Goal: Information Seeking & Learning: Find specific page/section

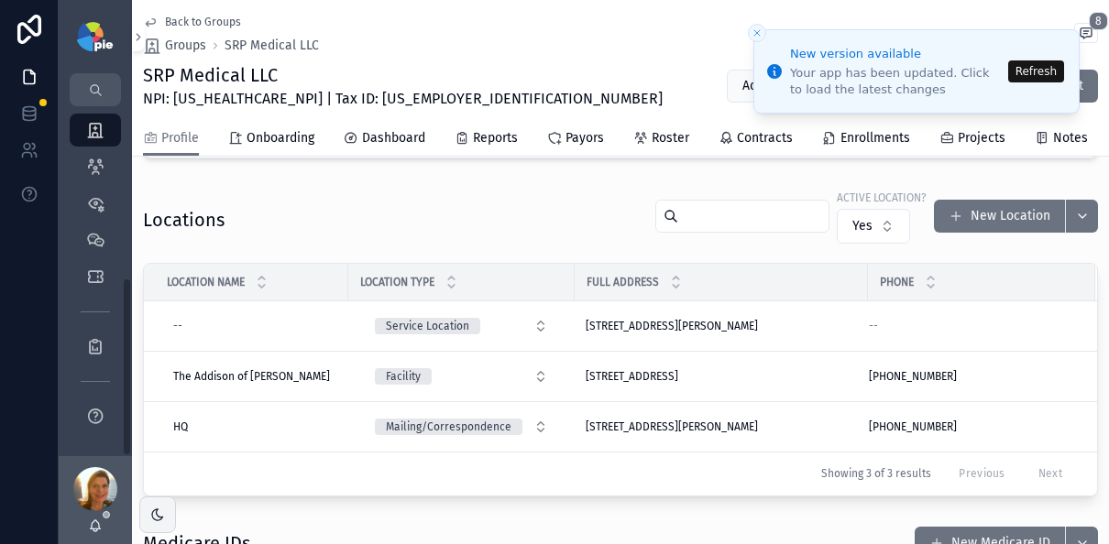
scroll to position [752, 0]
click at [1047, 74] on button "Refresh" at bounding box center [1036, 71] width 56 height 22
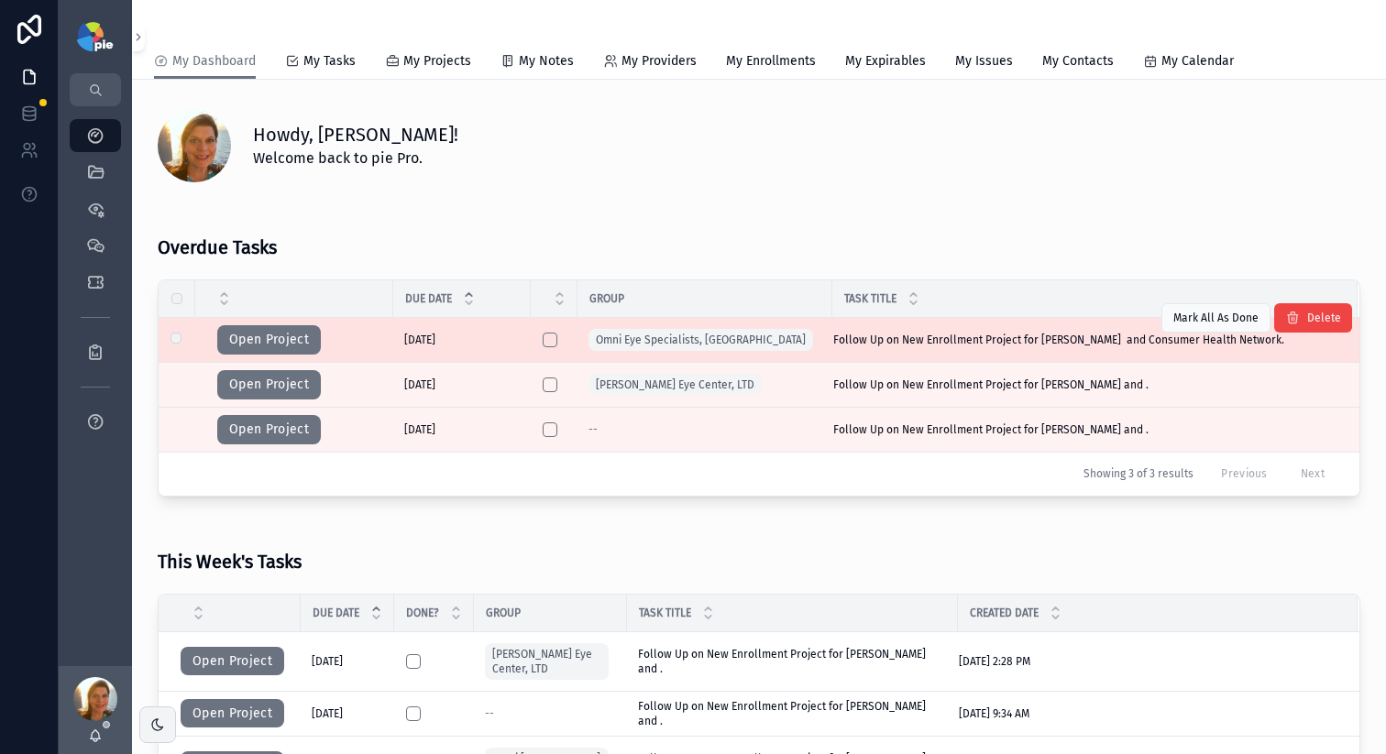
click at [901, 350] on td "Follow Up on New Enrollment Project for Cabero, Katherine and Consumer Health N…" at bounding box center [1094, 340] width 525 height 45
click at [305, 335] on button "Open Project" at bounding box center [269, 339] width 104 height 29
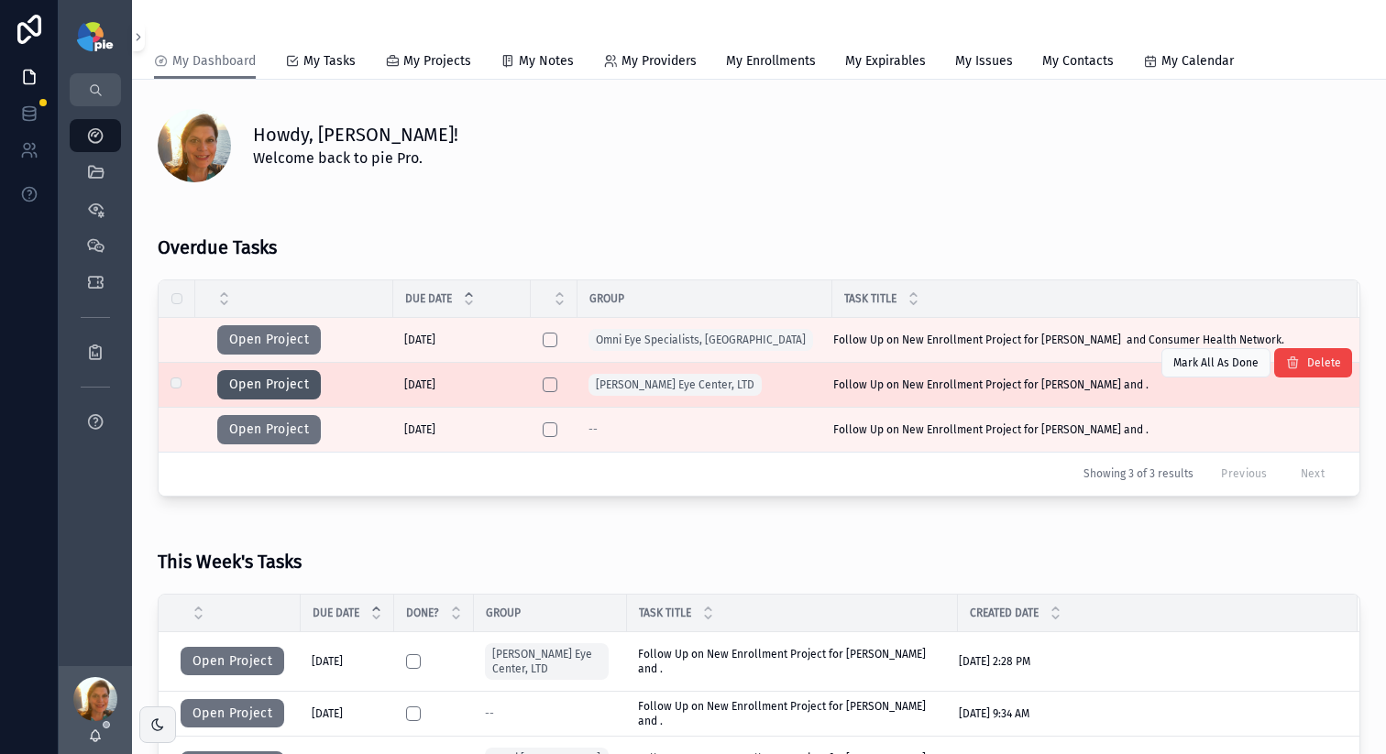
click at [282, 389] on button "Open Project" at bounding box center [269, 384] width 104 height 29
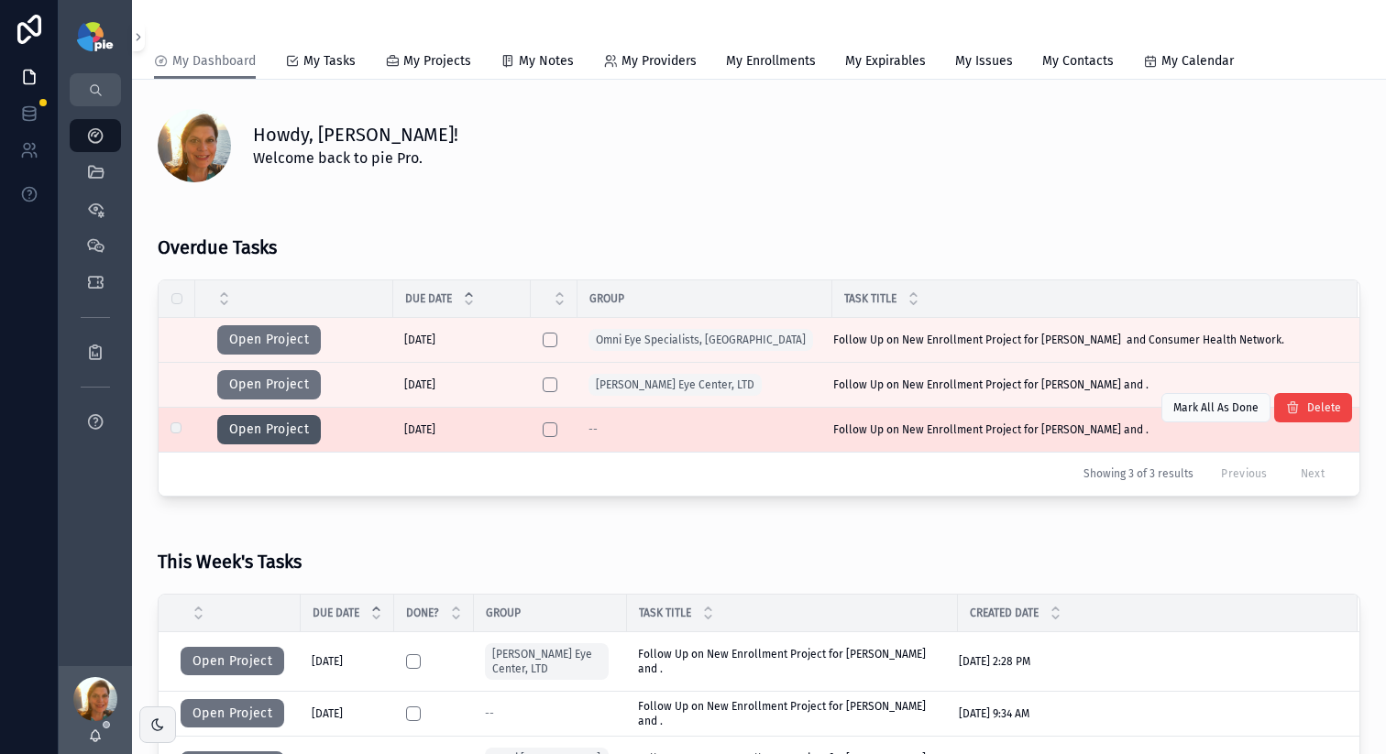
click at [273, 431] on button "Open Project" at bounding box center [269, 429] width 104 height 29
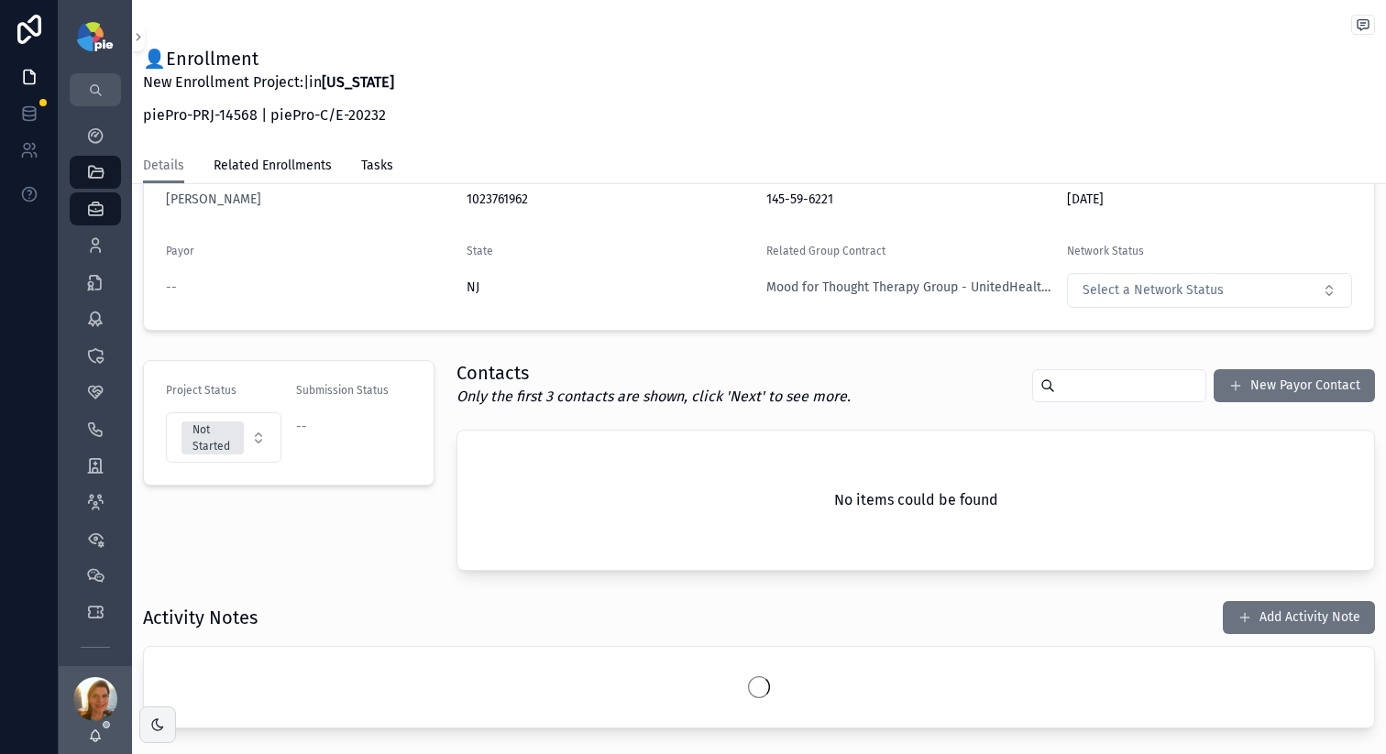
scroll to position [462, 0]
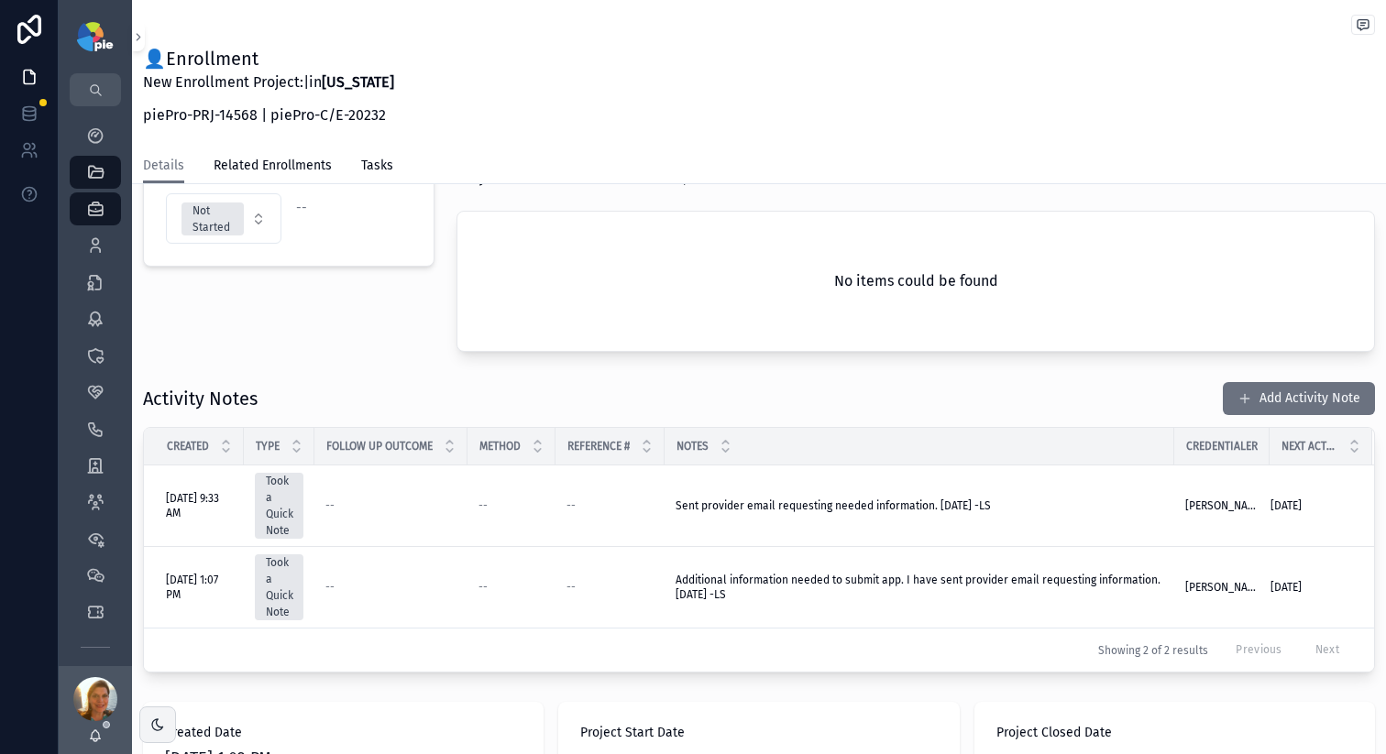
click at [1223, 399] on button "Add Activity Note" at bounding box center [1299, 398] width 152 height 33
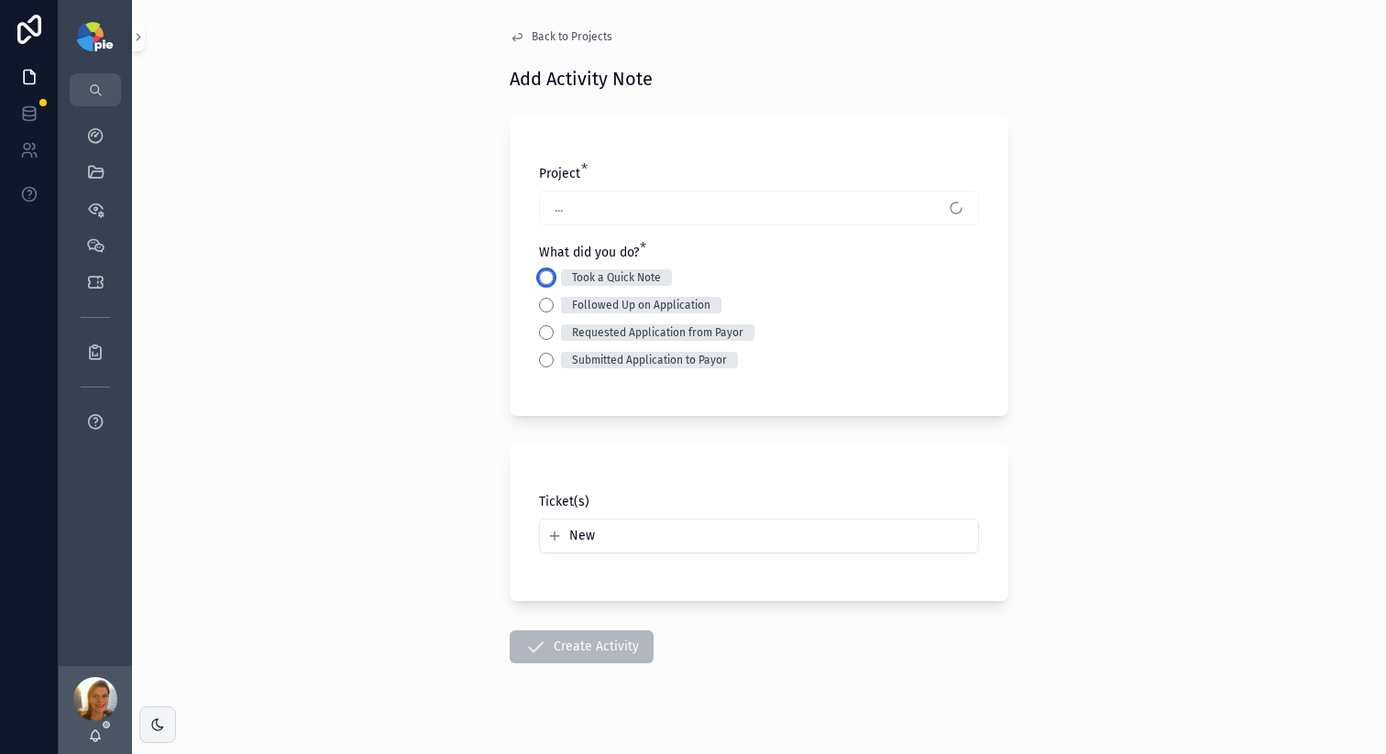
click at [539, 276] on button "Took a Quick Note" at bounding box center [546, 277] width 15 height 15
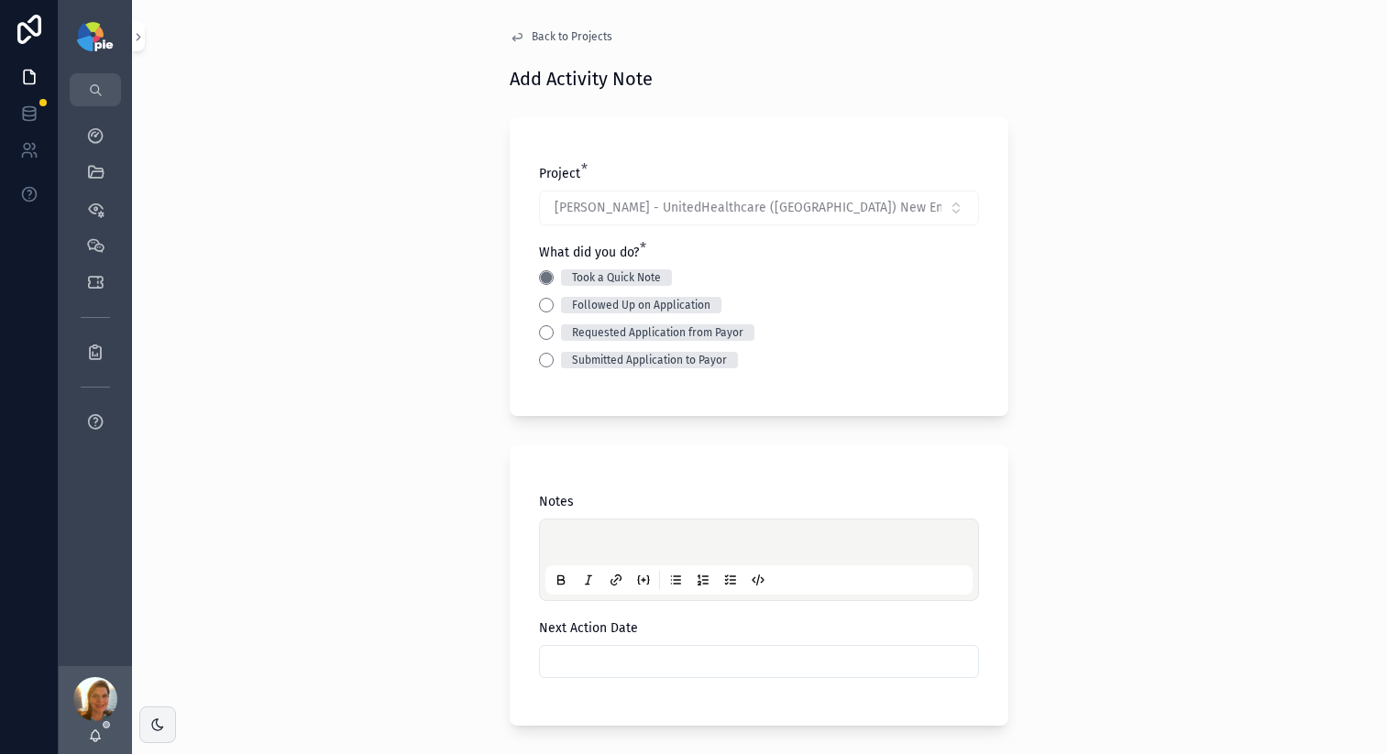
click at [555, 543] on p "scrollable content" at bounding box center [762, 545] width 427 height 18
click at [578, 672] on div "scrollable content" at bounding box center [759, 661] width 440 height 33
click at [578, 672] on input "scrollable content" at bounding box center [759, 662] width 438 height 26
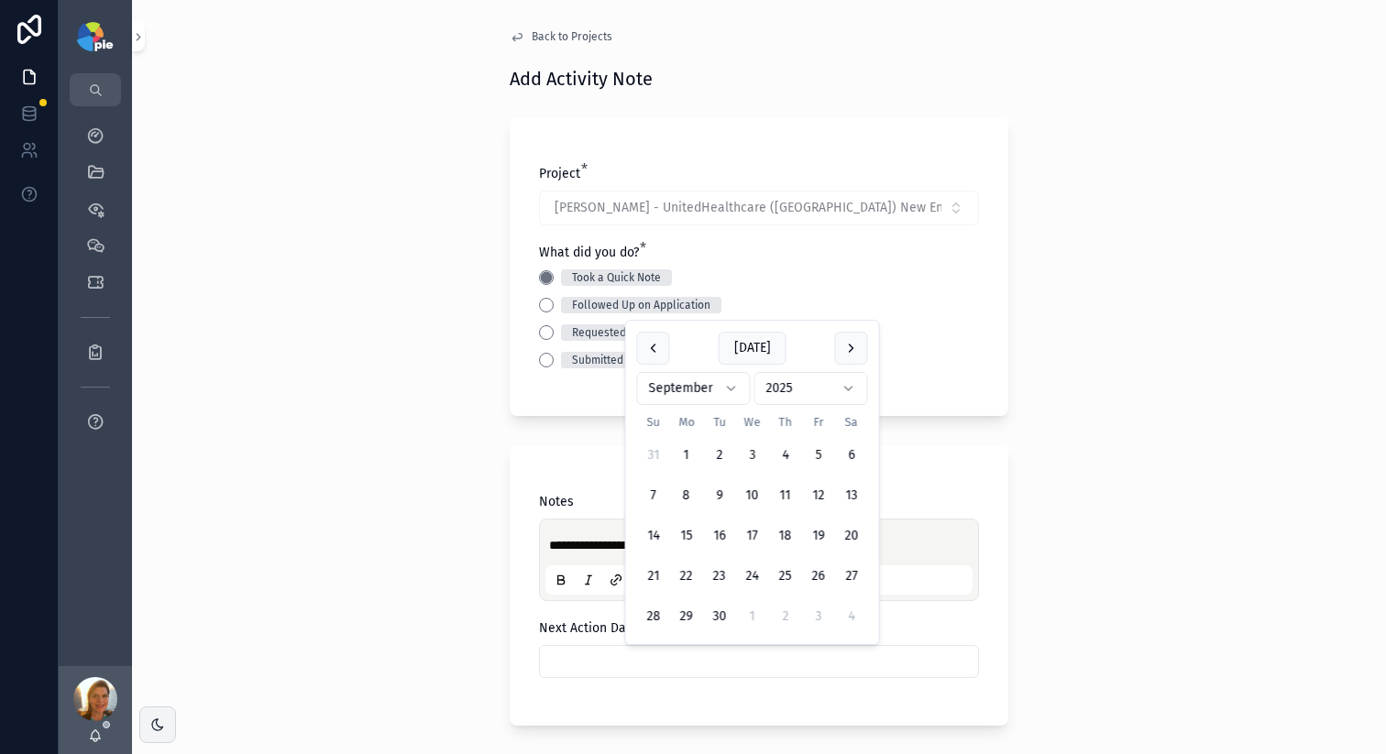
click at [822, 445] on button "5" at bounding box center [818, 455] width 33 height 33
type input "********"
click at [293, 388] on div "**********" at bounding box center [759, 377] width 1254 height 754
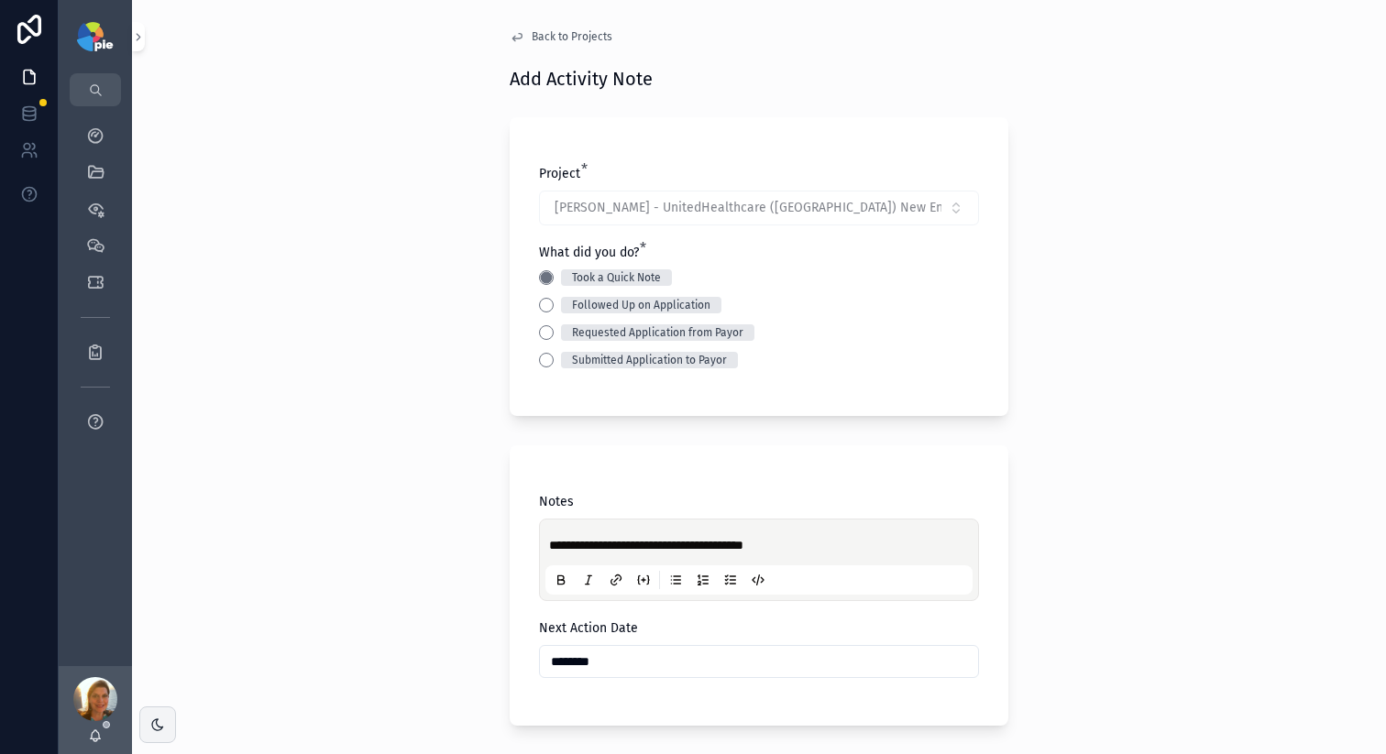
scroll to position [277, 0]
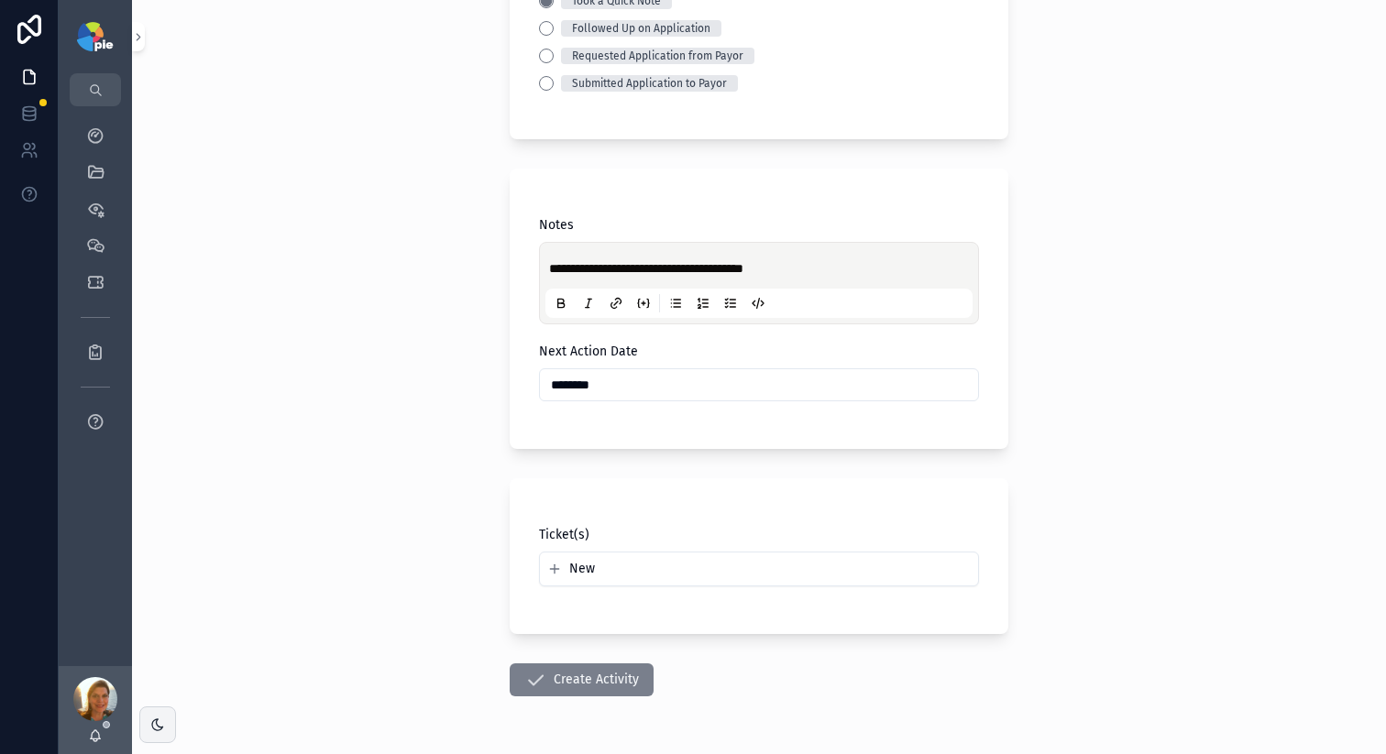
click at [592, 675] on button "Create Activity" at bounding box center [582, 680] width 144 height 33
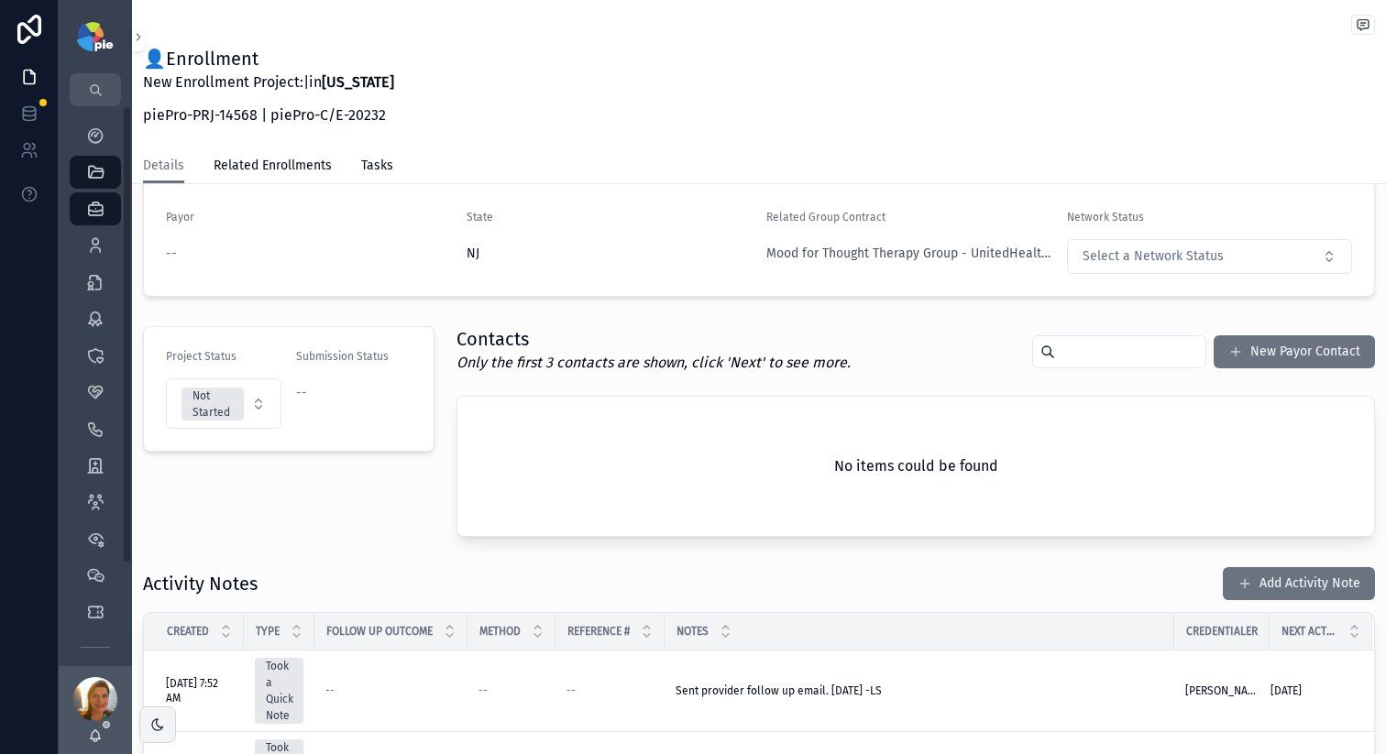
click at [723, 107] on div "👤Enrollment New Enrollment Project: | in New Jersey piePro-PRJ-14568 | piePro-C…" at bounding box center [759, 92] width 1232 height 92
click at [97, 145] on div "My Dashboard" at bounding box center [95, 135] width 29 height 29
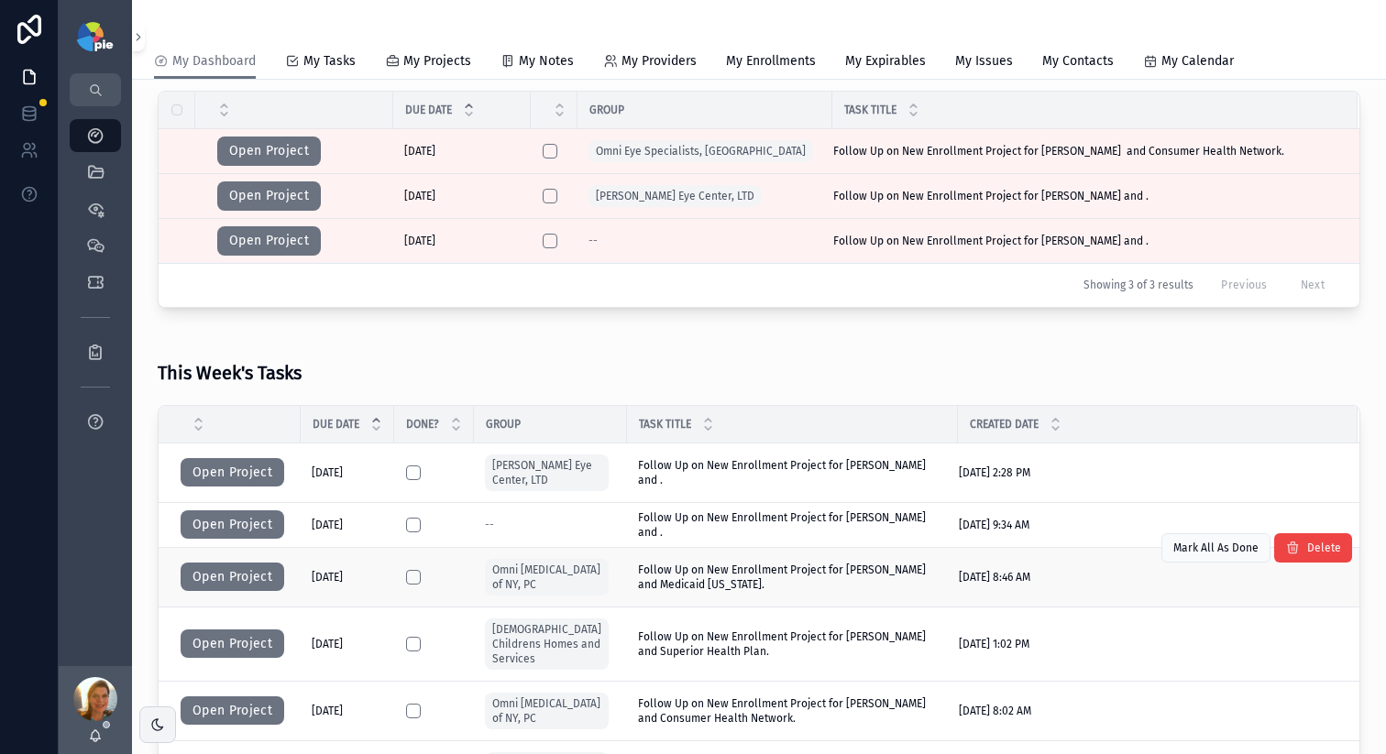
scroll to position [211, 0]
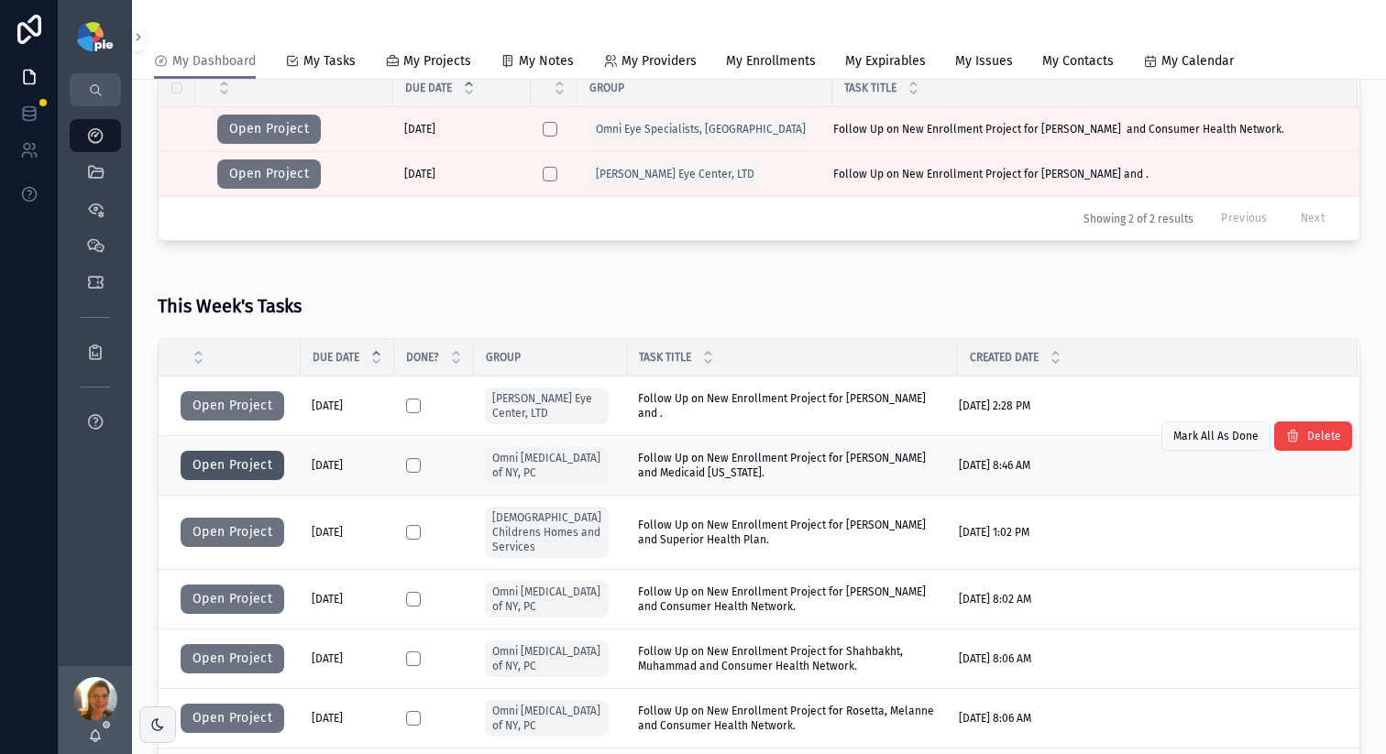
click at [265, 468] on button "Open Project" at bounding box center [233, 465] width 104 height 29
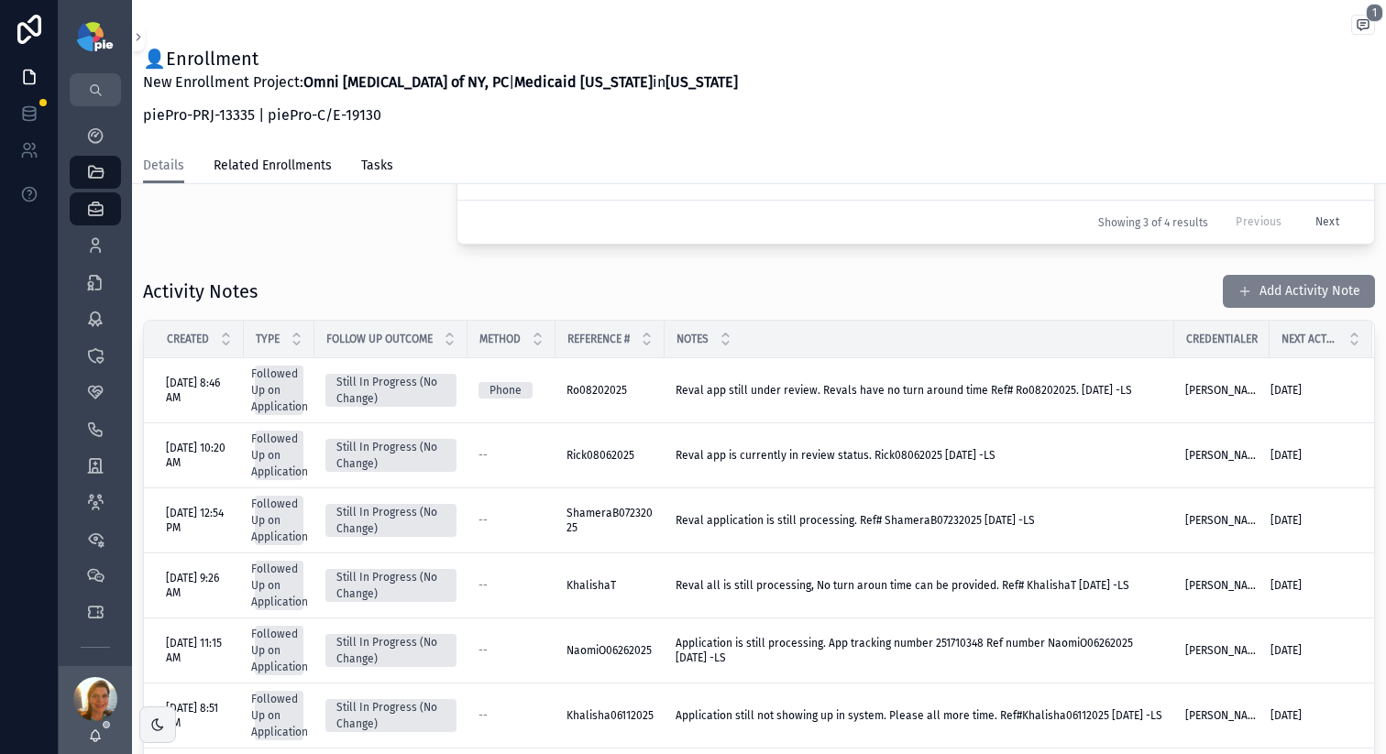
click at [1284, 285] on button "Add Activity Note" at bounding box center [1299, 291] width 152 height 33
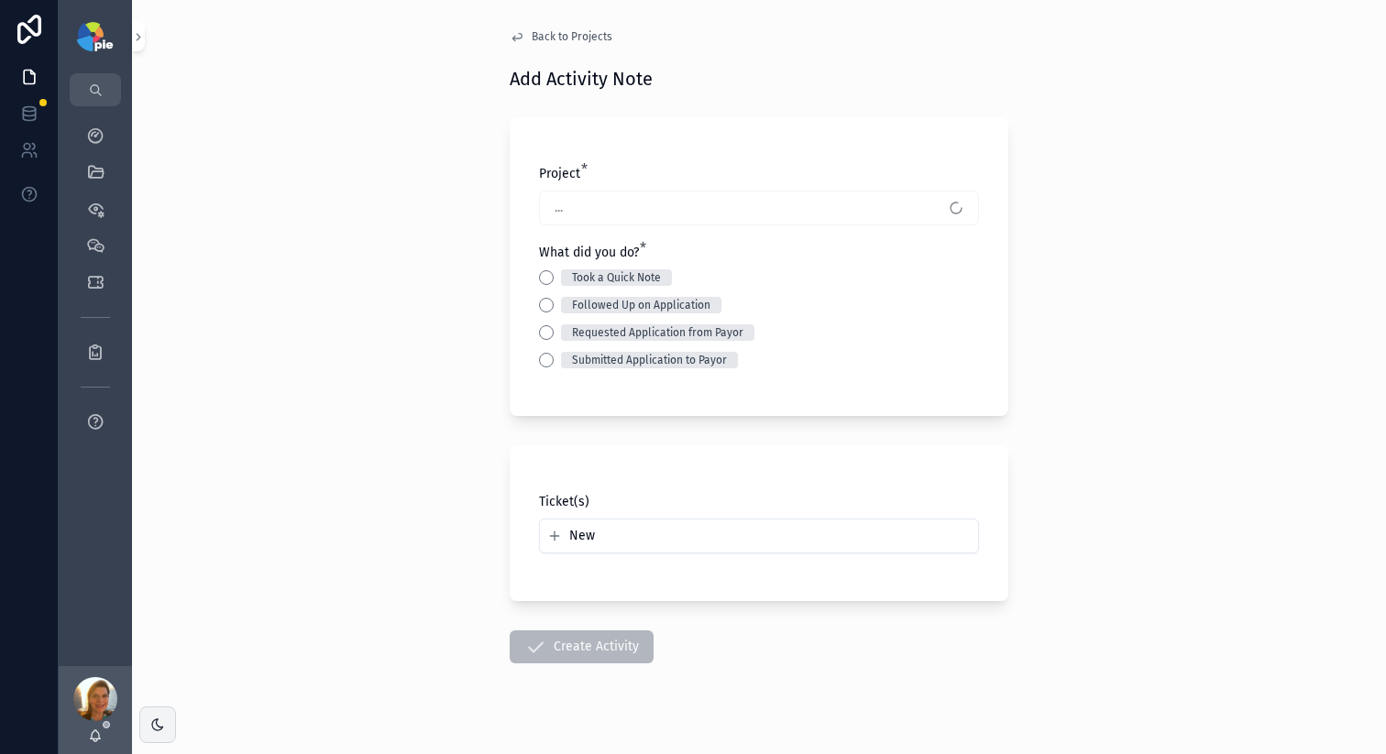
click at [548, 302] on div "Followed Up on Application" at bounding box center [759, 305] width 440 height 16
click at [530, 293] on div "Project * Maher, Elizabeth - Medicaid New York (NY) New Enrollment Project | 13…" at bounding box center [759, 266] width 499 height 299
click at [543, 300] on button "Followed Up on Application" at bounding box center [546, 305] width 15 height 15
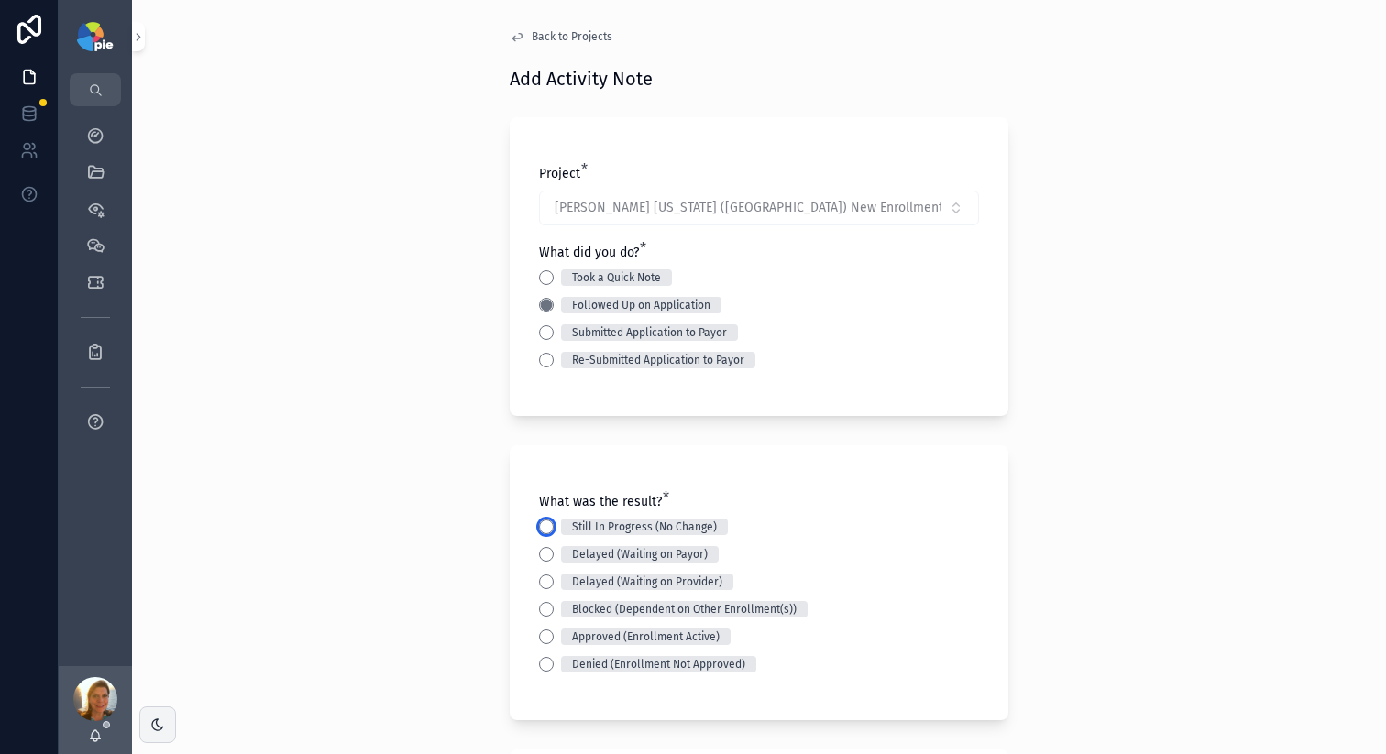
click at [543, 524] on button "Still In Progress (No Change)" at bounding box center [546, 527] width 15 height 15
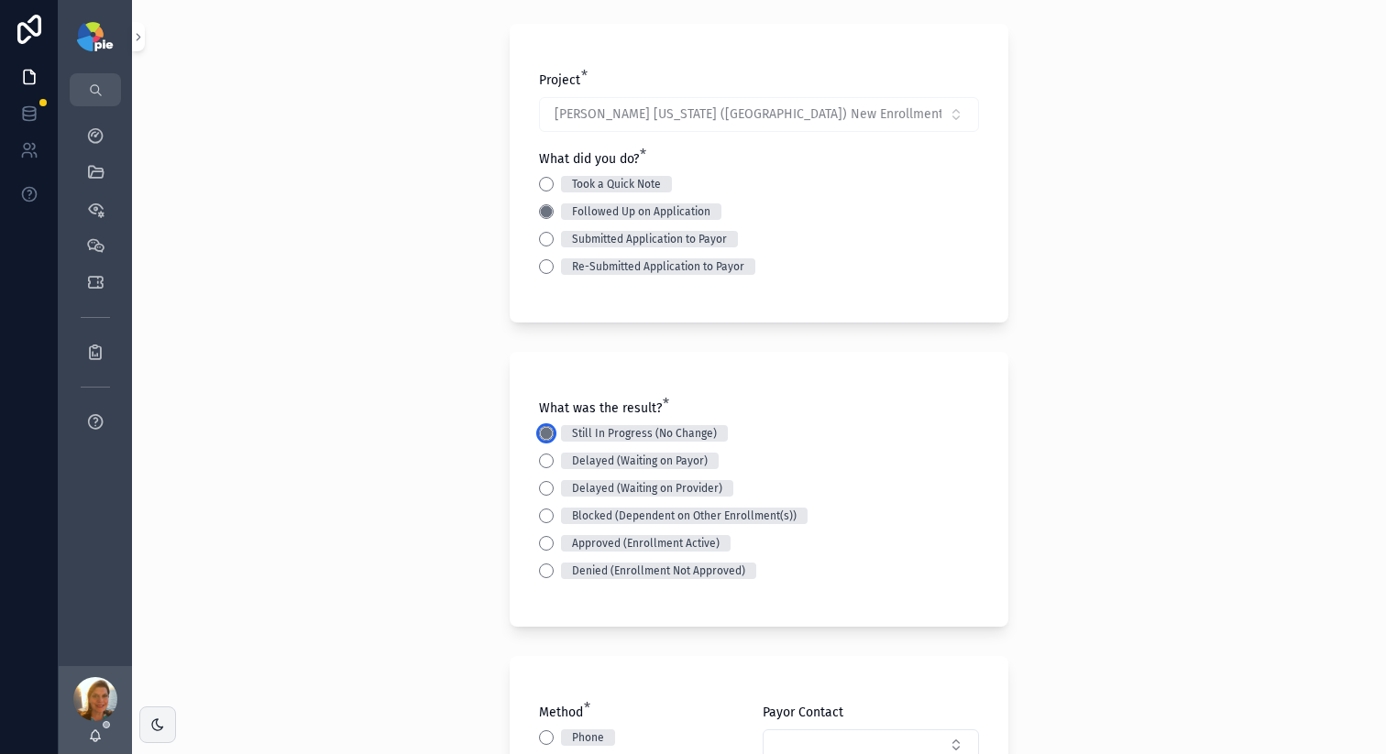
scroll to position [443, 0]
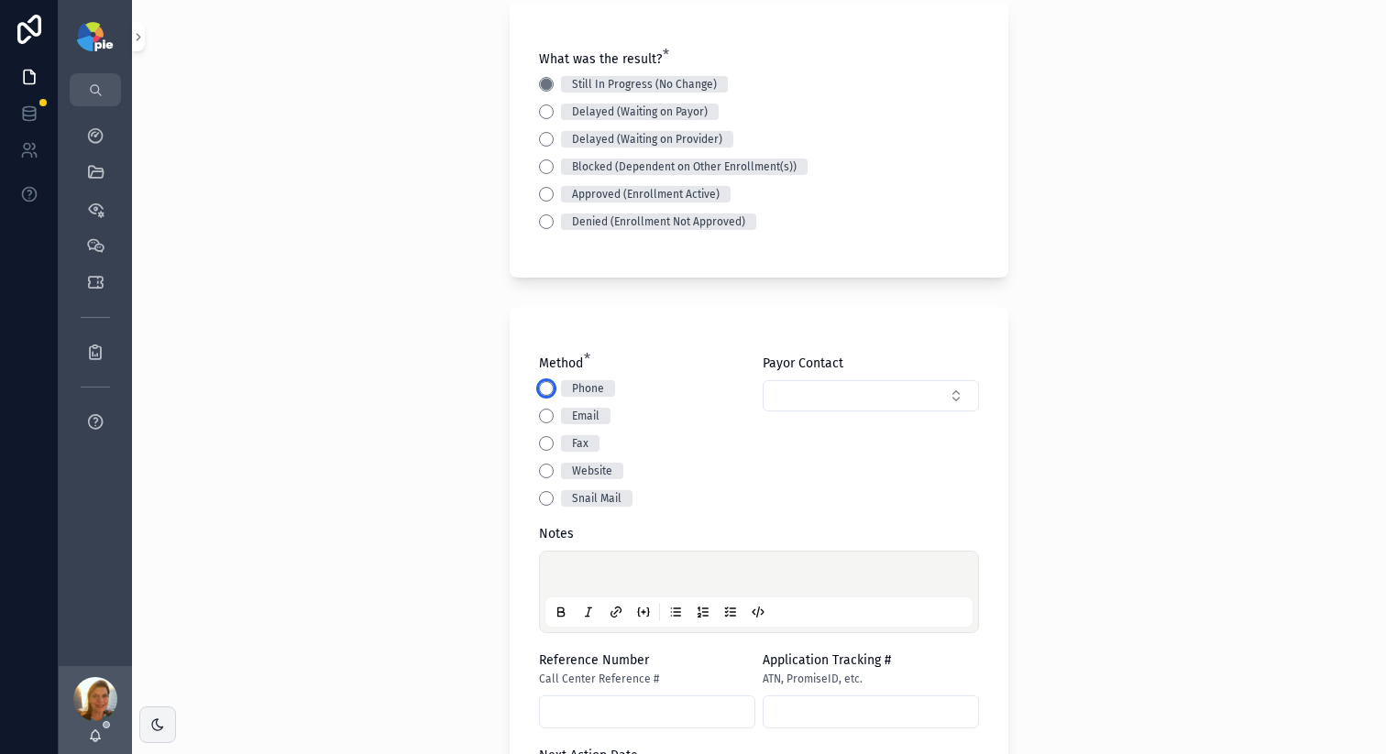
click at [539, 388] on button "Phone" at bounding box center [546, 388] width 15 height 15
click at [400, 410] on div "Back to Projects Add Activity Note Project * Maher, Elizabeth - Medicaid New Yo…" at bounding box center [759, 377] width 1254 height 754
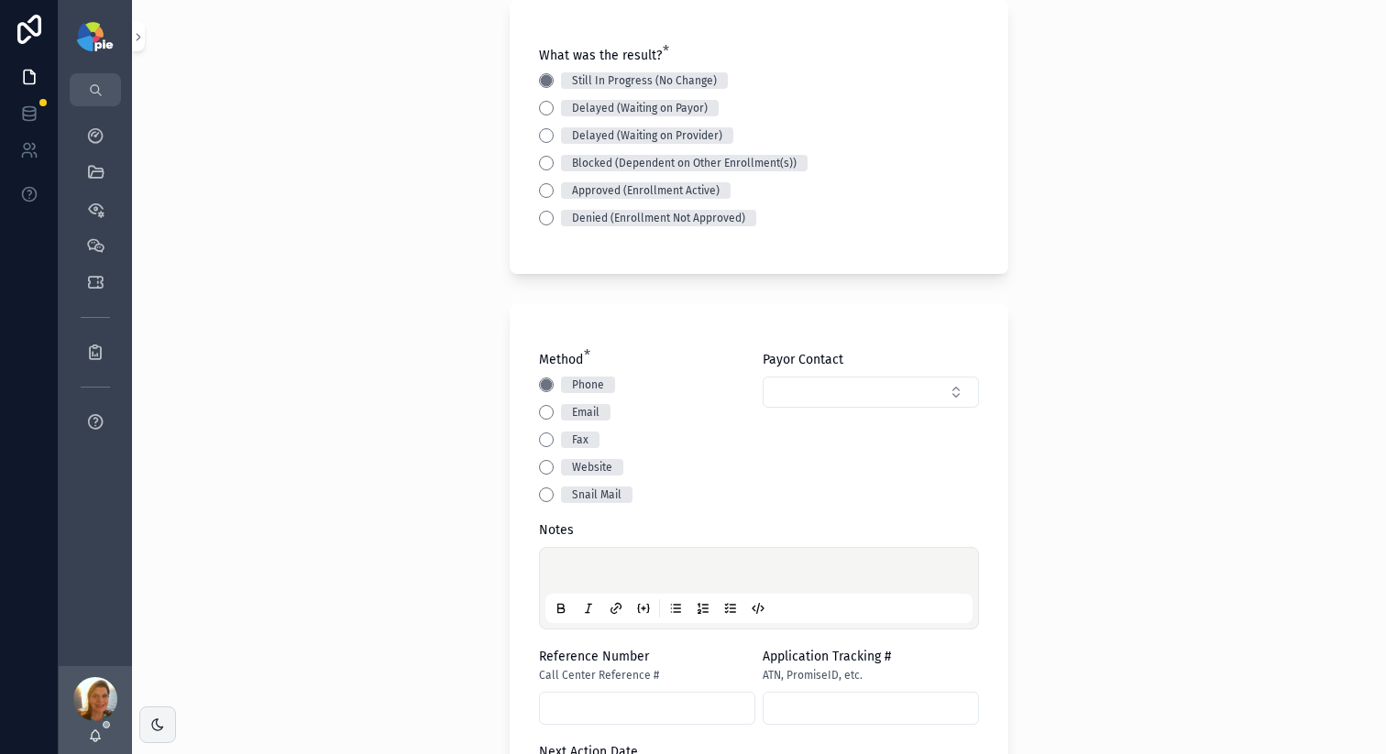
scroll to position [462, 0]
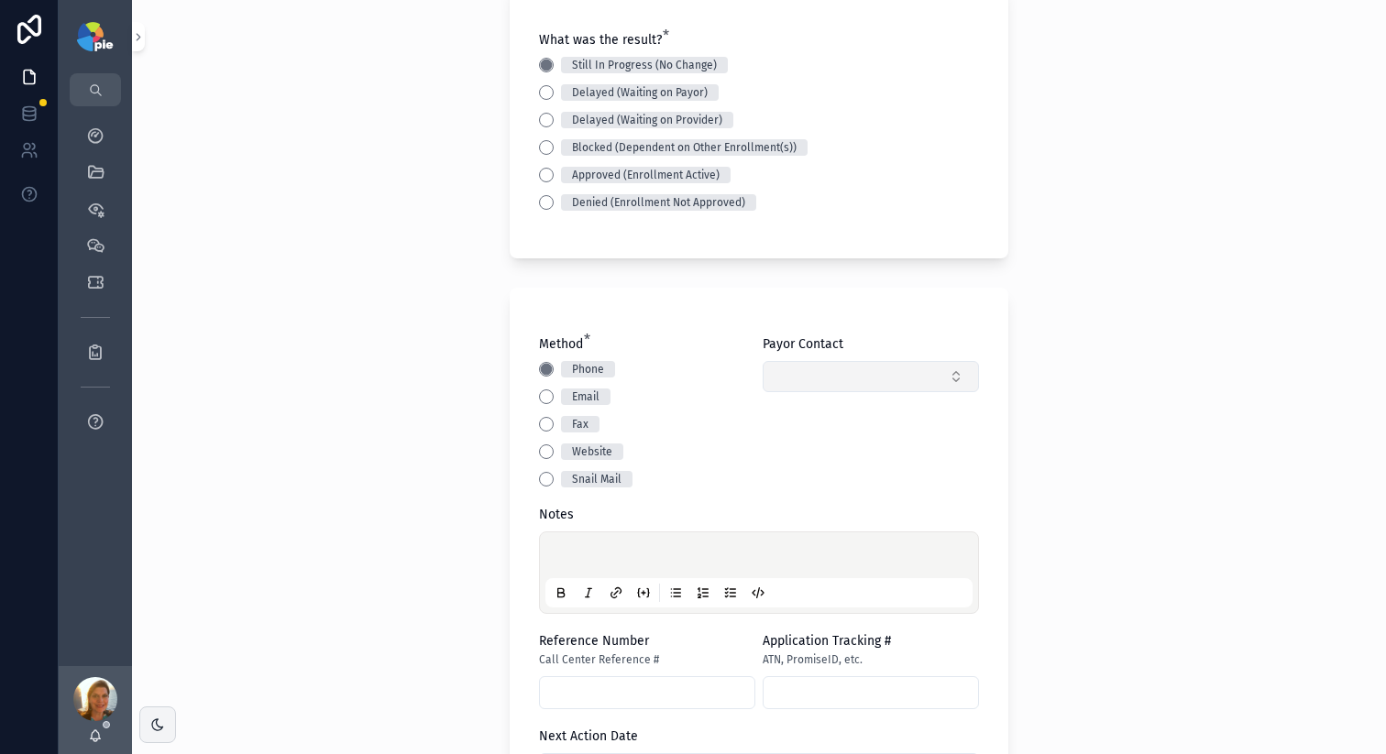
click at [865, 383] on button "Select Button" at bounding box center [870, 376] width 216 height 31
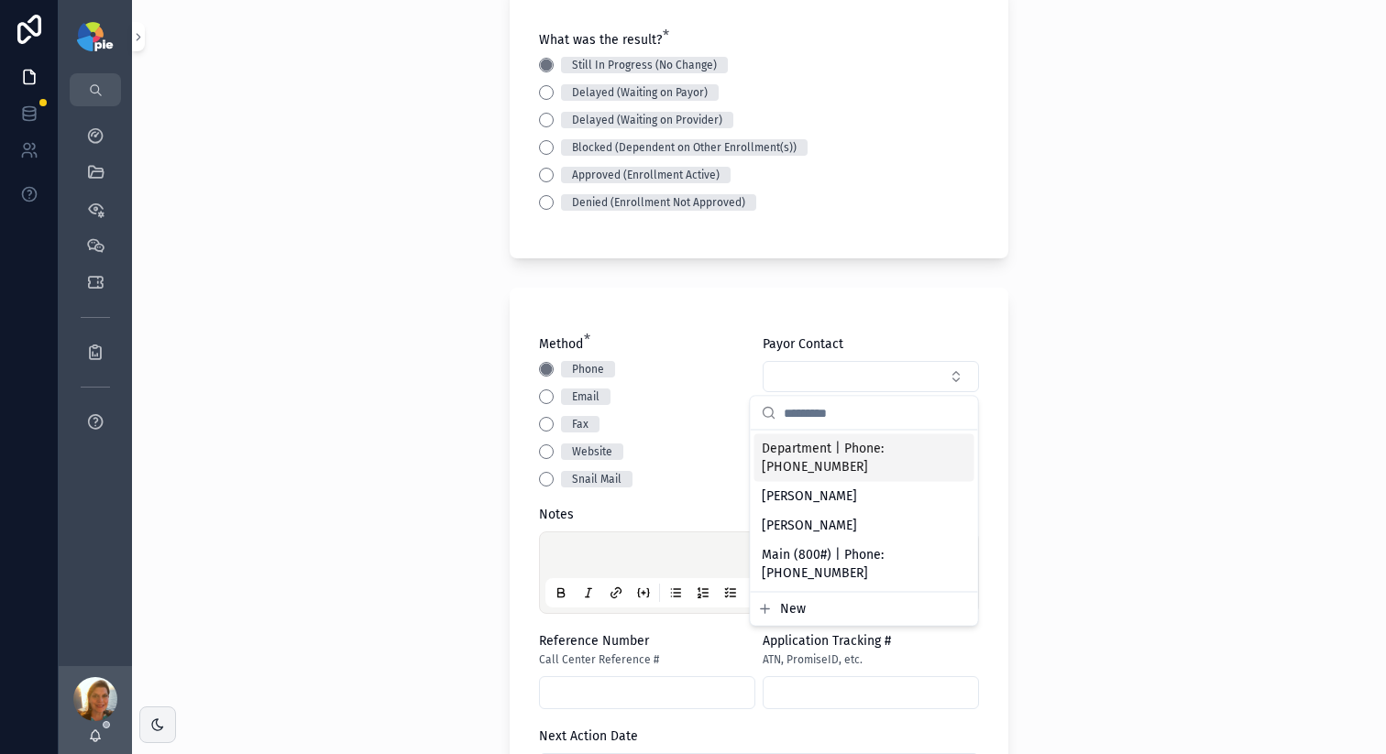
click at [823, 458] on span "Department | Phone: +18003439000" at bounding box center [853, 458] width 183 height 37
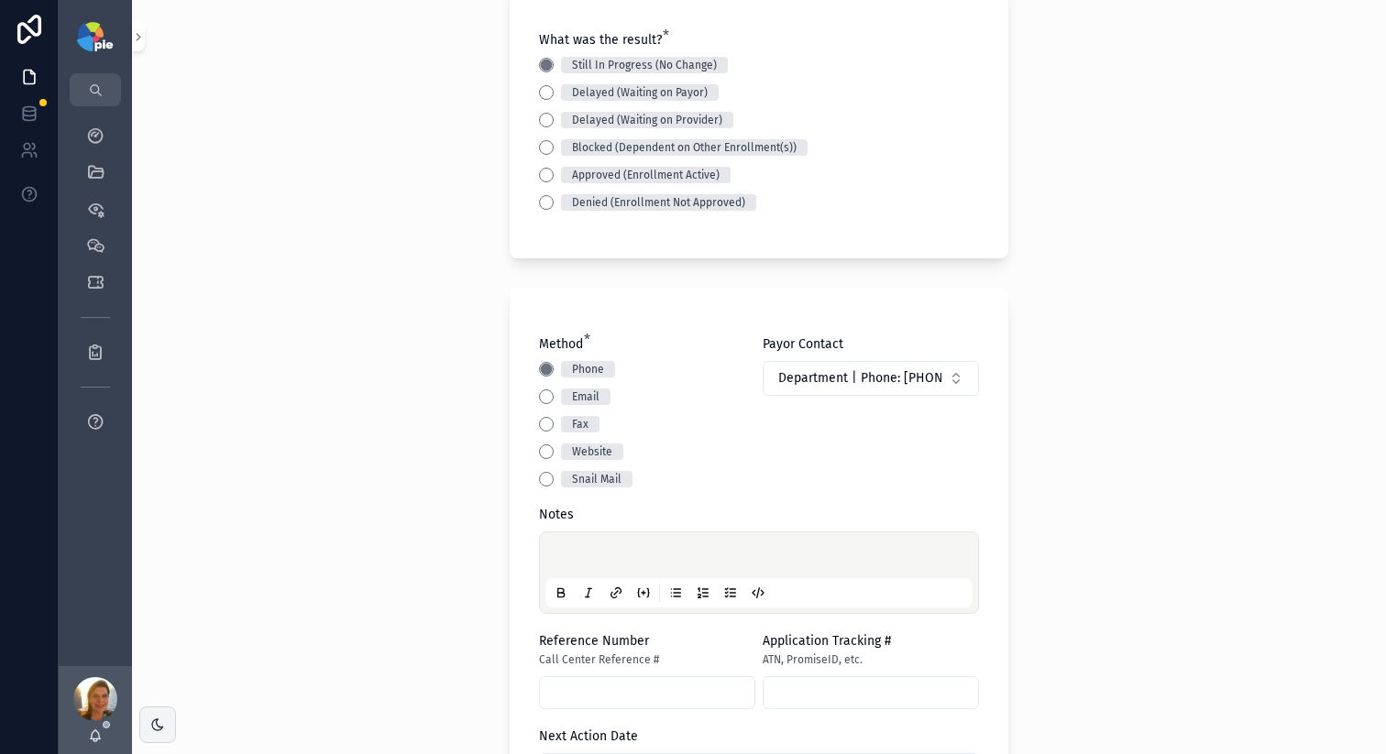
click at [650, 564] on p "scrollable content" at bounding box center [762, 558] width 427 height 18
click at [650, 557] on p "scrollable content" at bounding box center [762, 558] width 427 height 18
click at [658, 564] on span "**********" at bounding box center [612, 558] width 126 height 13
click at [703, 557] on p "**********" at bounding box center [762, 558] width 427 height 18
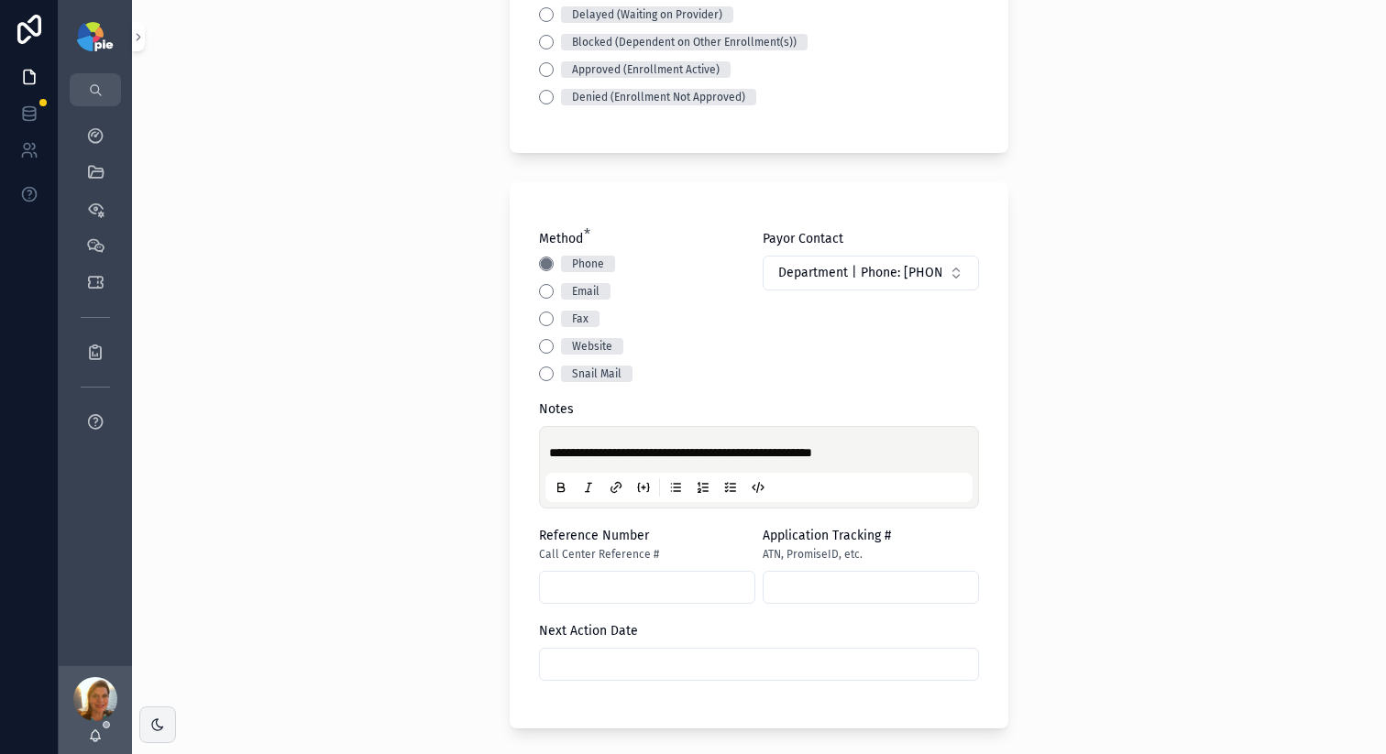
scroll to position [576, 0]
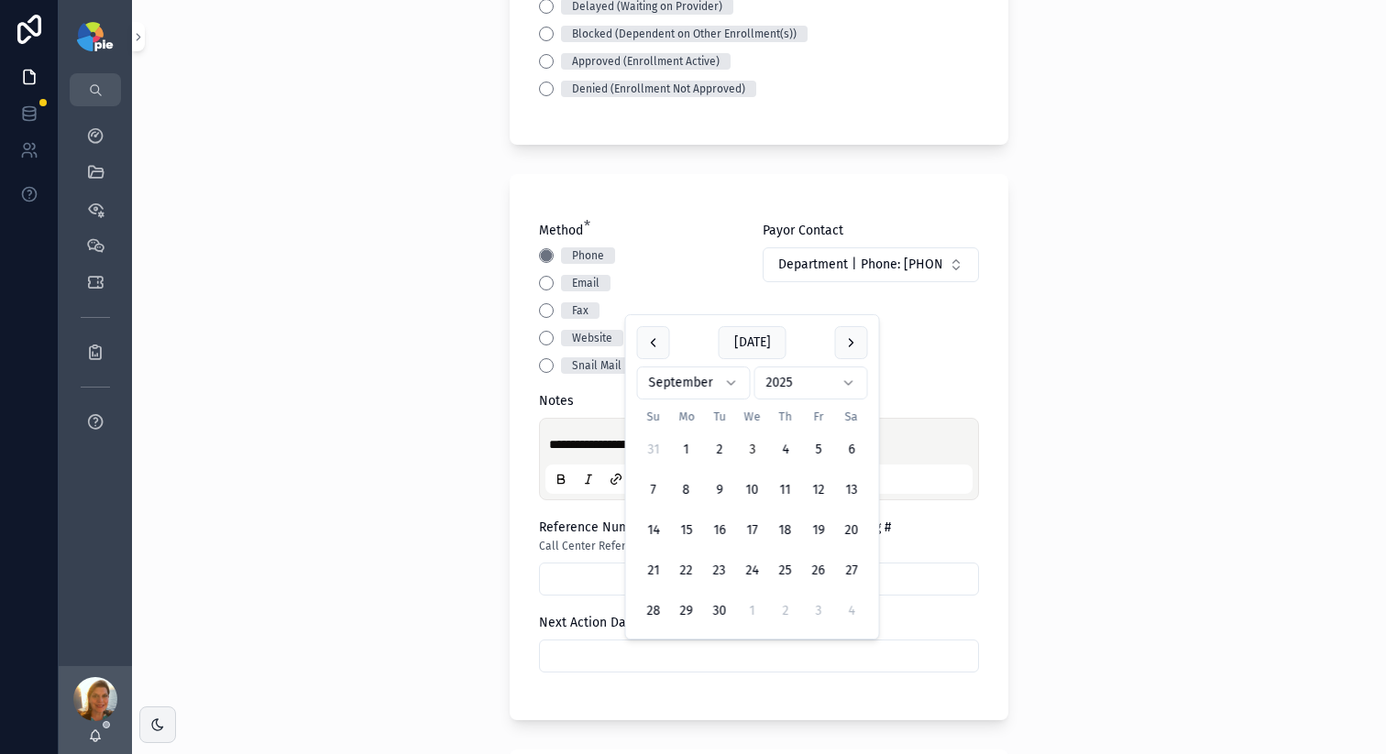
click at [804, 664] on input "scrollable content" at bounding box center [759, 656] width 438 height 26
click at [758, 525] on button "17" at bounding box center [752, 530] width 33 height 33
type input "*********"
click at [411, 521] on div "**********" at bounding box center [759, 377] width 1254 height 754
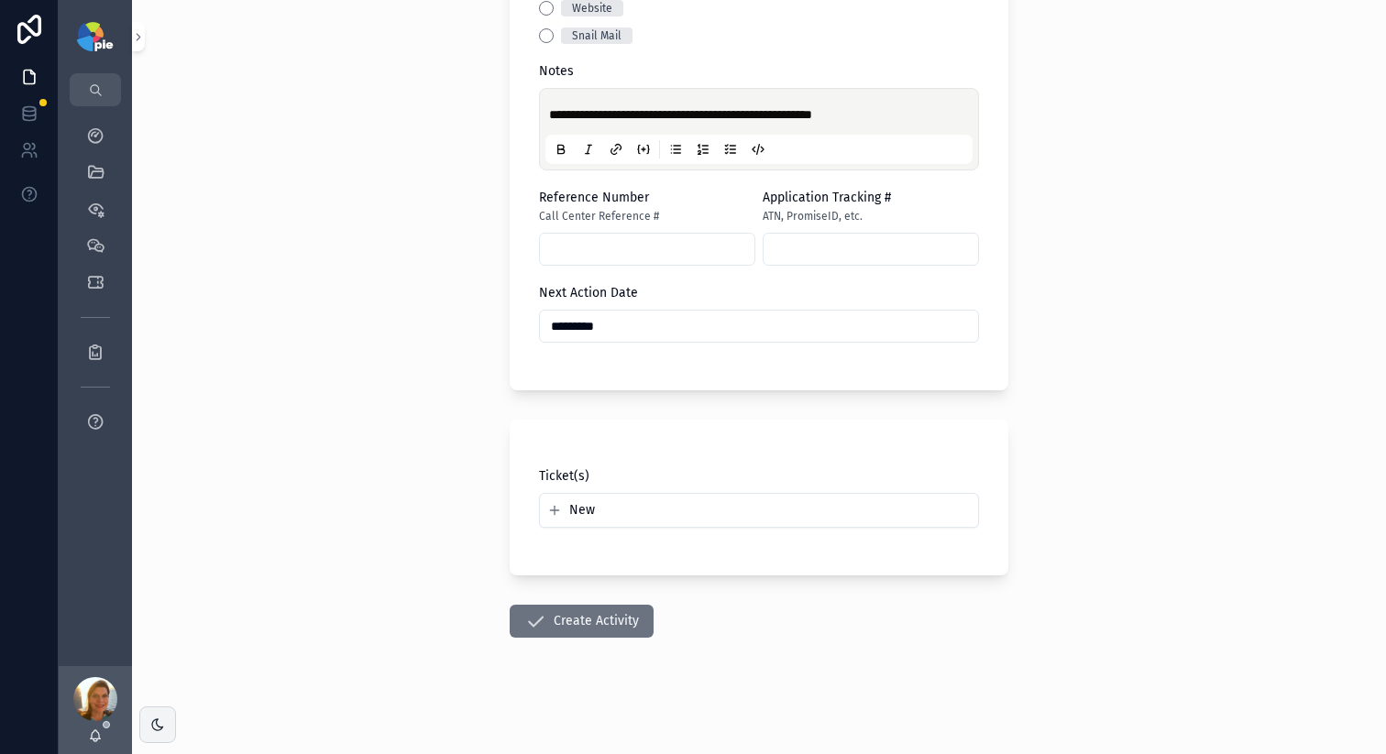
scroll to position [906, 0]
click at [573, 628] on button "Create Activity" at bounding box center [582, 620] width 144 height 33
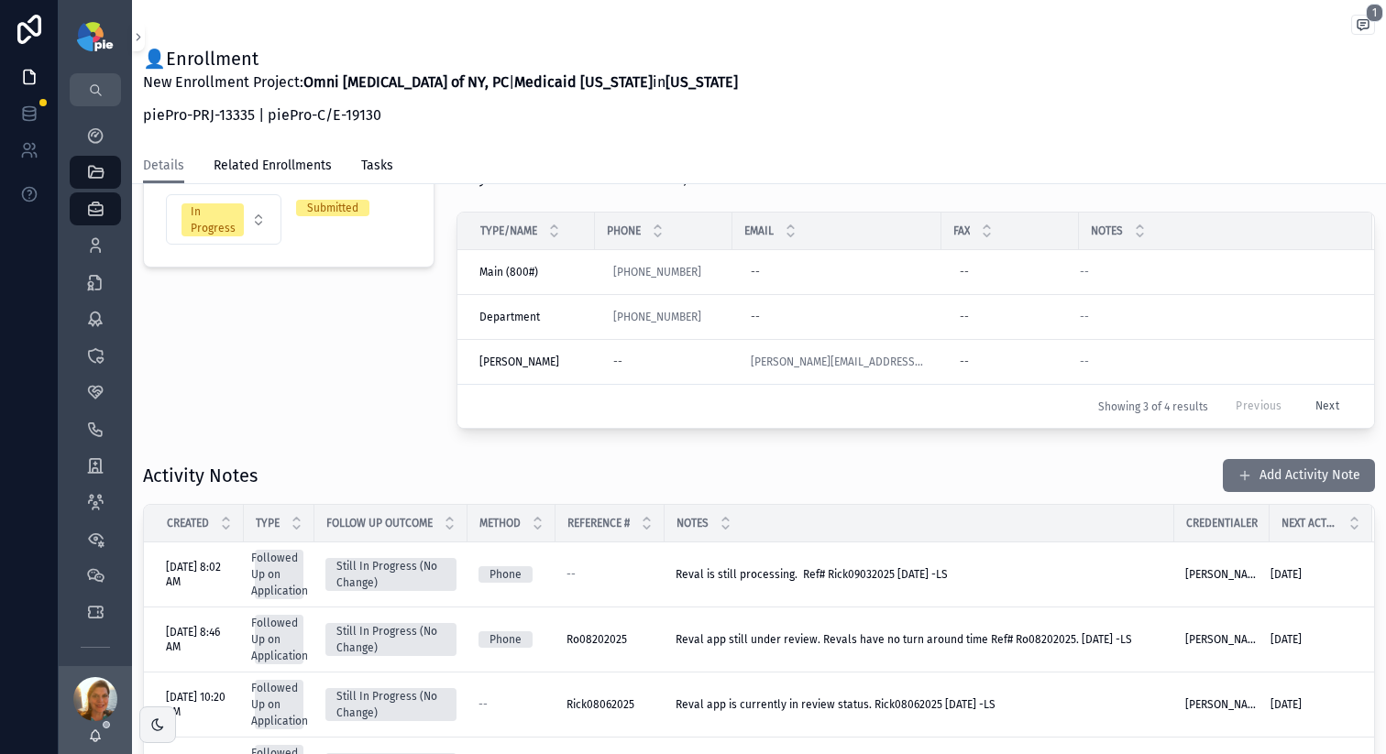
scroll to position [459, 0]
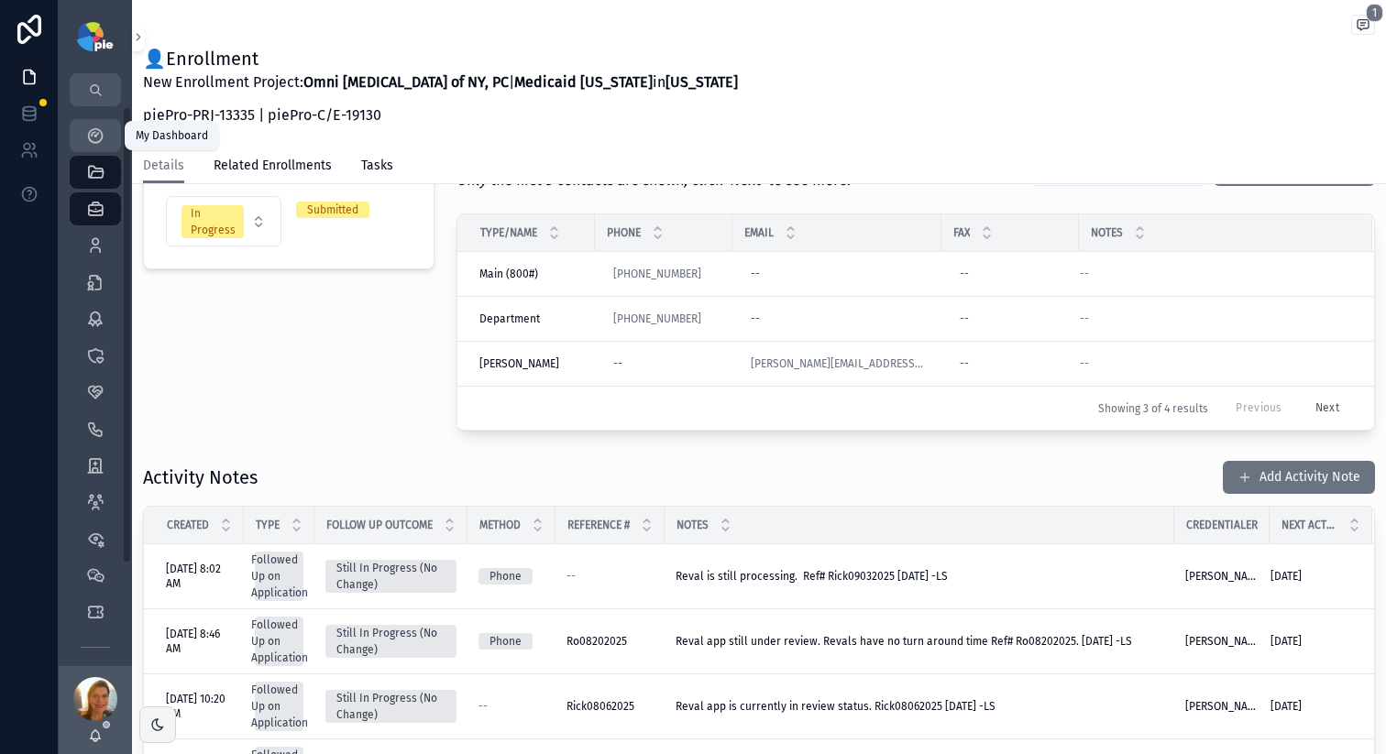
click at [89, 137] on icon "scrollable content" at bounding box center [95, 135] width 18 height 18
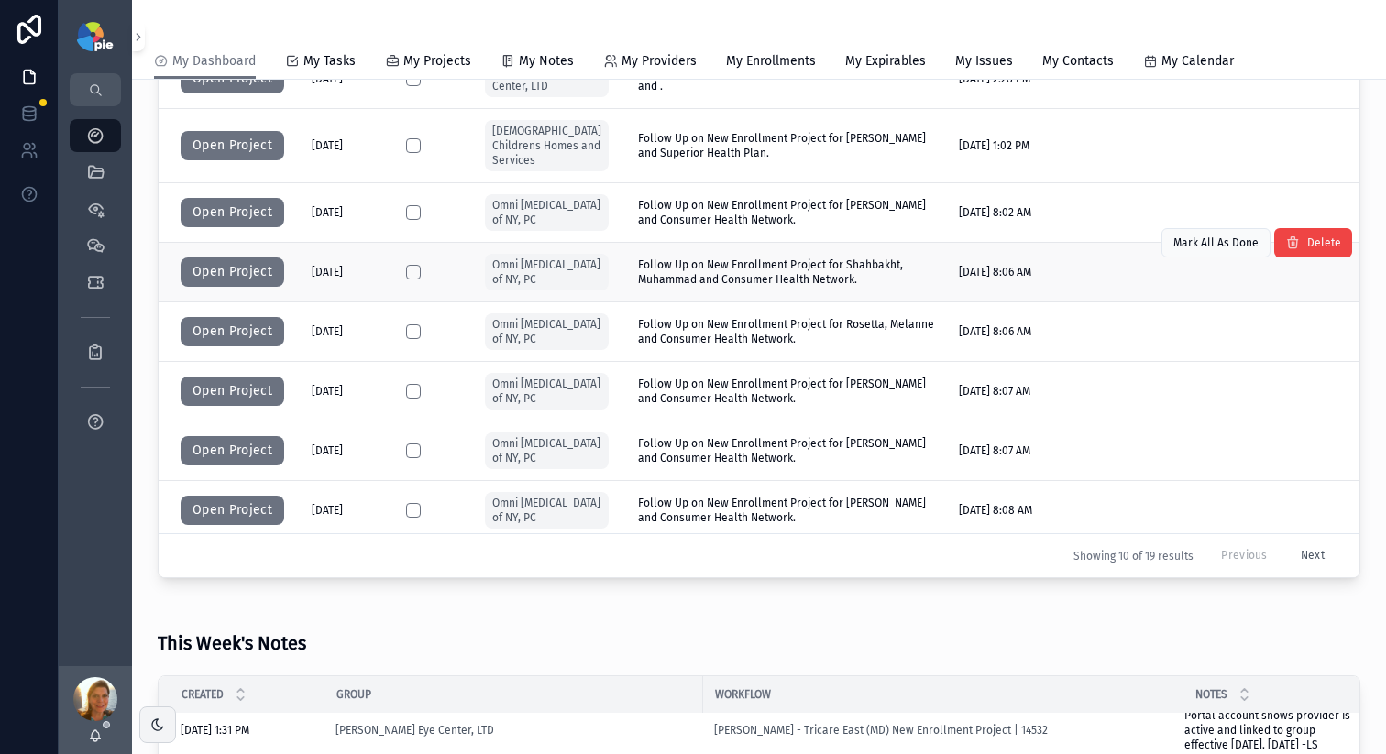
scroll to position [506, 0]
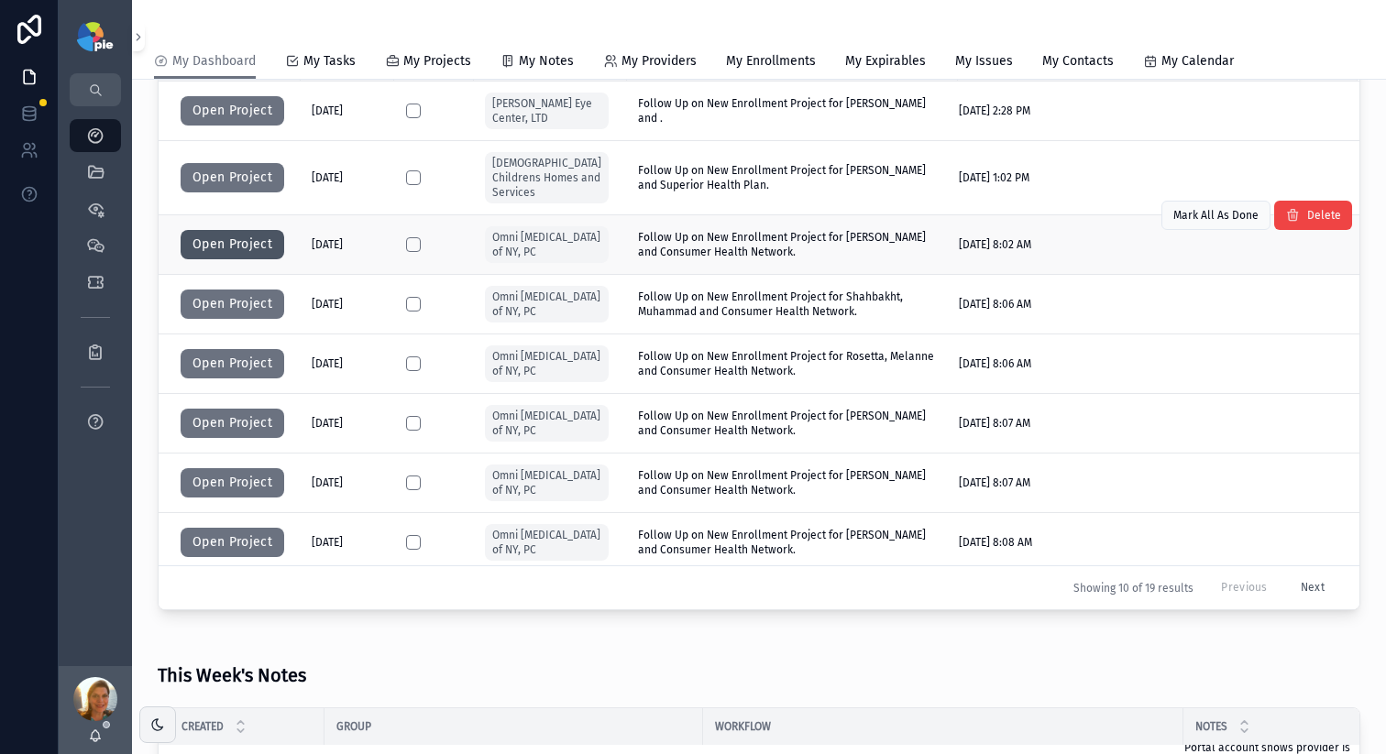
click at [206, 239] on button "Open Project" at bounding box center [233, 244] width 104 height 29
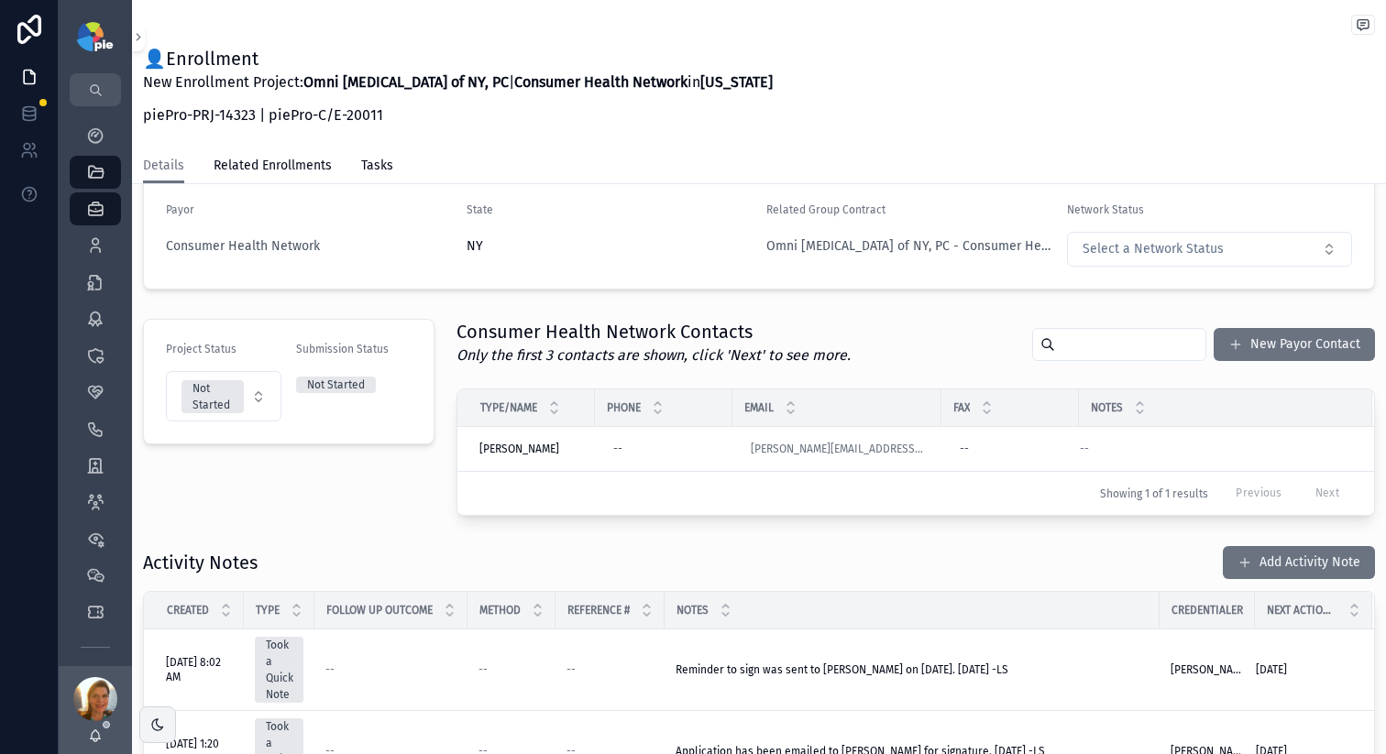
scroll to position [293, 0]
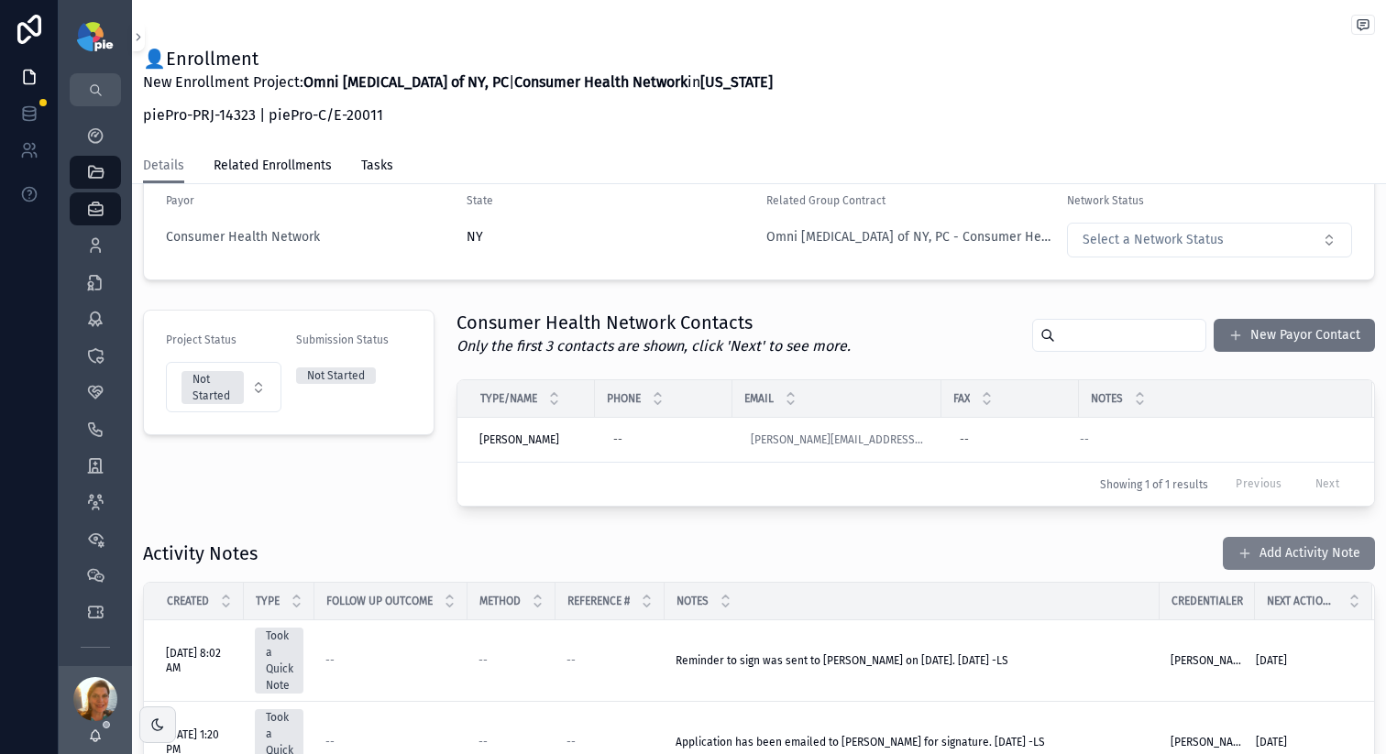
click at [1270, 553] on button "Add Activity Note" at bounding box center [1299, 553] width 152 height 33
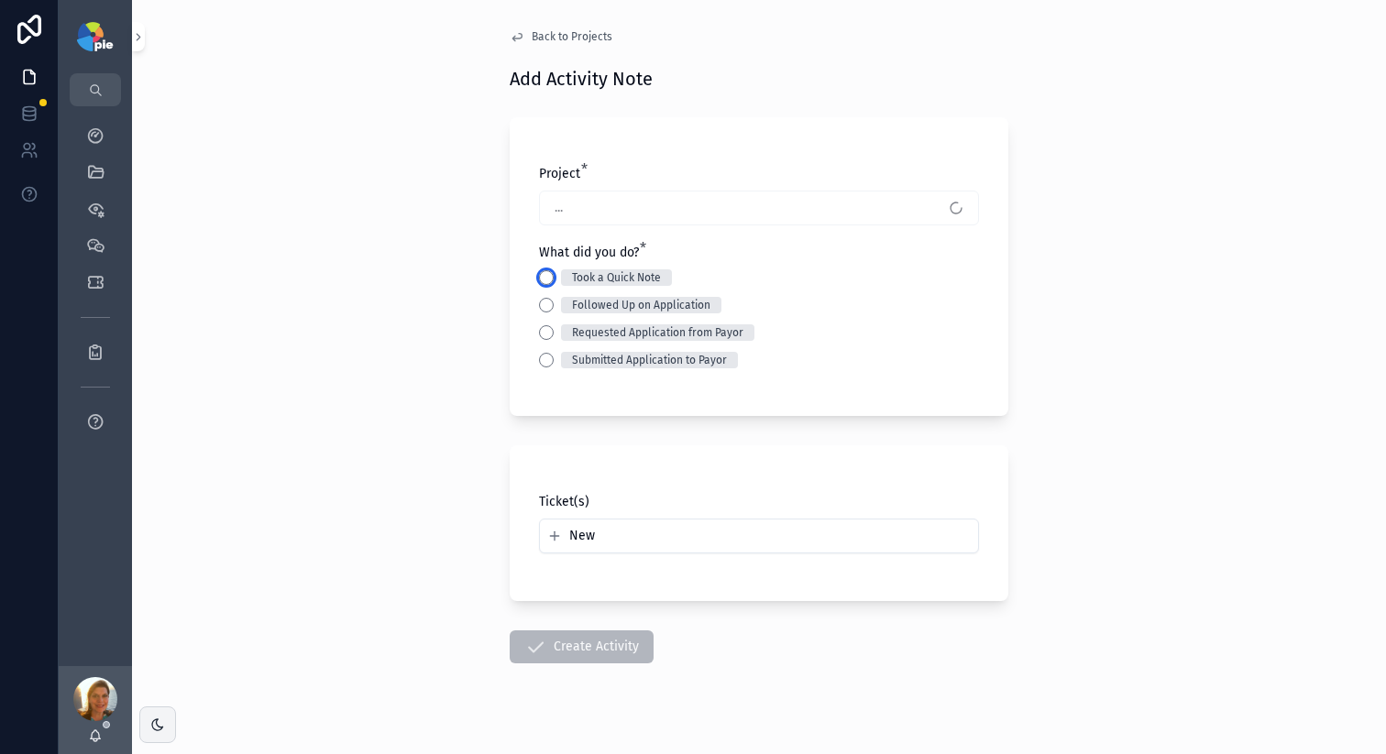
click at [542, 281] on button "Took a Quick Note" at bounding box center [546, 277] width 15 height 15
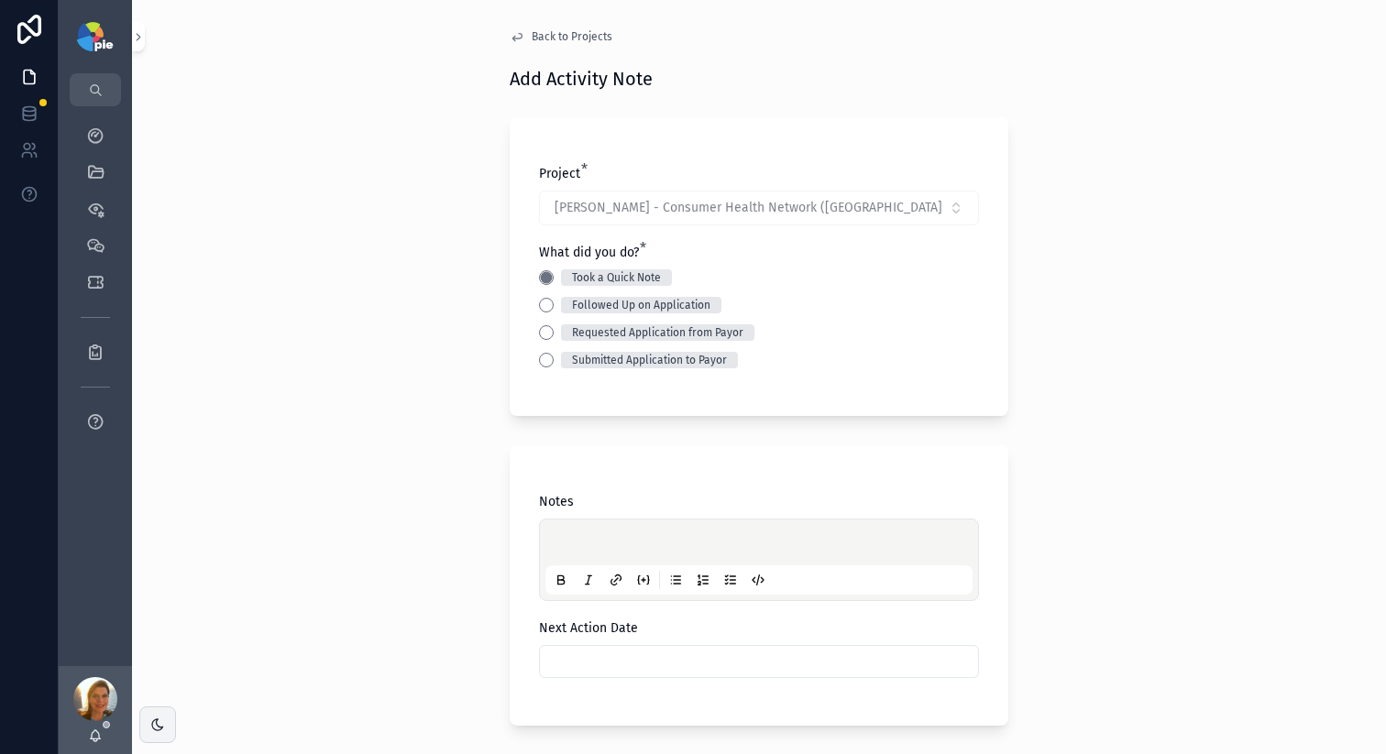
click at [598, 543] on p "scrollable content" at bounding box center [762, 545] width 427 height 18
click at [670, 539] on span "**********" at bounding box center [639, 545] width 181 height 13
copy span "********"
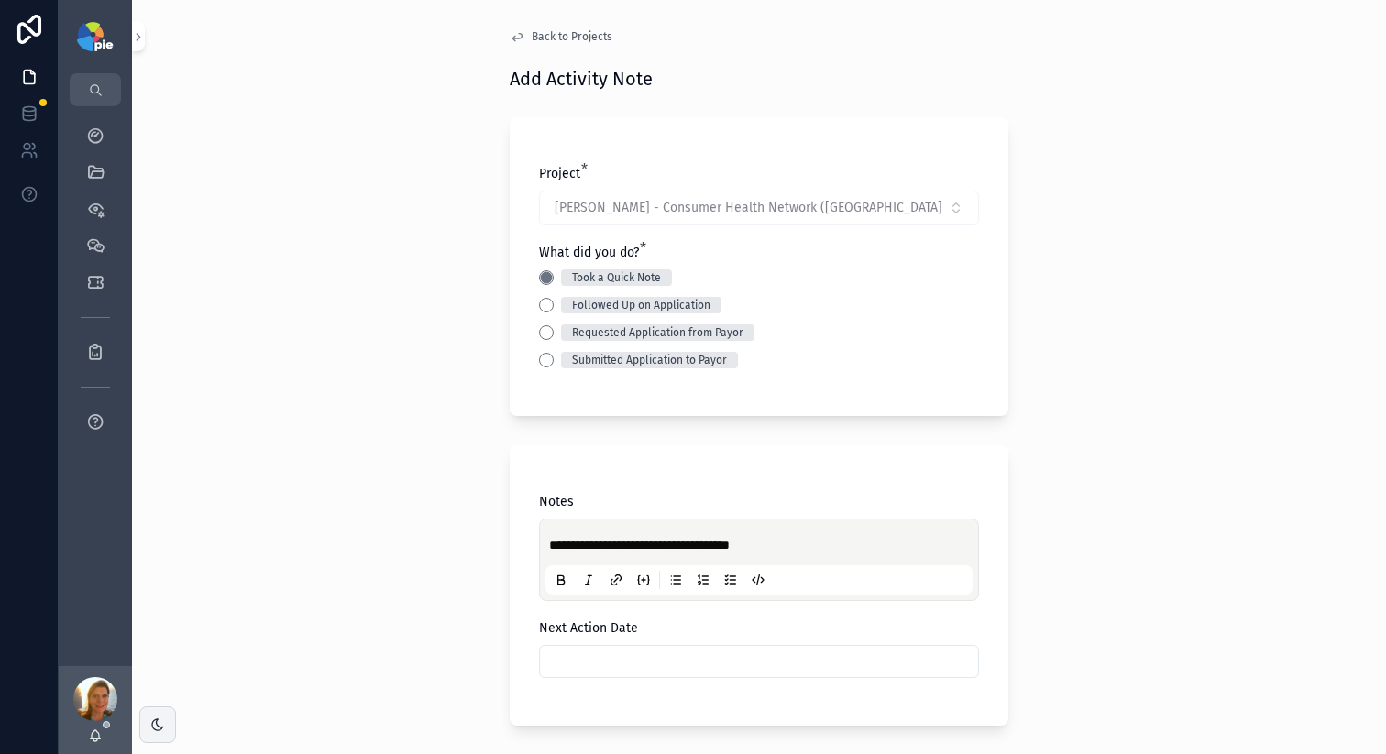
click at [261, 376] on div "**********" at bounding box center [759, 377] width 1254 height 754
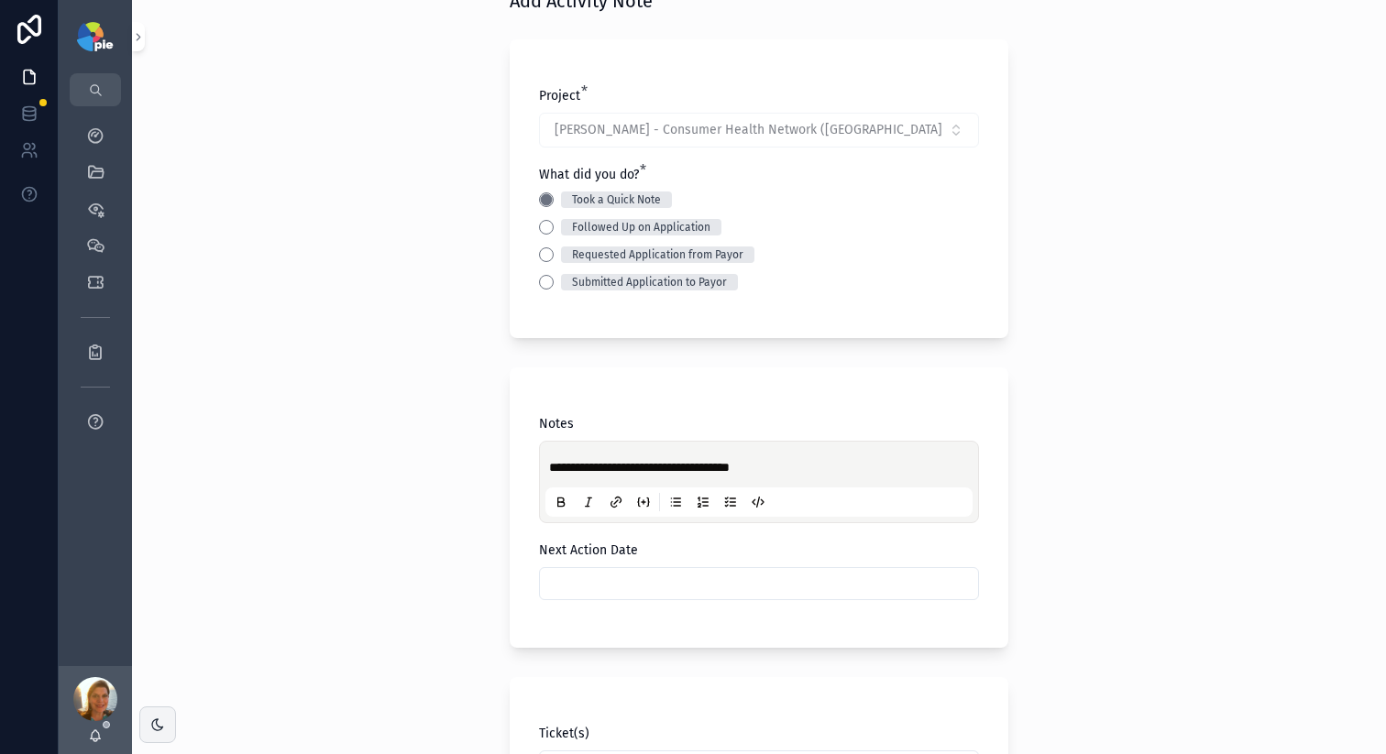
scroll to position [336, 0]
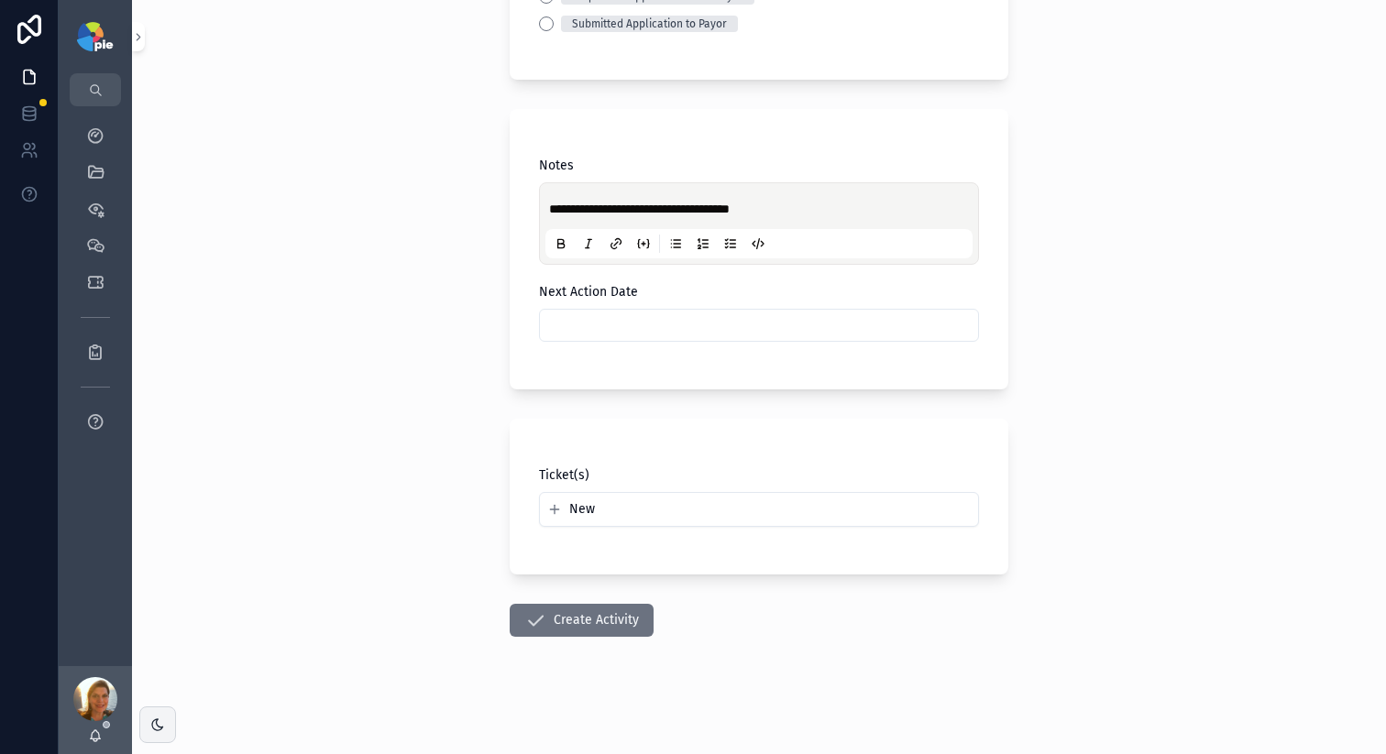
click at [612, 328] on input "scrollable content" at bounding box center [759, 326] width 438 height 26
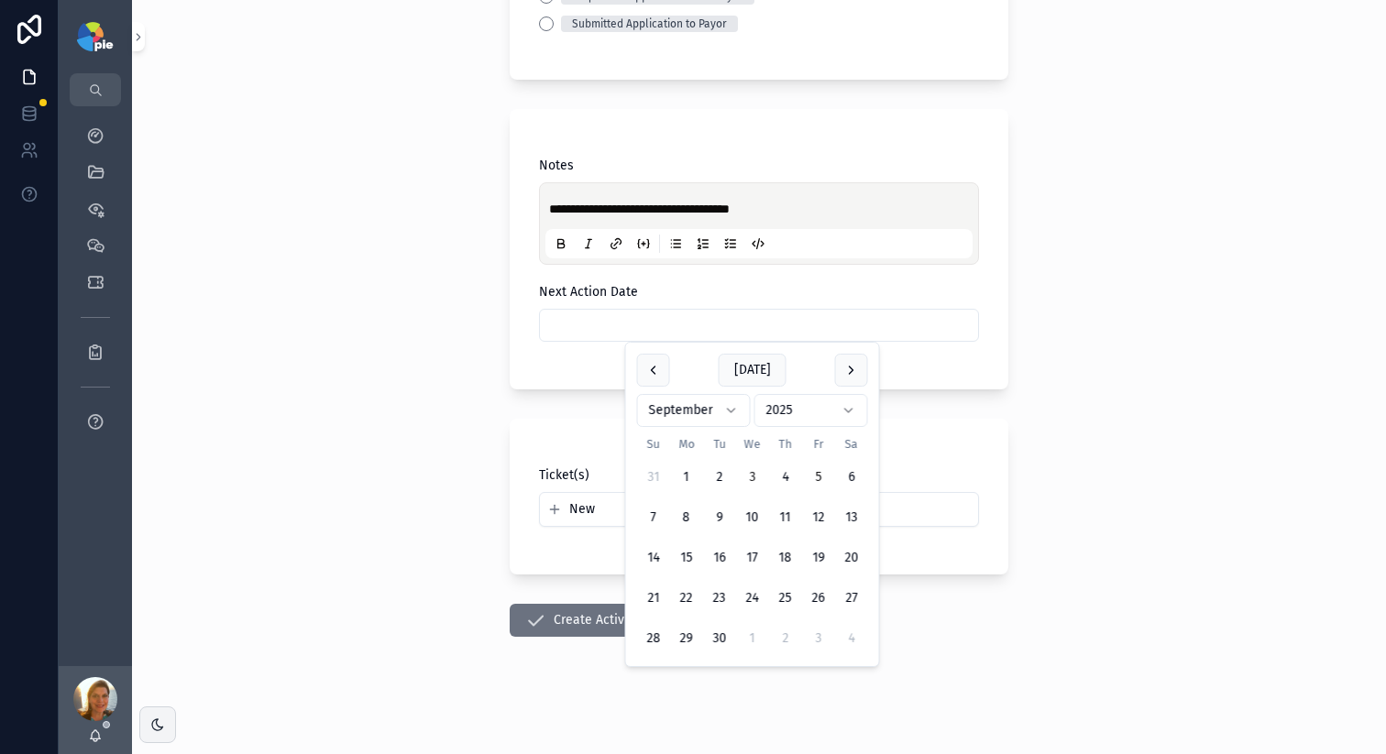
click at [817, 478] on button "5" at bounding box center [818, 477] width 33 height 33
type input "********"
click at [418, 457] on div "**********" at bounding box center [759, 377] width 1254 height 754
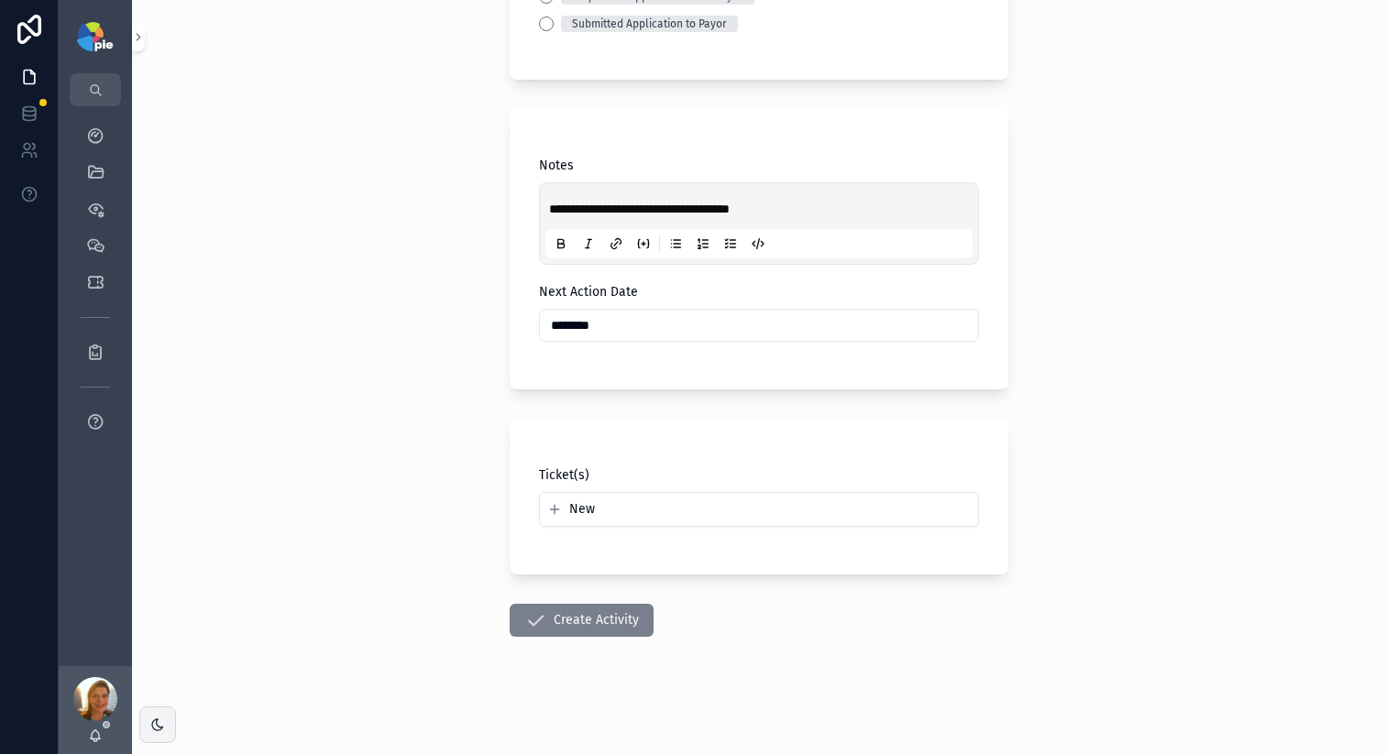
click at [592, 625] on button "Create Activity" at bounding box center [582, 620] width 144 height 33
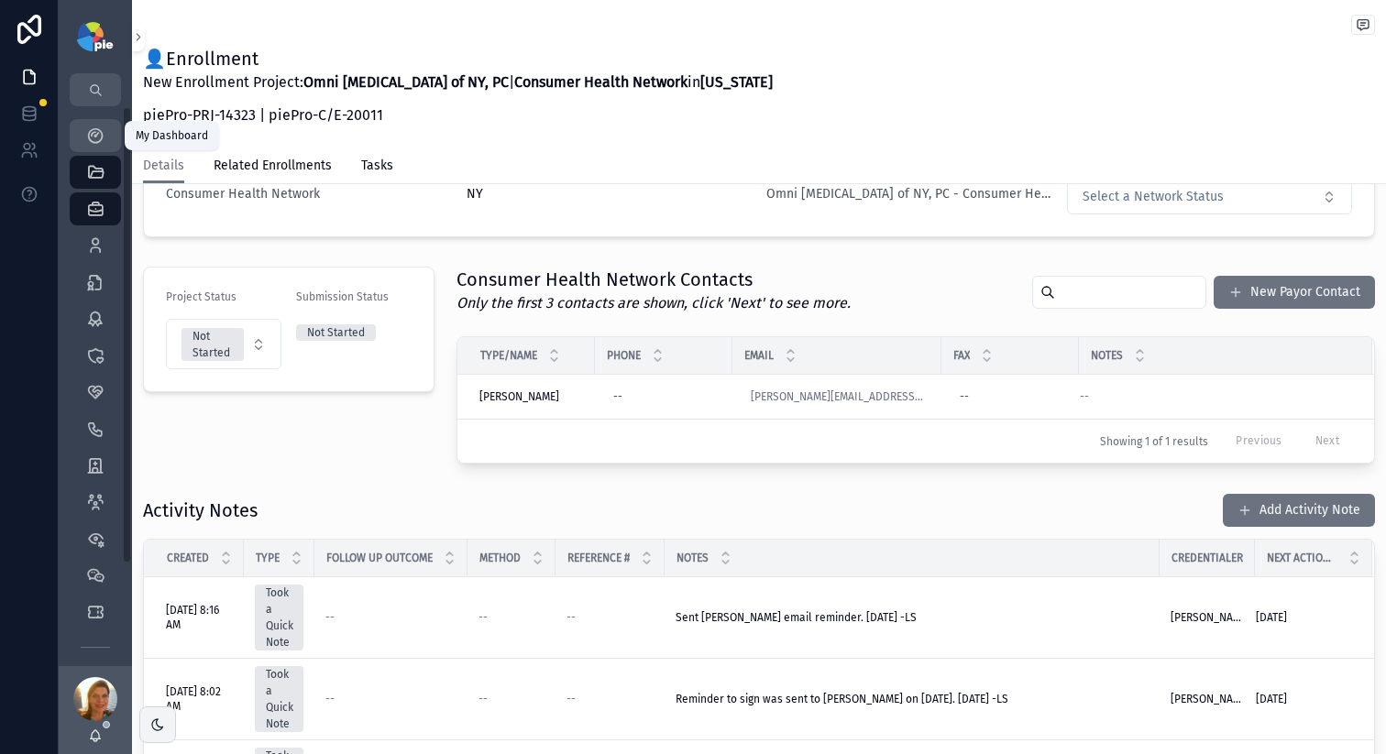
click at [84, 126] on div "My Dashboard" at bounding box center [95, 135] width 29 height 29
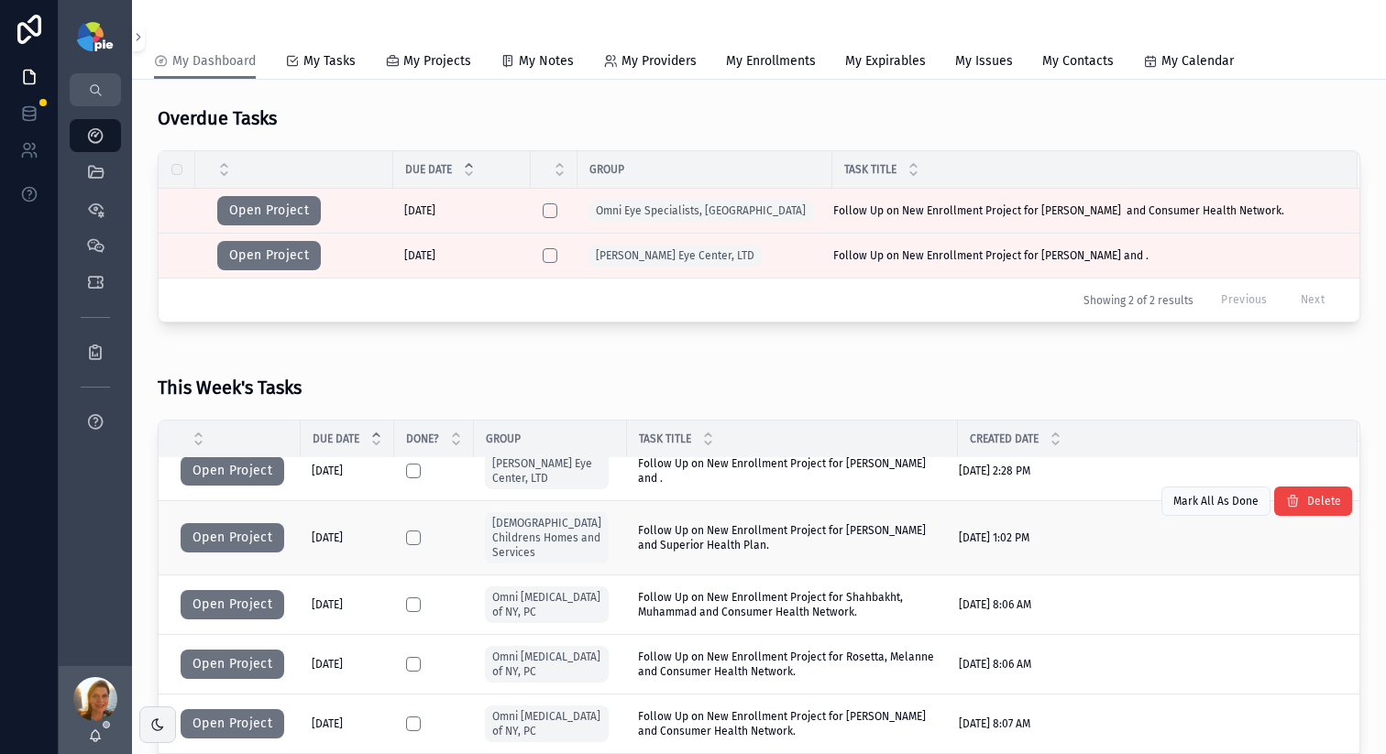
scroll to position [10, 0]
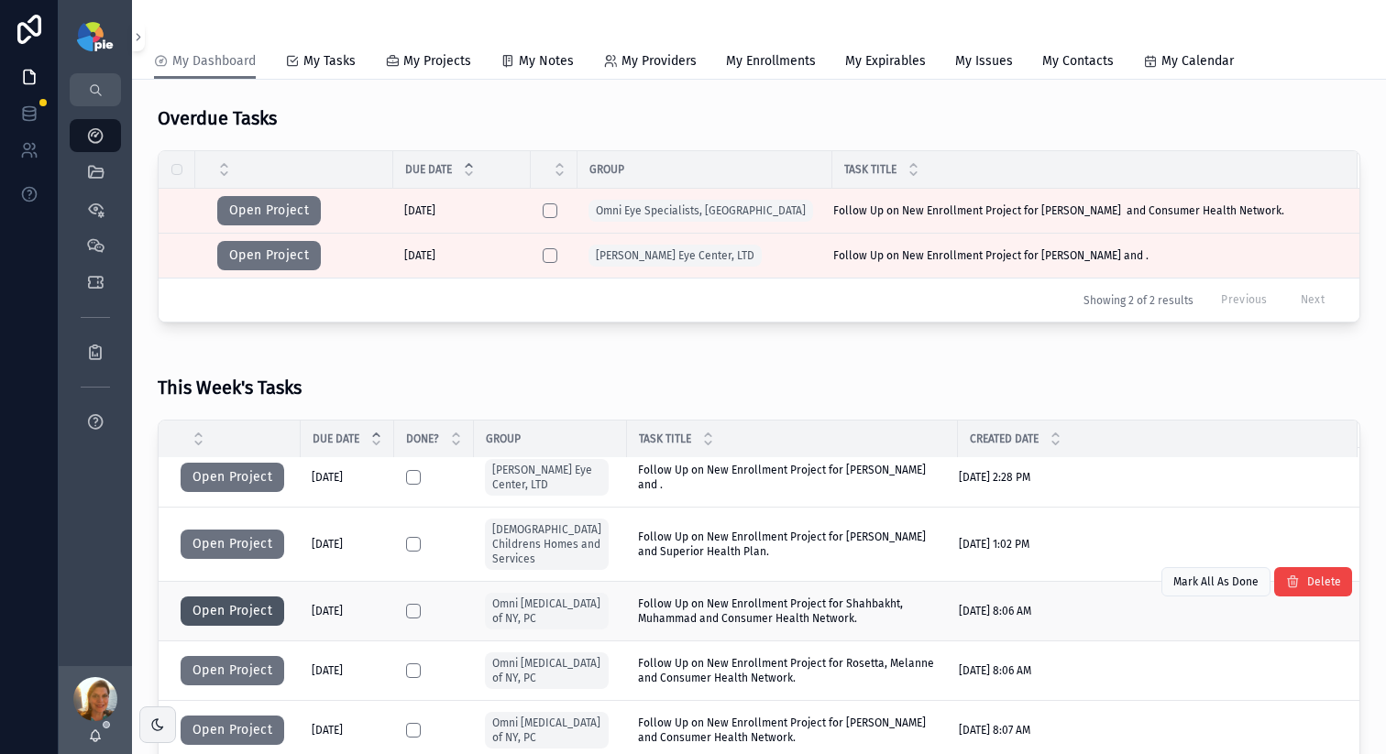
click at [280, 615] on button "Open Project" at bounding box center [233, 611] width 104 height 29
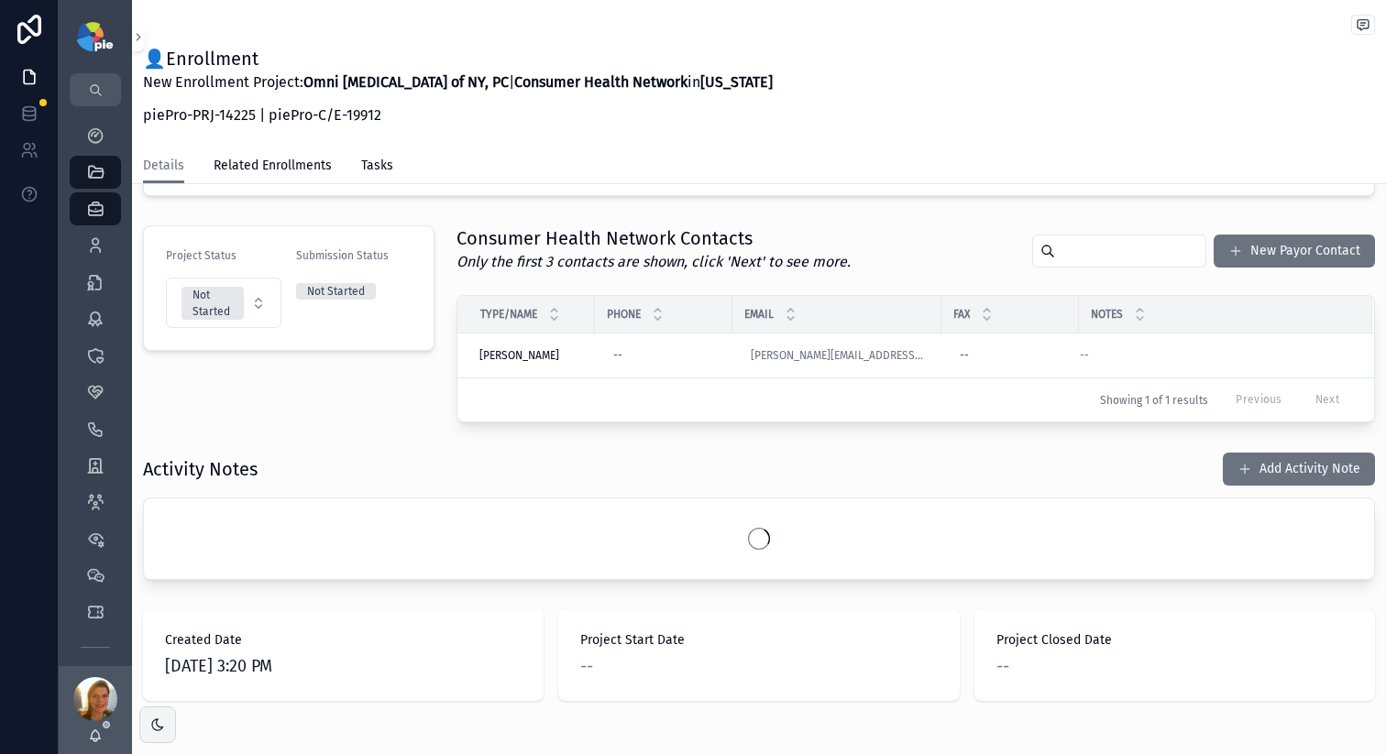
scroll to position [448, 0]
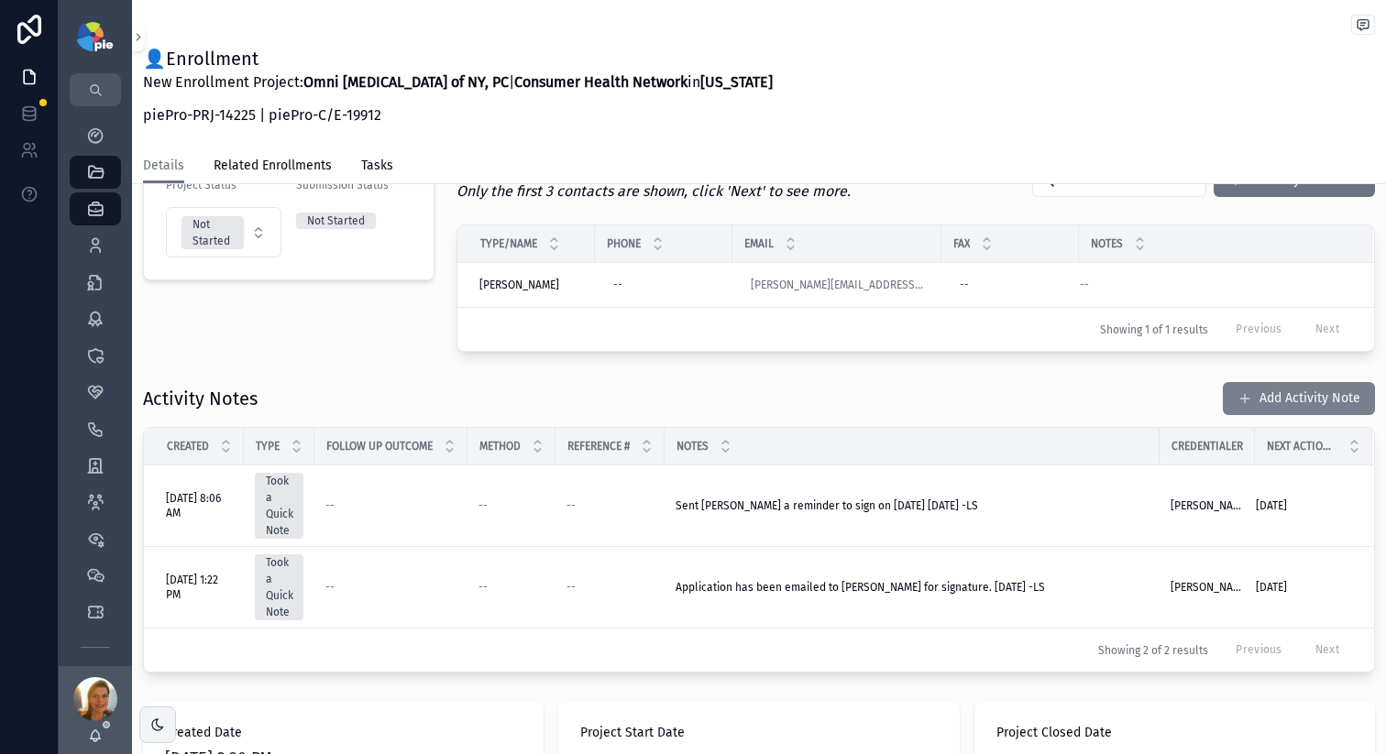
click at [1282, 402] on button "Add Activity Note" at bounding box center [1299, 398] width 152 height 33
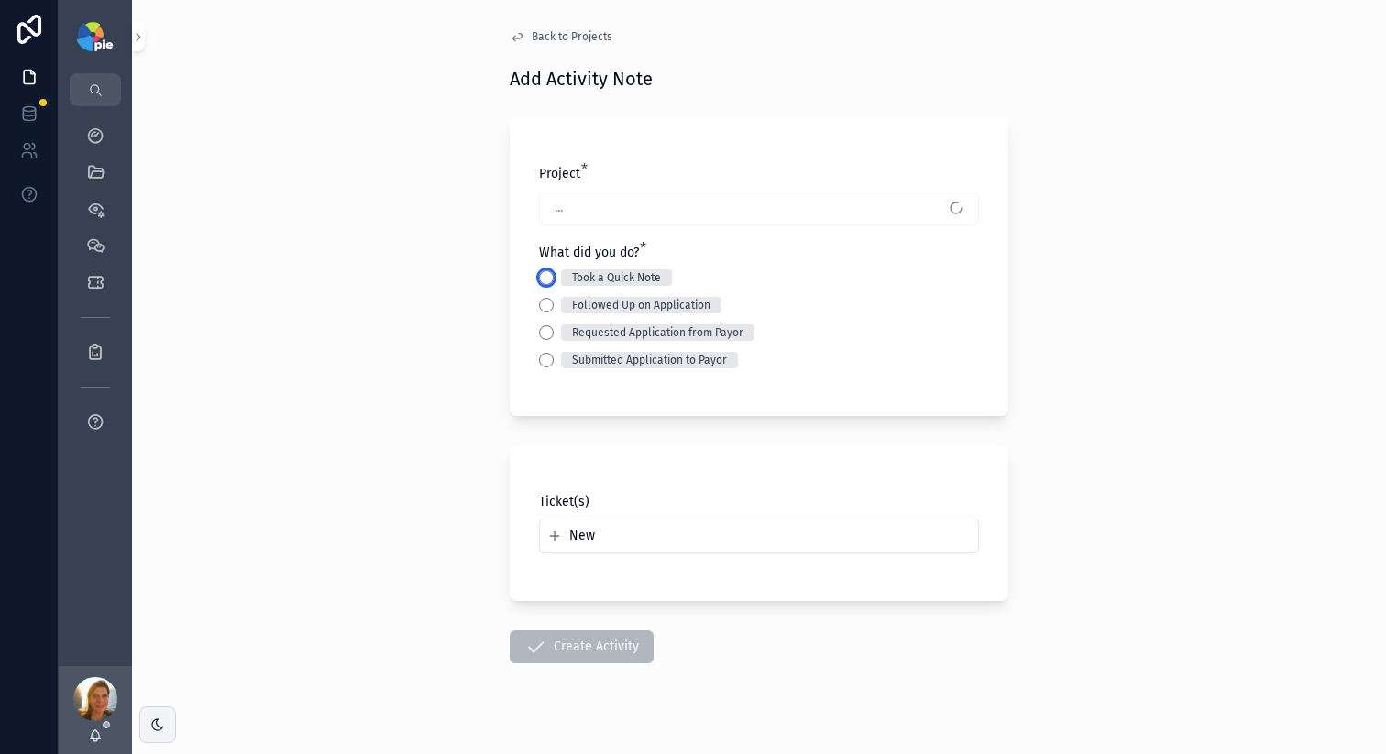
click at [539, 272] on button "Took a Quick Note" at bounding box center [546, 277] width 15 height 15
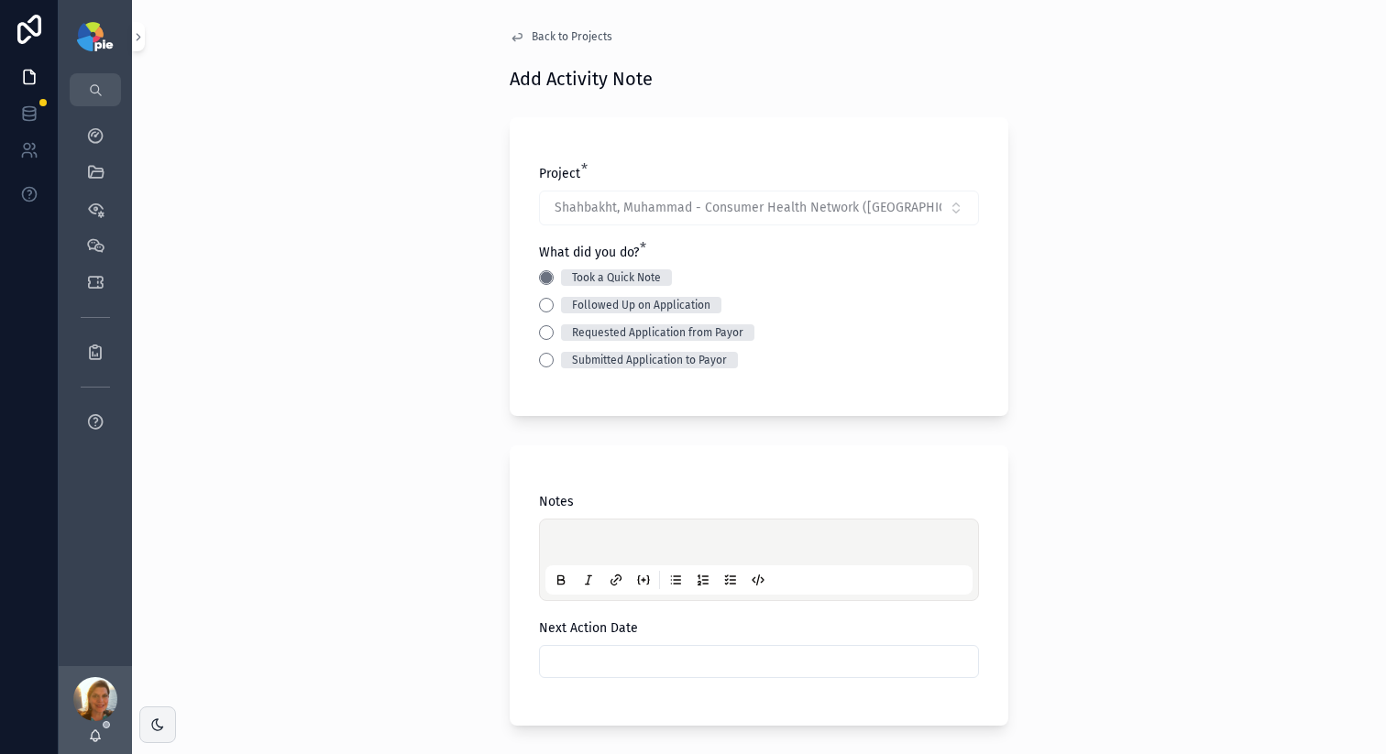
click at [611, 533] on div "scrollable content" at bounding box center [758, 560] width 427 height 70
click at [596, 541] on p "scrollable content" at bounding box center [762, 545] width 427 height 18
click at [450, 588] on div "**********" at bounding box center [759, 377] width 1254 height 754
click at [637, 657] on input "scrollable content" at bounding box center [759, 662] width 438 height 26
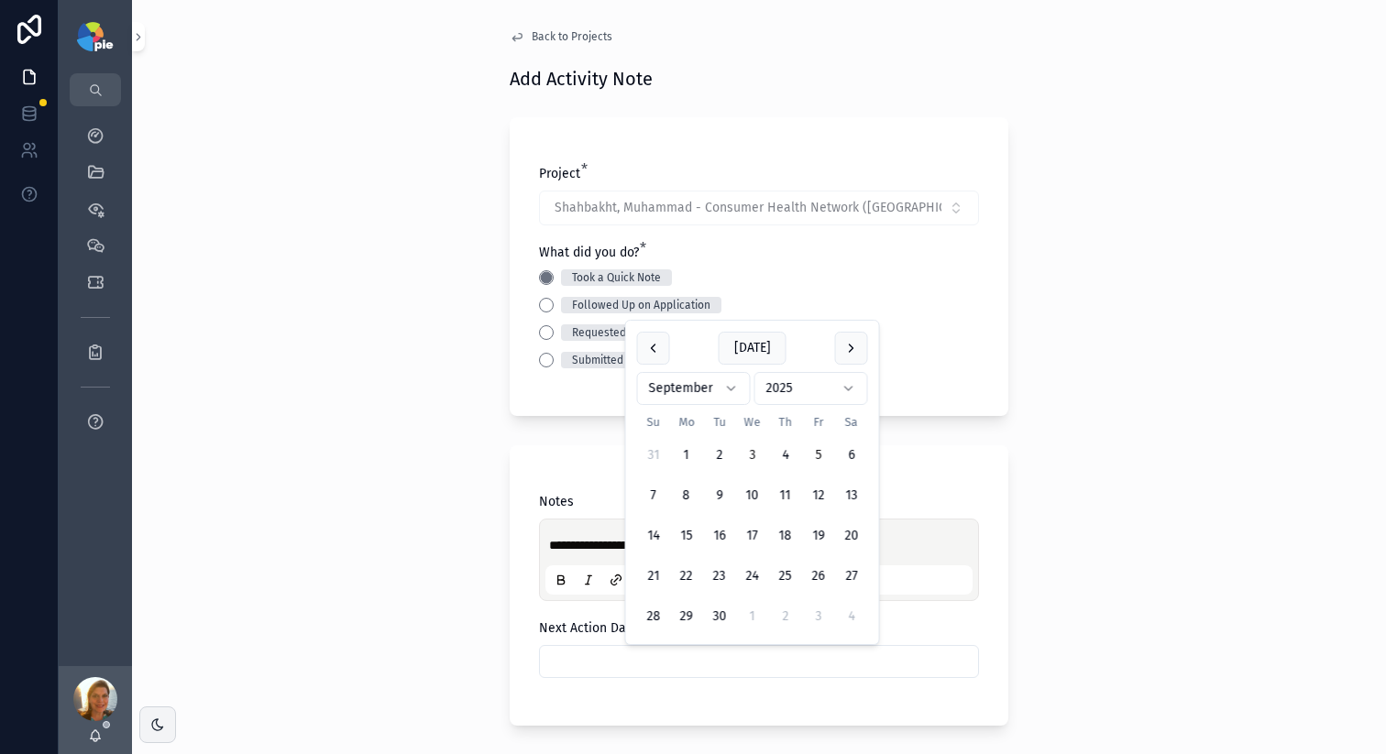
click at [817, 449] on button "5" at bounding box center [818, 455] width 33 height 33
type input "********"
click at [356, 477] on div "**********" at bounding box center [759, 377] width 1254 height 754
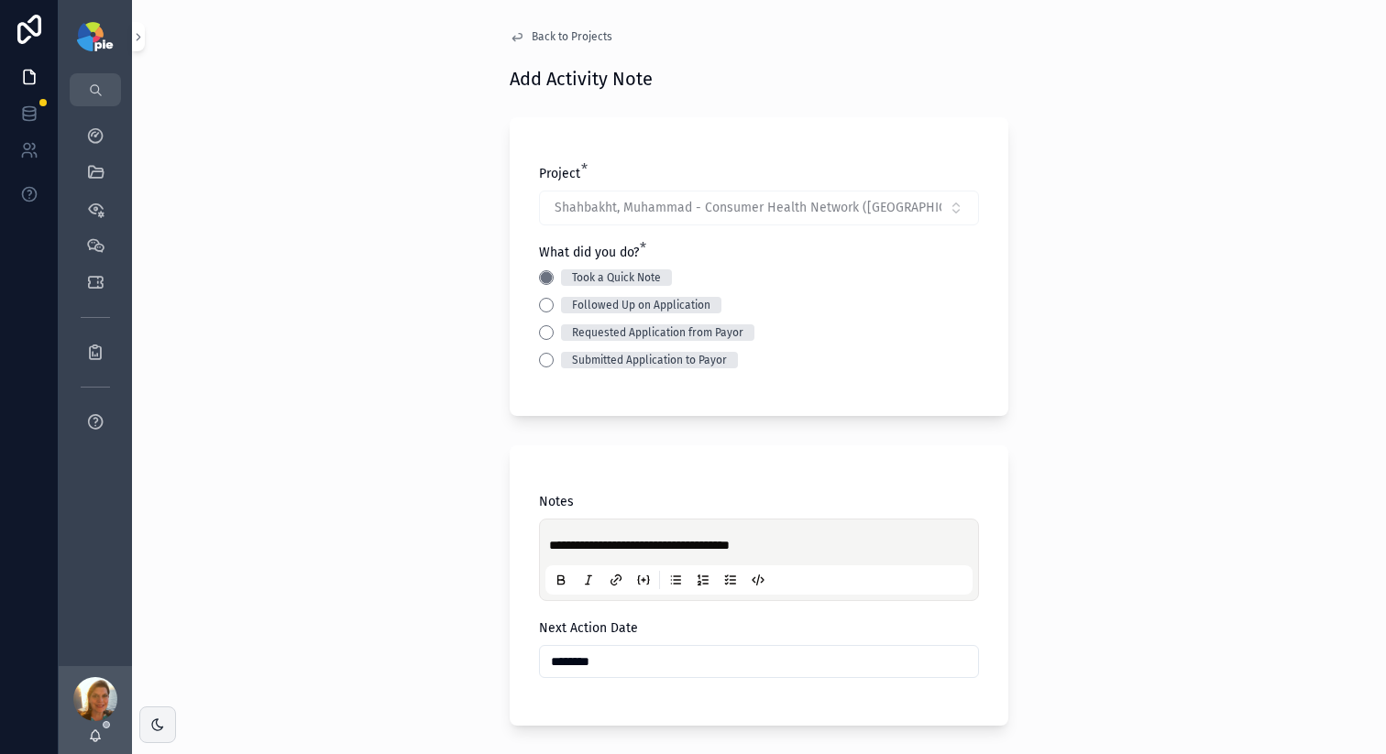
scroll to position [284, 0]
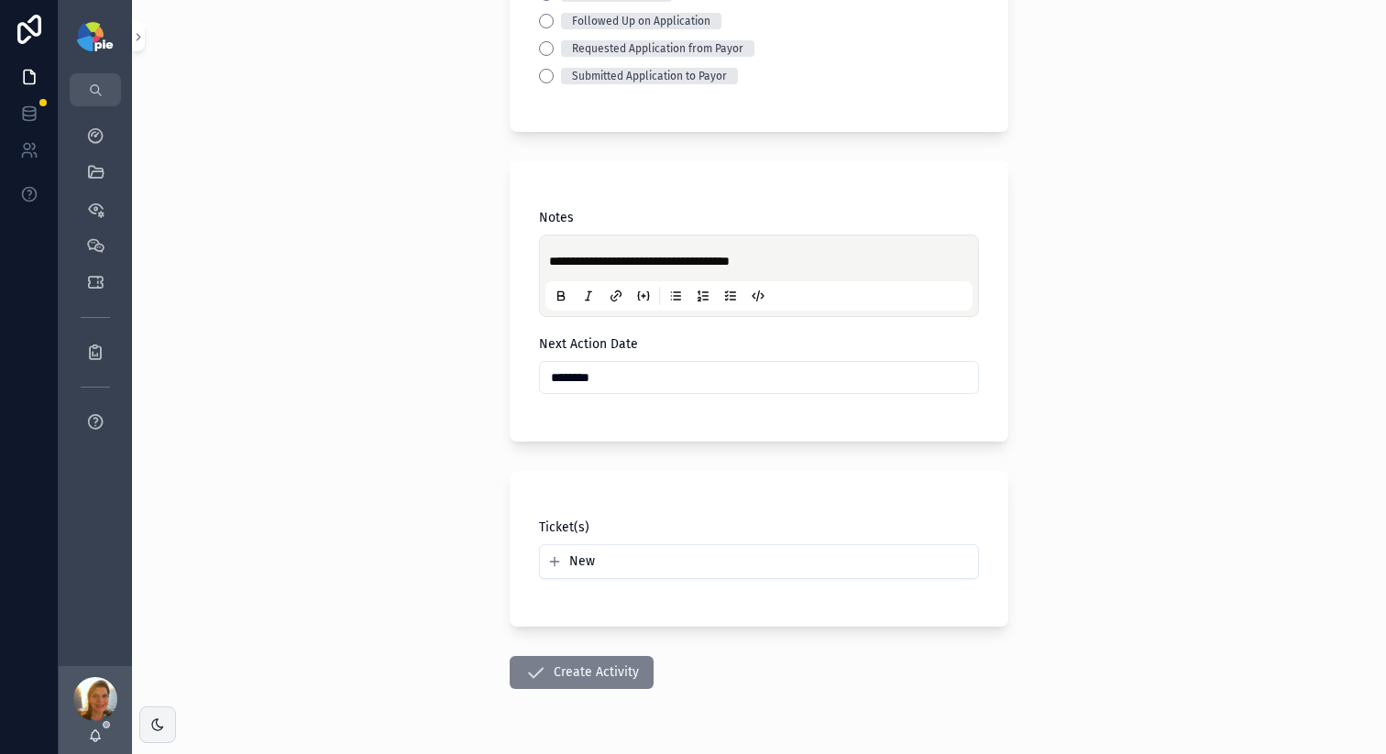
click at [544, 659] on button "Create Activity" at bounding box center [582, 672] width 144 height 33
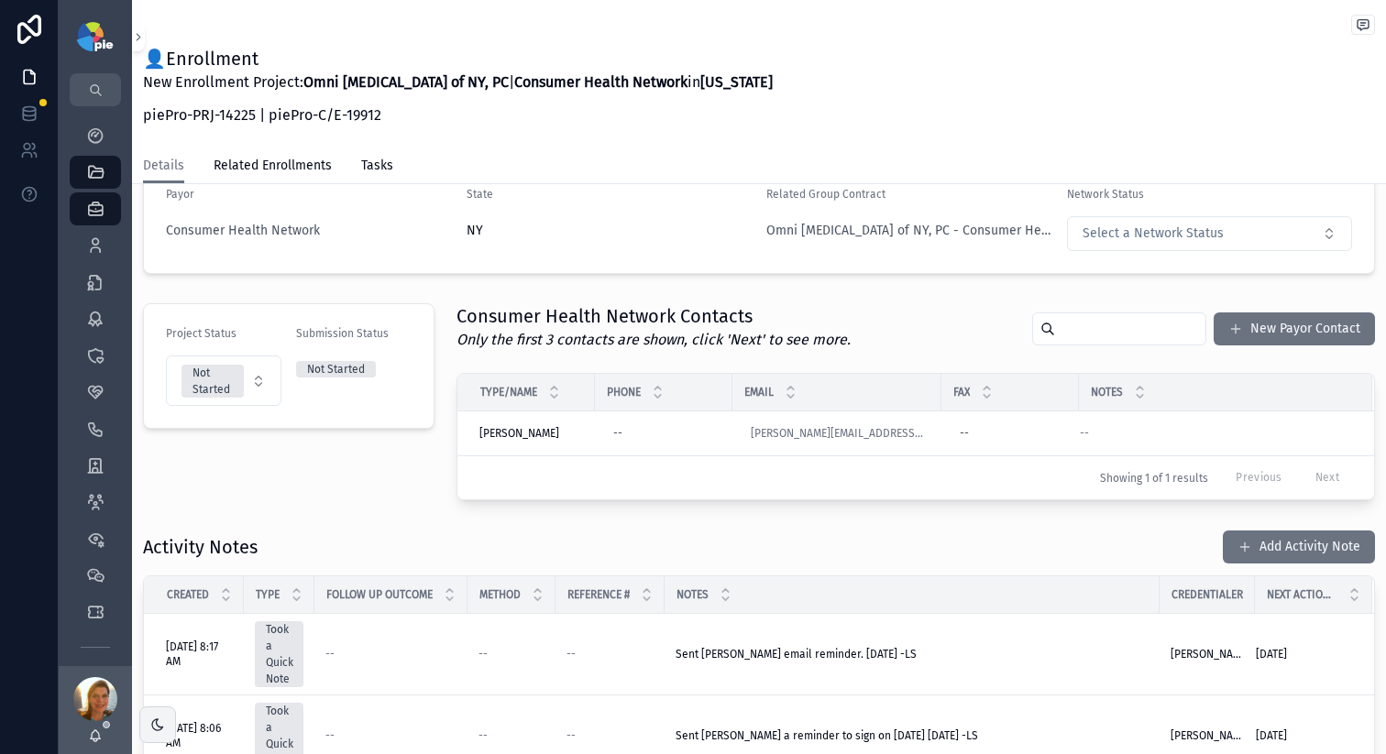
scroll to position [302, 0]
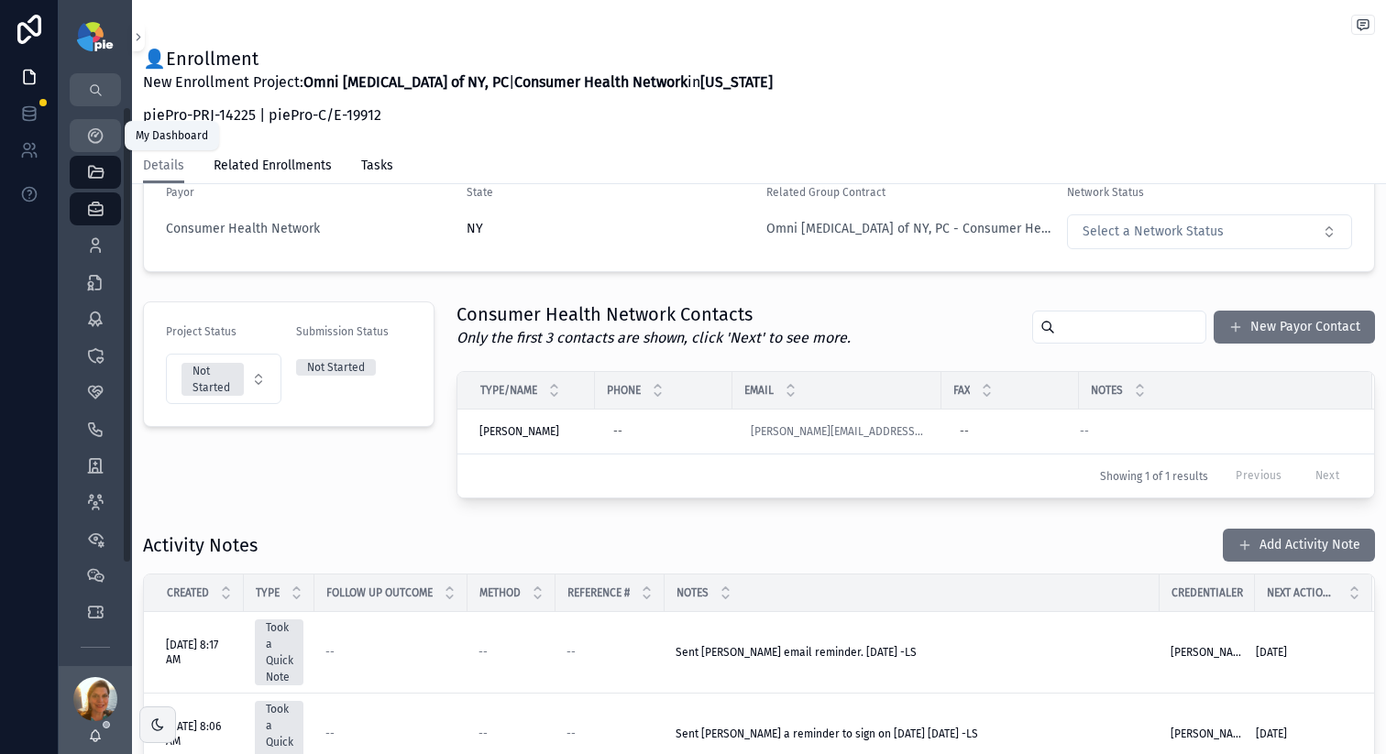
click at [98, 132] on icon "scrollable content" at bounding box center [95, 135] width 18 height 18
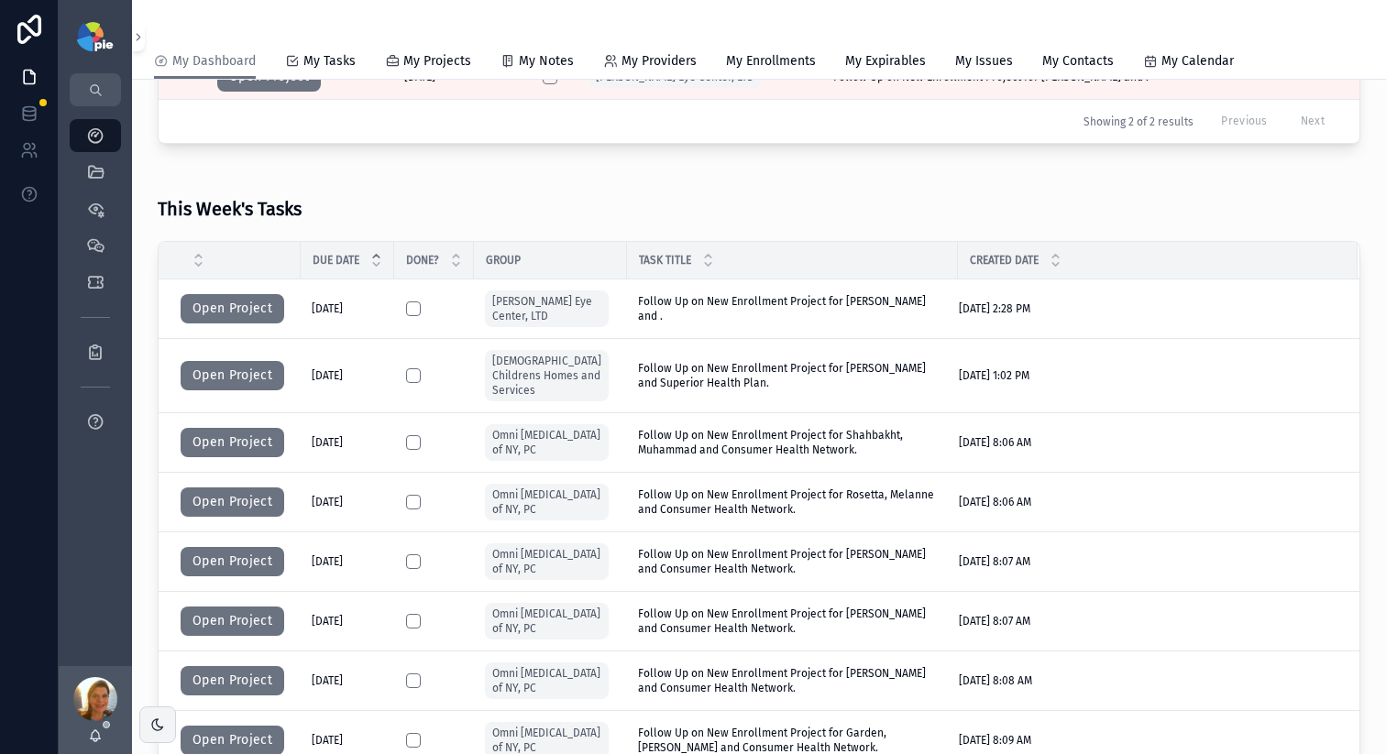
scroll to position [328, 0]
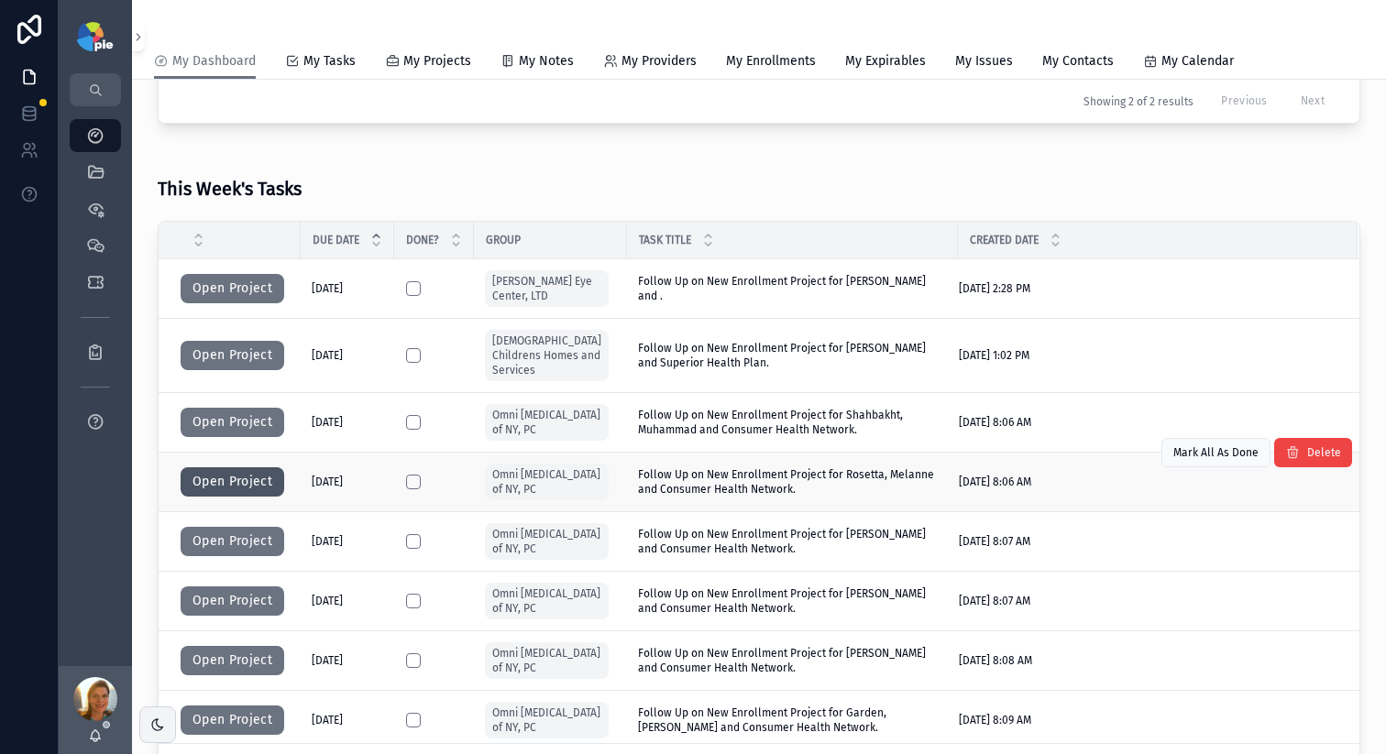
click at [228, 480] on button "Open Project" at bounding box center [233, 481] width 104 height 29
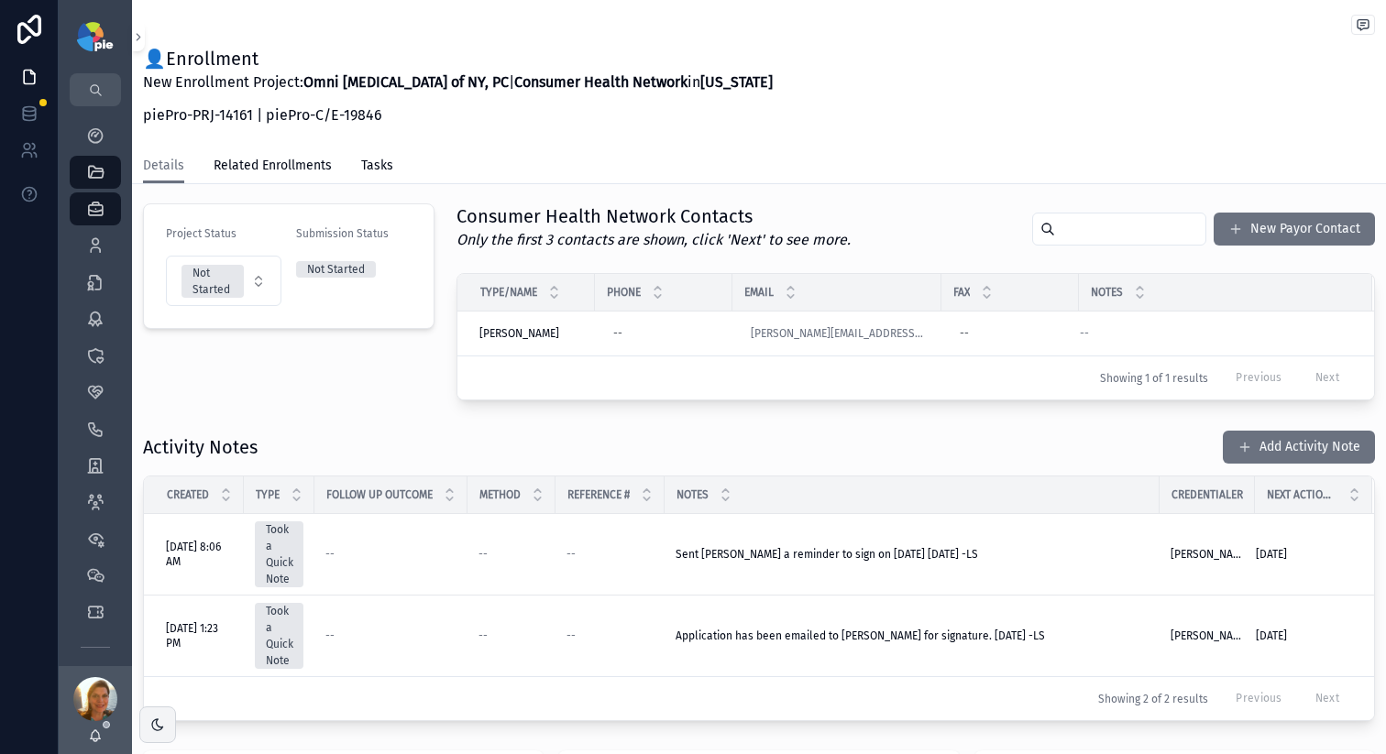
scroll to position [411, 0]
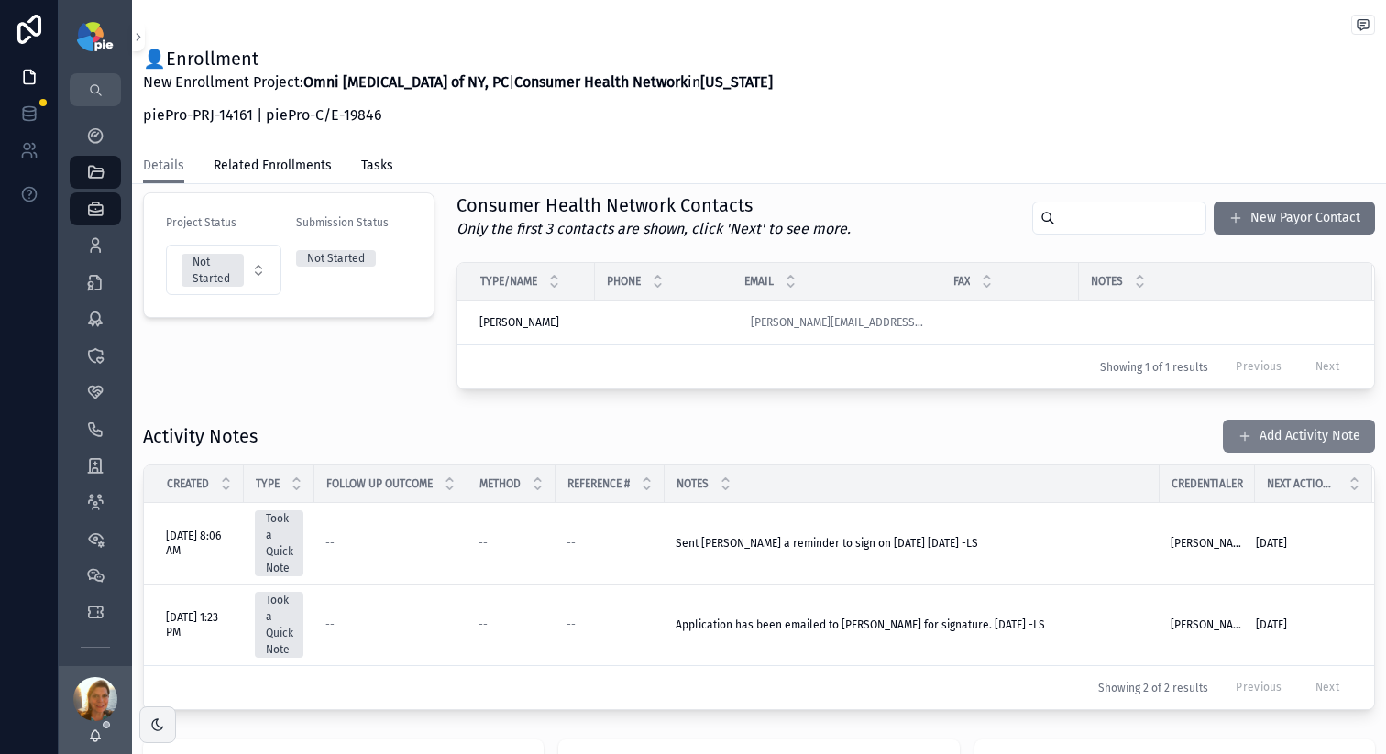
click at [1314, 444] on button "Add Activity Note" at bounding box center [1299, 436] width 152 height 33
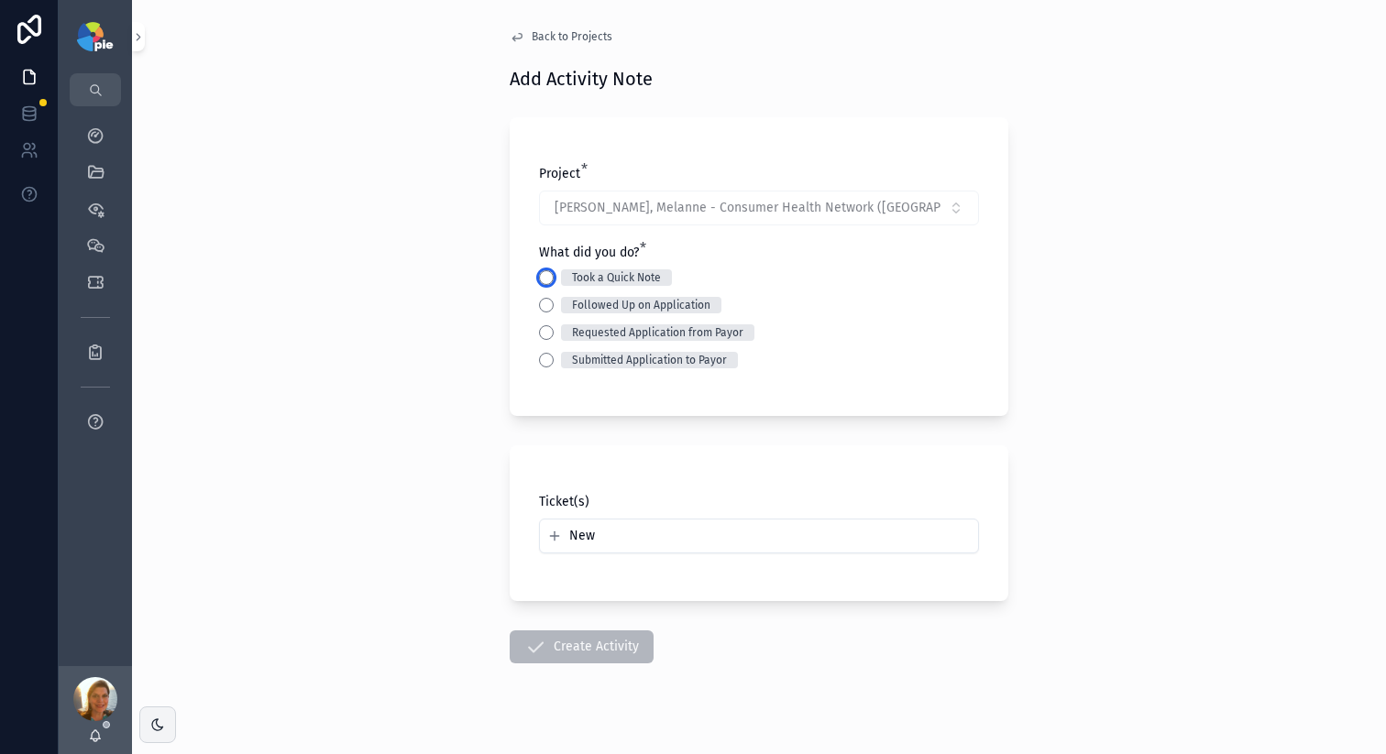
click at [543, 274] on button "Took a Quick Note" at bounding box center [546, 277] width 15 height 15
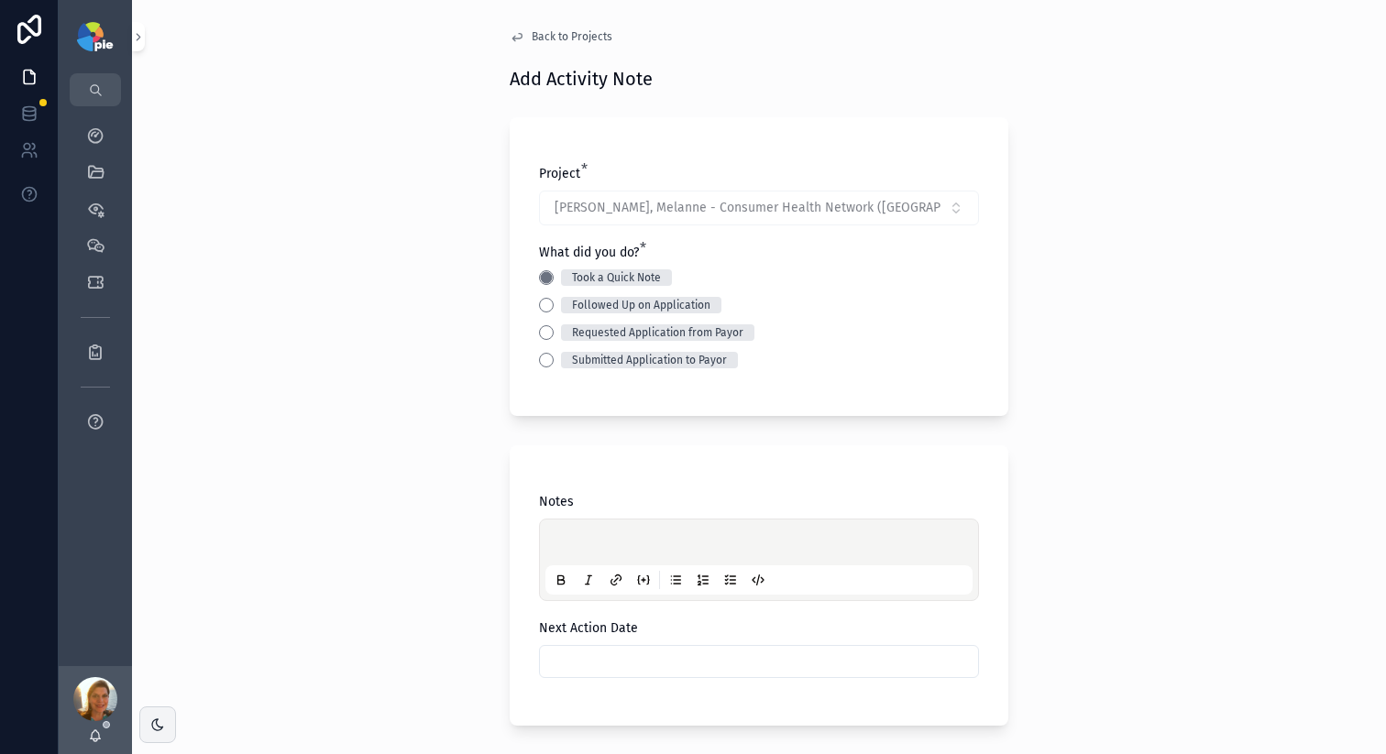
click at [592, 531] on div "scrollable content" at bounding box center [758, 560] width 427 height 70
click at [595, 534] on div "scrollable content" at bounding box center [758, 560] width 427 height 70
click at [598, 543] on p "scrollable content" at bounding box center [762, 545] width 427 height 18
click at [407, 548] on div "**********" at bounding box center [759, 377] width 1254 height 754
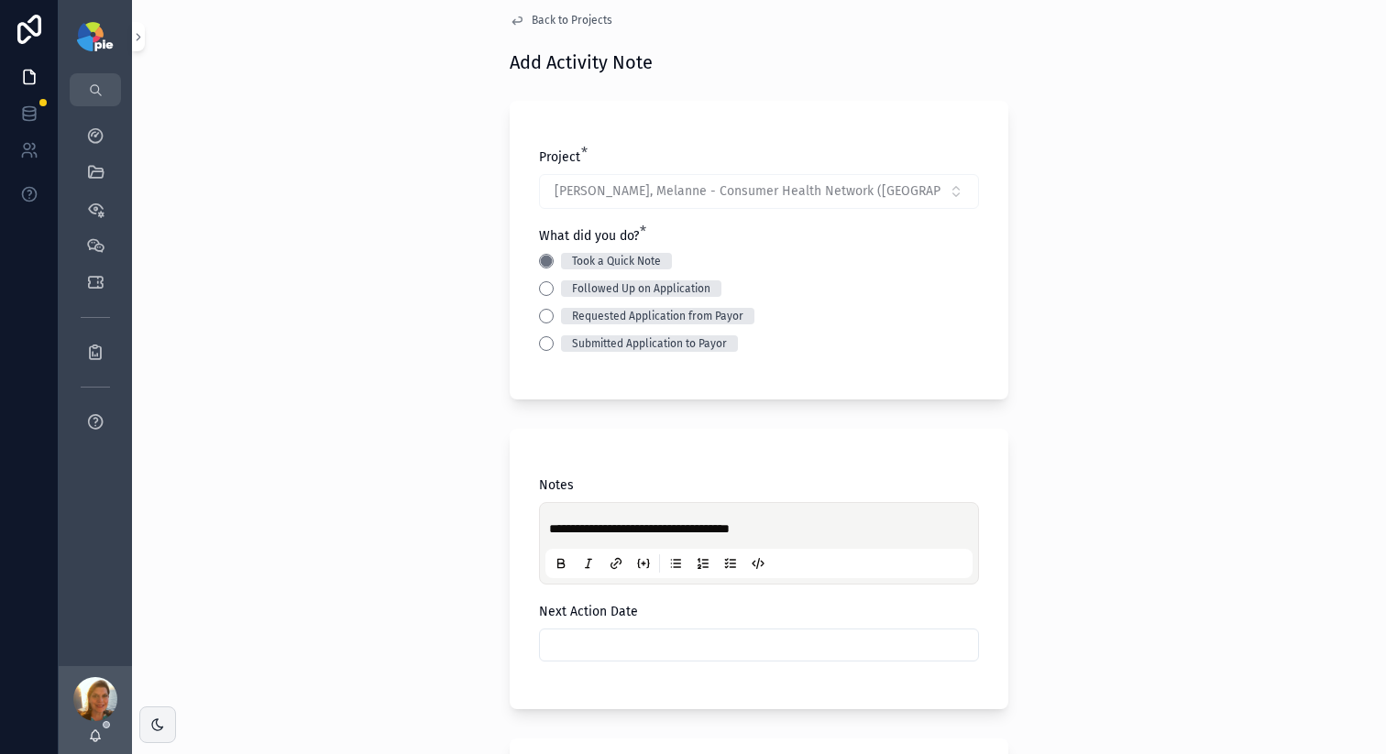
scroll to position [99, 0]
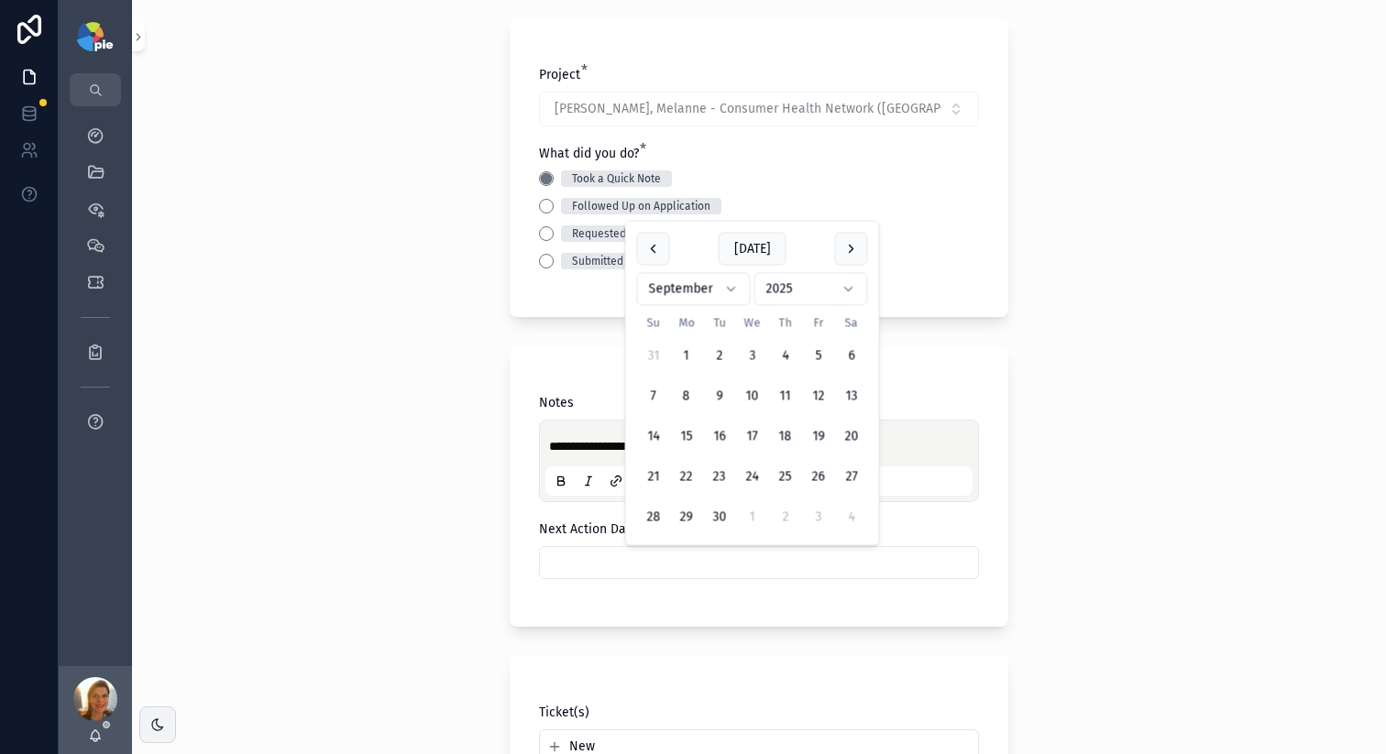
click at [597, 560] on input "scrollable content" at bounding box center [759, 563] width 438 height 26
click at [819, 350] on button "5" at bounding box center [818, 356] width 33 height 33
type input "********"
click at [416, 387] on div "**********" at bounding box center [759, 278] width 1254 height 754
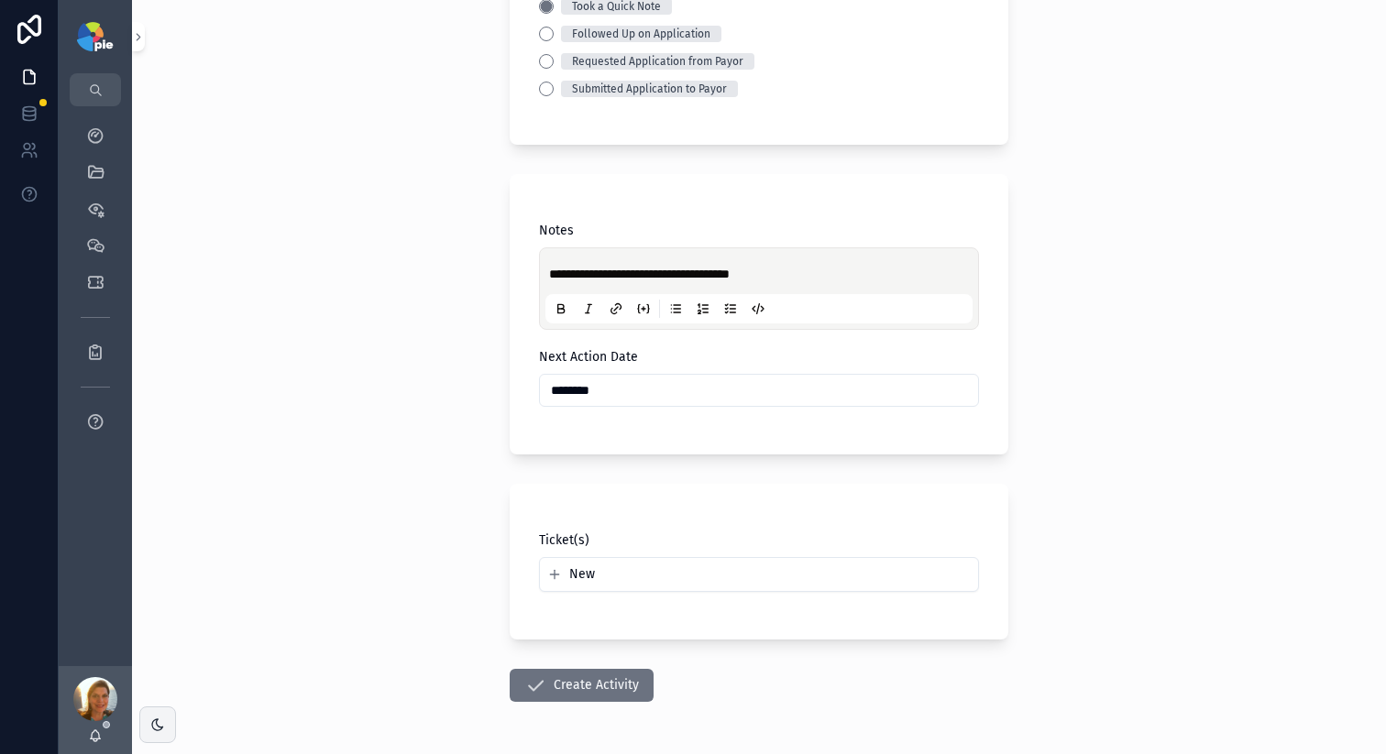
scroll to position [336, 0]
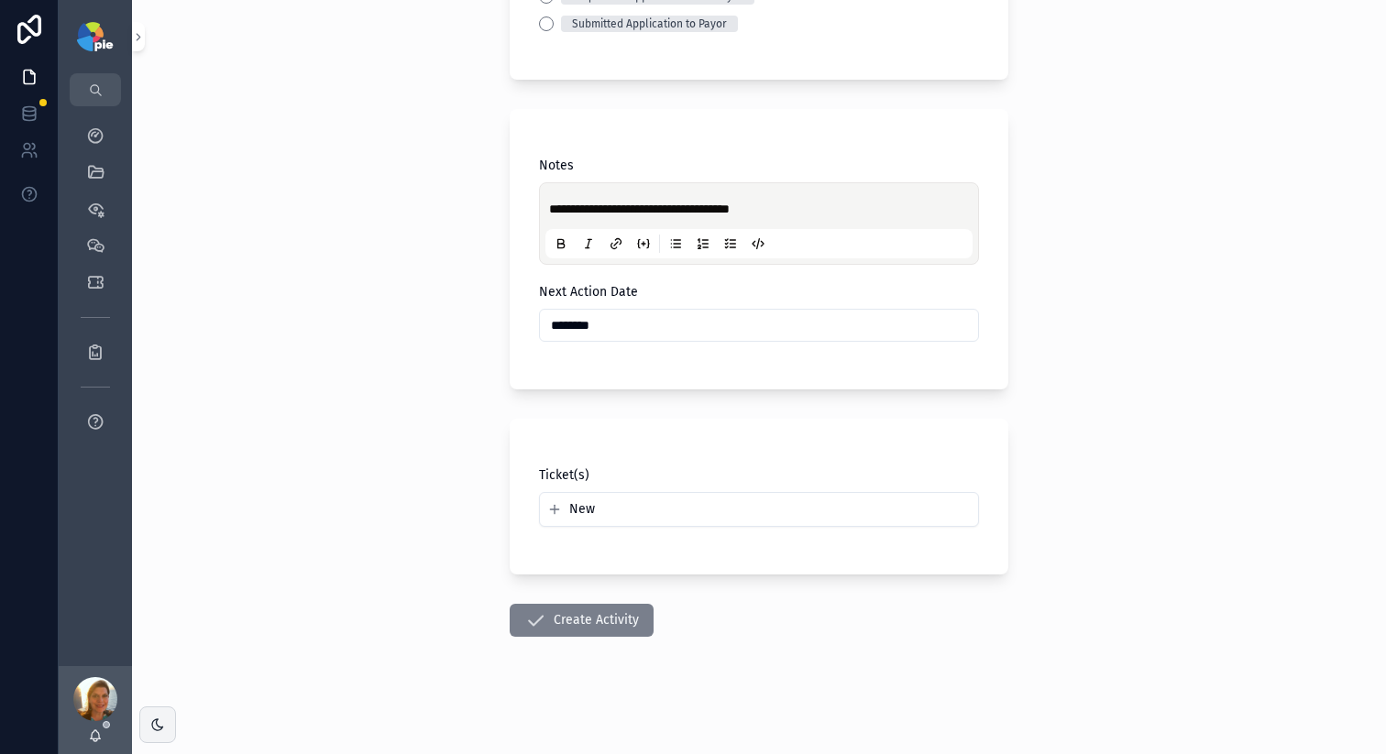
click at [582, 620] on button "Create Activity" at bounding box center [582, 620] width 144 height 33
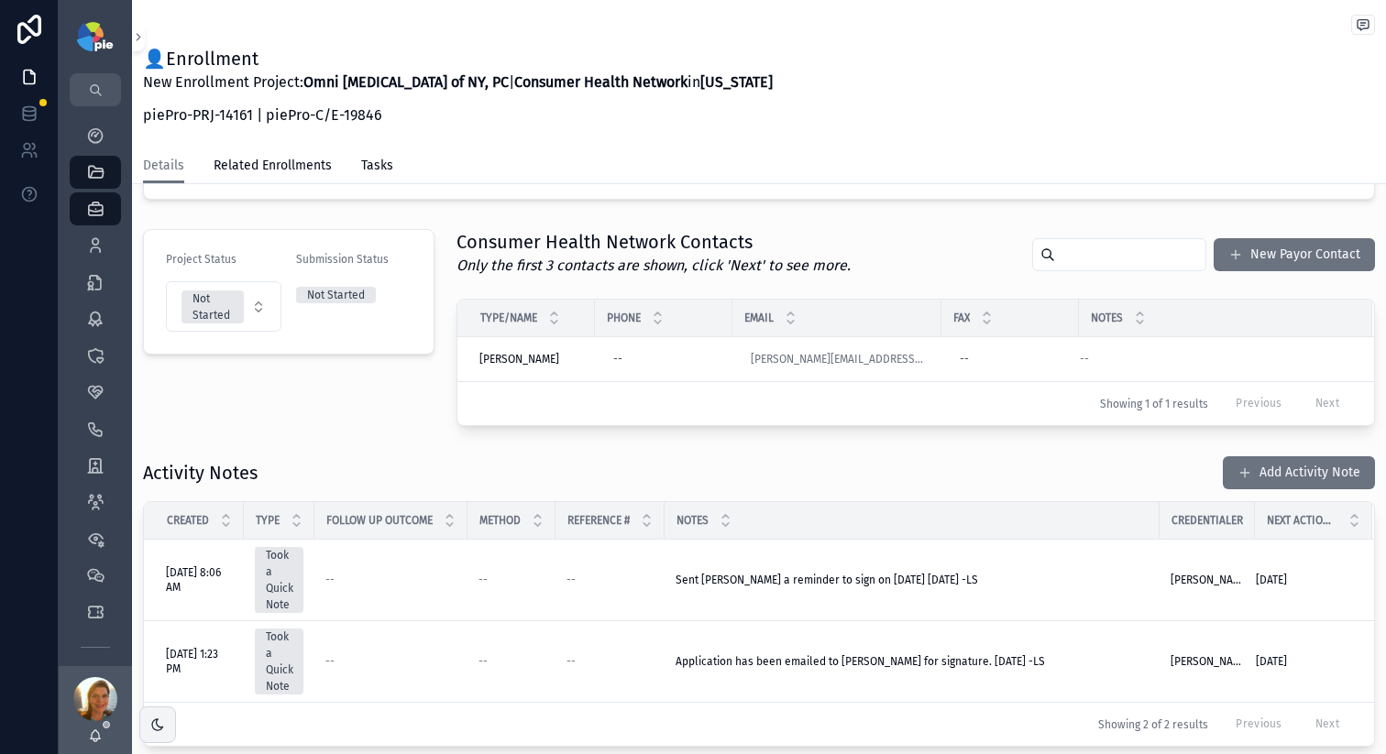
scroll to position [376, 0]
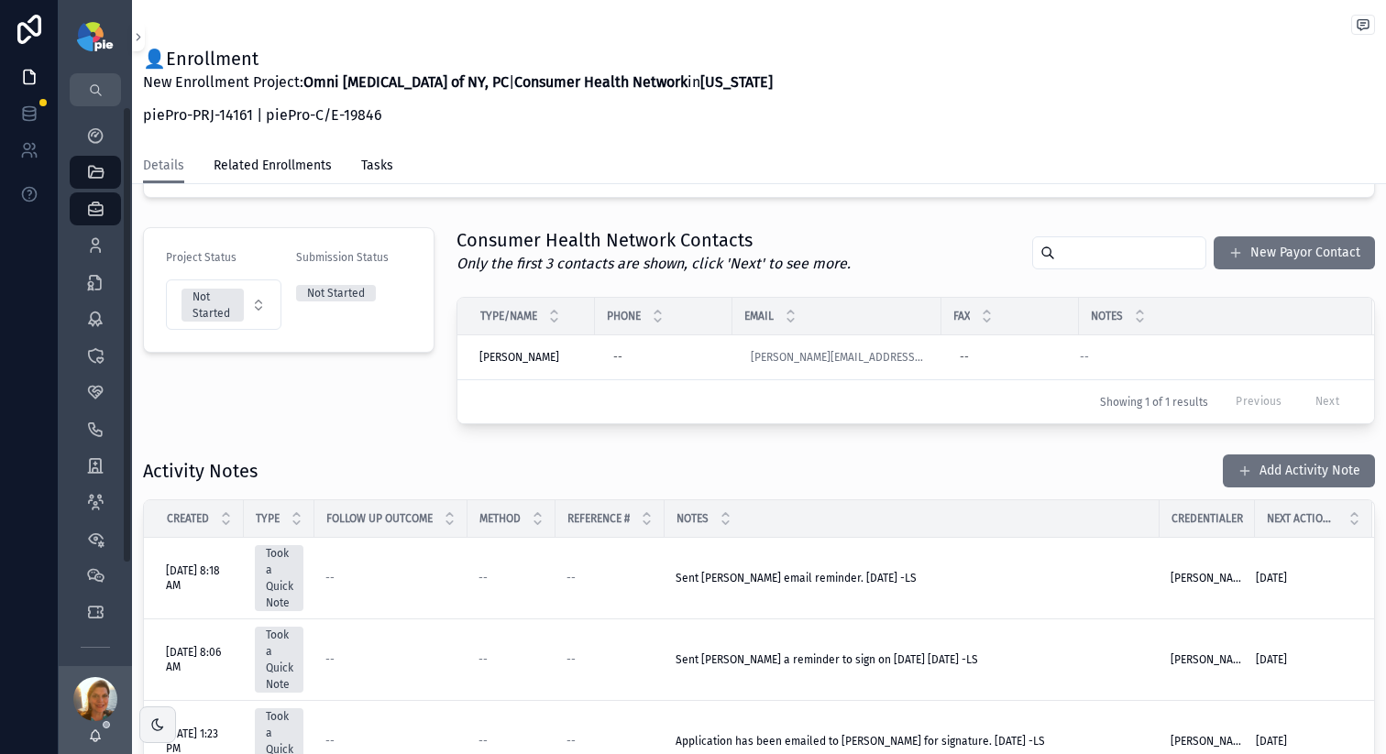
click at [587, 155] on div "Details Related Enrollments Tasks" at bounding box center [759, 165] width 1232 height 35
click at [101, 134] on icon "scrollable content" at bounding box center [95, 135] width 18 height 18
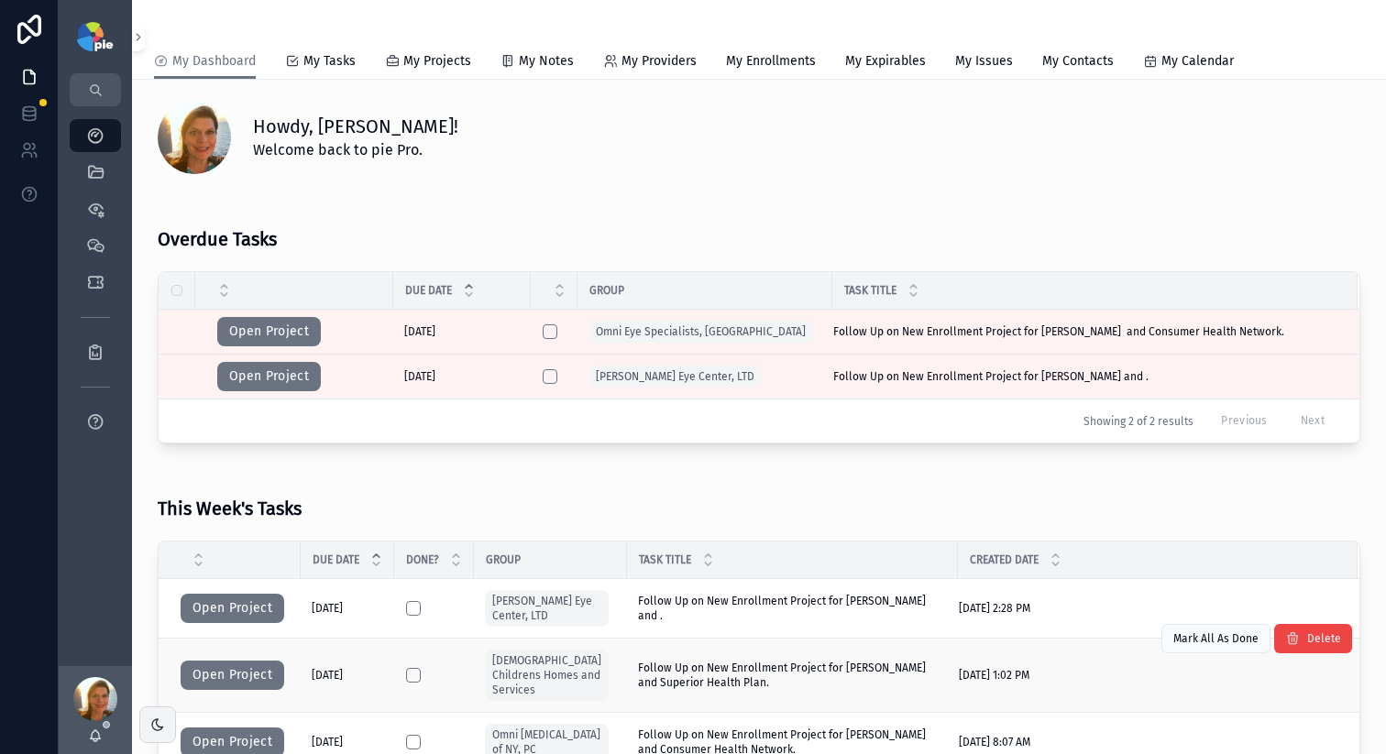
scroll to position [166, 0]
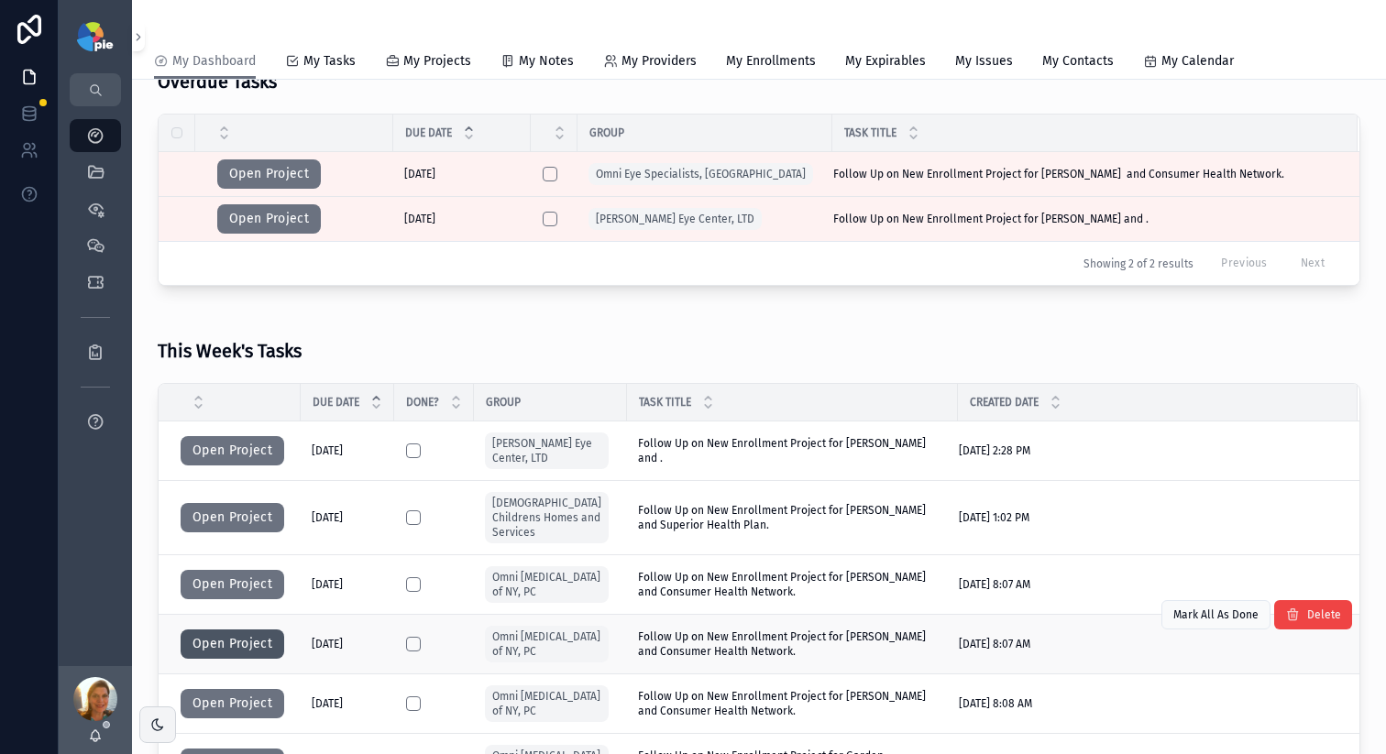
click at [217, 645] on button "Open Project" at bounding box center [233, 644] width 104 height 29
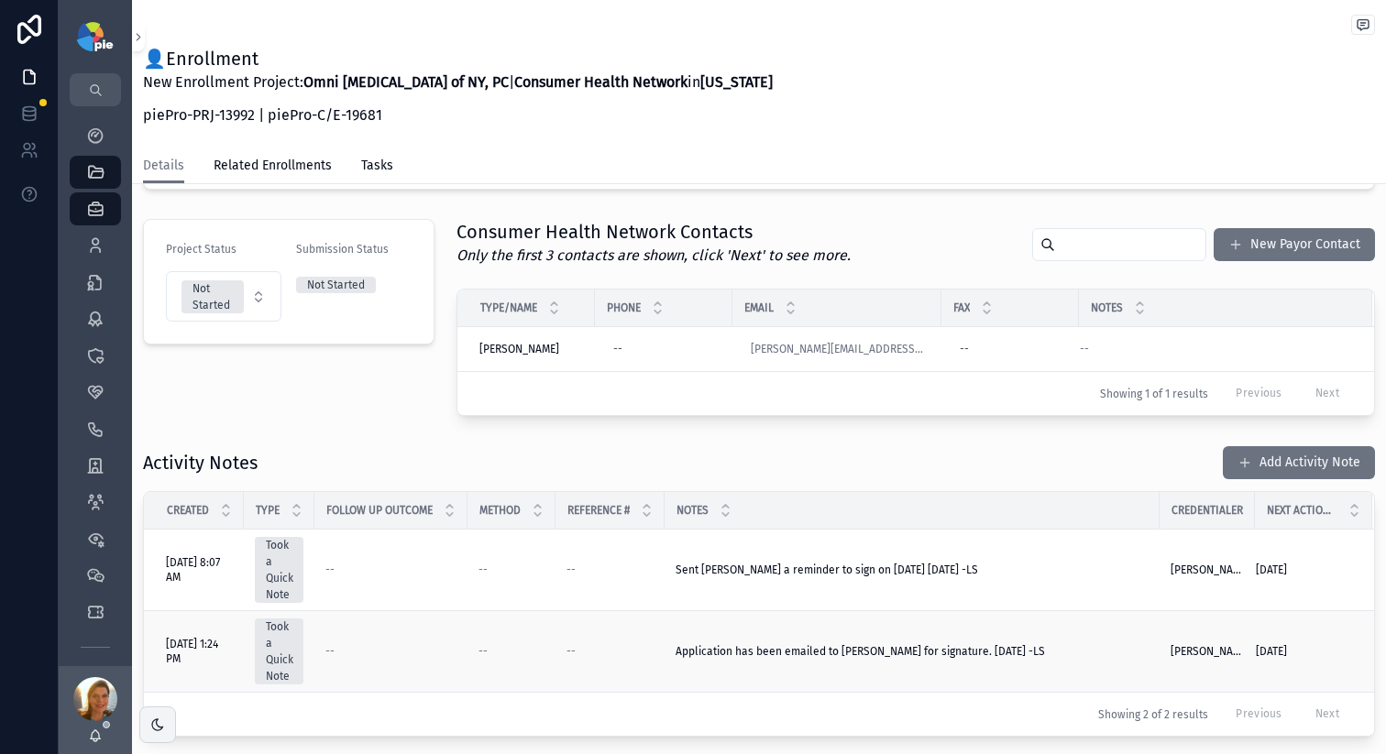
scroll to position [407, 0]
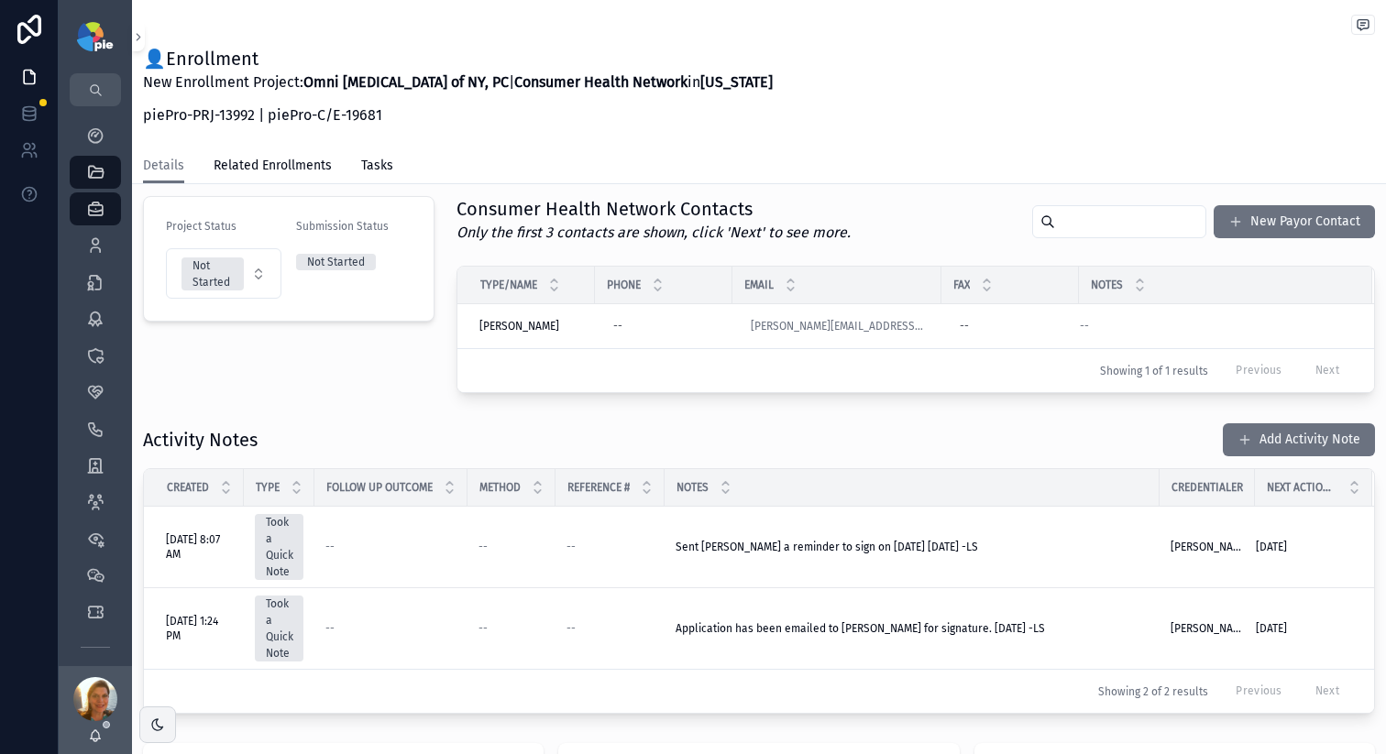
click at [1262, 447] on button "Add Activity Note" at bounding box center [1299, 439] width 152 height 33
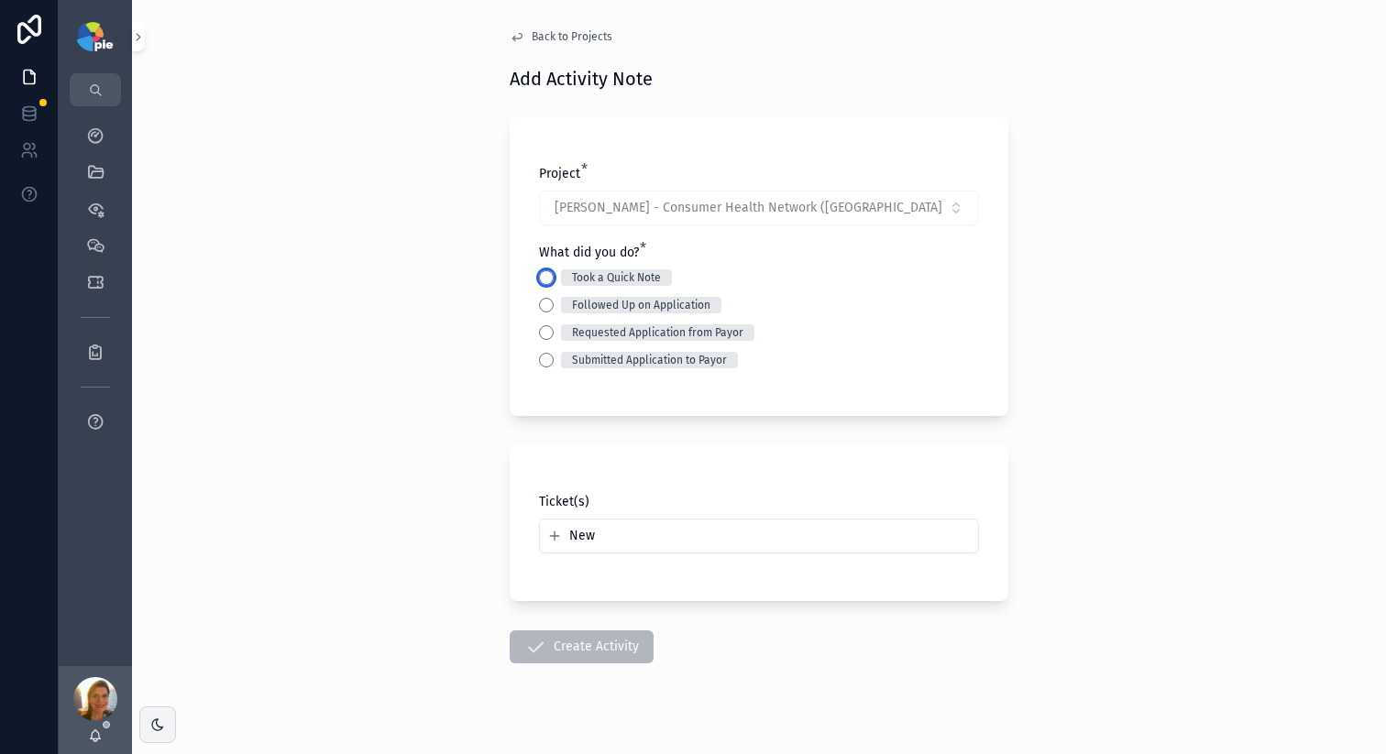
click at [539, 275] on button "Took a Quick Note" at bounding box center [546, 277] width 15 height 15
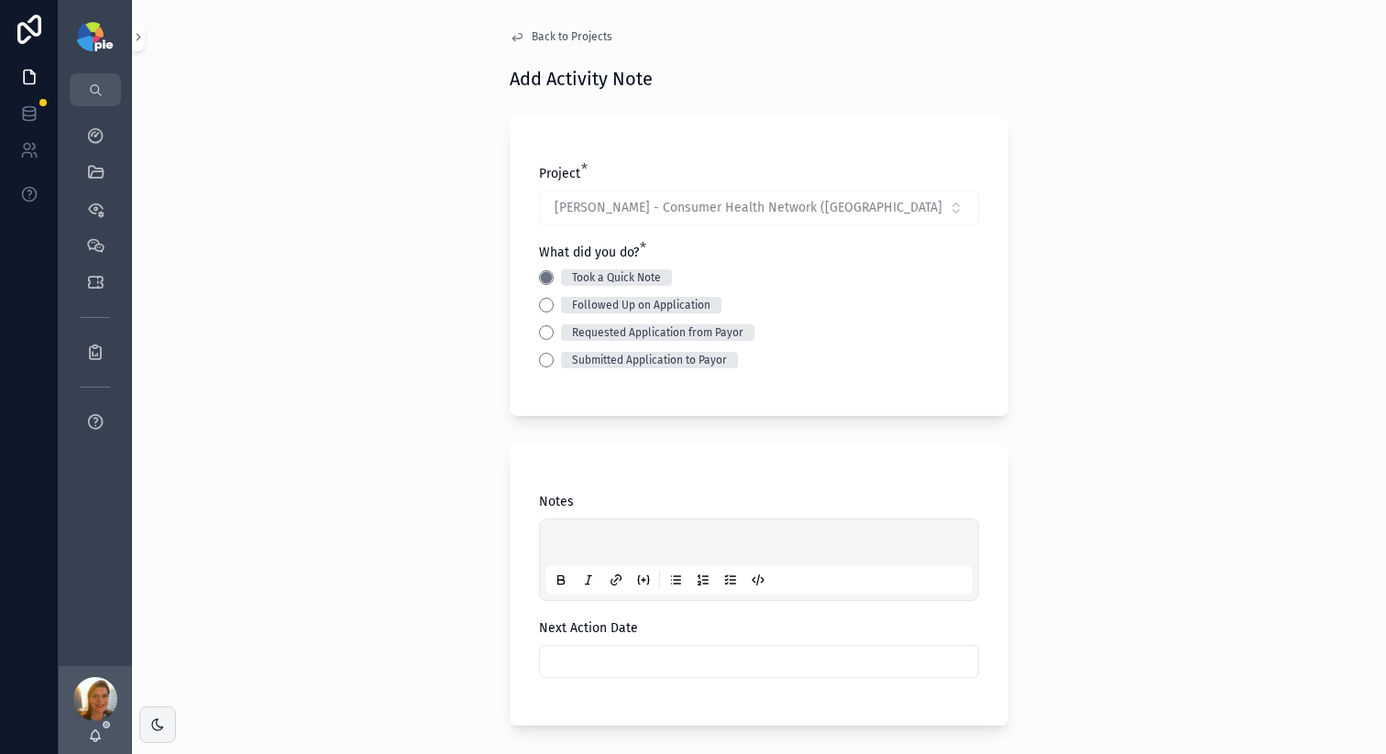
click at [562, 543] on p "scrollable content" at bounding box center [762, 545] width 427 height 18
click at [378, 535] on div "**********" at bounding box center [759, 377] width 1254 height 754
click at [585, 657] on input "scrollable content" at bounding box center [759, 662] width 438 height 26
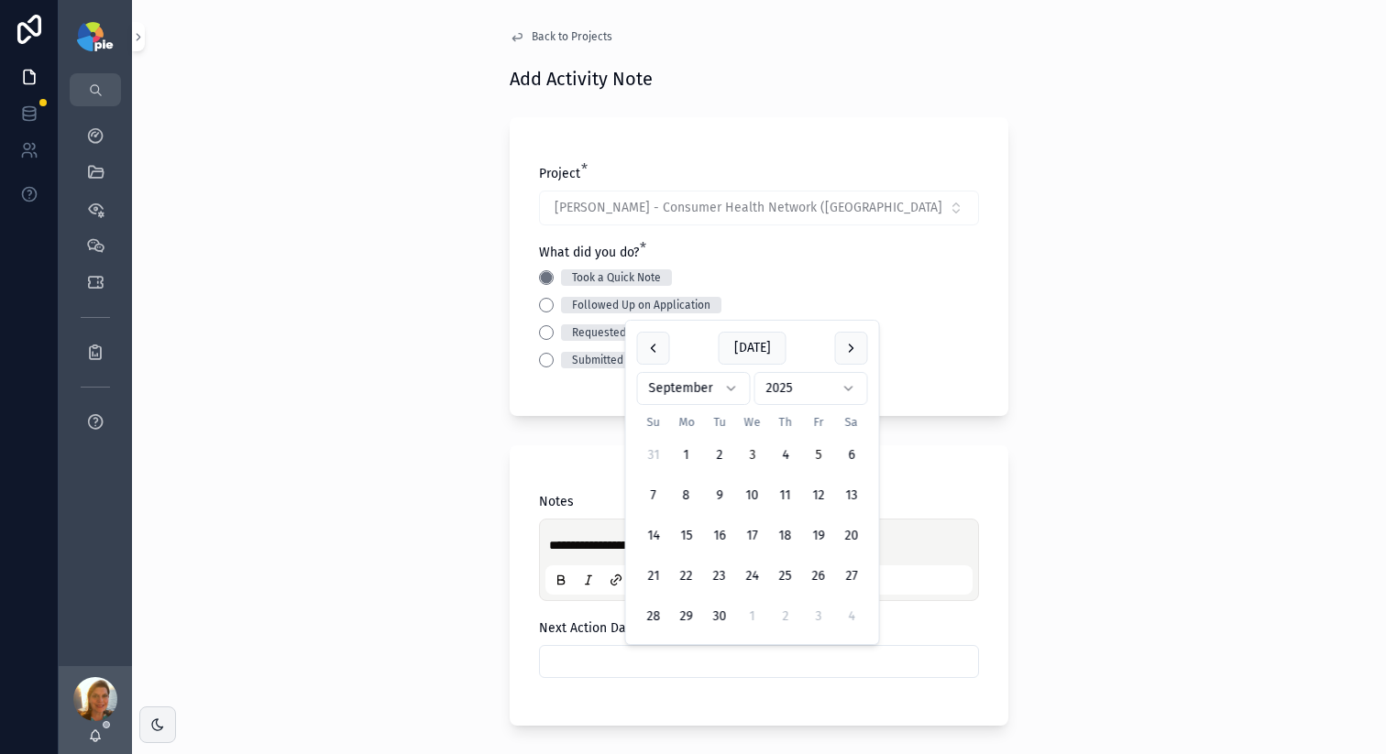
click at [825, 458] on button "5" at bounding box center [818, 455] width 33 height 33
type input "********"
click at [461, 394] on div "**********" at bounding box center [759, 377] width 1254 height 754
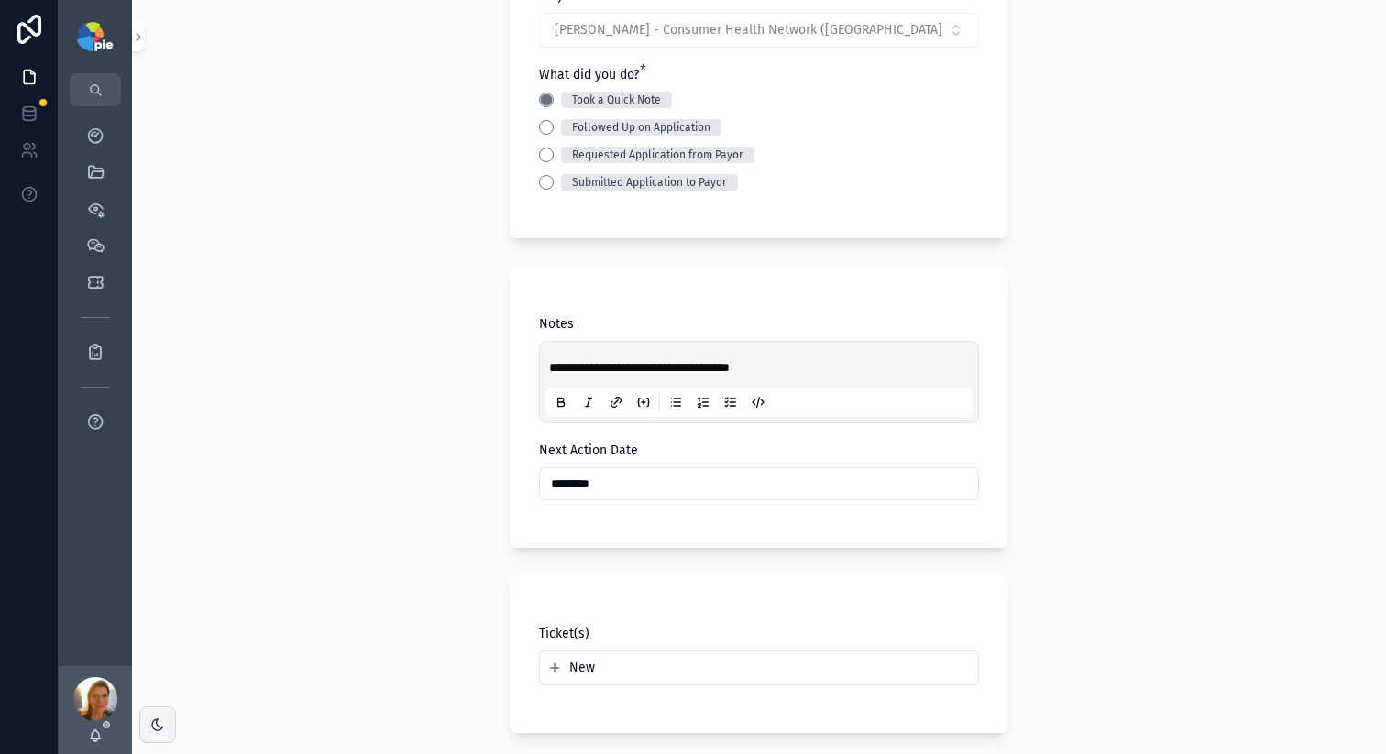
scroll to position [336, 0]
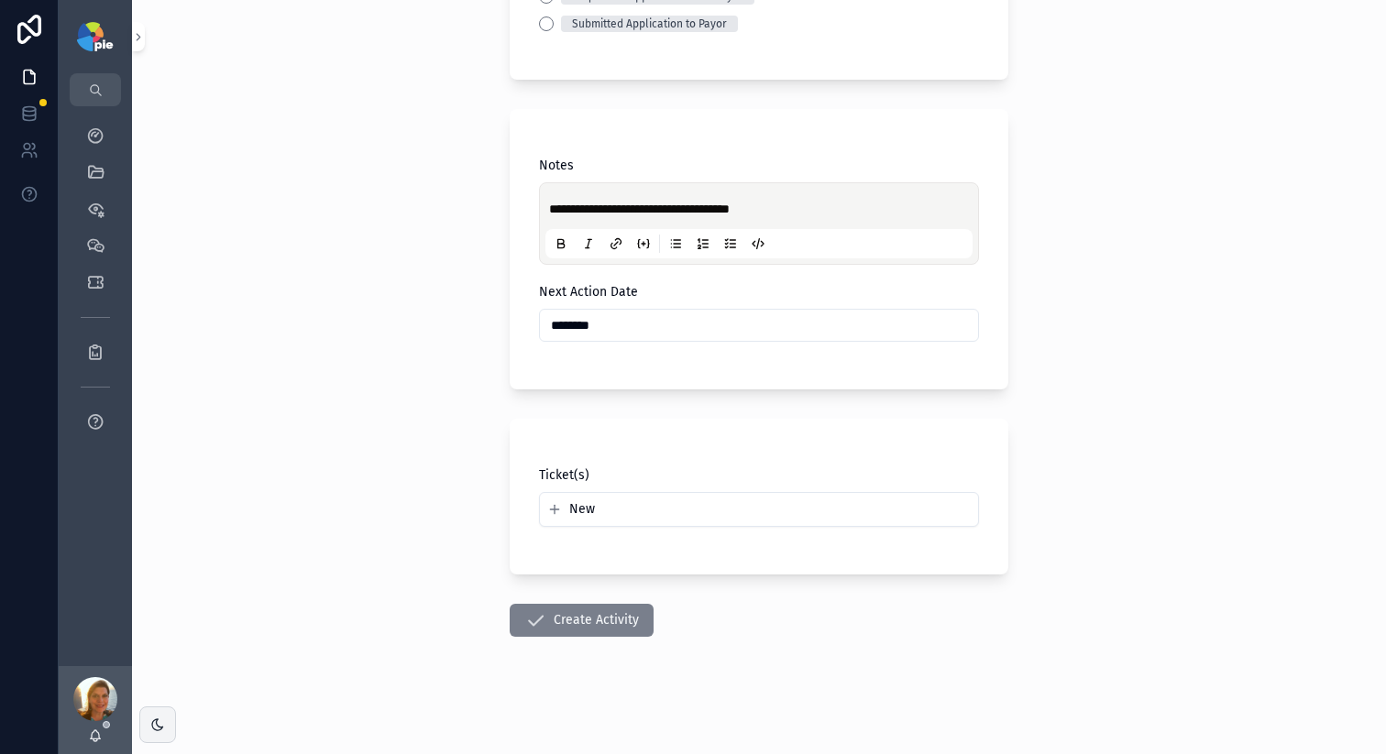
click at [637, 629] on button "Create Activity" at bounding box center [582, 620] width 144 height 33
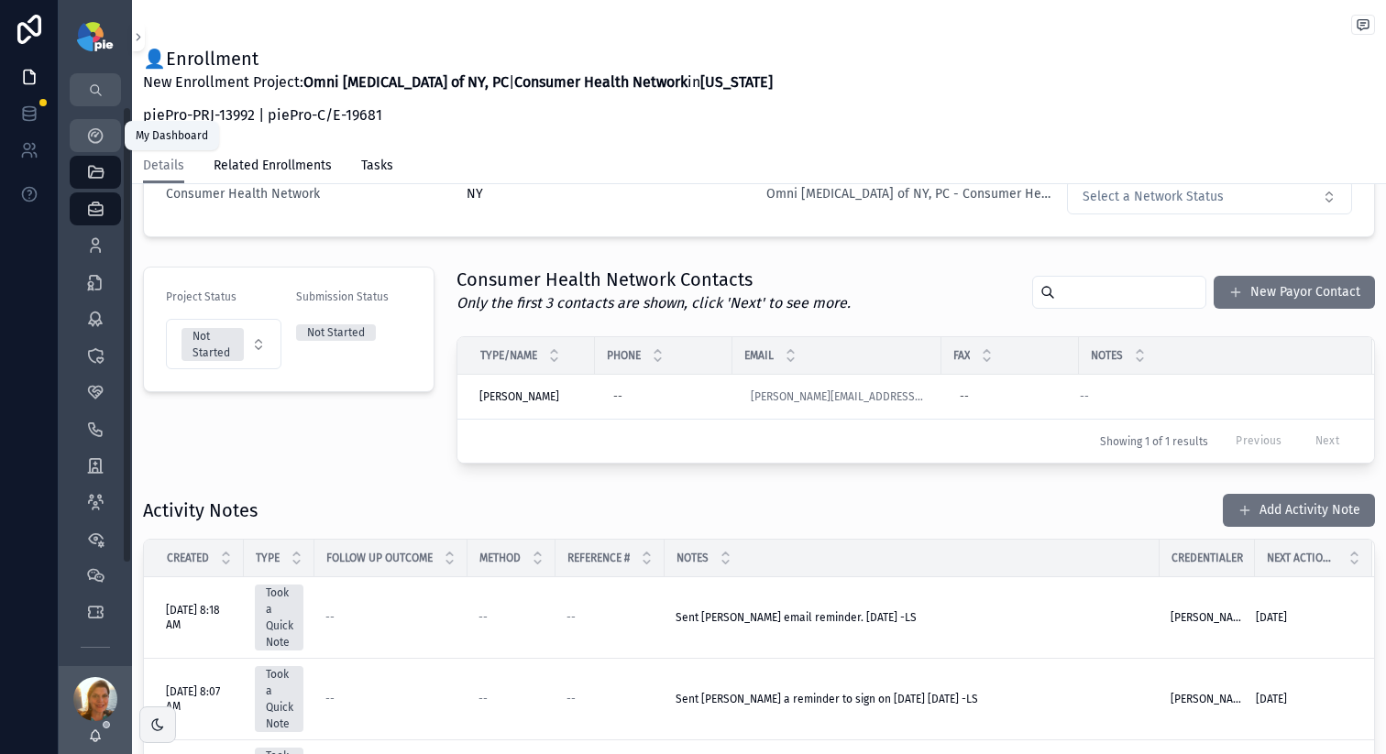
drag, startPoint x: 95, startPoint y: 139, endPoint x: 1155, endPoint y: 351, distance: 1080.4
click at [95, 139] on icon "scrollable content" at bounding box center [95, 135] width 18 height 18
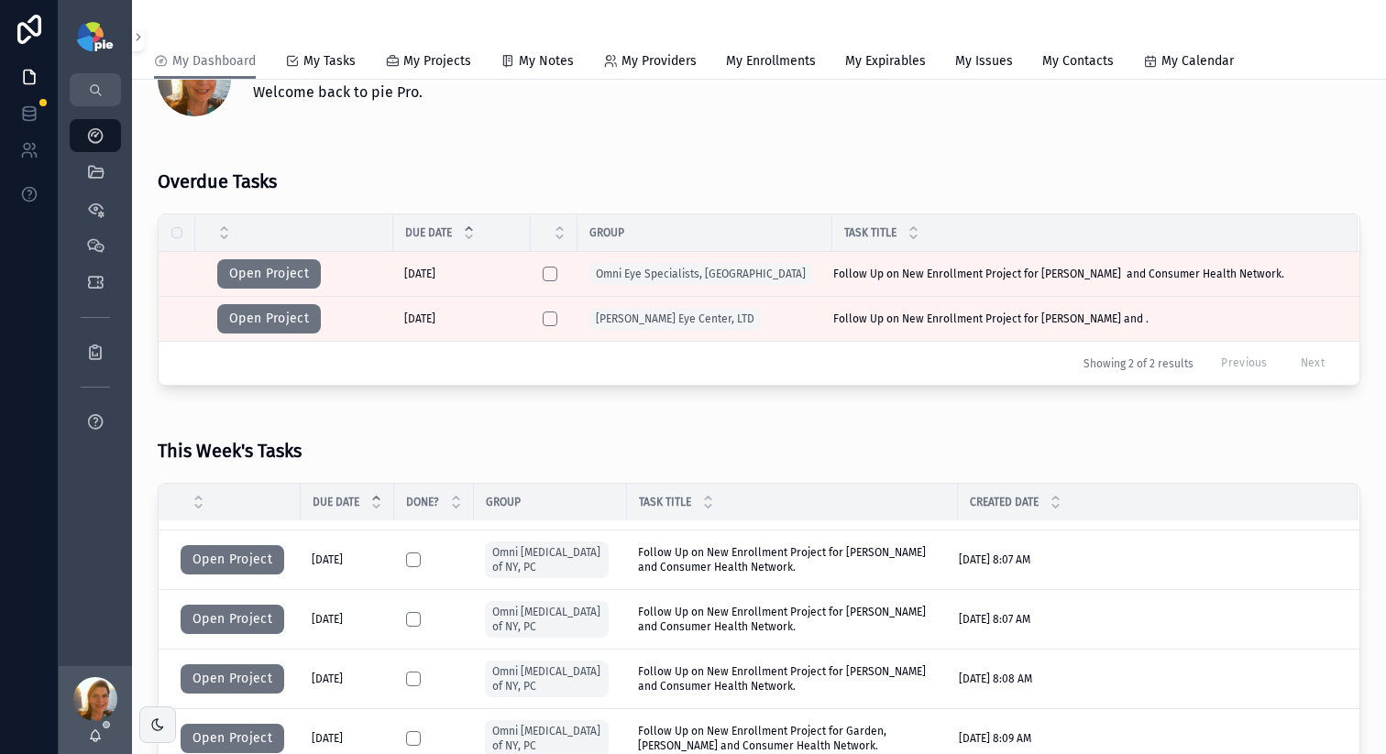
scroll to position [125, 0]
click at [256, 556] on button "Open Project" at bounding box center [233, 559] width 104 height 29
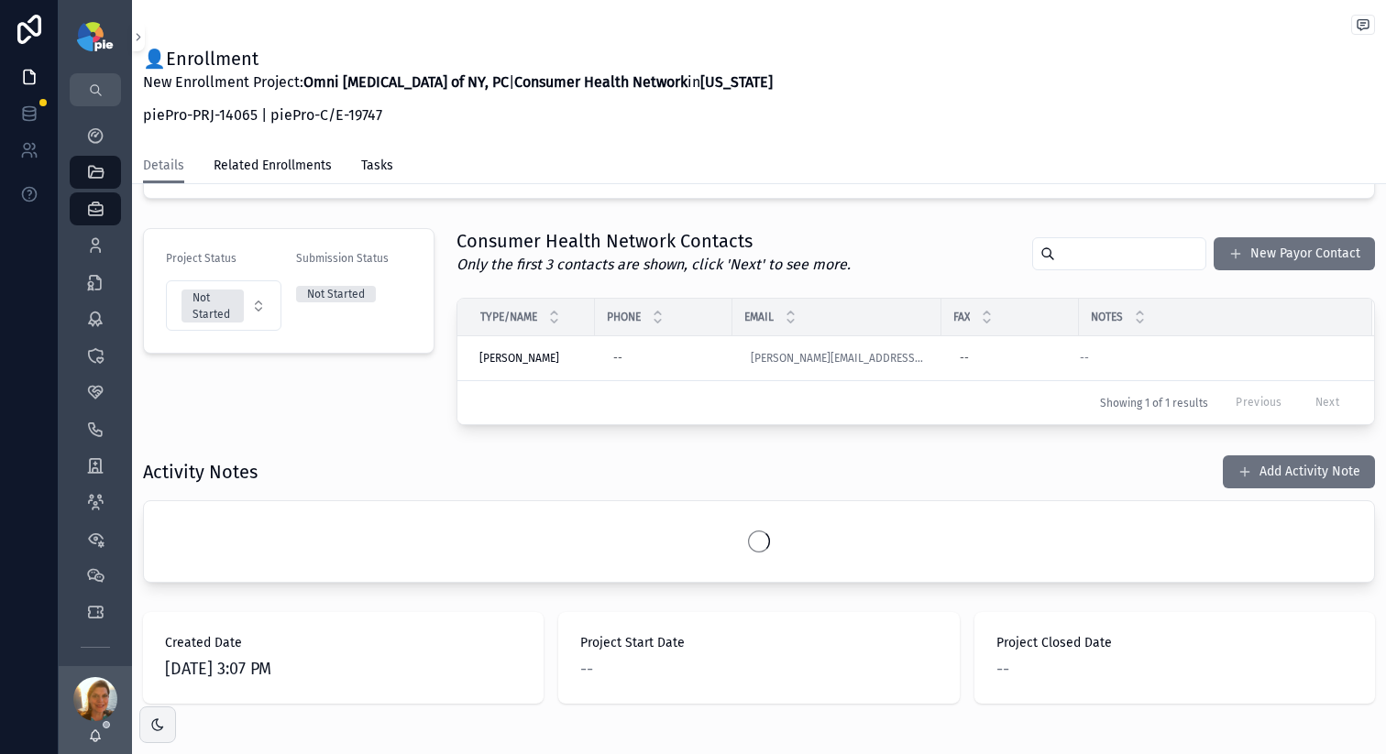
scroll to position [417, 0]
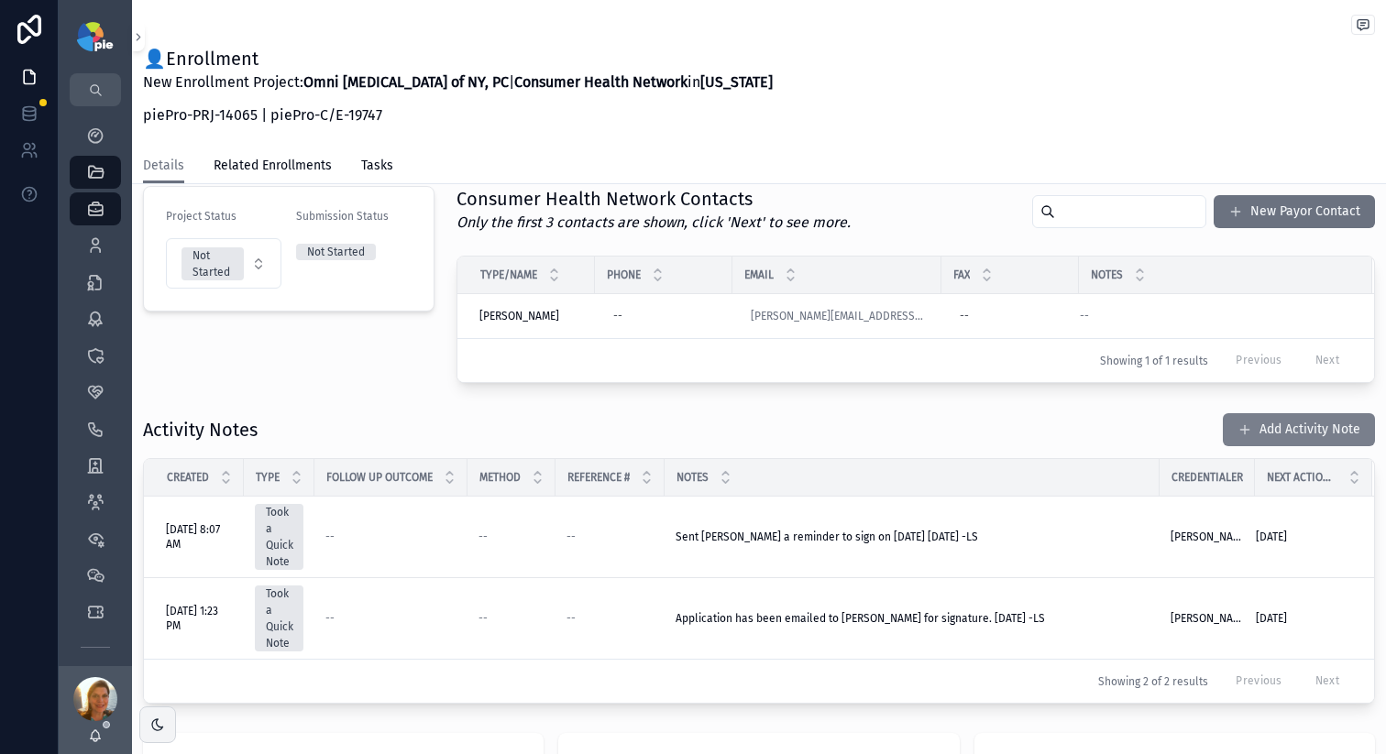
click at [1291, 435] on button "Add Activity Note" at bounding box center [1299, 429] width 152 height 33
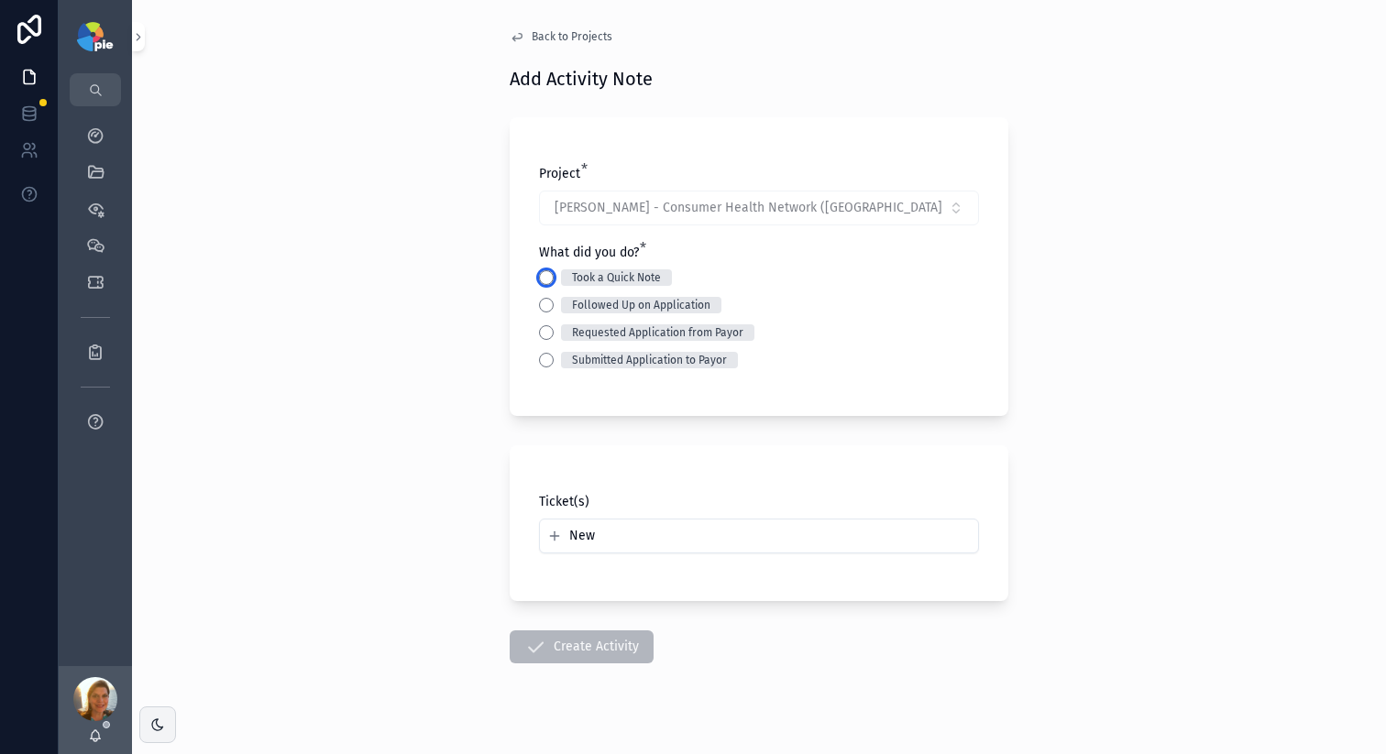
click at [539, 269] on div "Took a Quick Note" at bounding box center [759, 277] width 440 height 16
click at [541, 276] on button "Took a Quick Note" at bounding box center [546, 277] width 15 height 15
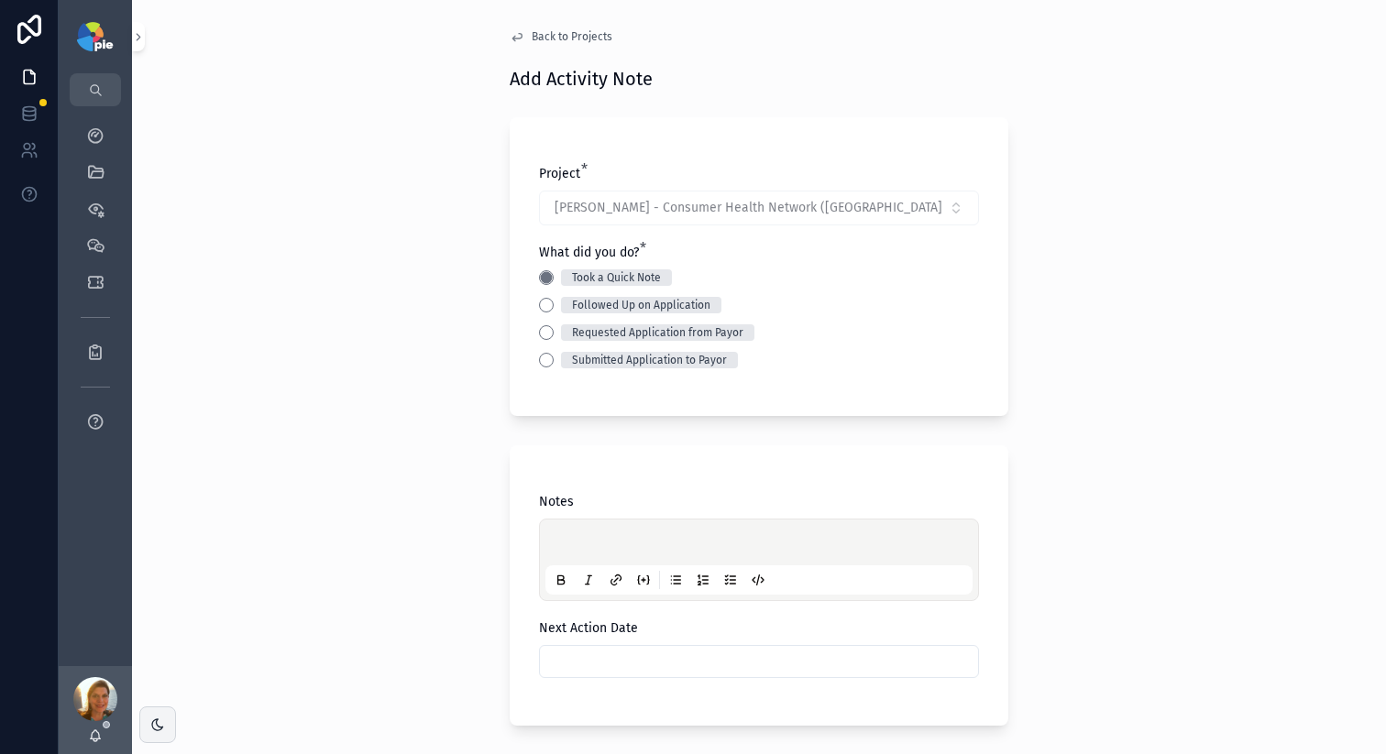
click at [547, 528] on div "scrollable content" at bounding box center [758, 560] width 427 height 70
click at [551, 541] on p "scrollable content" at bounding box center [762, 545] width 427 height 18
click at [363, 512] on div "**********" at bounding box center [759, 377] width 1254 height 754
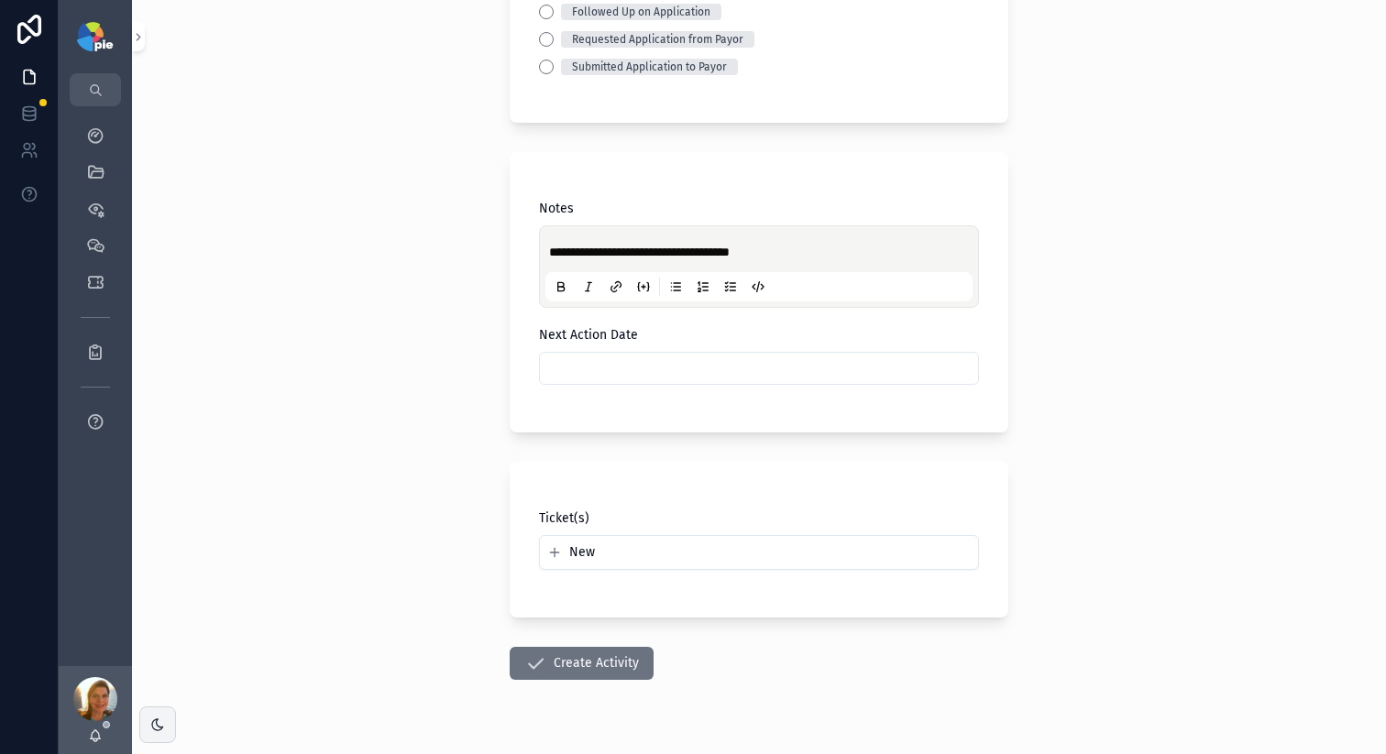
scroll to position [336, 0]
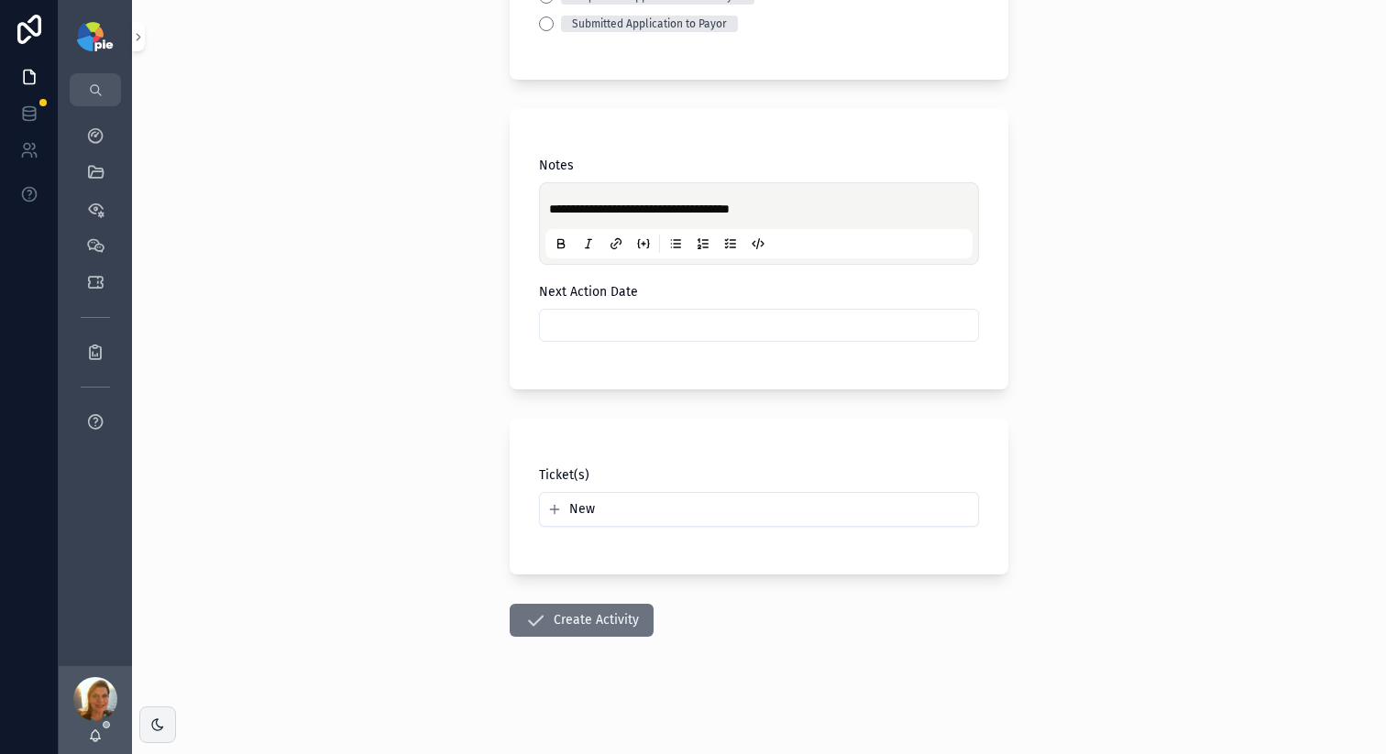
click at [599, 335] on input "scrollable content" at bounding box center [759, 326] width 438 height 26
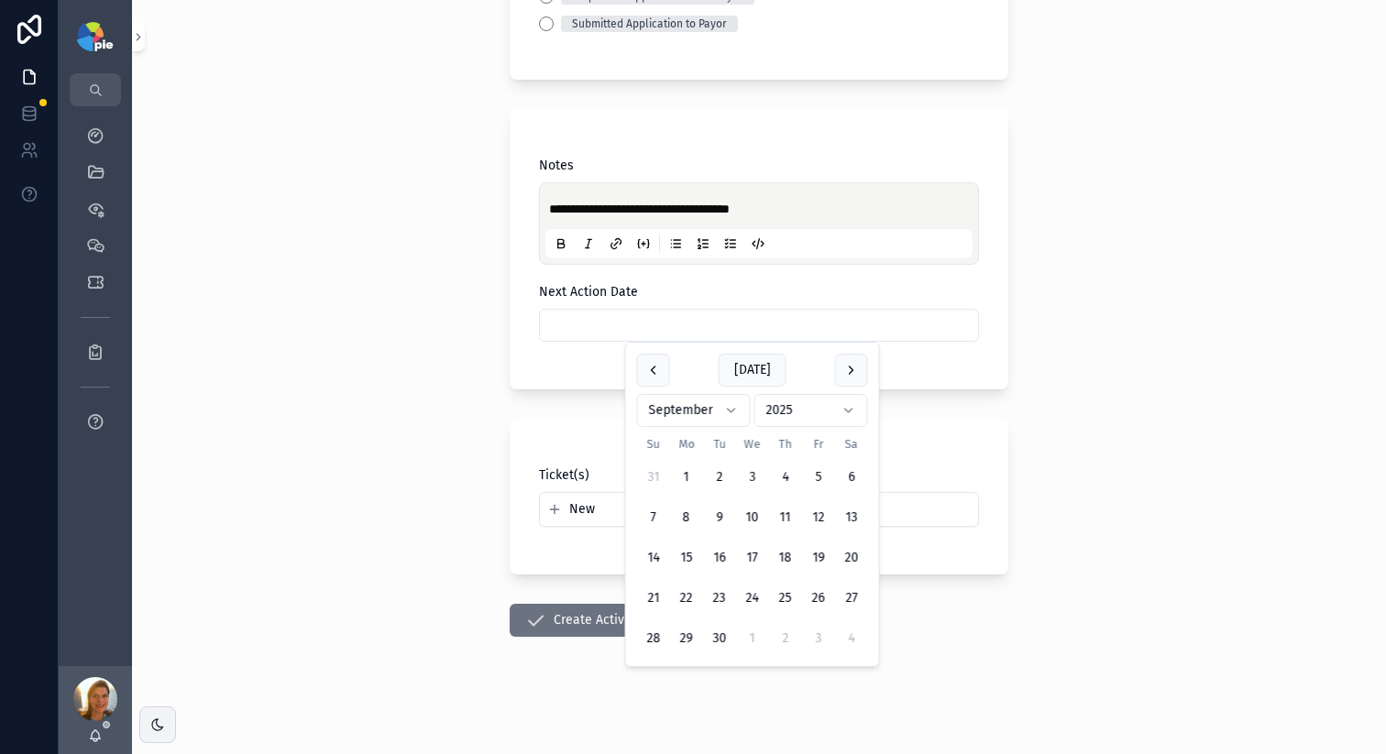
click at [818, 477] on button "5" at bounding box center [818, 477] width 33 height 33
type input "********"
click at [373, 417] on div "**********" at bounding box center [759, 41] width 1254 height 754
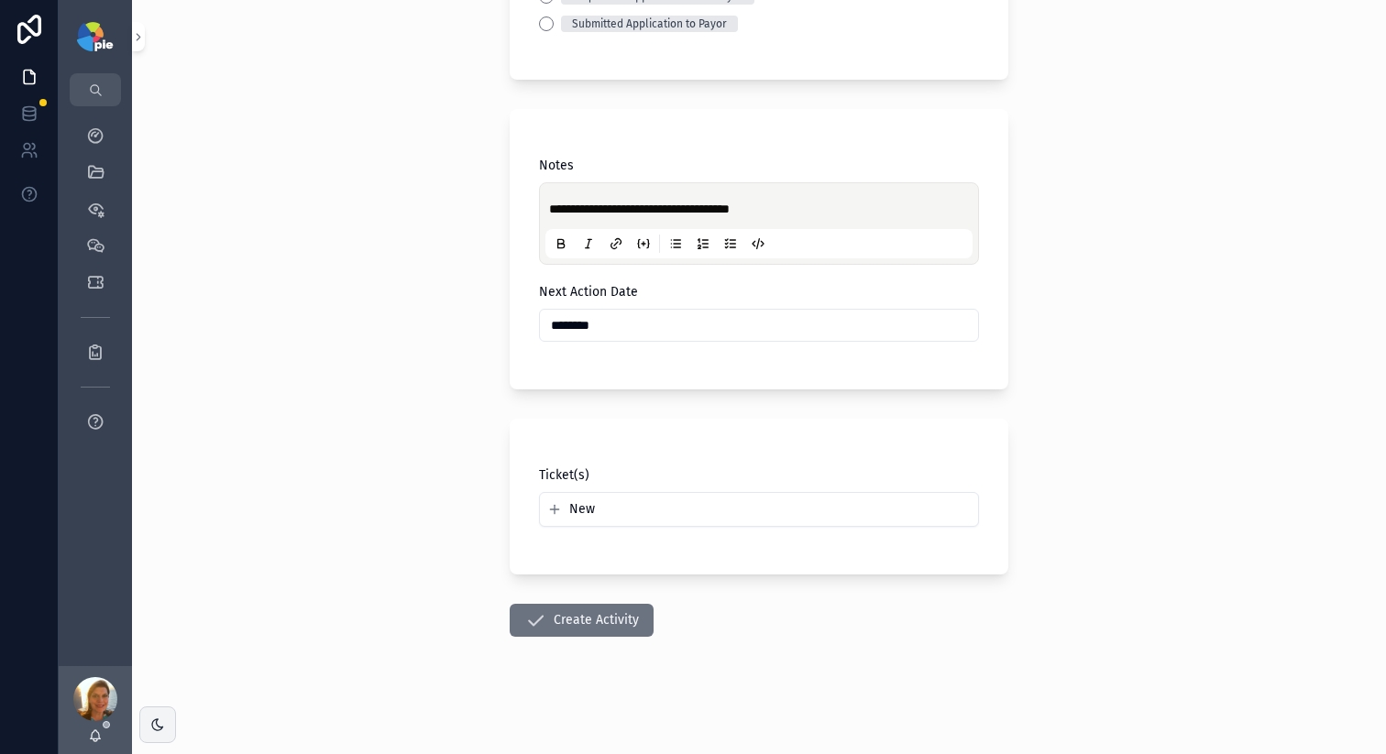
click at [588, 598] on form "**********" at bounding box center [759, 262] width 499 height 984
click at [590, 613] on button "Create Activity" at bounding box center [582, 620] width 144 height 33
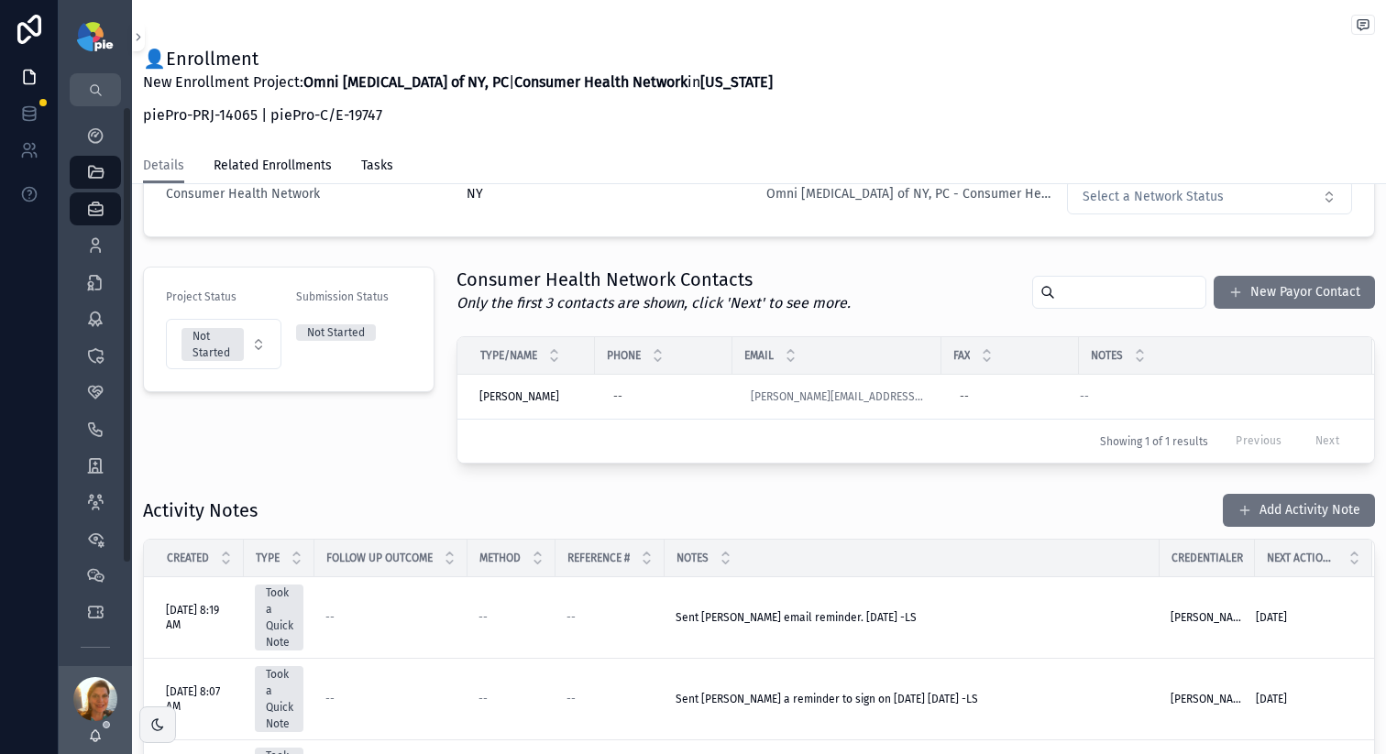
click at [493, 138] on div "👤Enrollment New Enrollment Project: Omni Eye Surgery of NY, PC | Consumer Healt…" at bounding box center [759, 74] width 1232 height 148
click at [92, 138] on icon "scrollable content" at bounding box center [95, 135] width 18 height 18
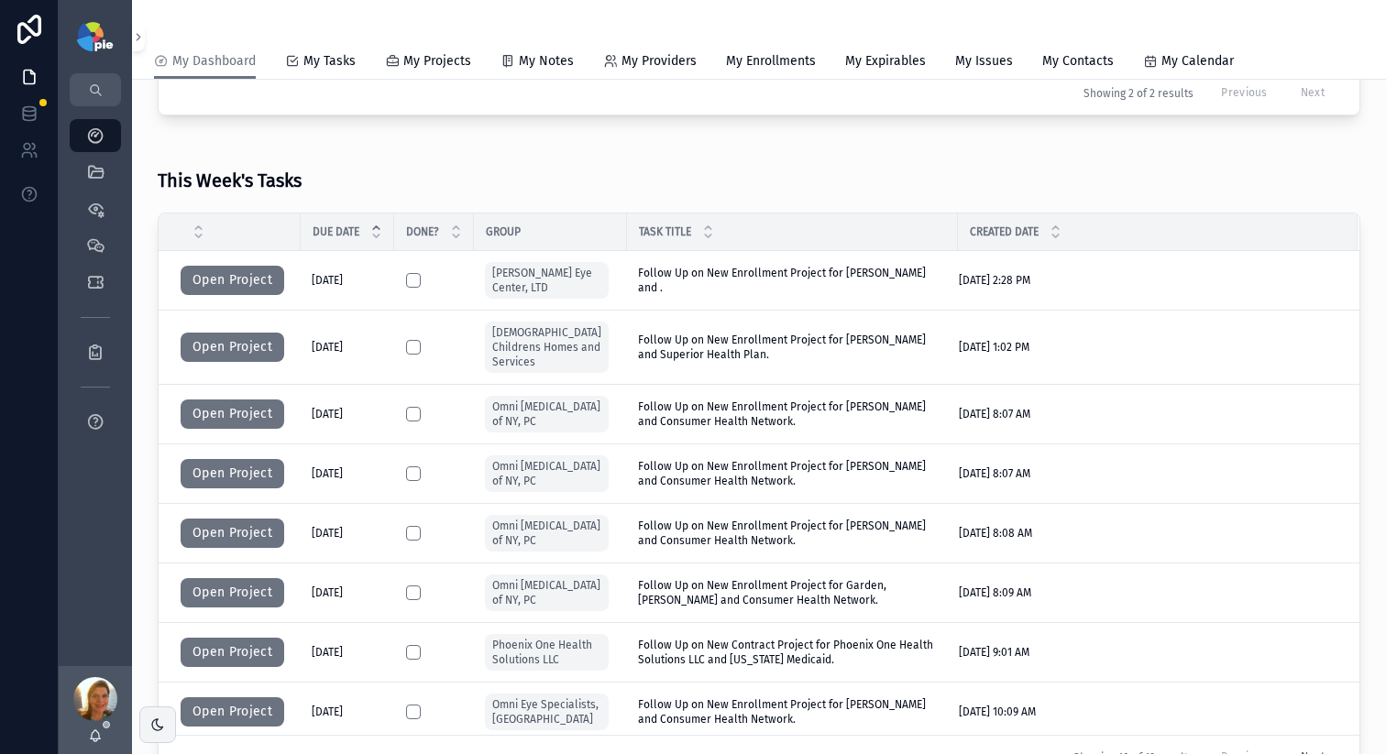
scroll to position [168, 0]
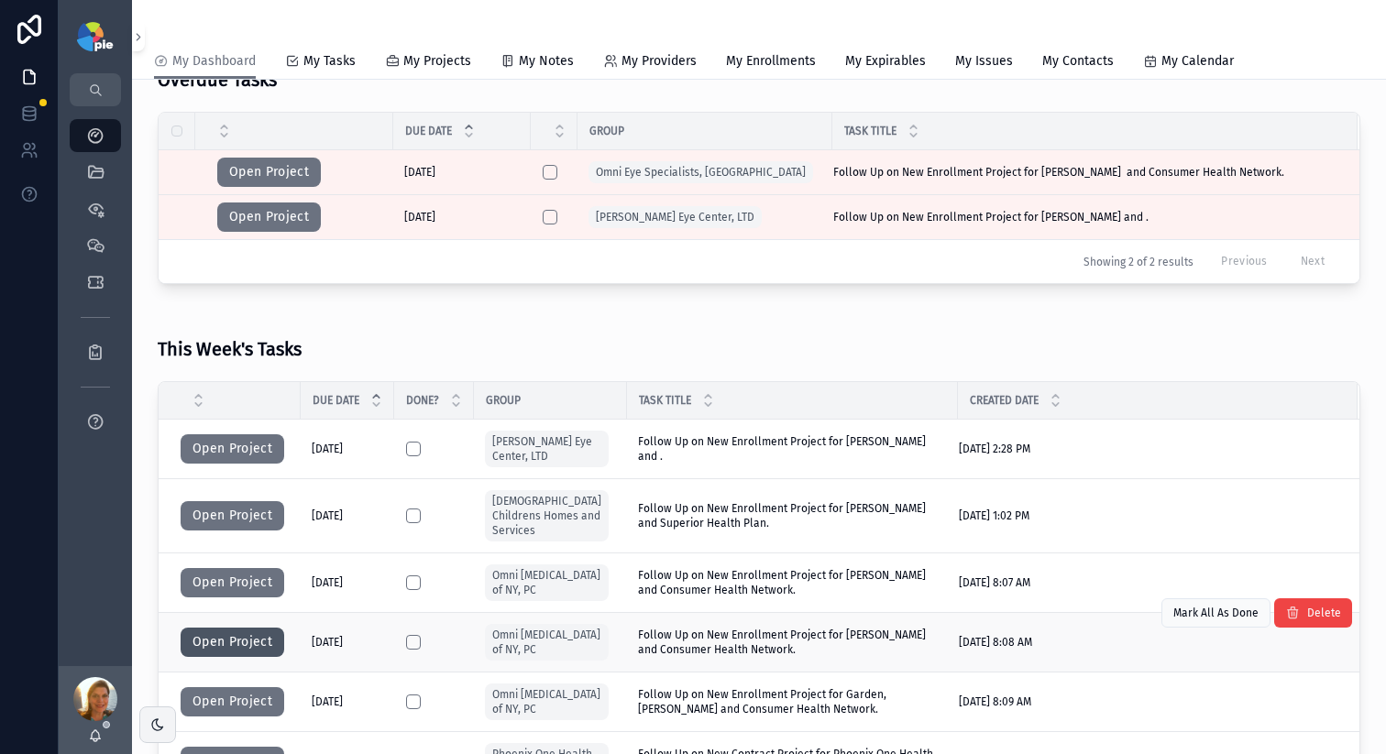
click at [222, 643] on button "Open Project" at bounding box center [233, 642] width 104 height 29
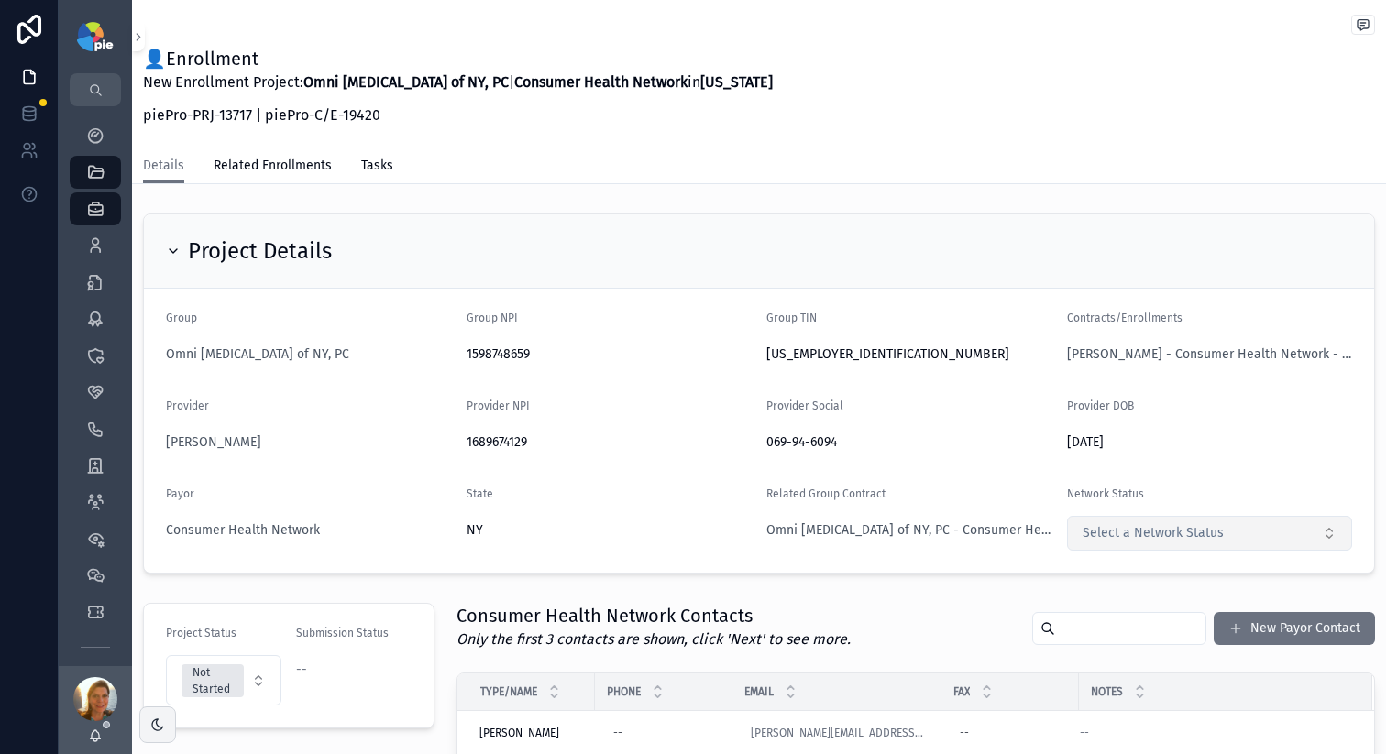
scroll to position [447, 0]
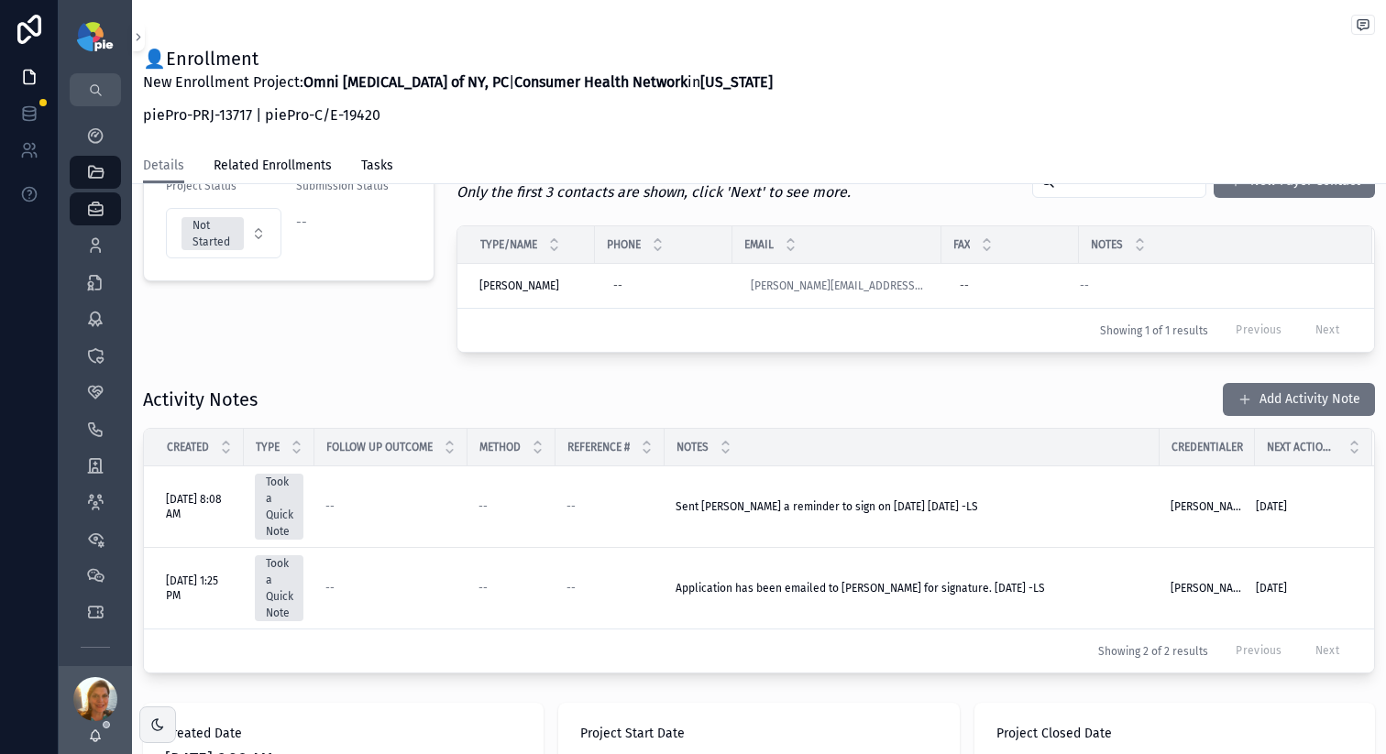
click at [1256, 415] on div "Add Activity Note" at bounding box center [1291, 399] width 167 height 35
click at [1254, 409] on button "Add Activity Note" at bounding box center [1299, 399] width 152 height 33
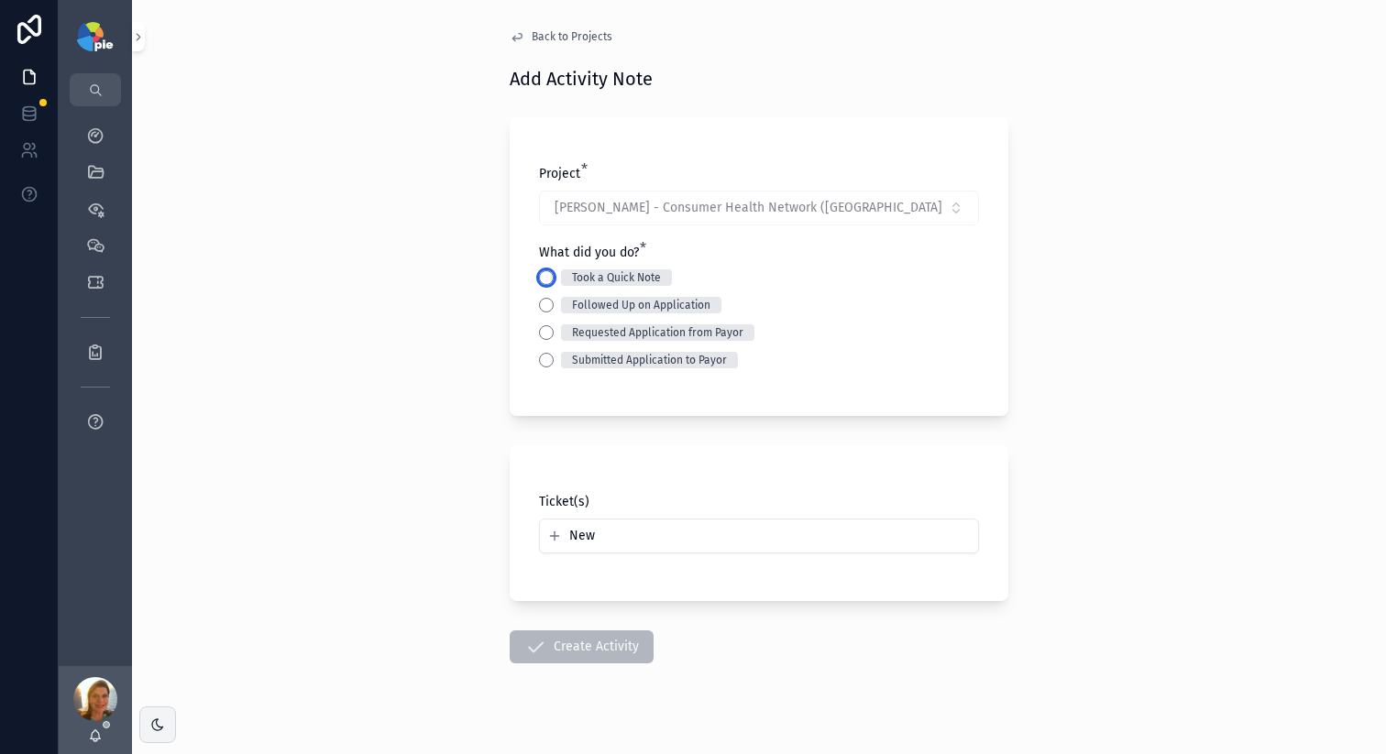
click at [543, 277] on button "Took a Quick Note" at bounding box center [546, 277] width 15 height 15
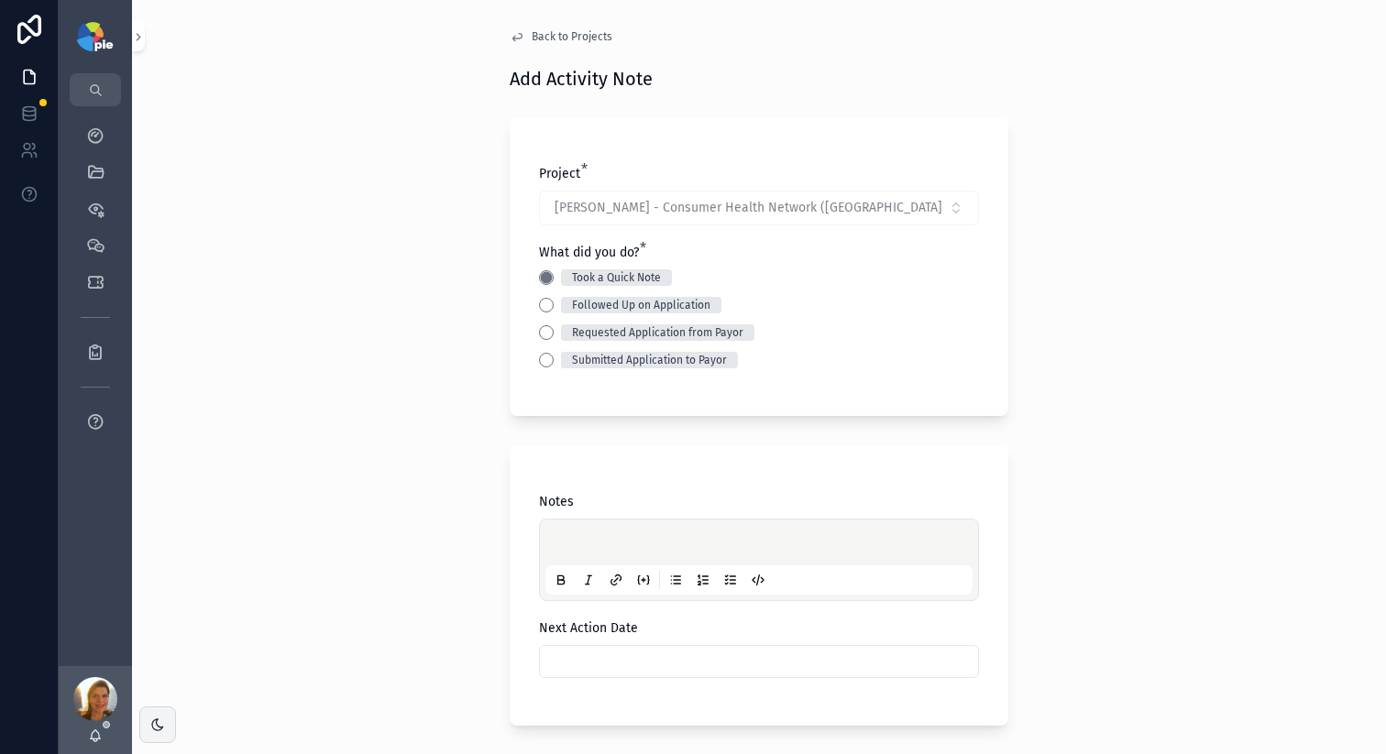
click at [595, 535] on div "scrollable content" at bounding box center [758, 560] width 427 height 70
click at [596, 537] on p "scrollable content" at bounding box center [762, 545] width 427 height 18
drag, startPoint x: 307, startPoint y: 504, endPoint x: 425, endPoint y: 589, distance: 145.7
click at [325, 513] on div "**********" at bounding box center [759, 377] width 1254 height 754
click at [546, 669] on input "scrollable content" at bounding box center [759, 662] width 438 height 26
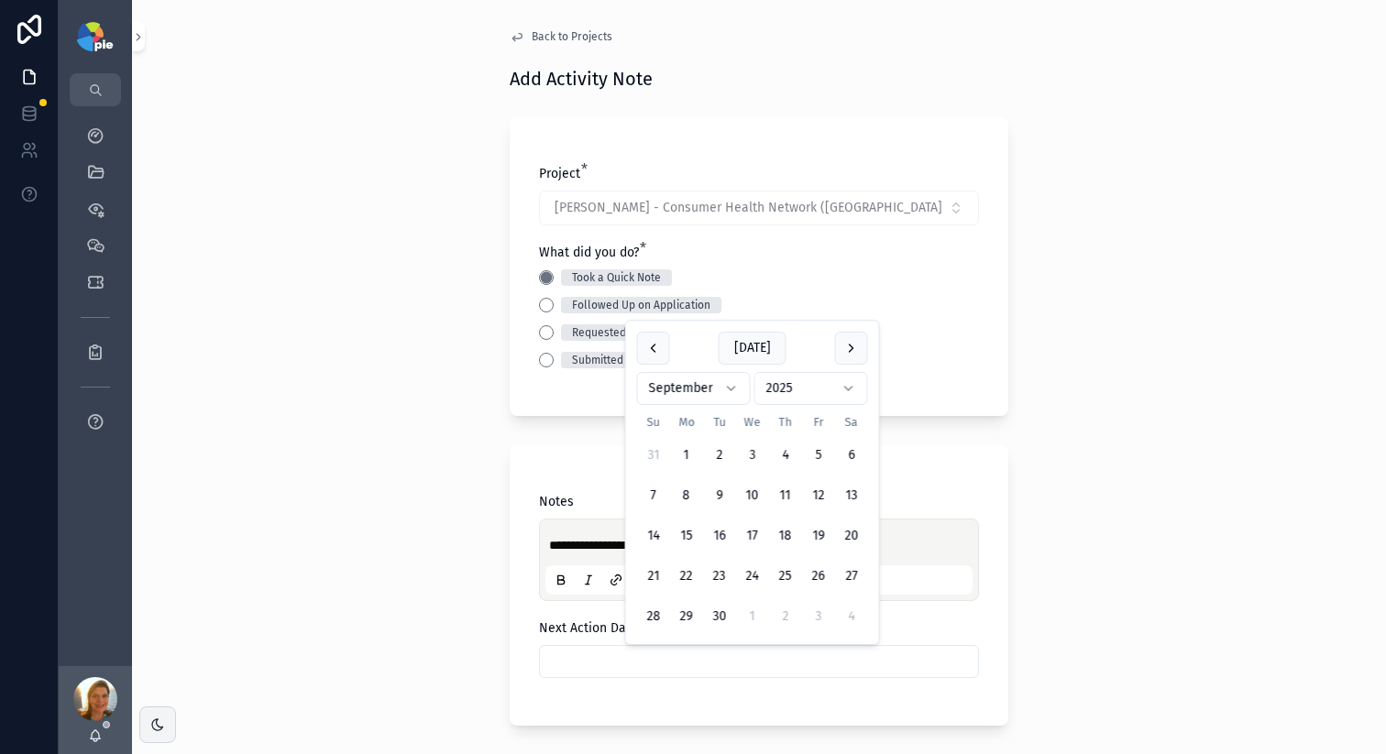
click at [817, 465] on button "5" at bounding box center [818, 455] width 33 height 33
type input "********"
click at [419, 433] on div "**********" at bounding box center [759, 377] width 1254 height 754
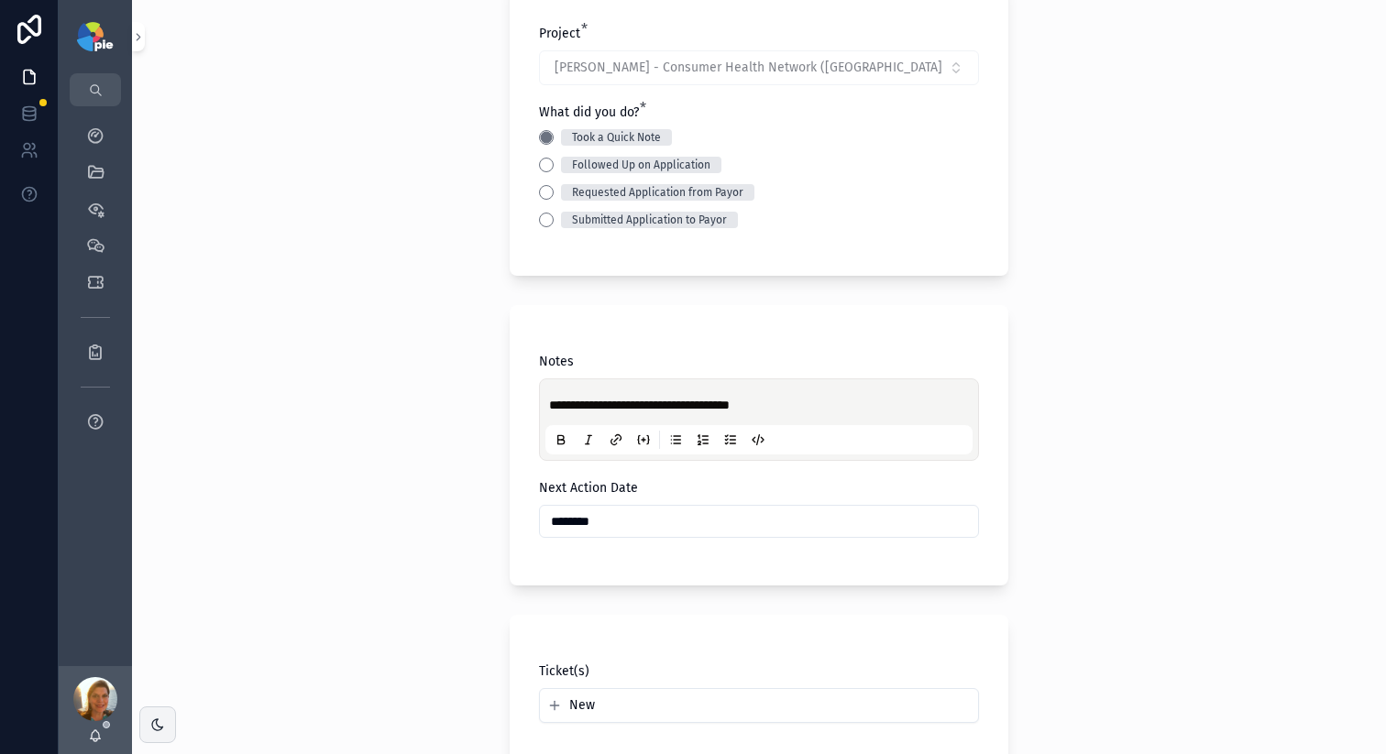
scroll to position [336, 0]
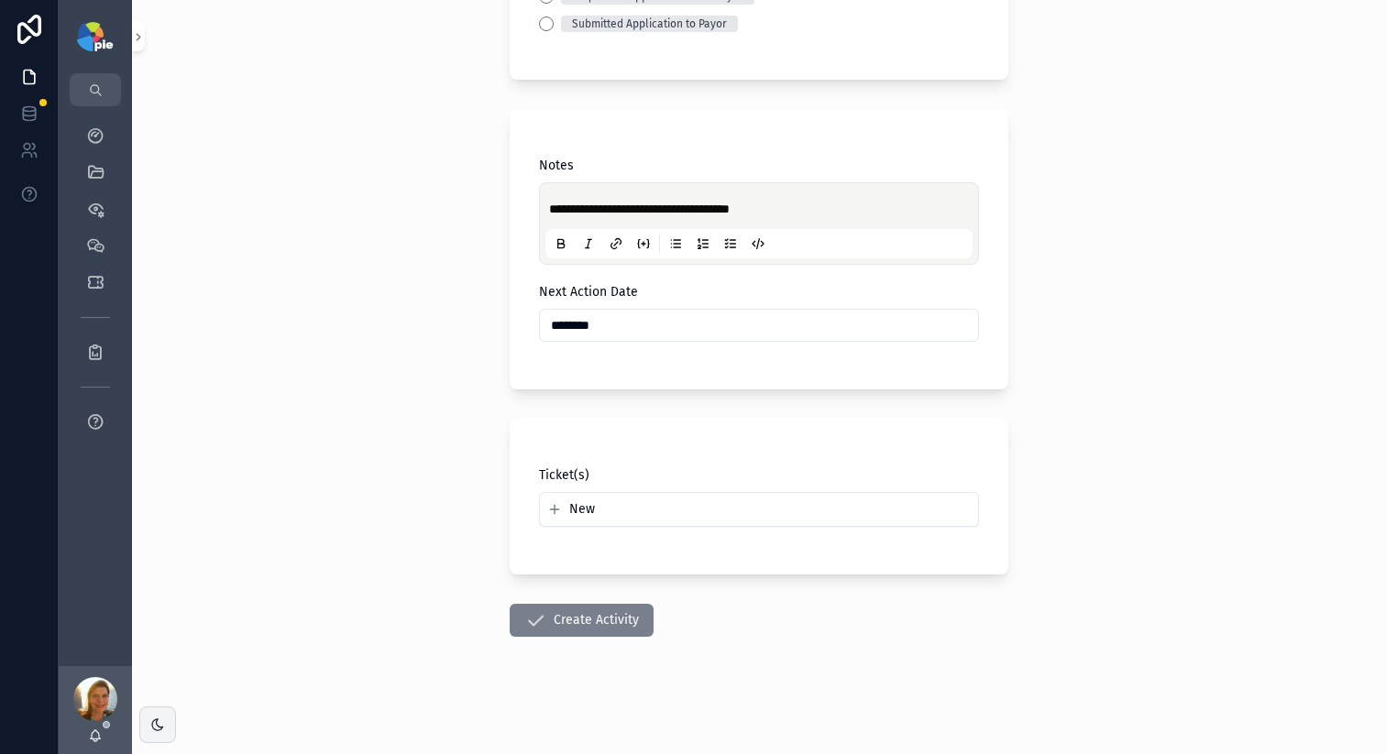
click at [604, 634] on button "Create Activity" at bounding box center [582, 620] width 144 height 33
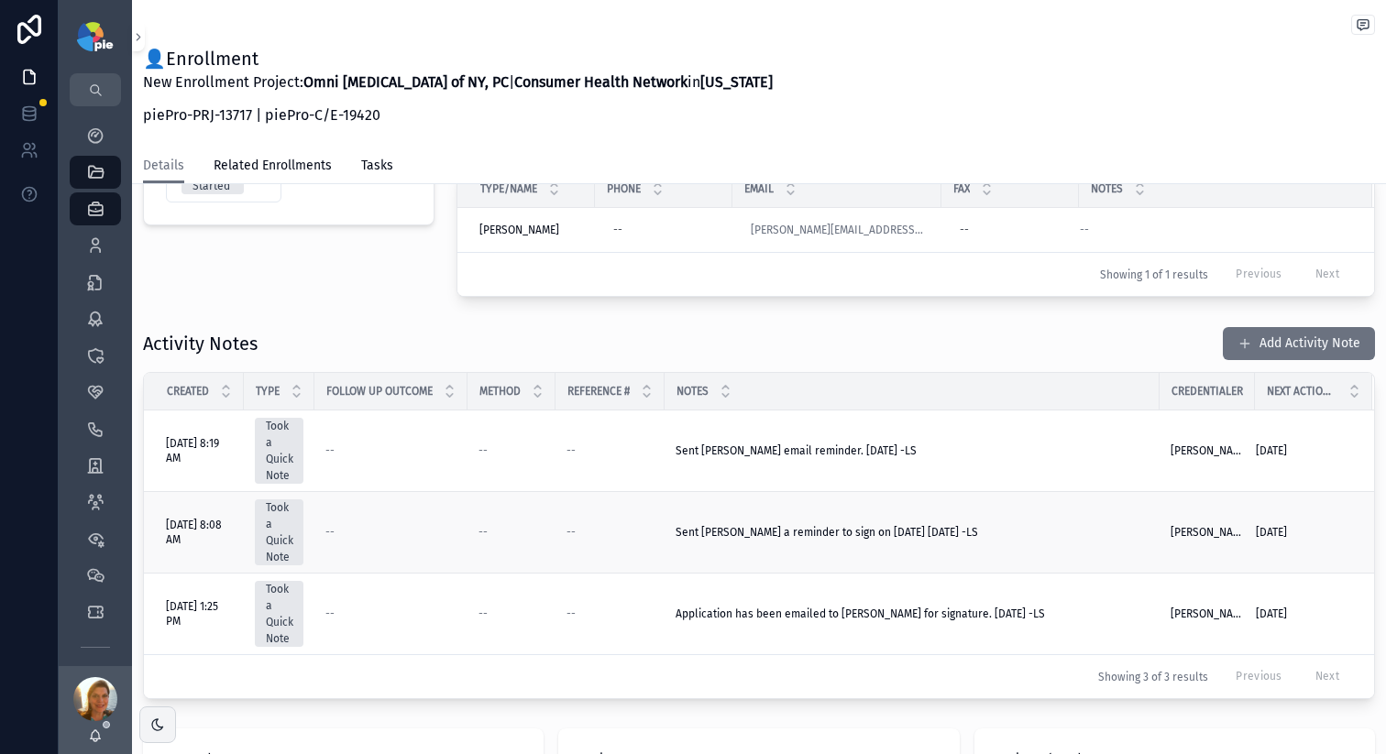
scroll to position [511, 0]
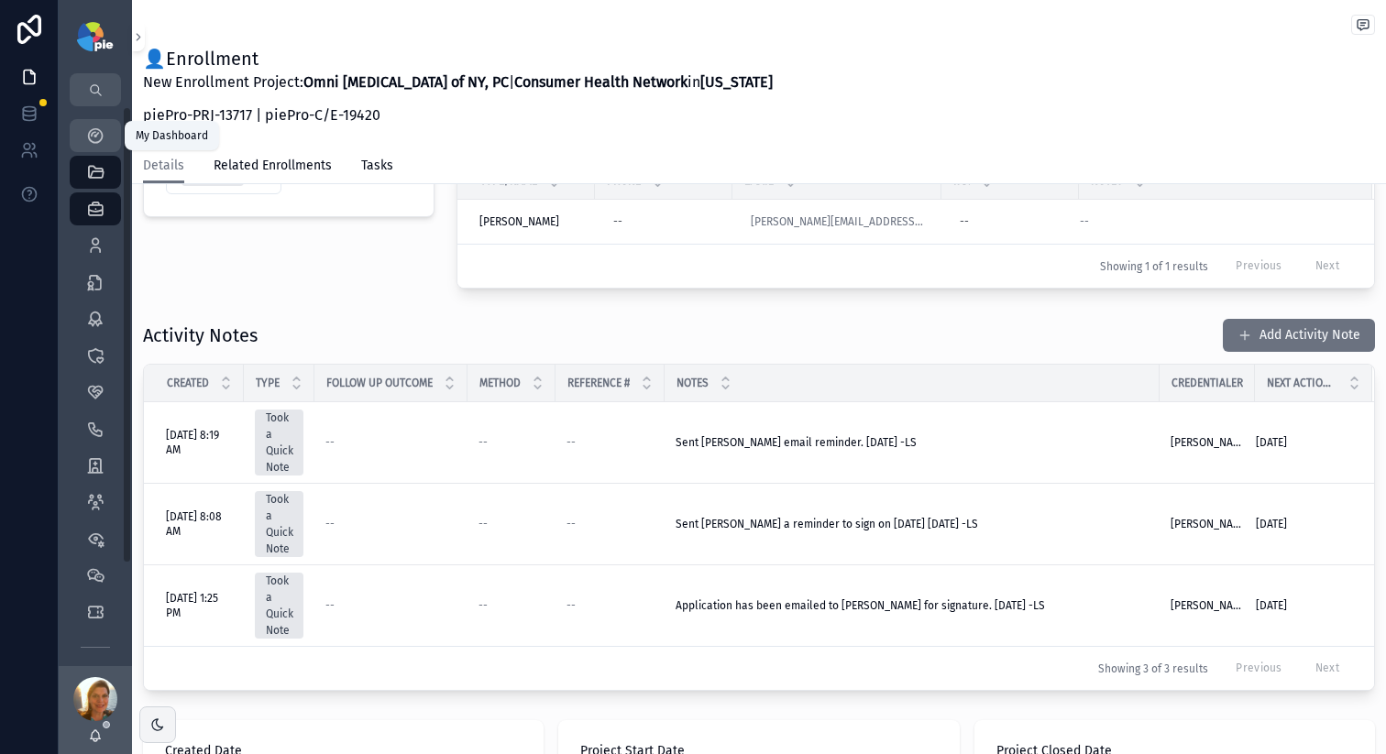
click at [101, 126] on icon "scrollable content" at bounding box center [95, 135] width 18 height 18
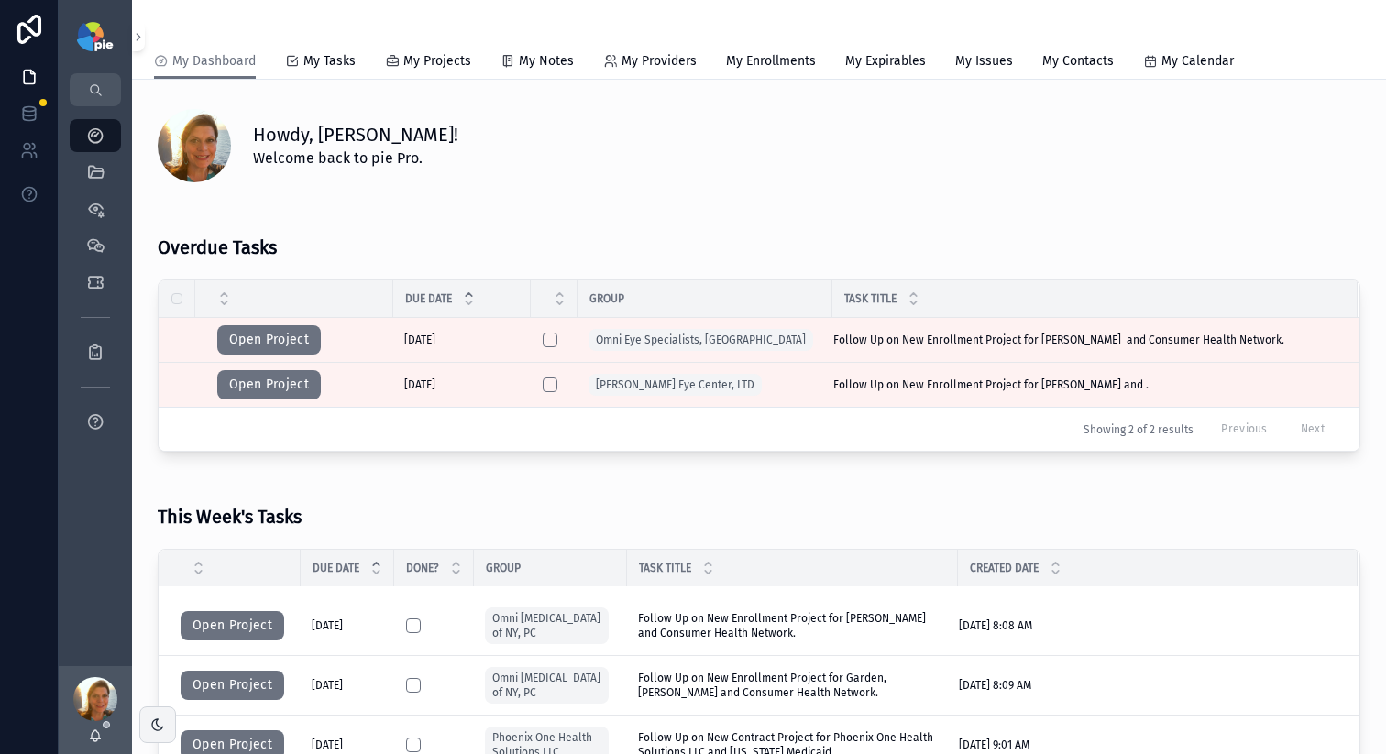
scroll to position [143, 0]
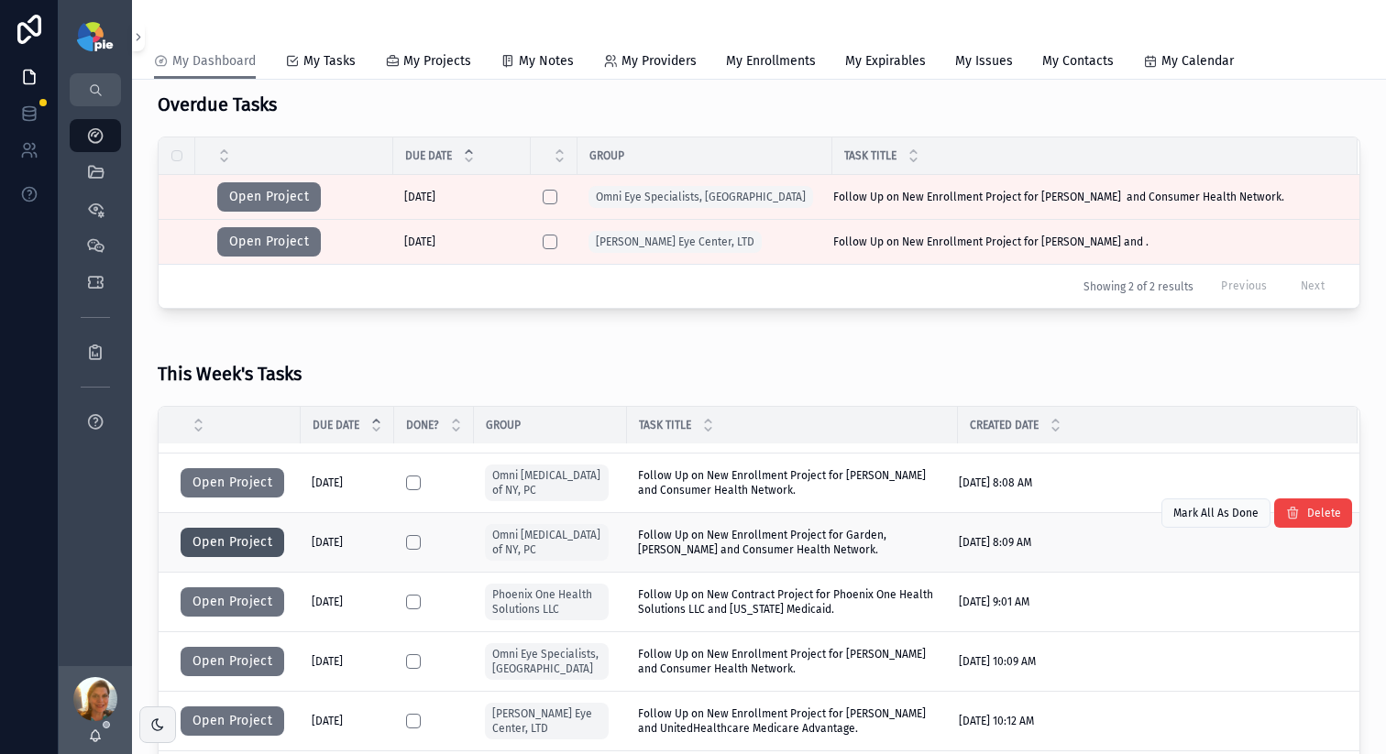
click at [212, 541] on button "Open Project" at bounding box center [233, 542] width 104 height 29
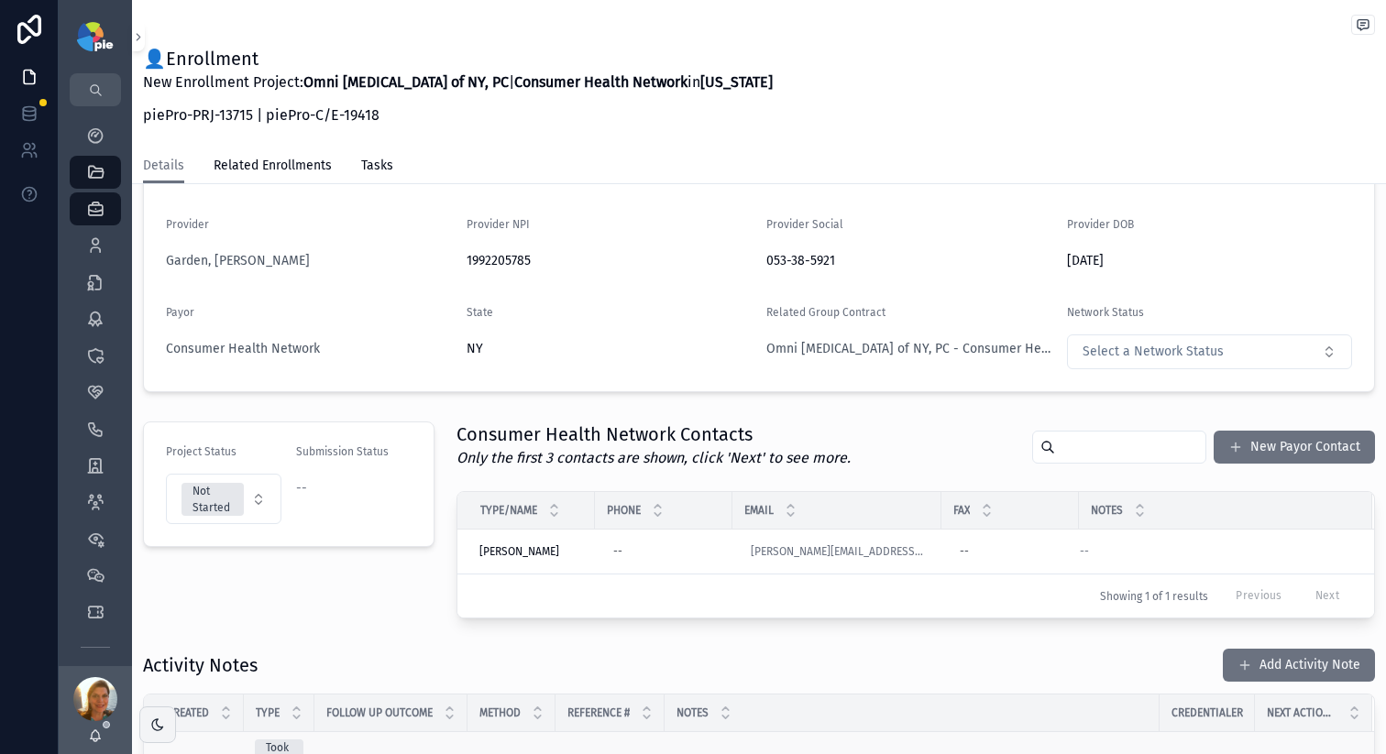
scroll to position [437, 0]
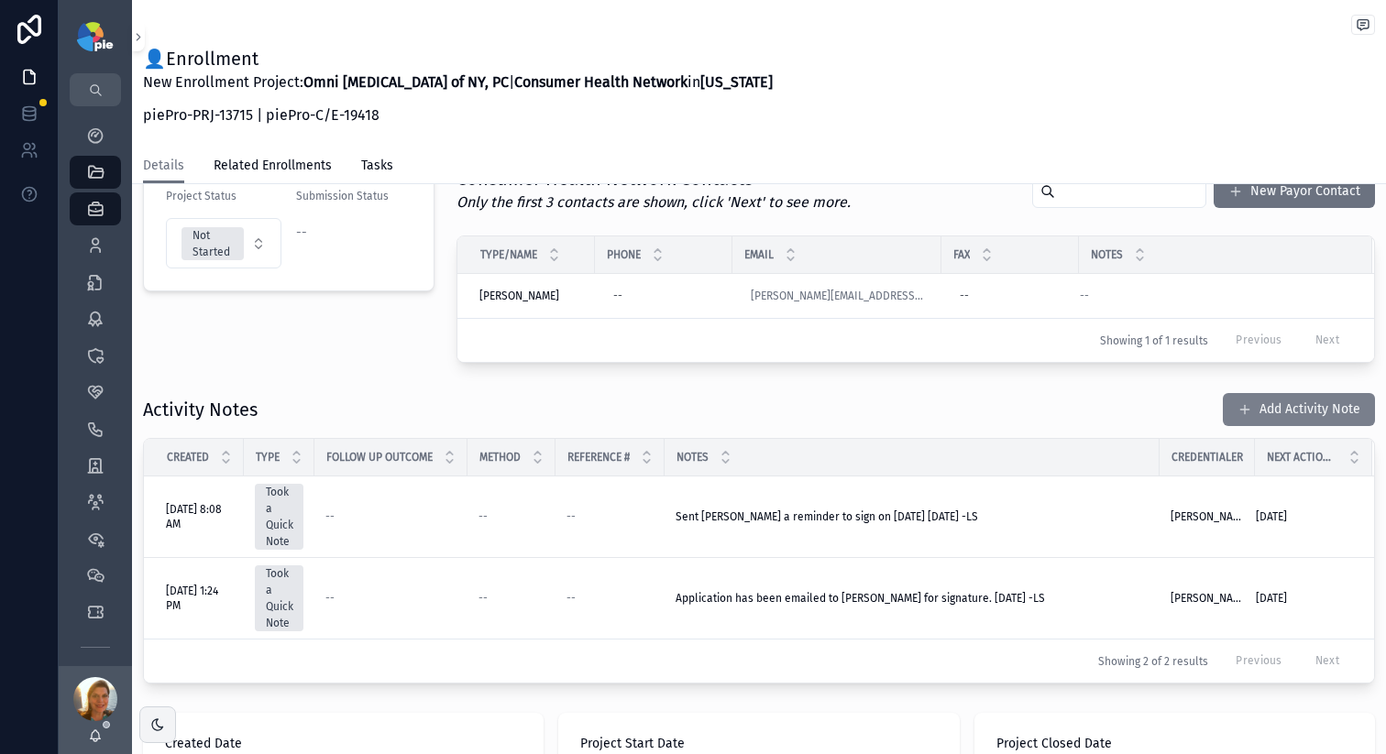
click at [1247, 415] on button "Add Activity Note" at bounding box center [1299, 409] width 152 height 33
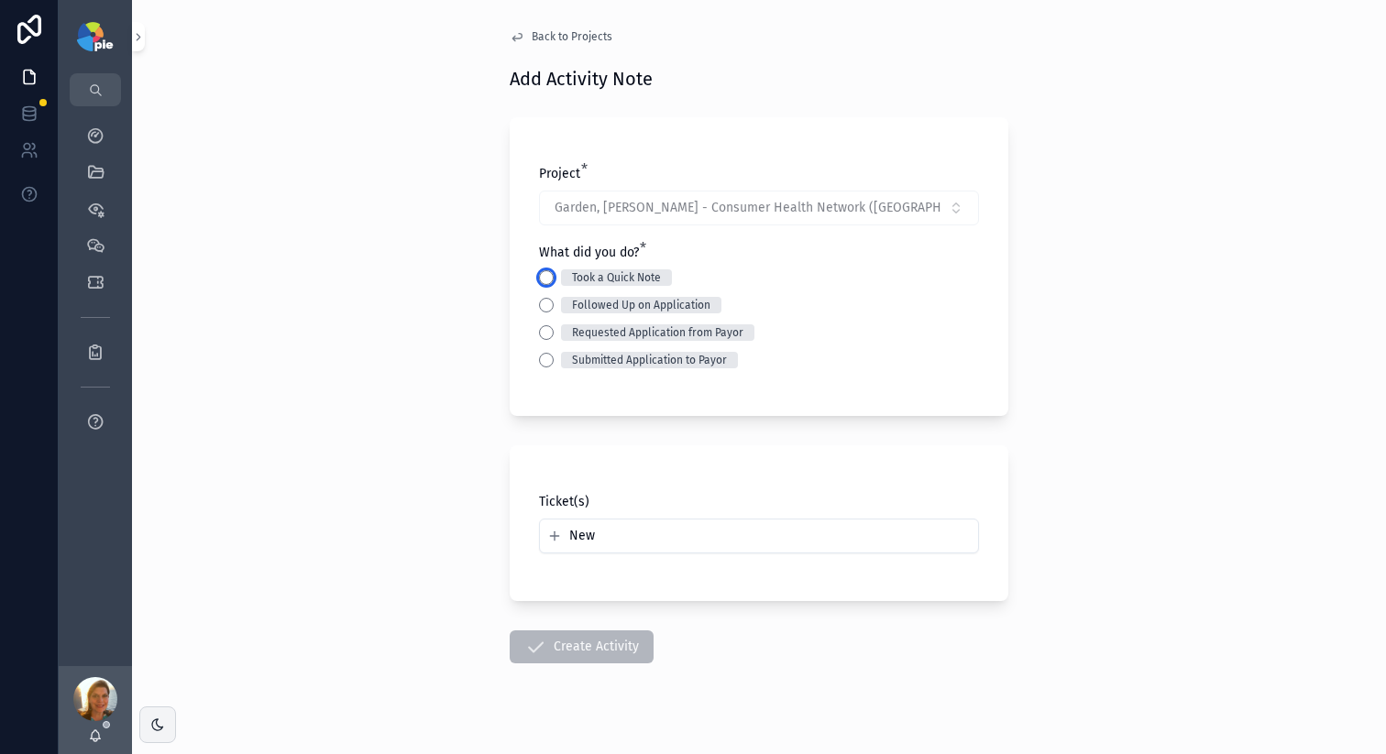
click at [539, 275] on button "Took a Quick Note" at bounding box center [546, 277] width 15 height 15
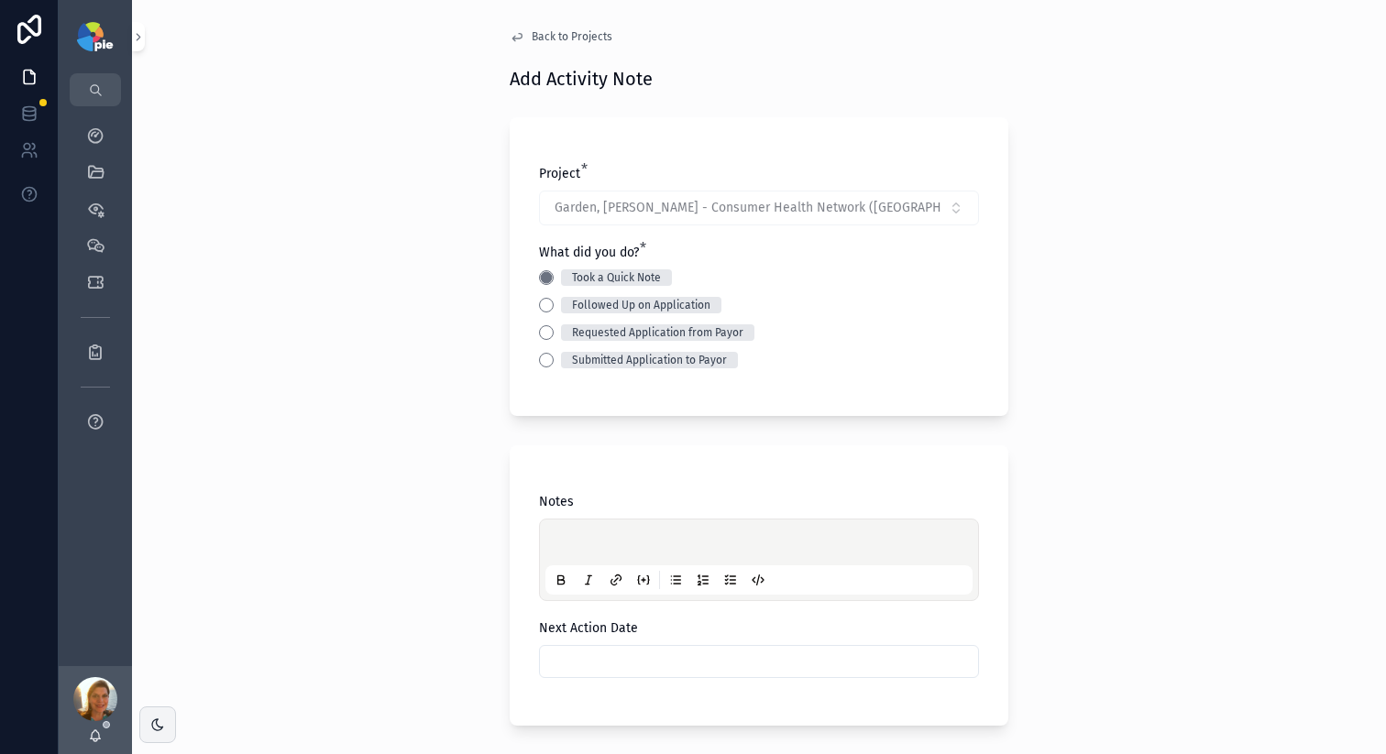
click at [564, 528] on div "scrollable content" at bounding box center [758, 560] width 427 height 70
click at [564, 532] on div "scrollable content" at bounding box center [758, 560] width 427 height 70
click at [565, 547] on p "scrollable content" at bounding box center [762, 545] width 427 height 18
drag, startPoint x: 565, startPoint y: 544, endPoint x: 398, endPoint y: 516, distance: 170.1
click at [399, 517] on div "Back to Projects Add Activity Note Project * Garden, Jessica - Consumer Health …" at bounding box center [759, 377] width 1254 height 754
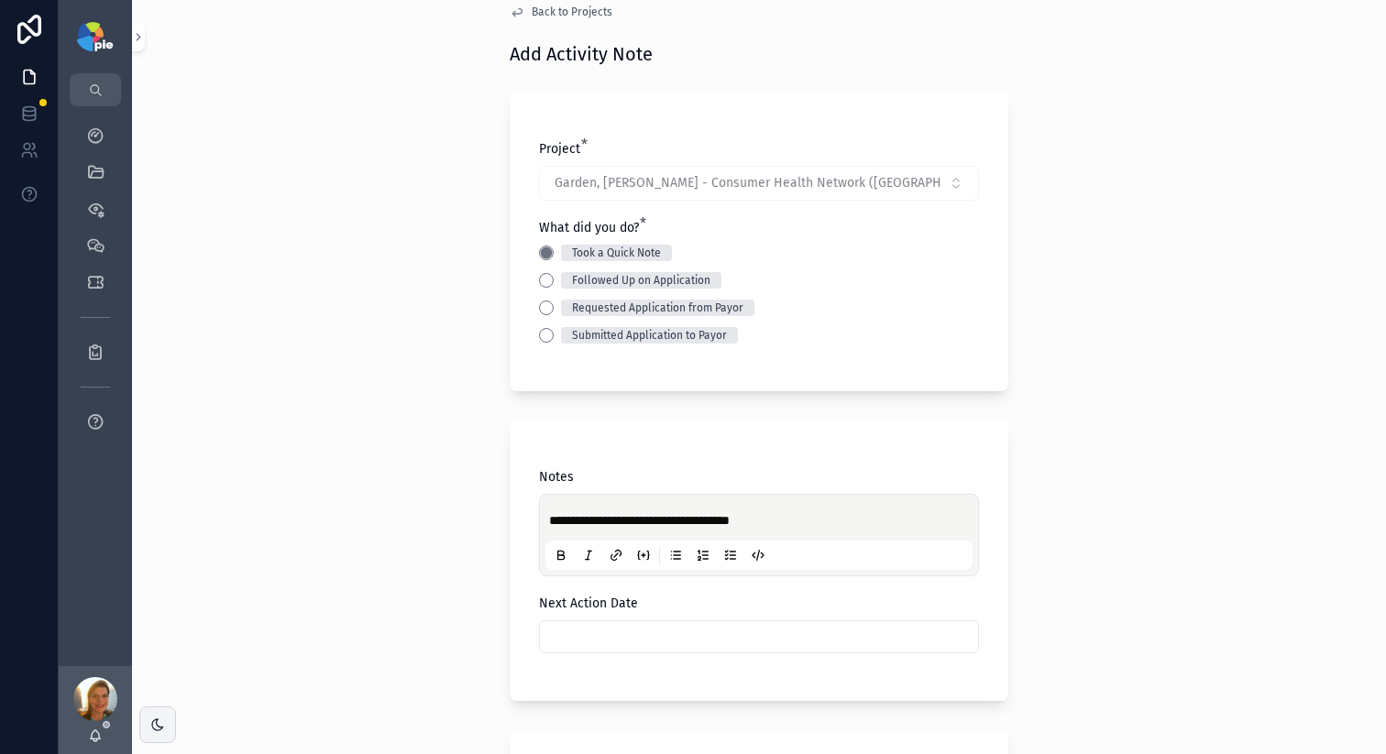
scroll to position [336, 0]
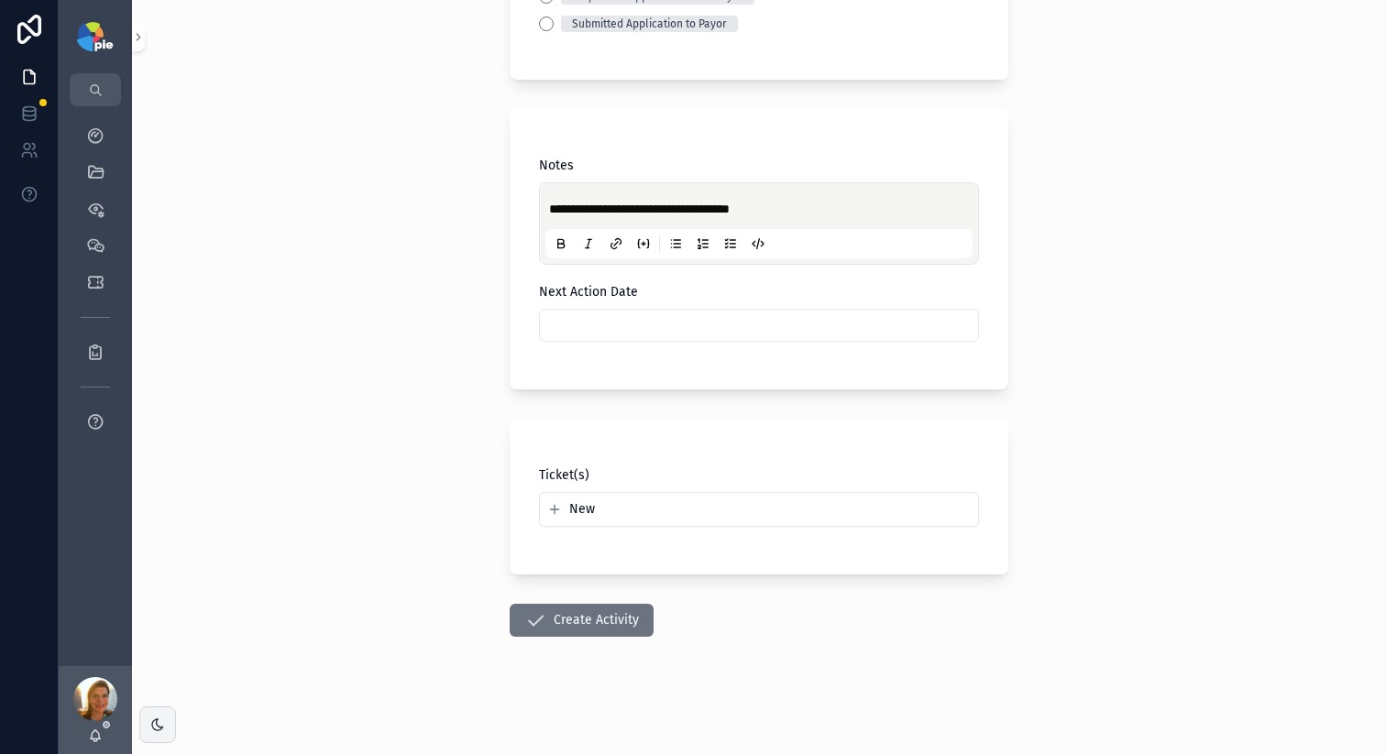
click at [601, 333] on input "scrollable content" at bounding box center [759, 326] width 438 height 26
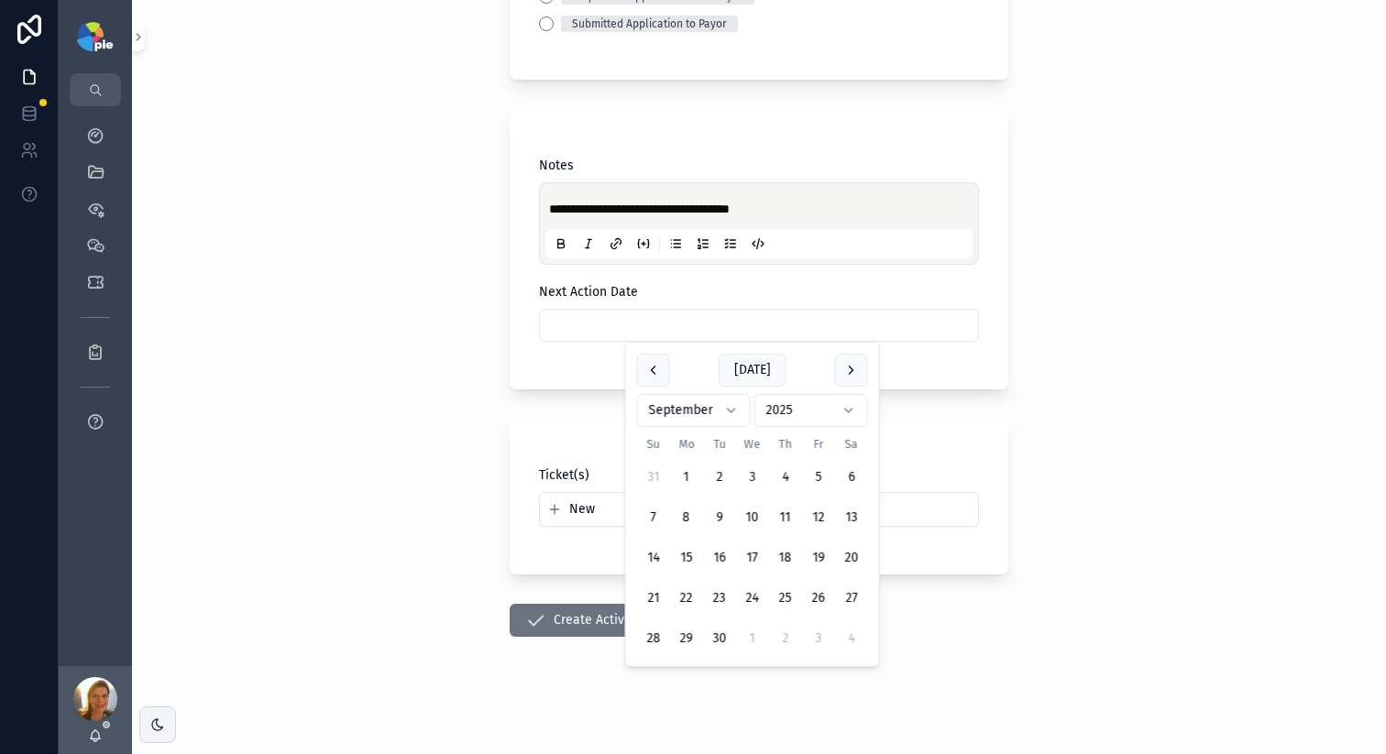
click at [815, 469] on button "5" at bounding box center [818, 477] width 33 height 33
type input "********"
click at [578, 603] on form "**********" at bounding box center [759, 262] width 499 height 984
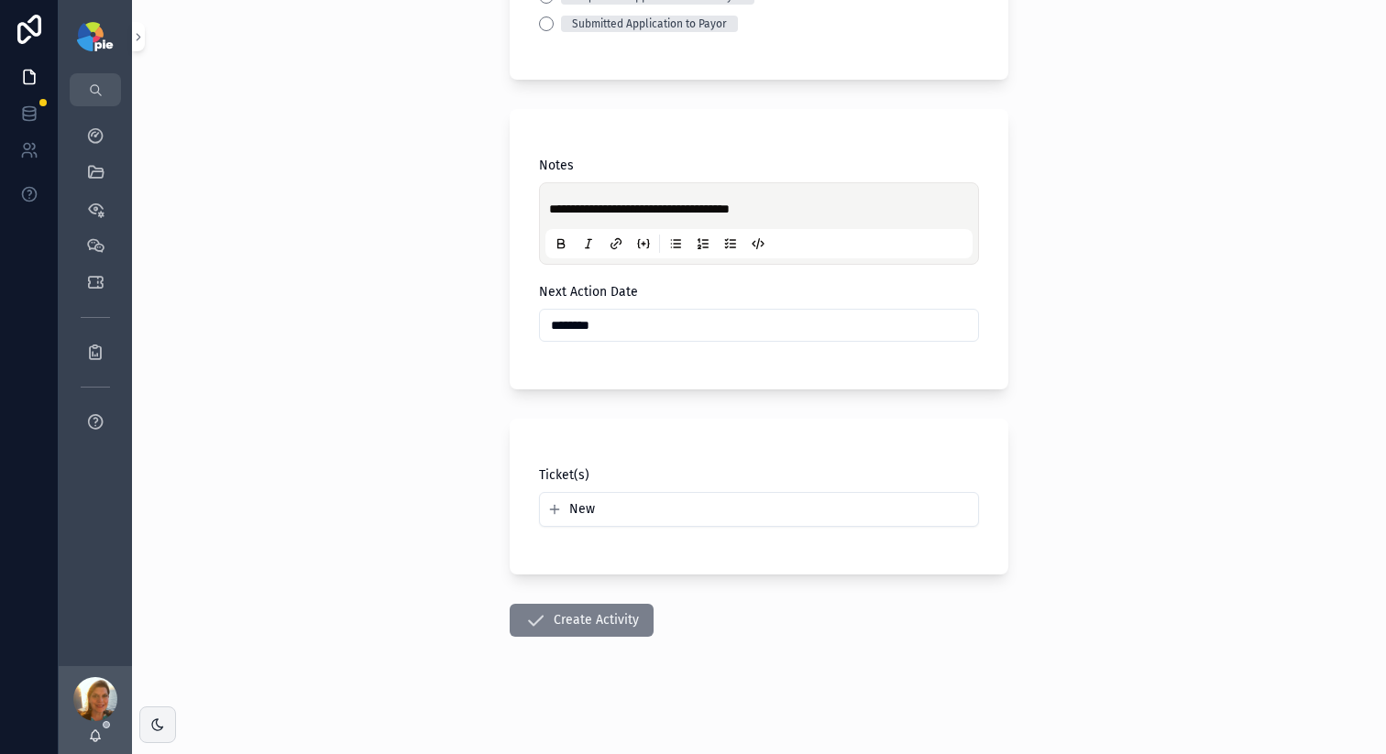
click at [578, 616] on button "Create Activity" at bounding box center [582, 620] width 144 height 33
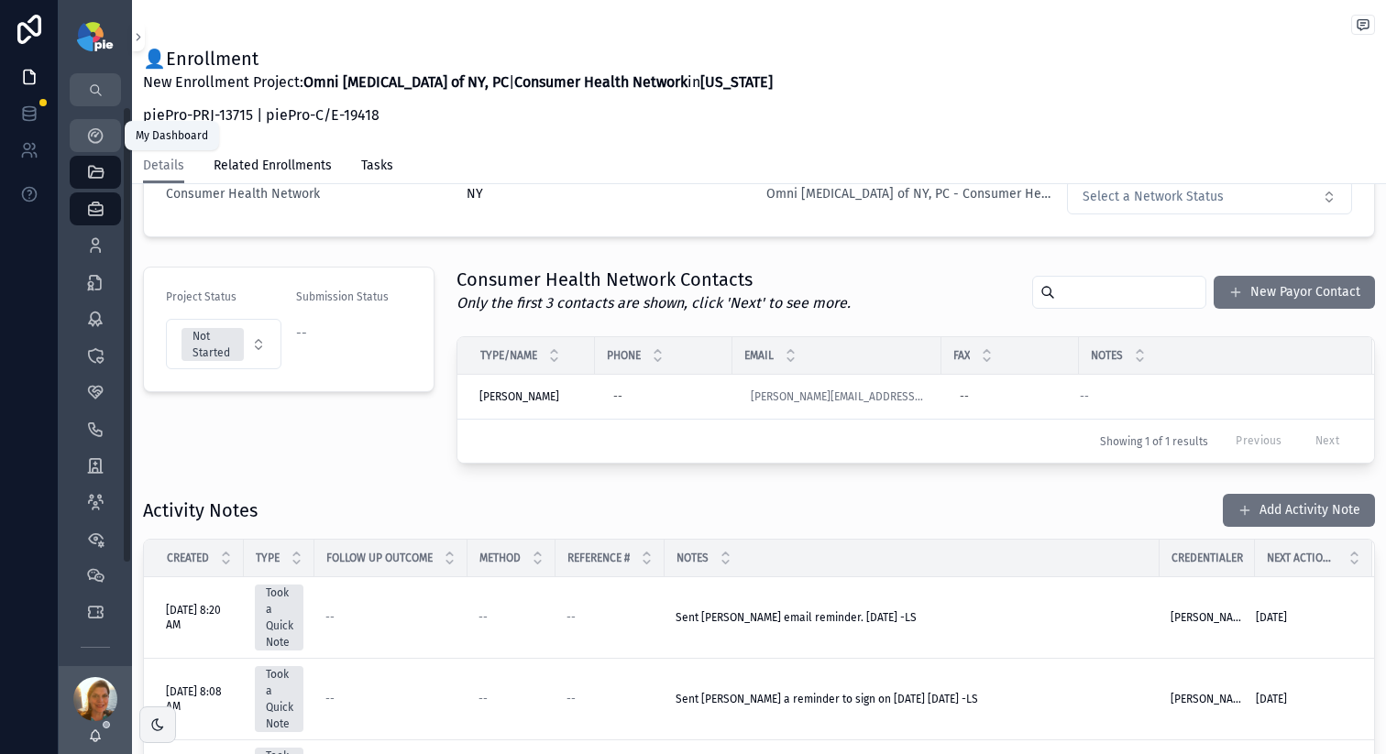
click at [80, 137] on link "My Dashboard" at bounding box center [95, 135] width 51 height 33
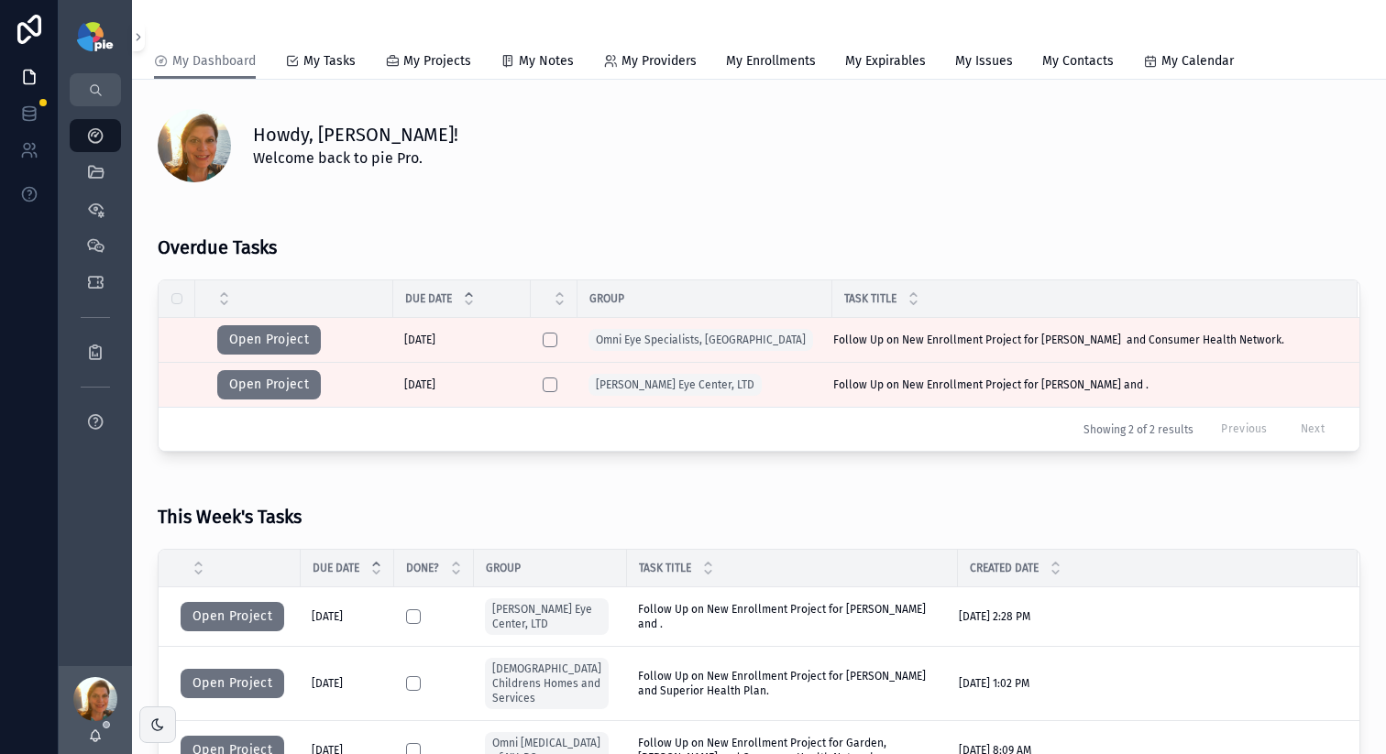
scroll to position [194, 0]
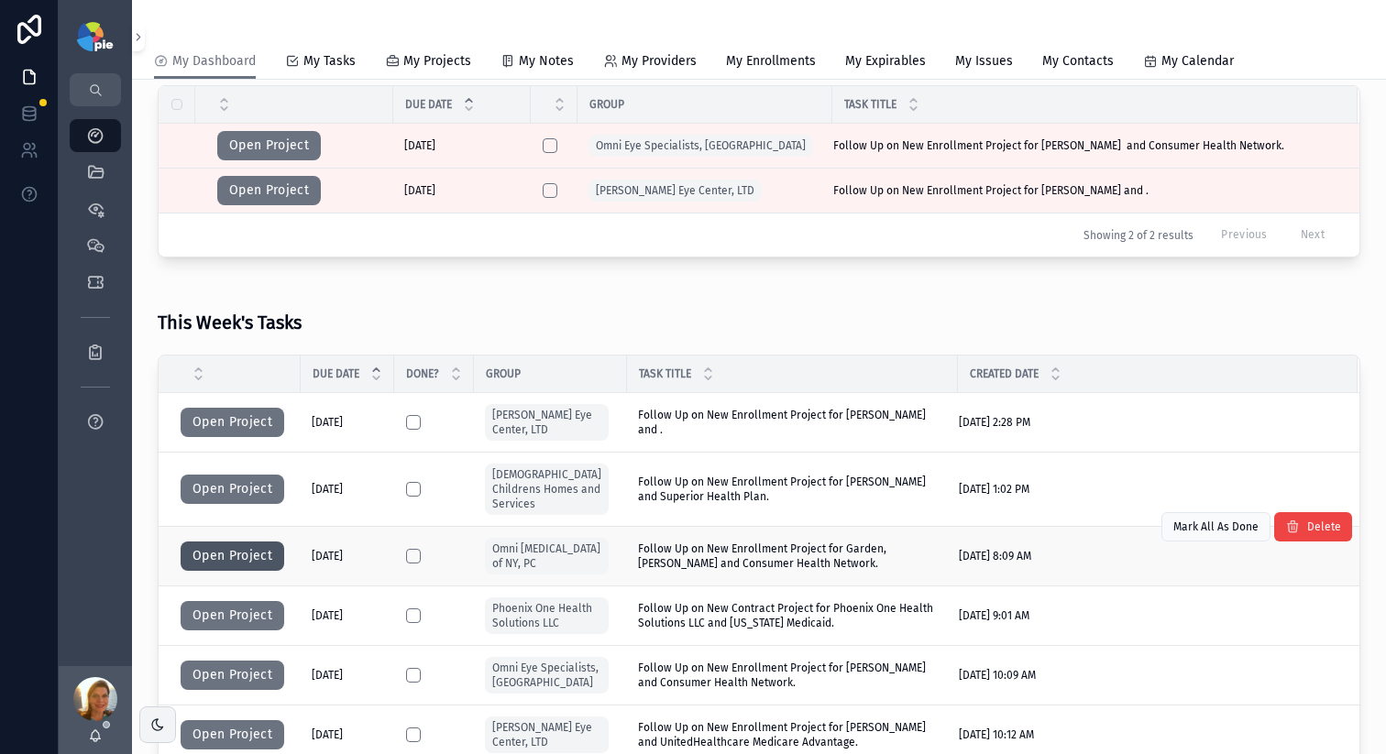
click at [261, 562] on button "Open Project" at bounding box center [233, 556] width 104 height 29
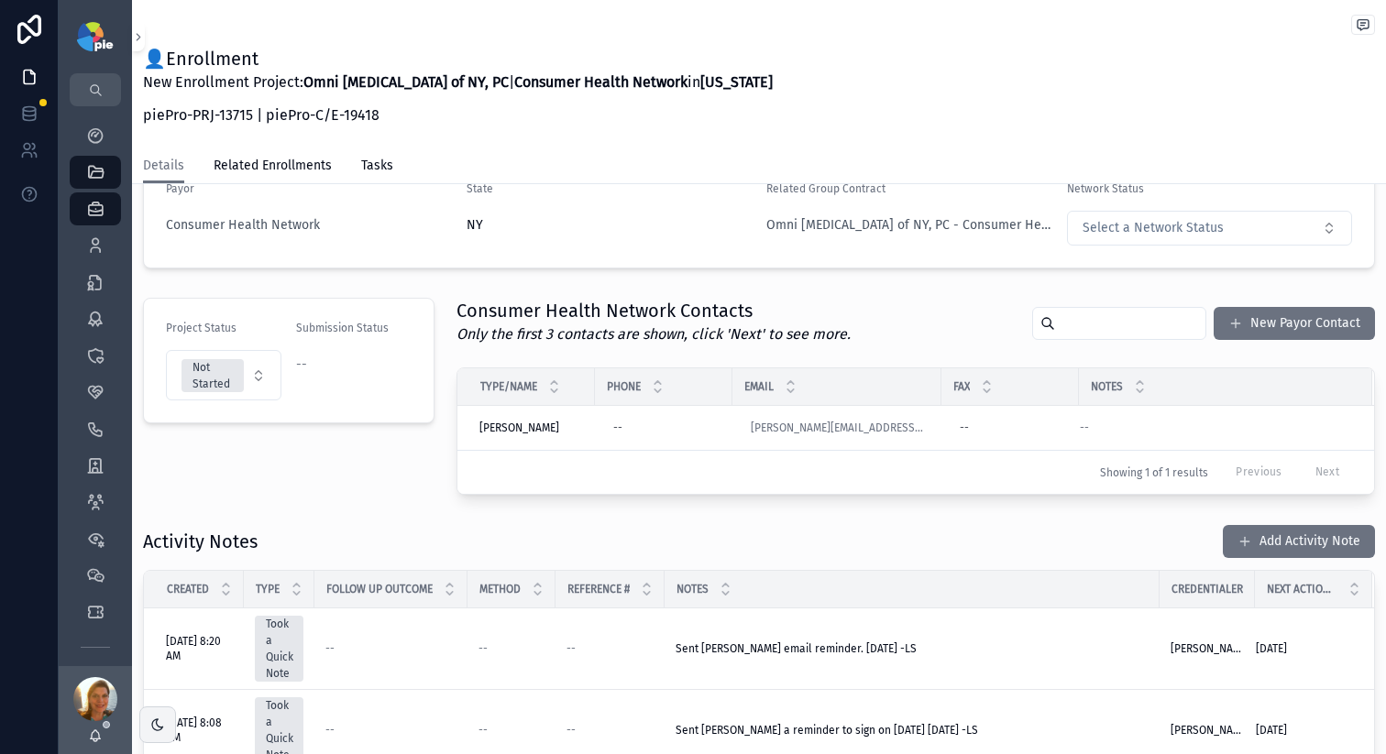
scroll to position [433, 0]
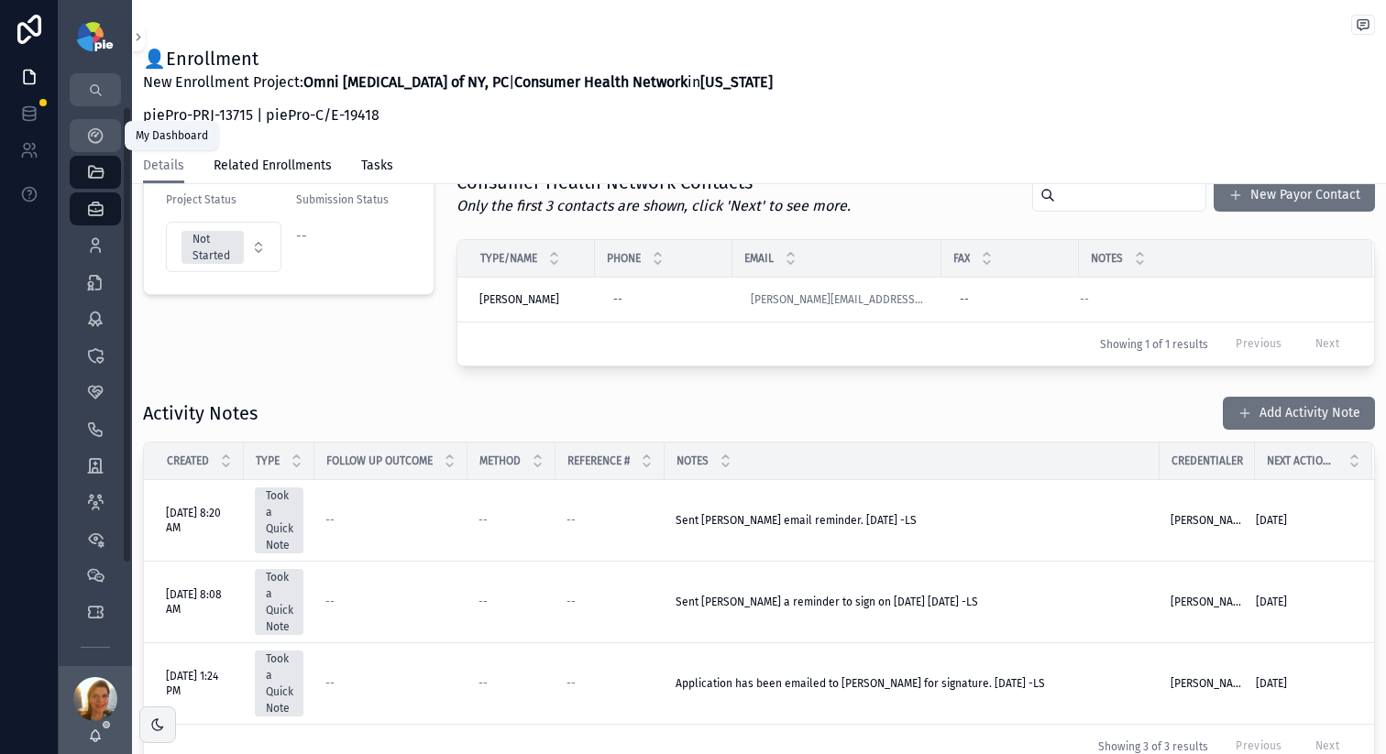
click at [107, 145] on div "My Dashboard" at bounding box center [95, 135] width 29 height 29
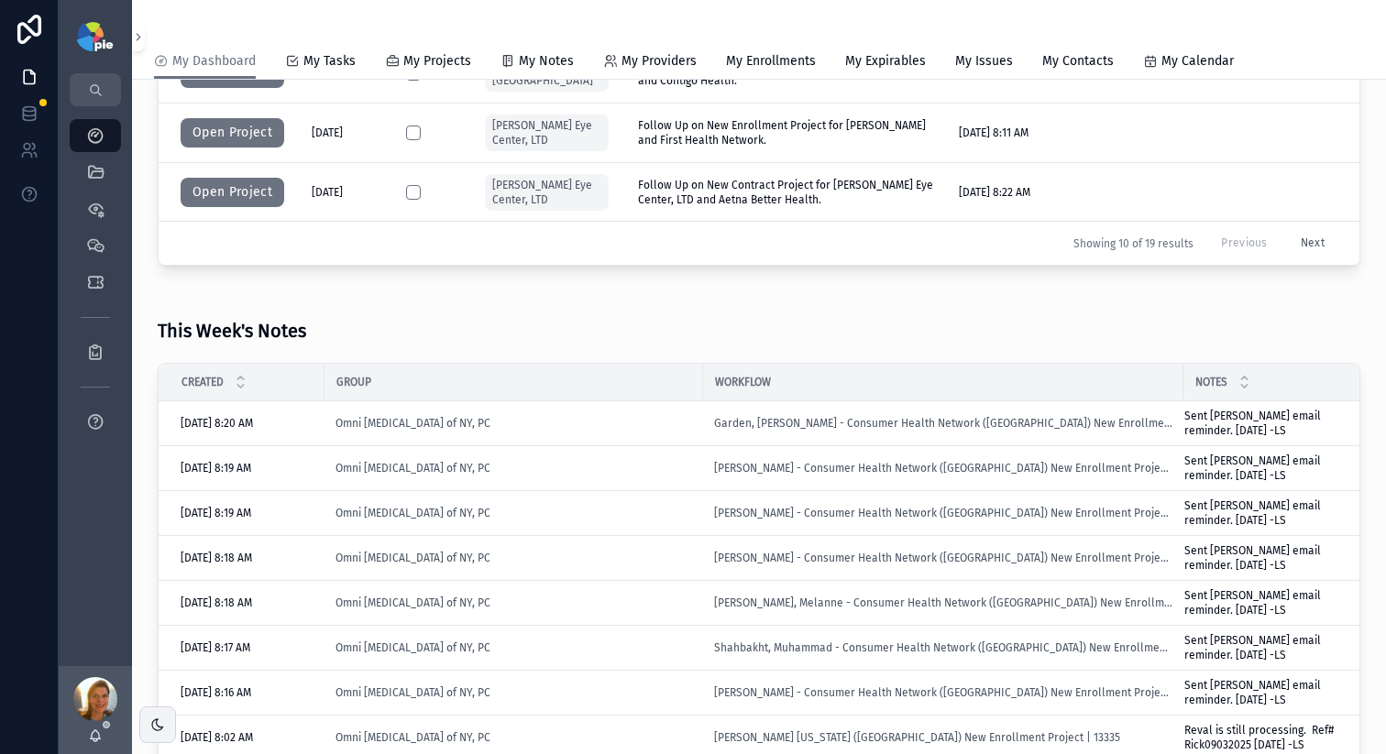
scroll to position [365, 0]
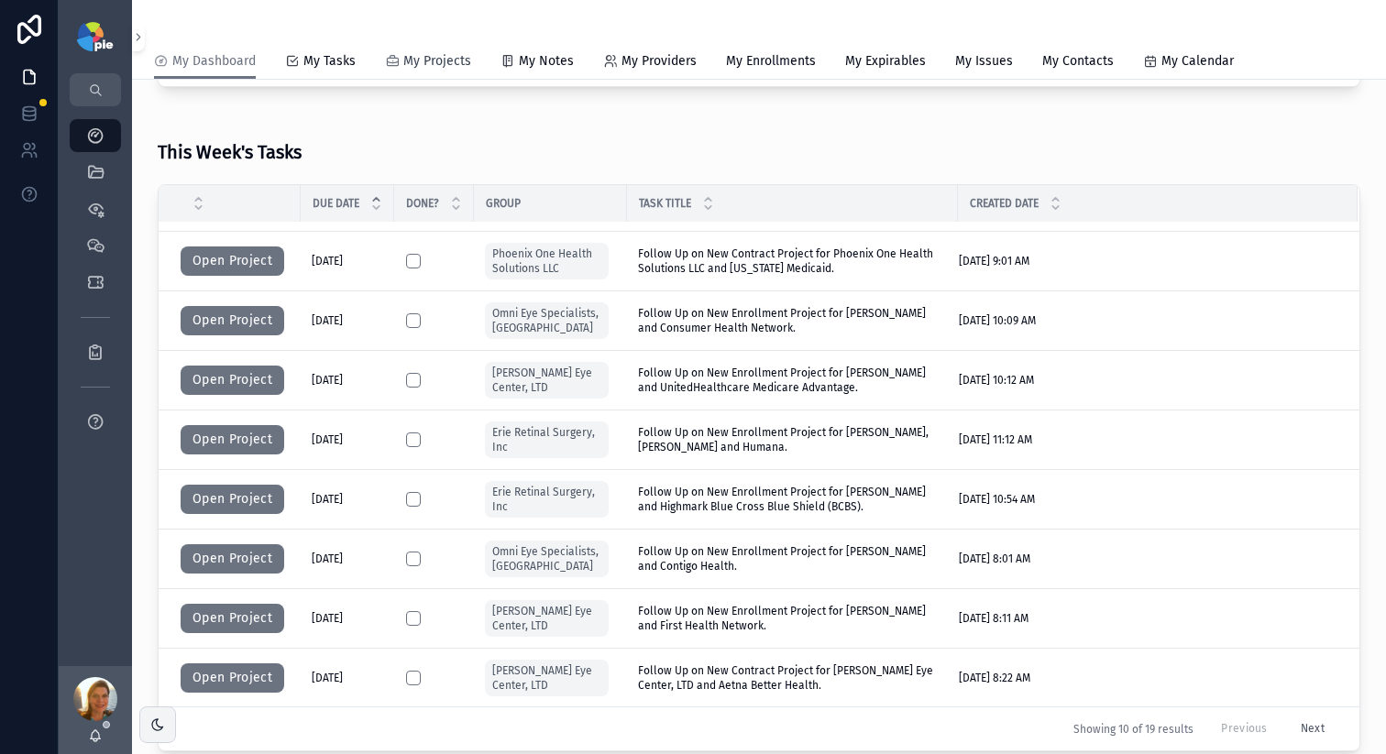
click at [462, 67] on span "My Projects" at bounding box center [437, 61] width 68 height 18
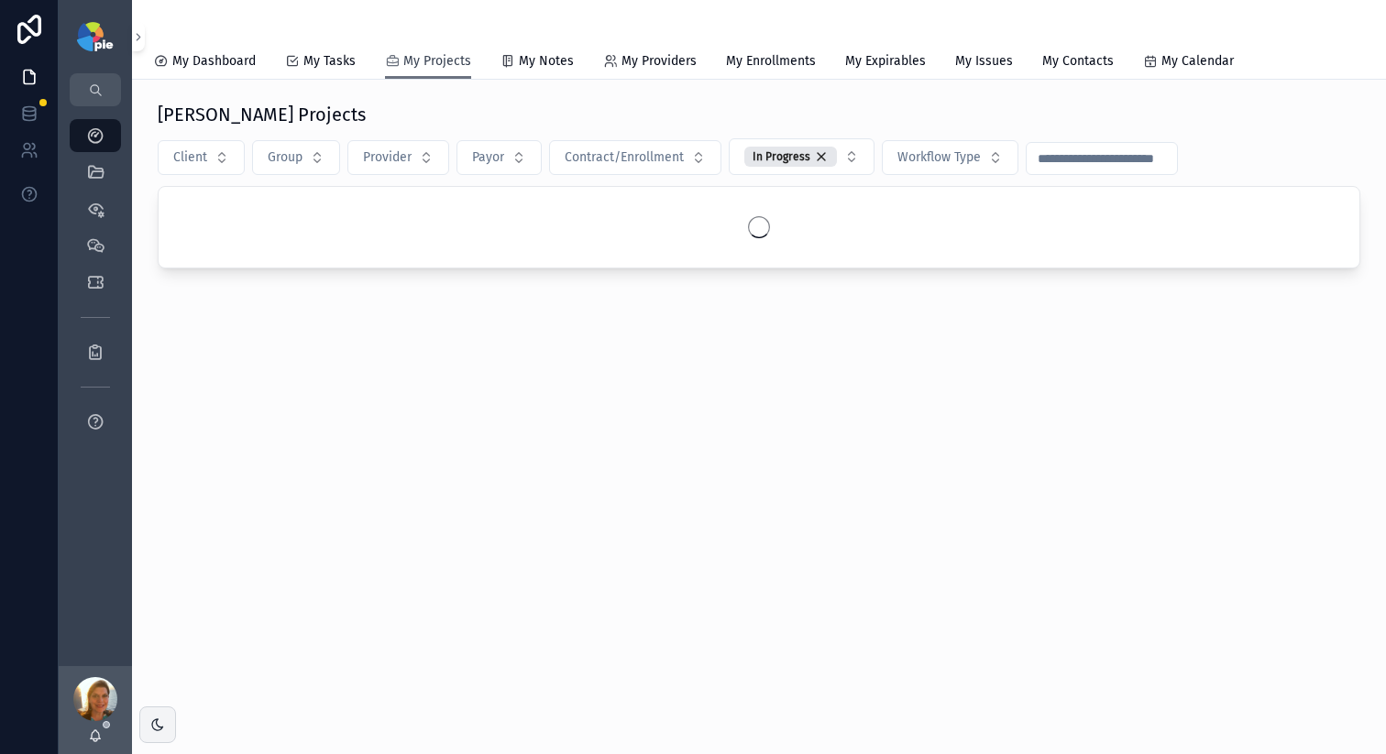
click at [453, 64] on span "My Projects" at bounding box center [437, 61] width 68 height 18
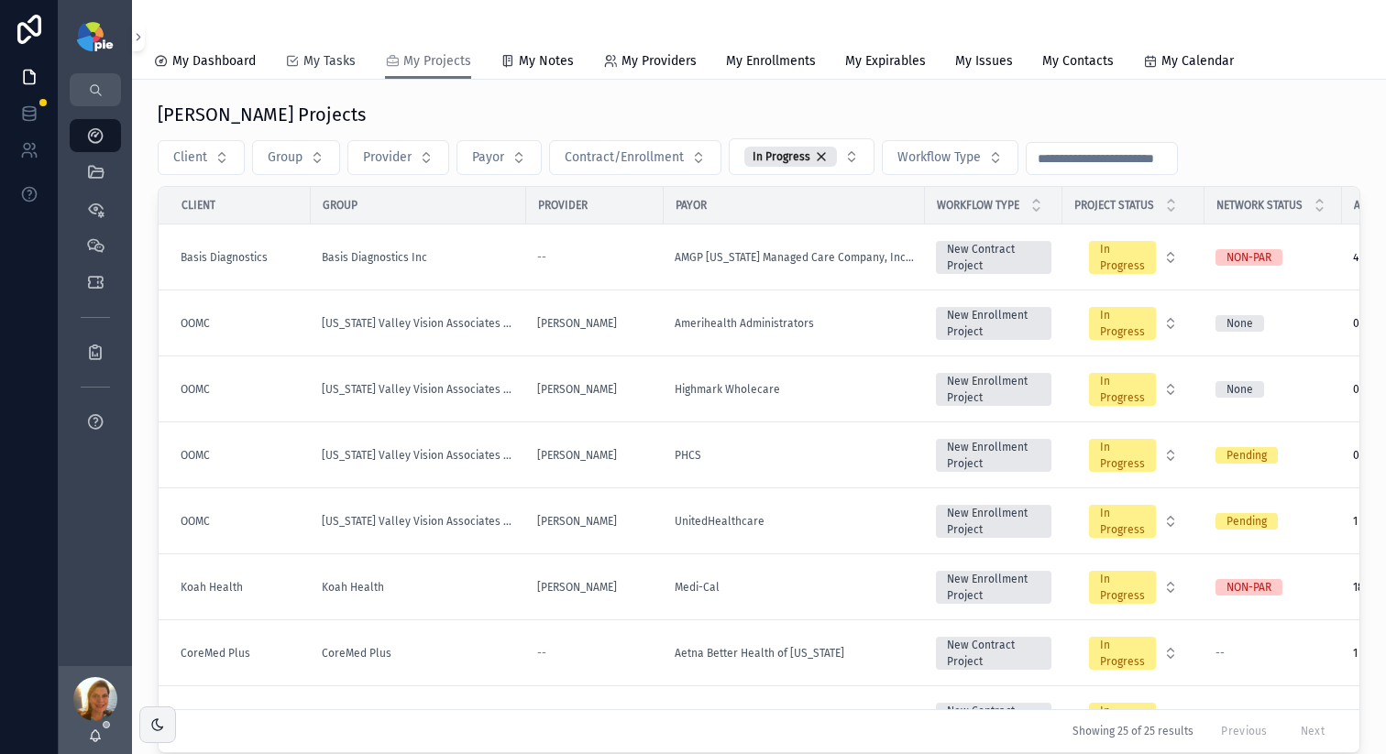
click at [350, 70] on span "My Tasks" at bounding box center [329, 61] width 52 height 18
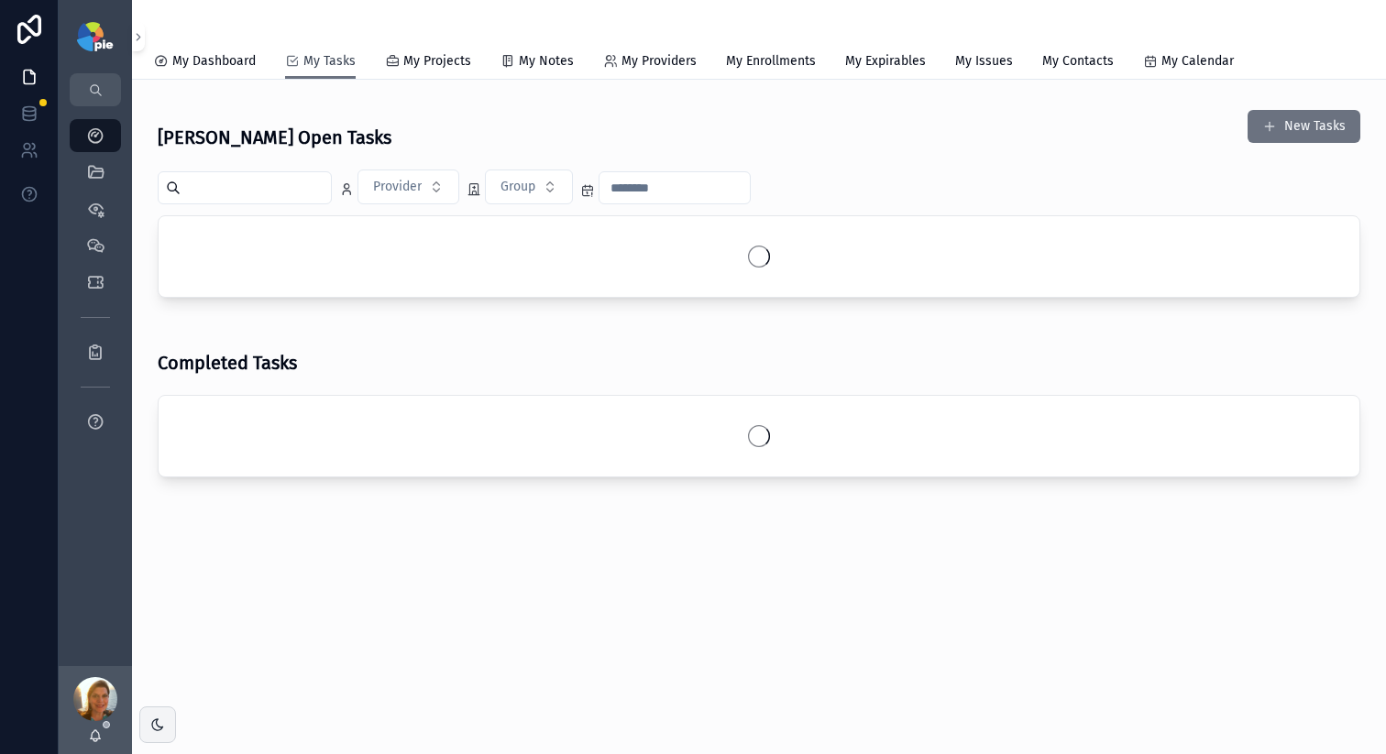
click at [344, 69] on span "My Tasks" at bounding box center [329, 61] width 52 height 18
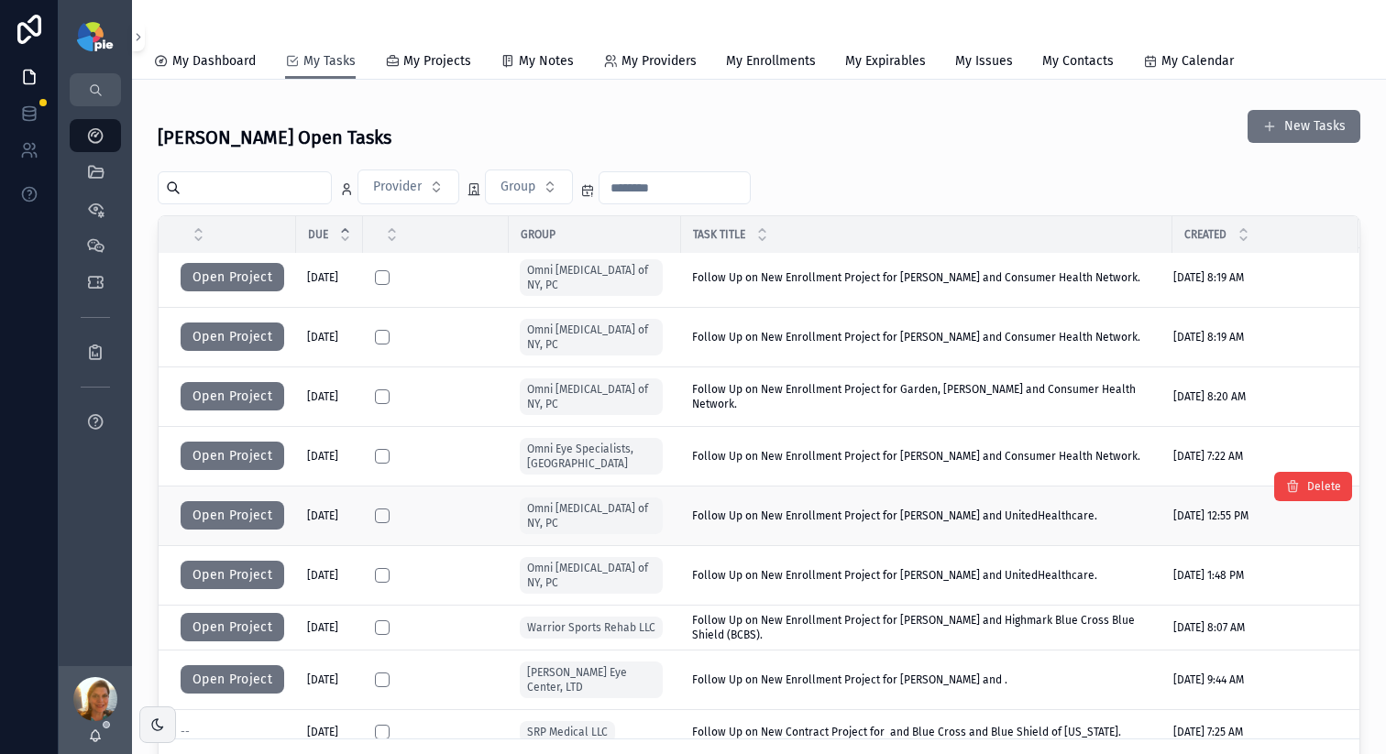
scroll to position [826, 0]
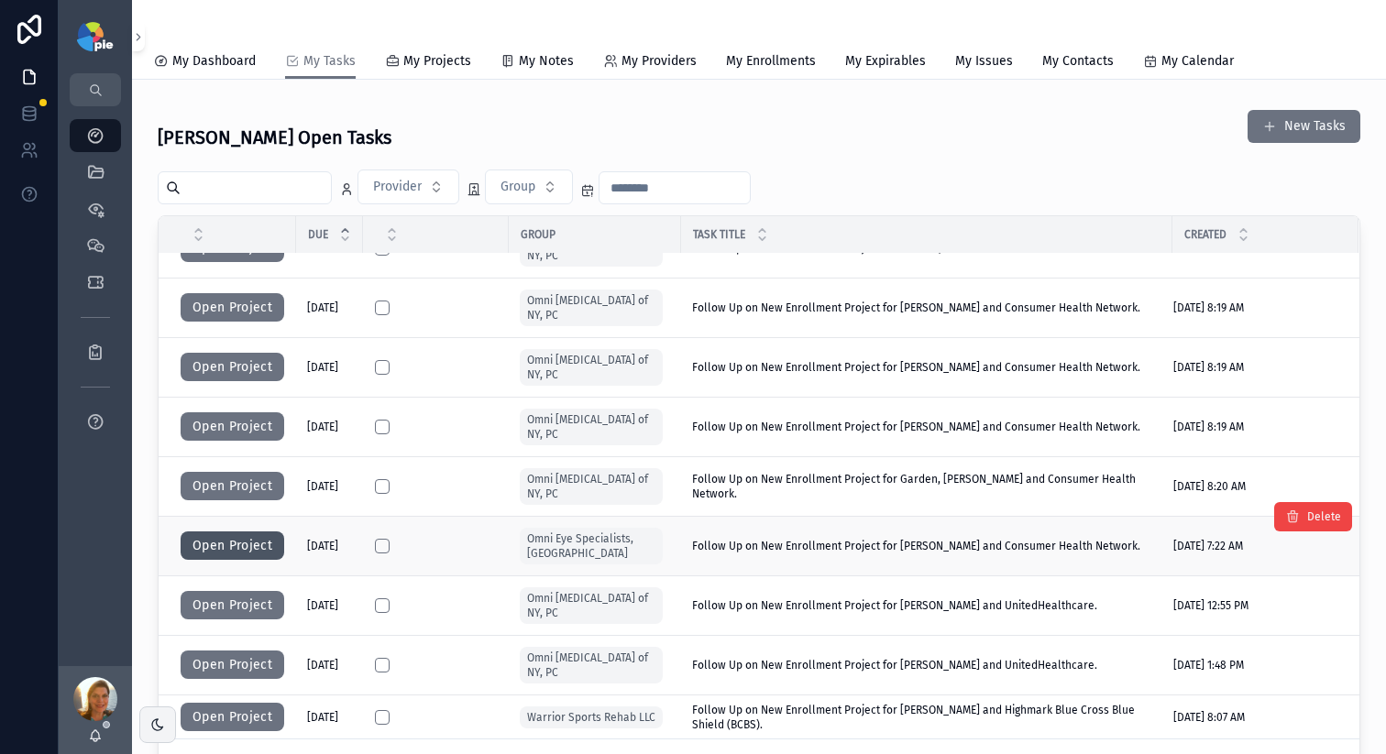
click at [258, 532] on button "Open Project" at bounding box center [233, 546] width 104 height 29
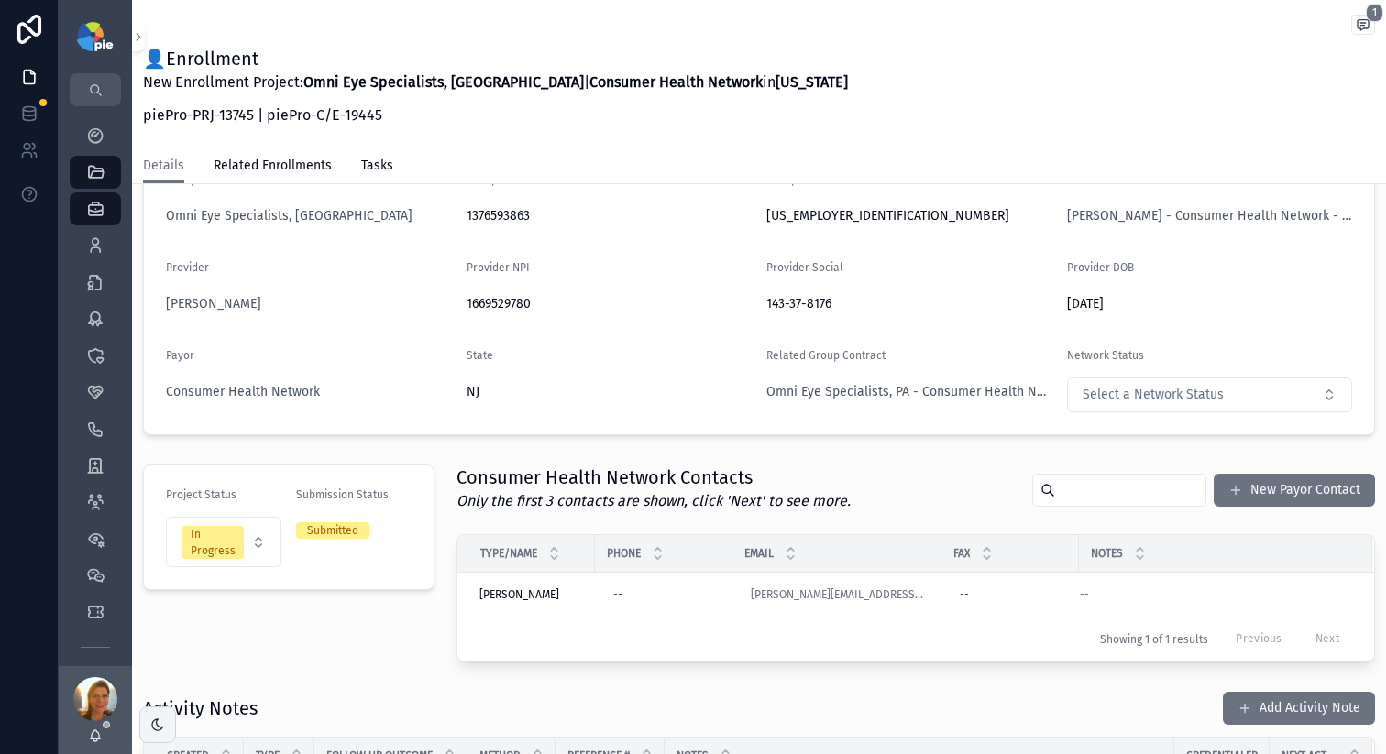
scroll to position [431, 0]
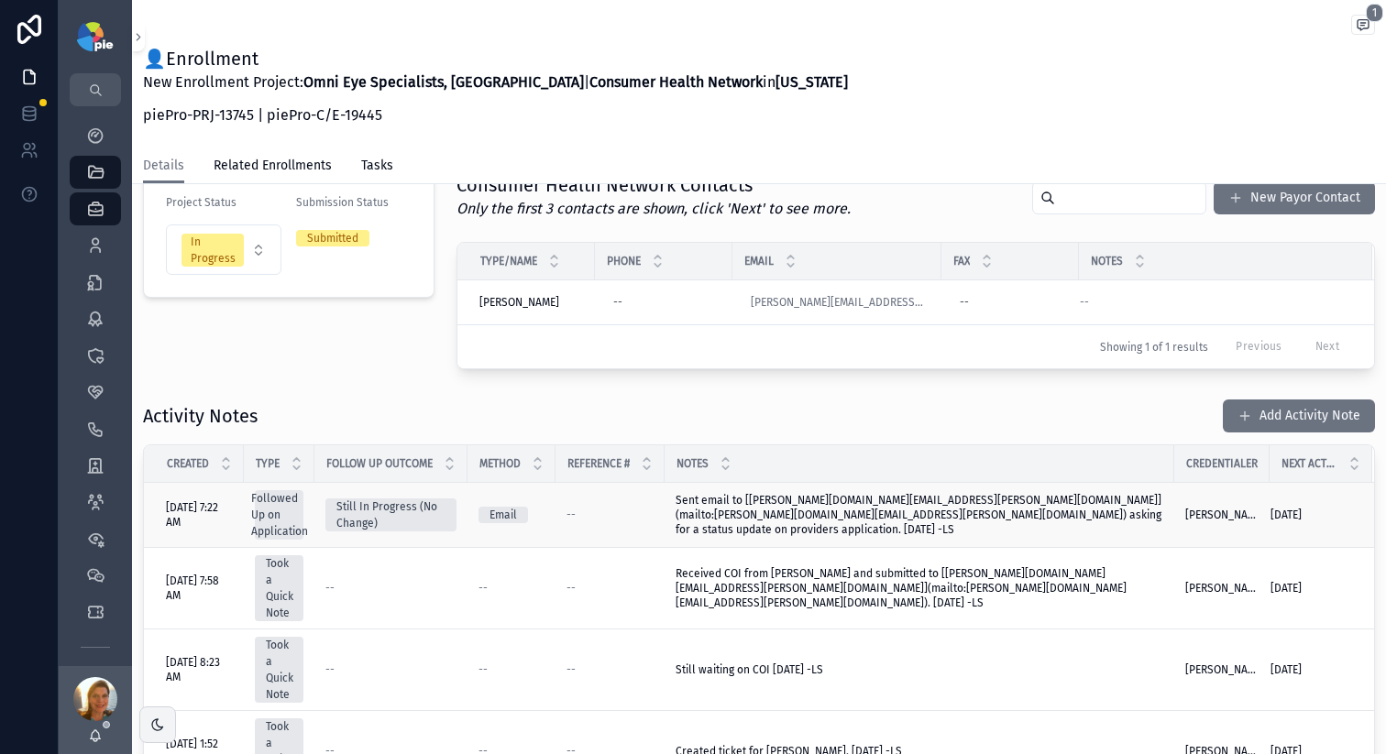
click at [793, 501] on span "Sent email to [Erik.Rogers@chn.com](mailto:Erik.Rogers@chn.com) asking for a st…" at bounding box center [919, 515] width 488 height 44
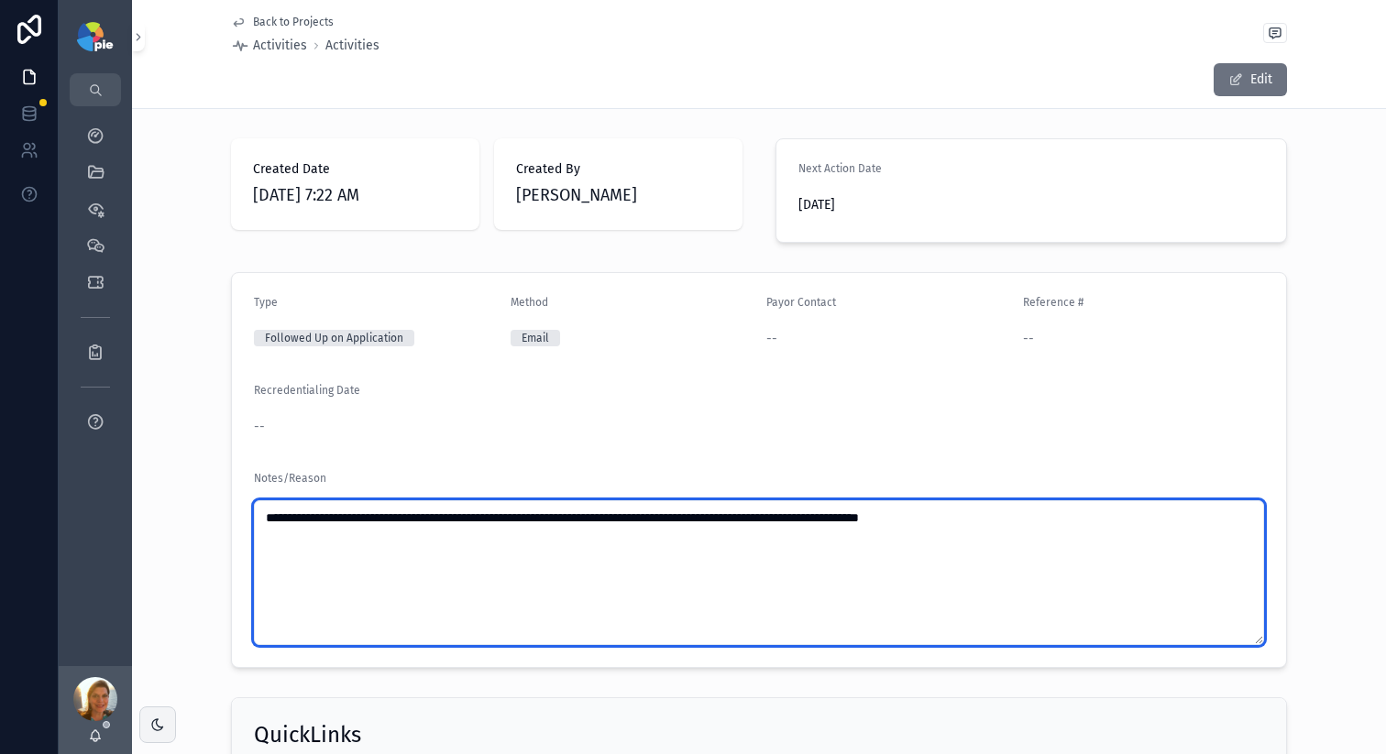
drag, startPoint x: 343, startPoint y: 516, endPoint x: 466, endPoint y: 517, distance: 123.7
click at [466, 517] on textarea "**********" at bounding box center [759, 572] width 1010 height 145
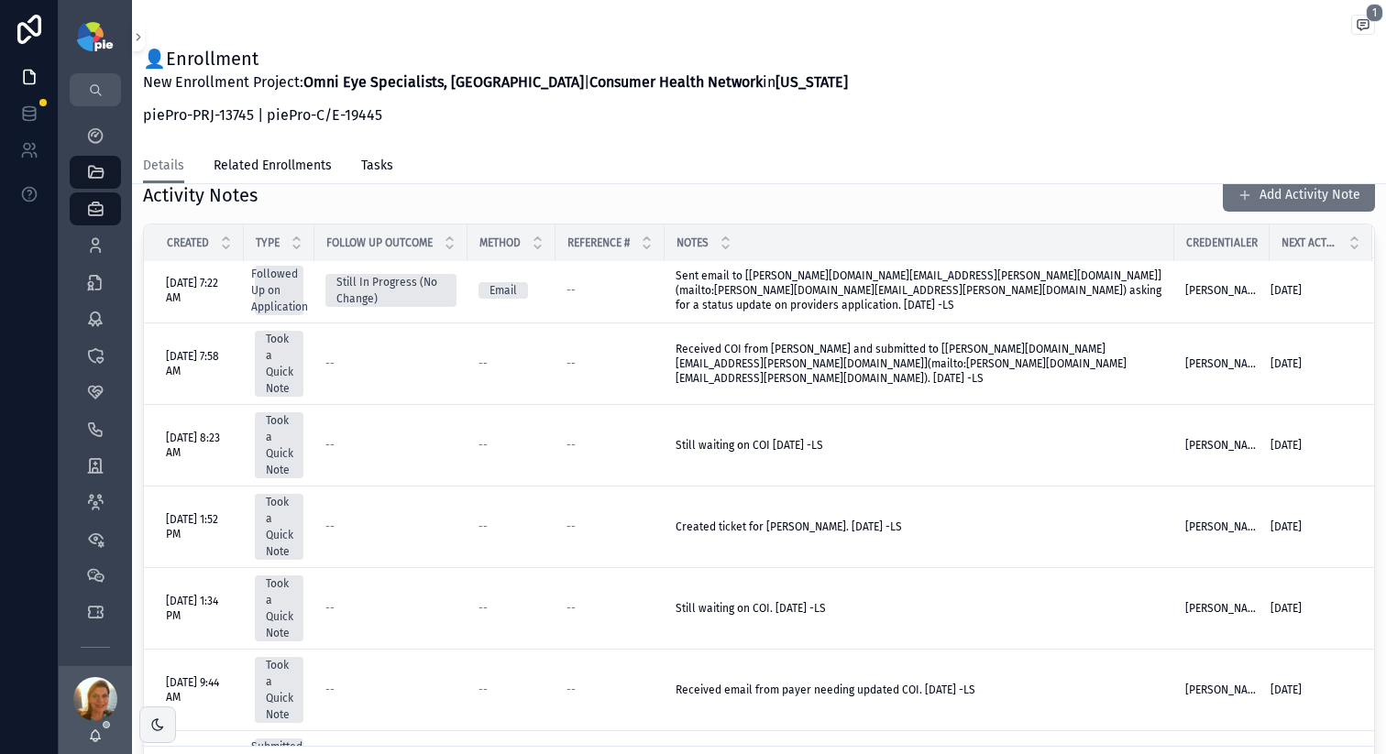
scroll to position [664, 0]
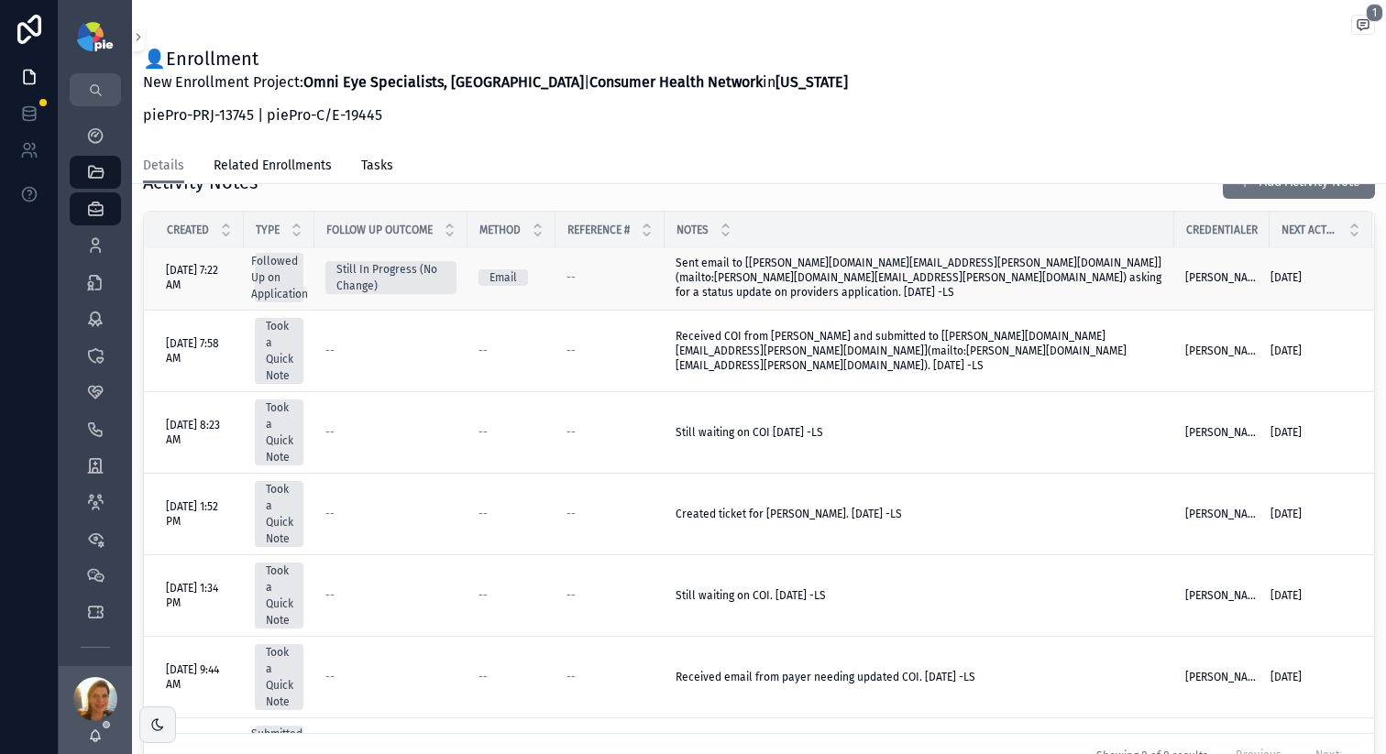
click at [1108, 273] on span "Sent email to [Erik.Rogers@chn.com](mailto:Erik.Rogers@chn.com) asking for a st…" at bounding box center [919, 278] width 488 height 44
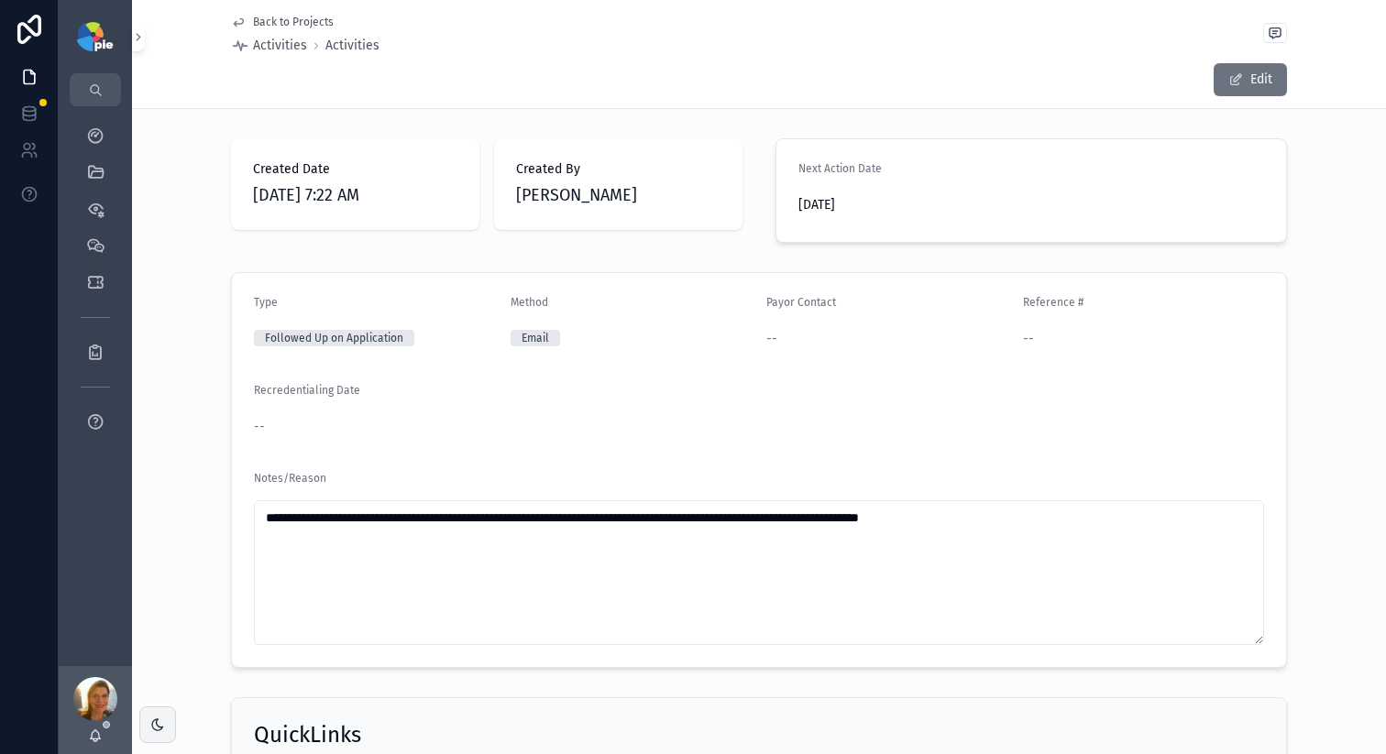
click at [852, 207] on span "9/8/2025" at bounding box center [910, 205] width 225 height 18
click at [789, 203] on form "Next Action Date 9/8/2025" at bounding box center [1031, 190] width 510 height 103
click at [1254, 71] on button "Edit" at bounding box center [1249, 79] width 73 height 33
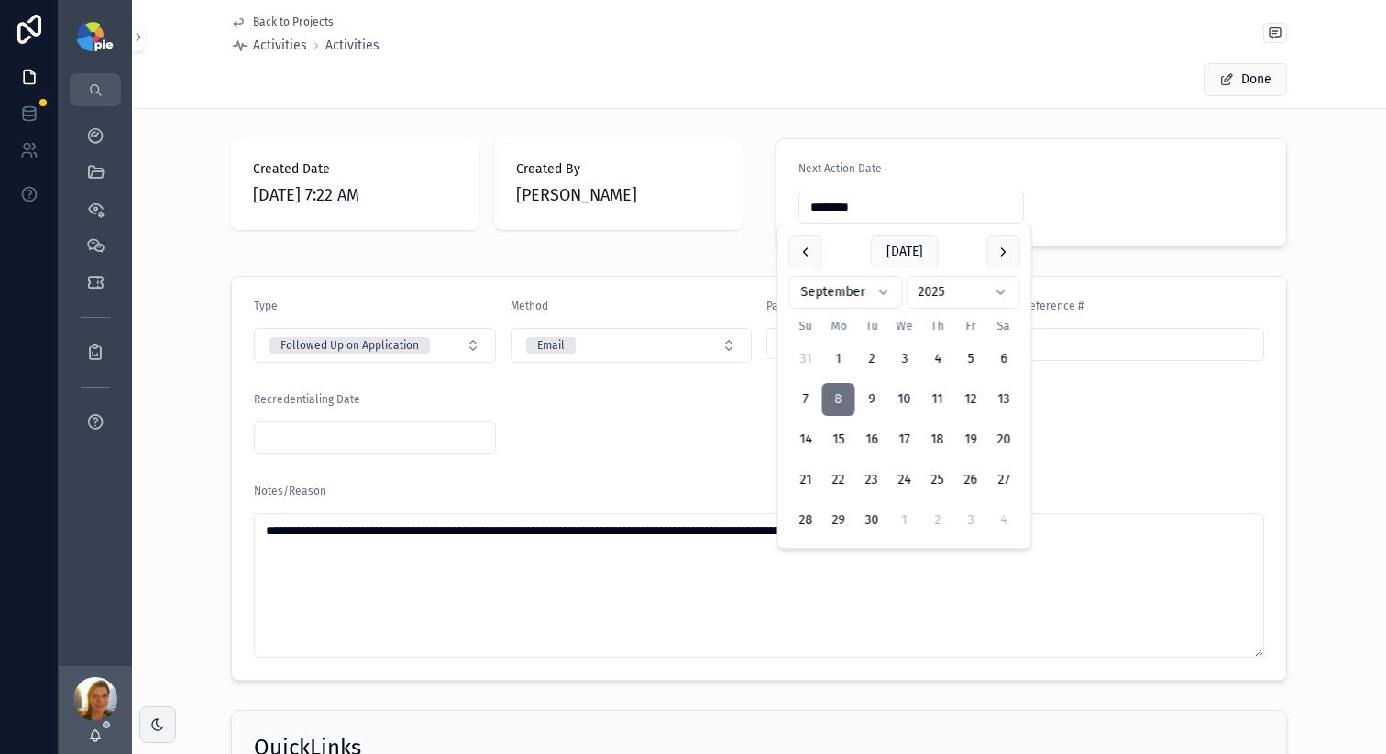
click at [823, 209] on input "********" at bounding box center [911, 207] width 224 height 26
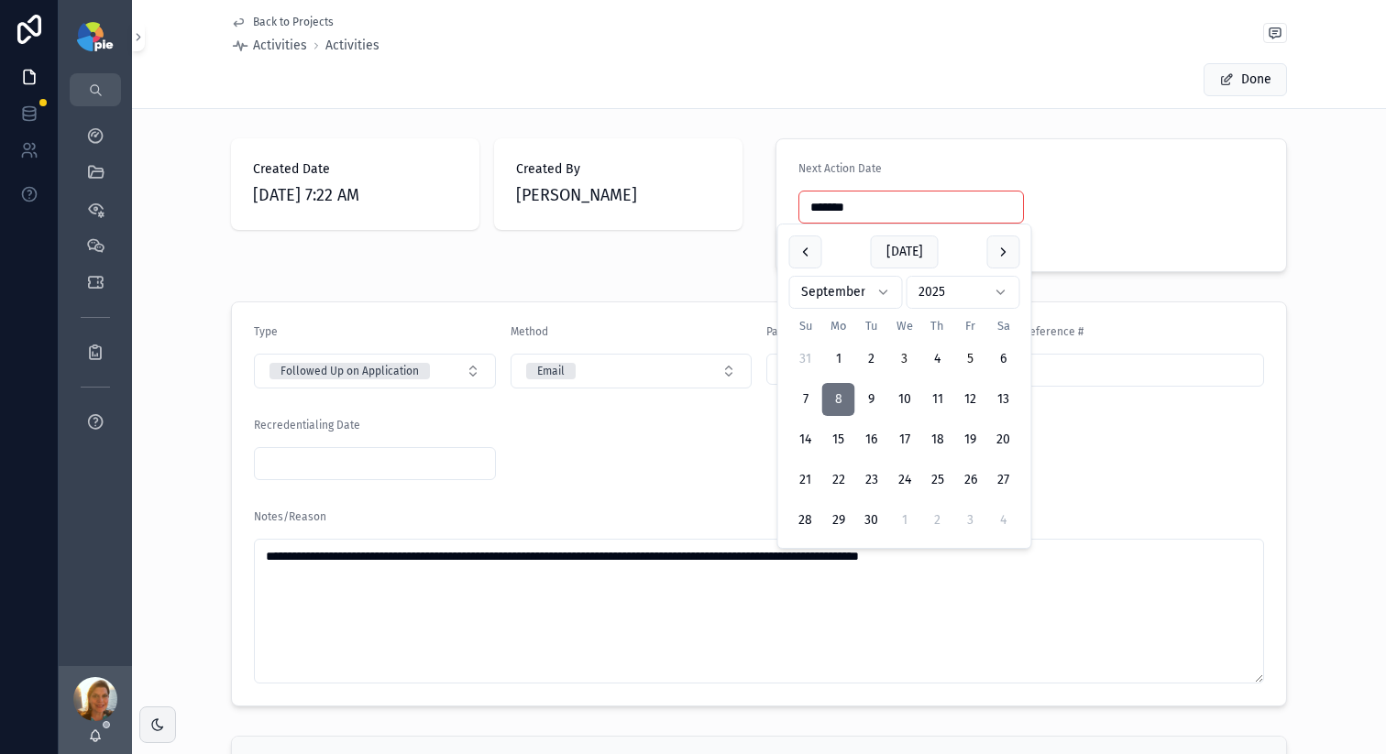
click at [969, 361] on button "5" at bounding box center [970, 359] width 33 height 33
type input "********"
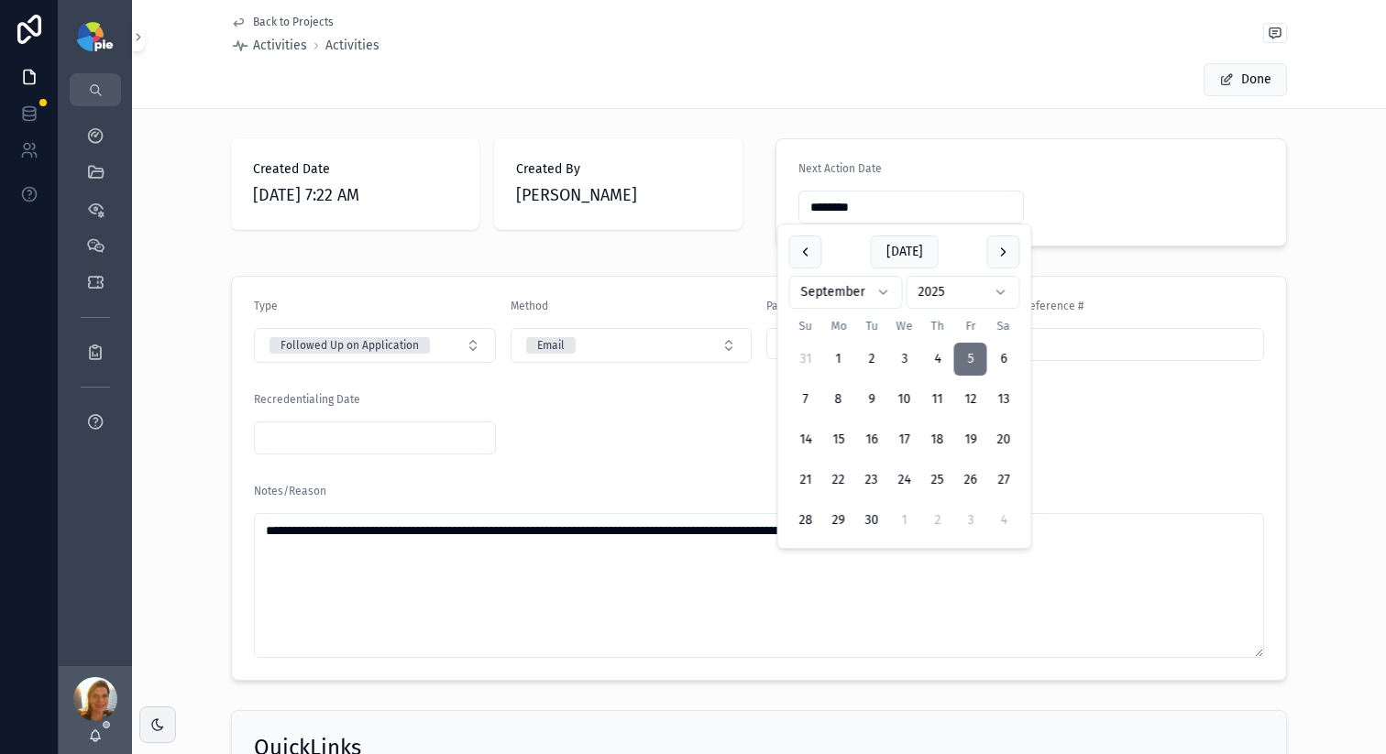
drag, startPoint x: 752, startPoint y: 501, endPoint x: 738, endPoint y: 474, distance: 31.2
click at [751, 500] on div "Notes/Reason" at bounding box center [759, 495] width 1010 height 22
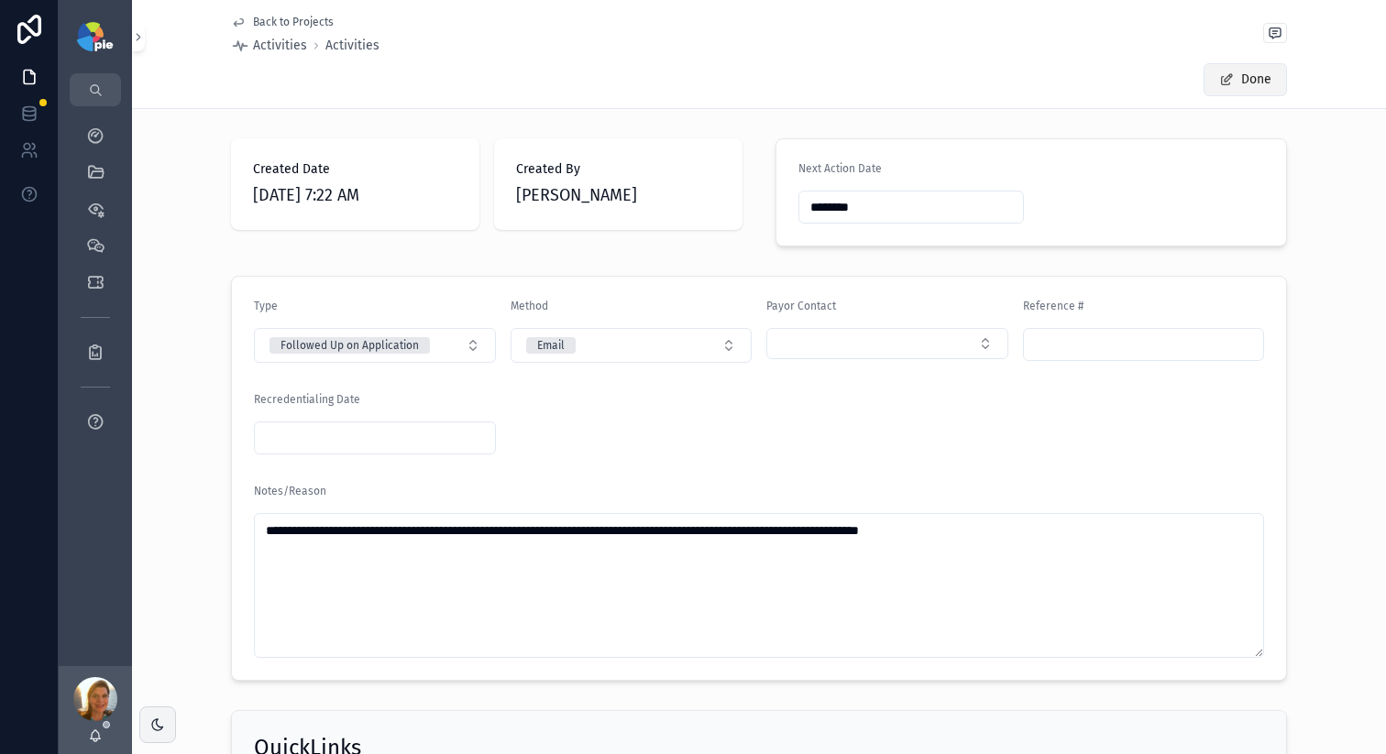
click at [1268, 82] on button "Done" at bounding box center [1244, 79] width 83 height 33
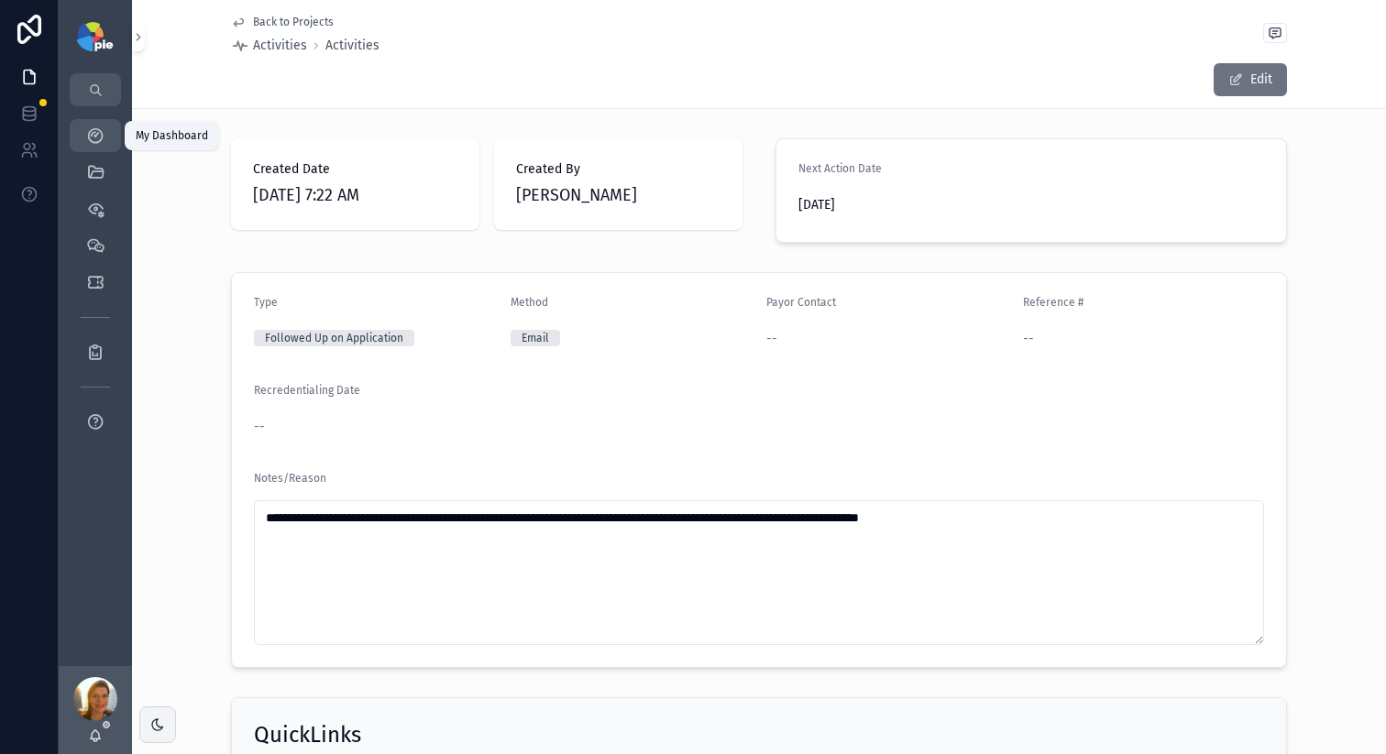
drag, startPoint x: 97, startPoint y: 129, endPoint x: 457, endPoint y: 210, distance: 369.1
click at [97, 129] on icon "scrollable content" at bounding box center [95, 135] width 18 height 18
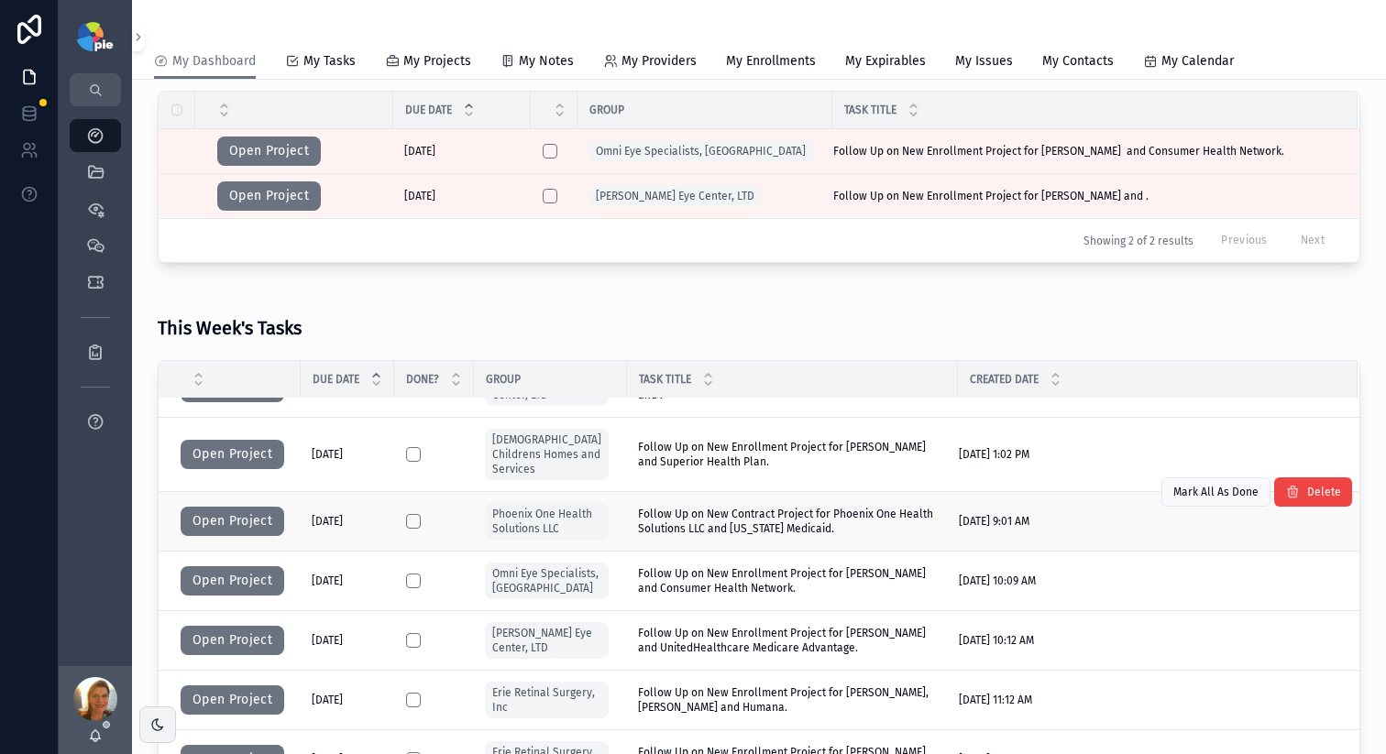
scroll to position [42, 0]
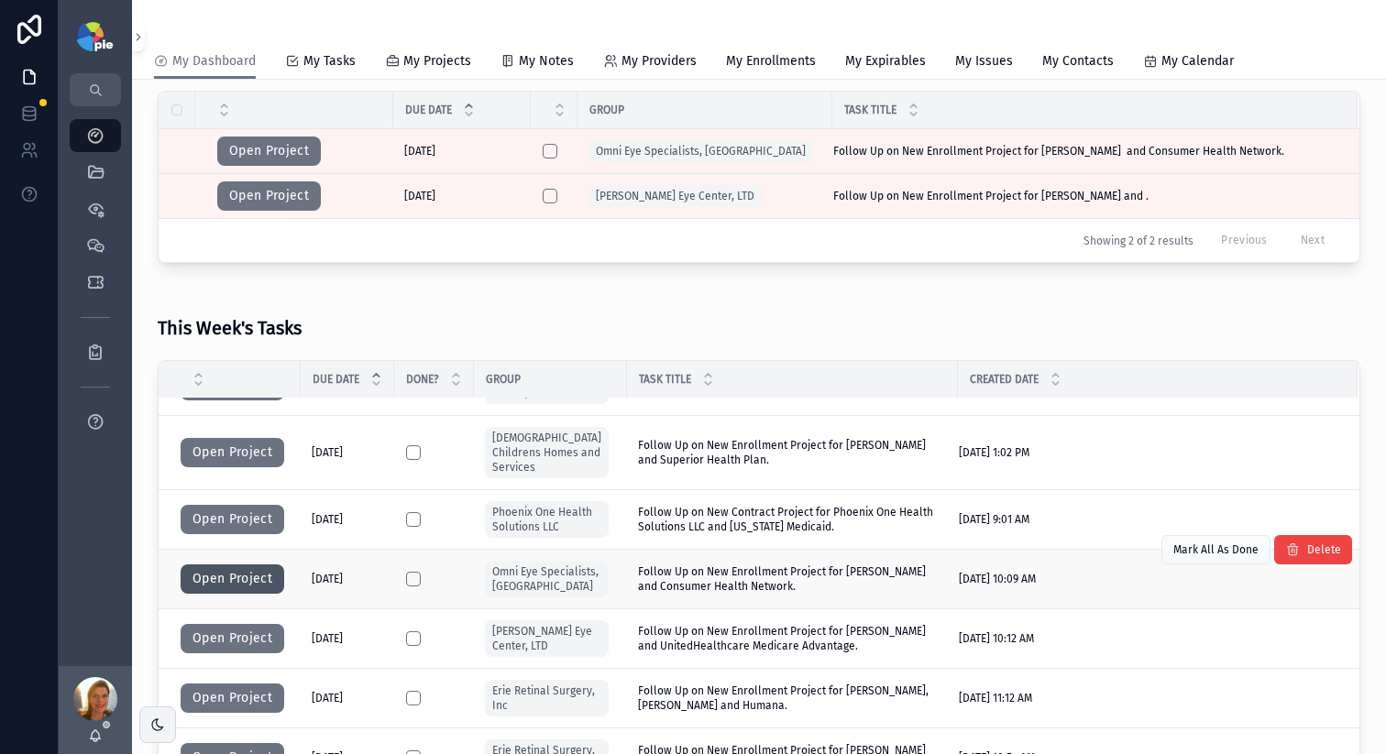
click at [203, 577] on button "Open Project" at bounding box center [233, 579] width 104 height 29
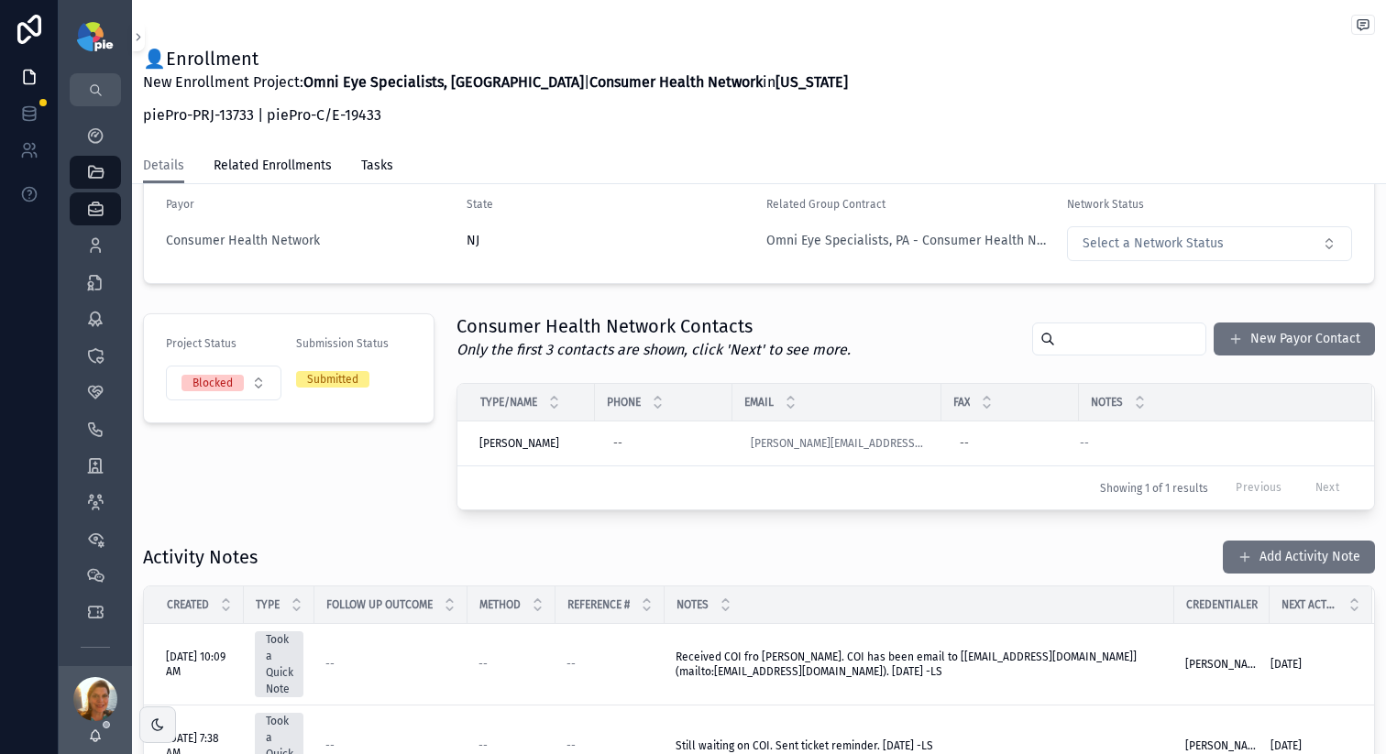
scroll to position [553, 0]
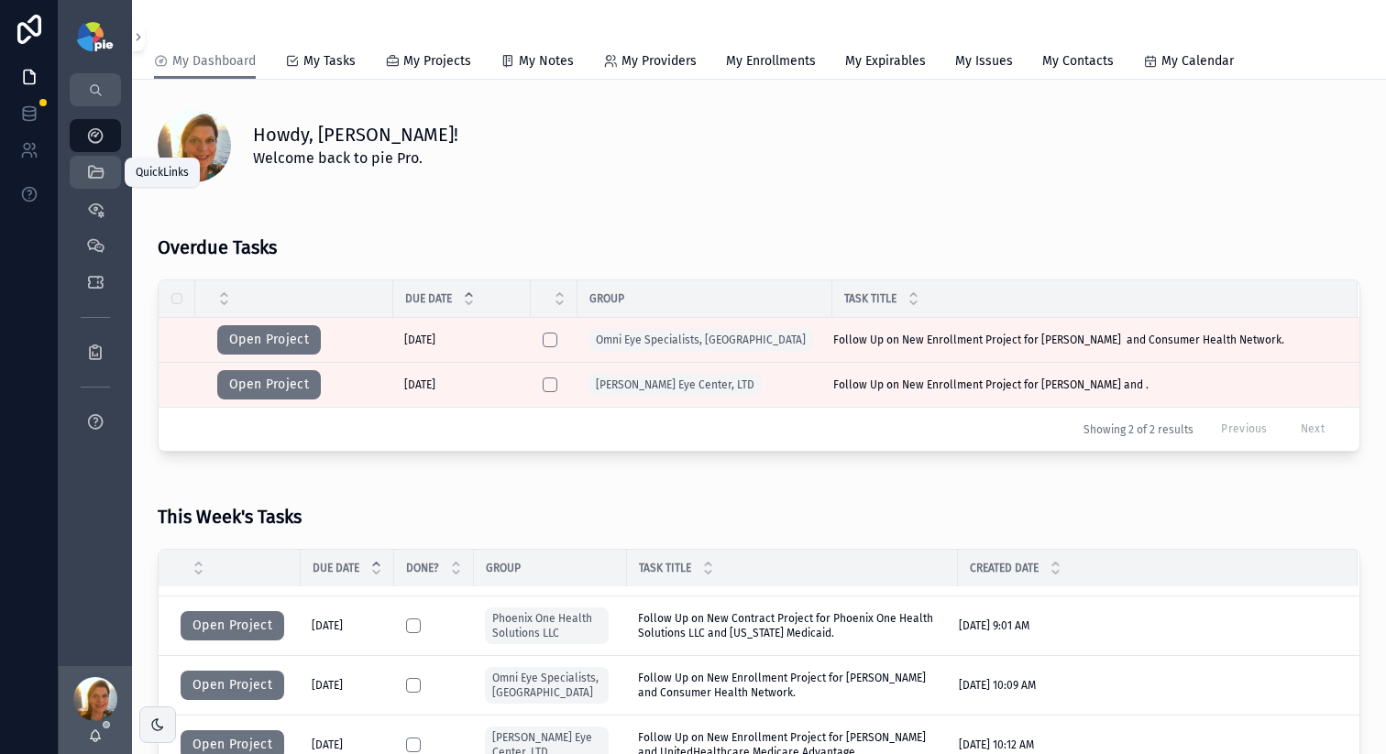
click at [82, 175] on div "QuickLinks" at bounding box center [95, 172] width 29 height 29
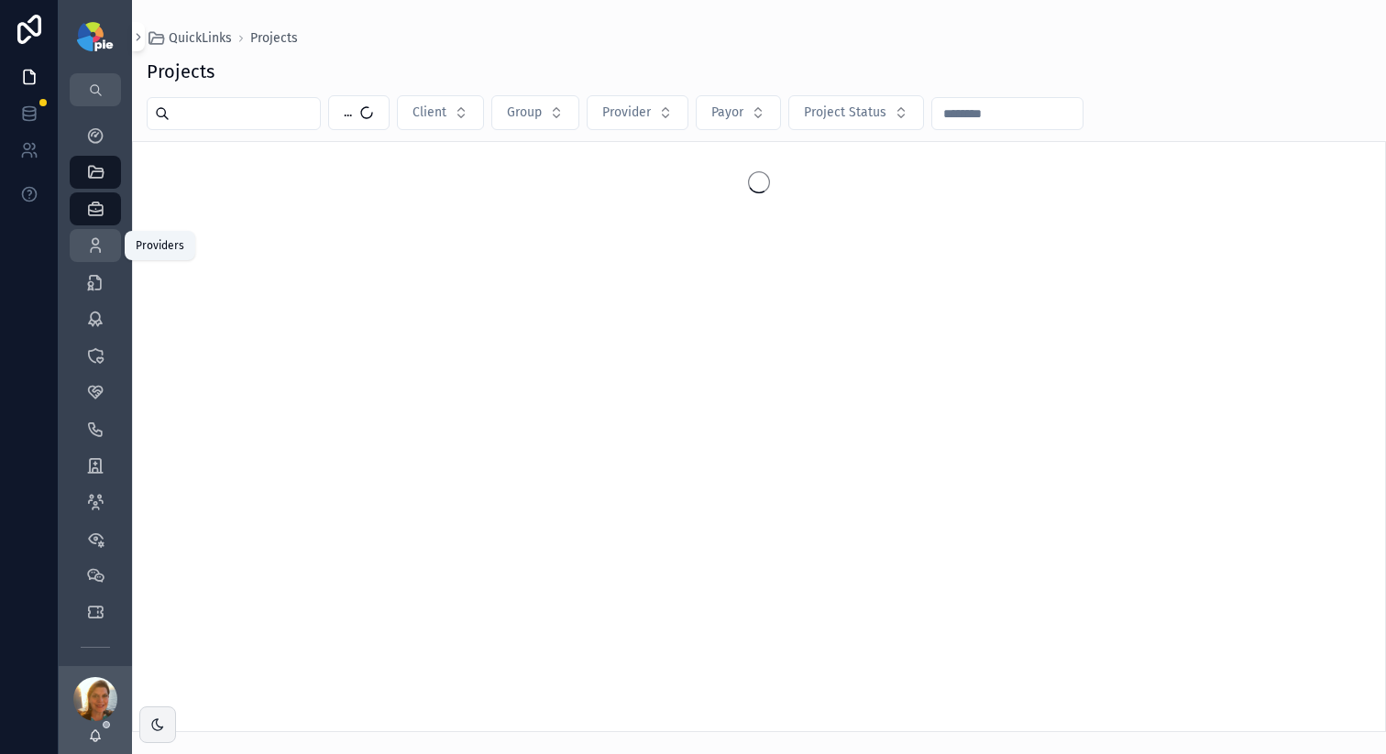
click at [91, 239] on icon "scrollable content" at bounding box center [95, 245] width 18 height 18
click at [289, 103] on input "scrollable content" at bounding box center [245, 114] width 150 height 26
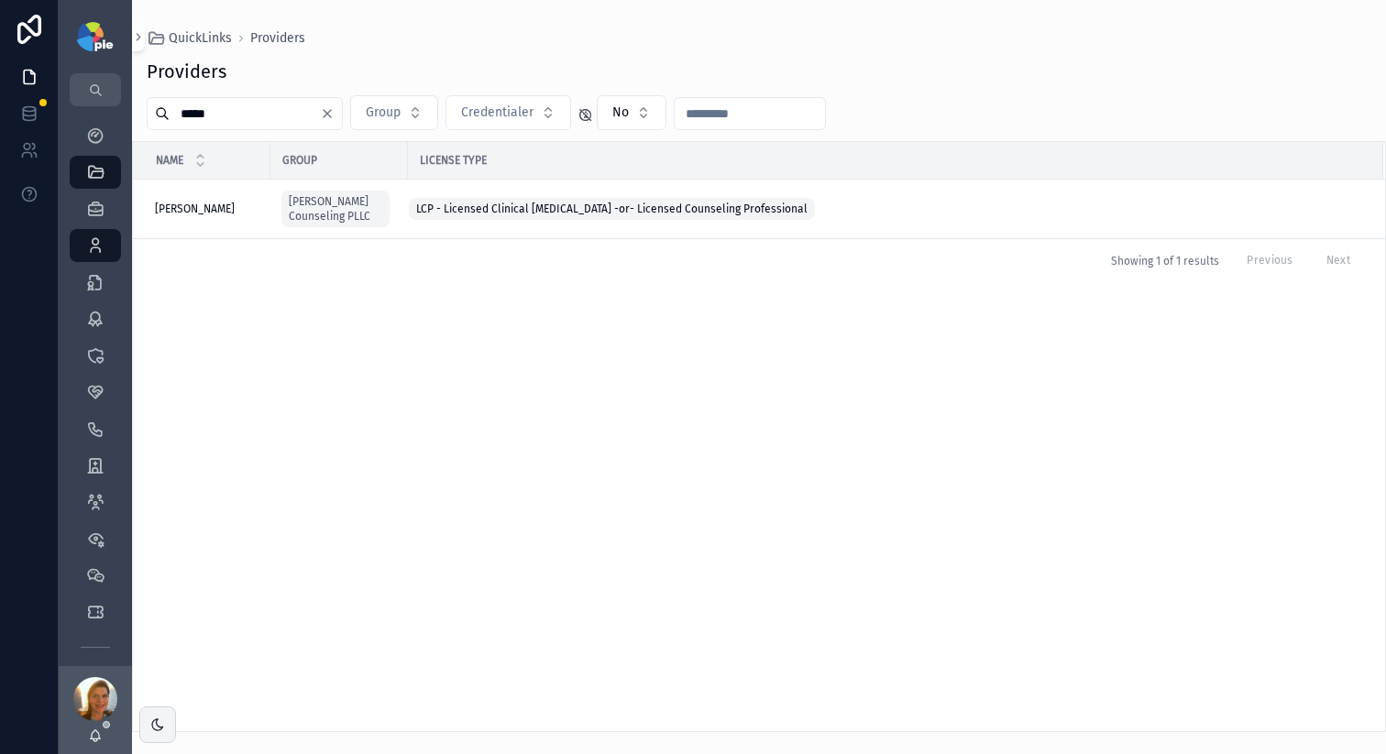
type input "*****"
drag, startPoint x: 644, startPoint y: 305, endPoint x: 535, endPoint y: 291, distance: 110.0
click at [642, 312] on div "Name Group License Type McGehee, Carla McGehee, Carla McGehee Counseling PLLC L…" at bounding box center [759, 436] width 1252 height 589
click at [213, 208] on span "[PERSON_NAME]" at bounding box center [195, 209] width 80 height 15
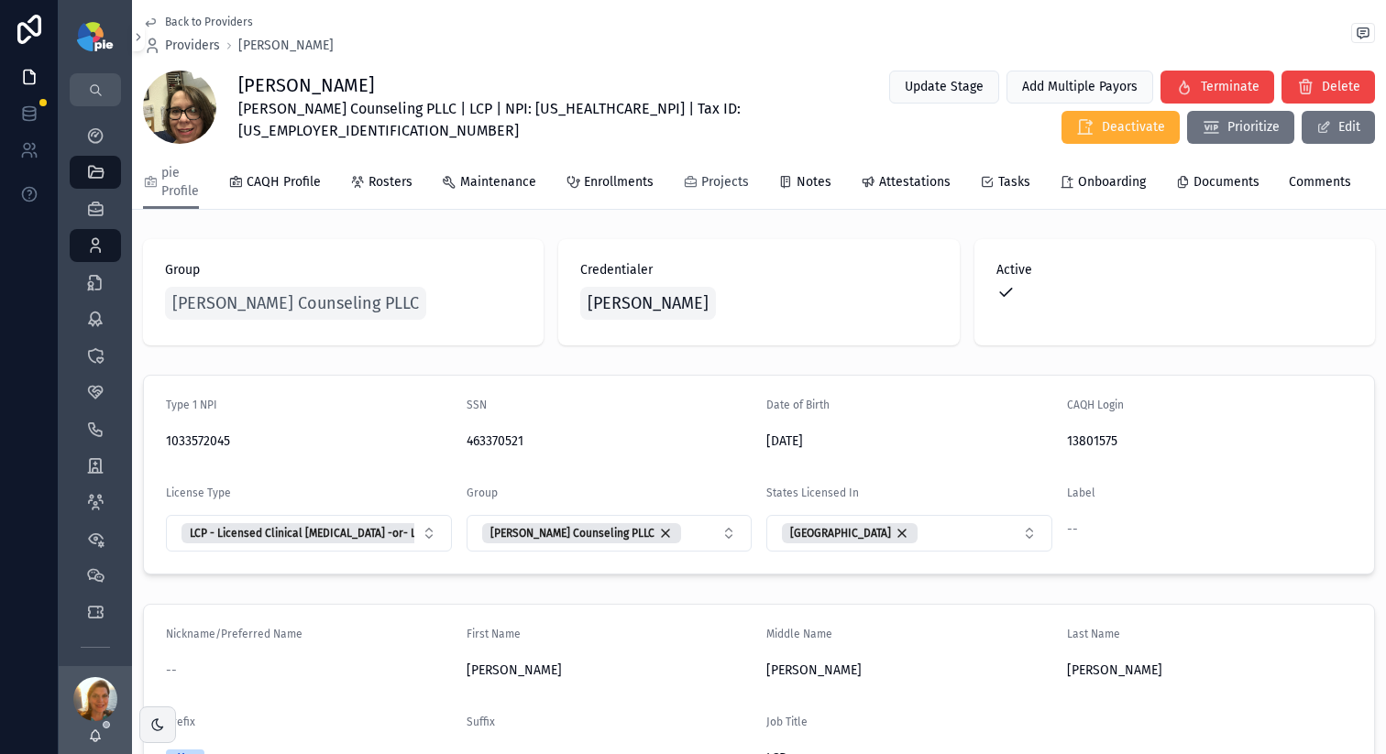
click at [732, 188] on span "Projects" at bounding box center [725, 182] width 48 height 18
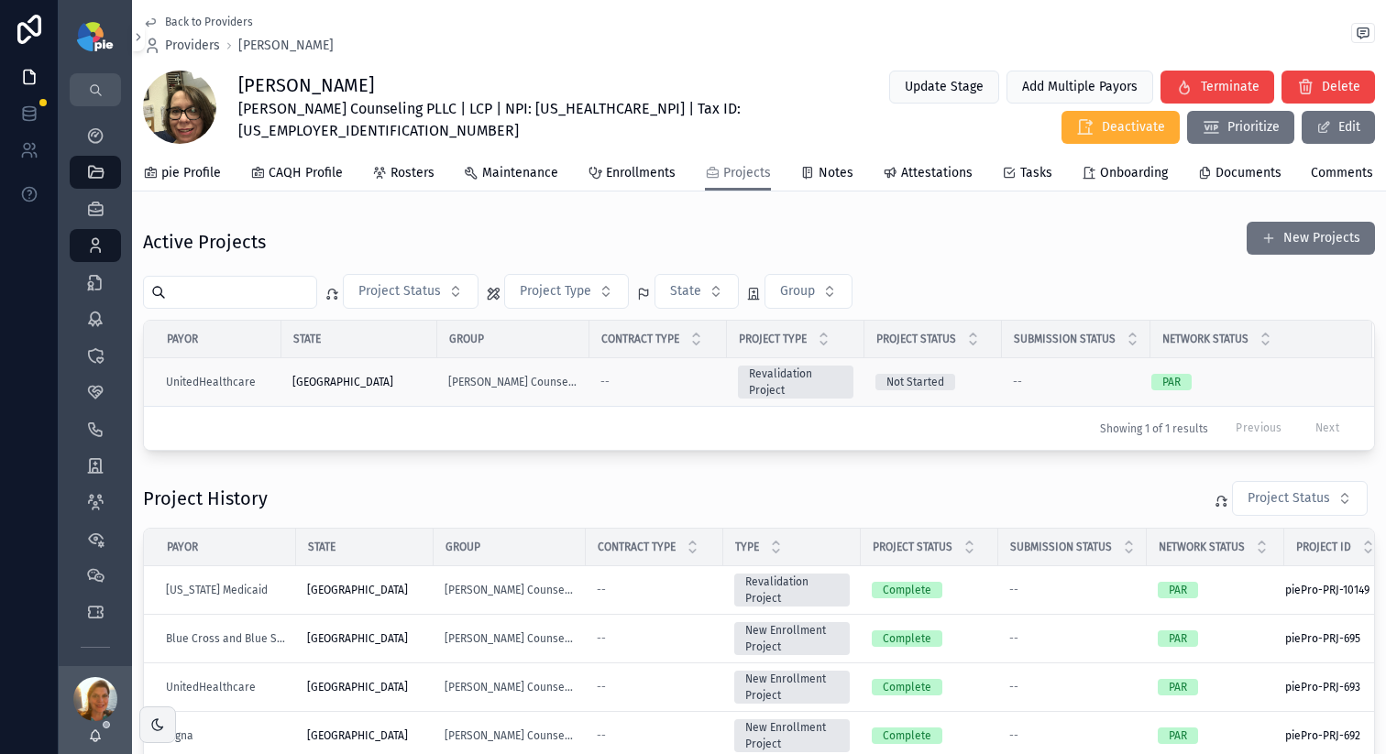
click at [692, 389] on div "--" at bounding box center [657, 382] width 115 height 15
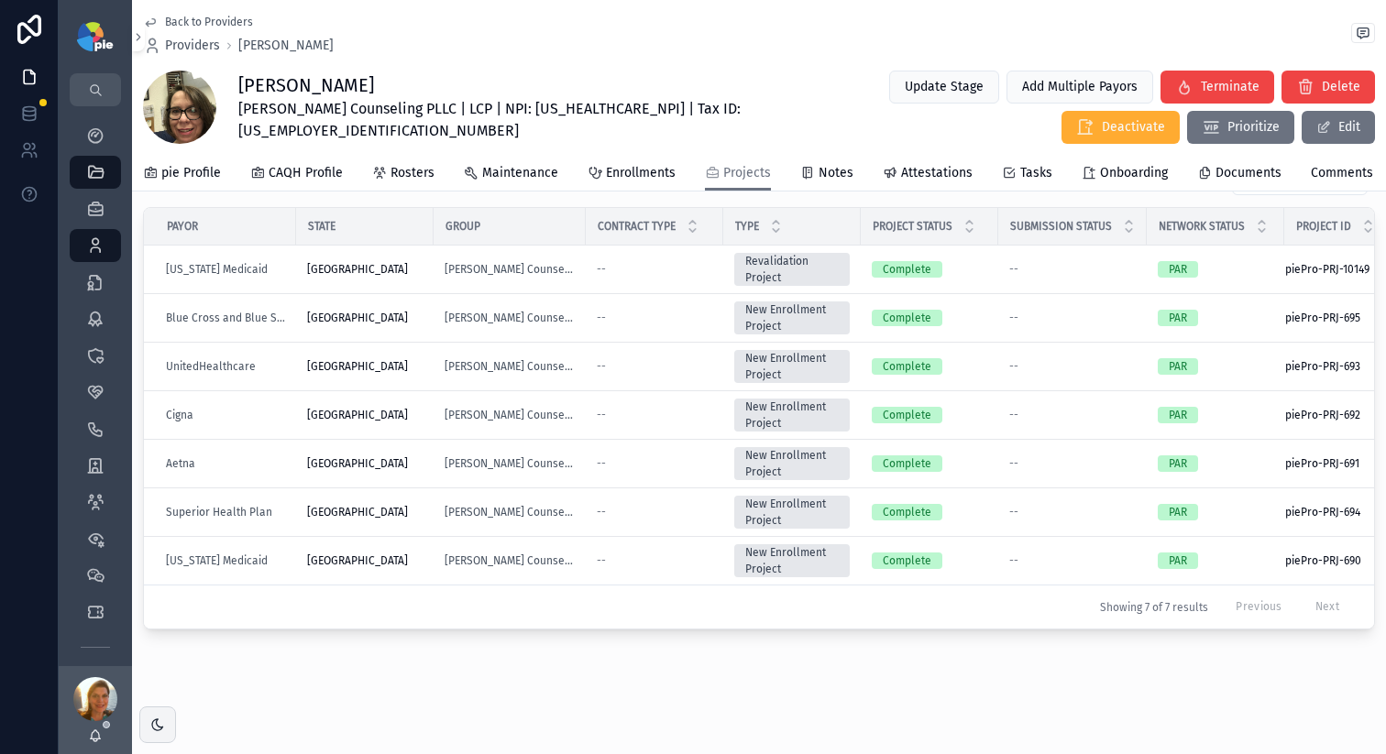
scroll to position [348, 0]
click at [664, 359] on div "--" at bounding box center [654, 366] width 115 height 15
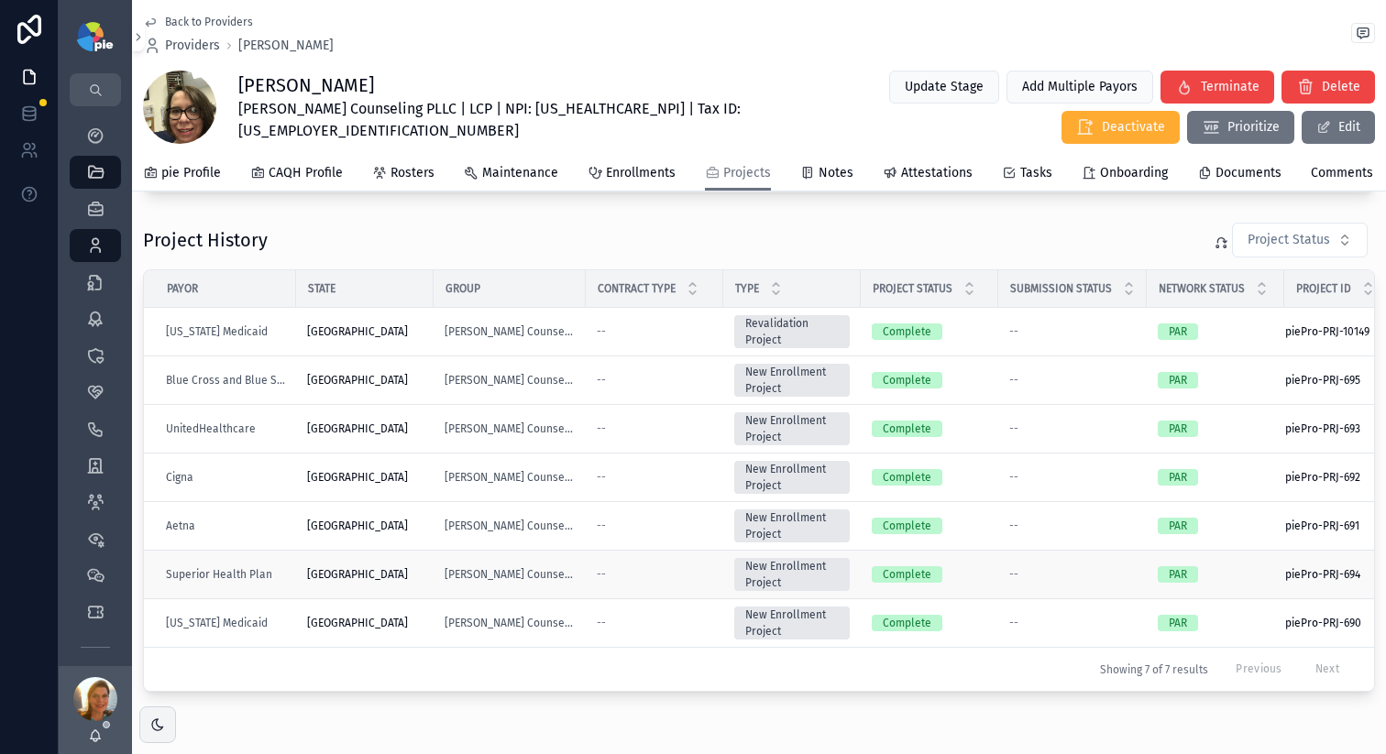
scroll to position [255, 0]
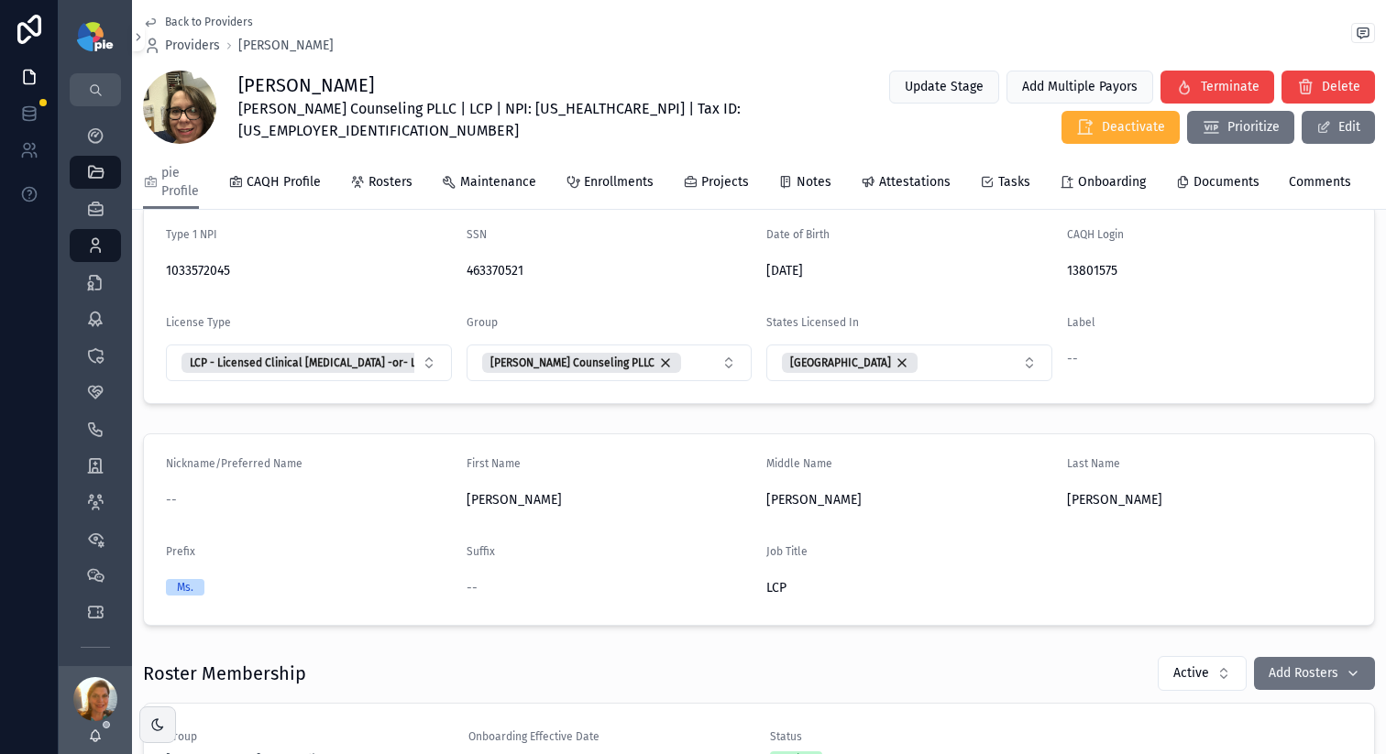
scroll to position [155, 0]
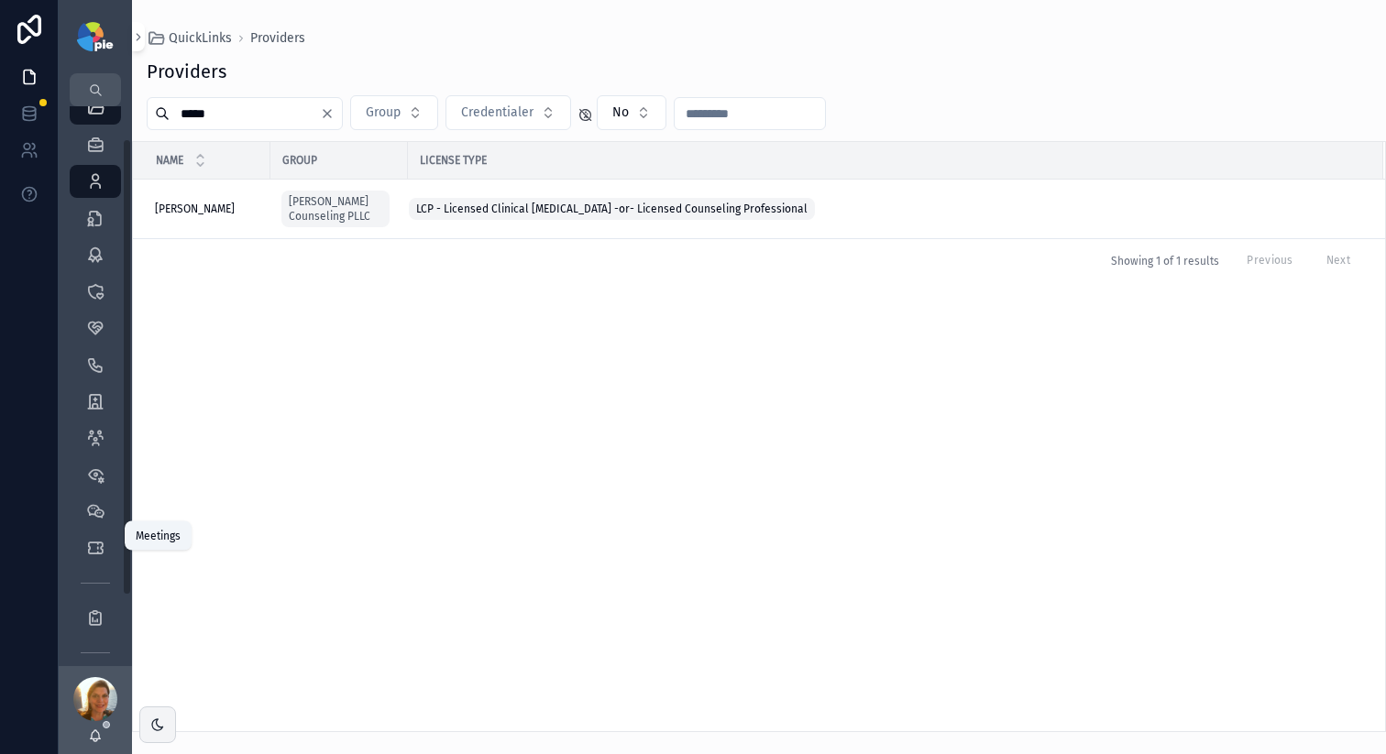
scroll to position [85, 0]
click at [102, 520] on icon "scrollable content" at bounding box center [95, 527] width 18 height 18
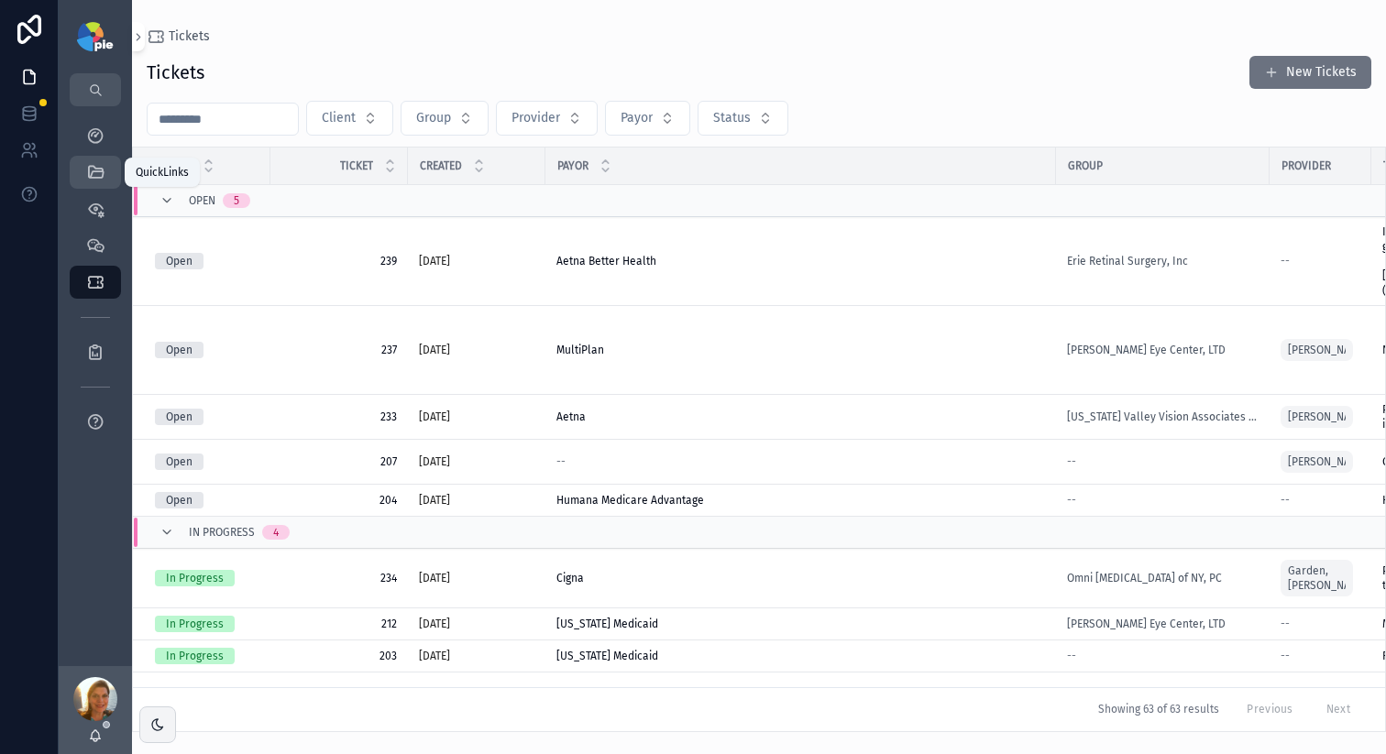
click at [100, 170] on icon "scrollable content" at bounding box center [95, 172] width 18 height 18
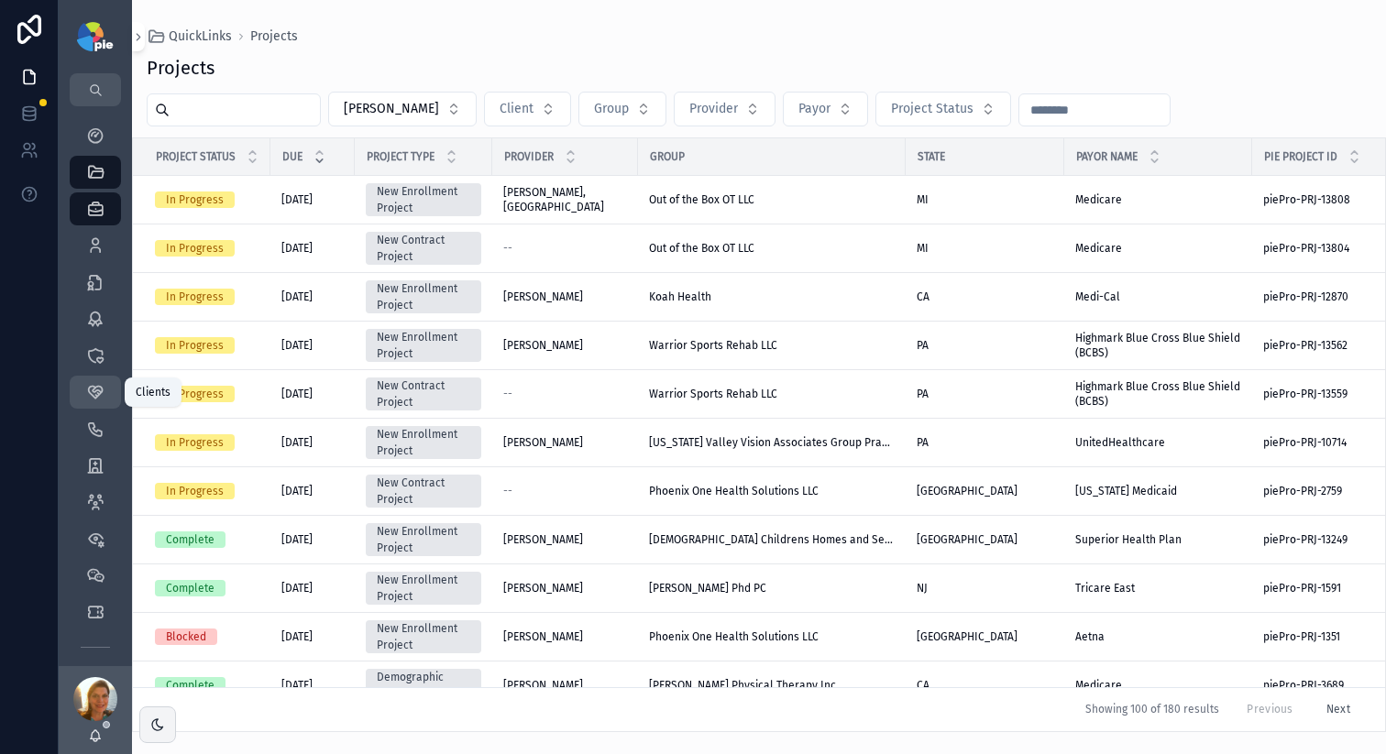
click at [107, 397] on div "Clients 58" at bounding box center [95, 392] width 29 height 29
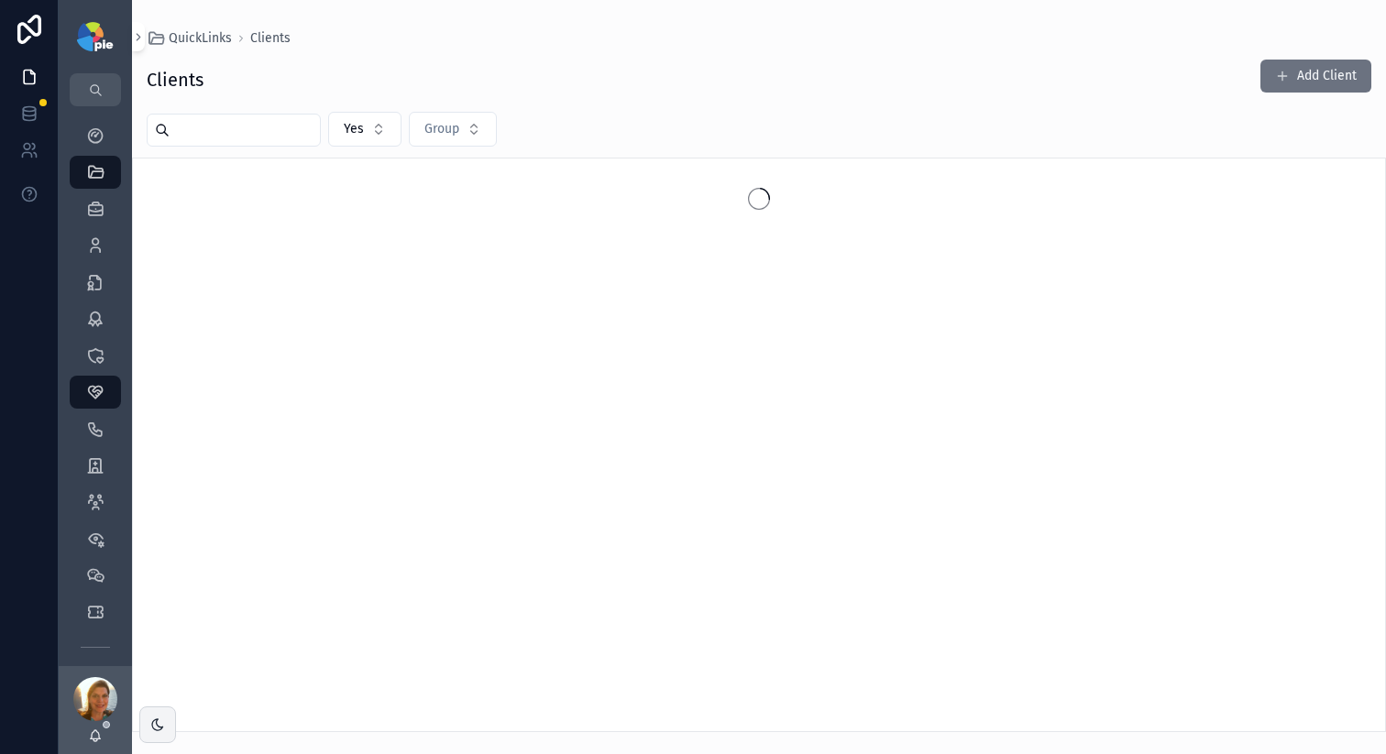
click at [246, 143] on div "scrollable content" at bounding box center [234, 130] width 174 height 33
click at [253, 126] on input "scrollable content" at bounding box center [245, 130] width 150 height 26
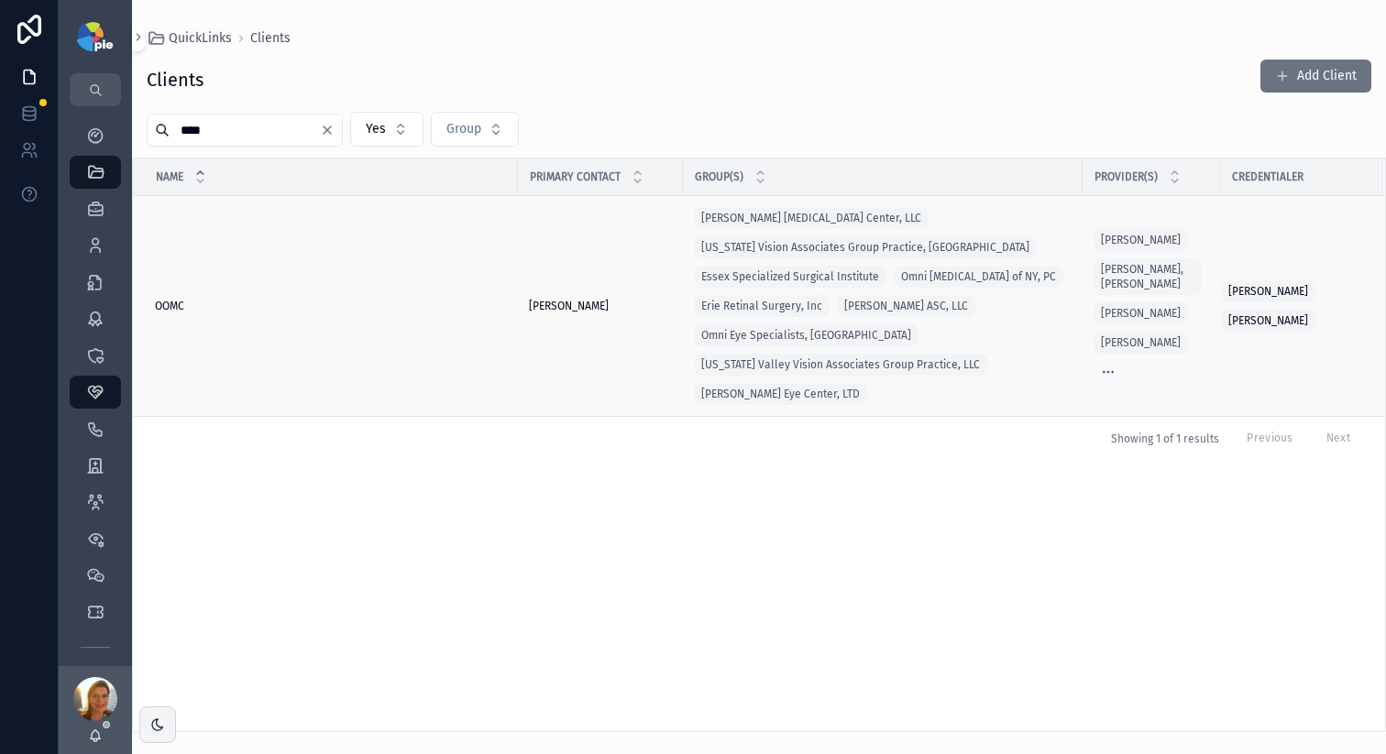
type input "****"
click at [171, 309] on span "OOMC" at bounding box center [169, 306] width 29 height 15
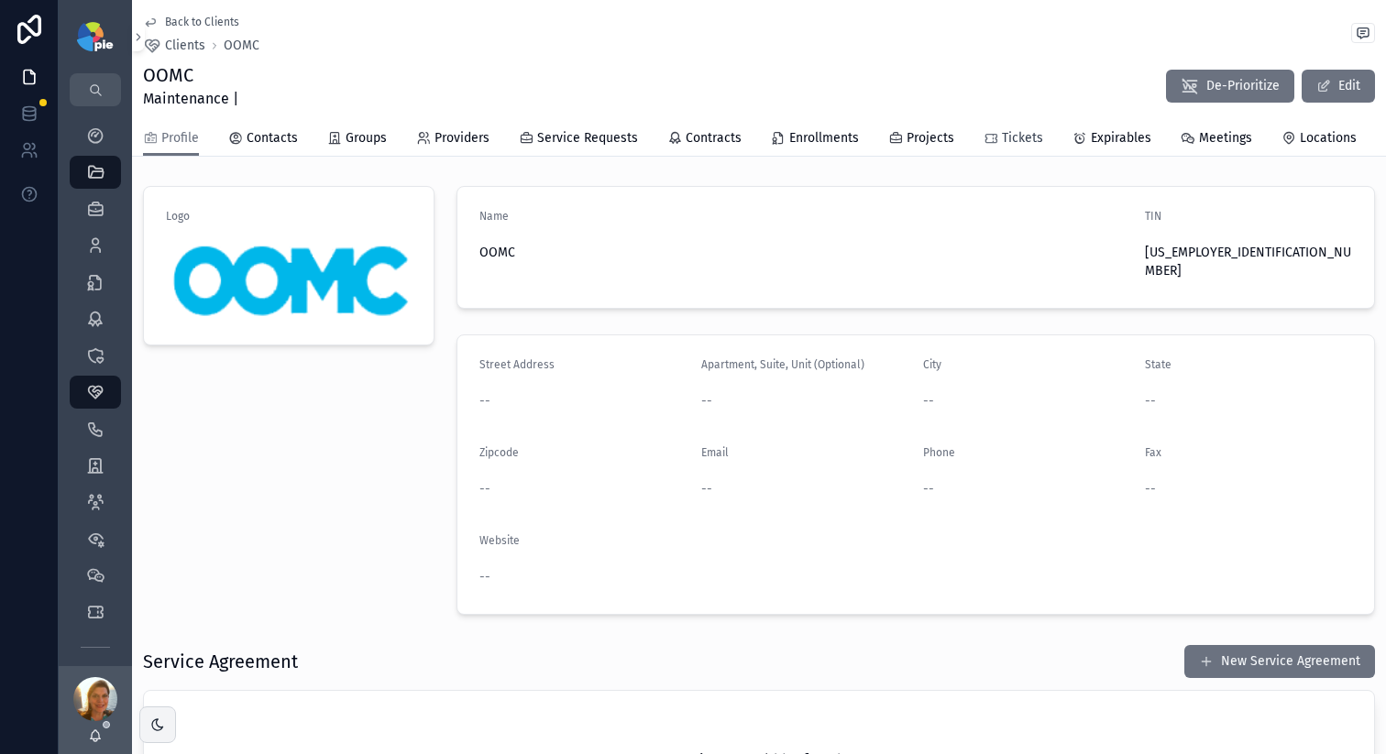
click at [1002, 137] on span "Tickets" at bounding box center [1022, 138] width 41 height 18
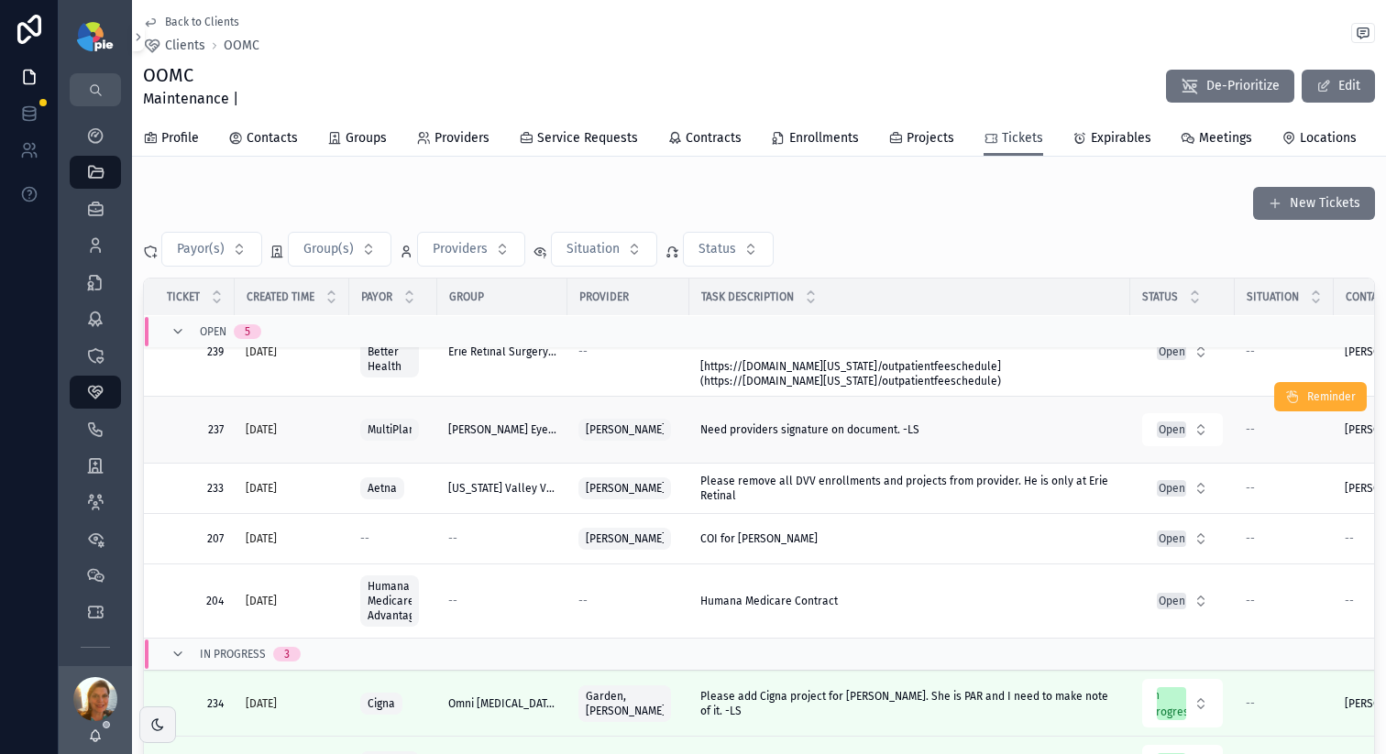
scroll to position [227, 0]
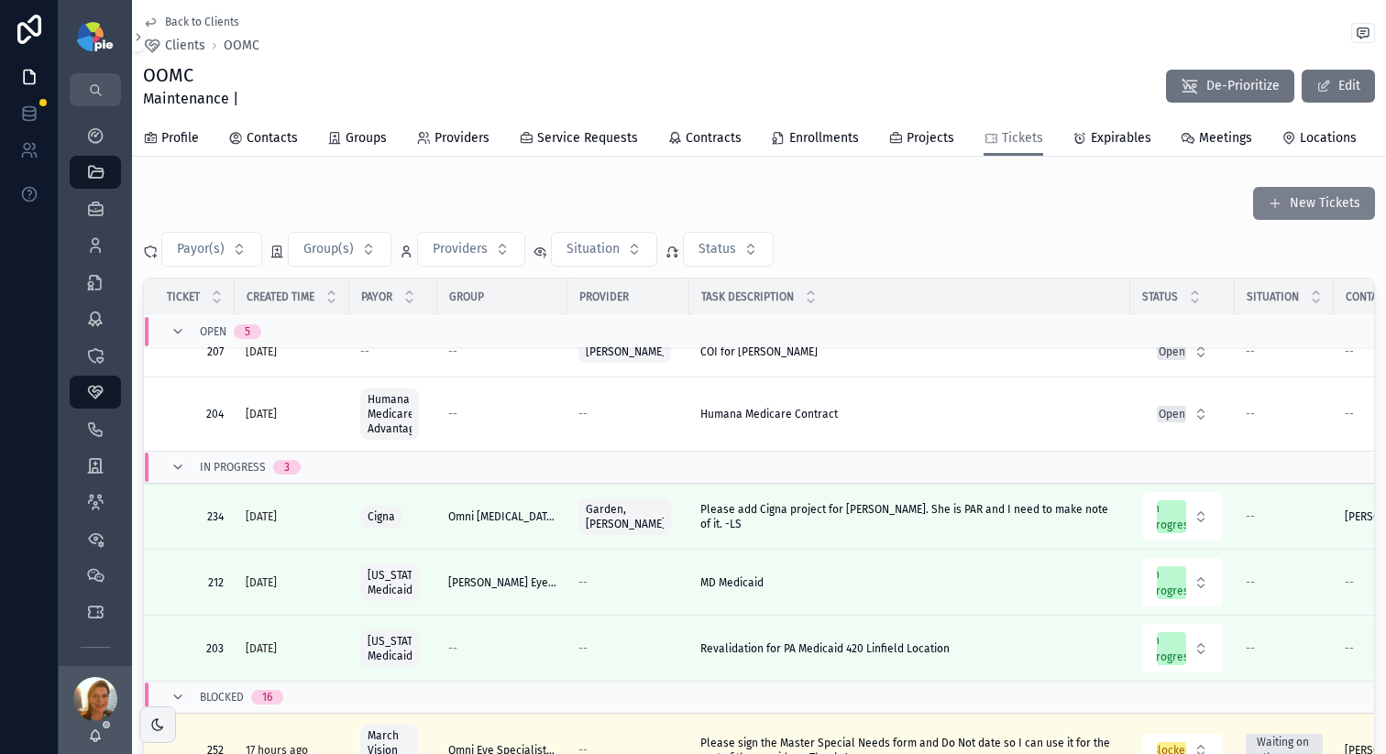
click at [1315, 210] on button "New Tickets" at bounding box center [1314, 203] width 122 height 33
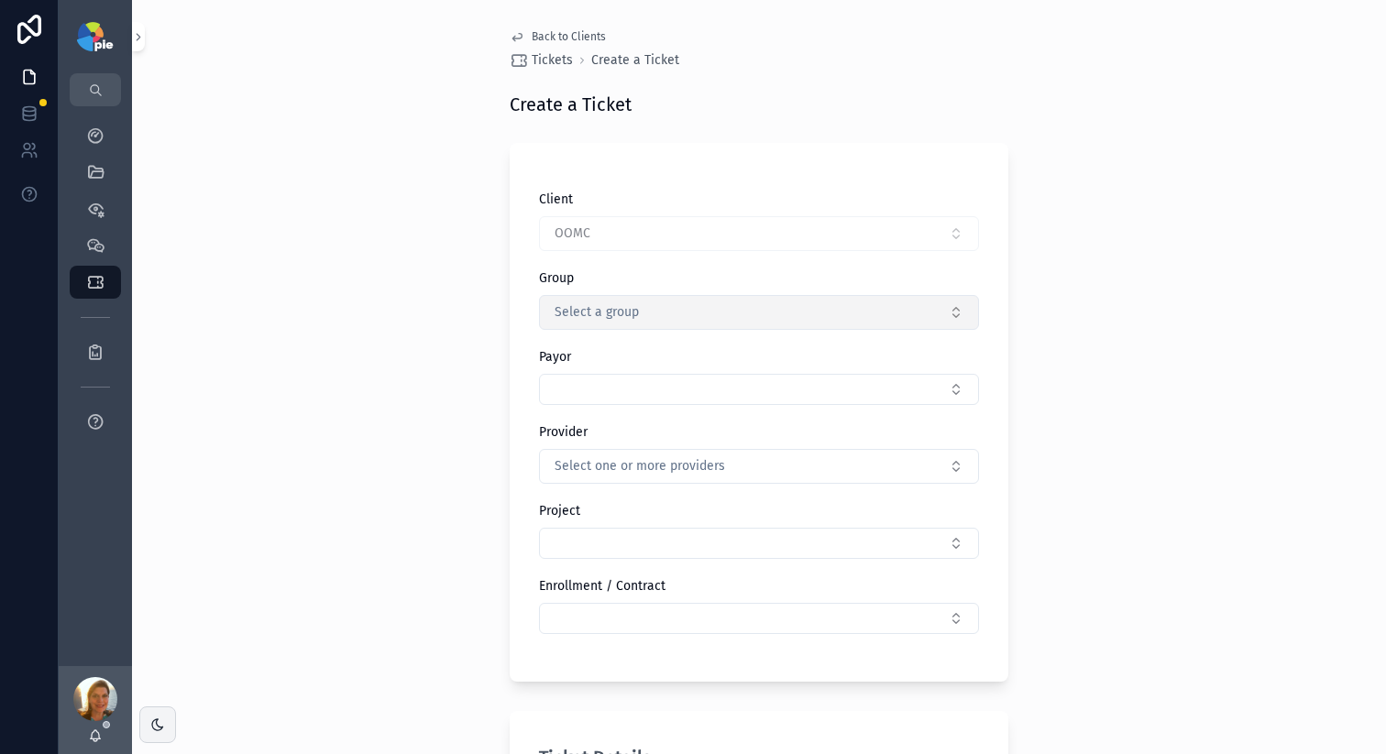
click at [660, 306] on button "Select a group" at bounding box center [759, 312] width 440 height 35
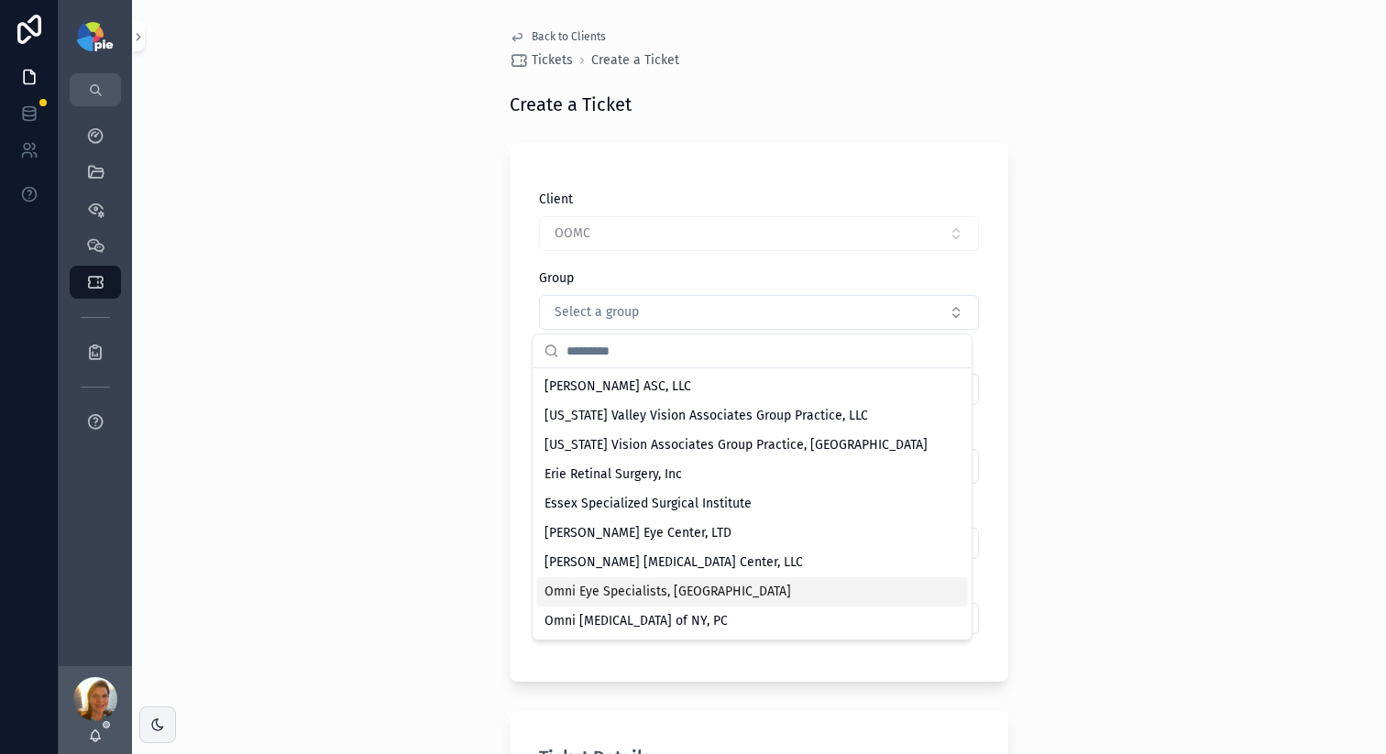
click at [877, 589] on div "Omni Eye Specialists, [GEOGRAPHIC_DATA]" at bounding box center [752, 591] width 431 height 29
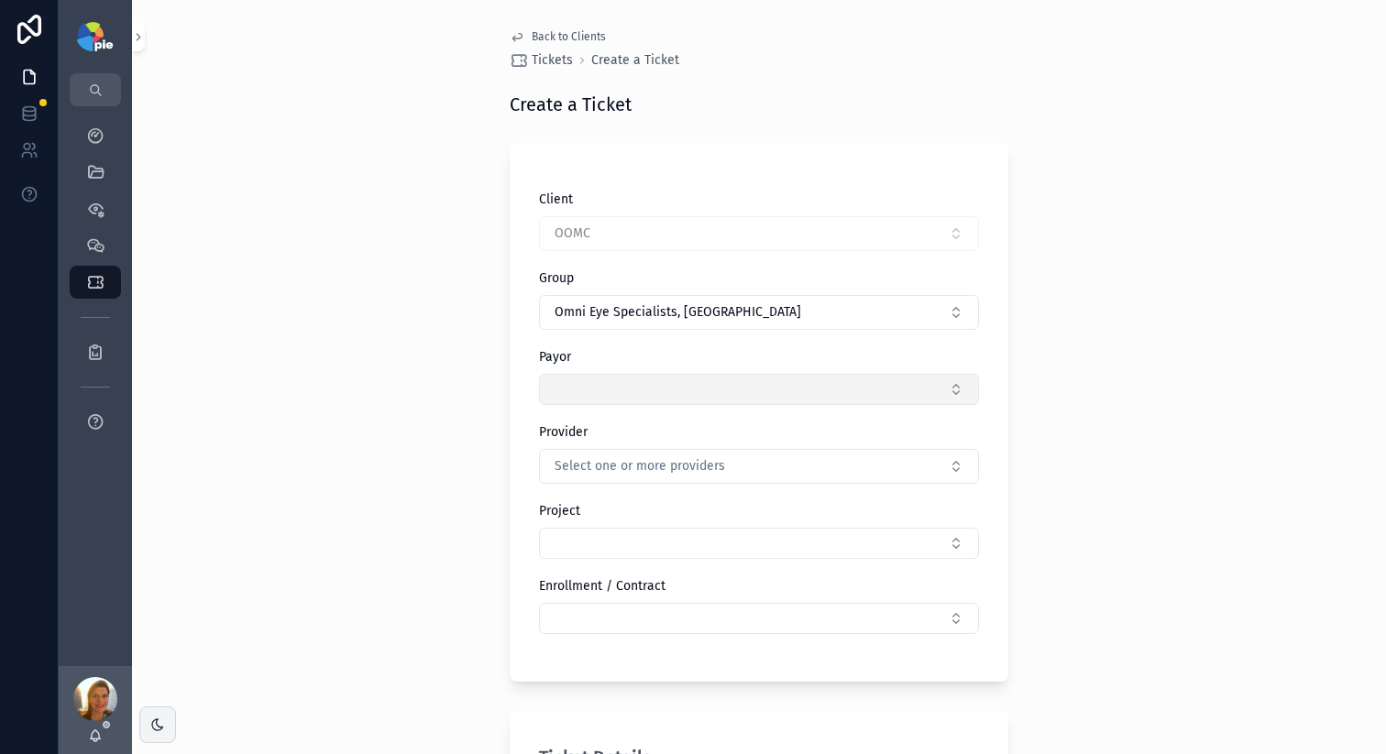
click at [628, 391] on button "Select Button" at bounding box center [759, 389] width 440 height 31
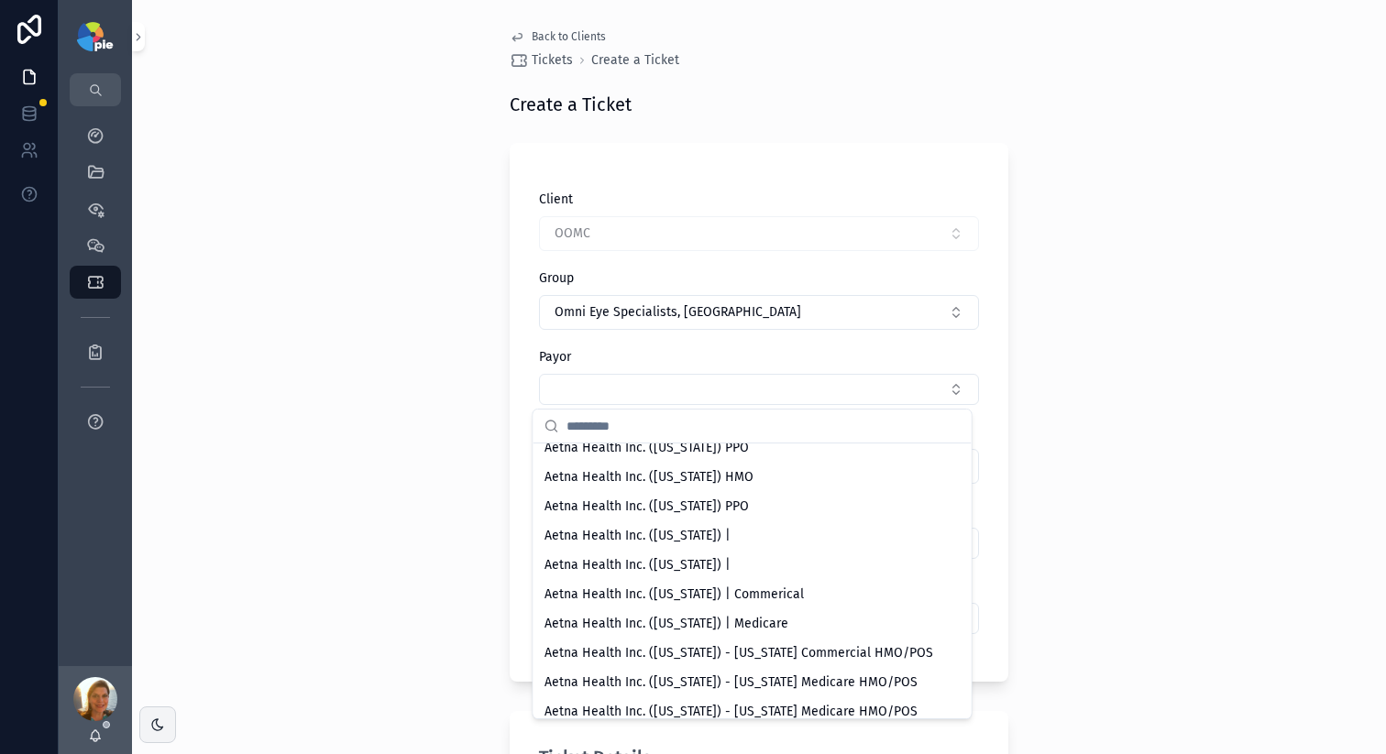
scroll to position [2746, 0]
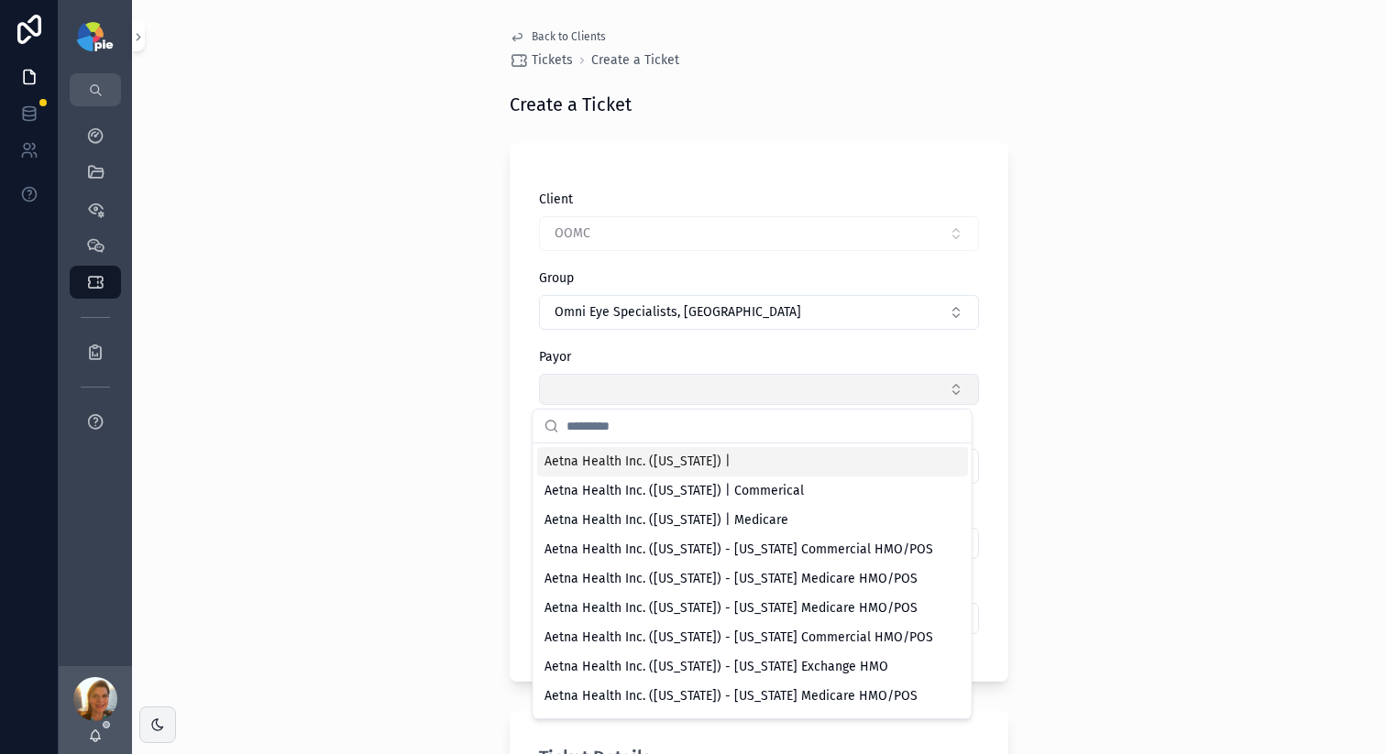
click at [608, 401] on button "Select Button" at bounding box center [759, 389] width 440 height 31
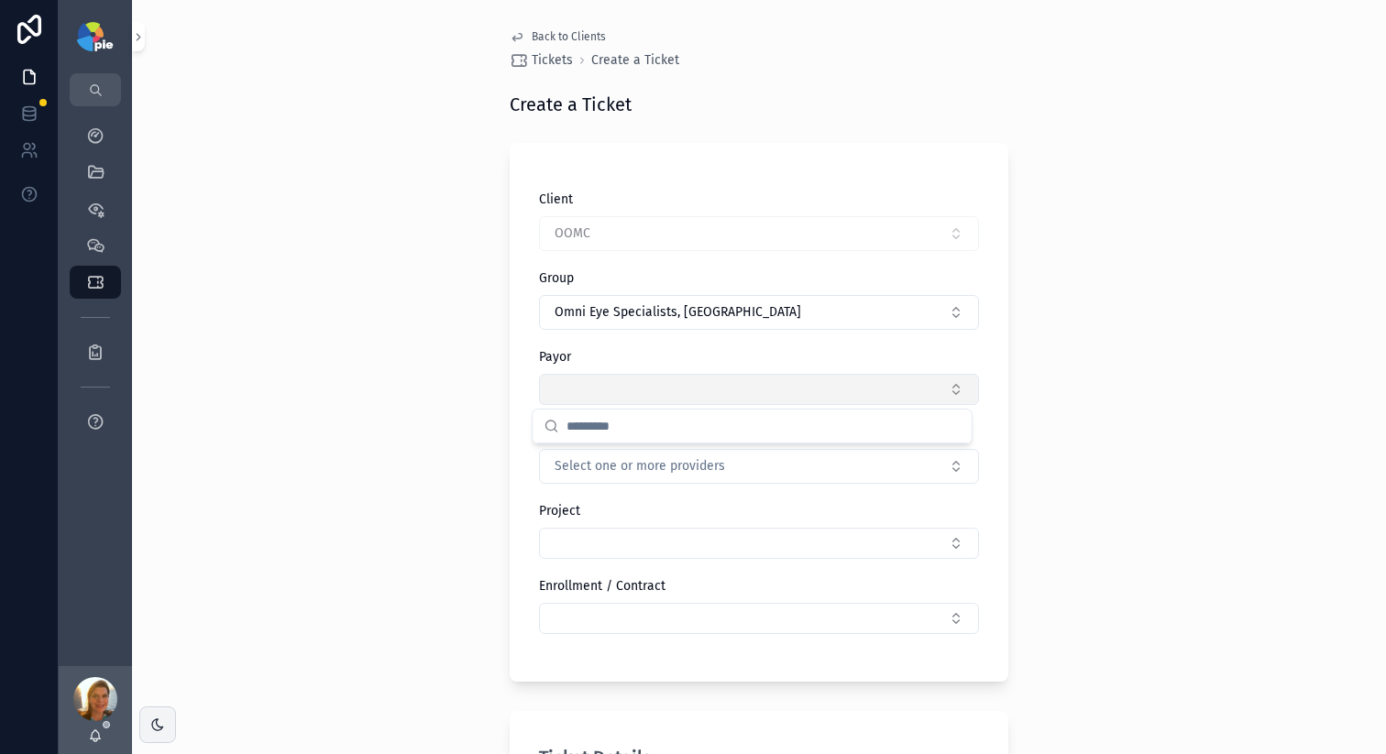
scroll to position [0, 0]
click at [608, 400] on button "Select Button" at bounding box center [759, 389] width 440 height 31
type input "*"
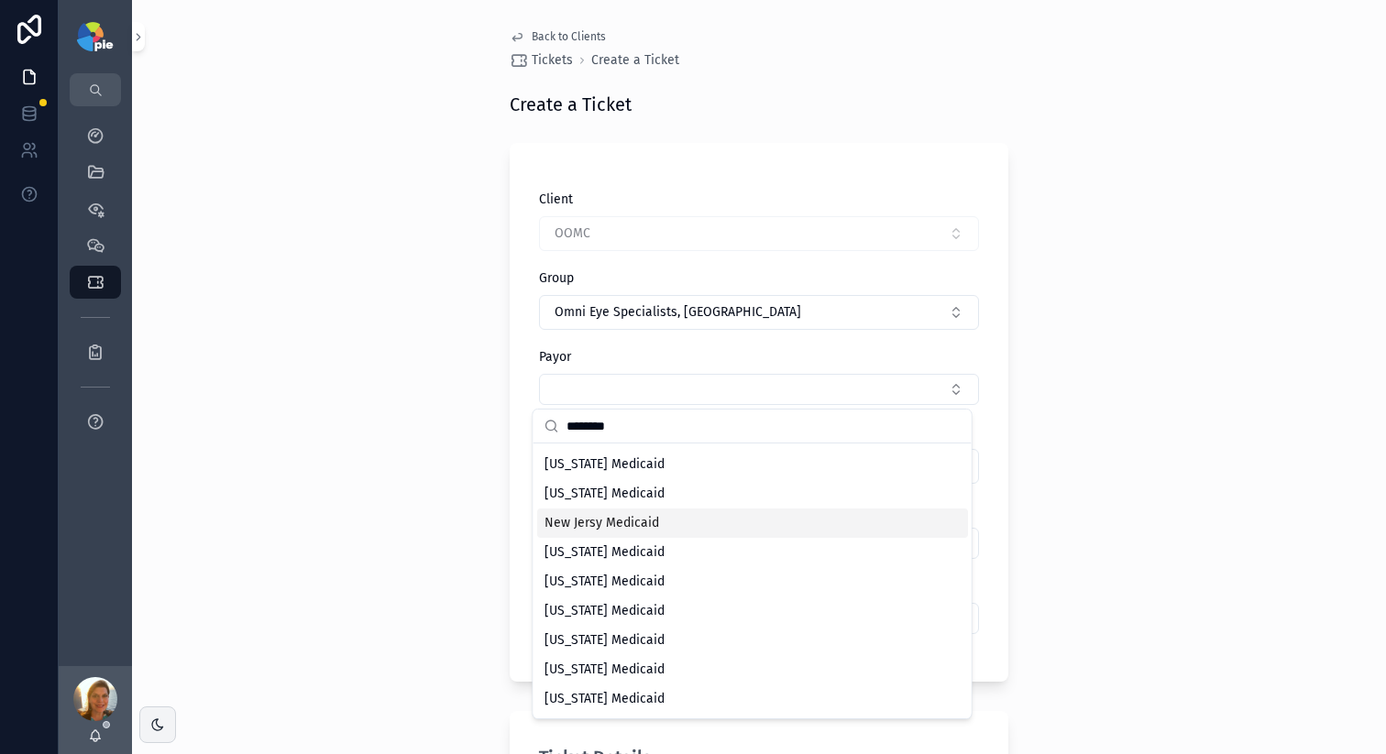
scroll to position [935, 0]
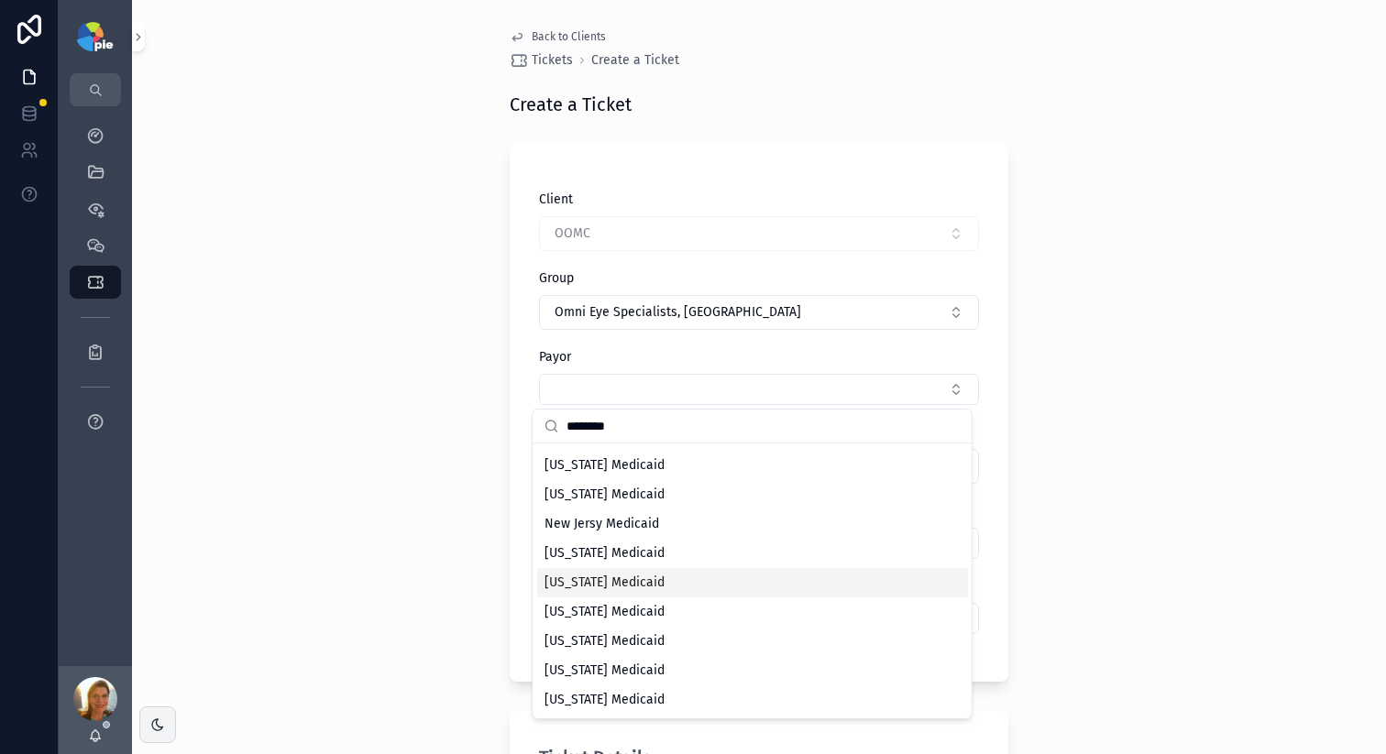
type input "********"
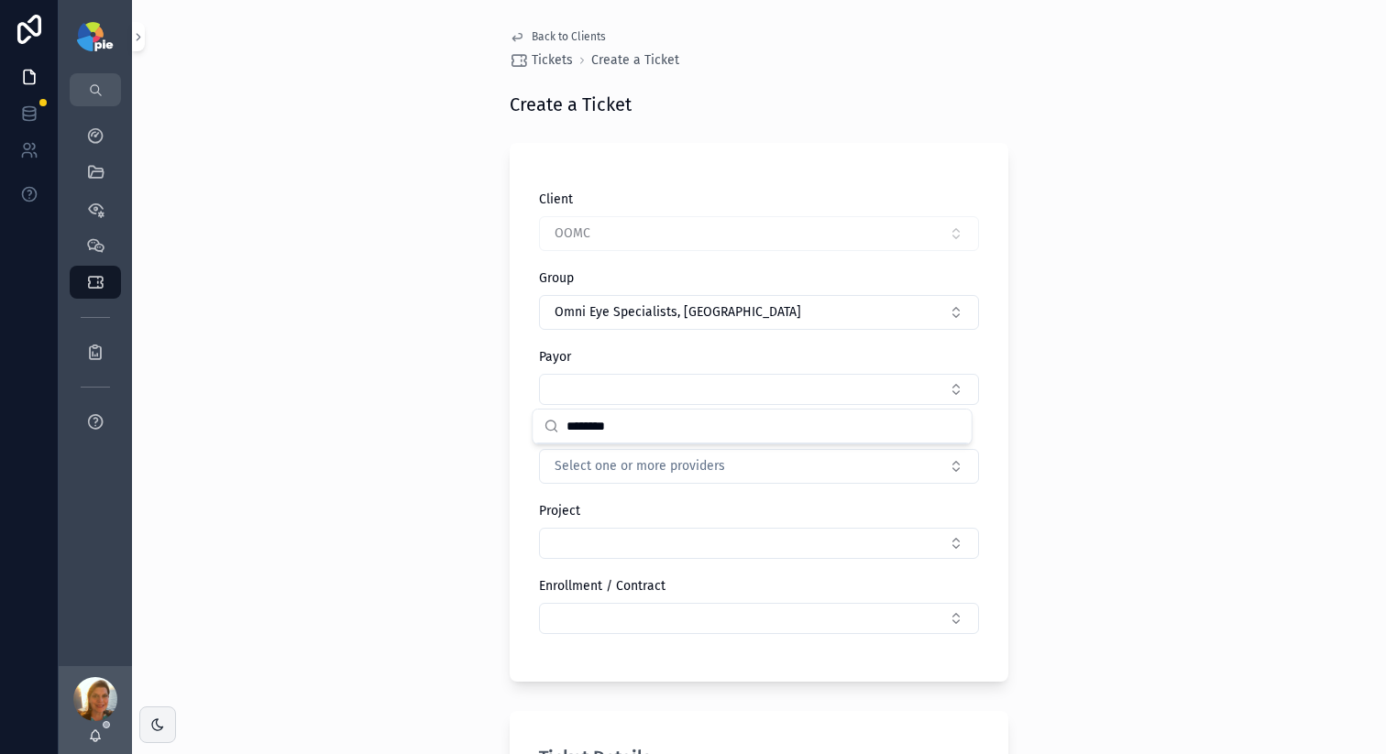
click at [1168, 413] on div "Back to Clients Tickets Create a Ticket Create a Ticket Client OOMC Group Omni …" at bounding box center [759, 377] width 1254 height 754
click at [564, 389] on button "Select Button" at bounding box center [759, 389] width 440 height 31
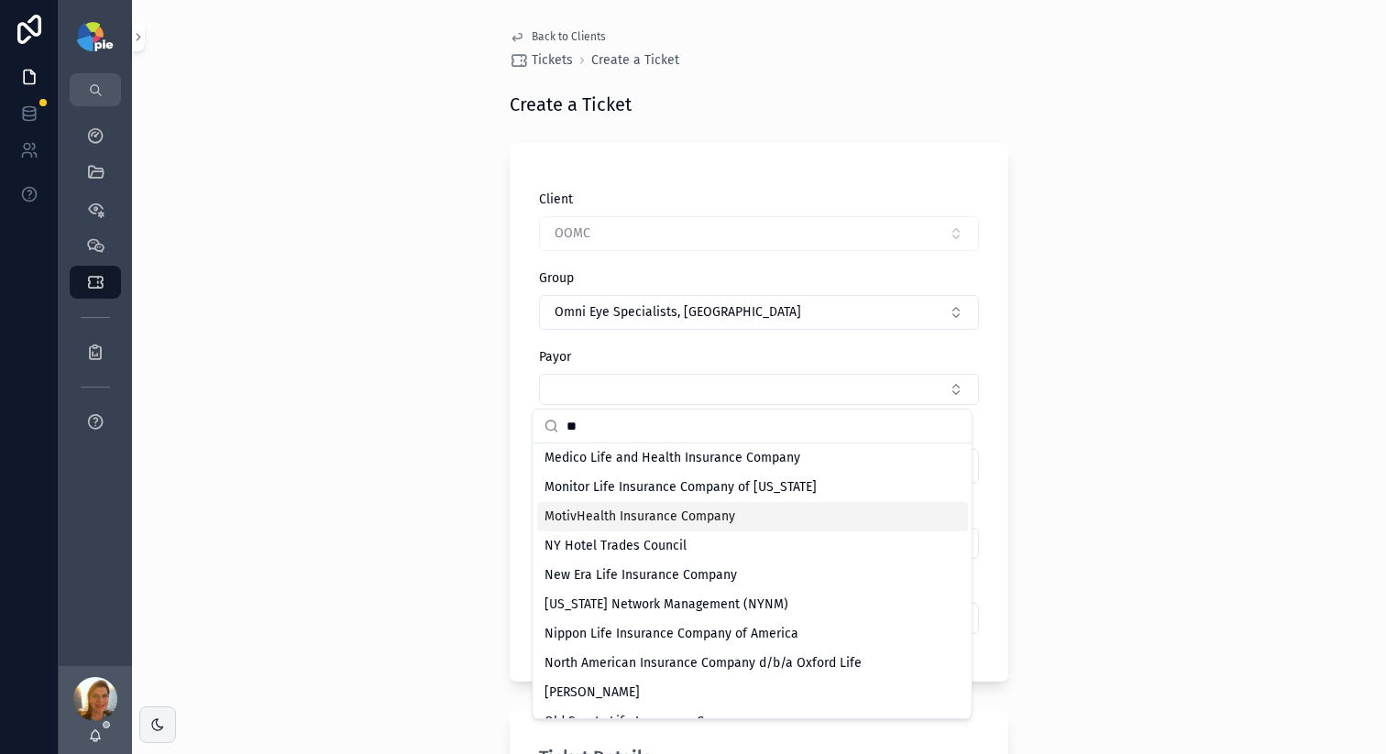
scroll to position [1128, 0]
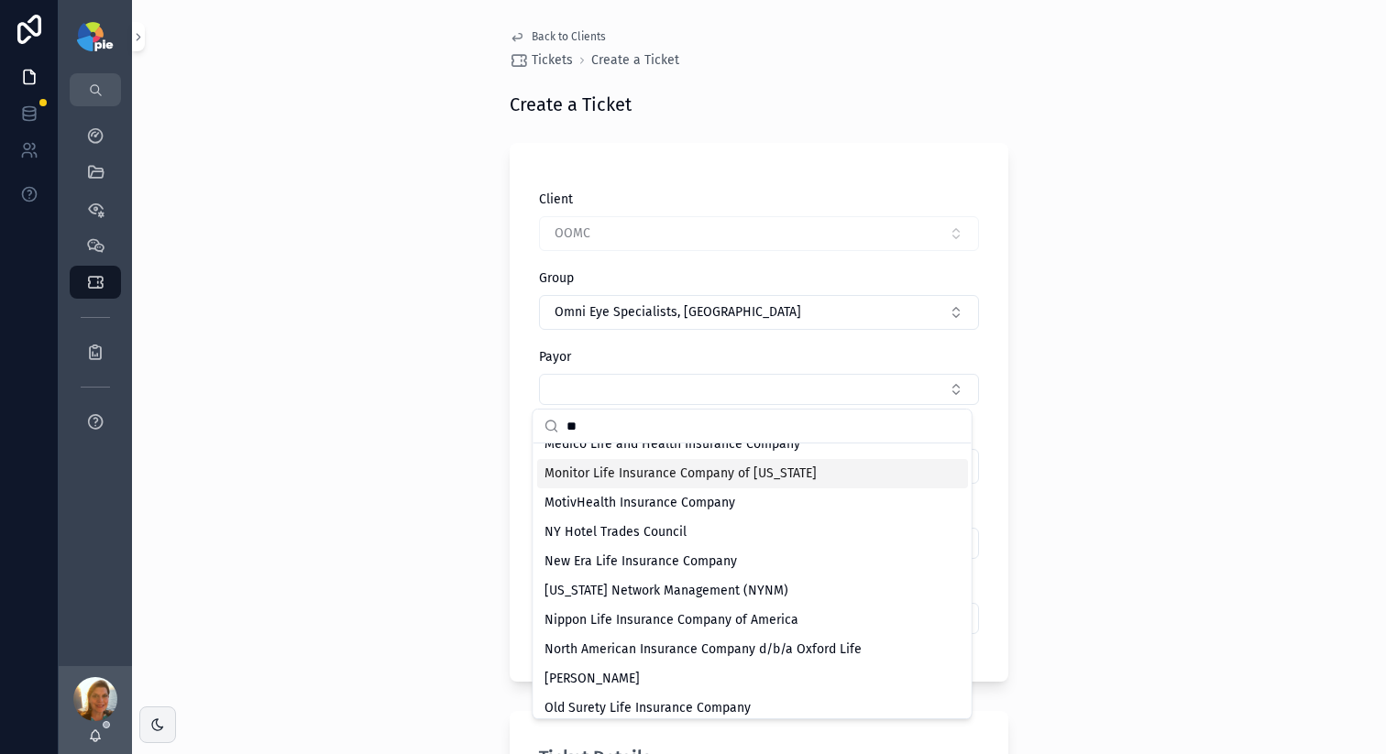
type input "**"
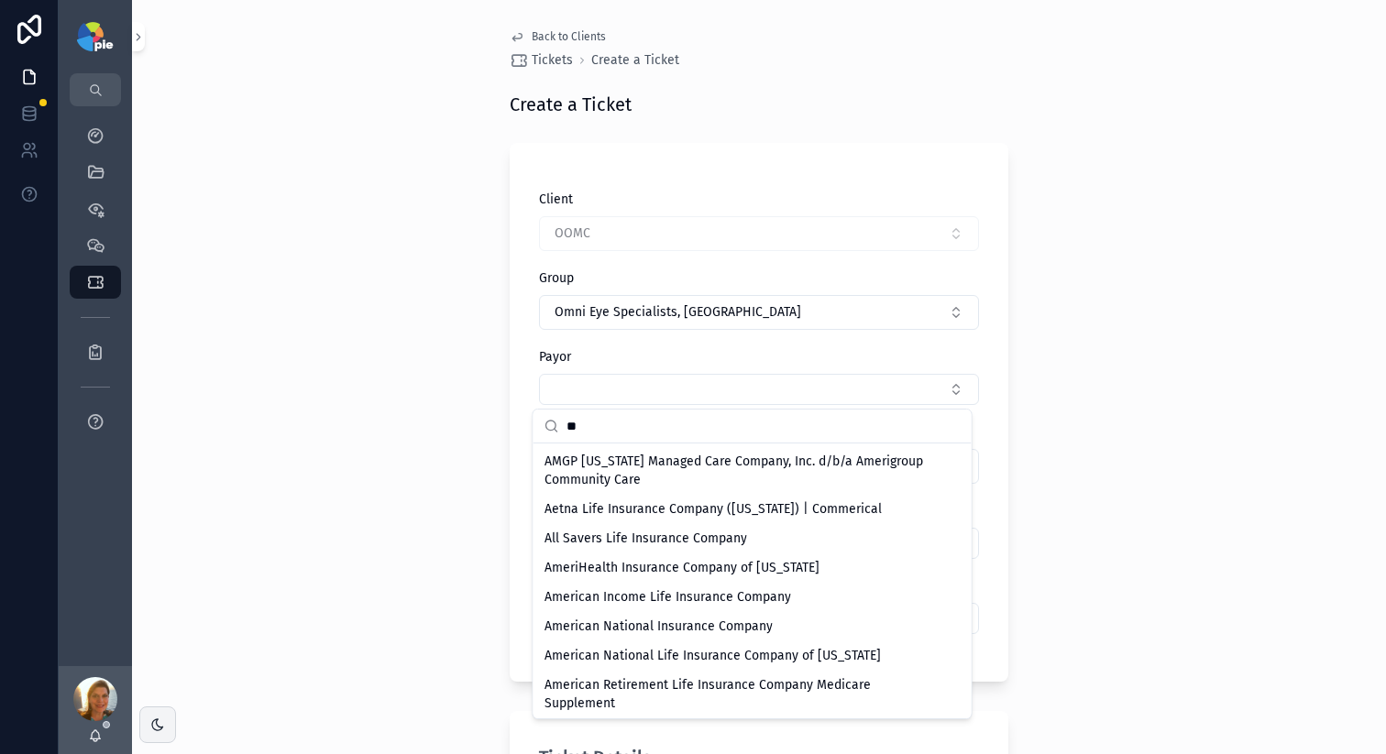
click at [409, 428] on div "Back to Clients Tickets Create a Ticket Create a Ticket Client OOMC Group Omni …" at bounding box center [759, 377] width 1254 height 754
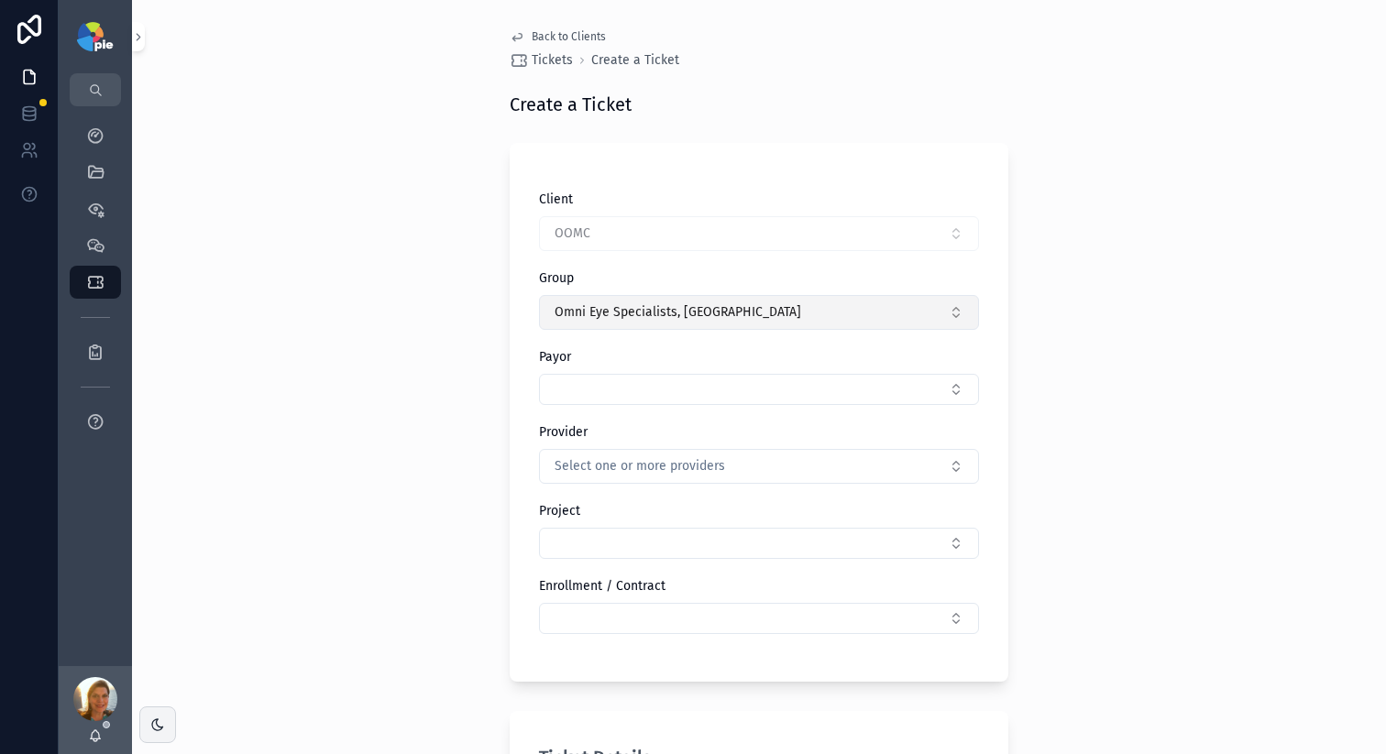
click at [634, 313] on span "Omni Eye Specialists, [GEOGRAPHIC_DATA]" at bounding box center [677, 312] width 247 height 18
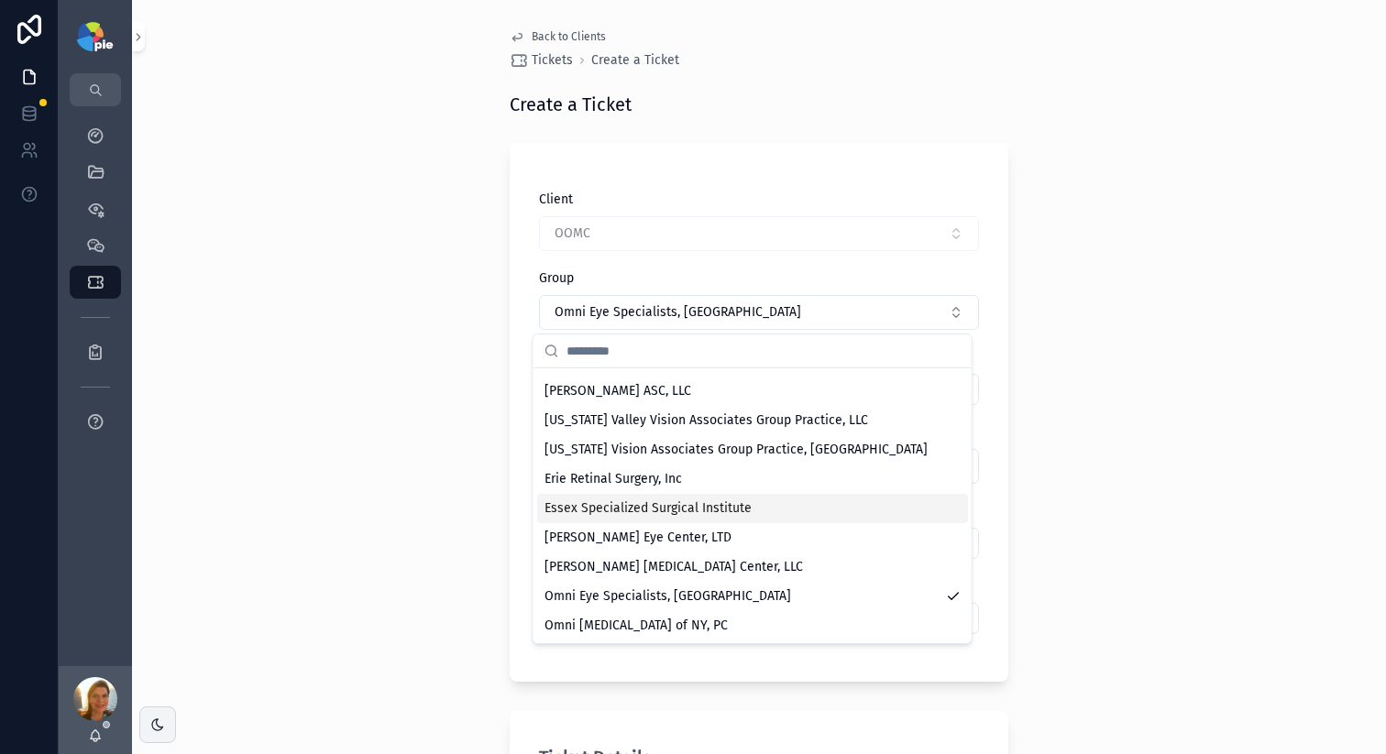
scroll to position [26, 0]
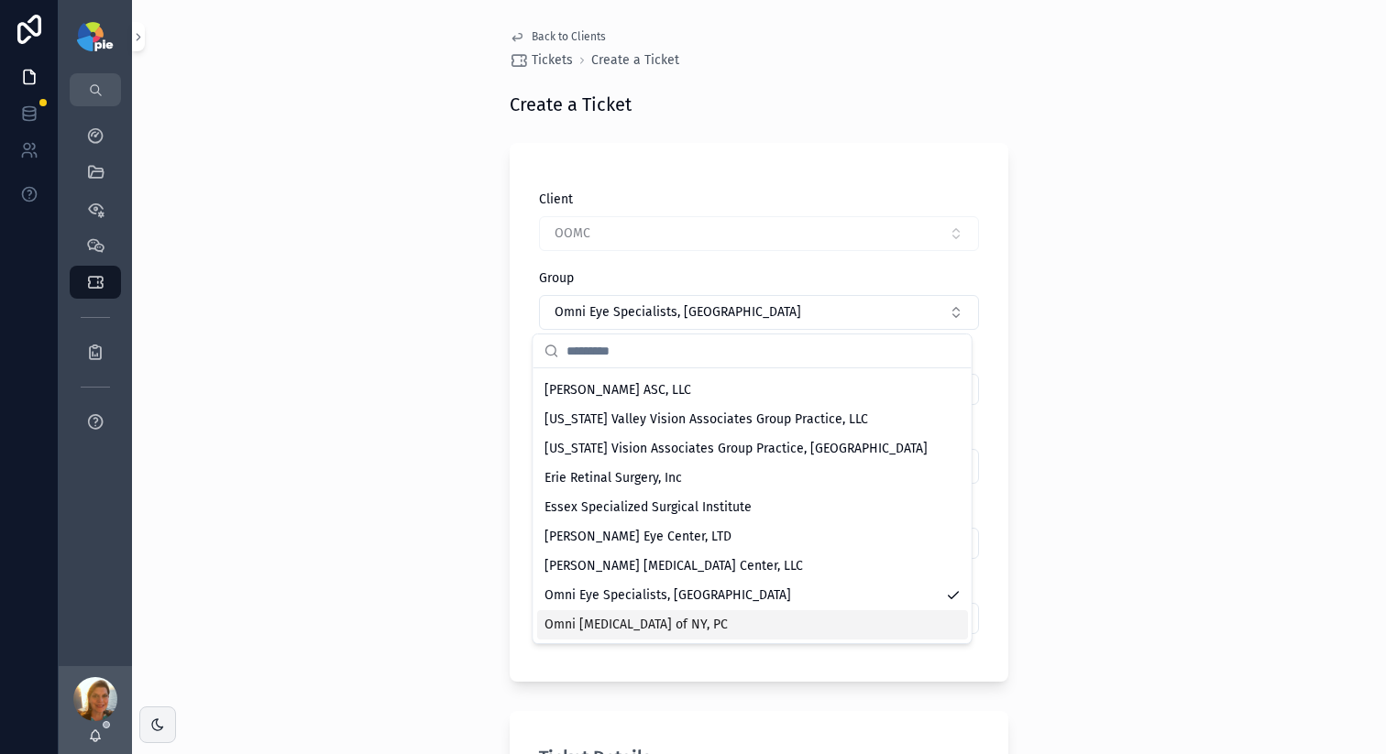
click at [721, 619] on div "Omni Eye Surgery of NY, PC" at bounding box center [752, 624] width 431 height 29
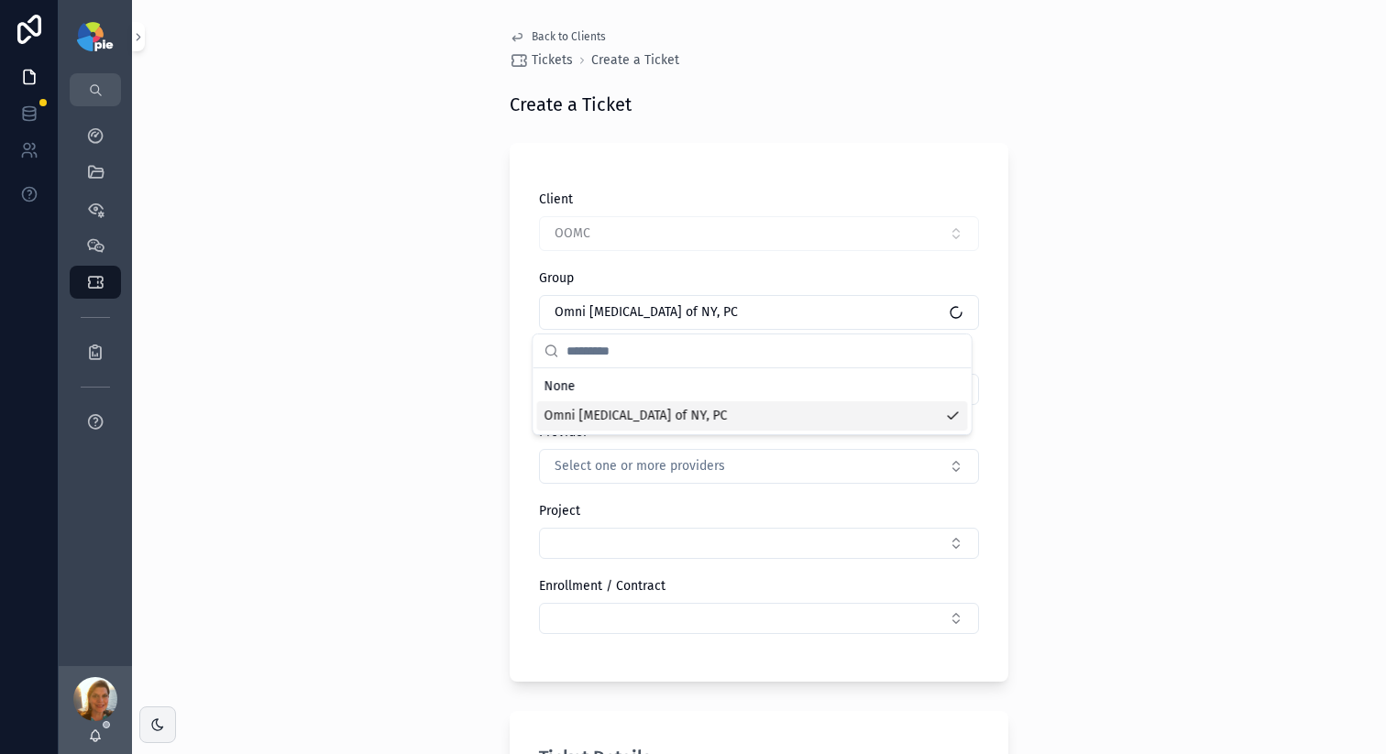
scroll to position [0, 0]
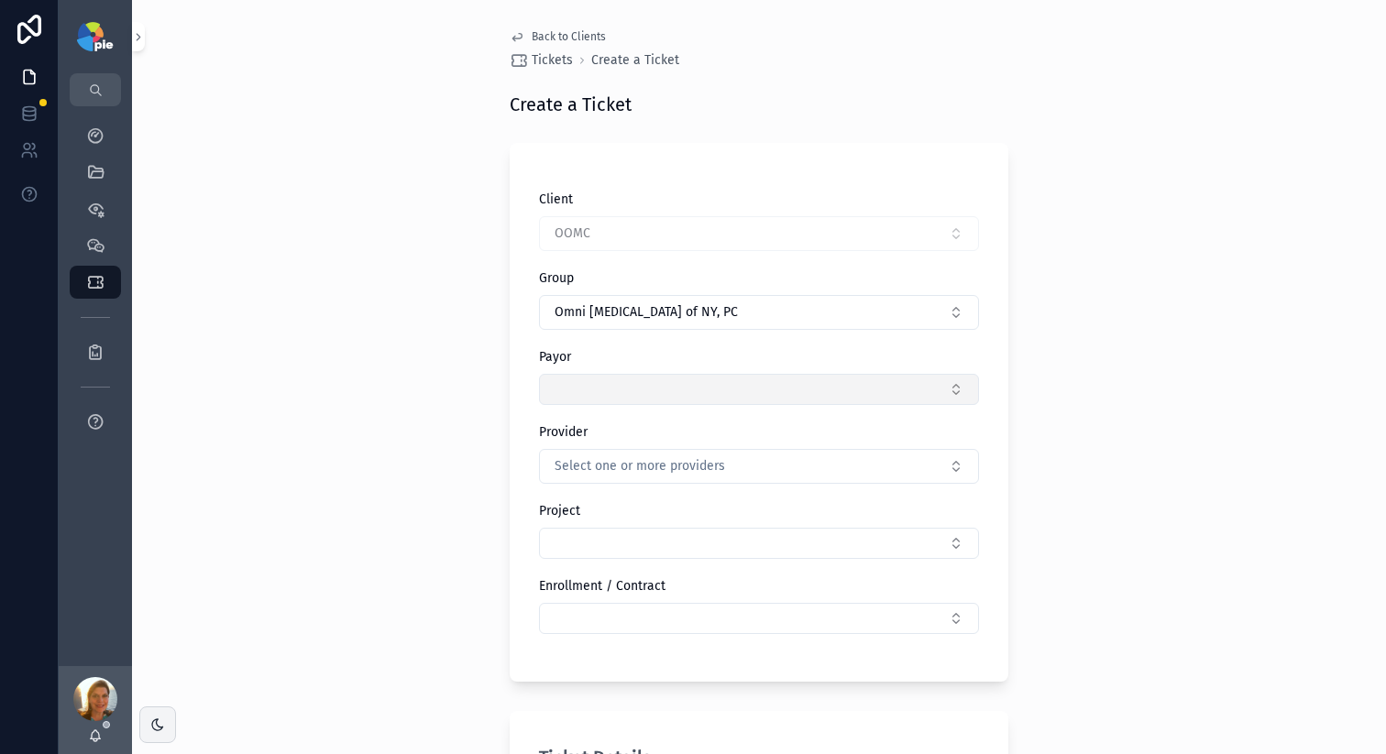
click at [584, 404] on button "Select Button" at bounding box center [759, 389] width 440 height 31
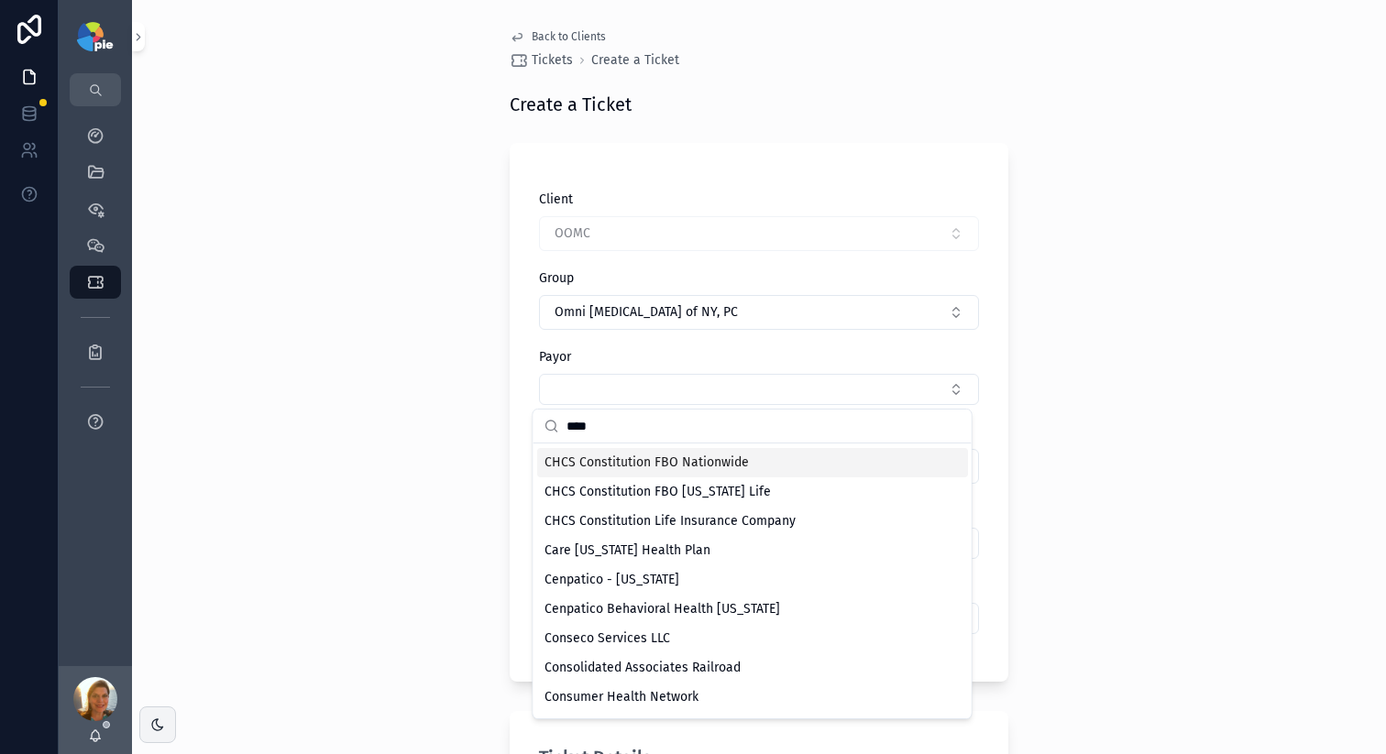
scroll to position [328, 0]
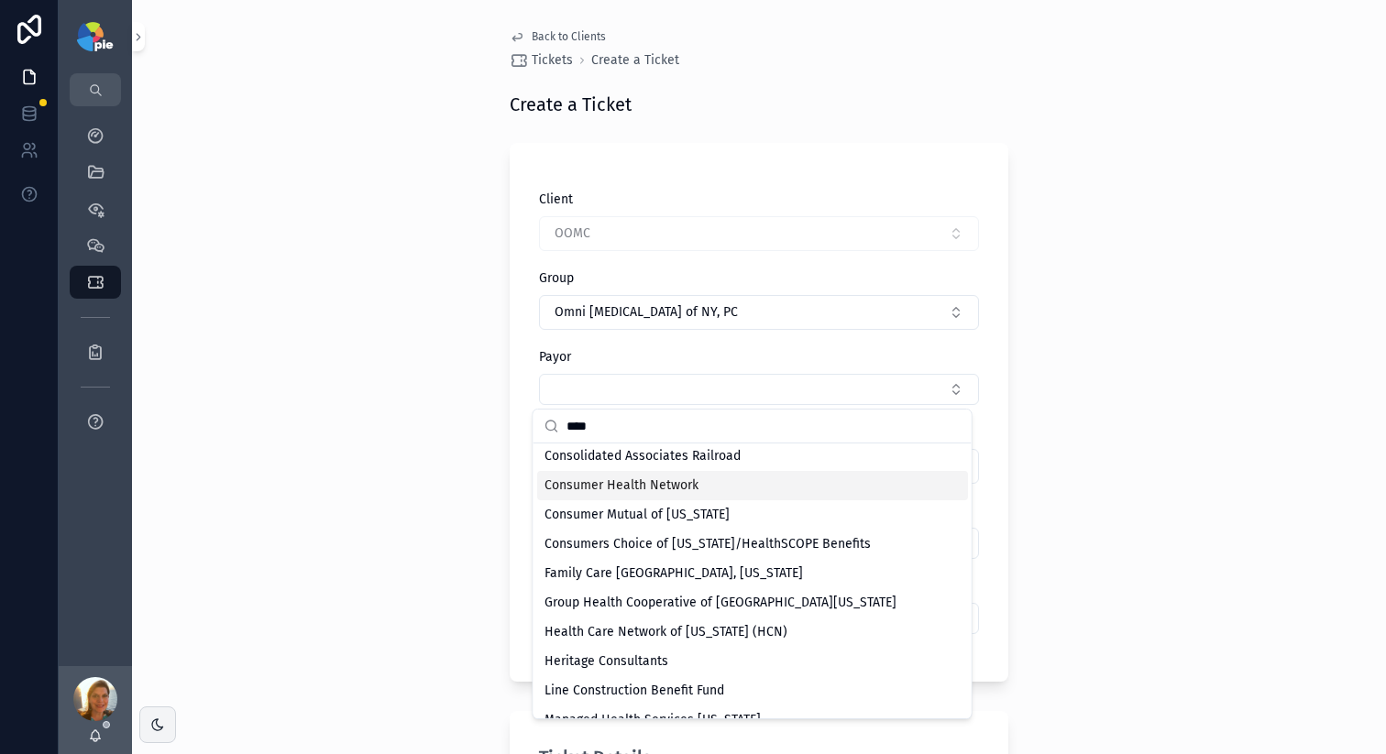
type input "****"
click at [654, 487] on span "Consumer Health Network" at bounding box center [621, 486] width 154 height 18
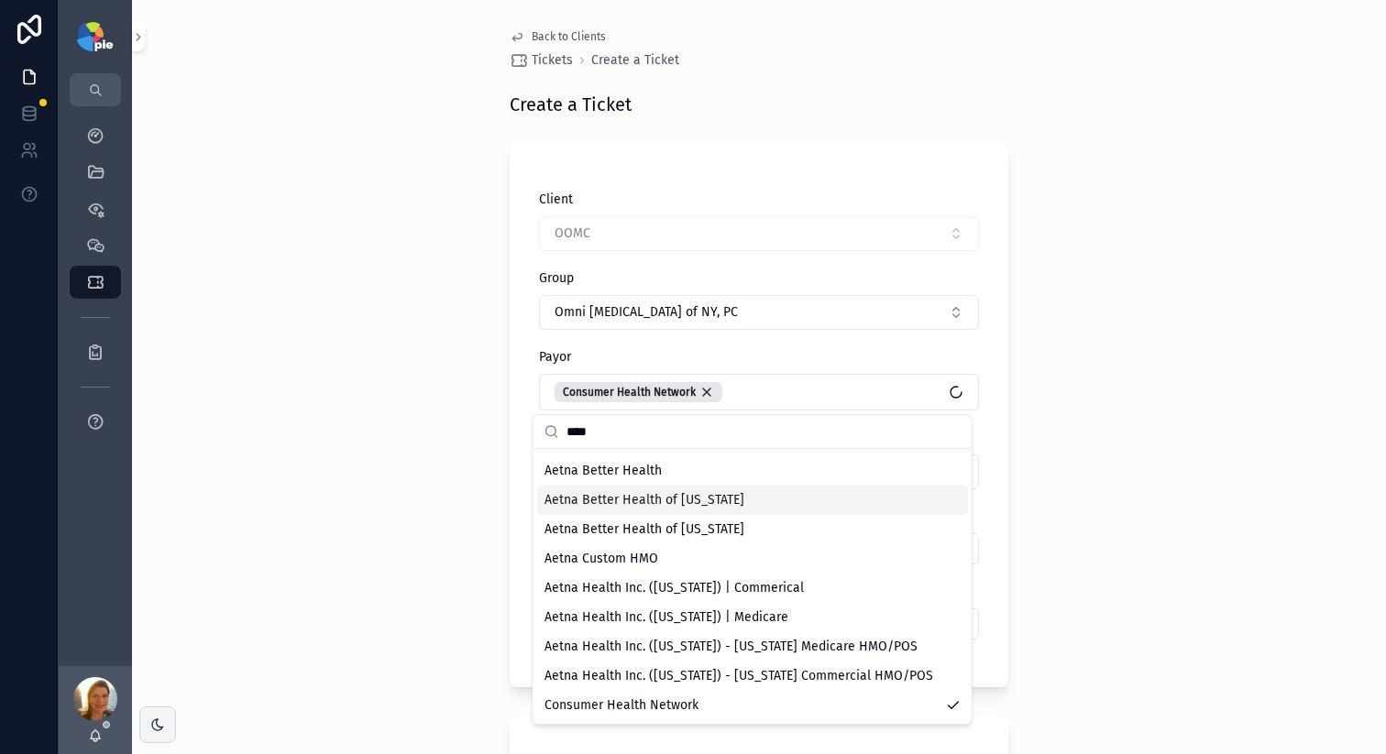
scroll to position [0, 0]
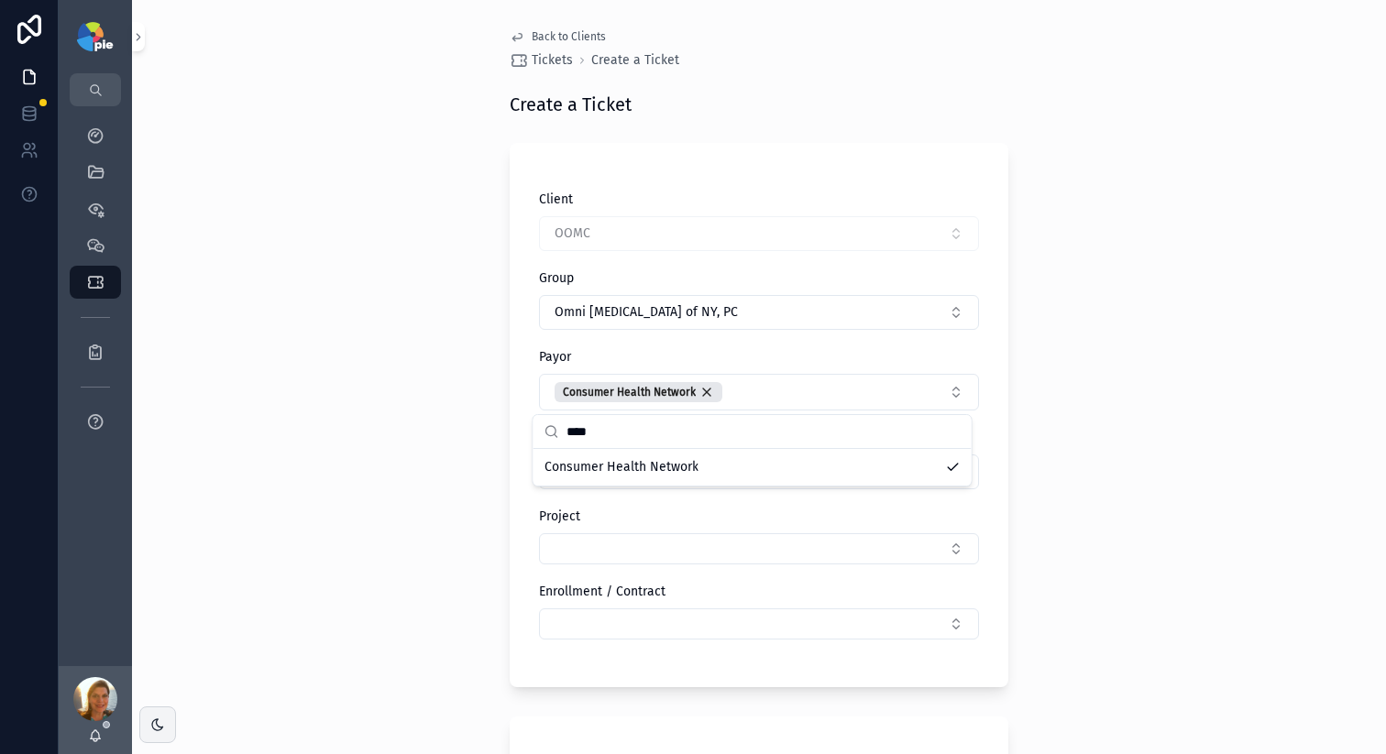
drag, startPoint x: 381, startPoint y: 490, endPoint x: 407, endPoint y: 480, distance: 27.6
click at [382, 490] on div "Back to Clients Tickets Create a Ticket Create a Ticket Client OOMC Group Omni …" at bounding box center [759, 377] width 1254 height 754
click at [630, 471] on span "Select one or more providers" at bounding box center [639, 472] width 170 height 18
click at [298, 565] on div "Back to Clients Tickets Create a Ticket Create a Ticket Client OOMC Group Omni …" at bounding box center [759, 377] width 1254 height 754
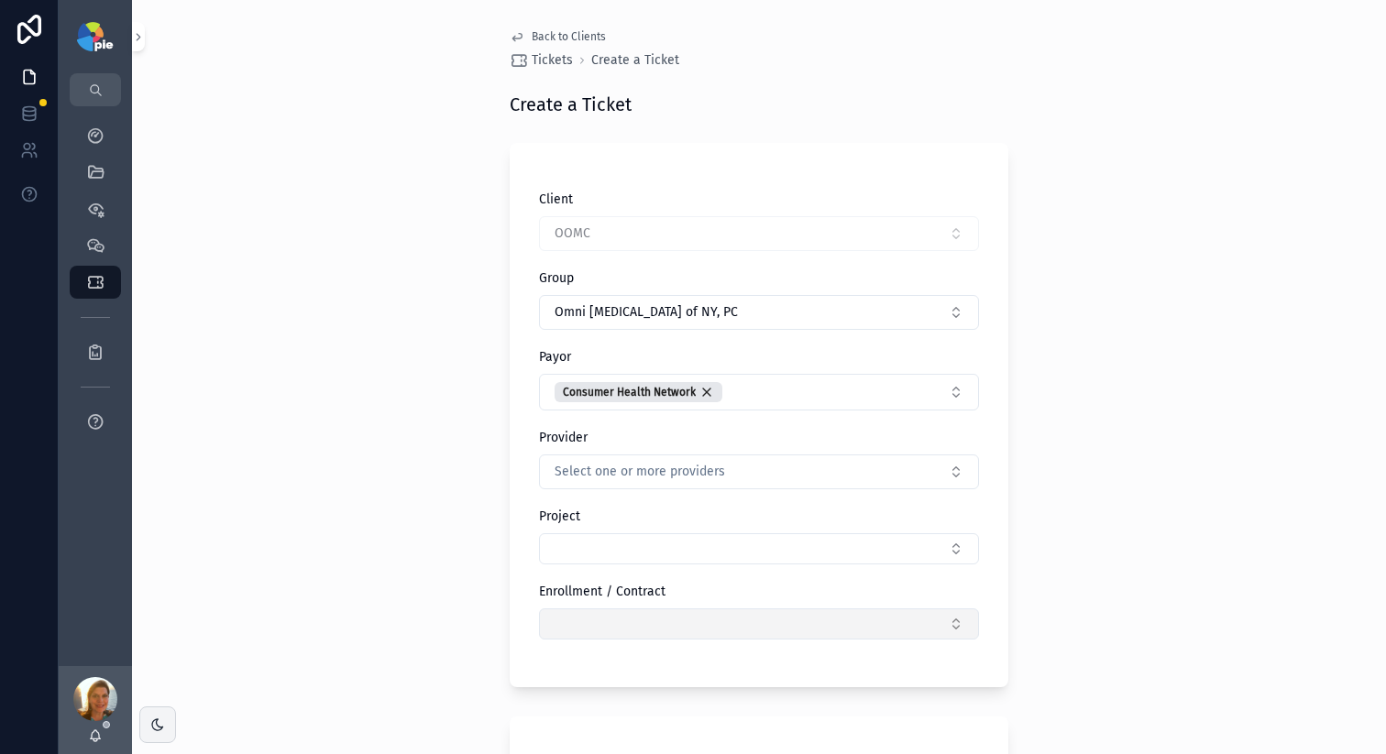
click at [593, 619] on button "Select Button" at bounding box center [759, 624] width 440 height 31
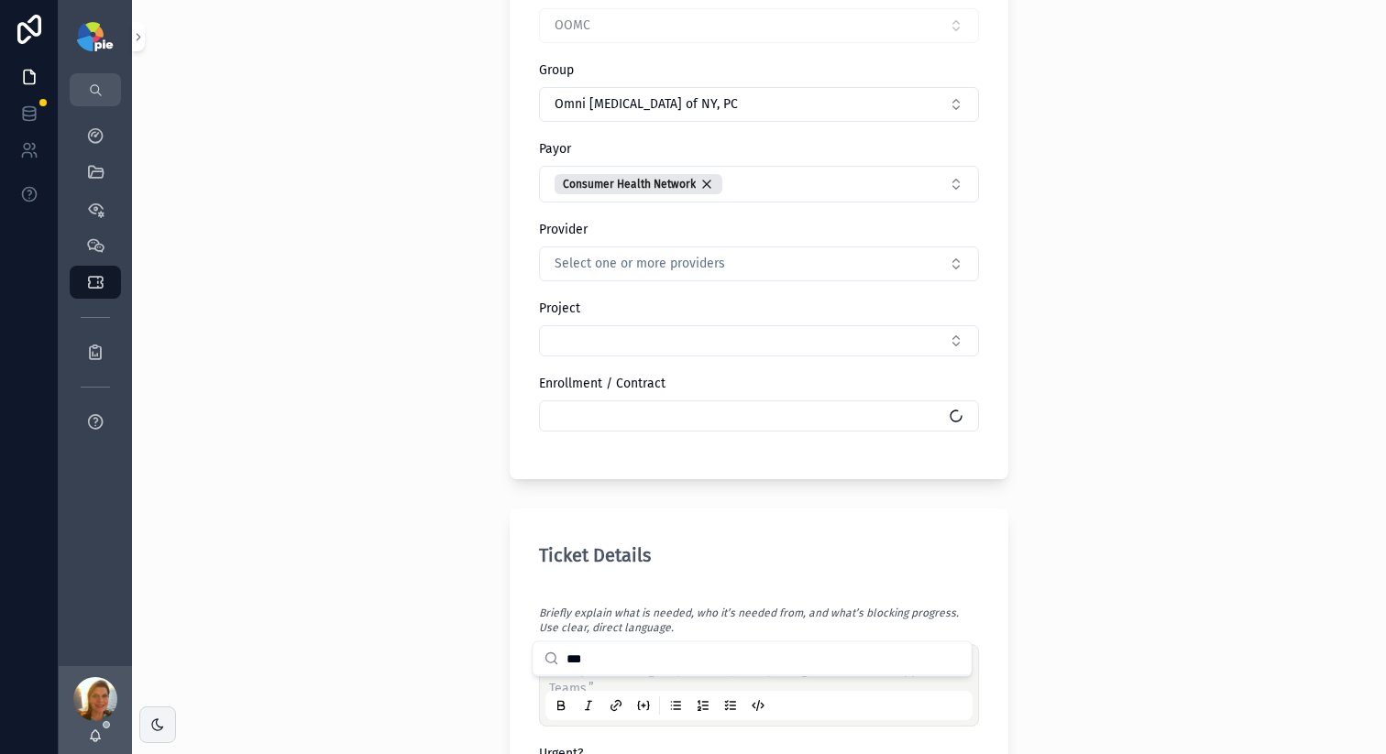
scroll to position [253, 0]
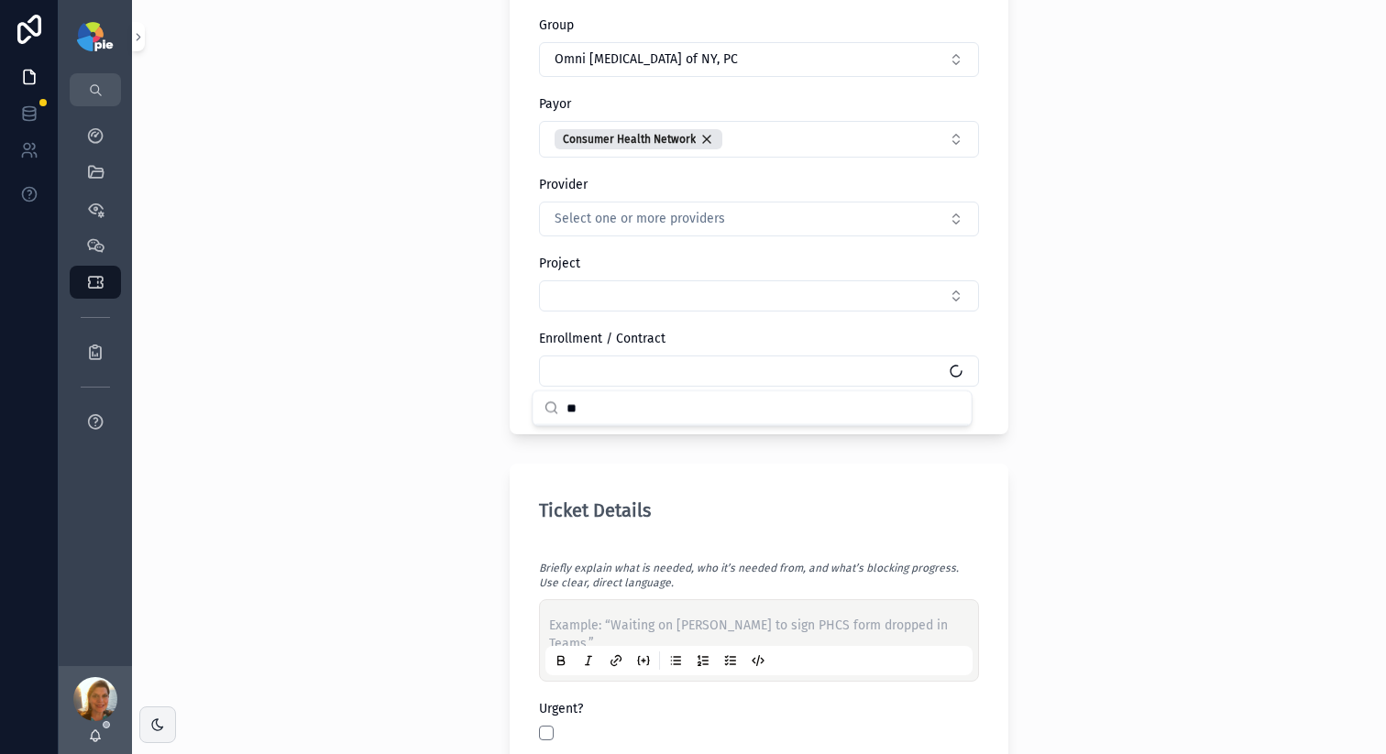
type input "*"
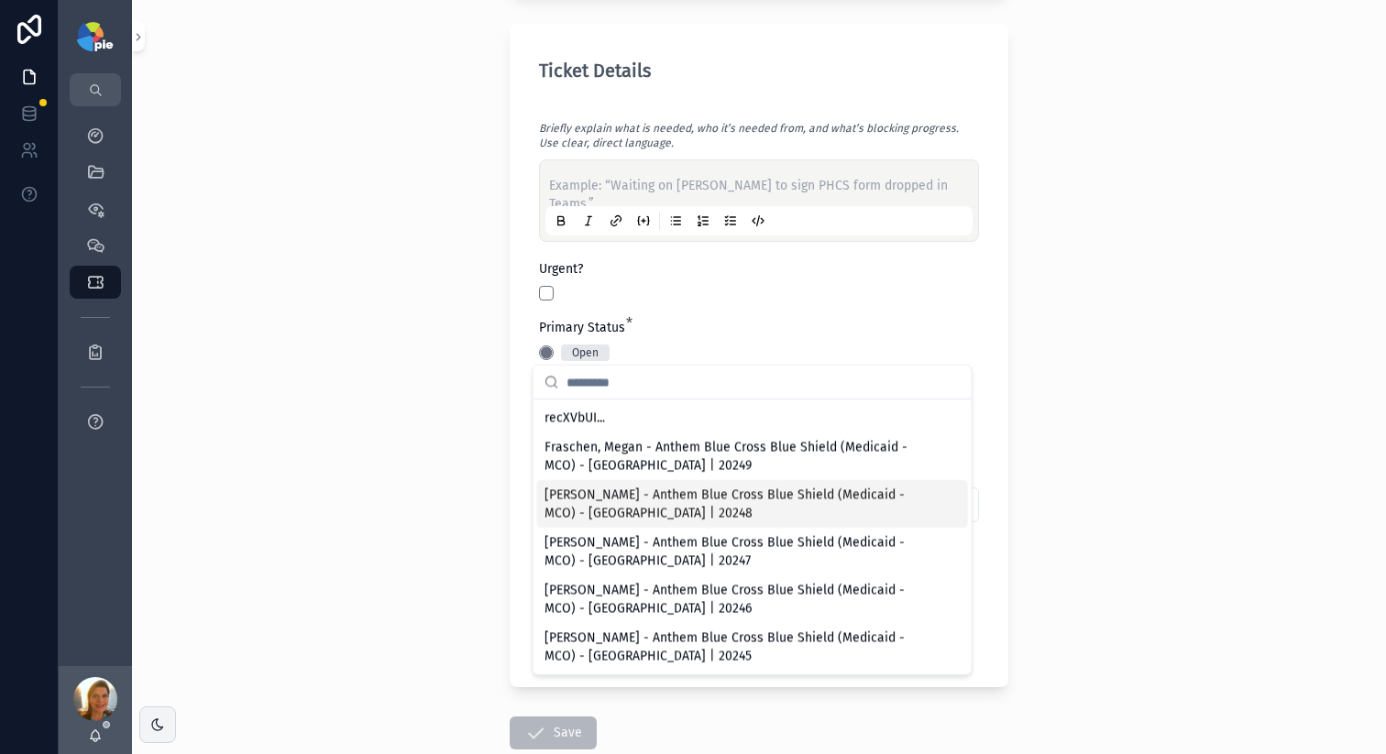
scroll to position [695, 0]
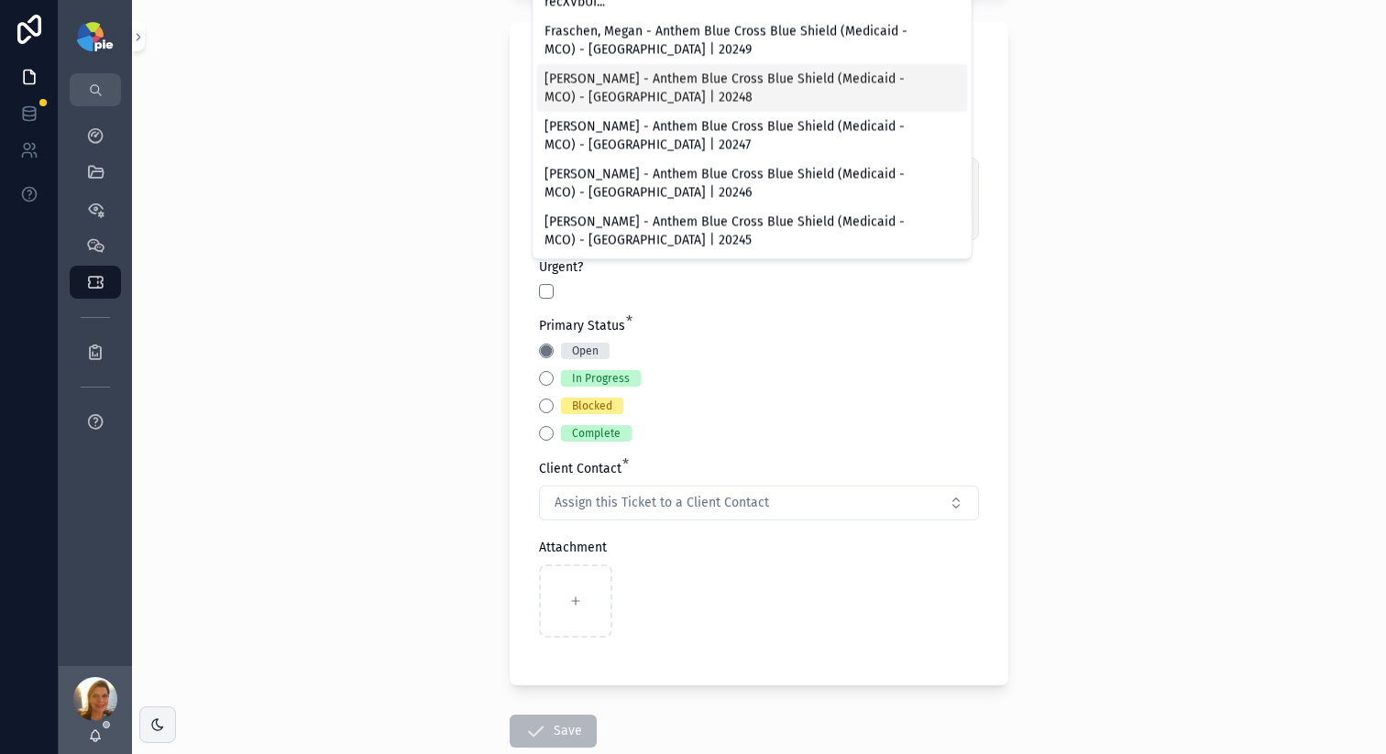
click at [345, 577] on div "Back to Clients Tickets Create a Ticket Create a Ticket Client OOMC Group Omni …" at bounding box center [759, 377] width 1254 height 754
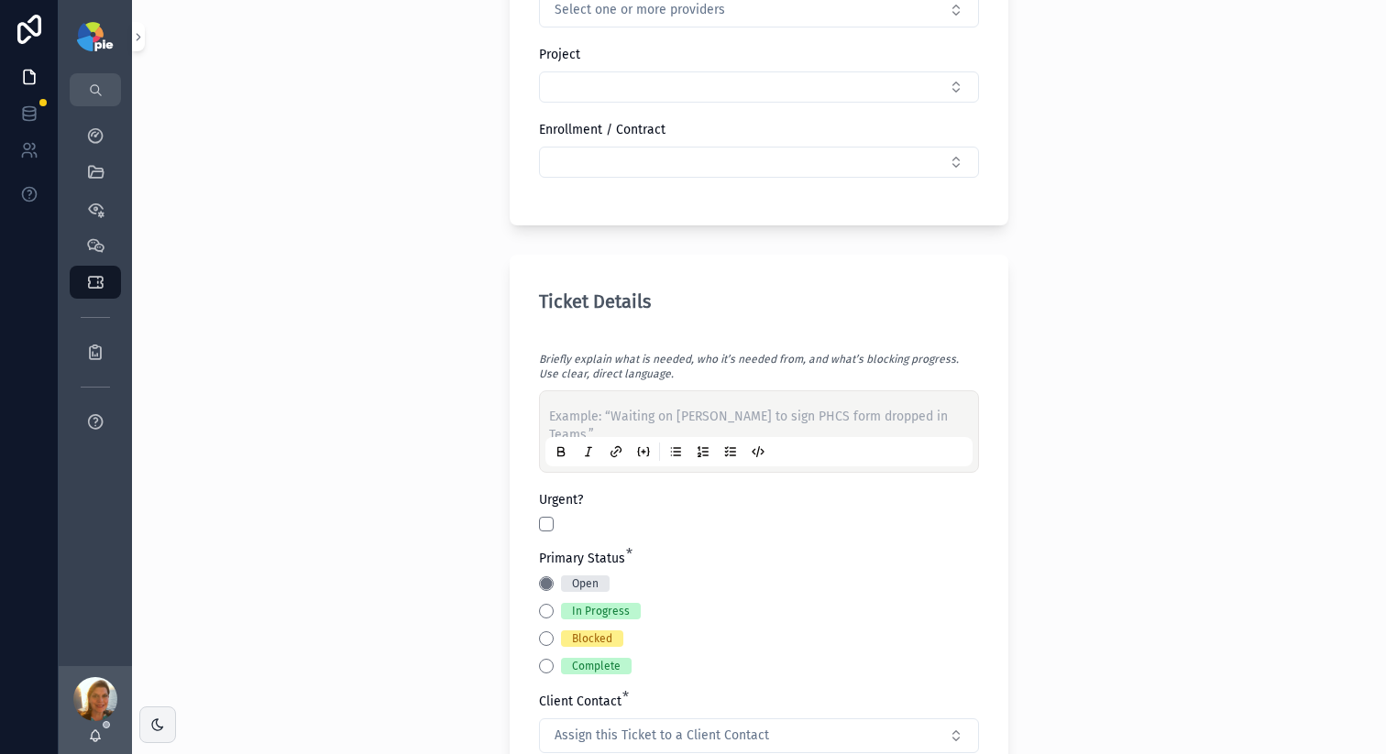
scroll to position [452, 0]
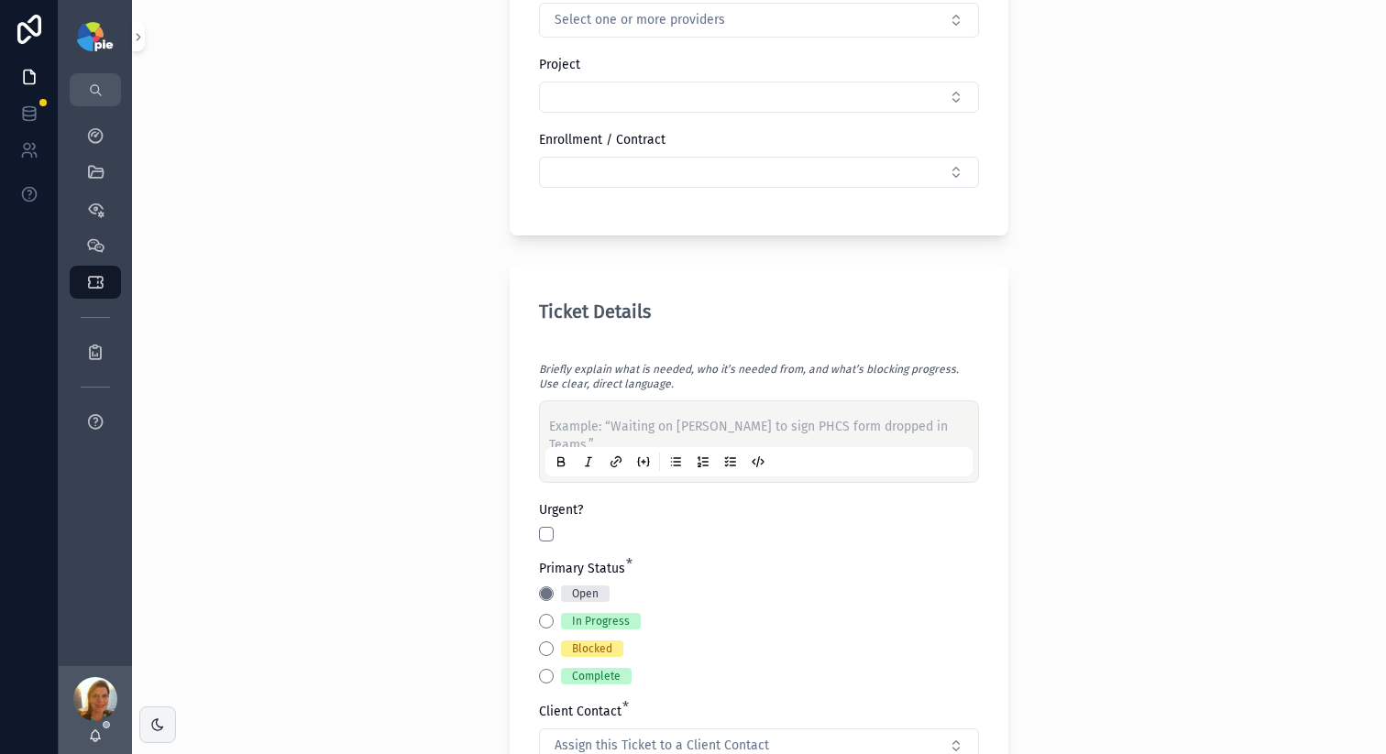
click at [610, 424] on p "scrollable content" at bounding box center [762, 427] width 427 height 18
click at [1221, 491] on div "**********" at bounding box center [759, 377] width 1254 height 754
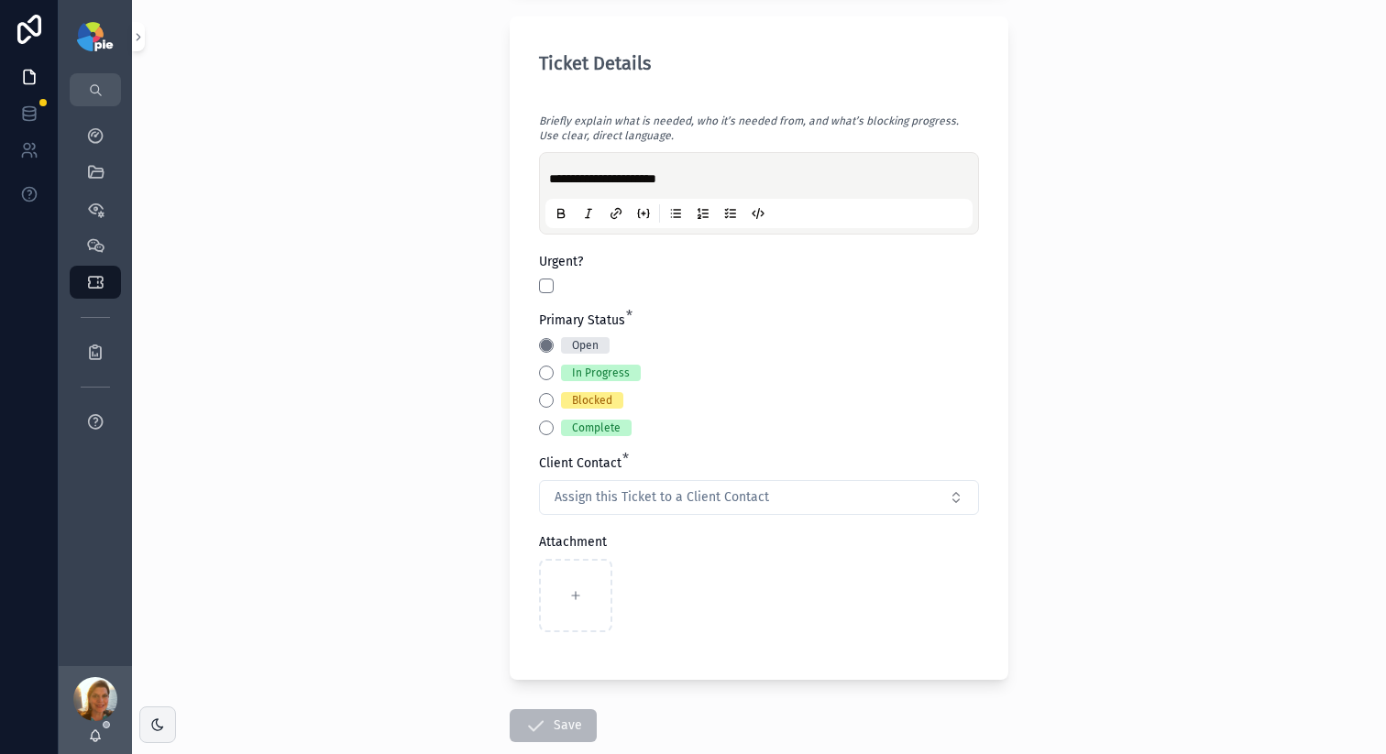
scroll to position [702, 0]
click at [742, 482] on button "Assign this Ticket to a Client Contact" at bounding box center [759, 495] width 440 height 35
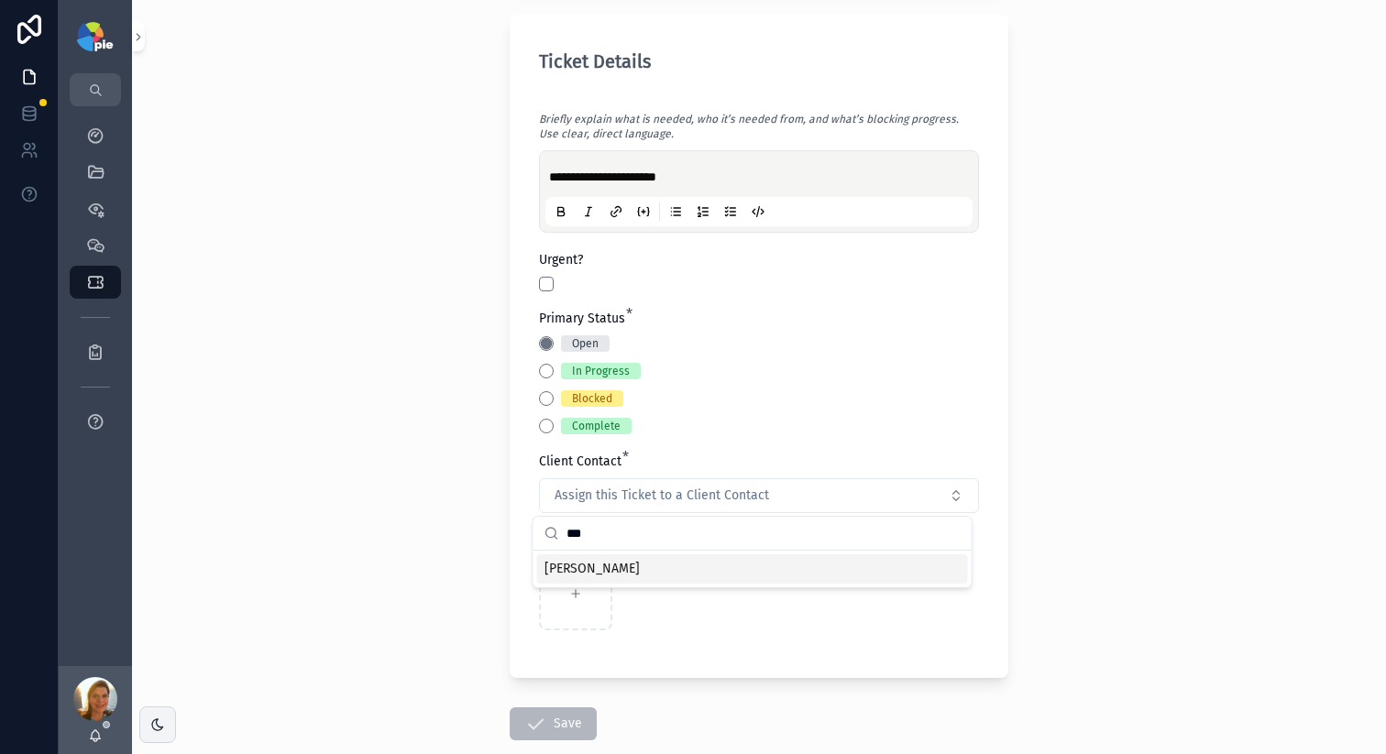
type input "***"
click at [568, 572] on span "Yesenia Ramos" at bounding box center [591, 569] width 95 height 18
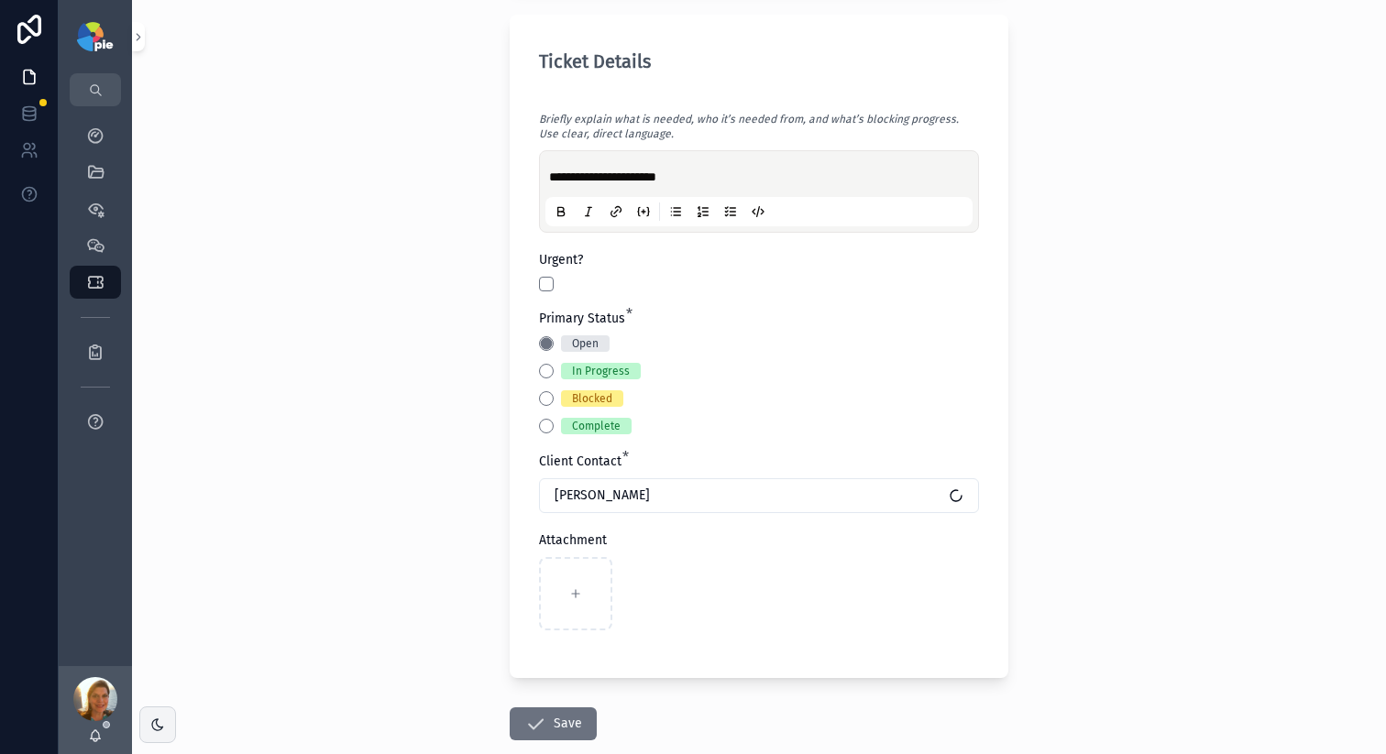
click at [448, 482] on div "**********" at bounding box center [759, 377] width 1254 height 754
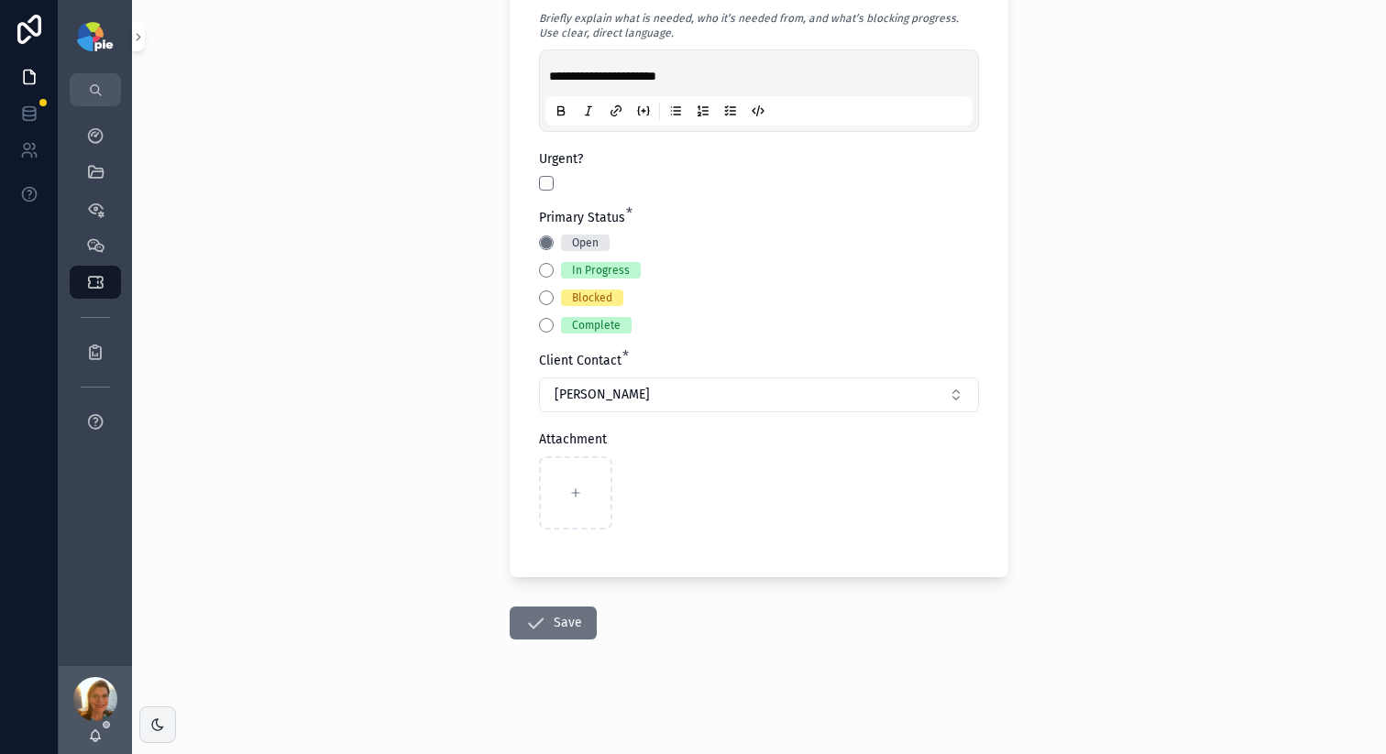
scroll to position [805, 0]
click at [552, 609] on button "Save" at bounding box center [553, 621] width 87 height 33
click at [720, 68] on p "**********" at bounding box center [762, 74] width 427 height 18
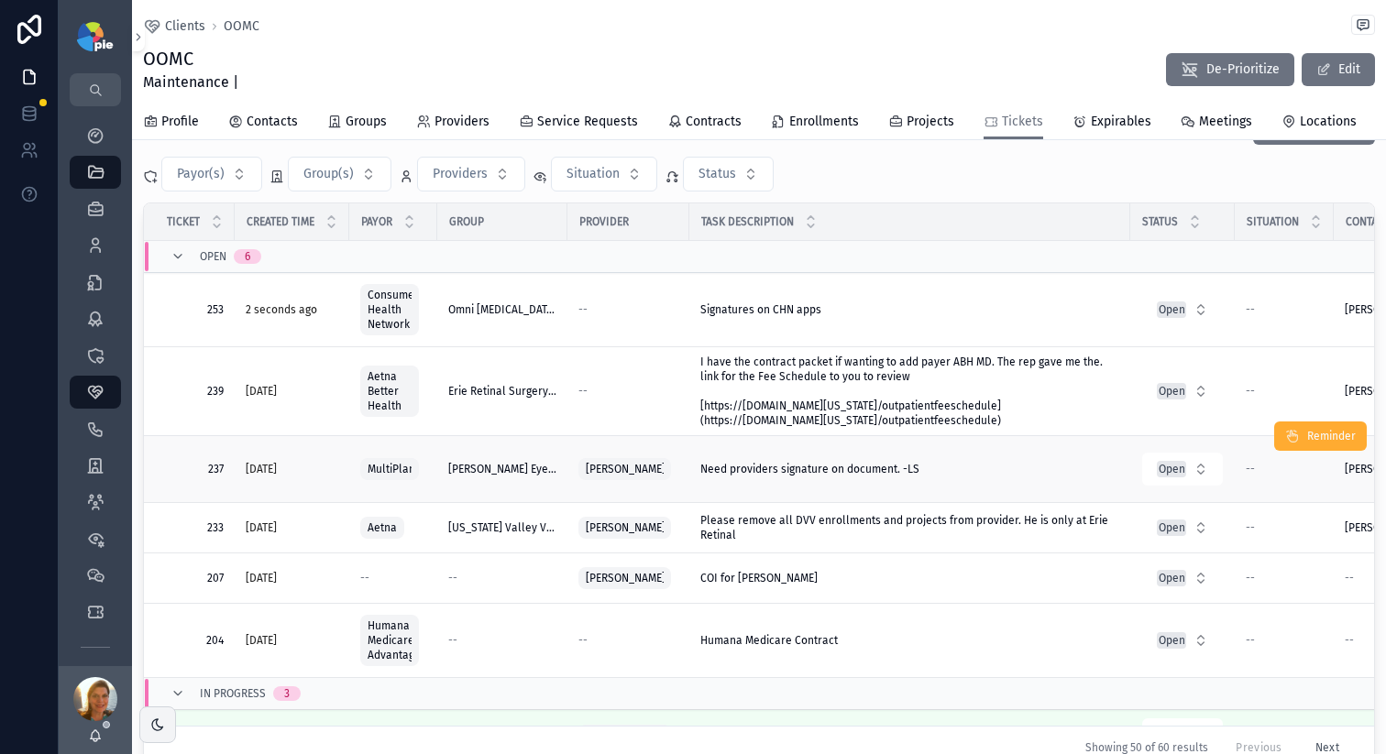
scroll to position [57, 0]
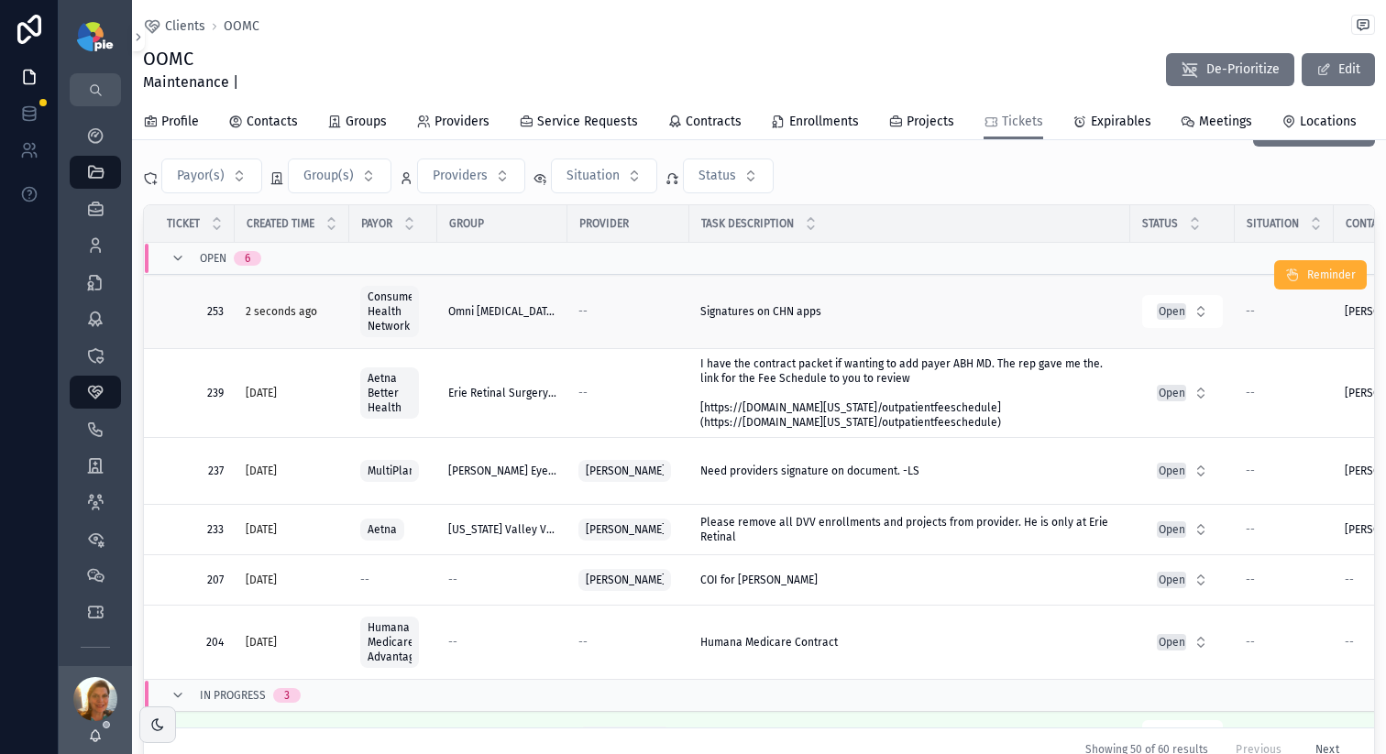
click at [883, 313] on div "Signatures on CHN apps Signatures on CHN apps" at bounding box center [909, 311] width 419 height 15
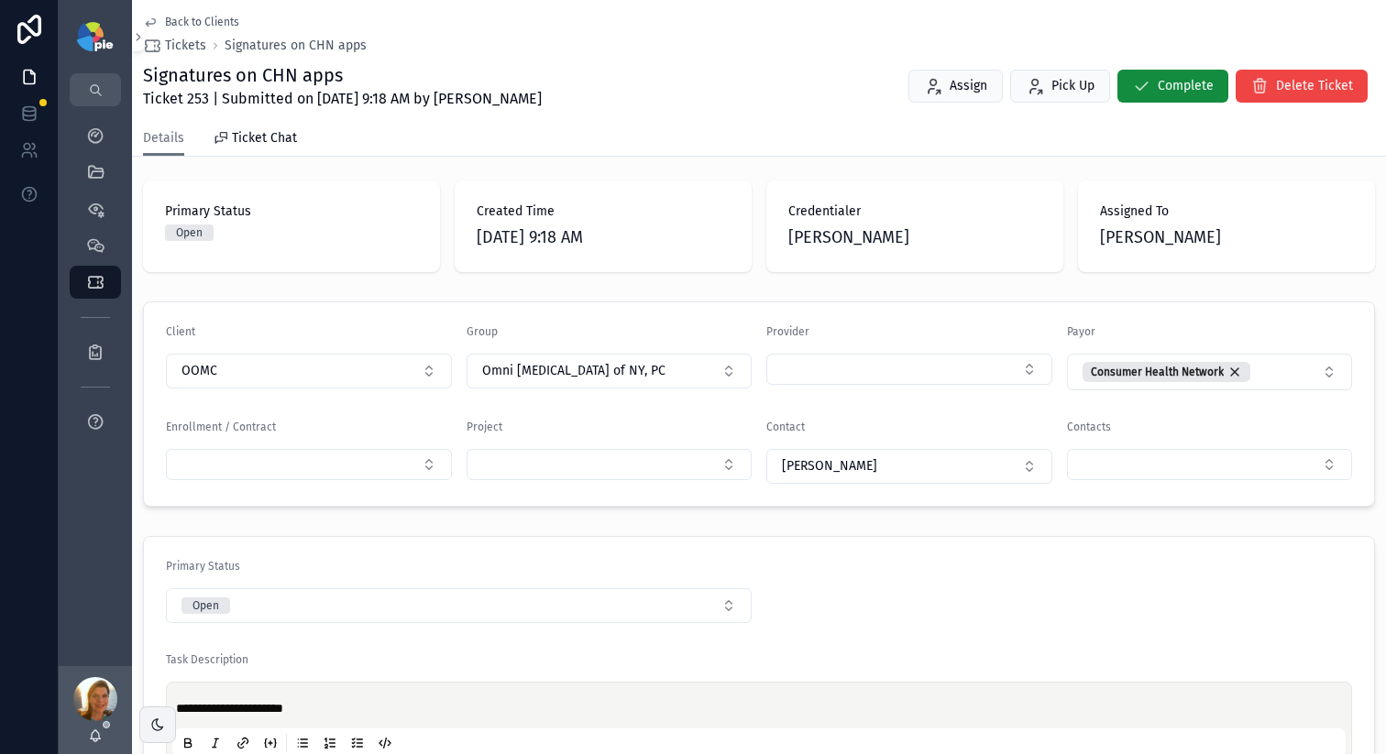
scroll to position [281, 0]
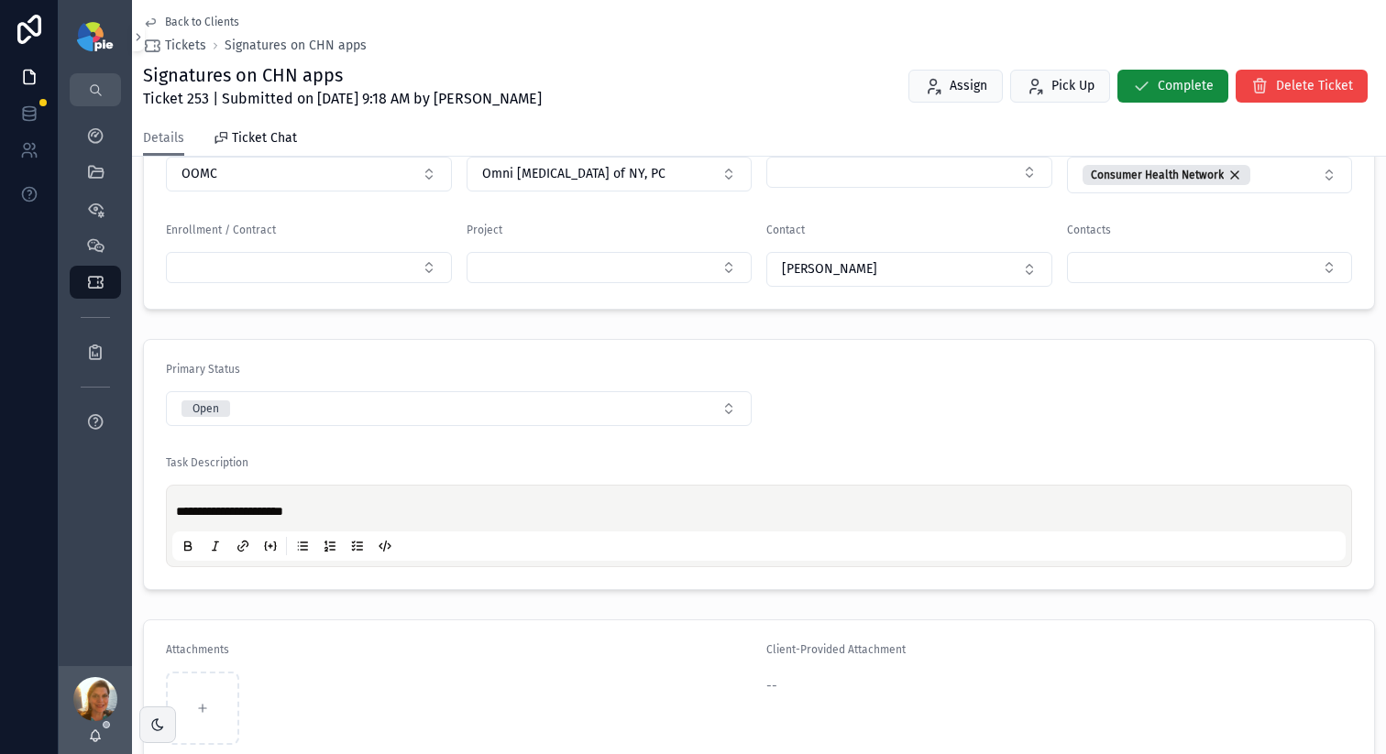
click at [458, 513] on p "**********" at bounding box center [762, 511] width 1173 height 18
click at [400, 649] on div "Attachments" at bounding box center [459, 653] width 586 height 22
click at [755, 73] on div "Signatures on CHN apps 9/3/25 -LS Ticket 253 | Submitted on 9/3/2025 9:18 AM by…" at bounding box center [759, 86] width 1232 height 48
click at [90, 134] on icon "scrollable content" at bounding box center [95, 135] width 18 height 18
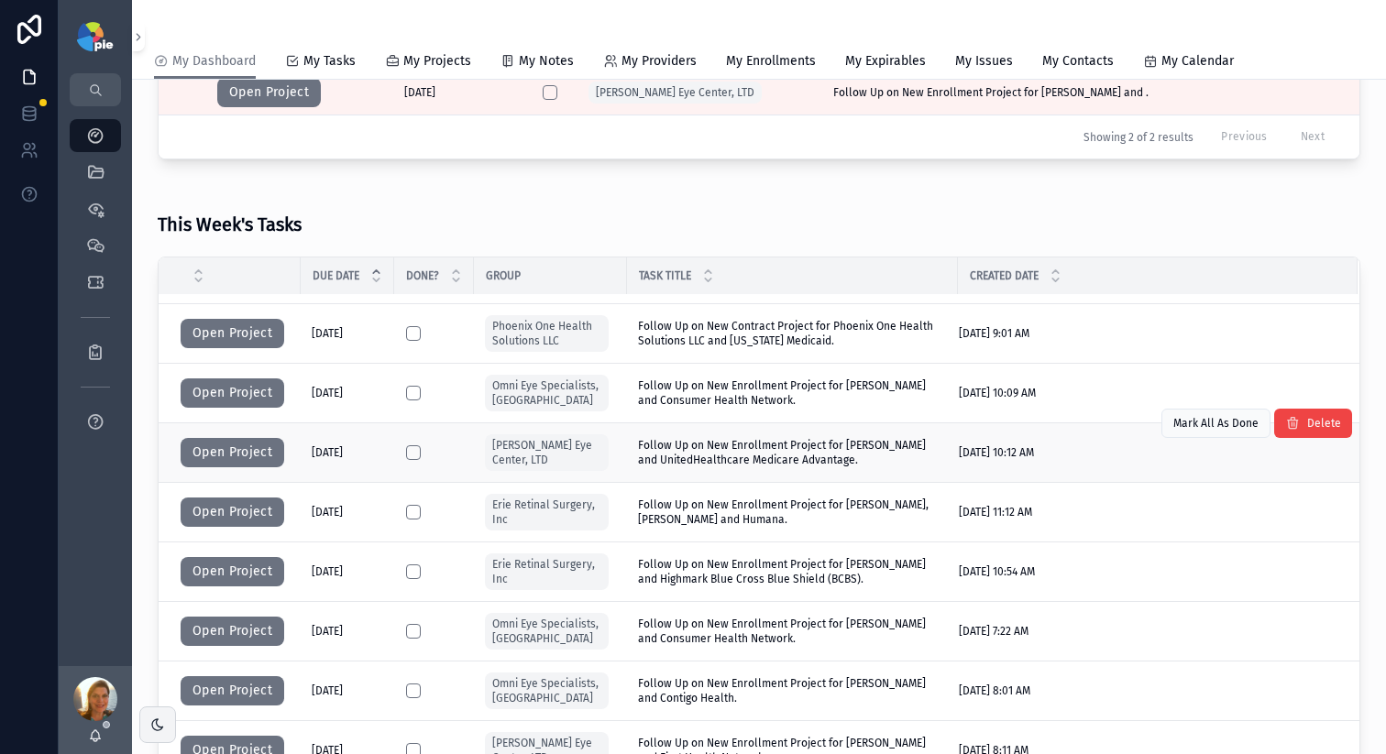
scroll to position [314, 0]
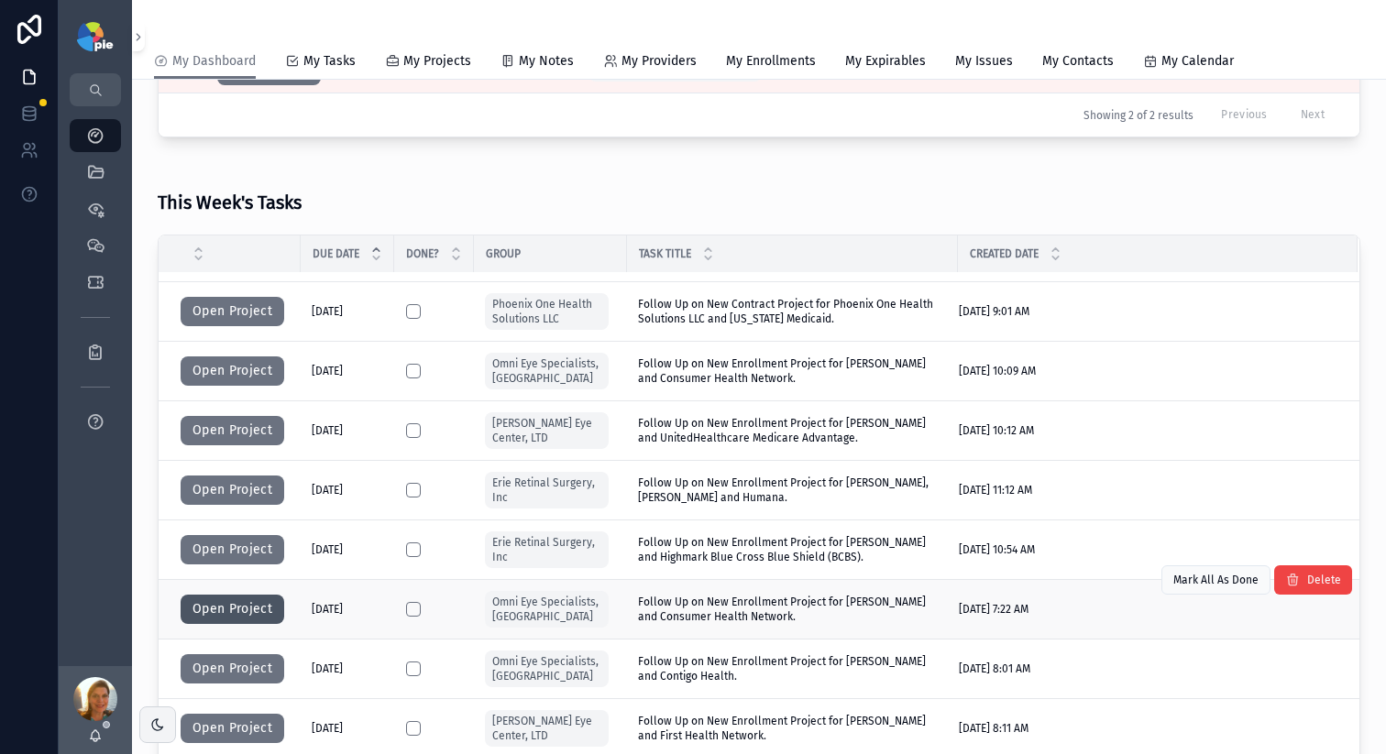
click at [215, 607] on button "Open Project" at bounding box center [233, 609] width 104 height 29
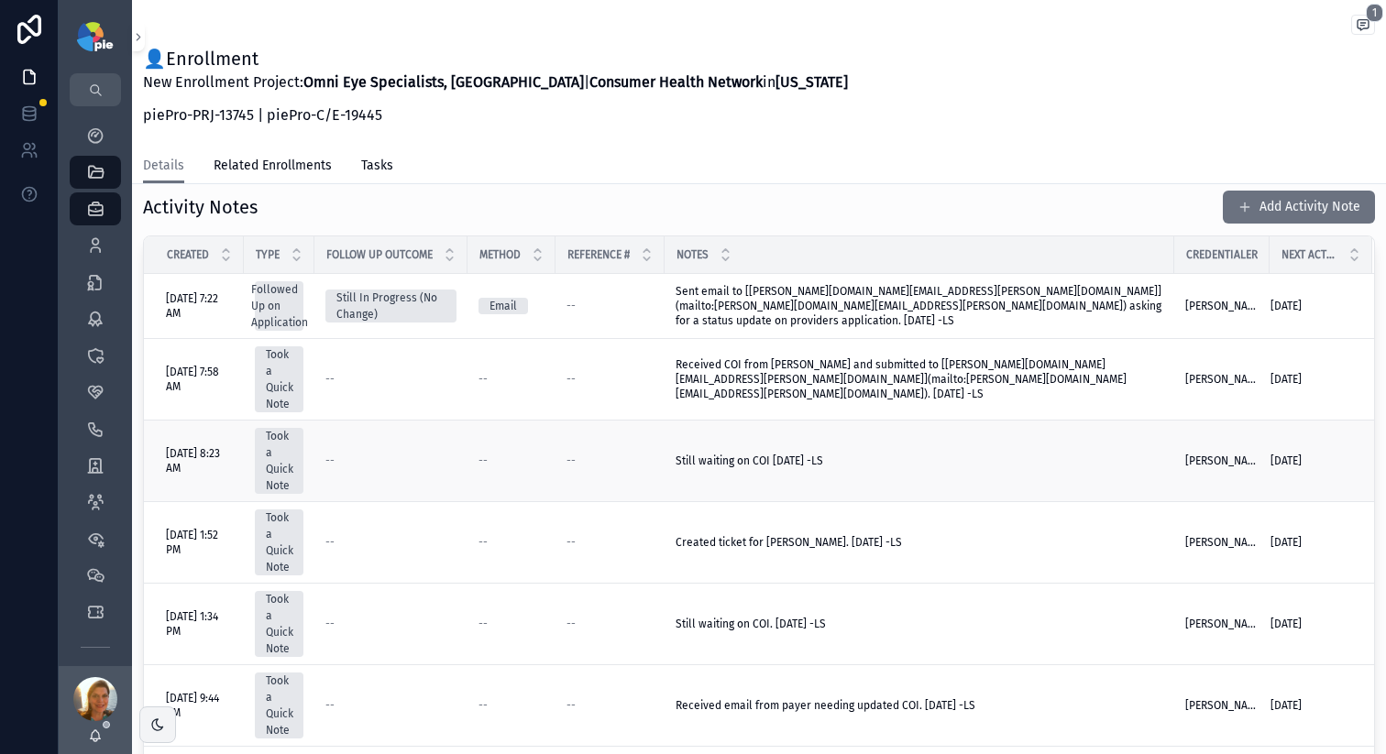
scroll to position [641, 0]
click at [1280, 210] on button "Add Activity Note" at bounding box center [1299, 206] width 152 height 33
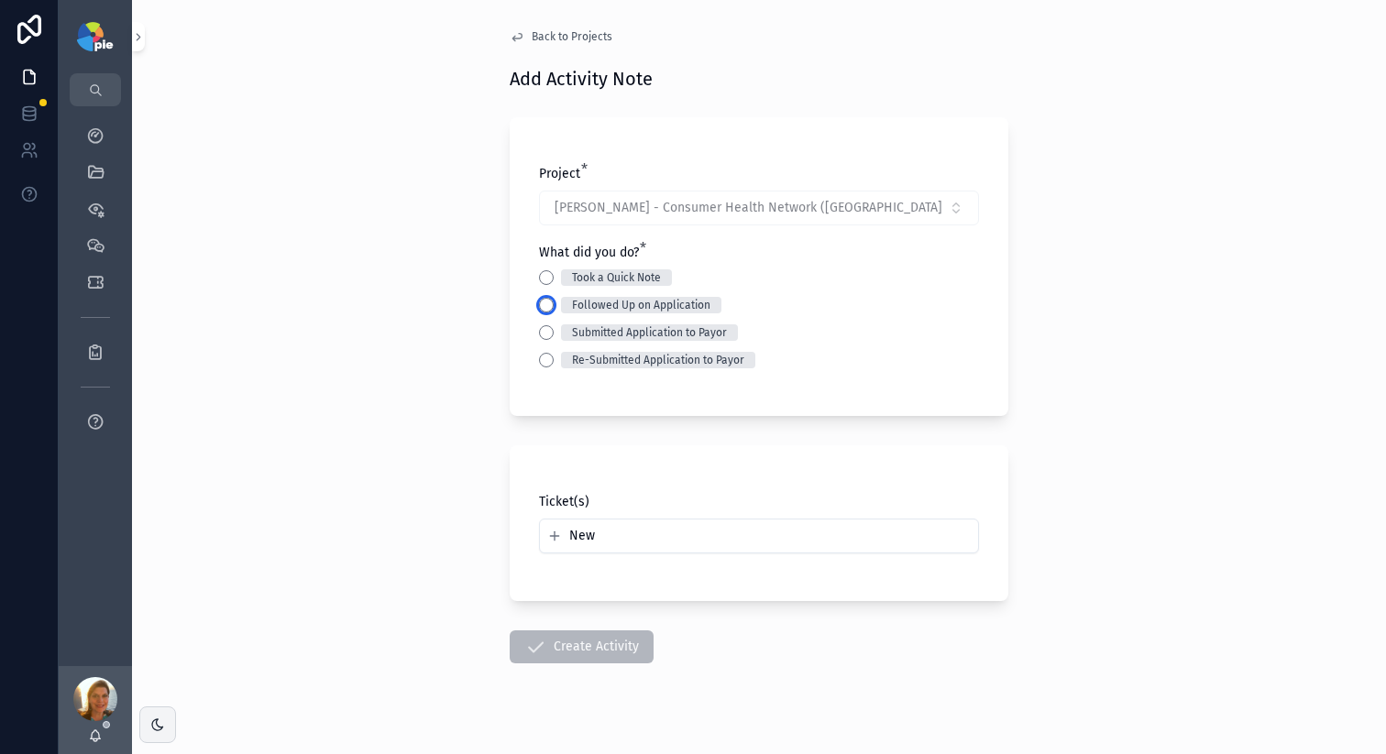
click at [544, 304] on button "Followed Up on Application" at bounding box center [546, 305] width 15 height 15
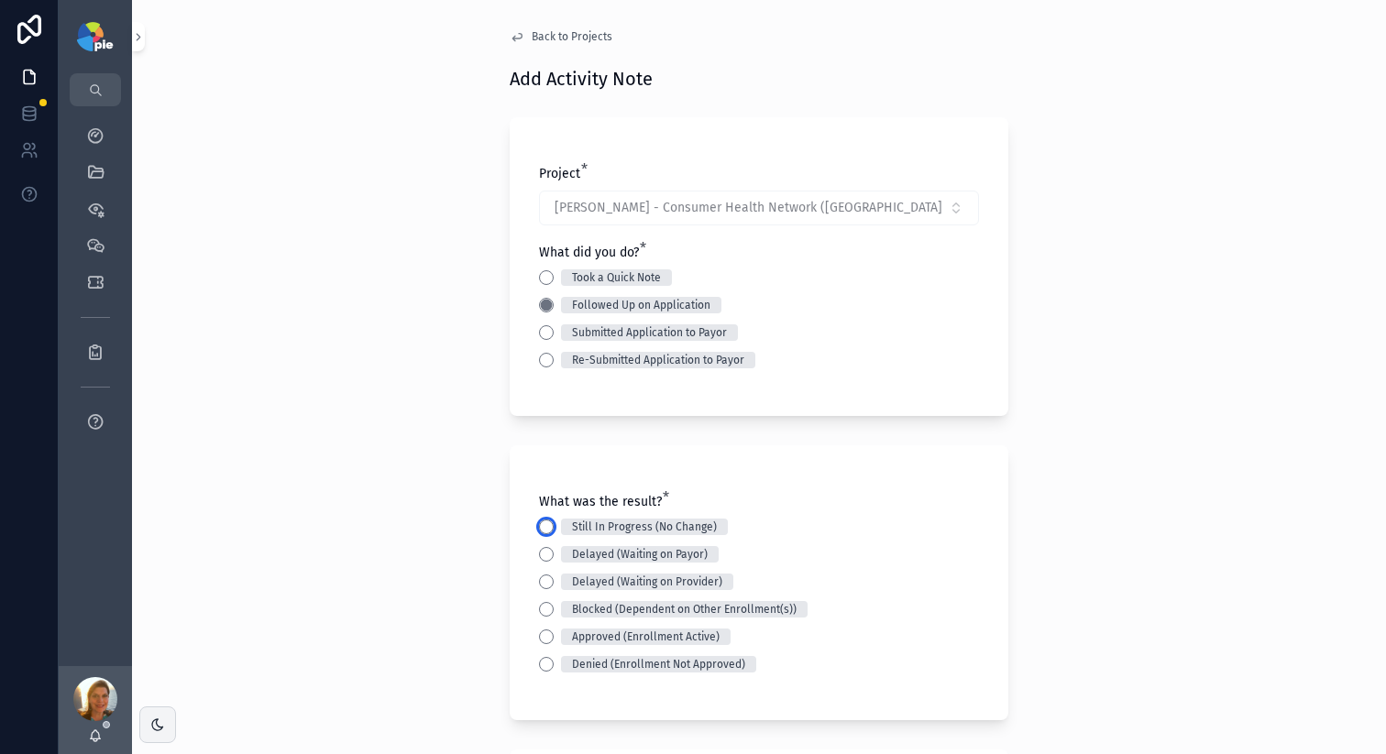
click at [542, 529] on button "Still In Progress (No Change)" at bounding box center [546, 527] width 15 height 15
click at [391, 357] on div "Back to Projects Add Activity Note Project * Johnson, Paul - Consumer Health Ne…" at bounding box center [759, 377] width 1254 height 754
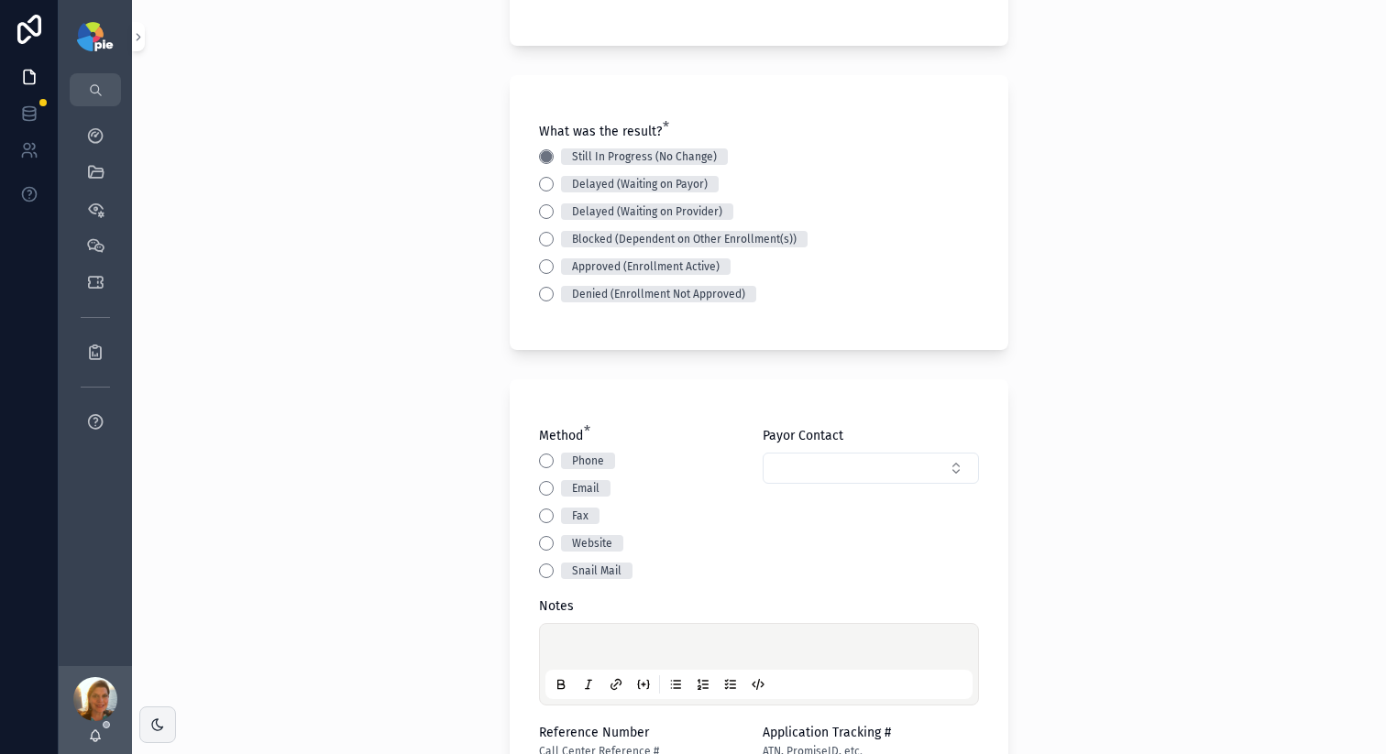
scroll to position [371, 0]
click at [539, 484] on button "Email" at bounding box center [546, 487] width 15 height 15
click at [584, 633] on div "scrollable content" at bounding box center [758, 664] width 427 height 70
click at [577, 643] on p "scrollable content" at bounding box center [762, 649] width 427 height 18
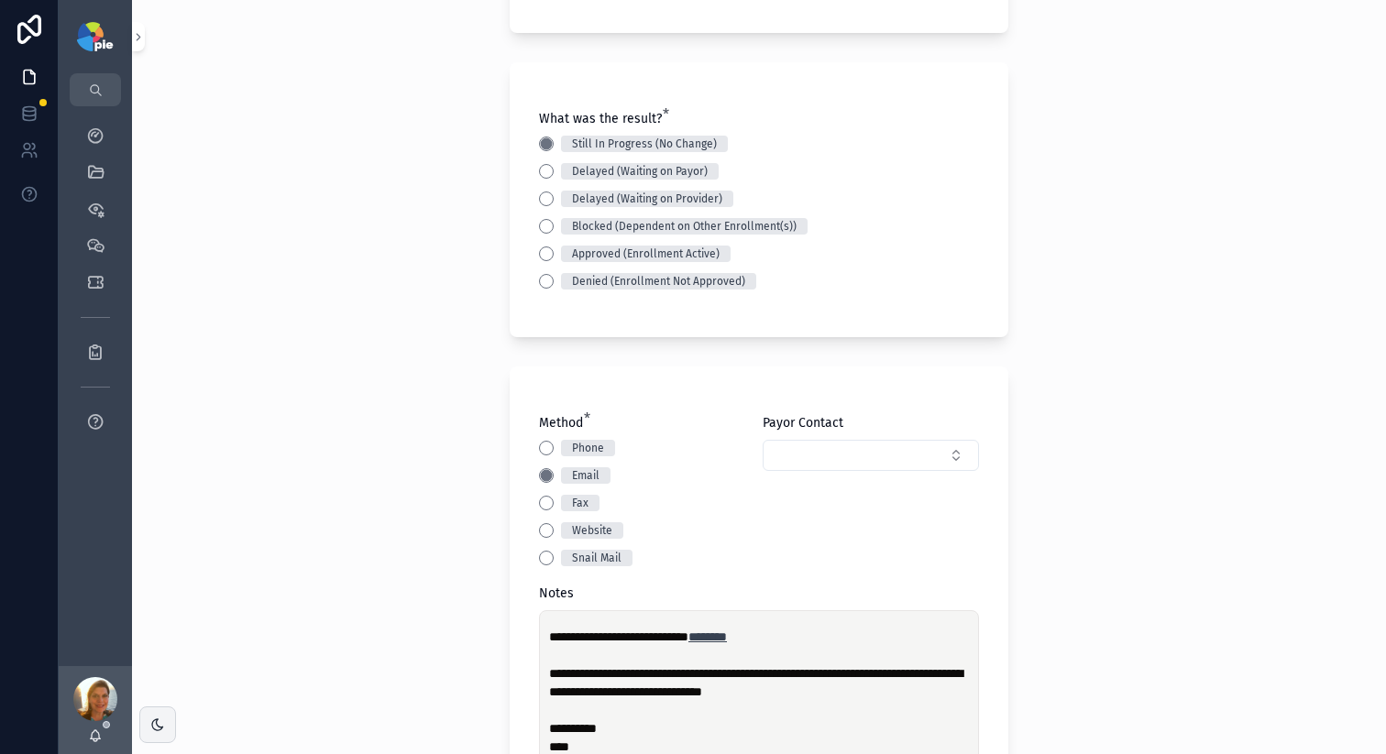
click at [722, 633] on span "********" at bounding box center [707, 637] width 38 height 13
drag, startPoint x: 543, startPoint y: 676, endPoint x: 609, endPoint y: 658, distance: 68.5
click at [549, 676] on span "**********" at bounding box center [755, 682] width 413 height 31
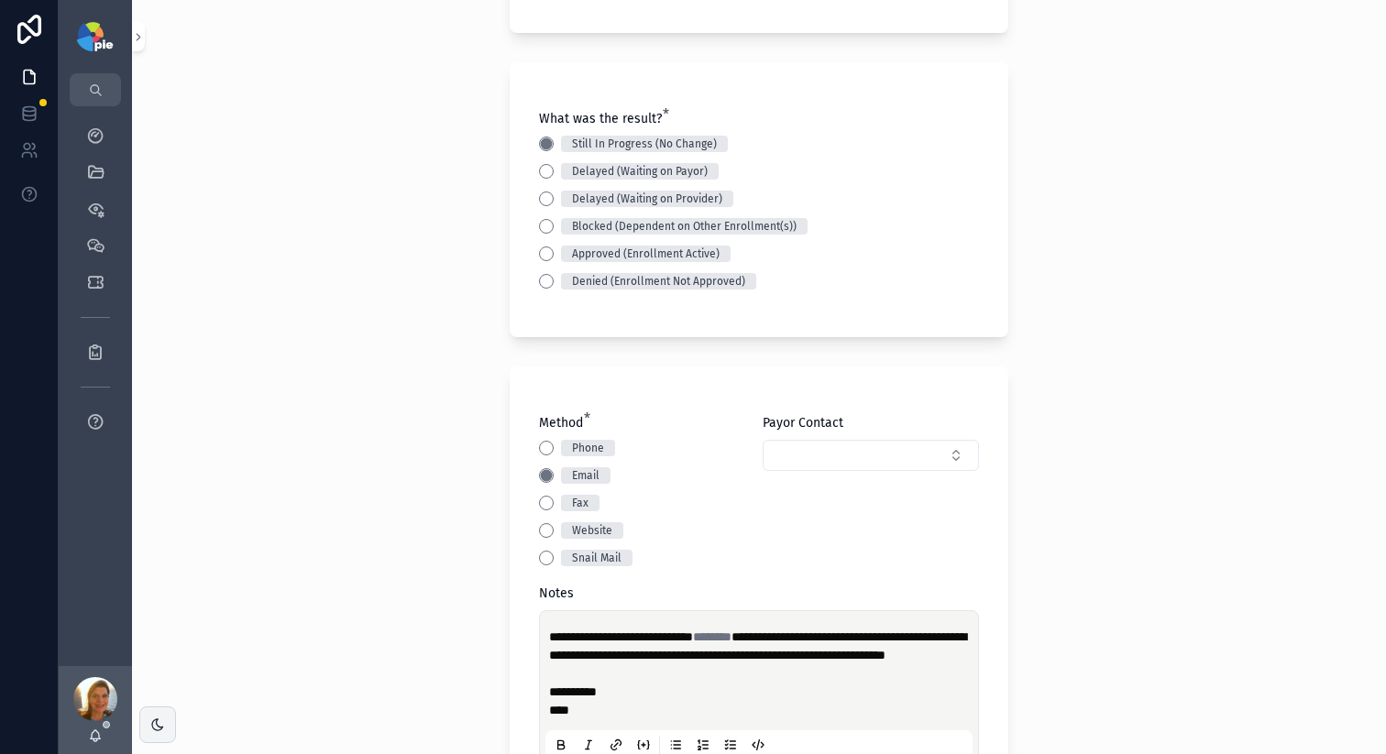
click at [545, 709] on div "**********" at bounding box center [758, 688] width 427 height 143
click at [545, 704] on div "**********" at bounding box center [758, 688] width 427 height 143
click at [549, 698] on span "**********" at bounding box center [573, 692] width 48 height 13
click at [549, 680] on span "****" at bounding box center [559, 673] width 20 height 13
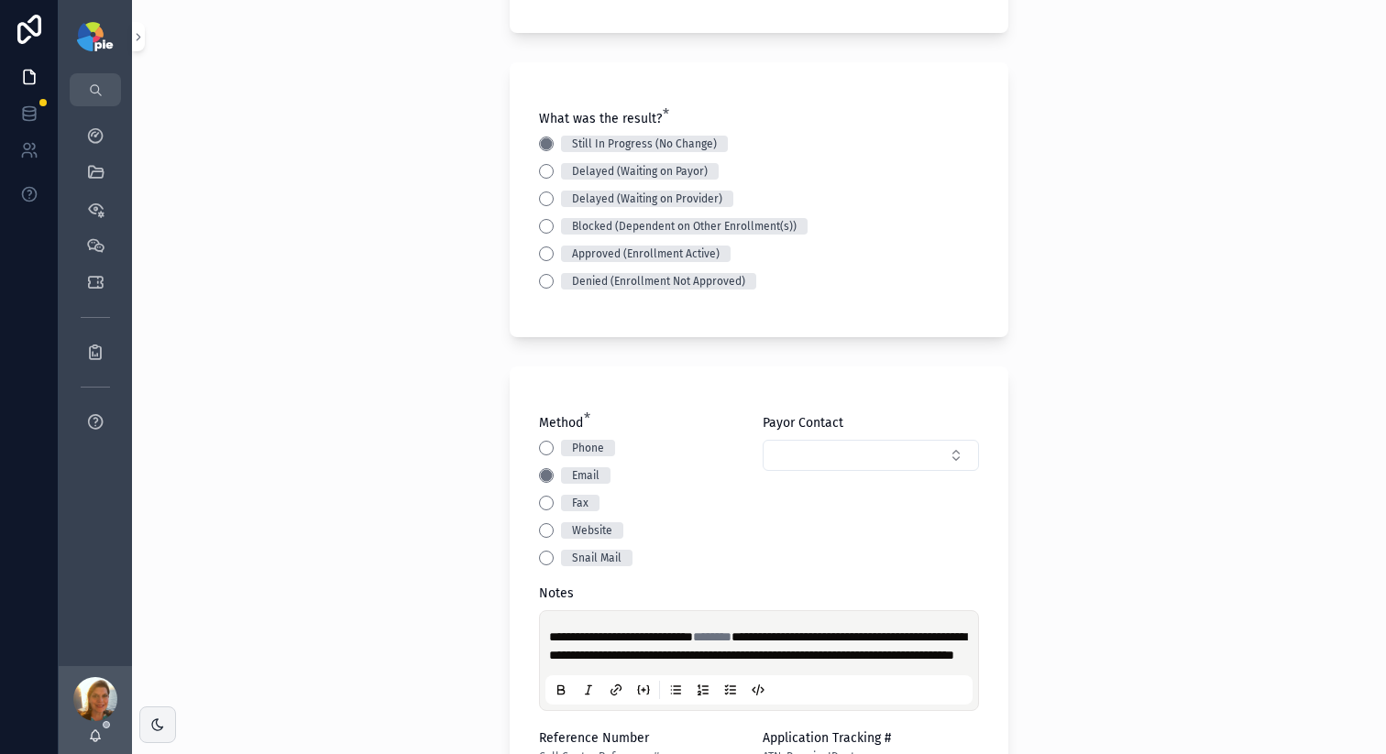
click at [841, 664] on p "**********" at bounding box center [762, 646] width 427 height 37
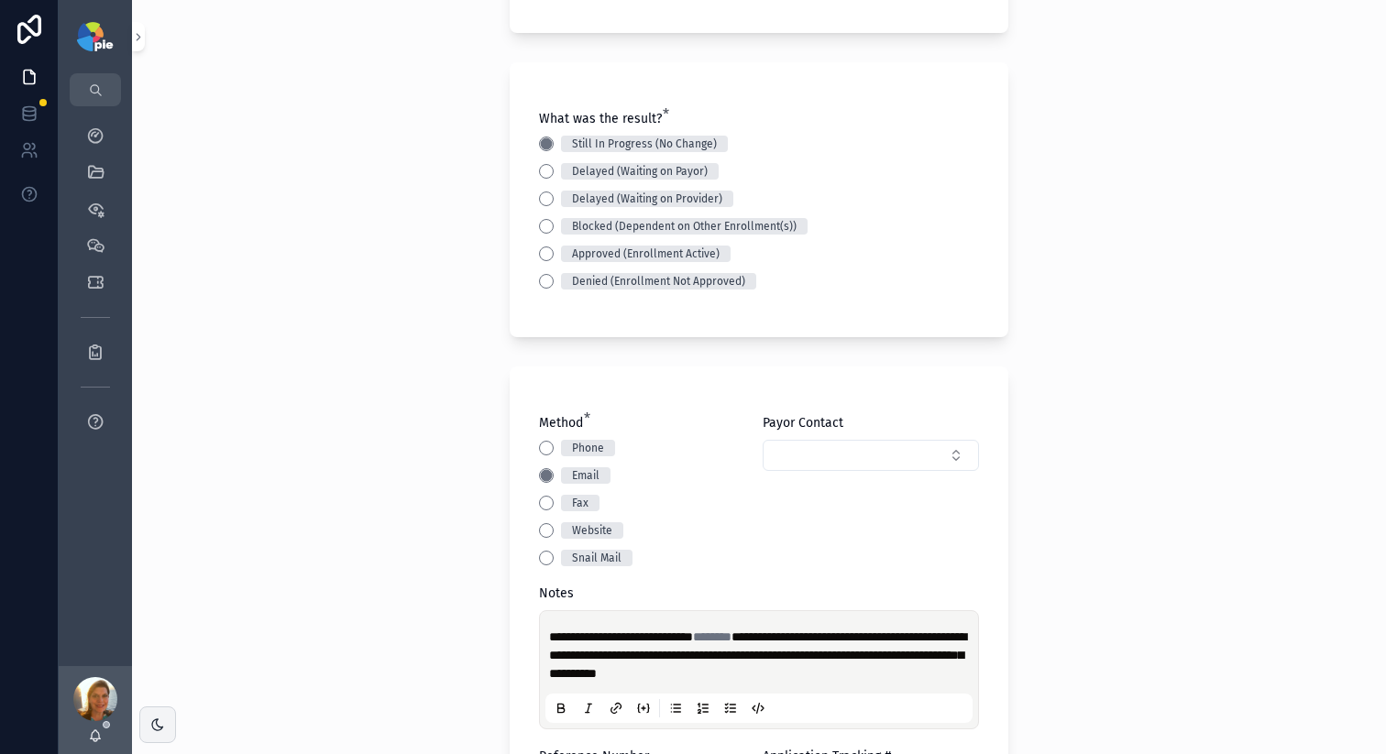
scroll to position [652, 0]
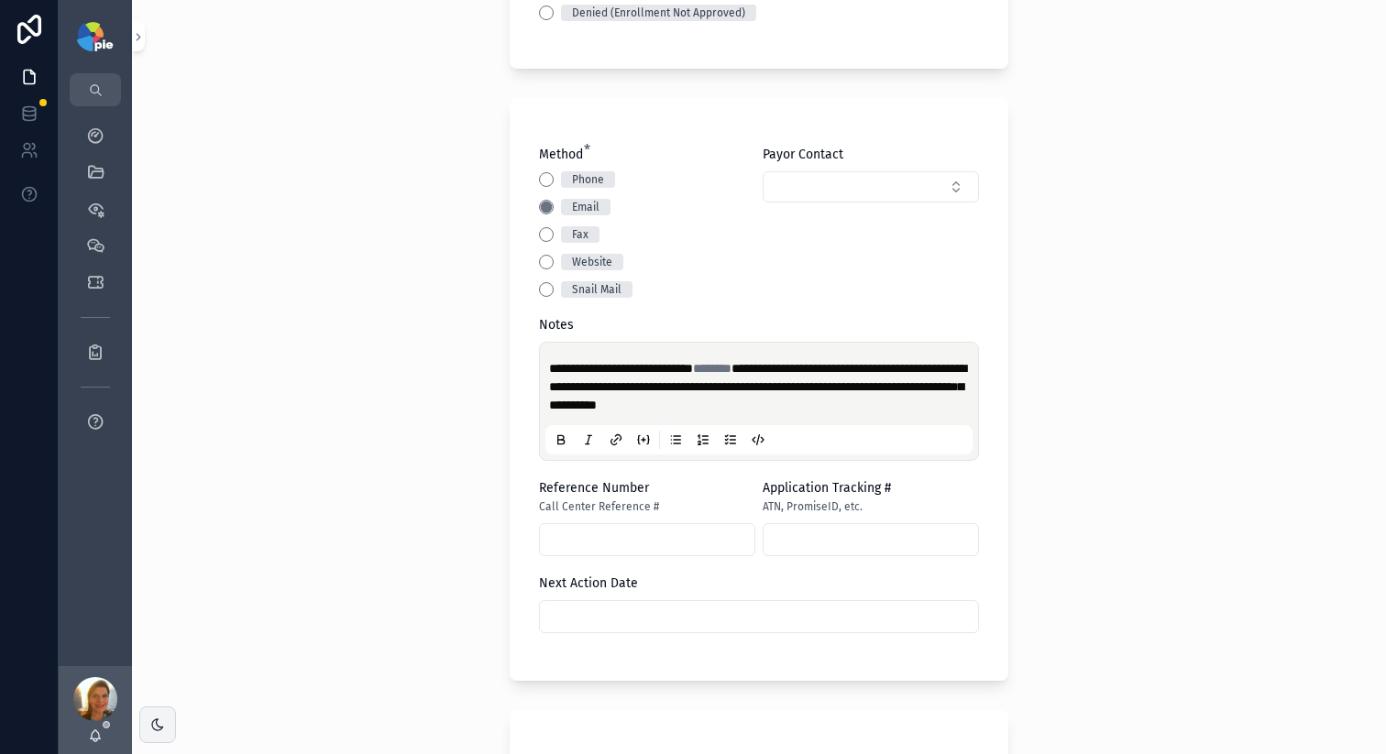
drag, startPoint x: 627, startPoint y: 599, endPoint x: 627, endPoint y: 617, distance: 17.4
click at [627, 613] on div "scrollable content" at bounding box center [759, 616] width 440 height 33
click at [627, 617] on input "scrollable content" at bounding box center [759, 617] width 438 height 26
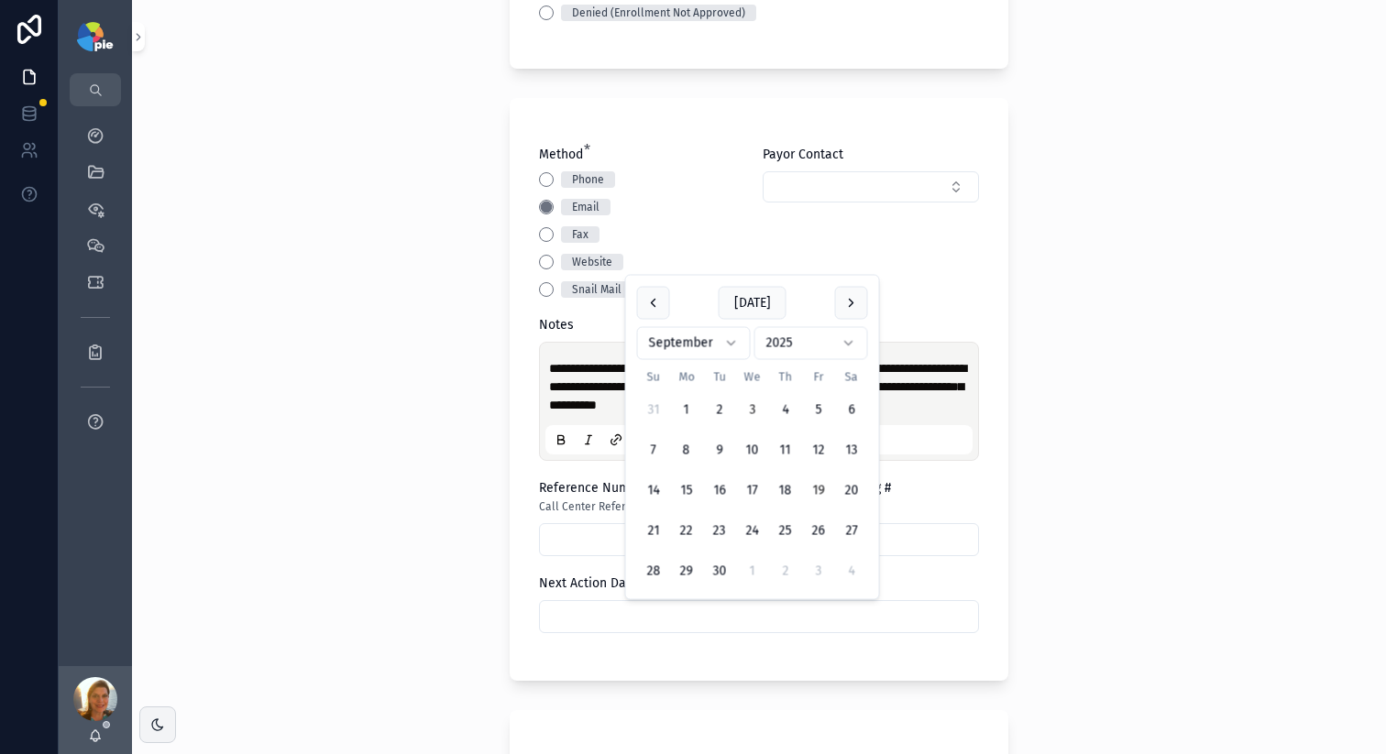
click at [818, 488] on button "19" at bounding box center [818, 491] width 33 height 33
type input "*********"
click at [349, 464] on div "**********" at bounding box center [759, 377] width 1254 height 754
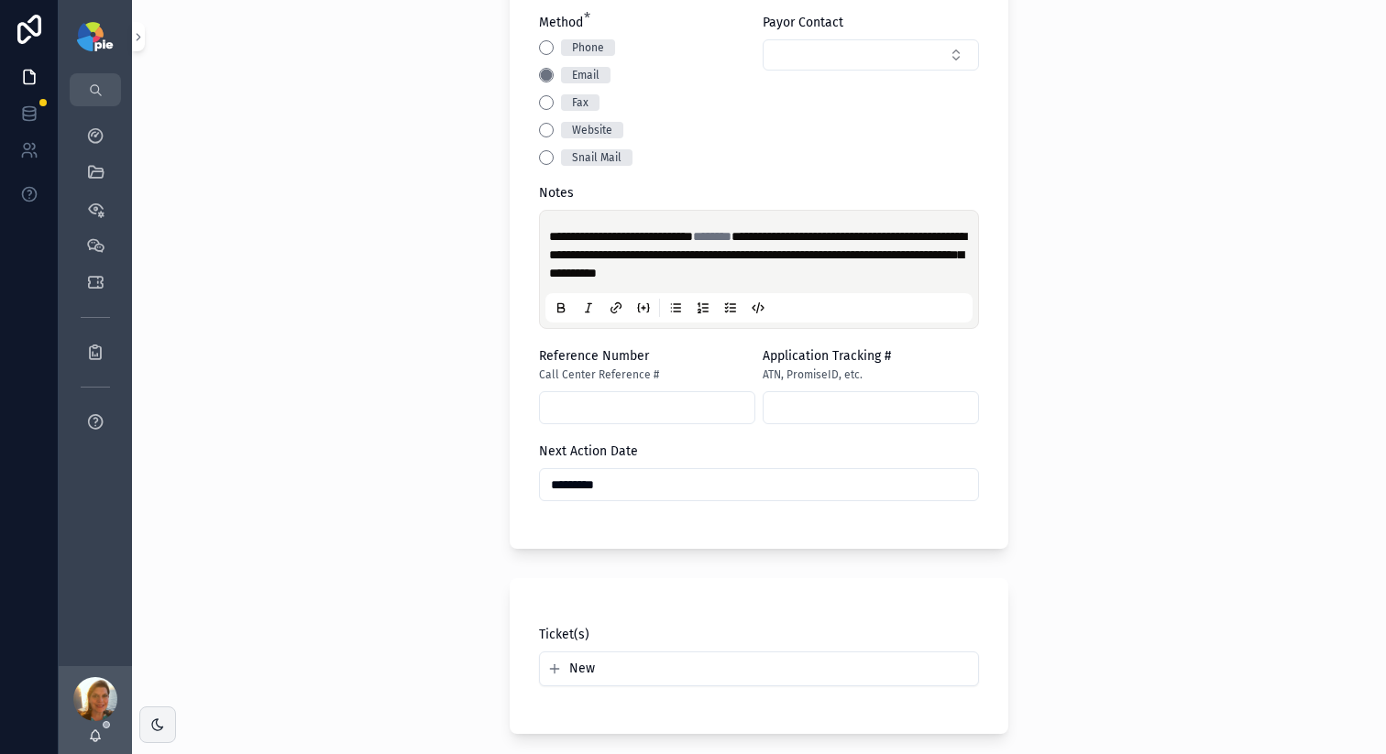
scroll to position [943, 0]
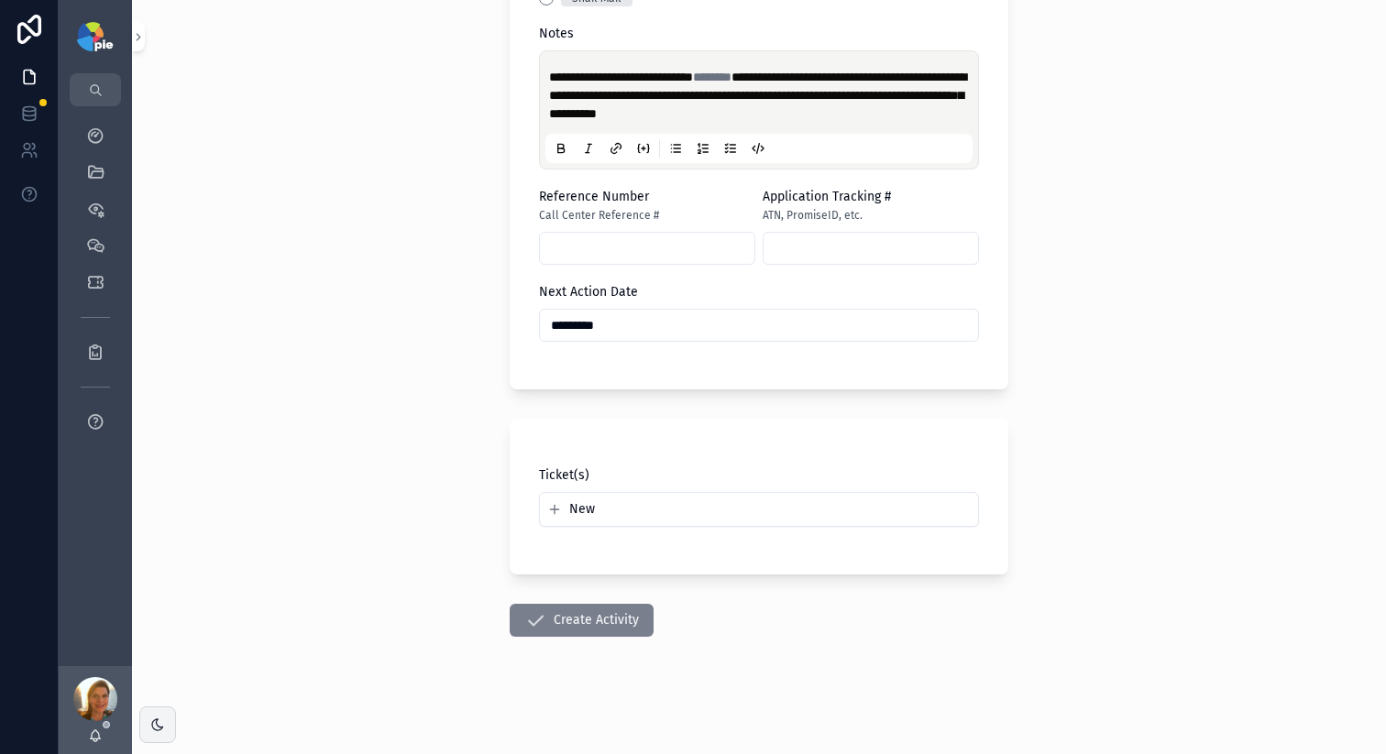
click at [565, 625] on button "Create Activity" at bounding box center [582, 620] width 144 height 33
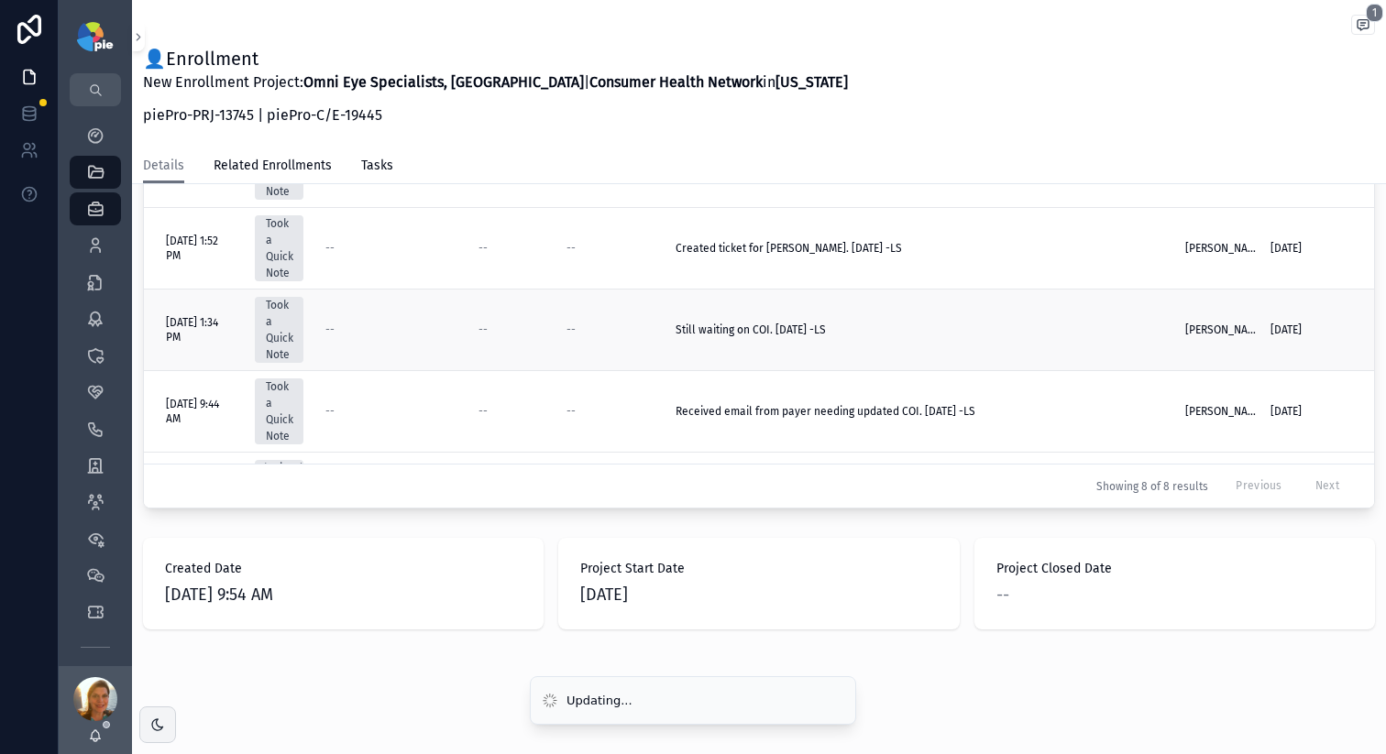
scroll to position [934, 0]
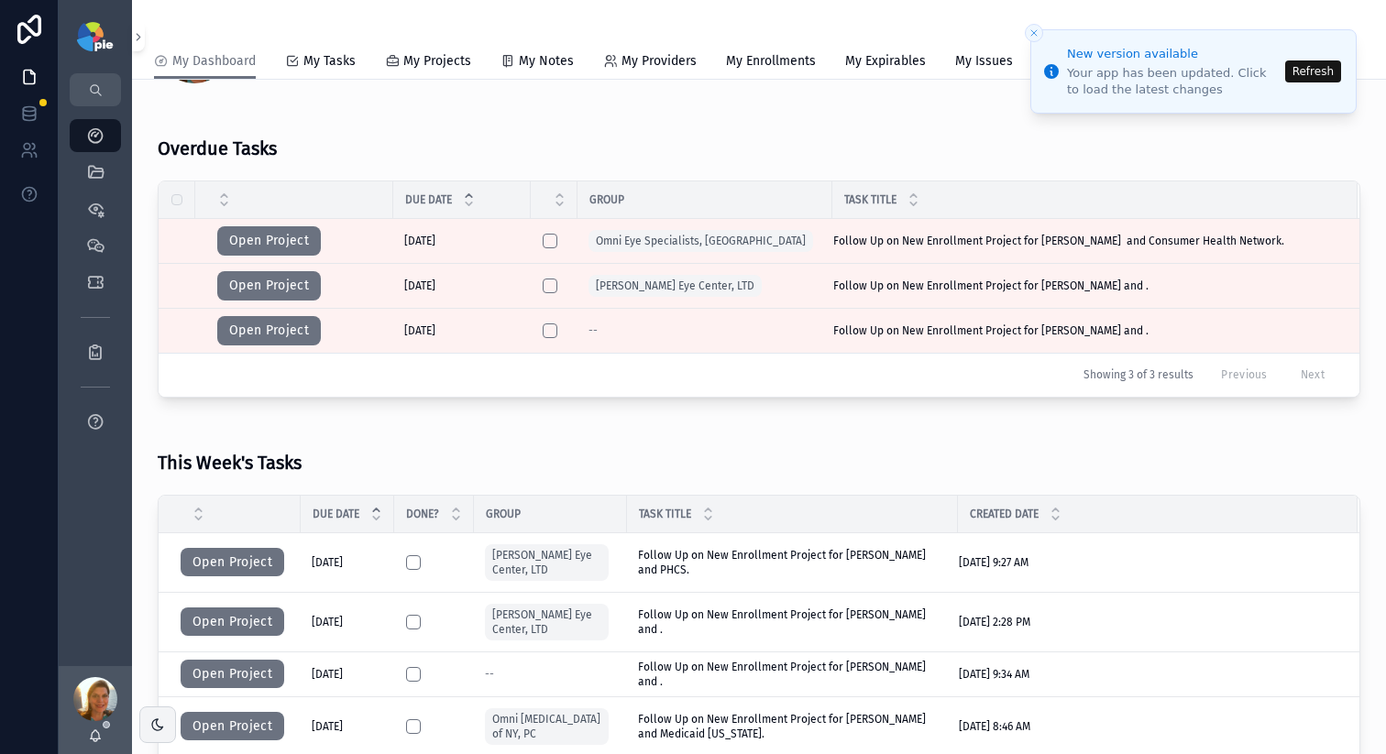
scroll to position [111, 0]
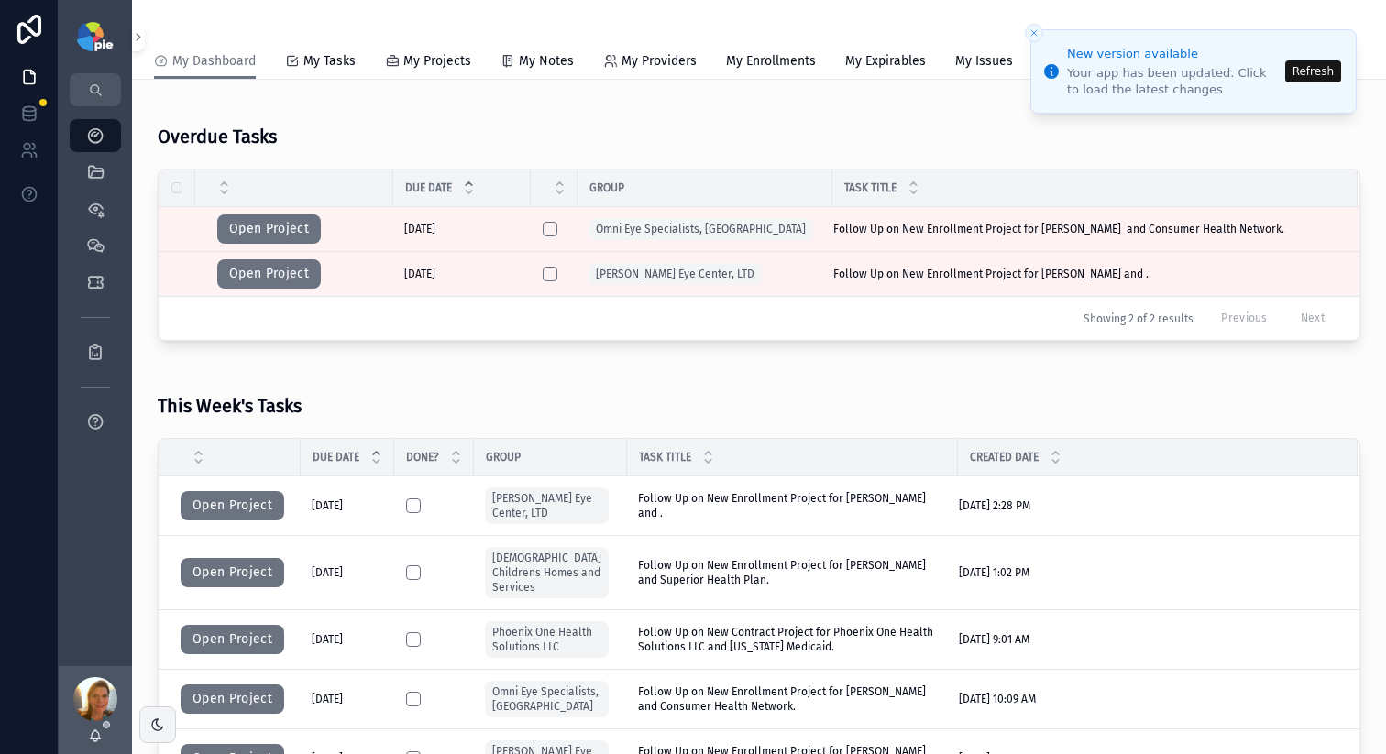
click at [1310, 73] on button "Refresh" at bounding box center [1313, 71] width 56 height 22
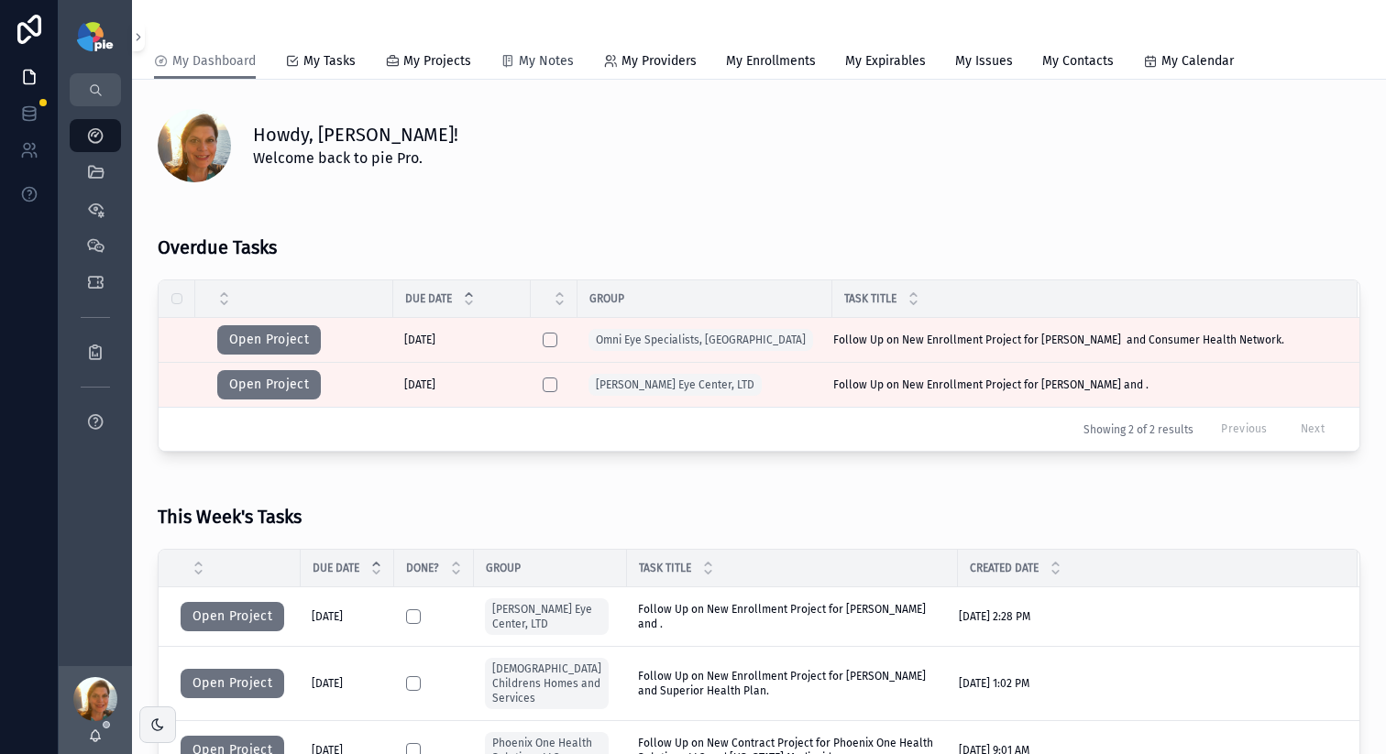
click at [566, 60] on span "My Notes" at bounding box center [546, 61] width 55 height 18
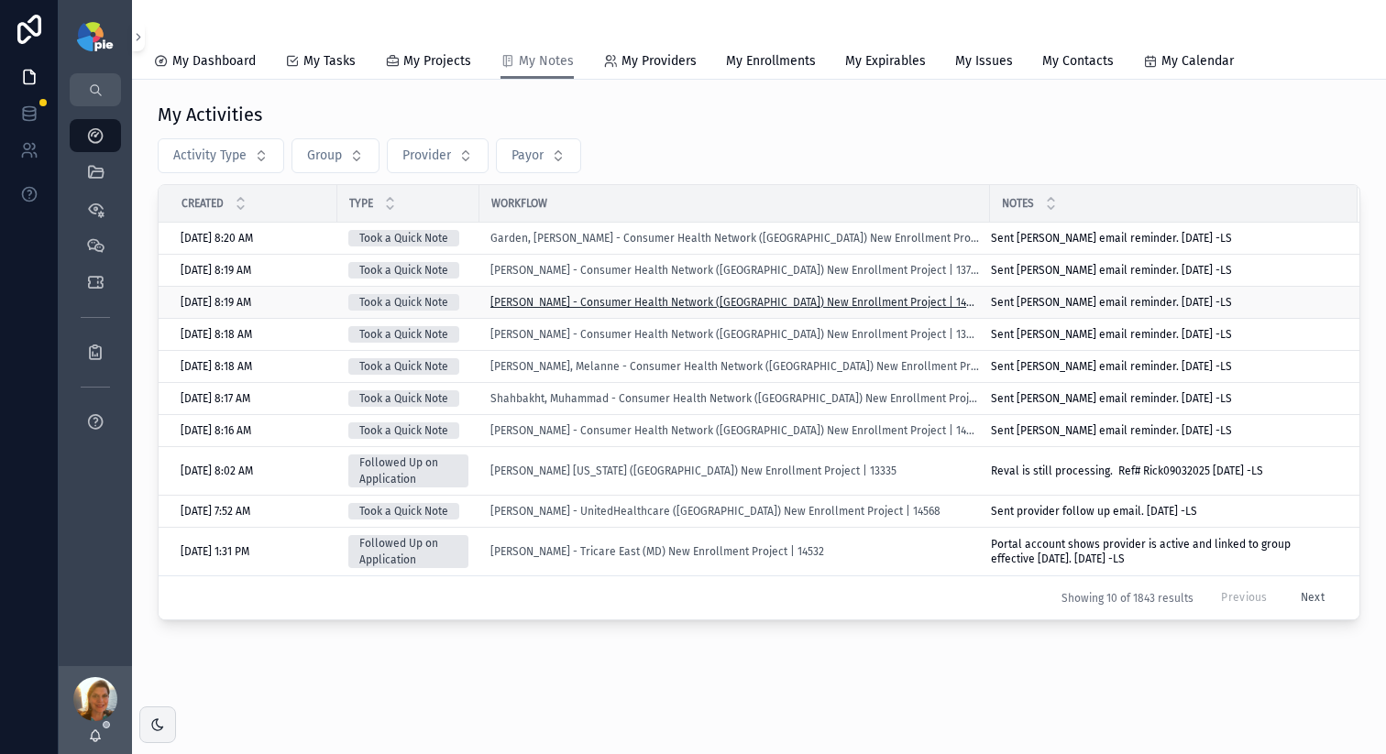
click at [698, 299] on span "[PERSON_NAME] - Consumer Health Network ([GEOGRAPHIC_DATA]) New Enrollment Proj…" at bounding box center [734, 302] width 488 height 15
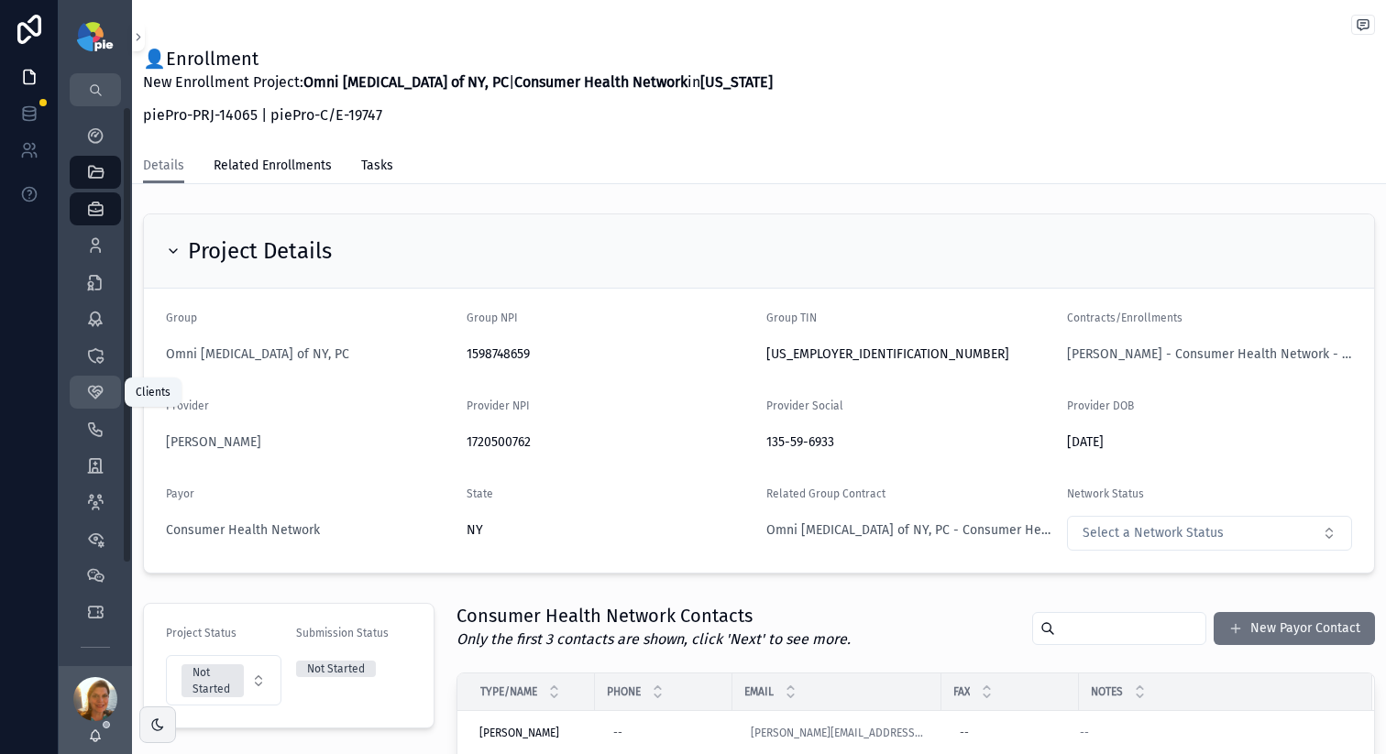
click at [91, 383] on icon "scrollable content" at bounding box center [95, 392] width 18 height 18
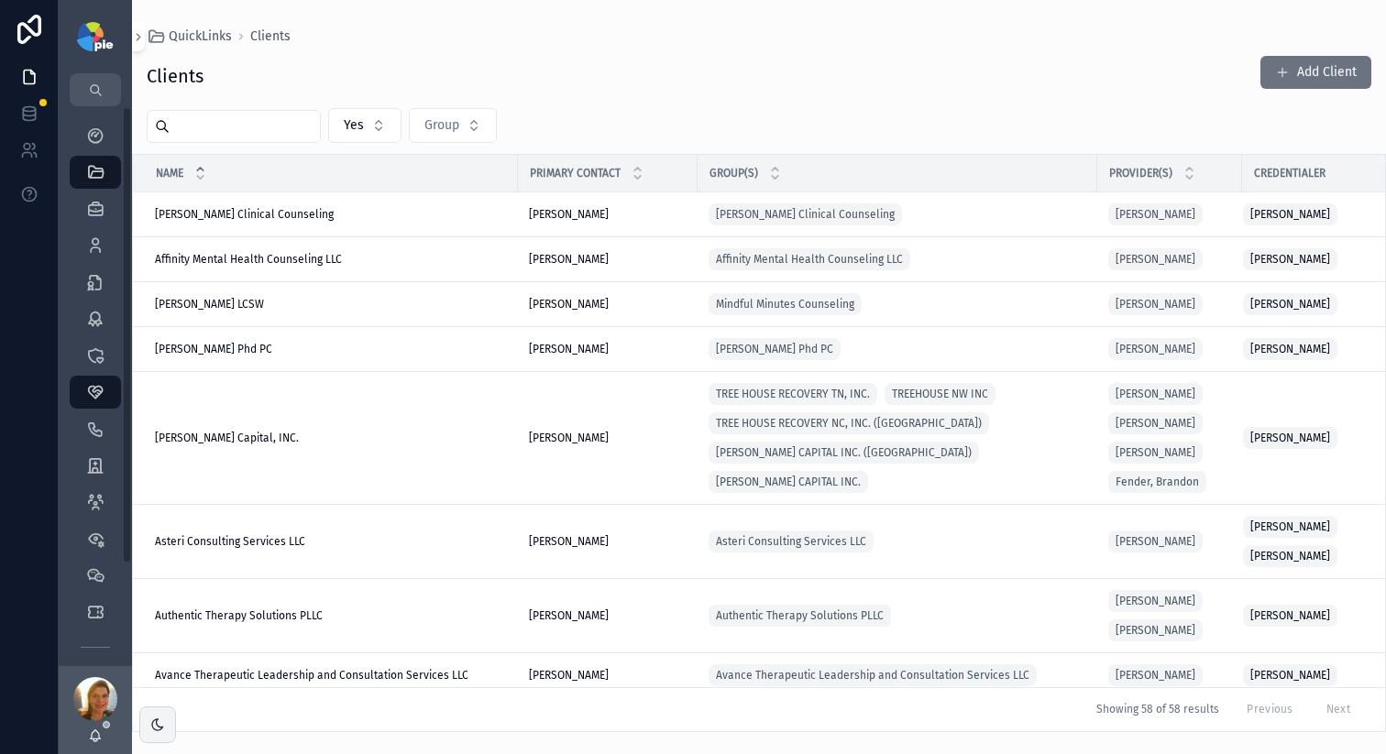
click at [270, 125] on input "scrollable content" at bounding box center [245, 127] width 150 height 26
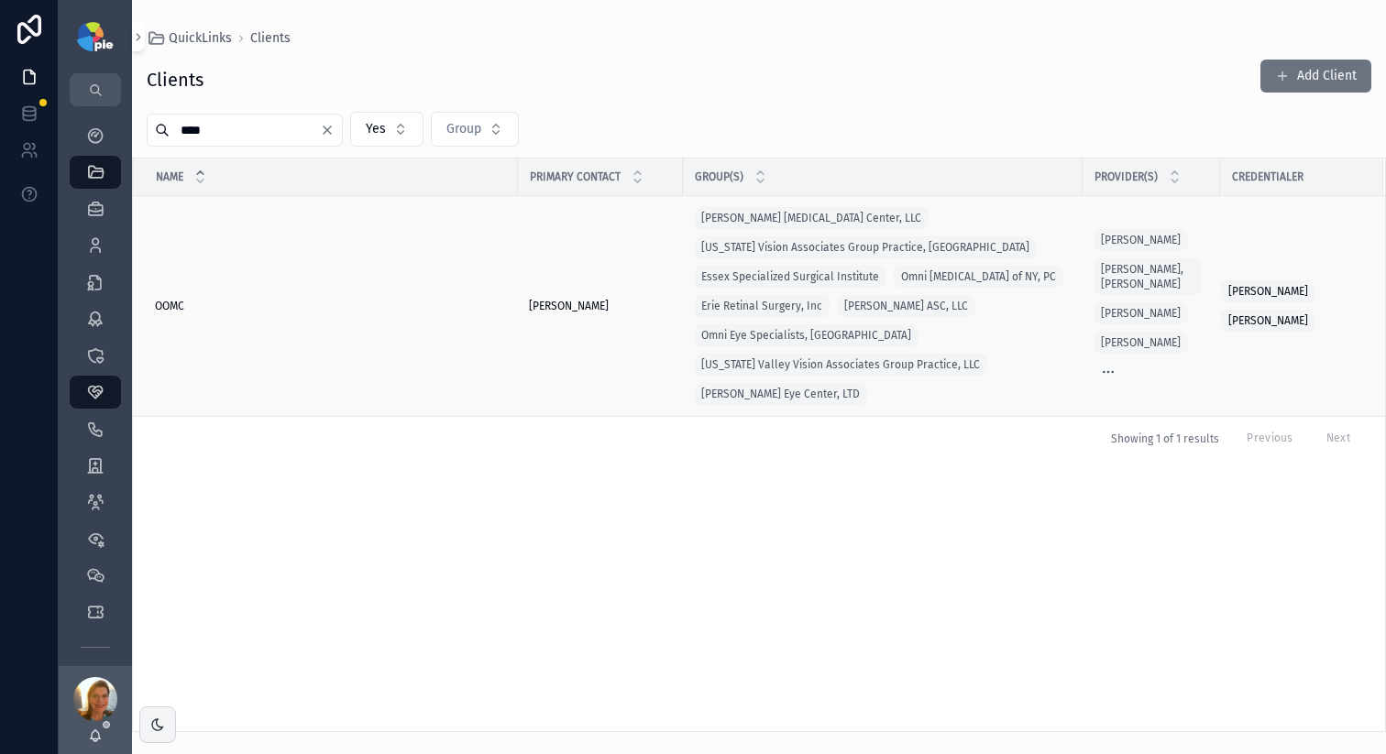
type input "****"
click at [181, 315] on td "OOMC OOMC" at bounding box center [325, 306] width 385 height 221
click at [181, 310] on span "OOMC" at bounding box center [169, 306] width 29 height 15
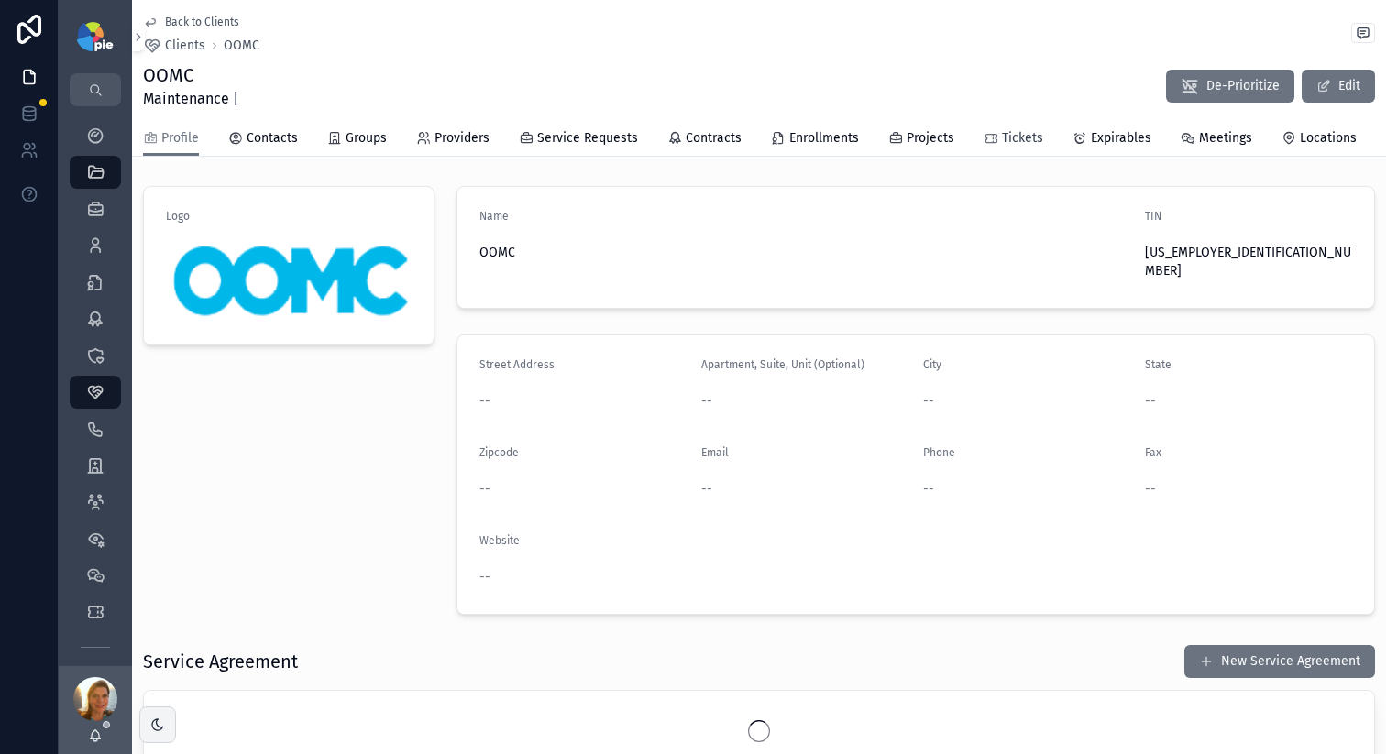
click at [983, 136] on icon "scrollable content" at bounding box center [990, 138] width 15 height 15
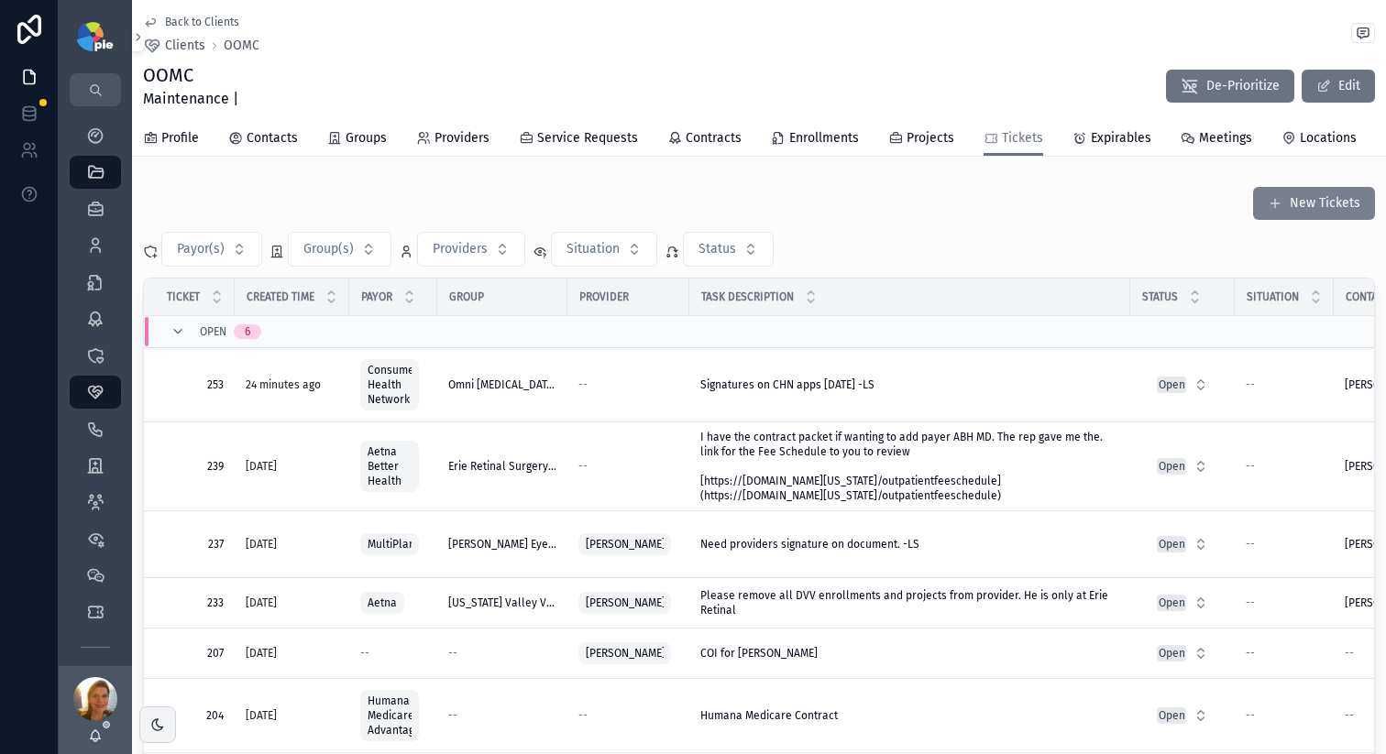
click at [1272, 192] on button "New Tickets" at bounding box center [1314, 203] width 122 height 33
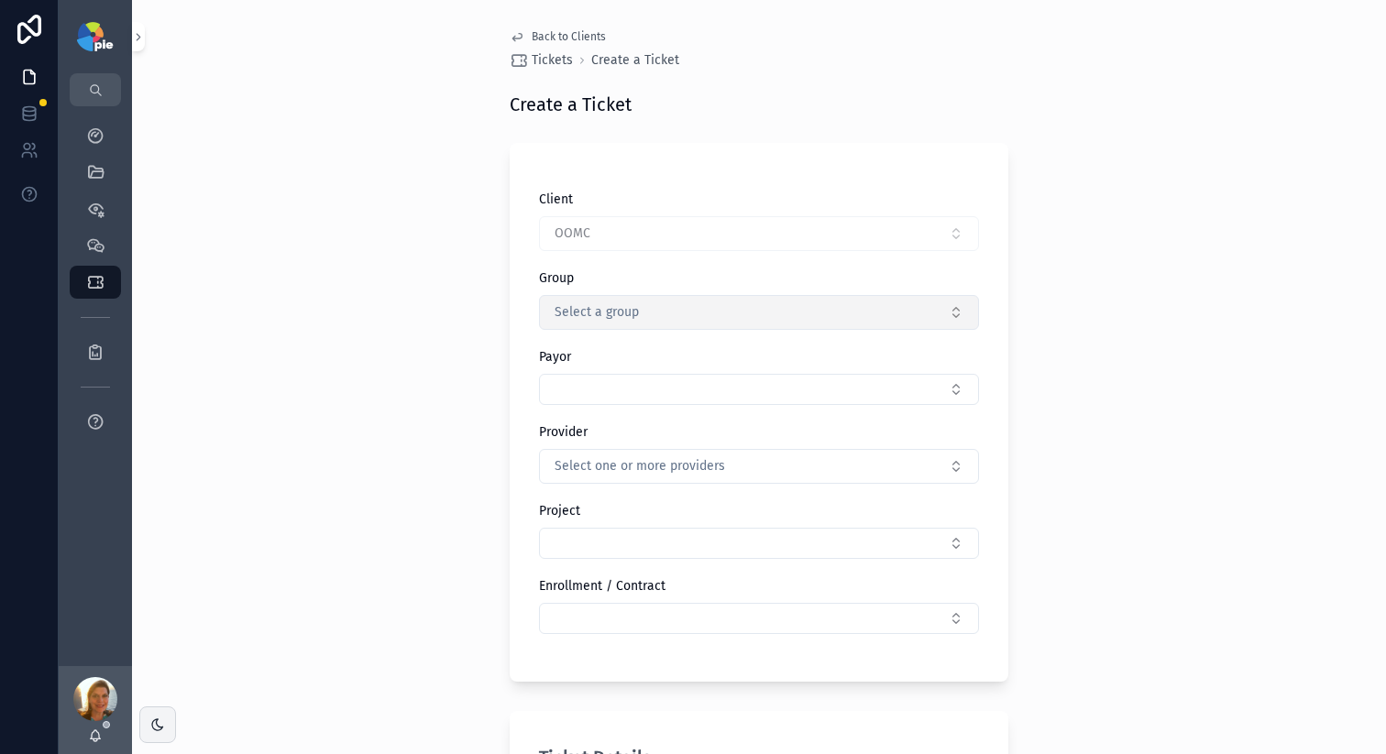
click at [627, 329] on button "Select a group" at bounding box center [759, 312] width 440 height 35
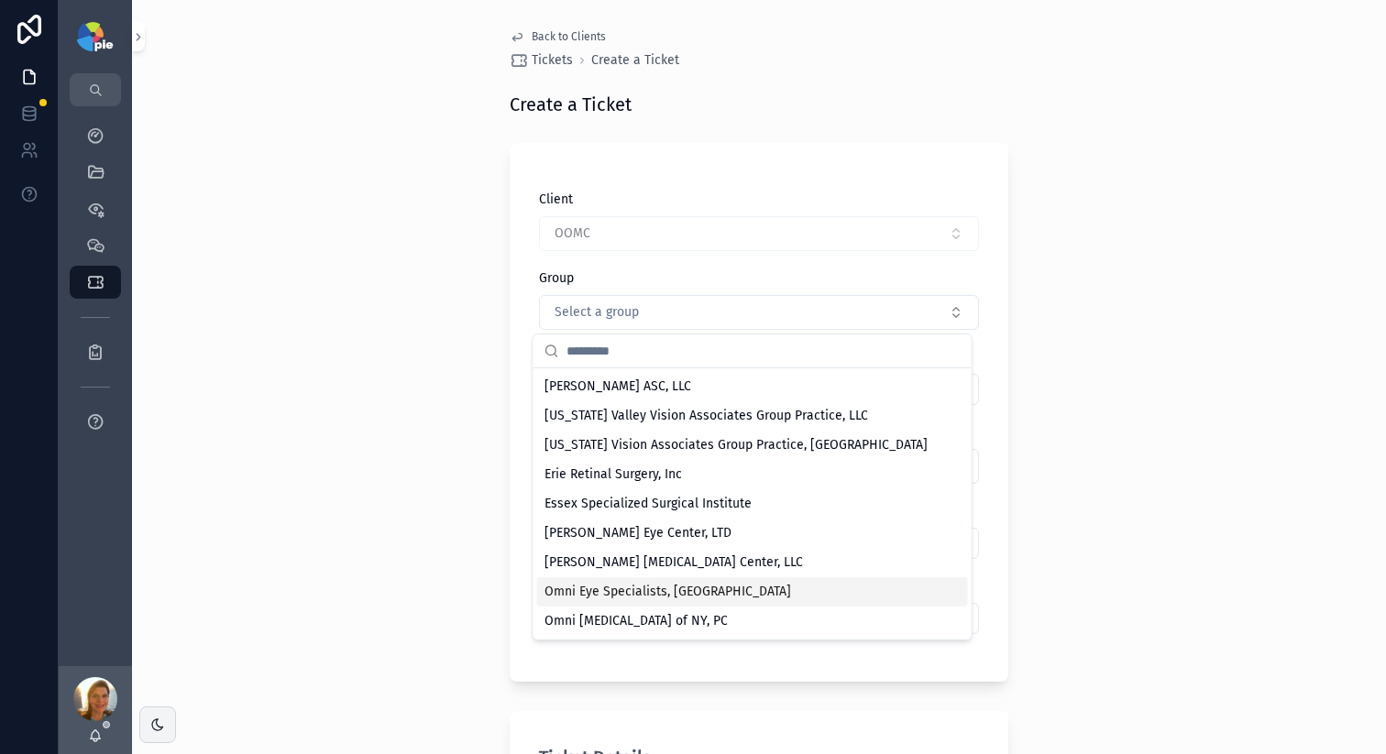
click at [685, 583] on div "Omni Eye Specialists, [GEOGRAPHIC_DATA]" at bounding box center [752, 591] width 431 height 29
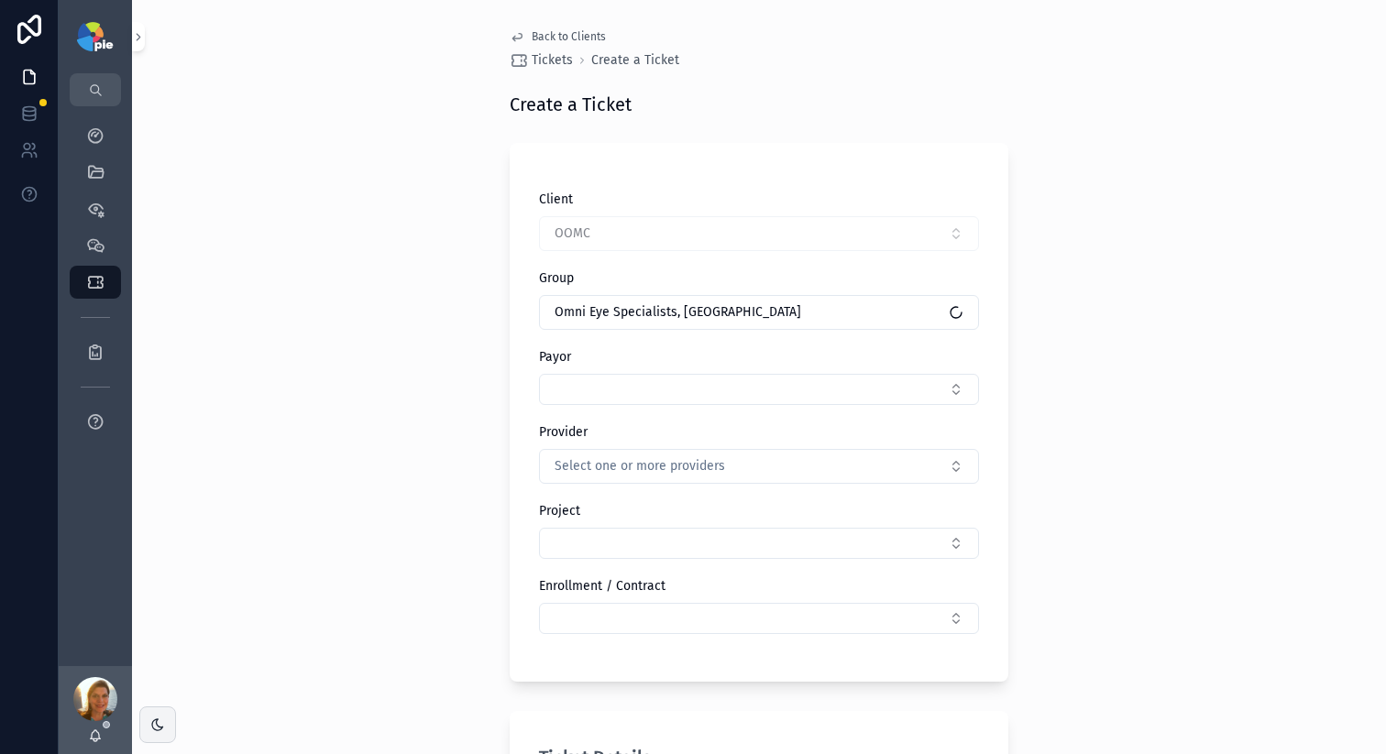
click at [441, 337] on div "Back to Clients Tickets Create a Ticket Create a Ticket Client OOMC Group Omni …" at bounding box center [759, 377] width 1254 height 754
click at [569, 385] on button "Select Button" at bounding box center [759, 389] width 440 height 31
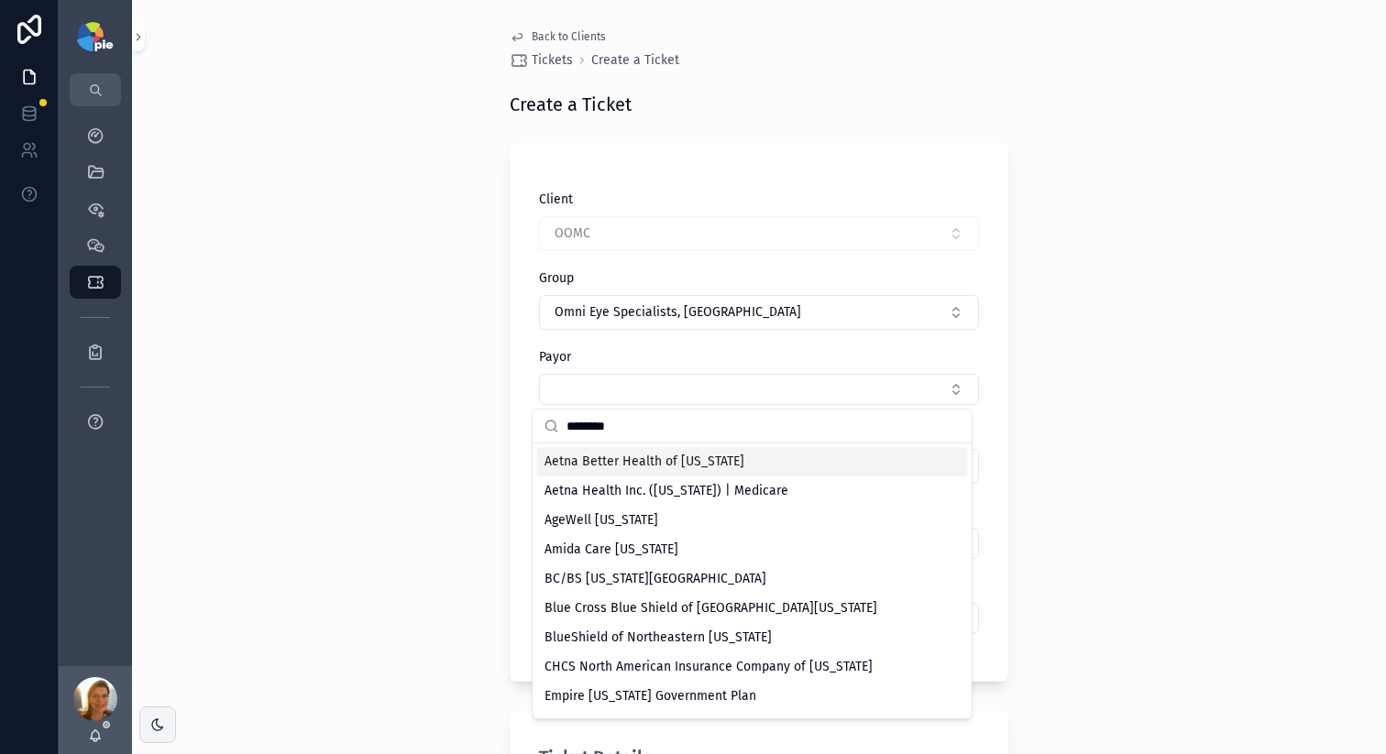
click at [629, 425] on input "********" at bounding box center [763, 426] width 394 height 33
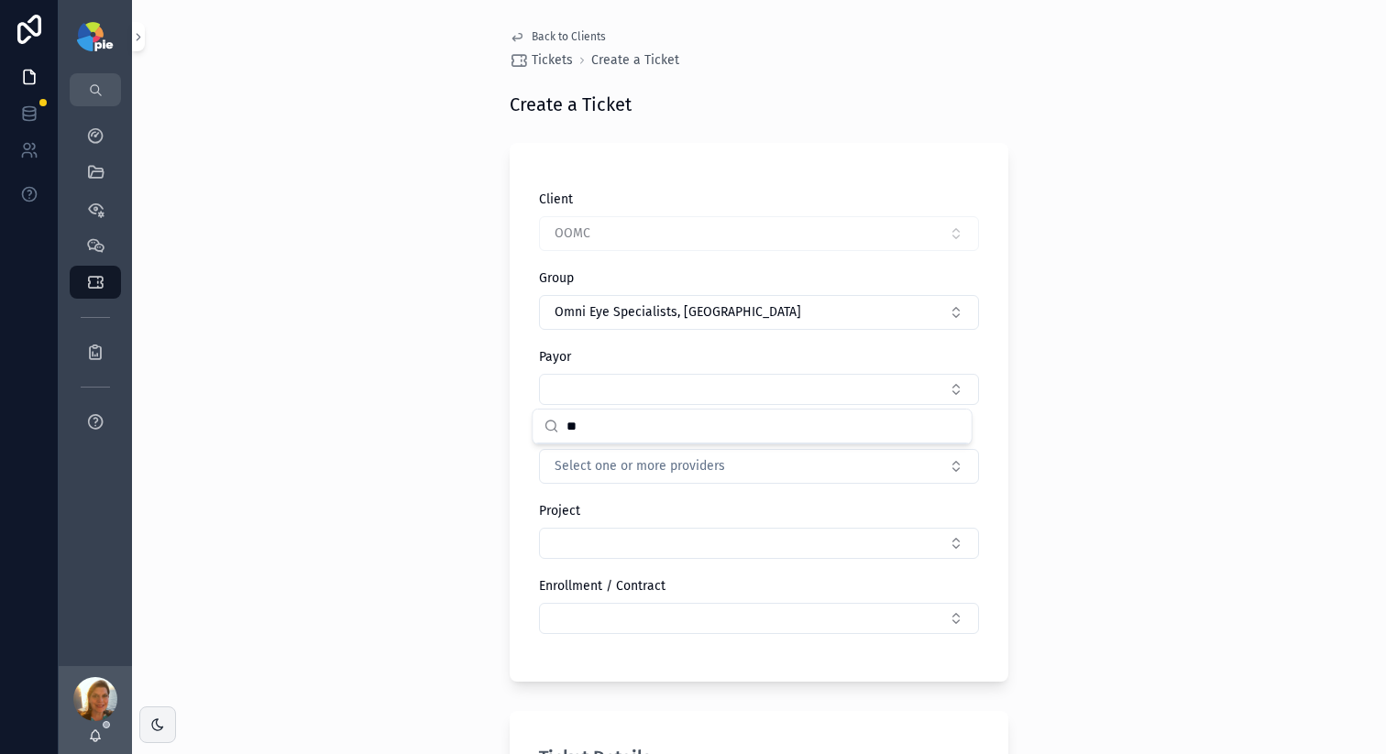
type input "*"
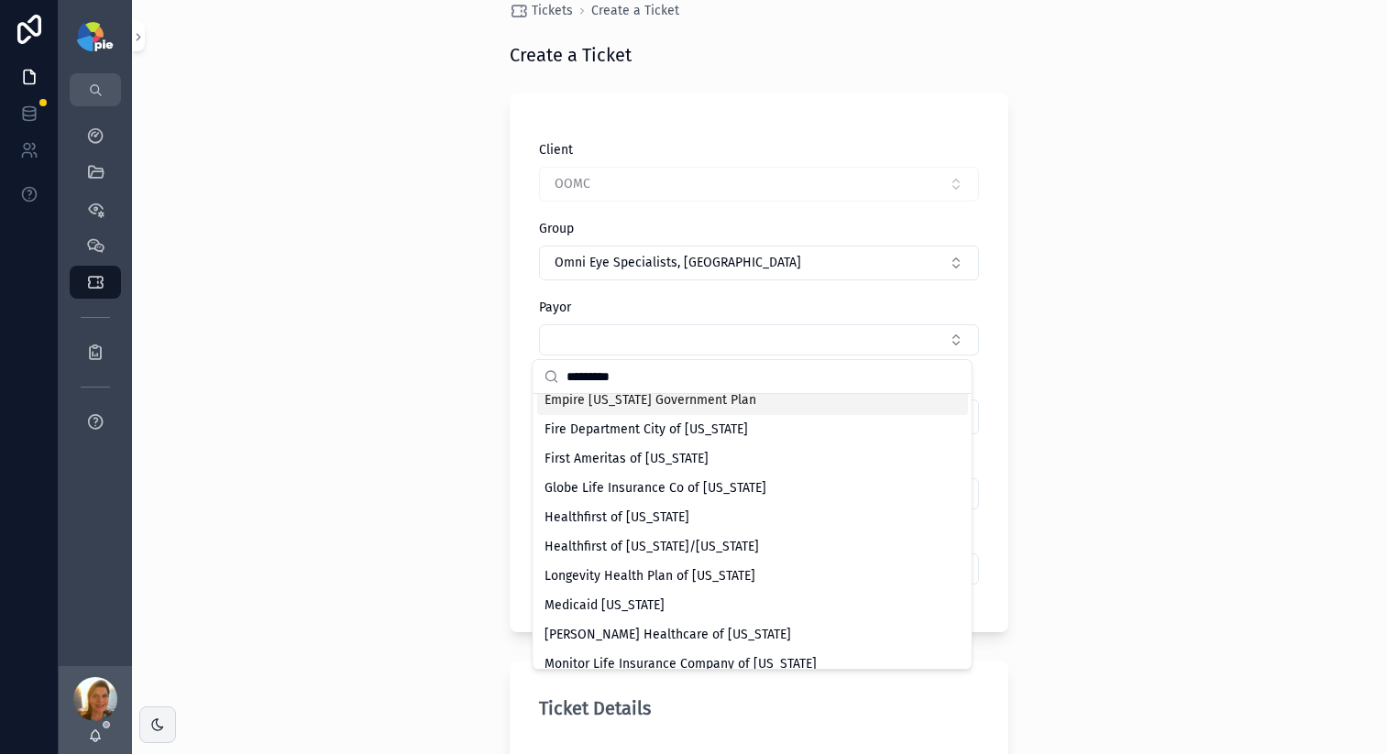
scroll to position [249, 0]
type input "********"
click at [633, 610] on span "Medicaid New York" at bounding box center [604, 603] width 120 height 18
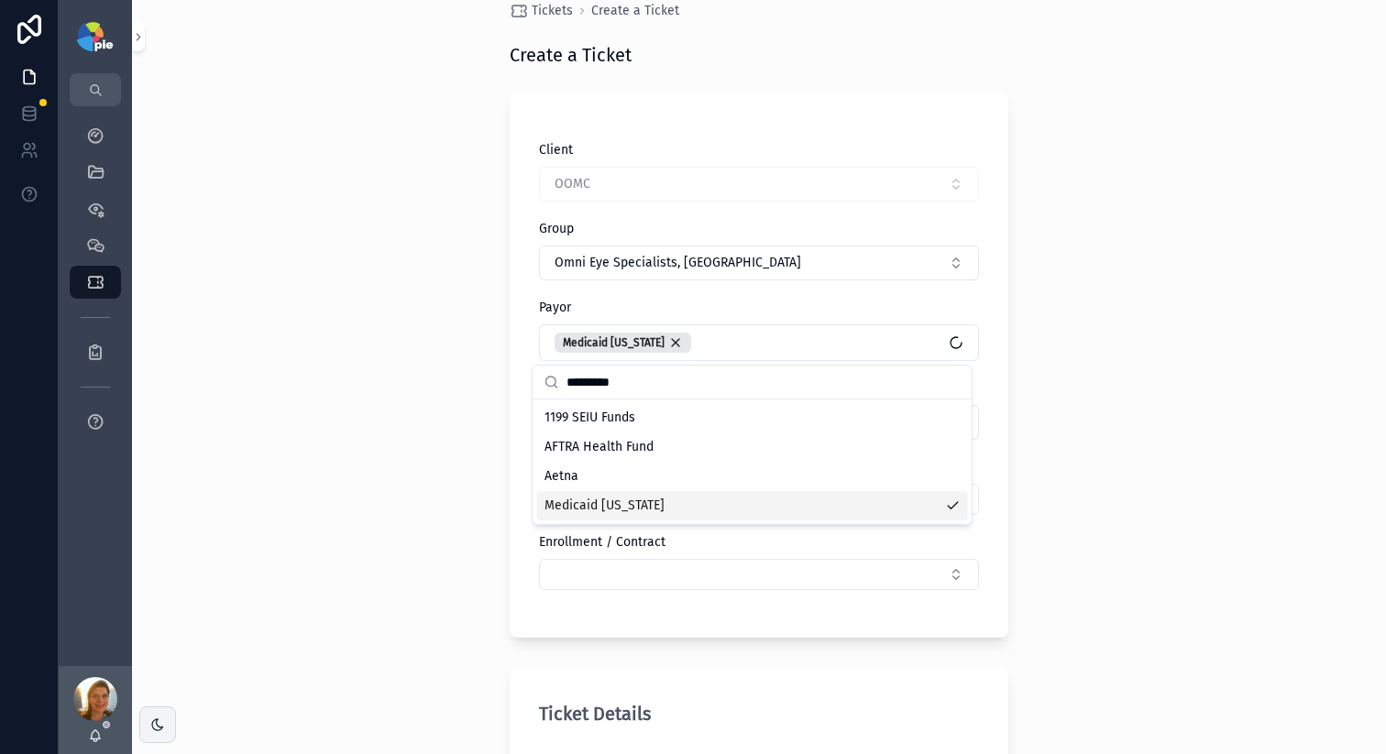
scroll to position [0, 0]
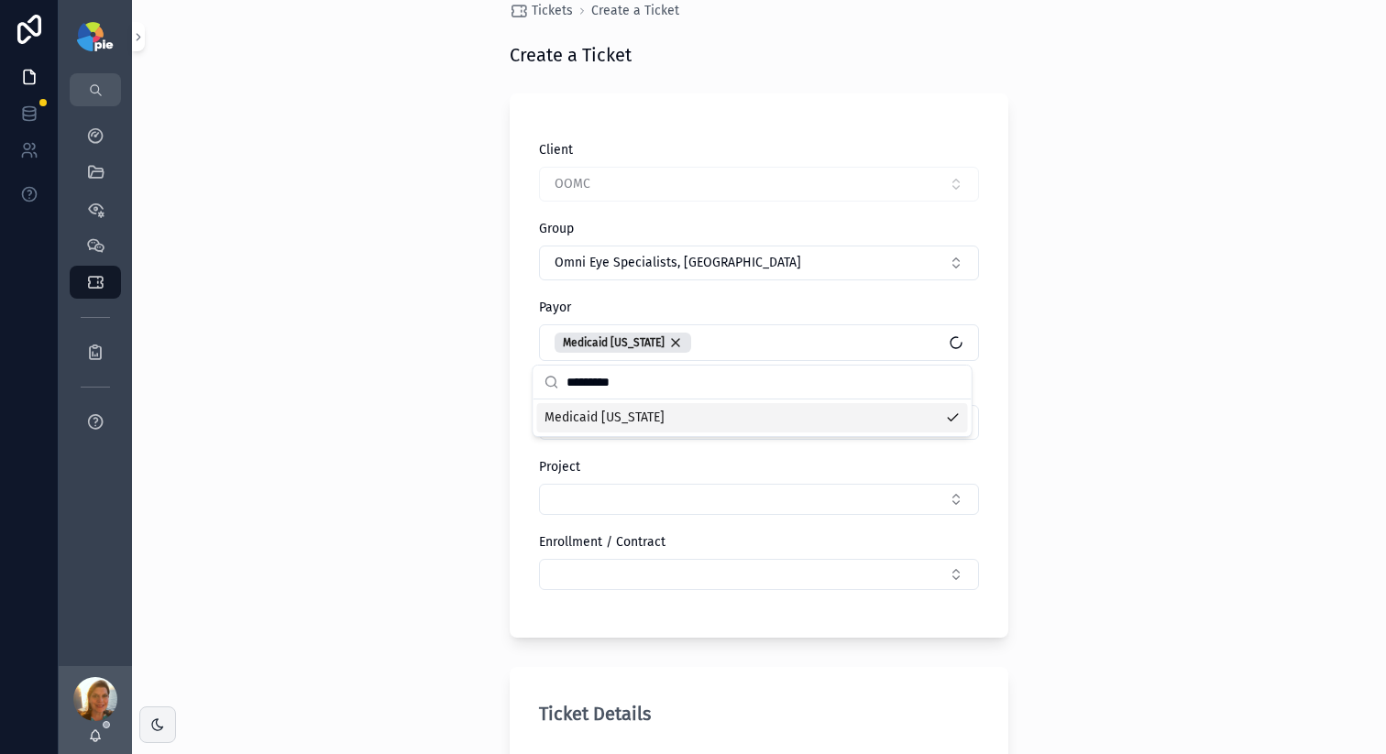
click at [429, 355] on div "Back to Clients Tickets Create a Ticket Create a Ticket Client OOMC Group Omni …" at bounding box center [759, 328] width 1254 height 754
click at [477, 520] on div "Back to Clients Tickets Create a Ticket Create a Ticket Client OOMC Group Omni …" at bounding box center [759, 328] width 1254 height 754
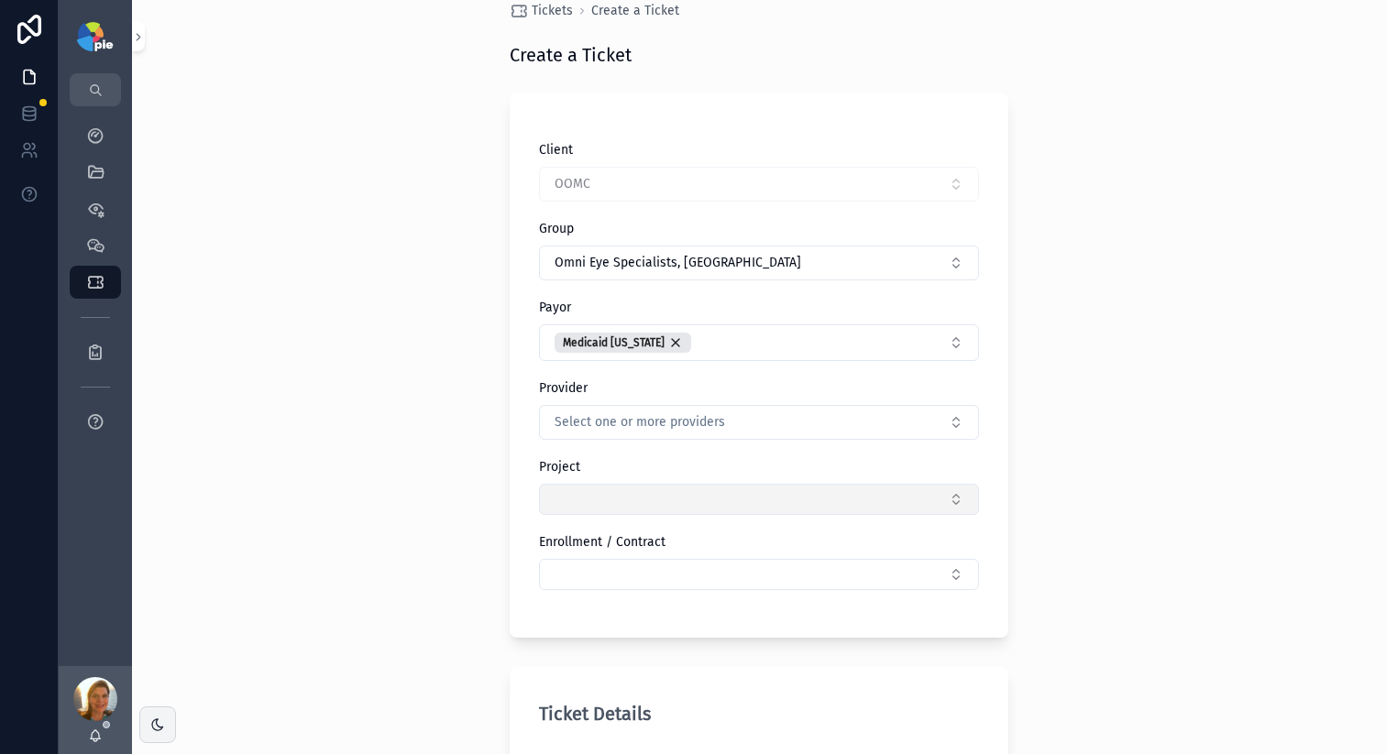
click at [666, 512] on button "Select Button" at bounding box center [759, 499] width 440 height 31
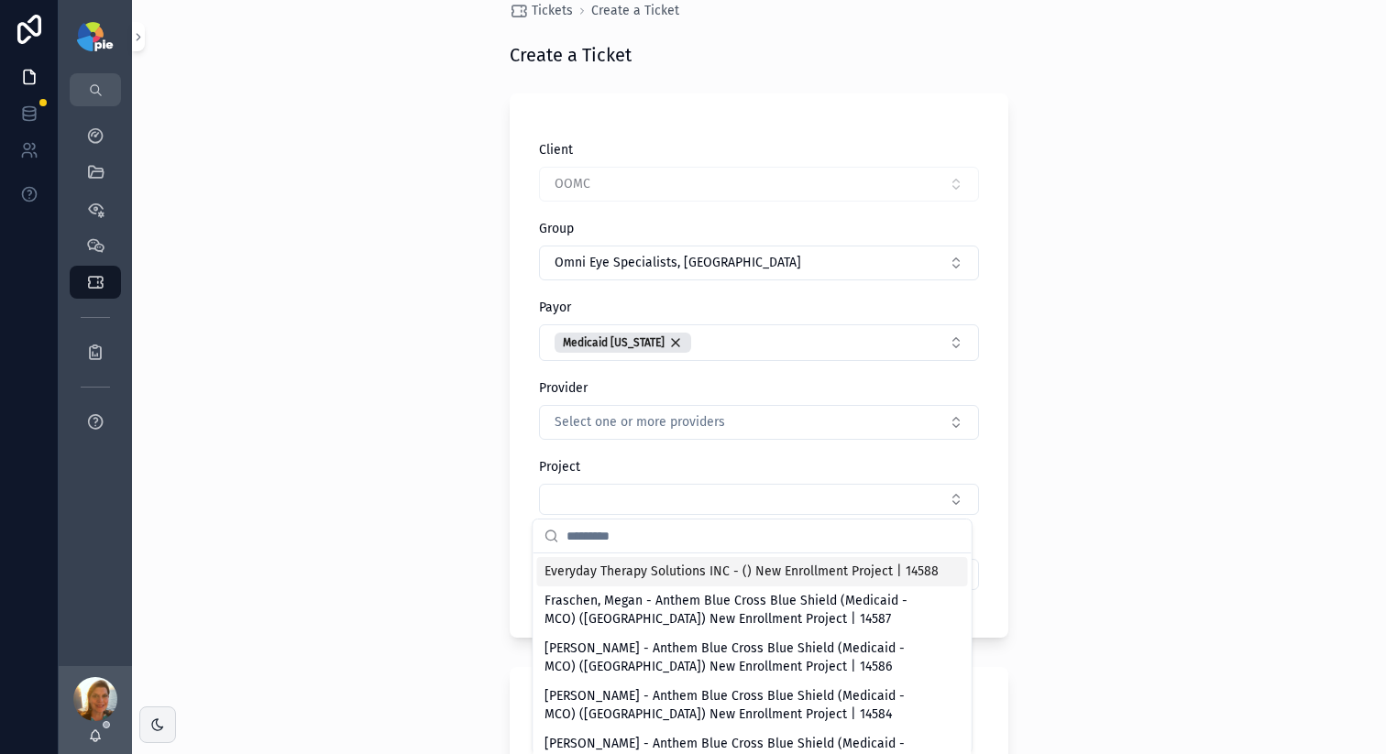
click at [285, 329] on div "Back to Clients Tickets Create a Ticket Create a Ticket Client OOMC Group Omni …" at bounding box center [759, 328] width 1254 height 754
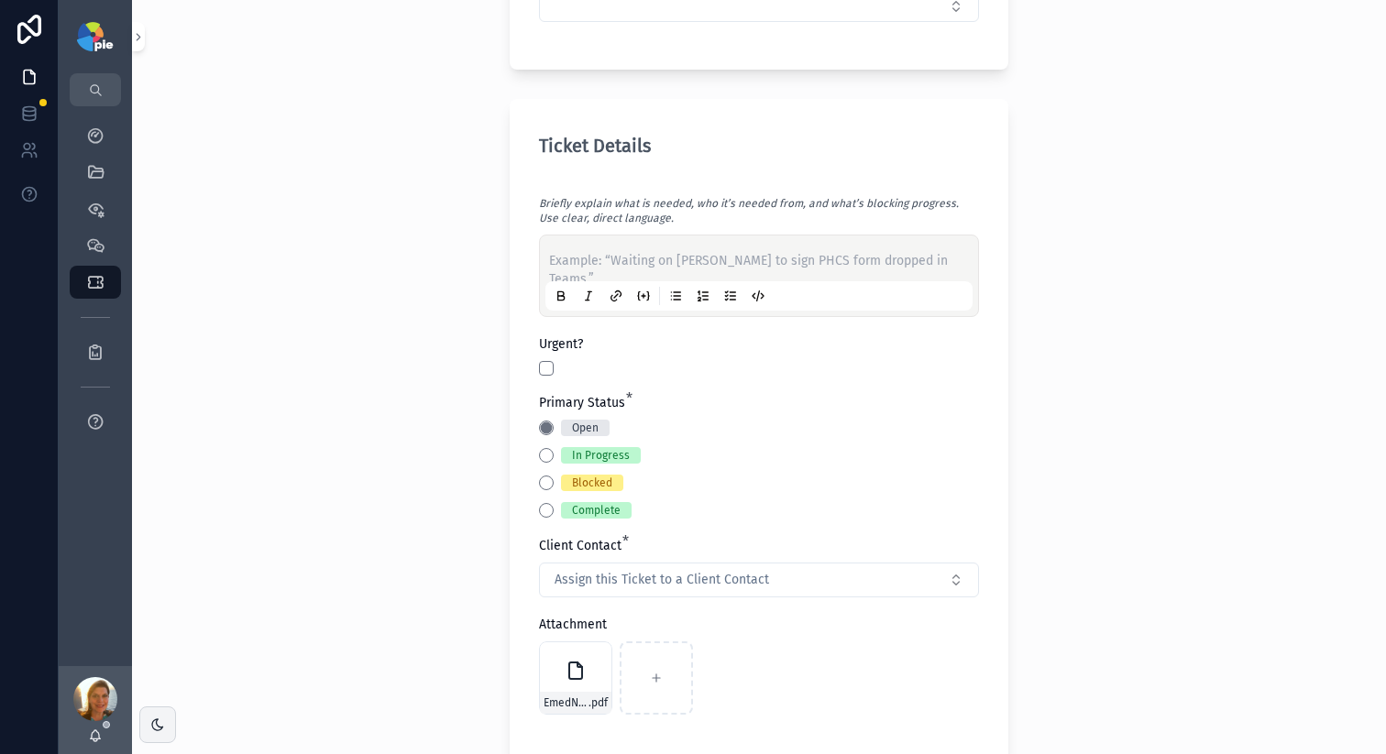
scroll to position [570, 0]
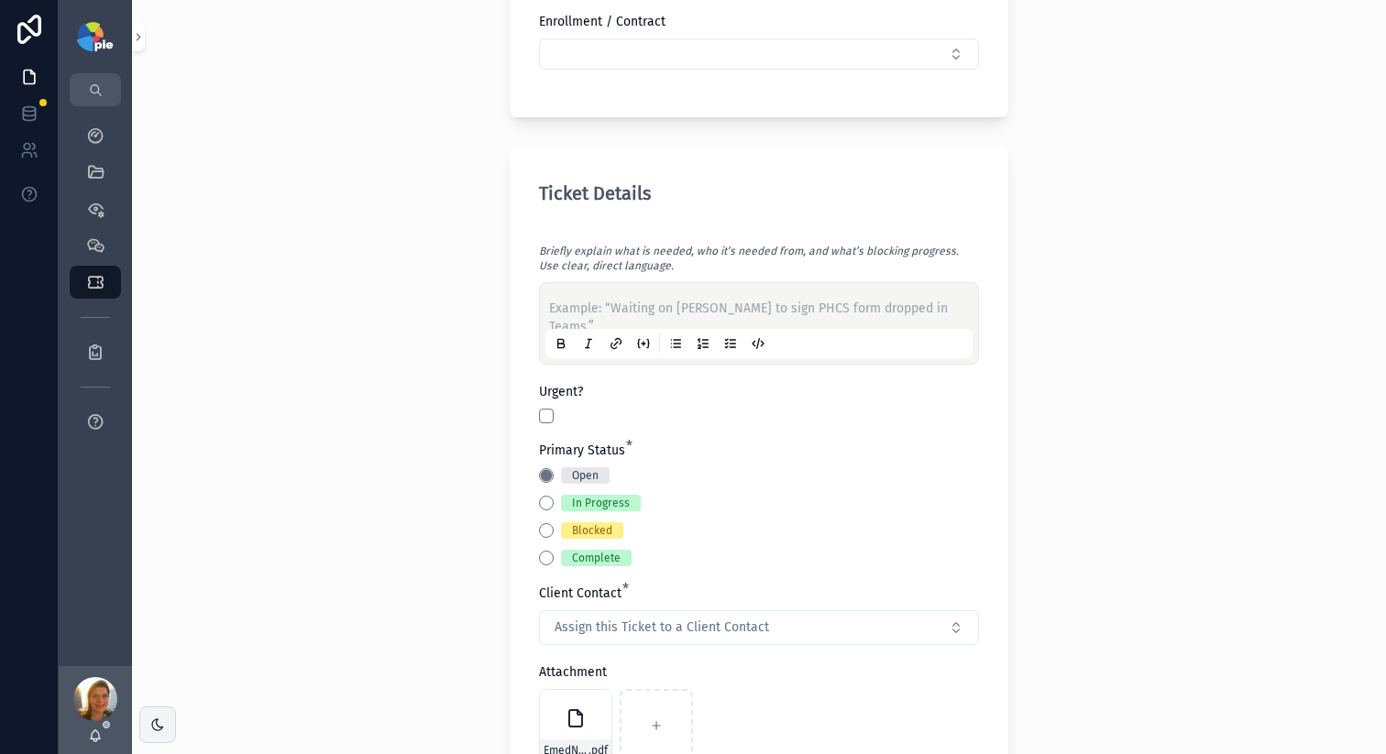
click at [595, 310] on p "scrollable content" at bounding box center [762, 309] width 427 height 18
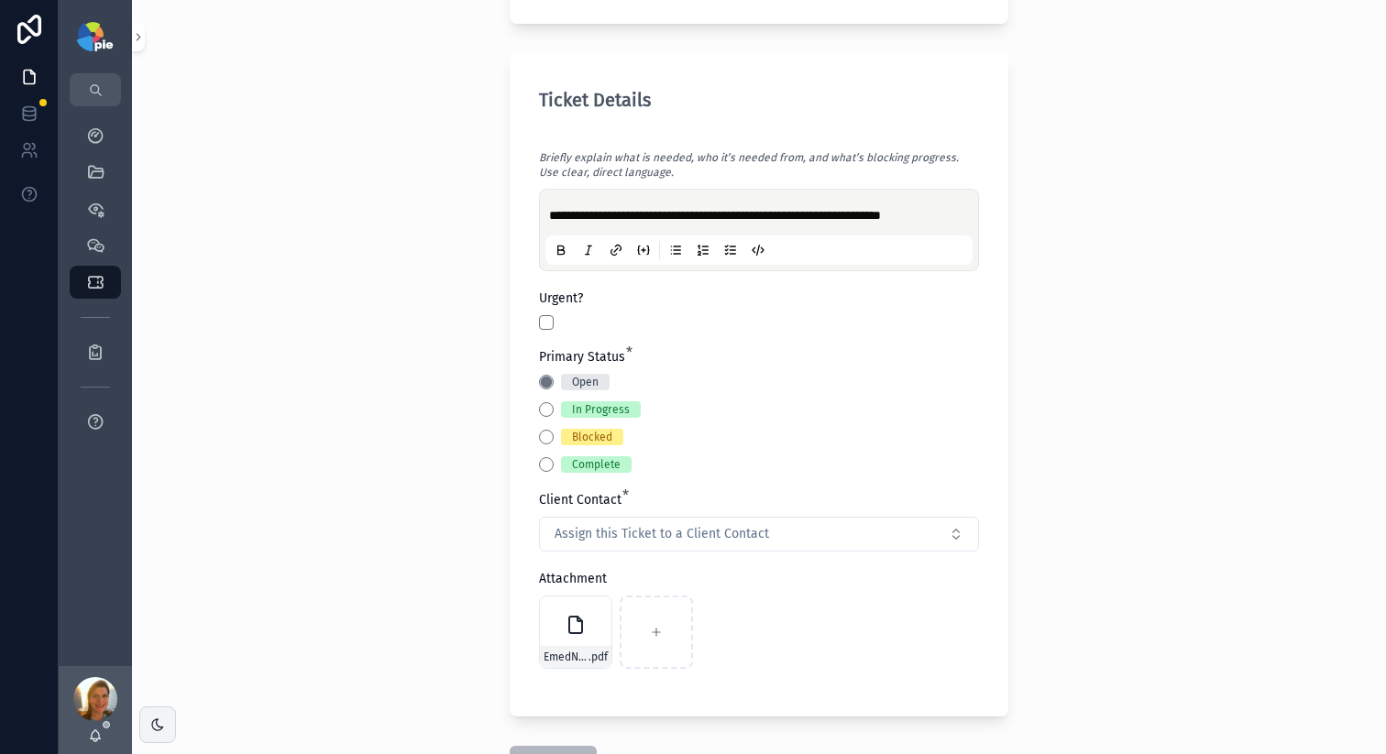
scroll to position [675, 0]
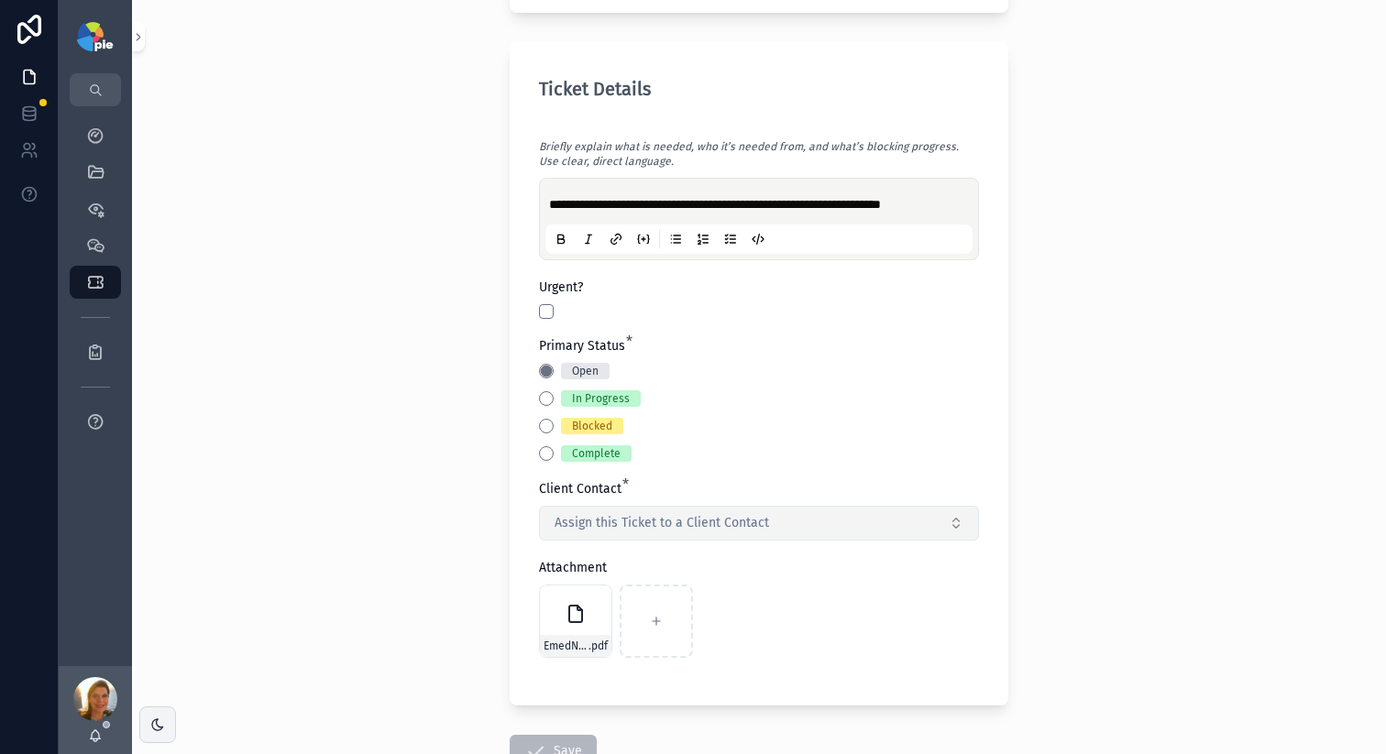
click at [644, 526] on span "Assign this Ticket to a Client Contact" at bounding box center [661, 523] width 214 height 18
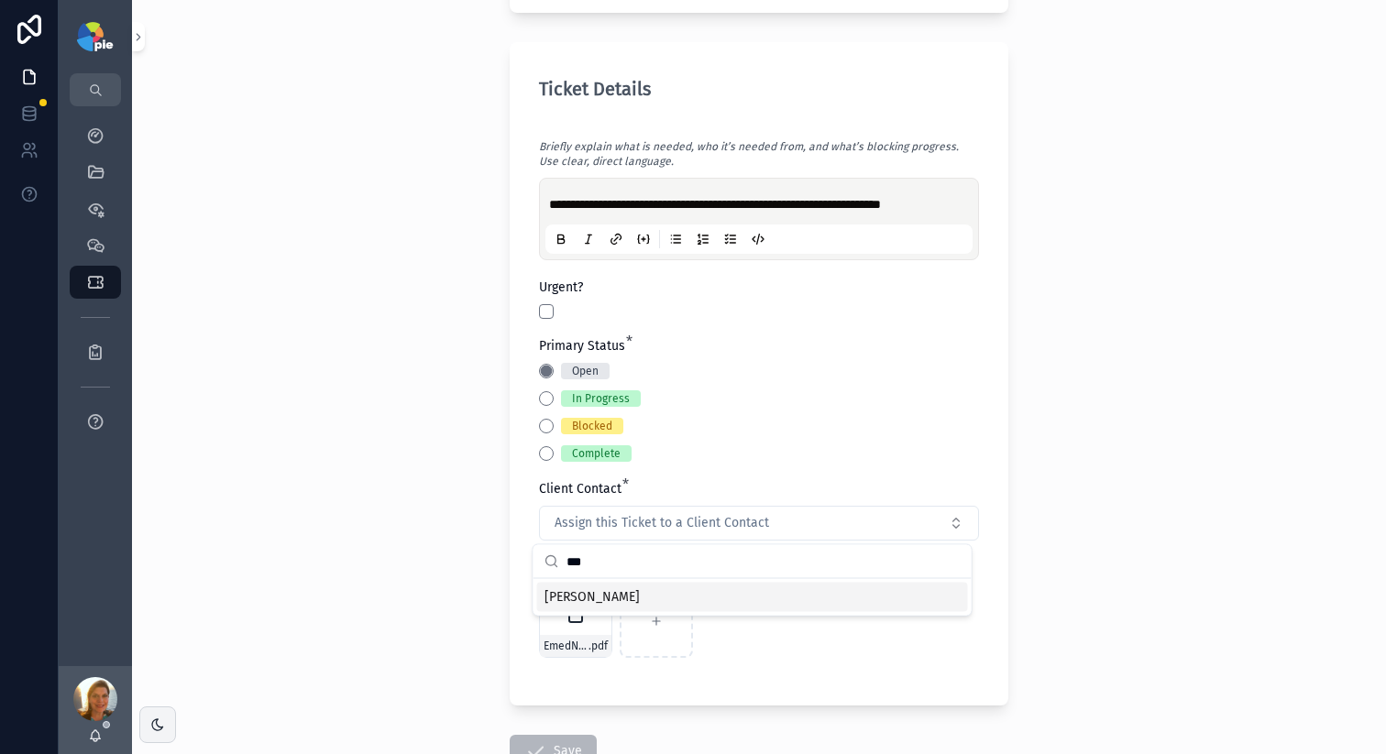
type input "***"
click at [679, 607] on div "Yesenia Ramos" at bounding box center [752, 597] width 431 height 29
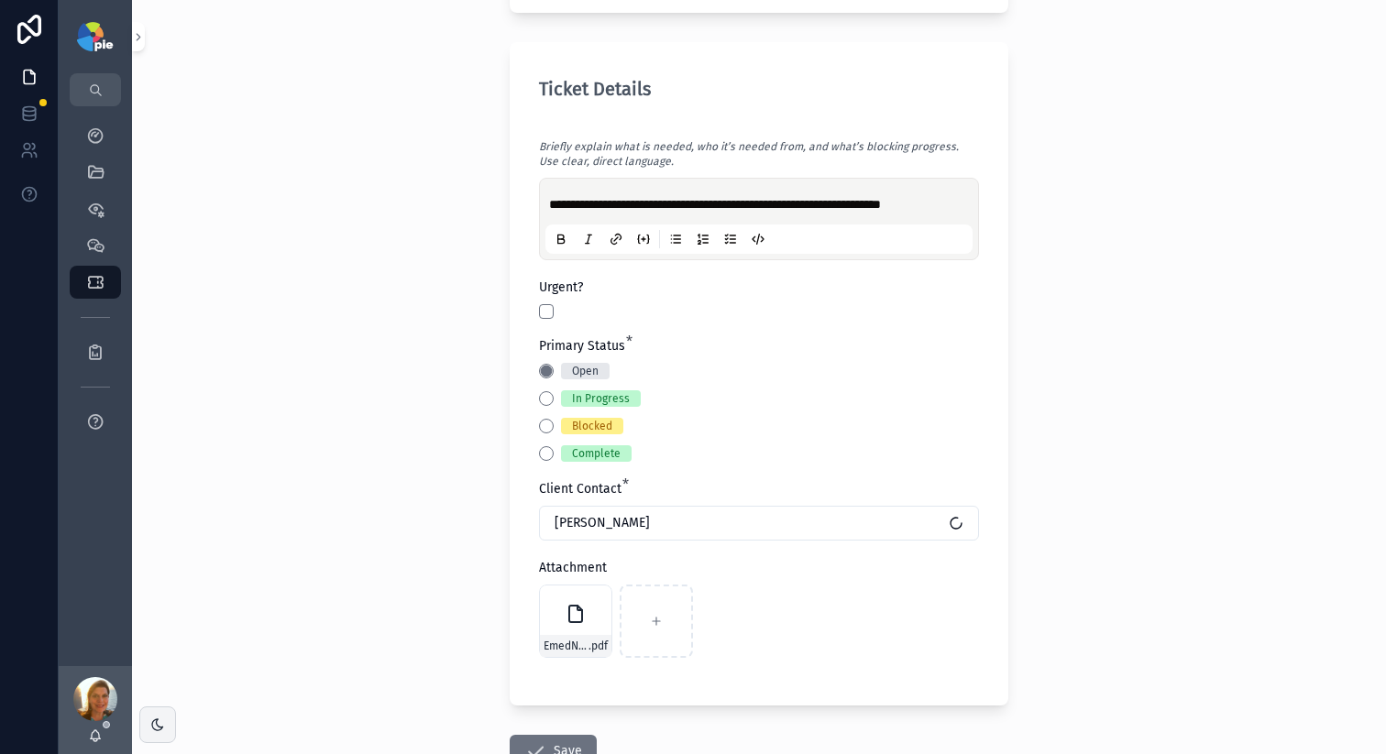
click at [389, 514] on div "**********" at bounding box center [759, 377] width 1254 height 754
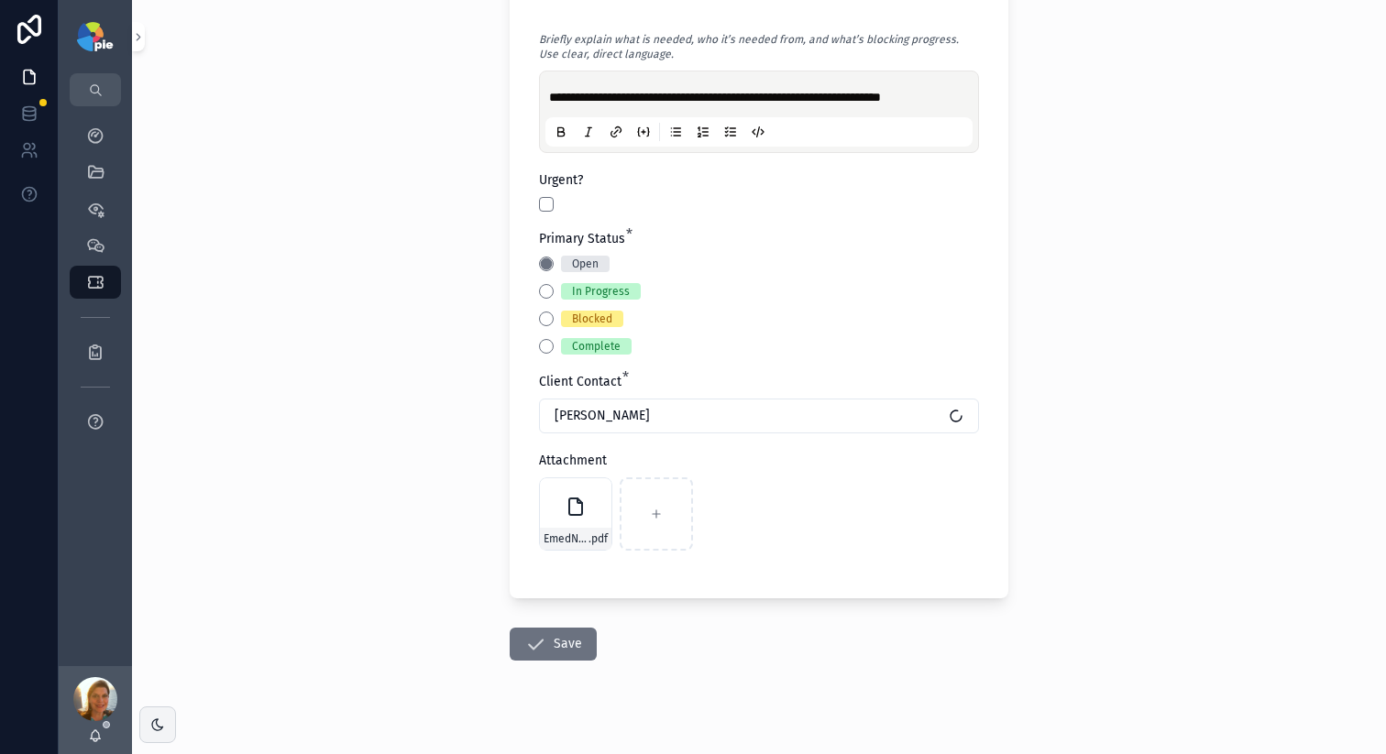
scroll to position [805, 0]
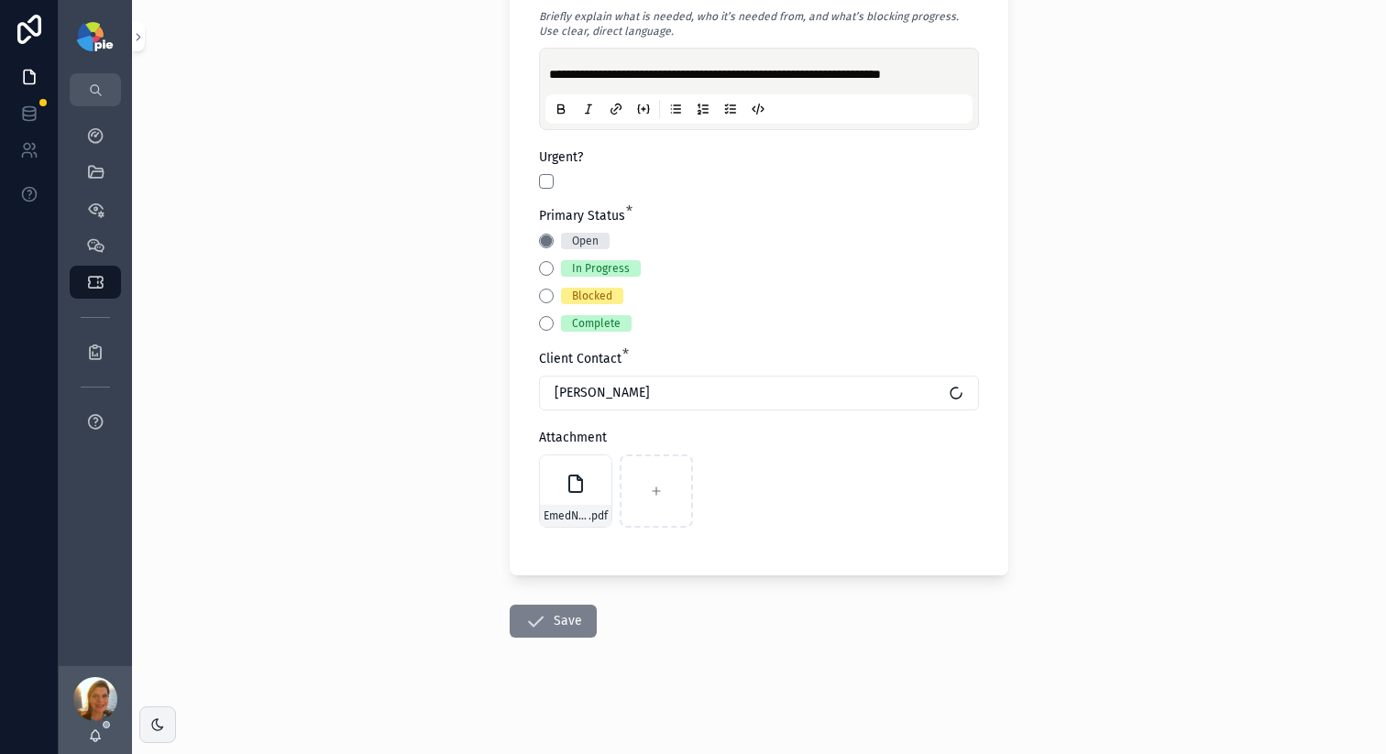
click at [534, 630] on icon "scrollable content" at bounding box center [535, 621] width 22 height 22
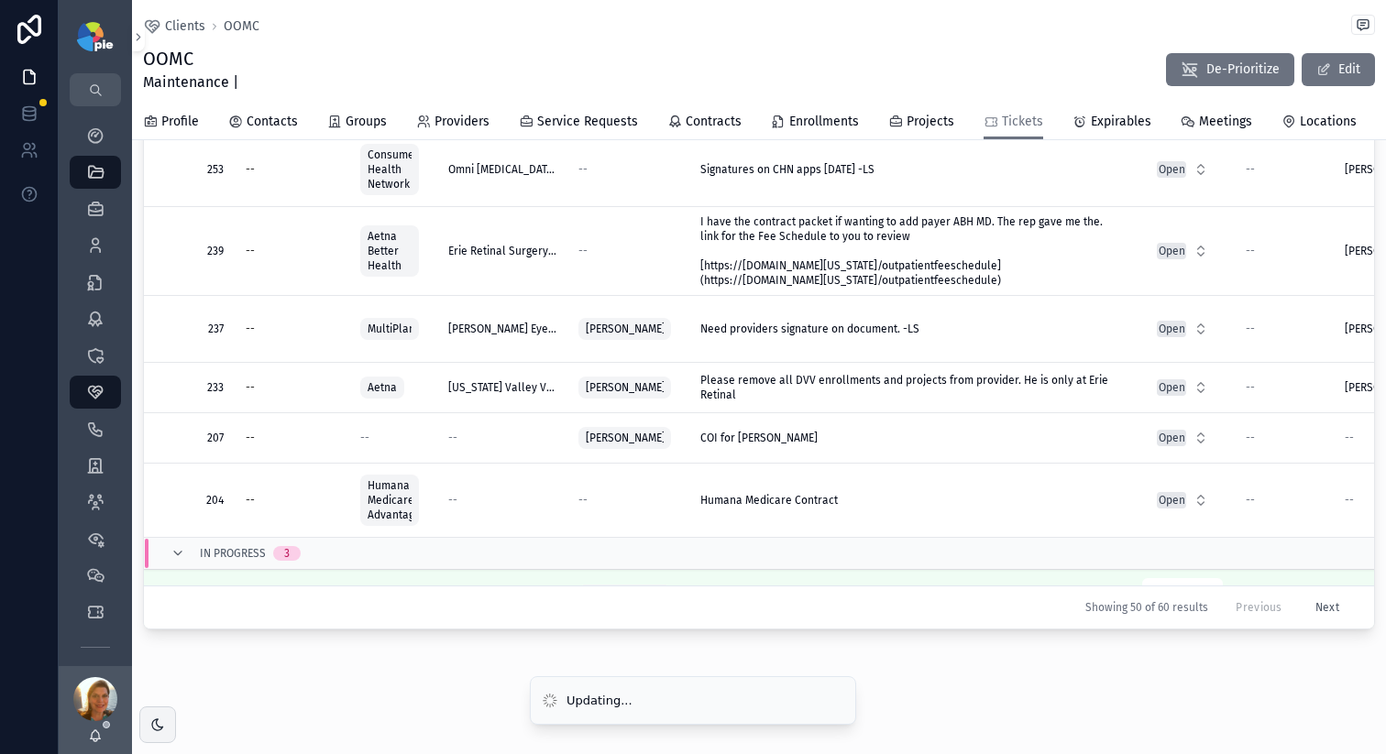
scroll to position [199, 0]
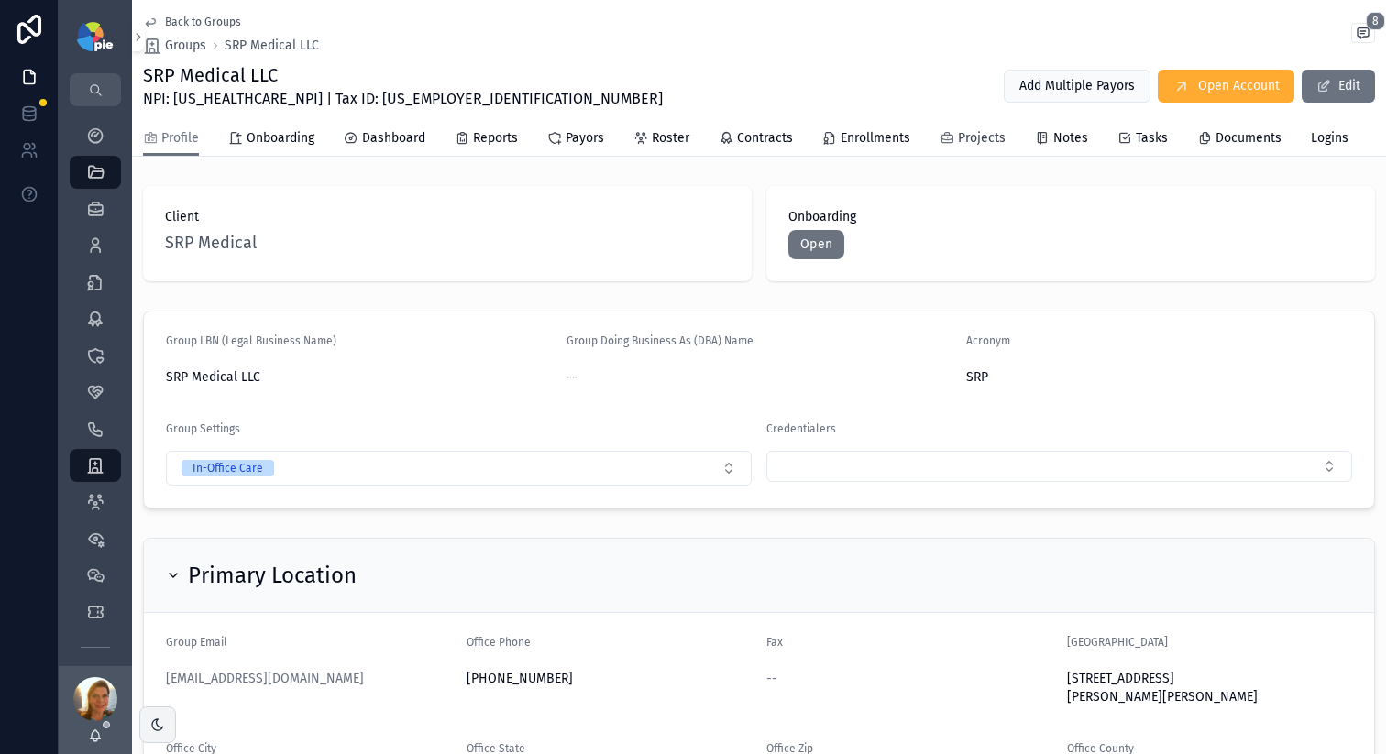
click at [993, 144] on span "Projects" at bounding box center [982, 138] width 48 height 18
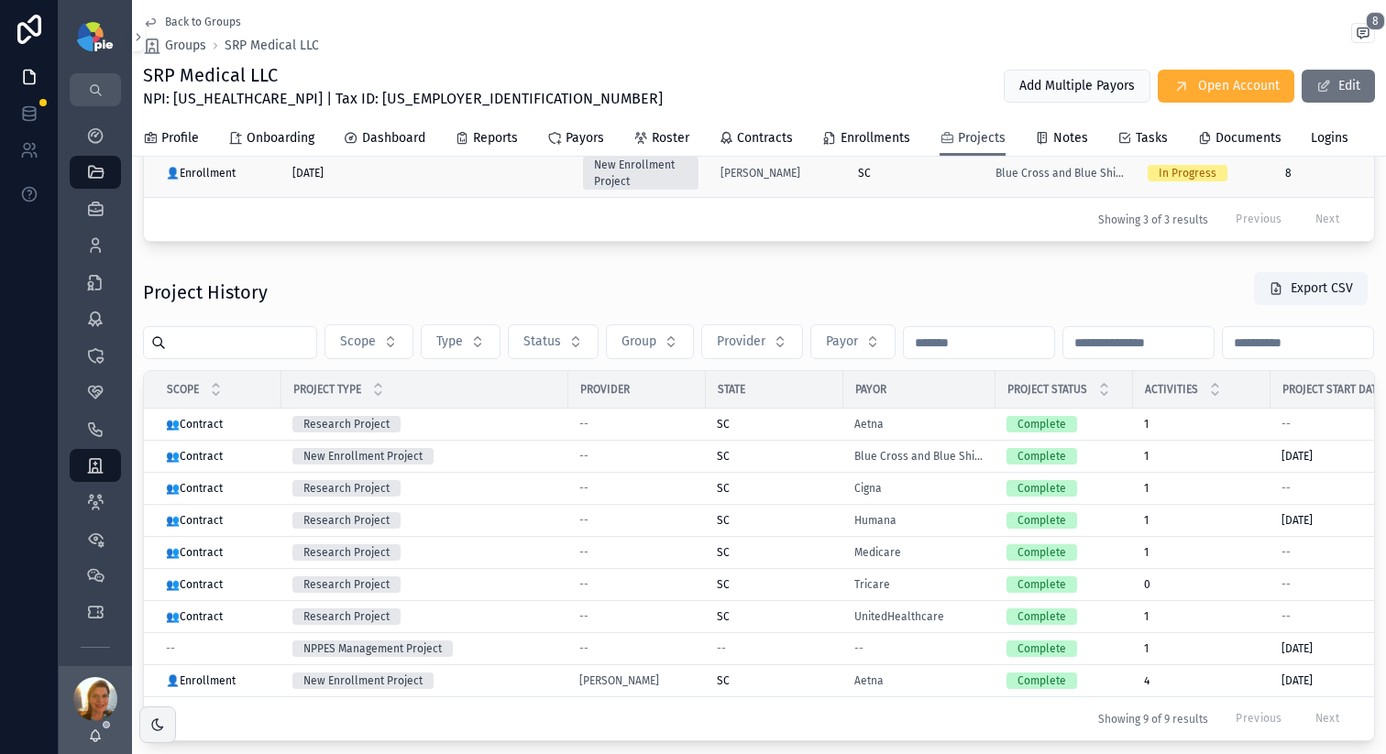
scroll to position [757, 0]
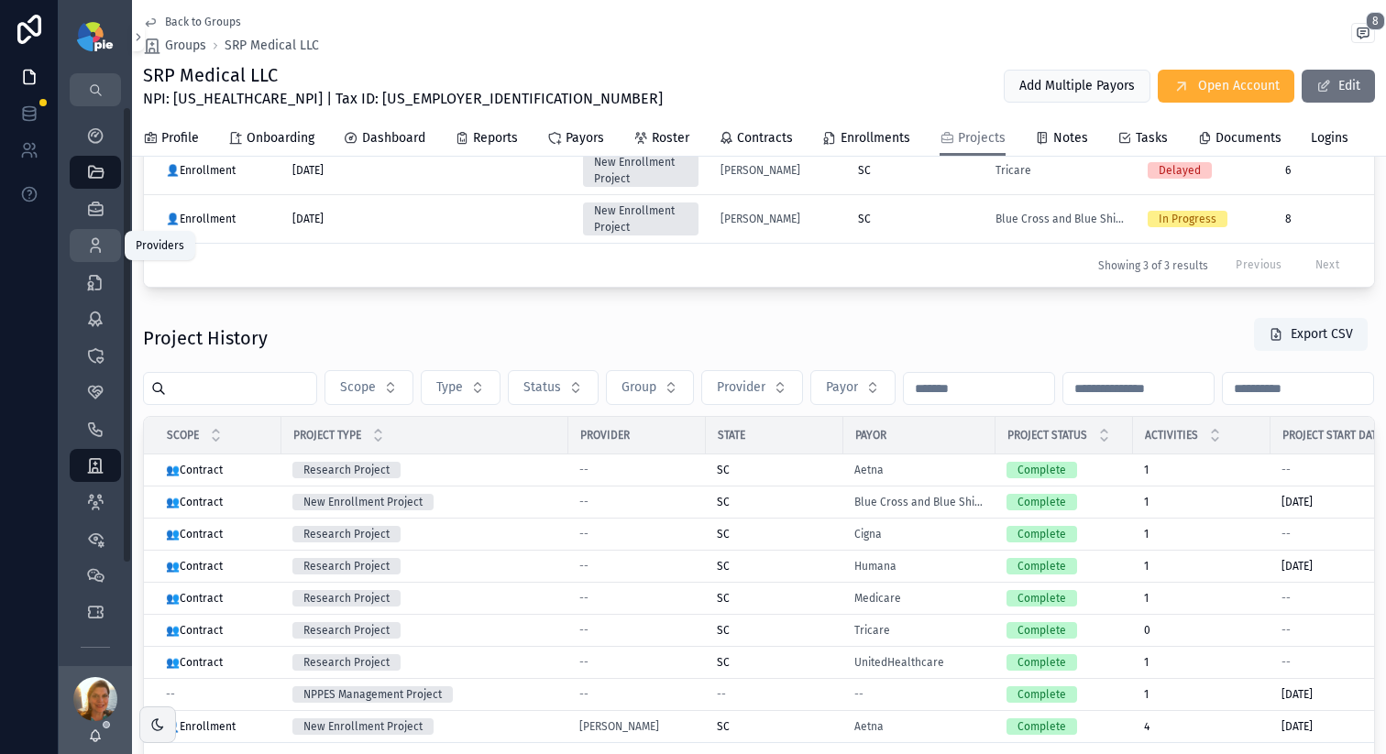
click at [92, 229] on link "Providers 295" at bounding box center [95, 245] width 51 height 33
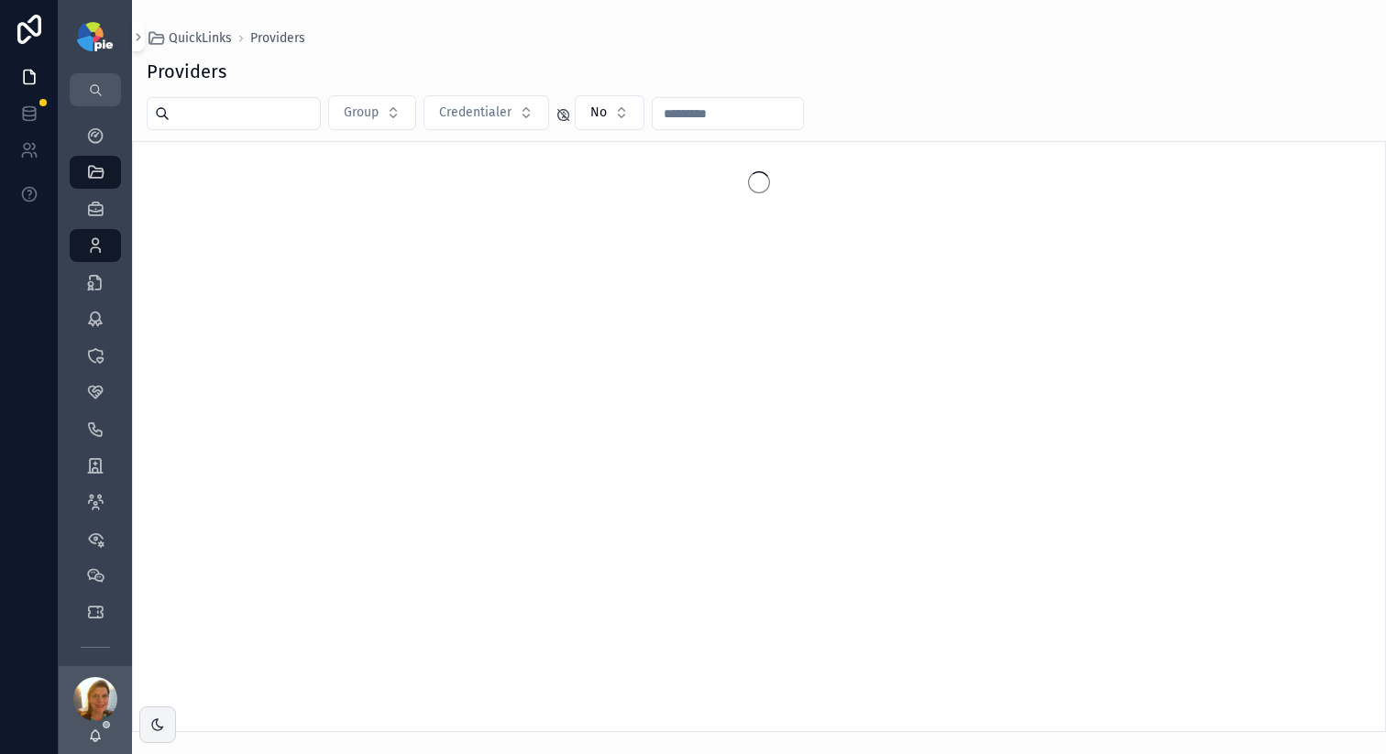
click at [192, 117] on input "scrollable content" at bounding box center [245, 114] width 150 height 26
click at [259, 116] on input "*****" at bounding box center [245, 114] width 150 height 26
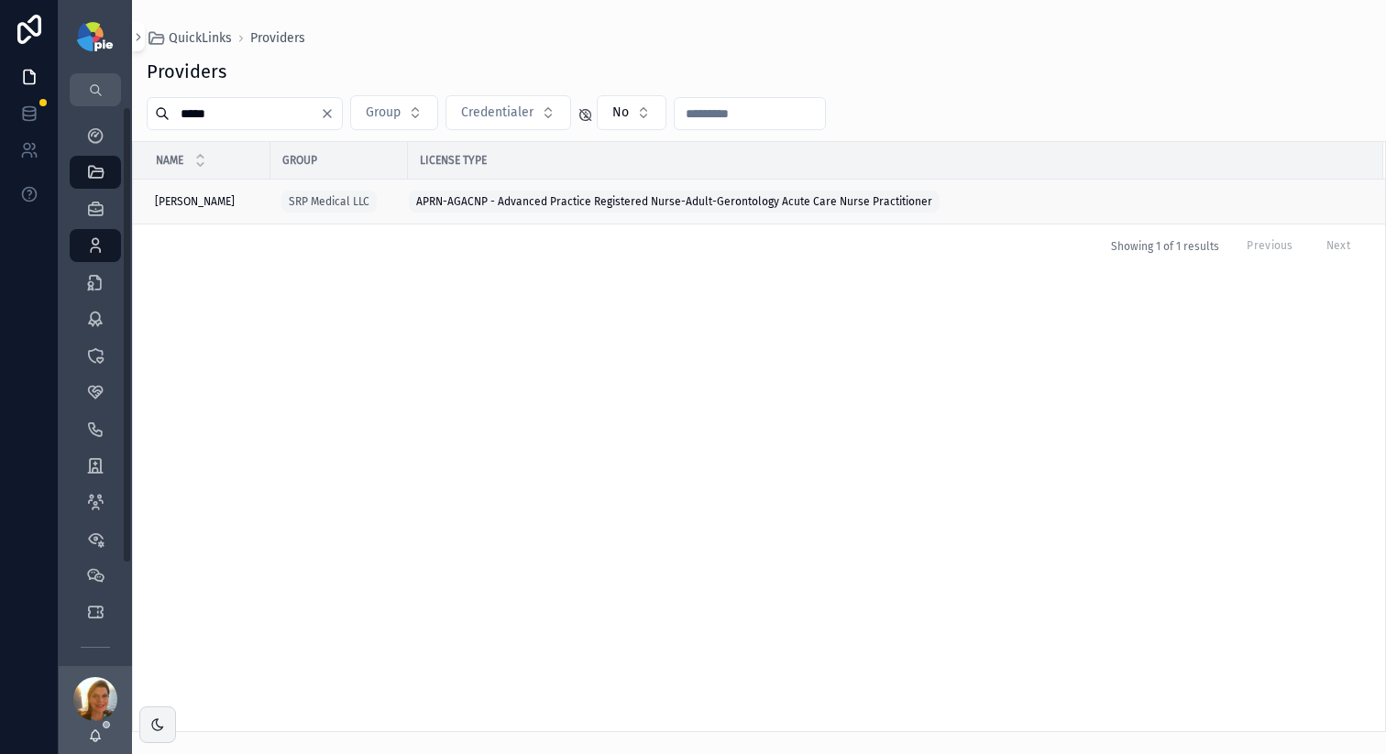
type input "*****"
click at [182, 203] on span "Puckett, Sonya" at bounding box center [195, 201] width 80 height 15
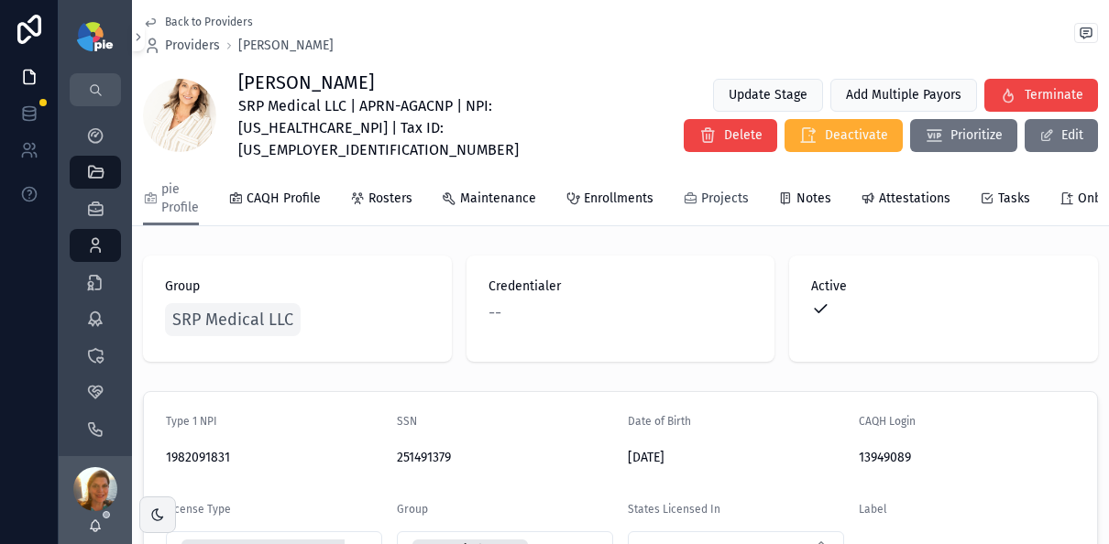
click at [701, 190] on span "Projects" at bounding box center [725, 199] width 48 height 18
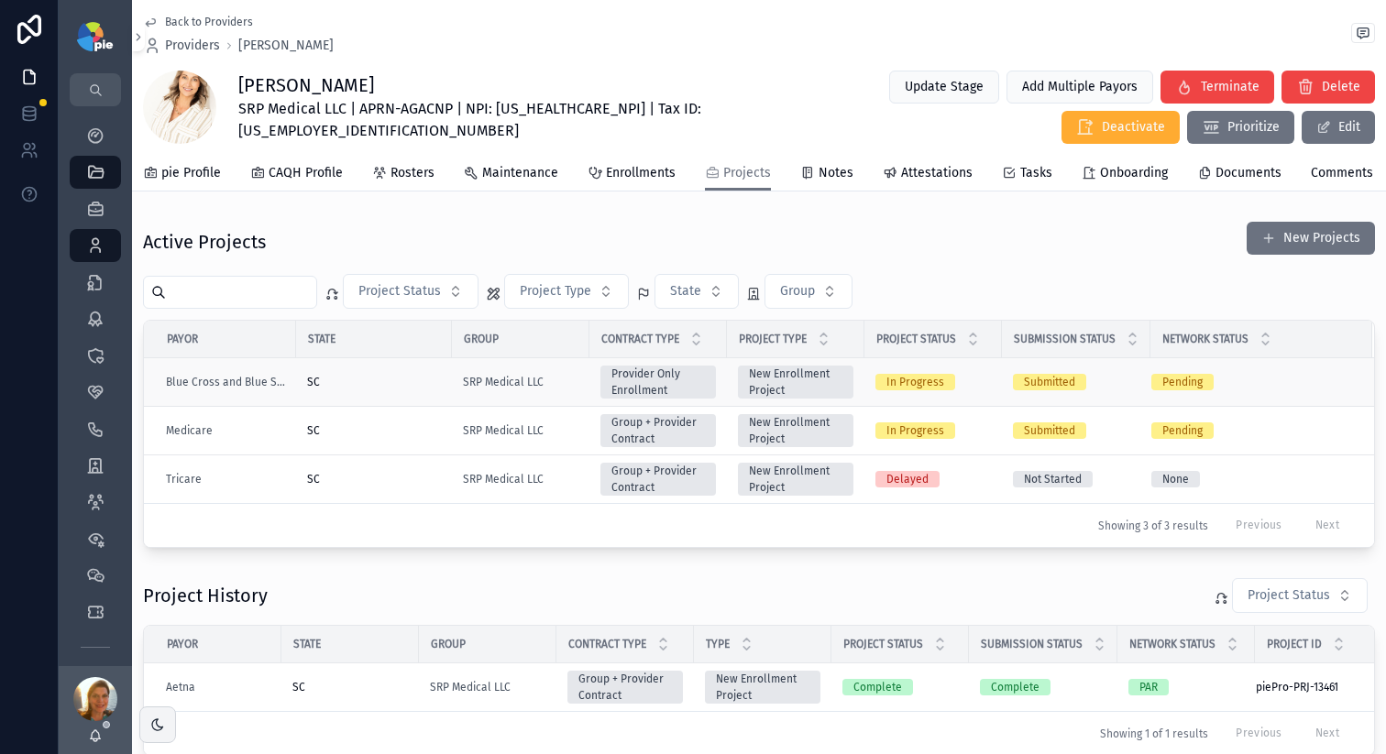
click at [978, 390] on div "In Progress" at bounding box center [932, 382] width 115 height 16
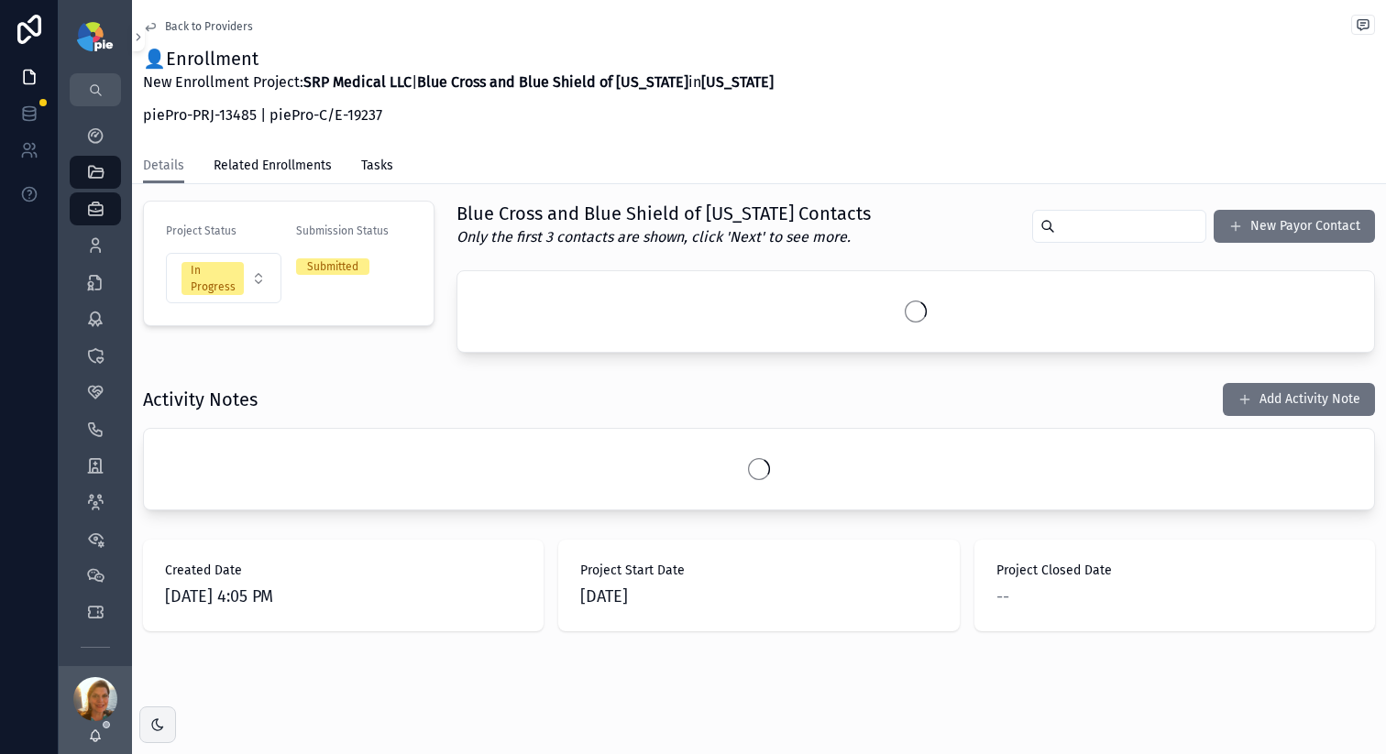
scroll to position [403, 0]
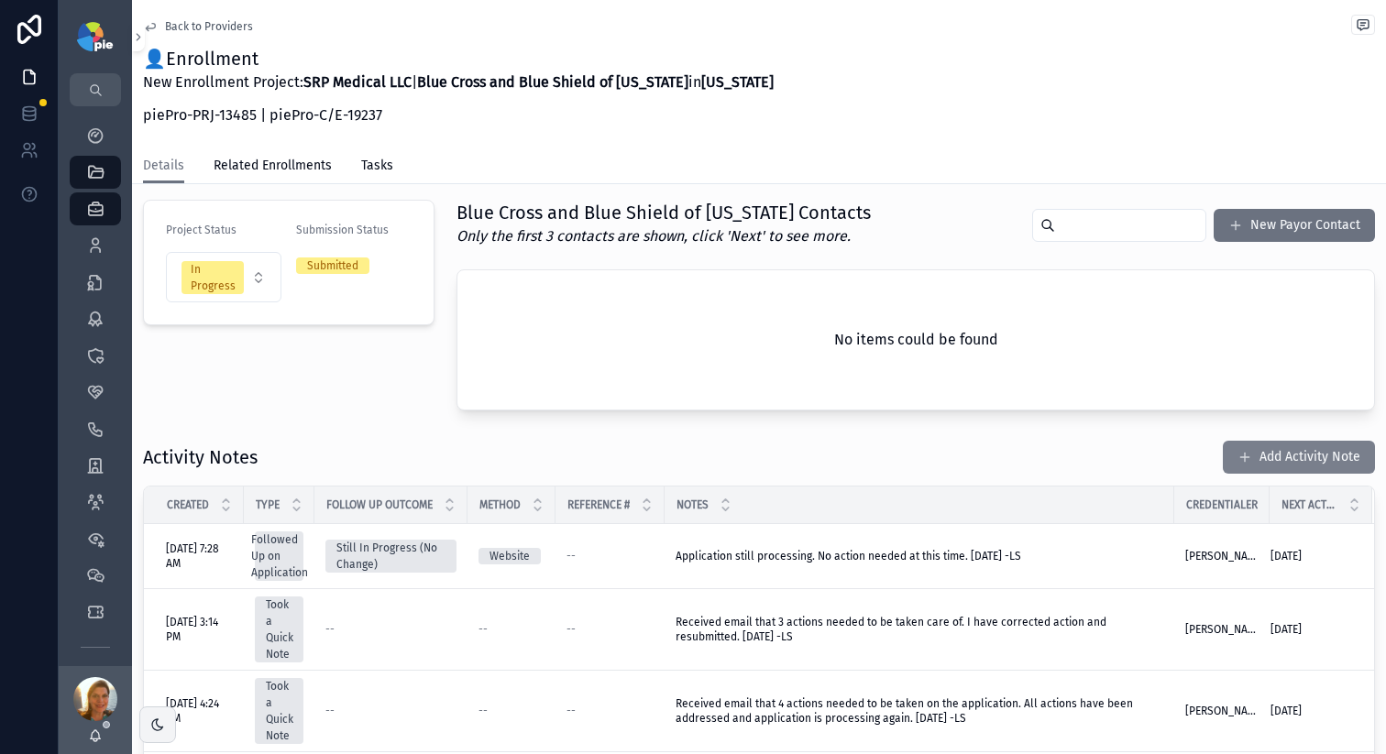
click at [1108, 448] on button "Add Activity Note" at bounding box center [1299, 457] width 152 height 33
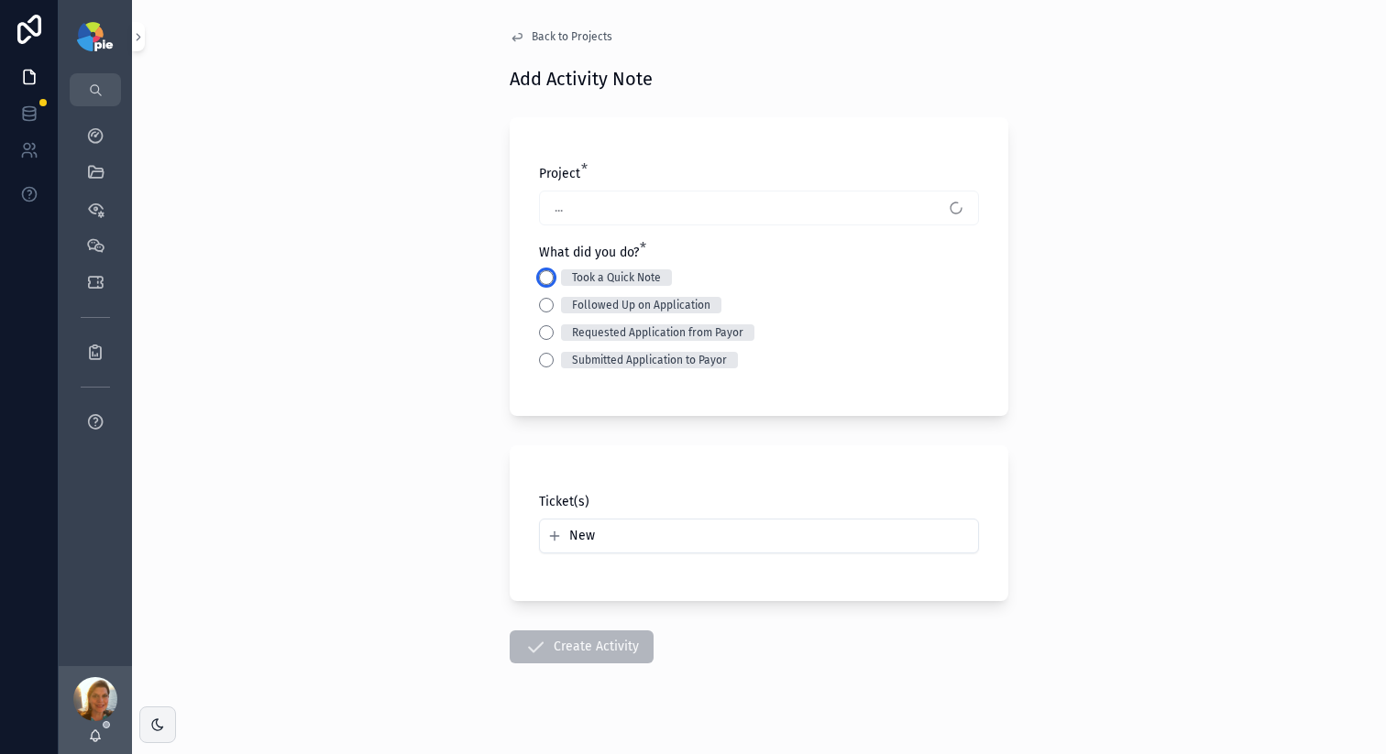
click at [542, 274] on button "Took a Quick Note" at bounding box center [546, 277] width 15 height 15
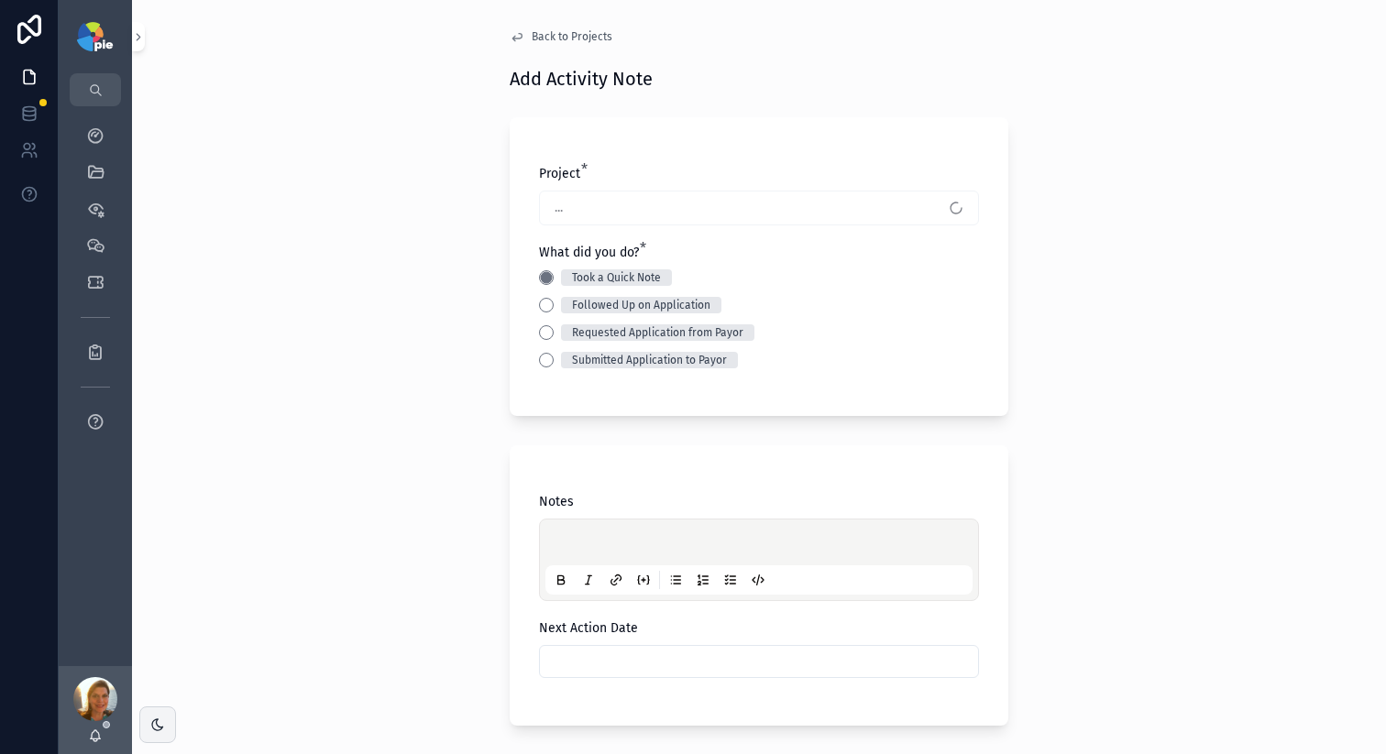
click at [609, 543] on p "scrollable content" at bounding box center [762, 545] width 427 height 18
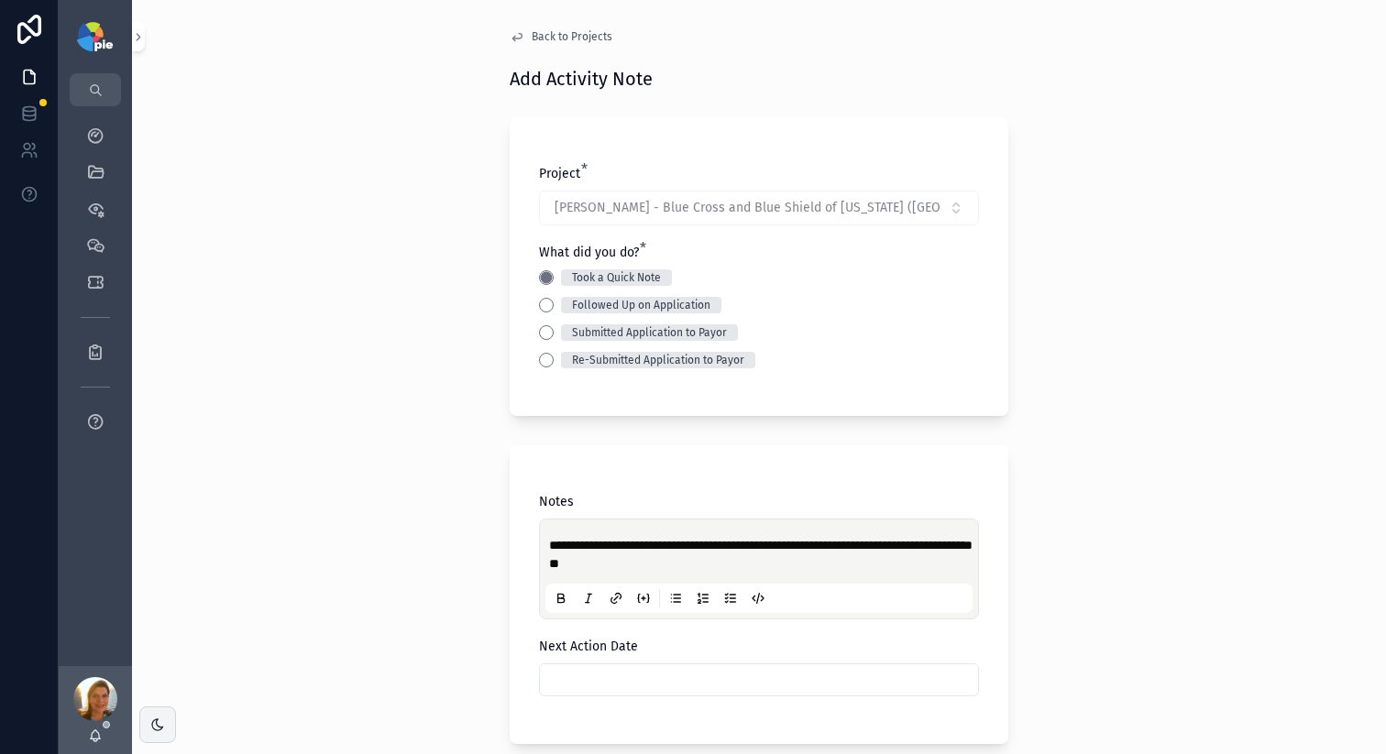
click at [719, 543] on p "**********" at bounding box center [762, 554] width 427 height 37
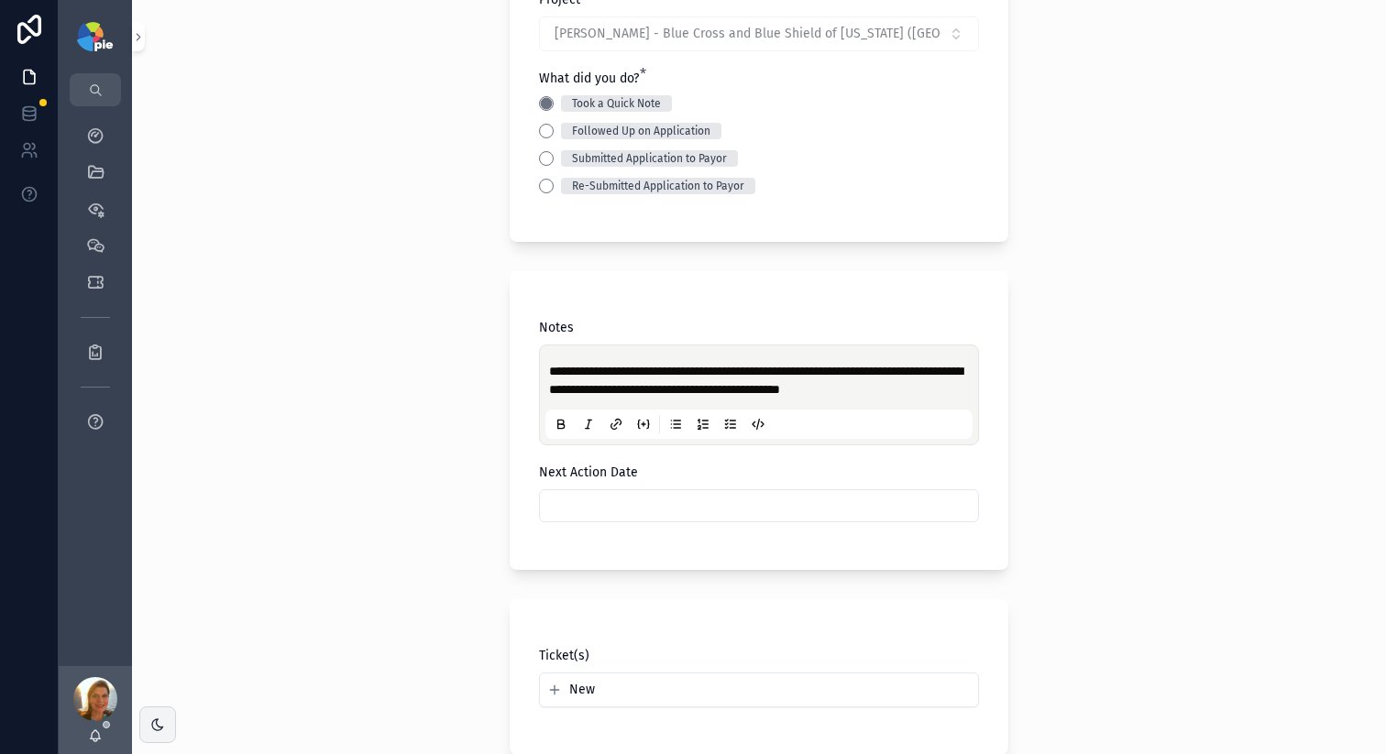
scroll to position [355, 0]
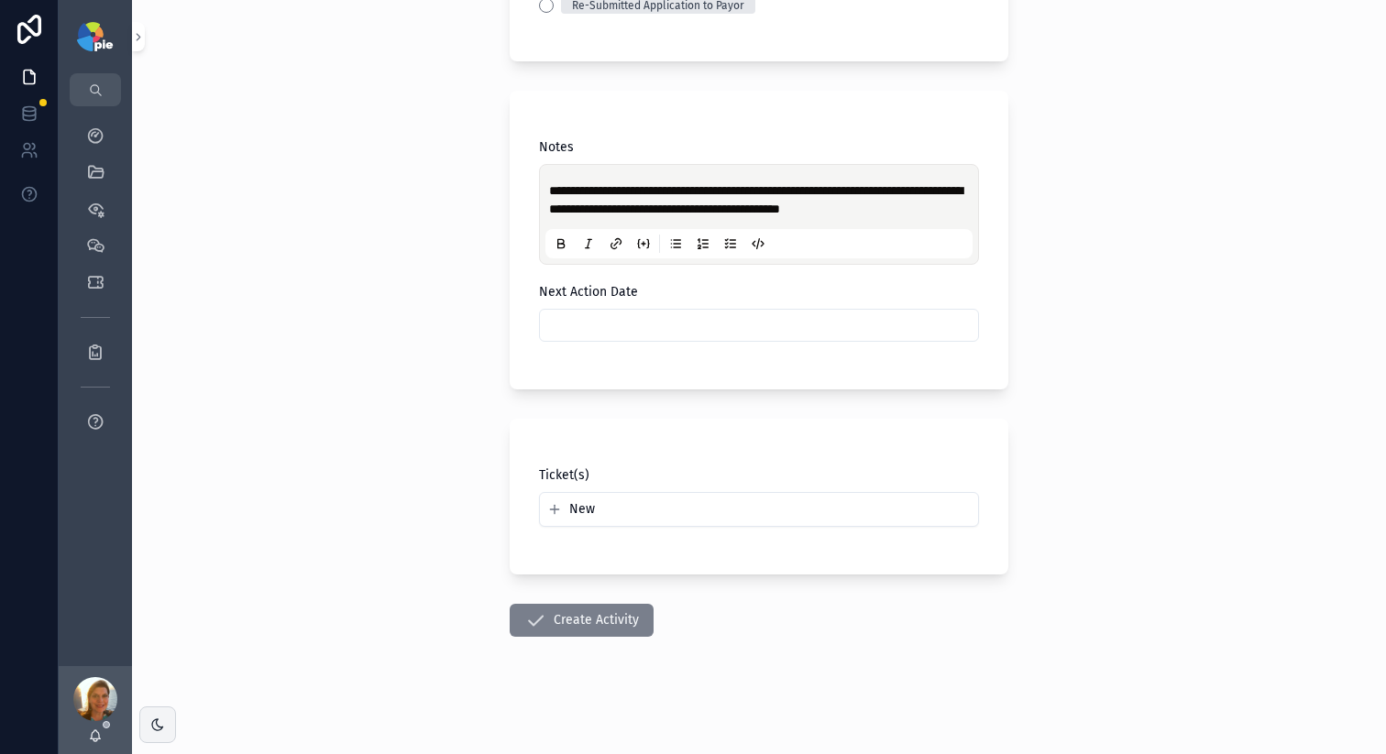
click at [610, 543] on button "Create Activity" at bounding box center [582, 620] width 144 height 33
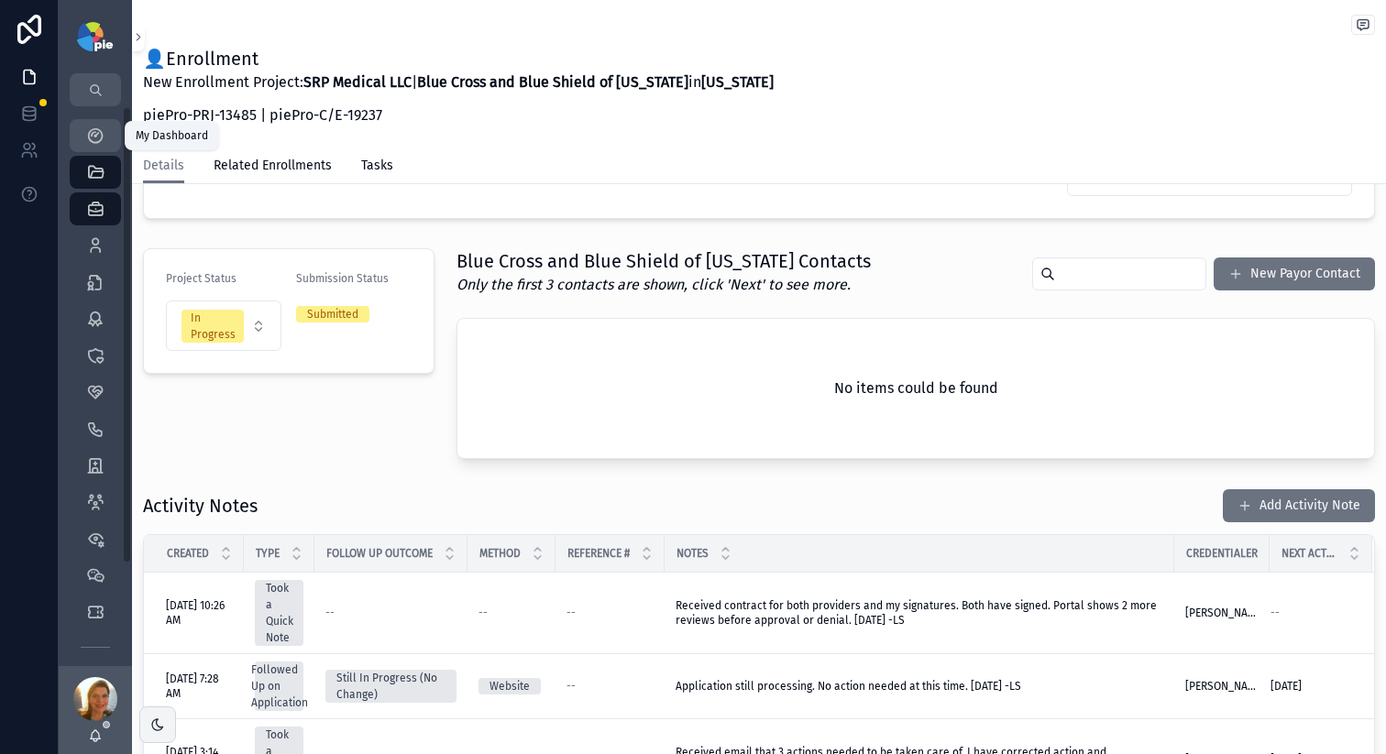
click at [82, 133] on div "My Dashboard" at bounding box center [95, 135] width 29 height 29
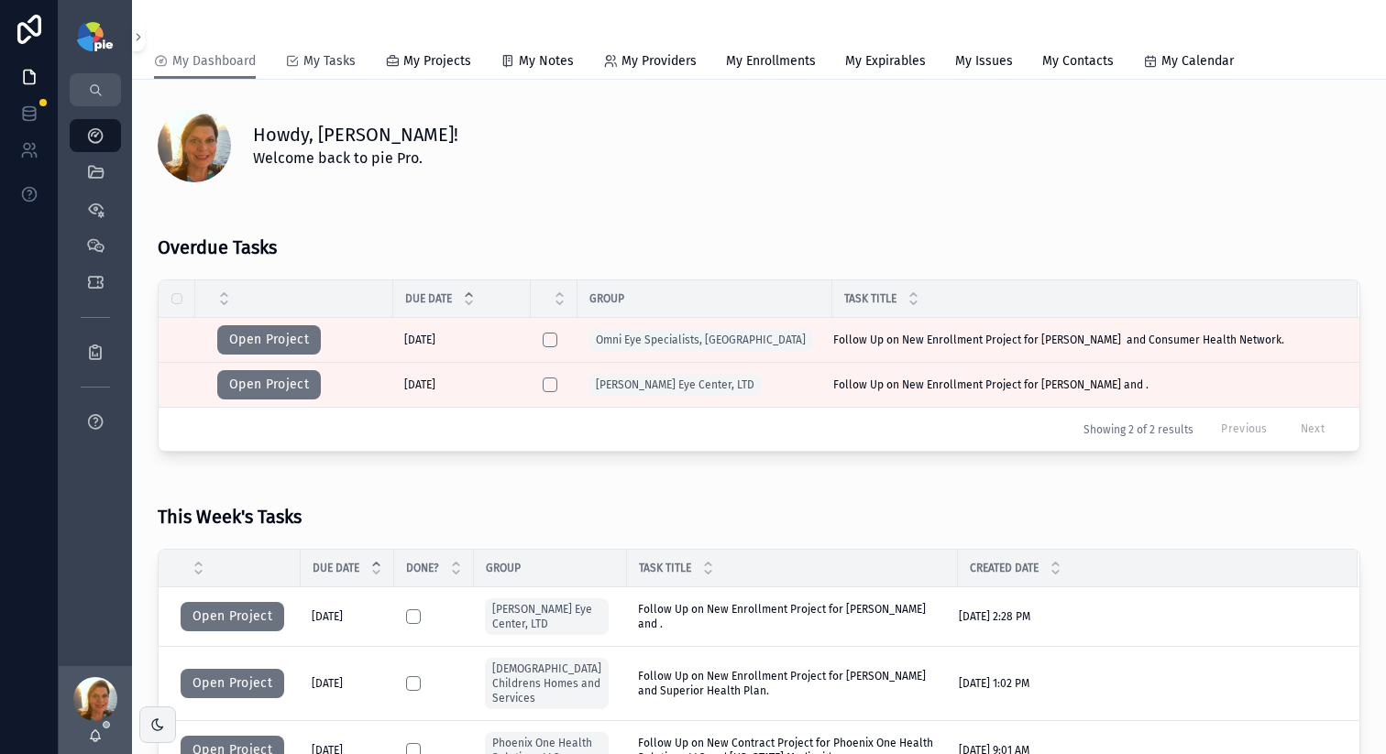
click at [331, 71] on link "My Tasks" at bounding box center [320, 63] width 71 height 37
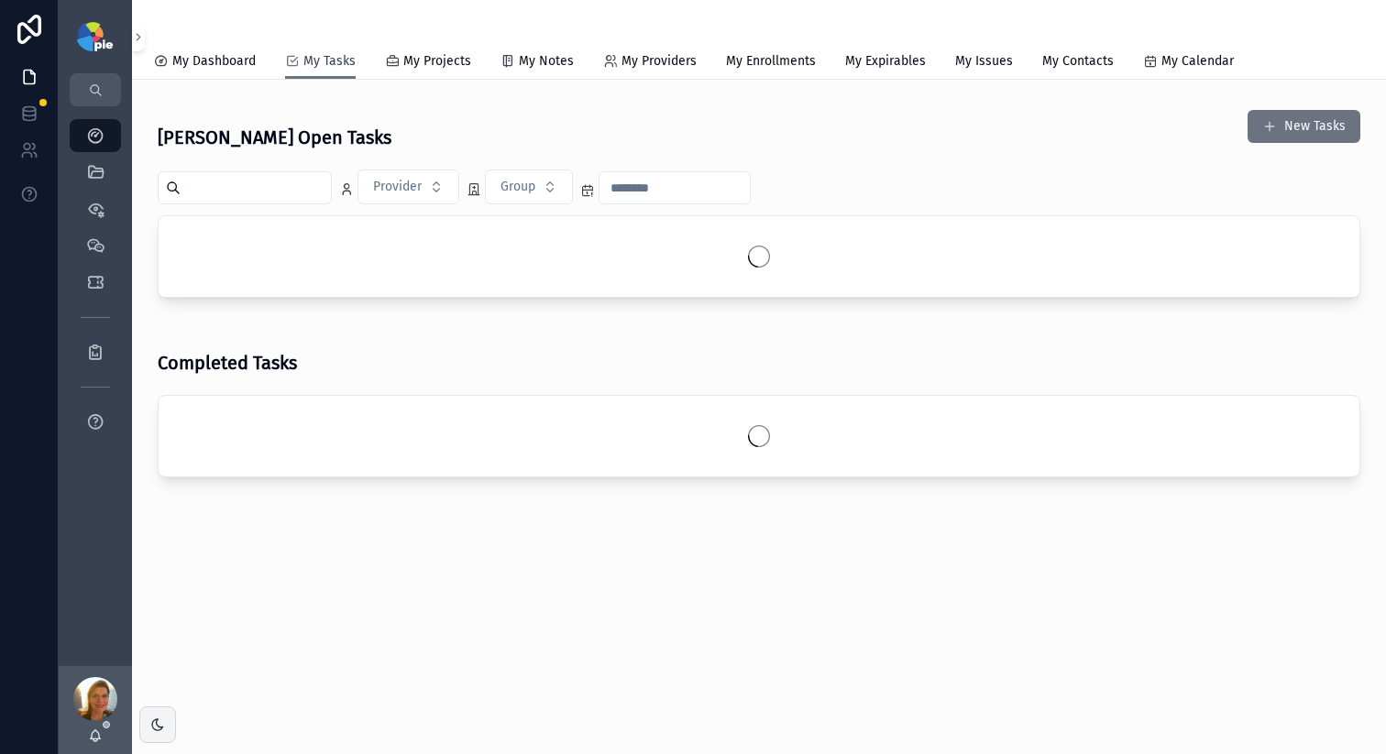
click at [331, 71] on link "My Tasks" at bounding box center [320, 62] width 71 height 35
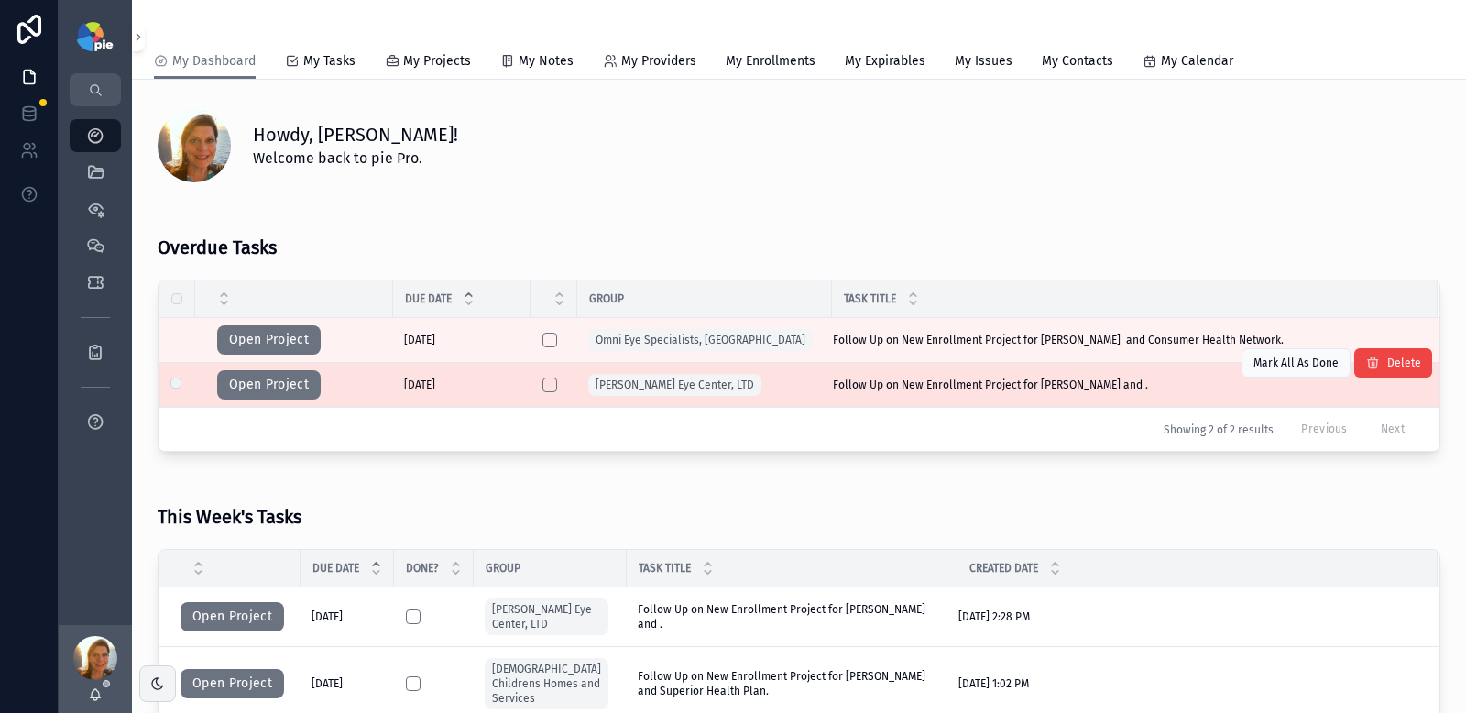
click at [797, 386] on div "[PERSON_NAME] Eye Center, LTD" at bounding box center [704, 384] width 233 height 29
click at [239, 380] on button "Open Project" at bounding box center [269, 384] width 104 height 29
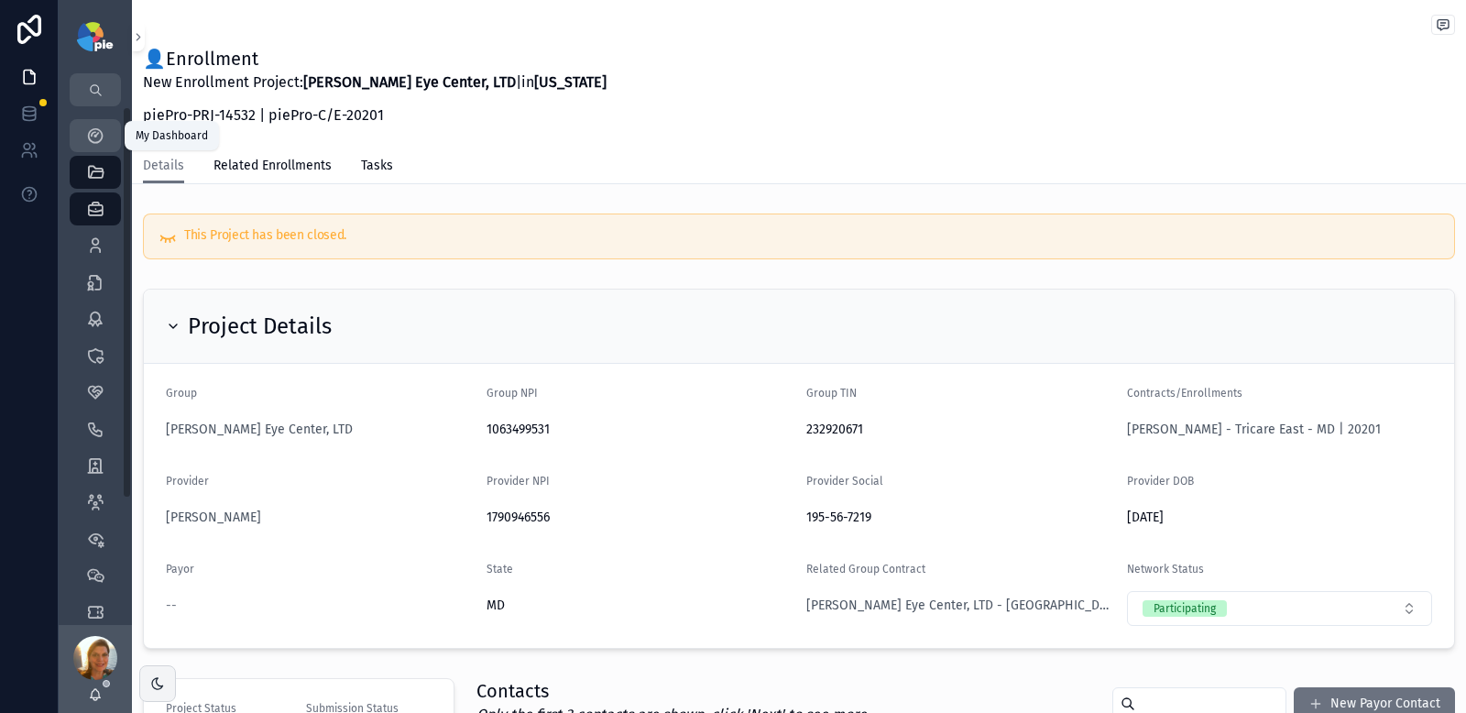
click at [92, 126] on icon "scrollable content" at bounding box center [95, 135] width 18 height 18
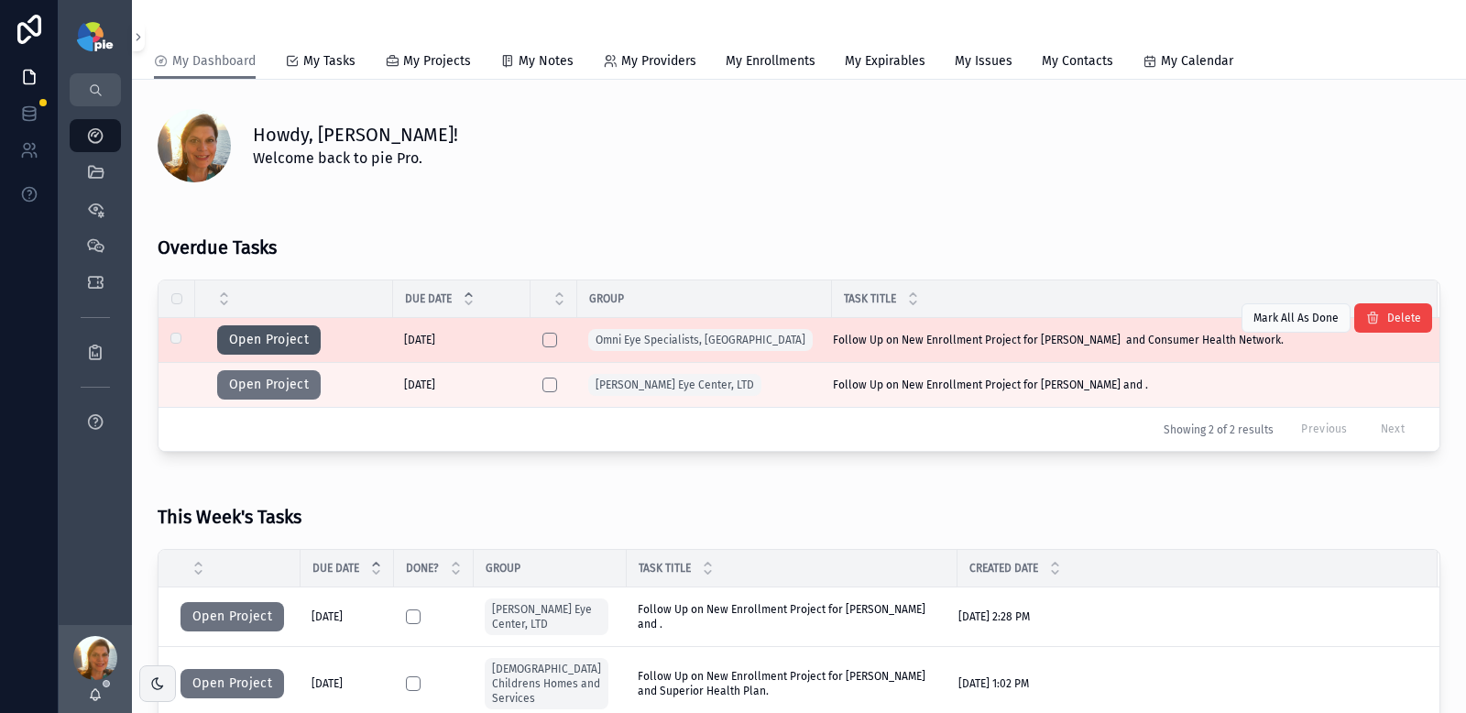
click at [310, 343] on button "Open Project" at bounding box center [269, 339] width 104 height 29
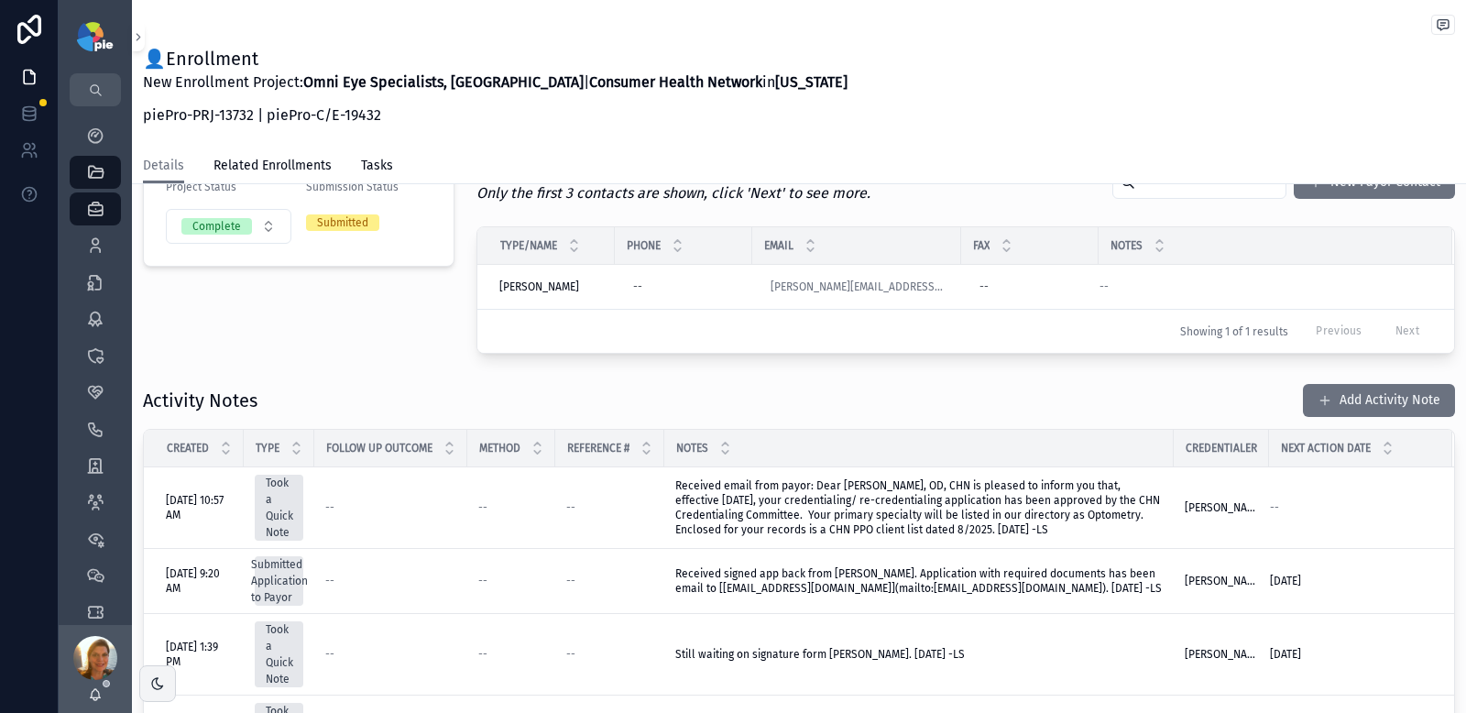
scroll to position [499, 0]
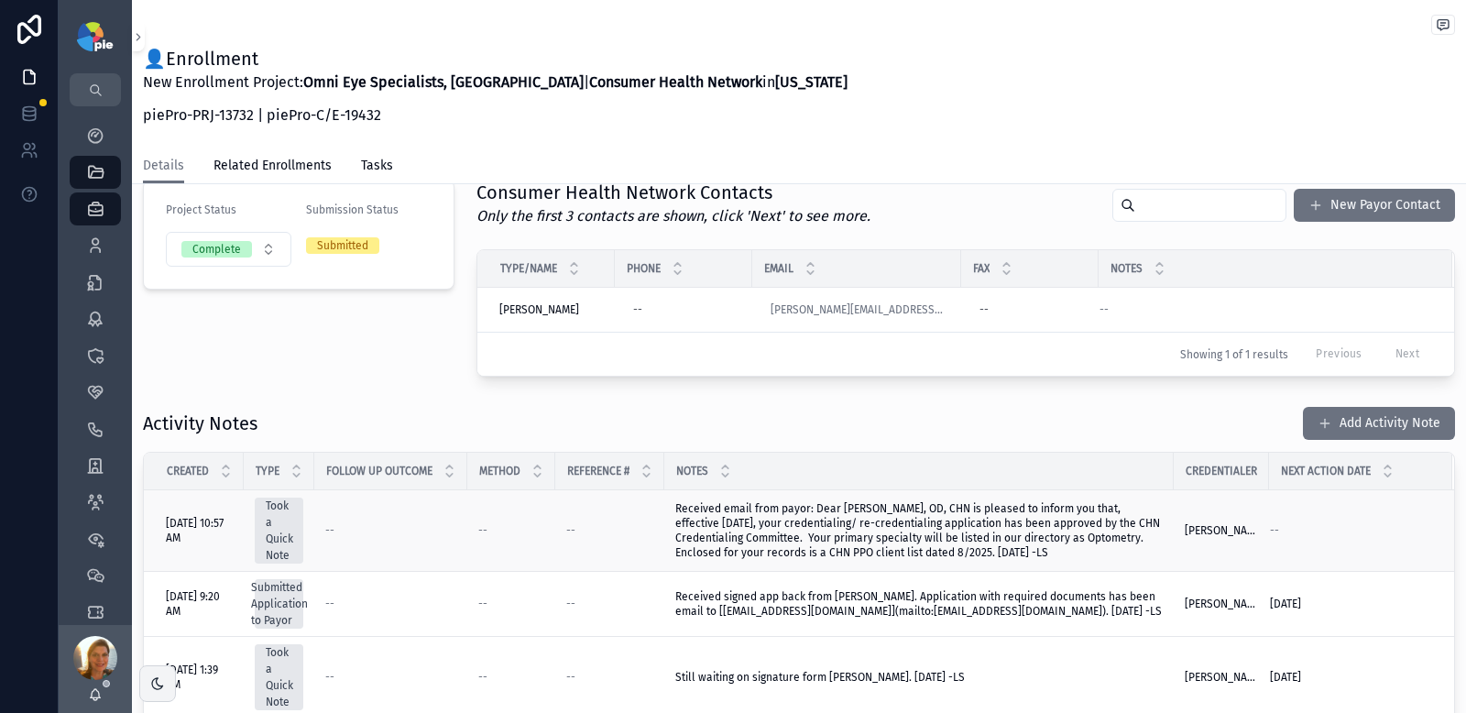
click at [1023, 538] on span "Received email from payor: Dear [PERSON_NAME], OD, CHN is pleased to inform you…" at bounding box center [919, 530] width 488 height 59
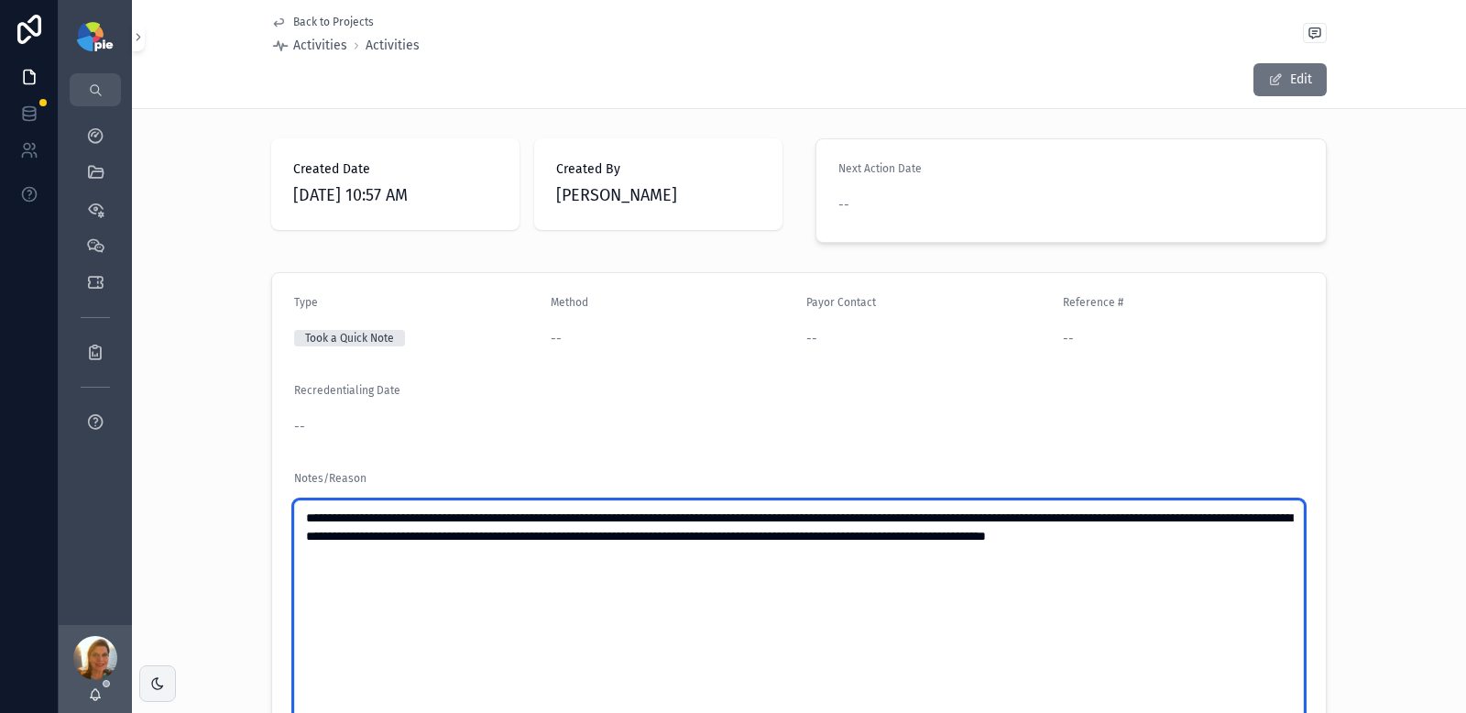
drag, startPoint x: 540, startPoint y: 583, endPoint x: 290, endPoint y: 504, distance: 262.3
click at [294, 504] on textarea "**********" at bounding box center [799, 682] width 1010 height 365
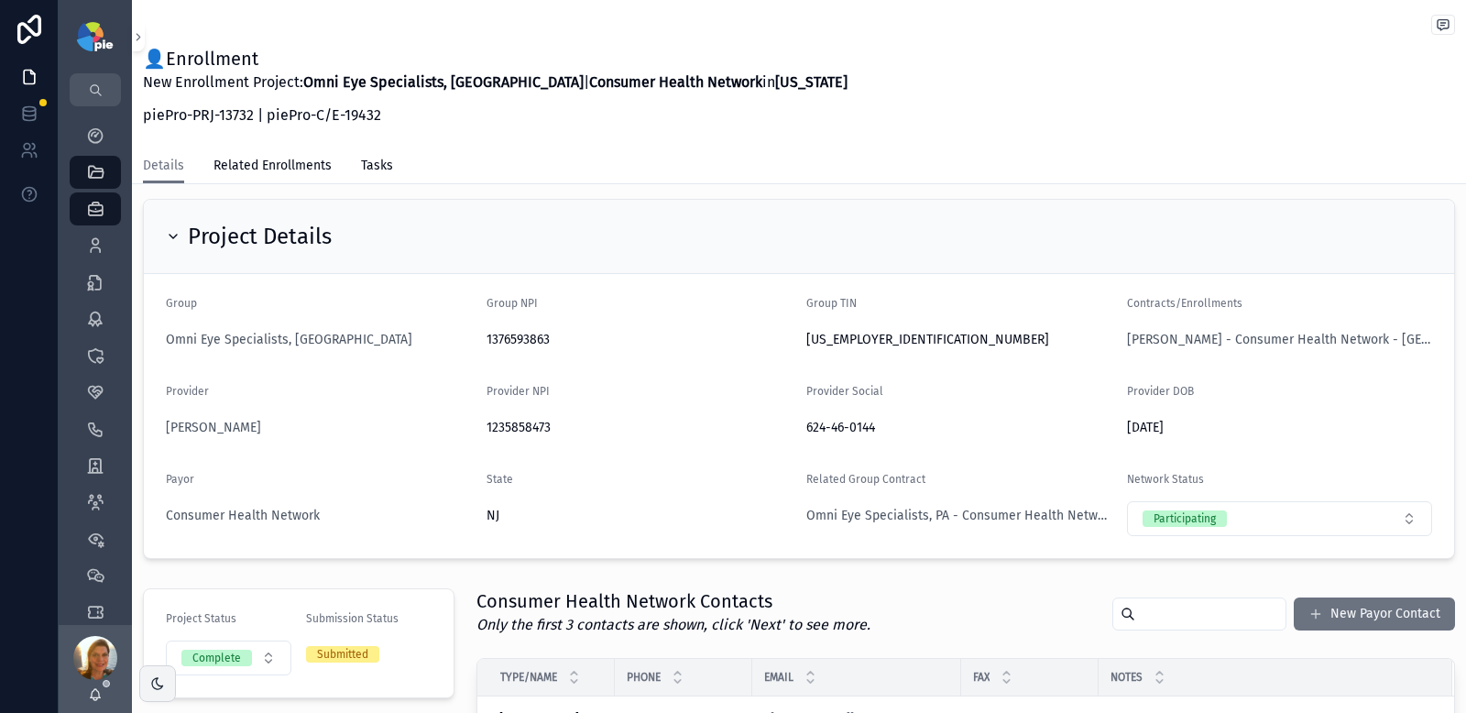
scroll to position [445, 0]
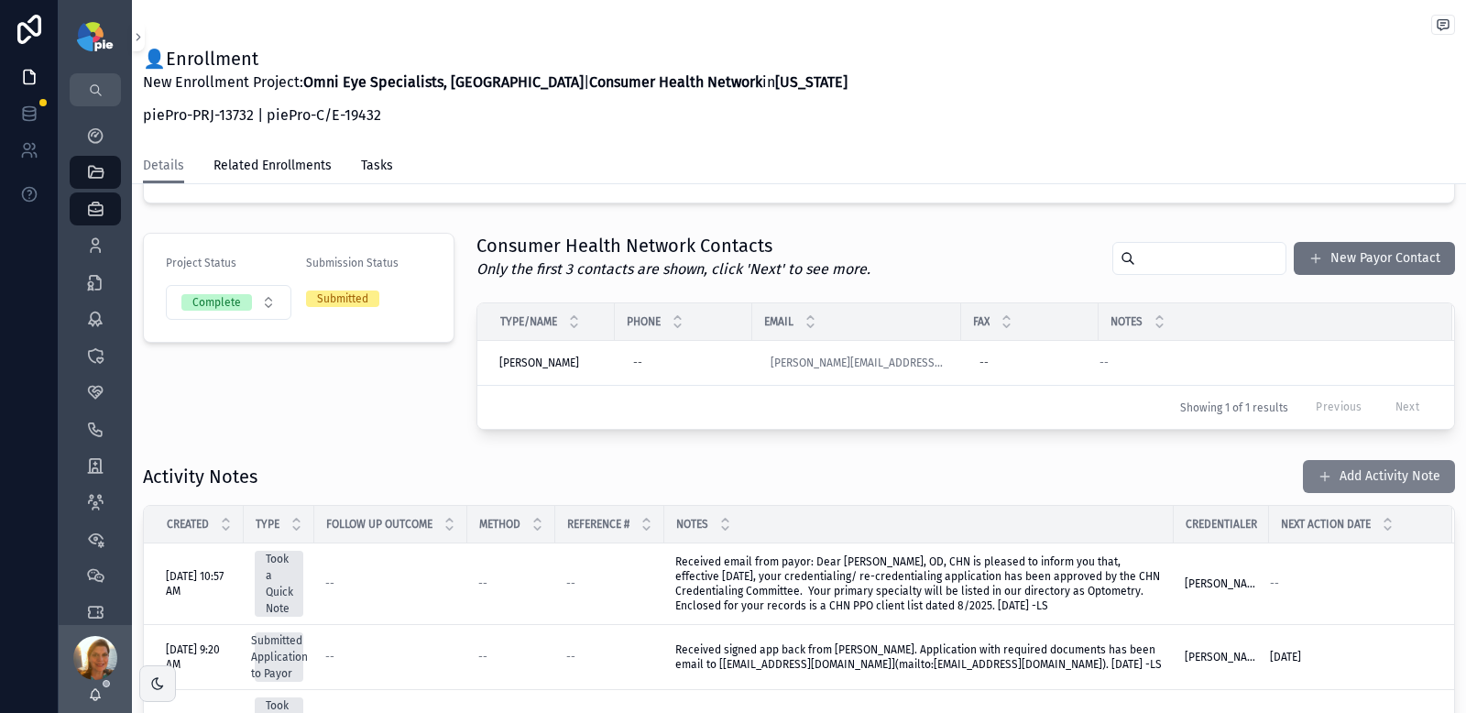
click at [1348, 490] on button "Add Activity Note" at bounding box center [1379, 476] width 152 height 33
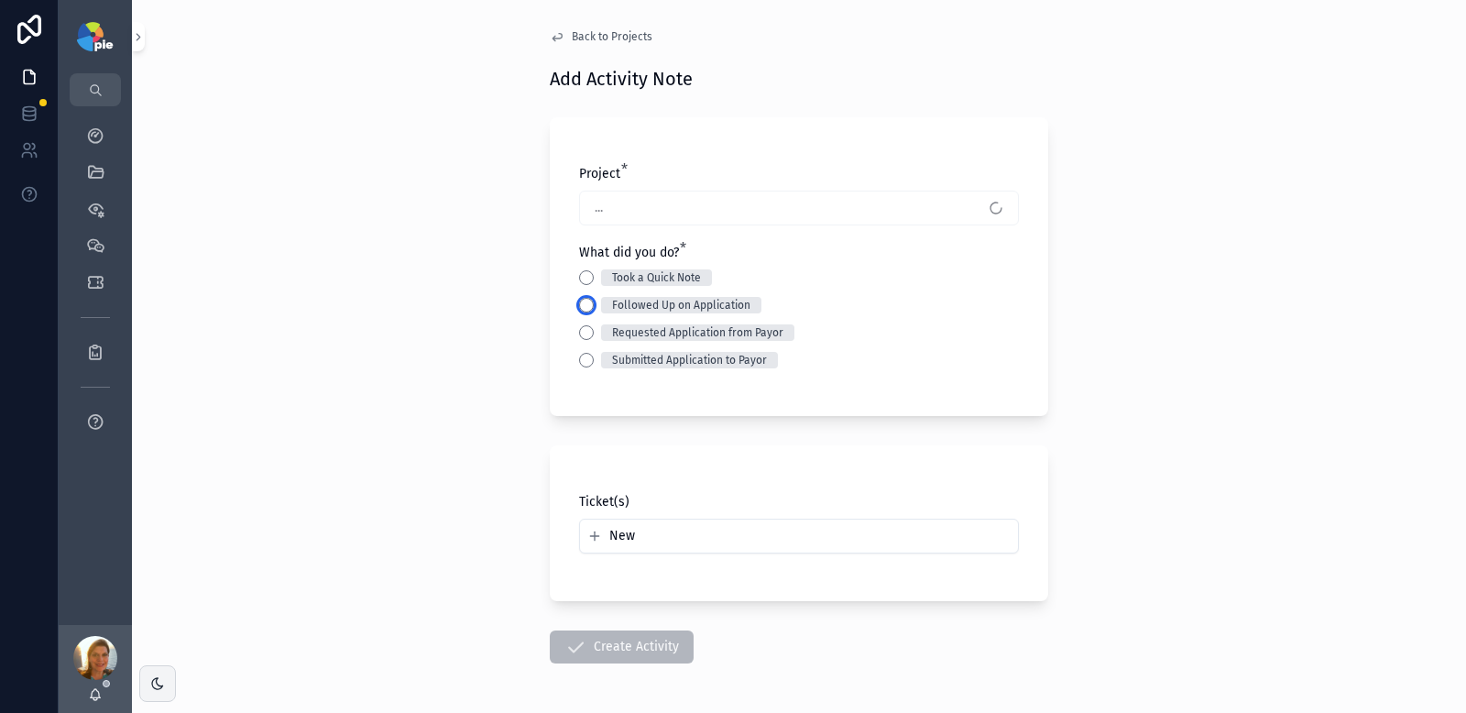
click at [579, 302] on button "Followed Up on Application" at bounding box center [586, 305] width 15 height 15
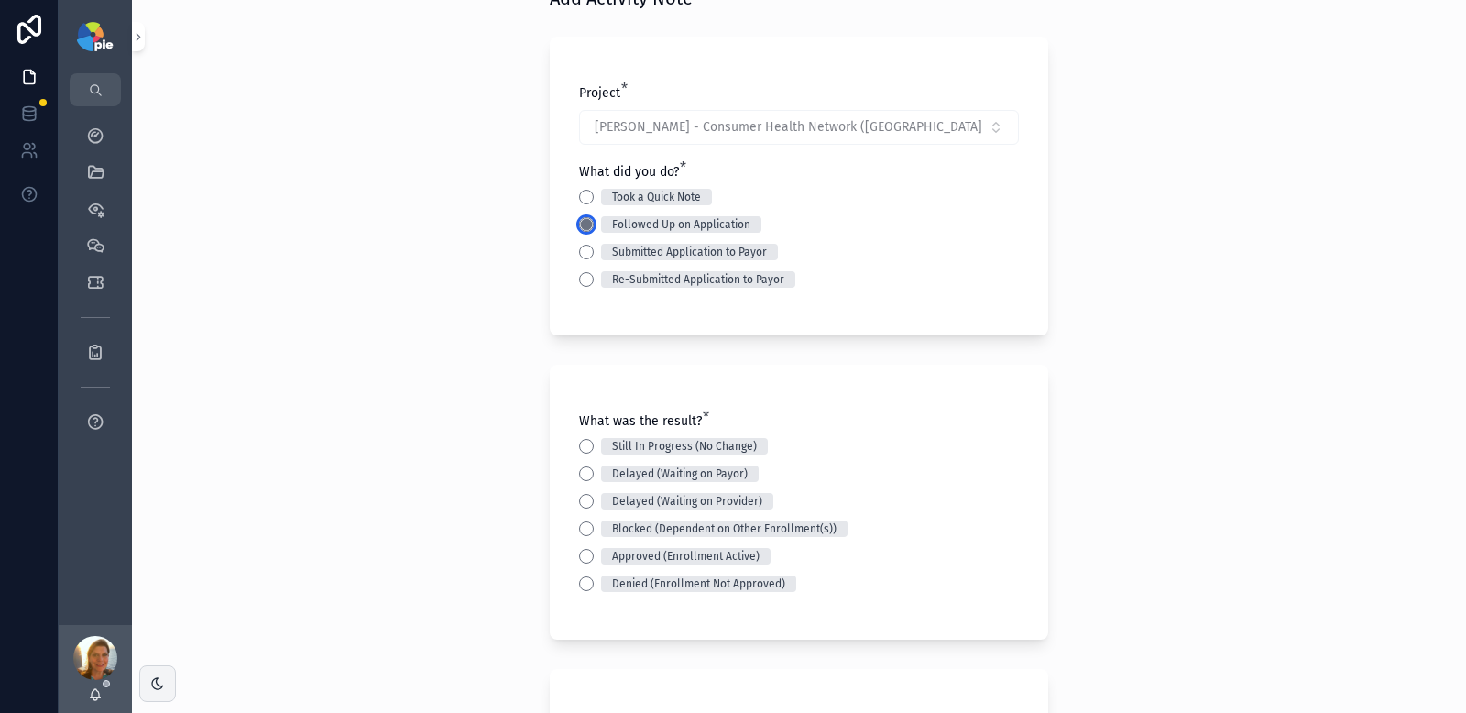
scroll to position [91, 0]
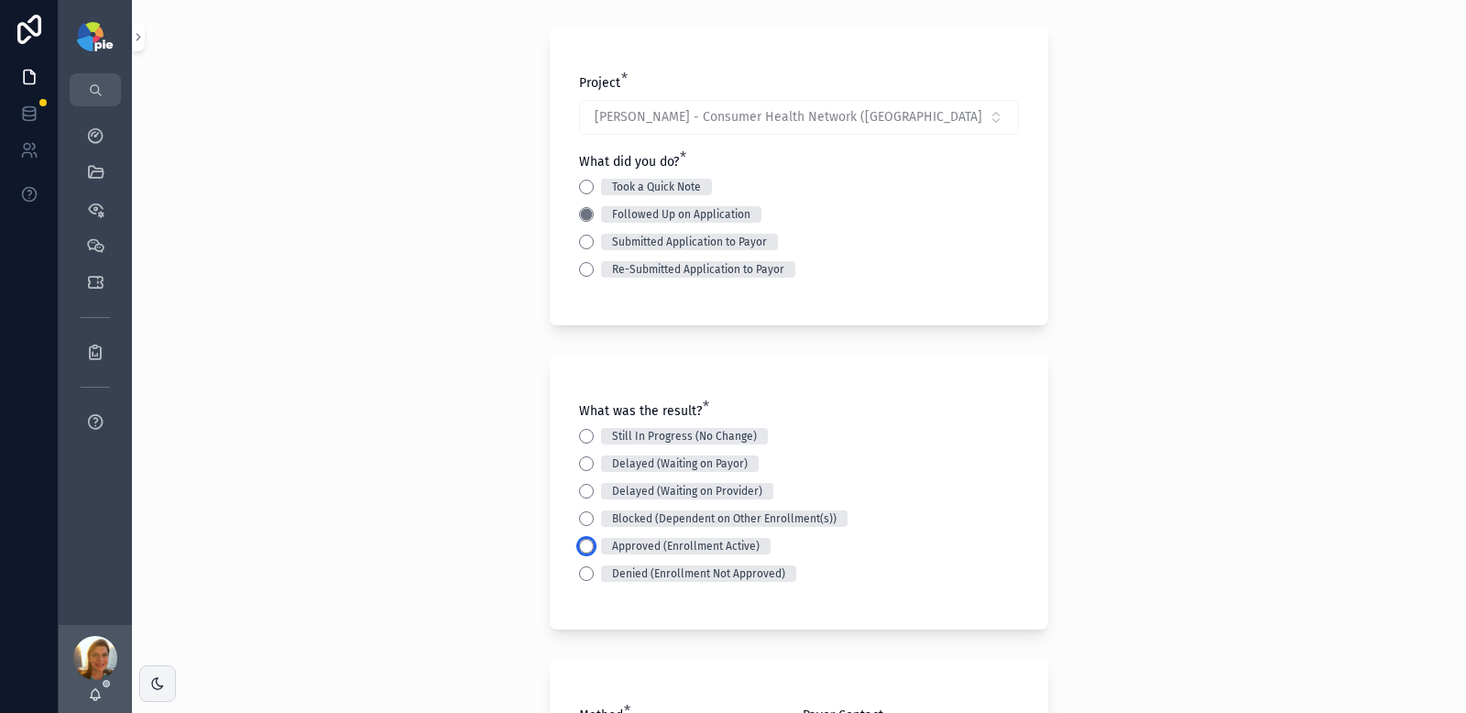
click at [585, 545] on button "Approved (Enrollment Active)" at bounding box center [586, 546] width 15 height 15
click at [443, 477] on div "Back to Projects Add Activity Note Project * [PERSON_NAME] - Consumer Health Ne…" at bounding box center [799, 265] width 1334 height 713
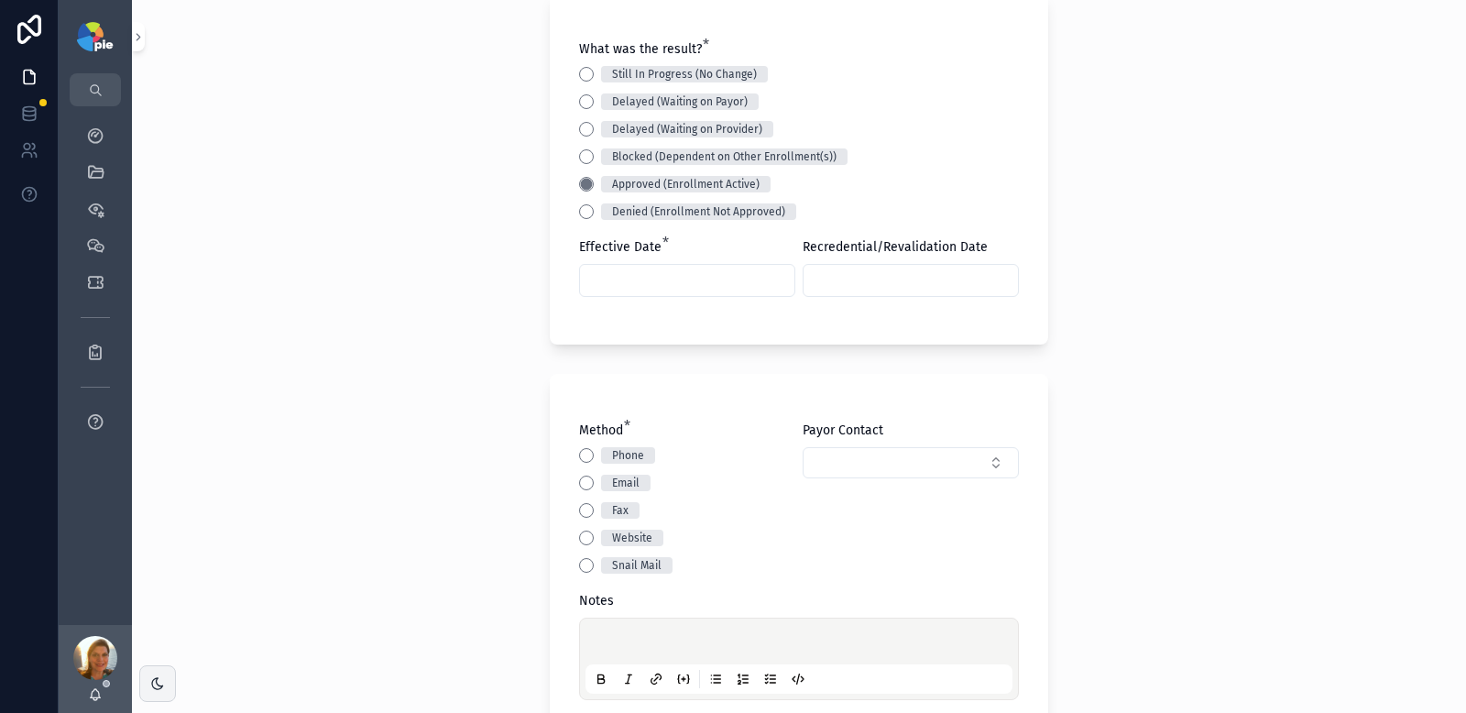
scroll to position [634, 0]
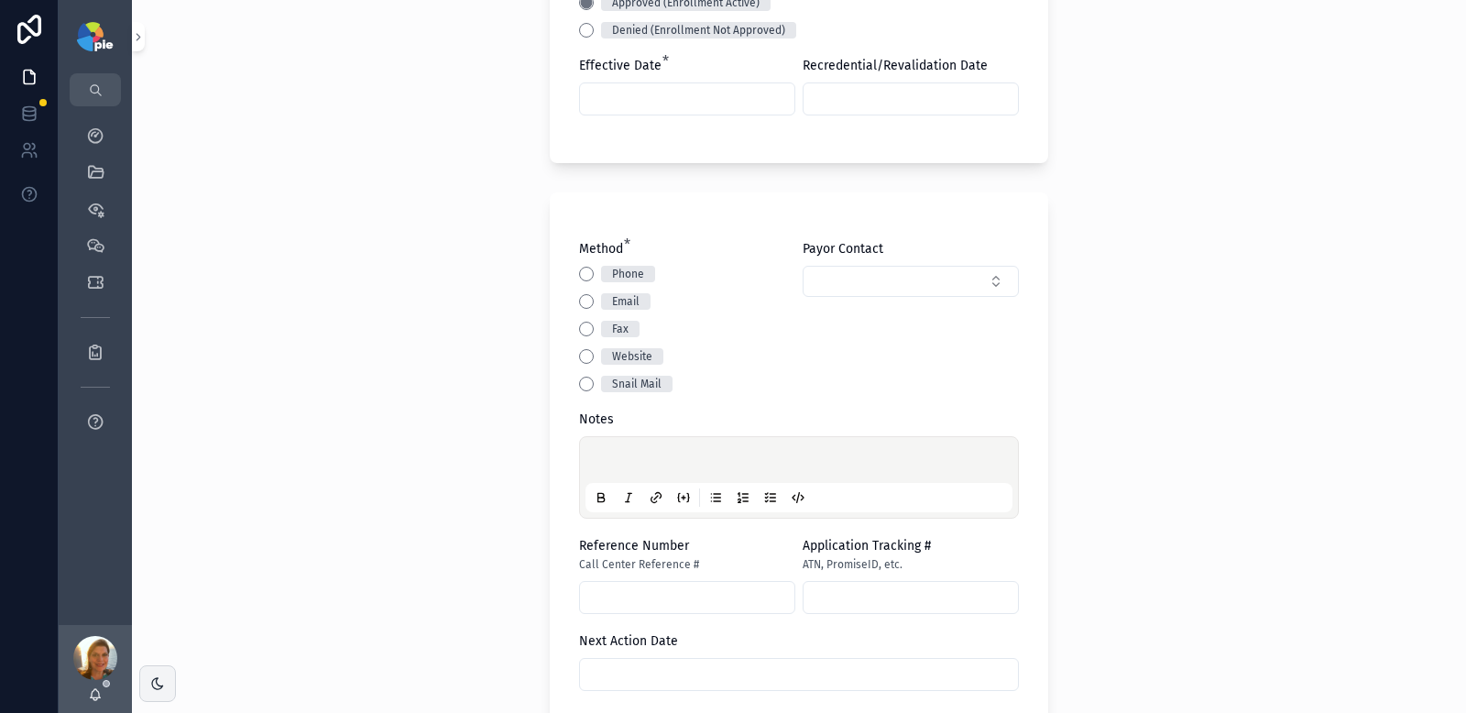
click at [617, 457] on p "scrollable content" at bounding box center [802, 463] width 427 height 18
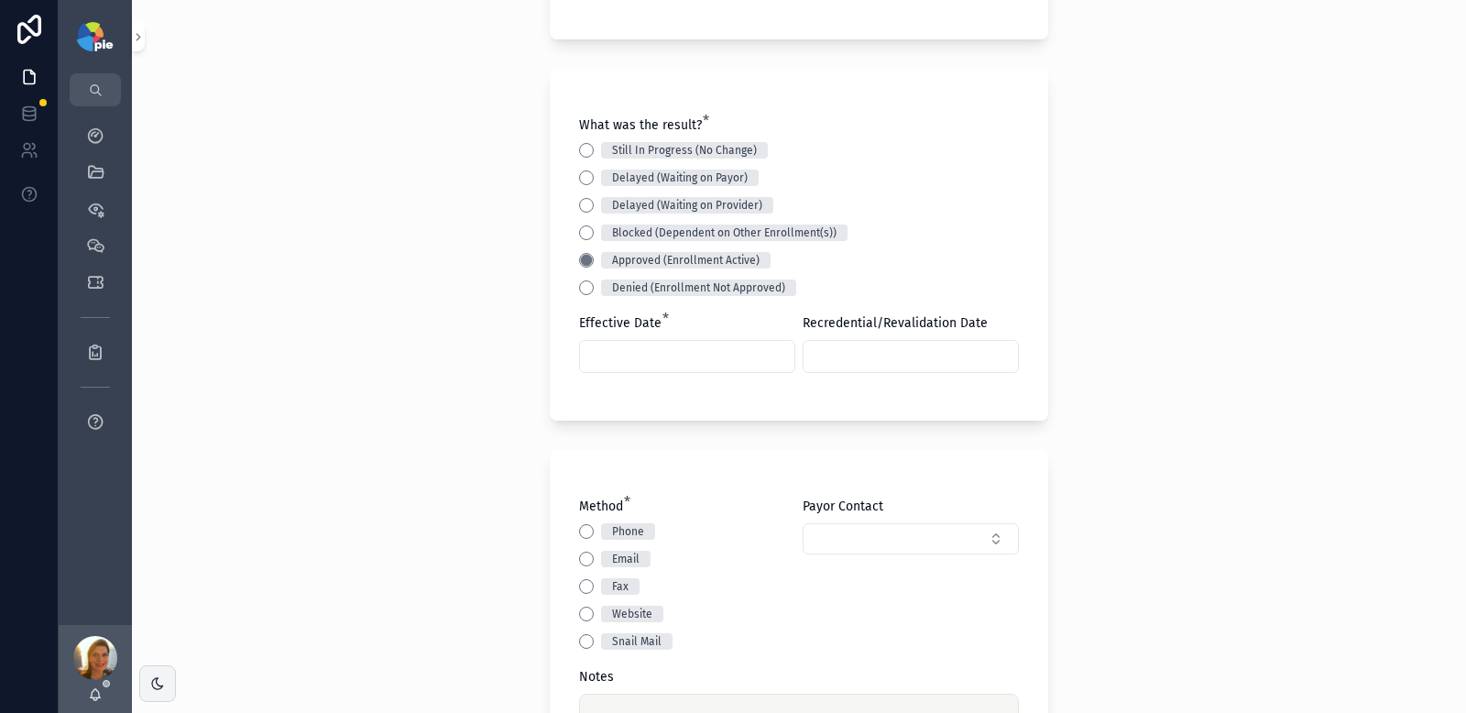
scroll to position [386, 0]
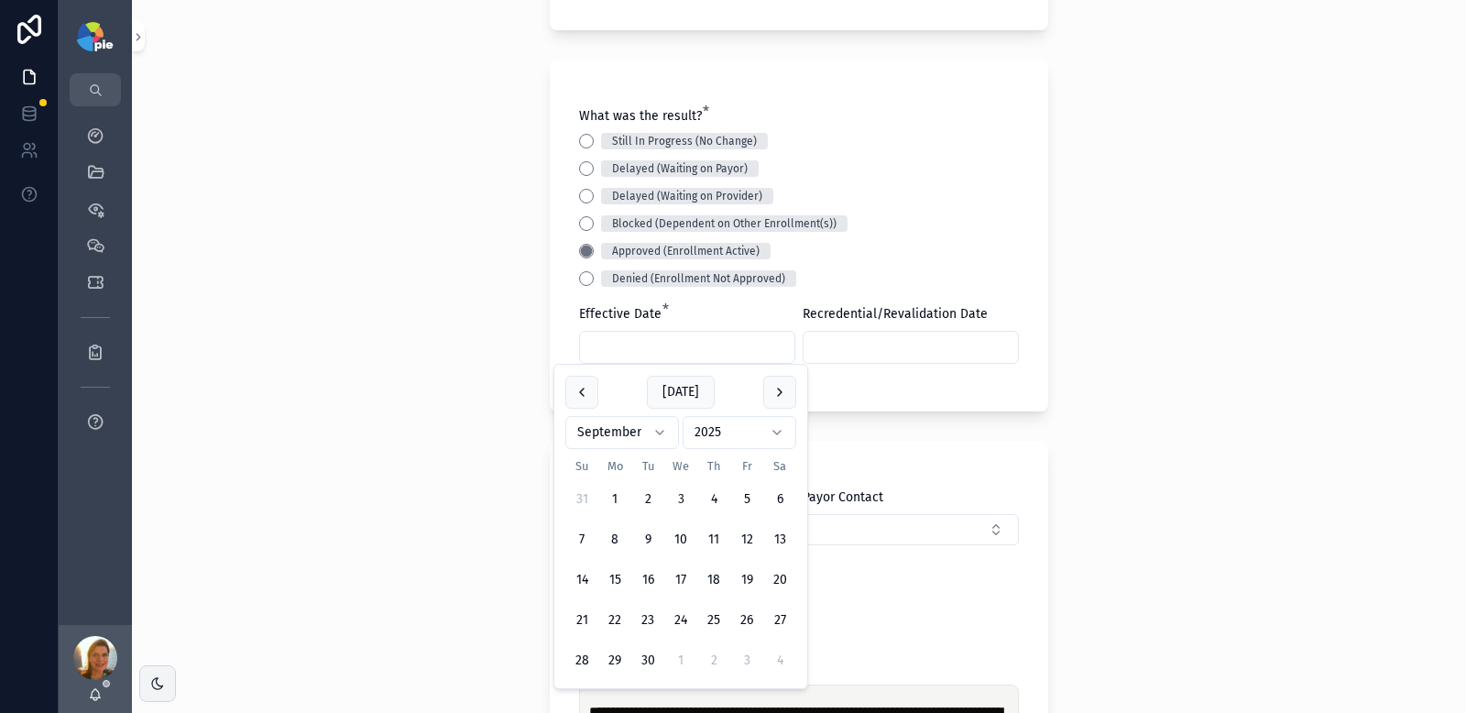
click at [648, 340] on input "scrollable content" at bounding box center [687, 348] width 214 height 26
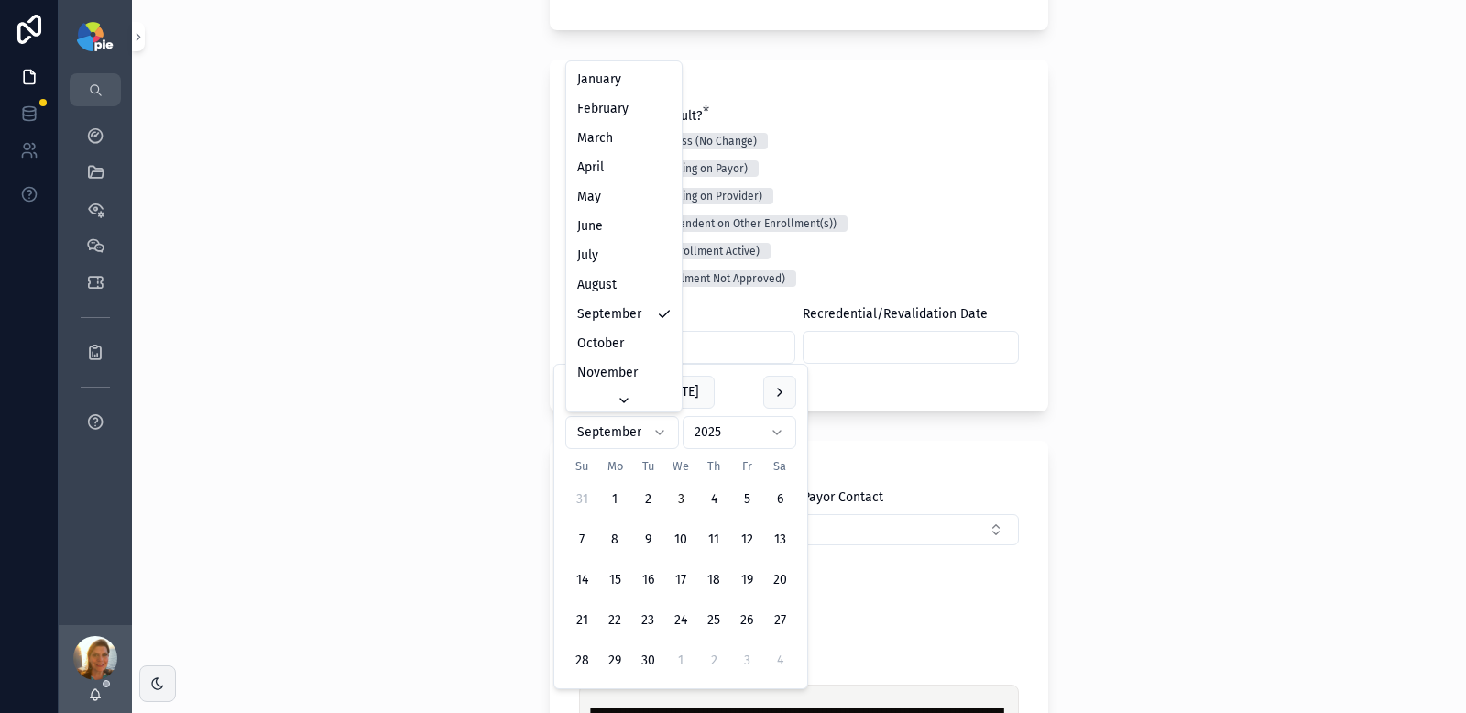
click at [608, 429] on html "My Dashboard QuickLinks Priorities Meetings Tickets Reports App Feedback [PERSO…" at bounding box center [733, 356] width 1466 height 713
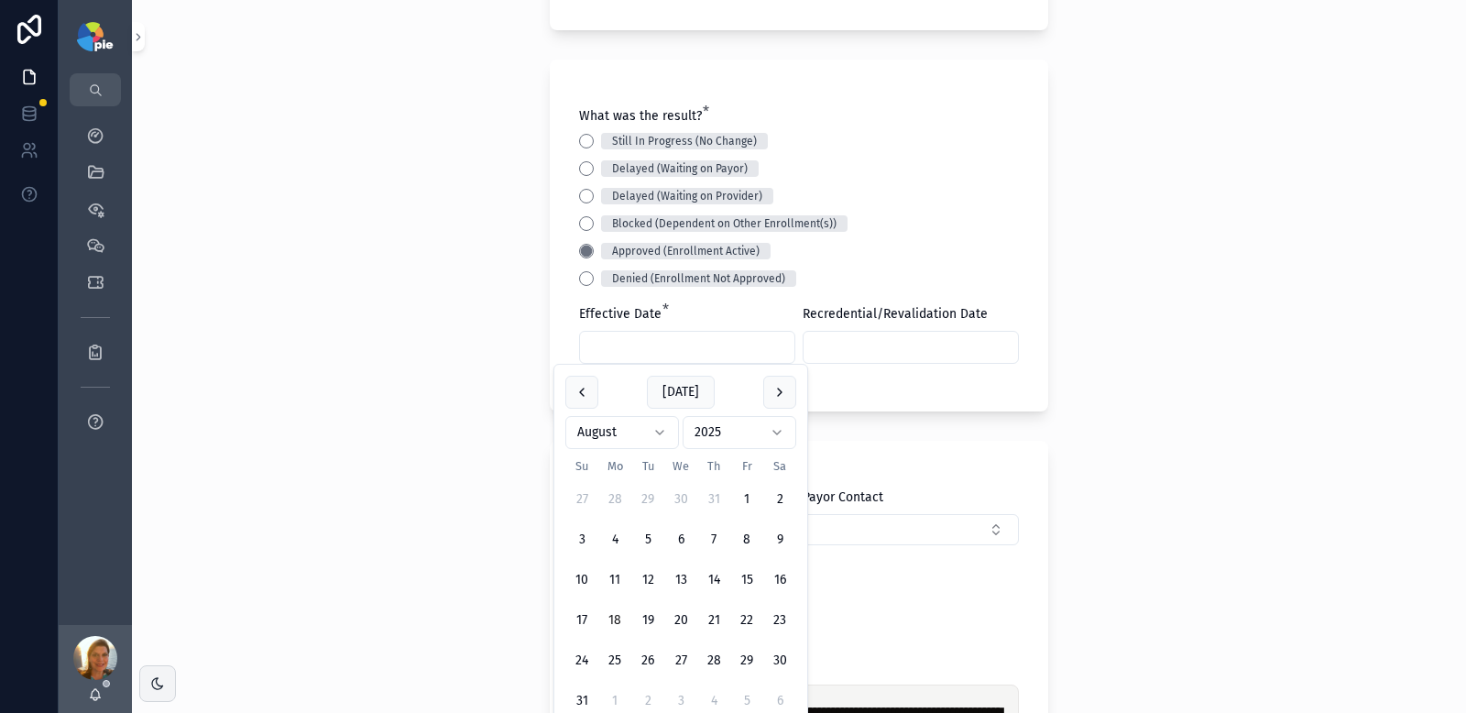
click at [621, 620] on button "18" at bounding box center [614, 620] width 33 height 33
type input "*********"
click at [466, 395] on div "**********" at bounding box center [799, 356] width 1334 height 713
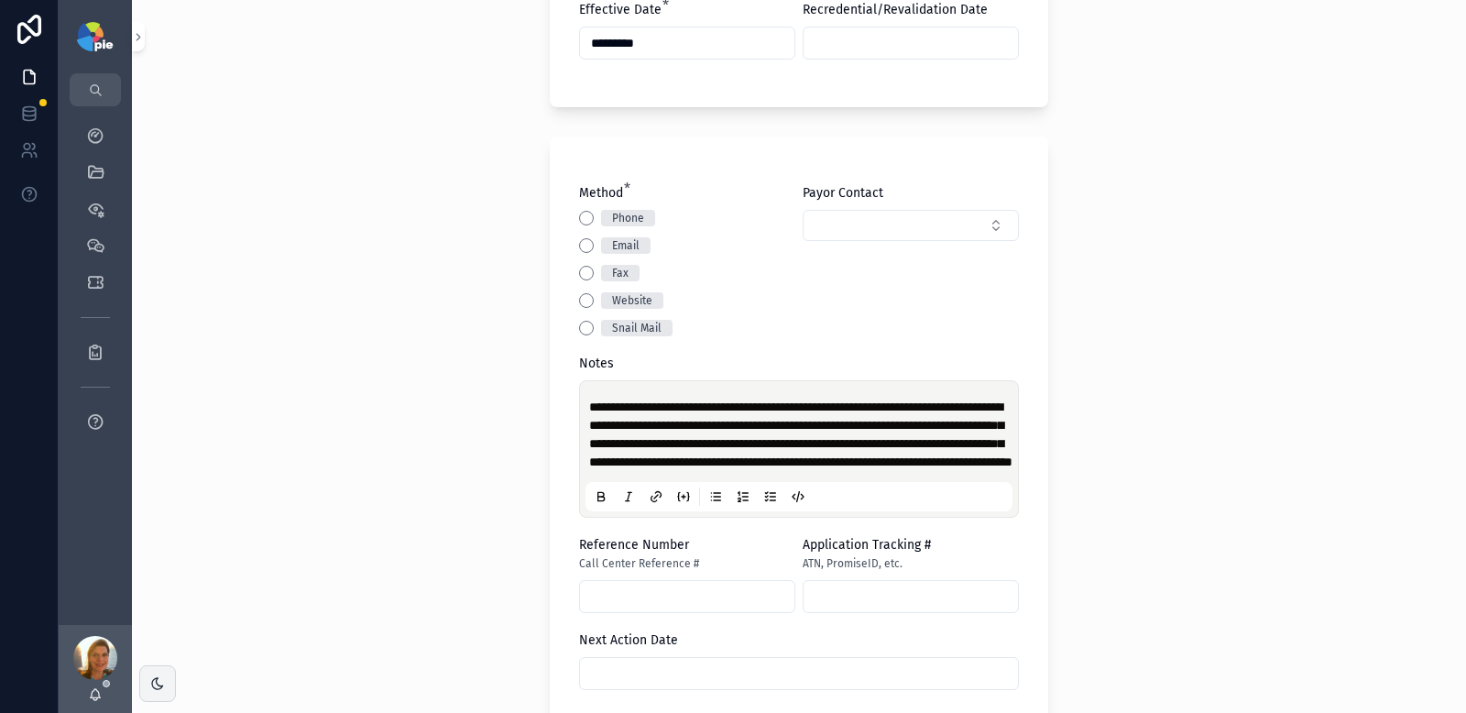
scroll to position [605, 0]
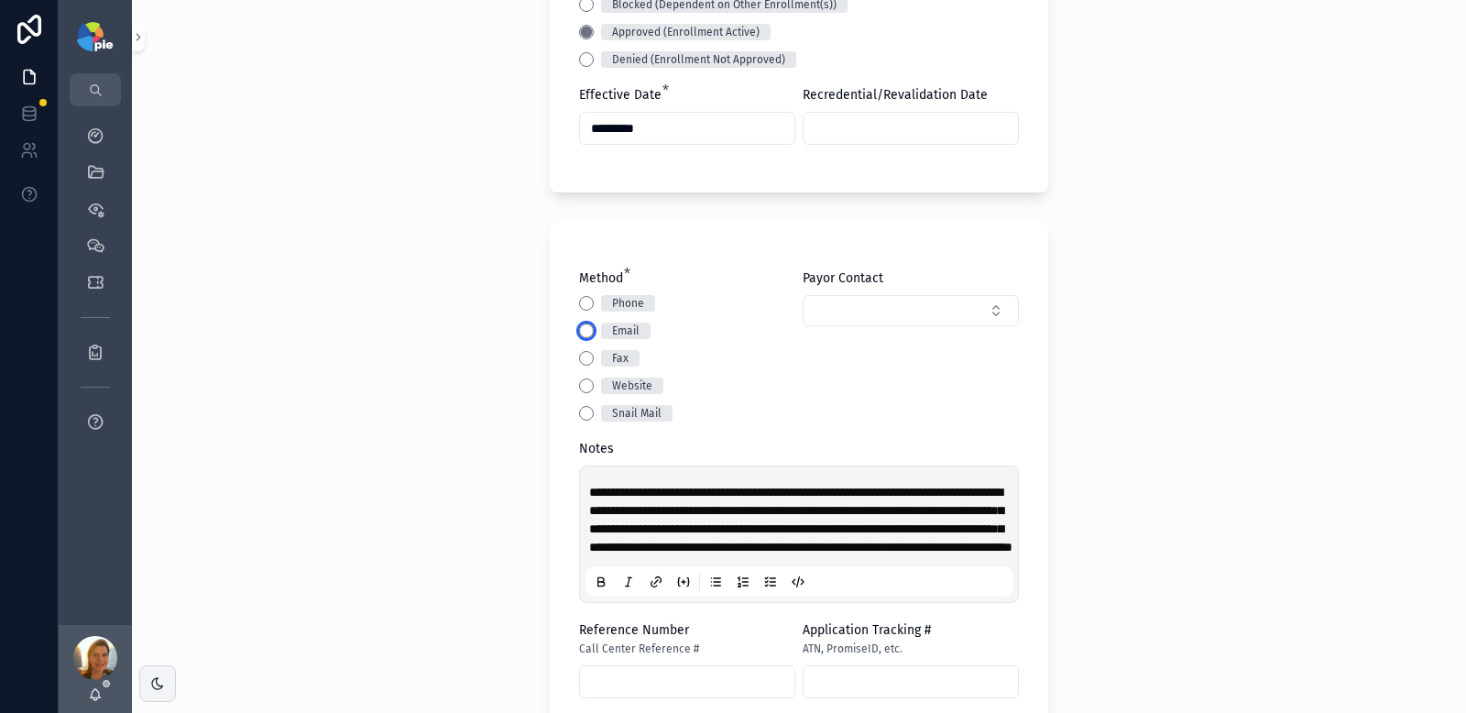
click at [579, 325] on button "Email" at bounding box center [586, 331] width 15 height 15
drag, startPoint x: 396, startPoint y: 349, endPoint x: 429, endPoint y: 355, distance: 33.4
click at [400, 349] on div "**********" at bounding box center [799, 356] width 1334 height 713
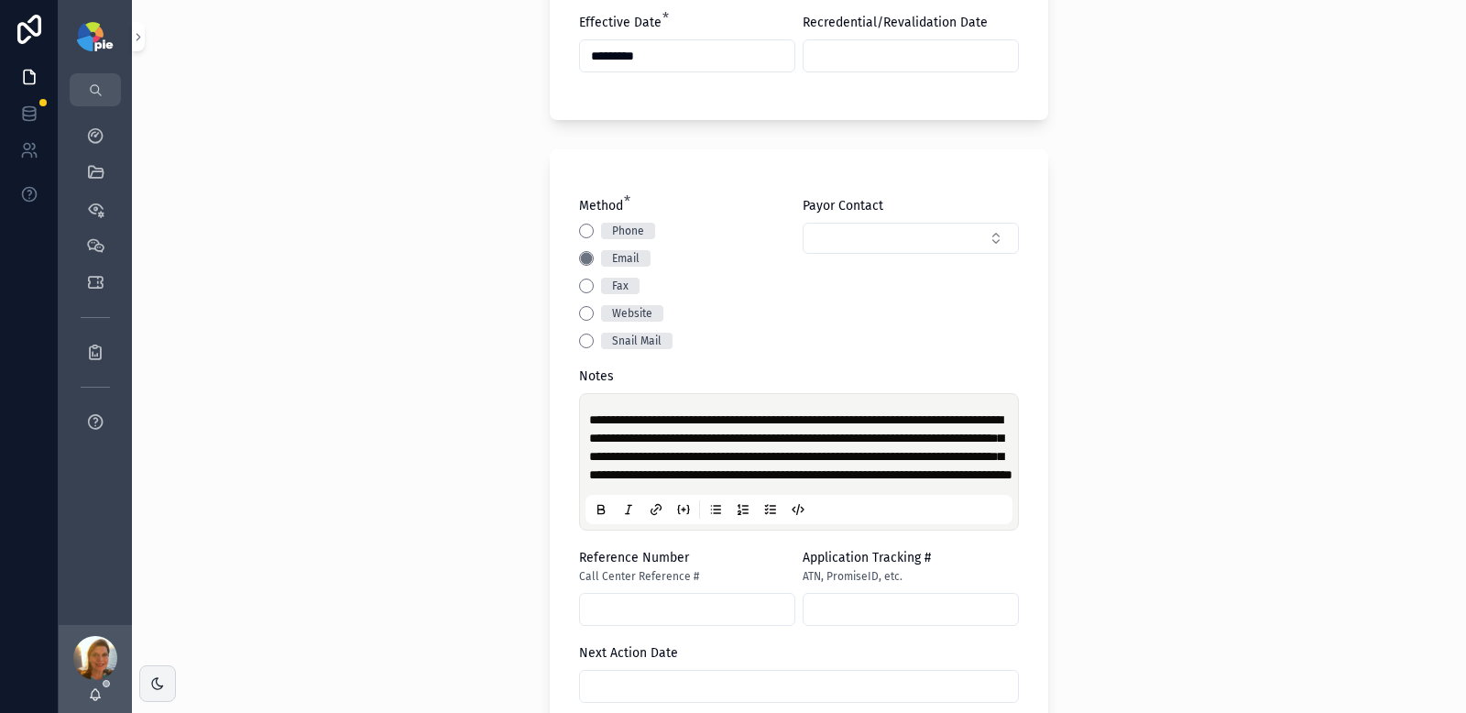
scroll to position [1064, 0]
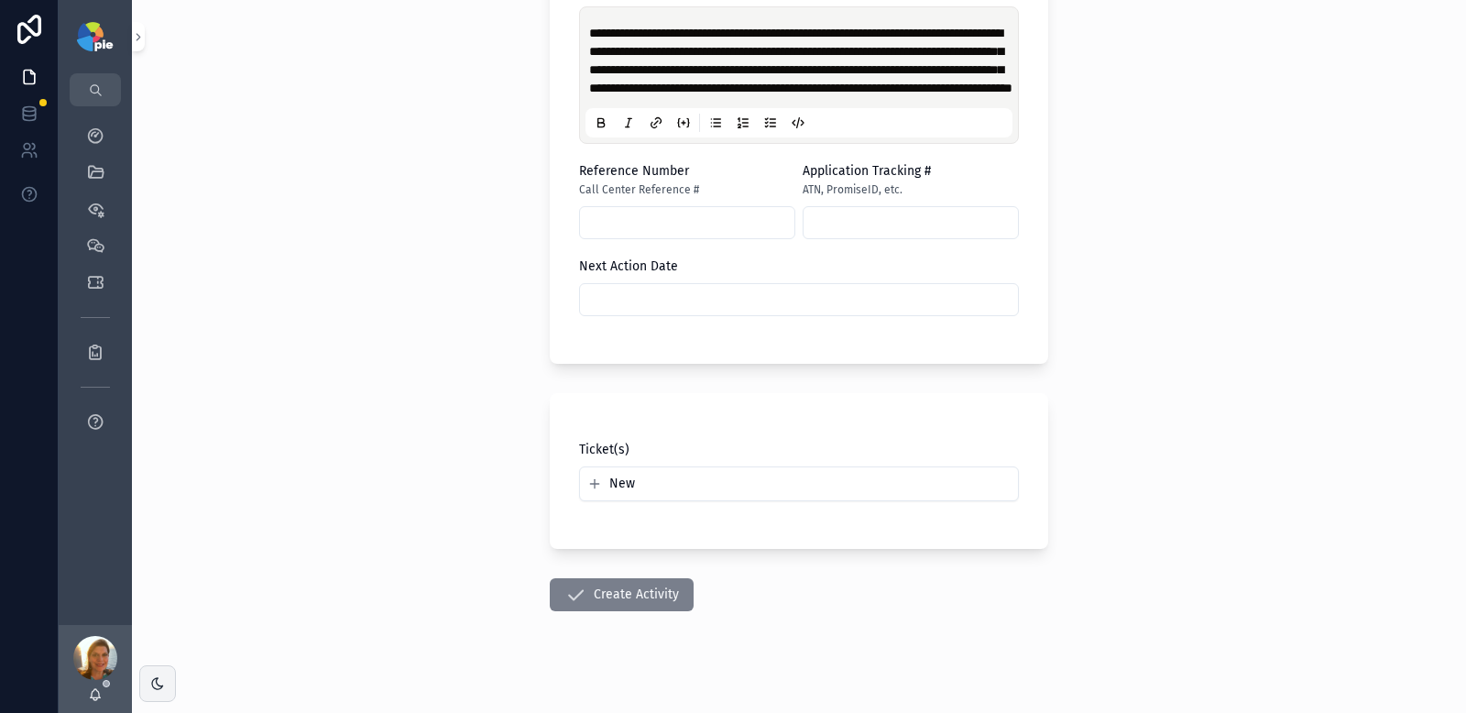
click at [664, 611] on button "Create Activity" at bounding box center [622, 594] width 144 height 33
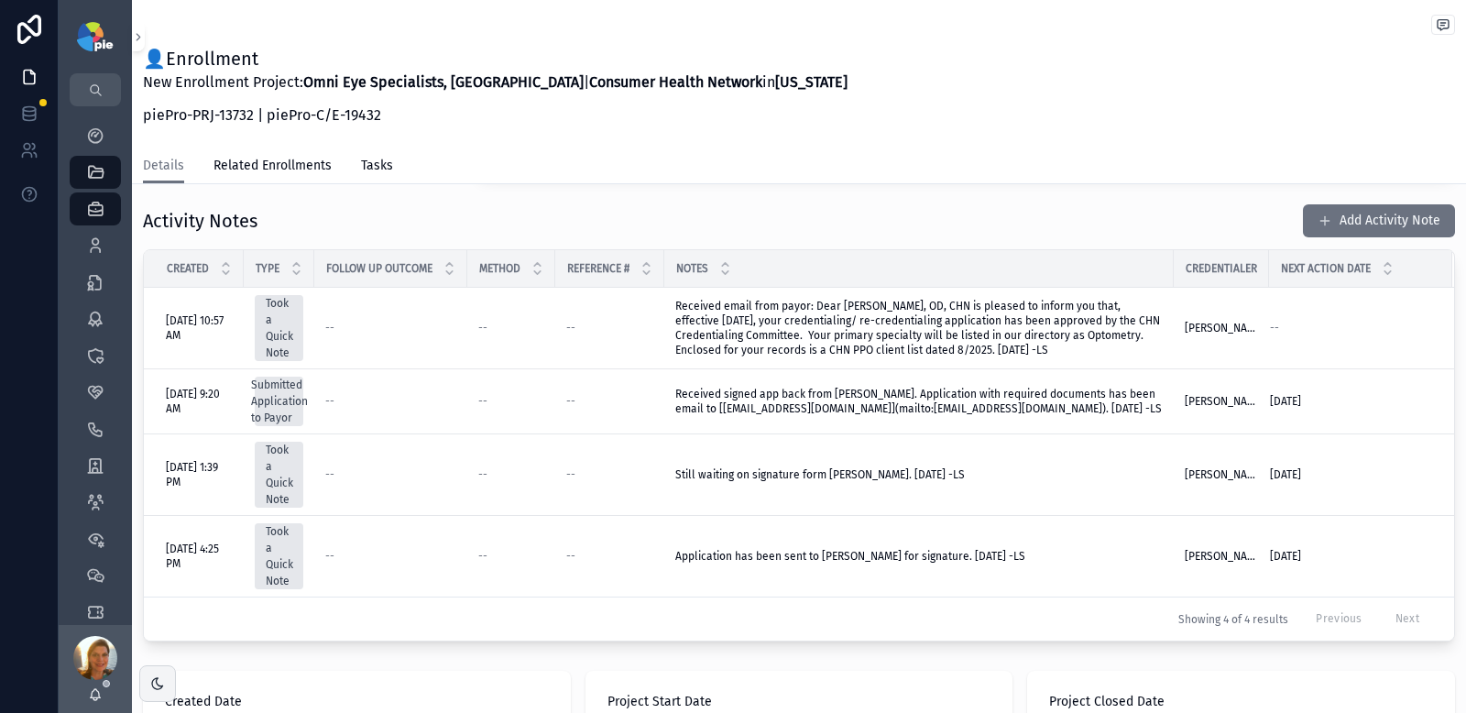
scroll to position [586, 0]
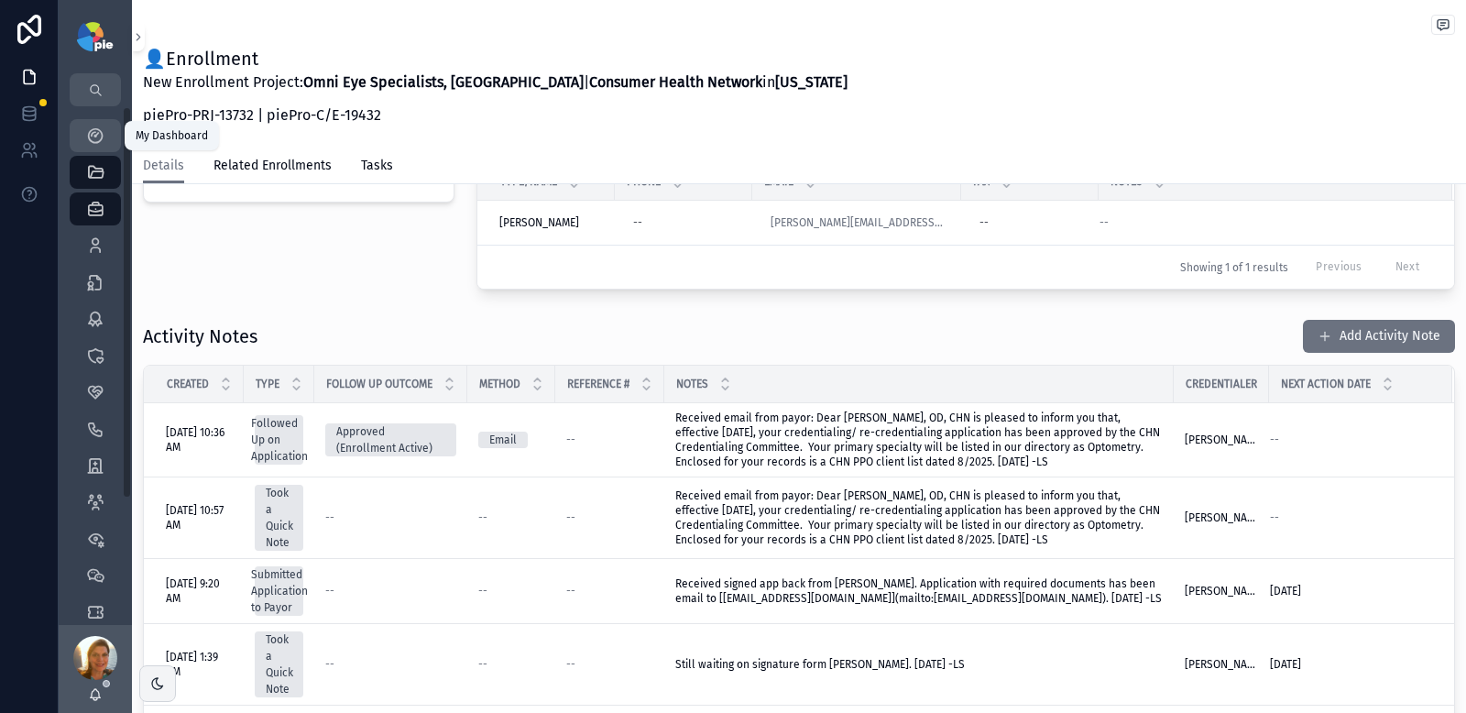
click at [88, 148] on div "My Dashboard" at bounding box center [95, 135] width 29 height 29
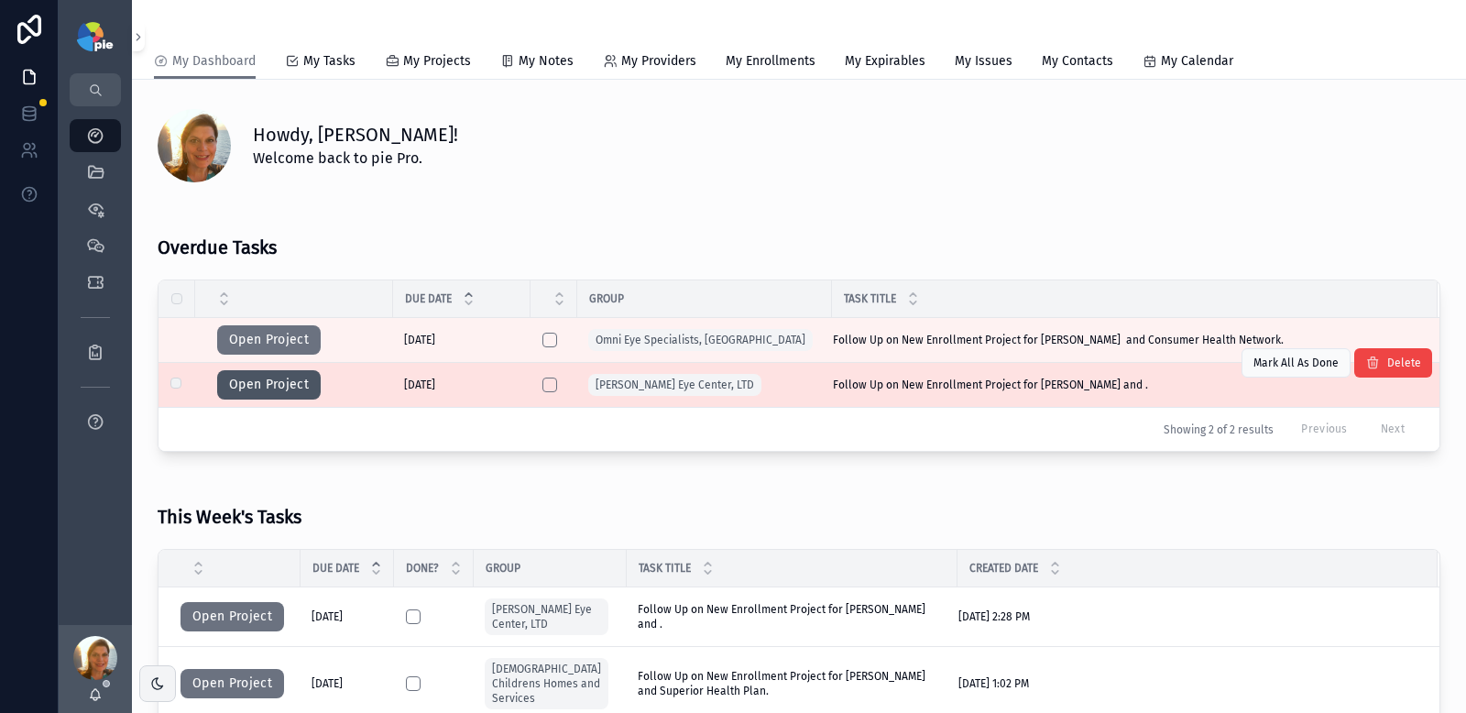
click at [270, 388] on button "Open Project" at bounding box center [269, 384] width 104 height 29
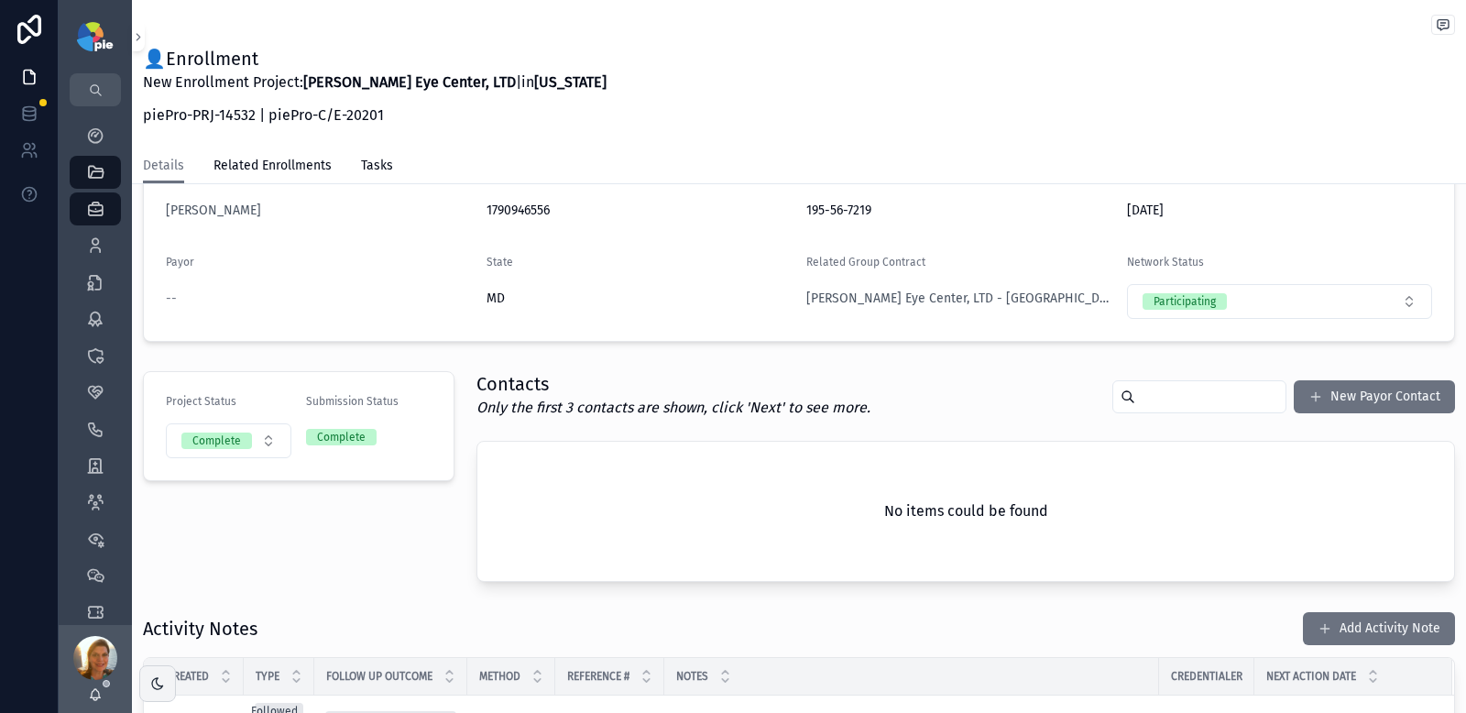
scroll to position [600, 0]
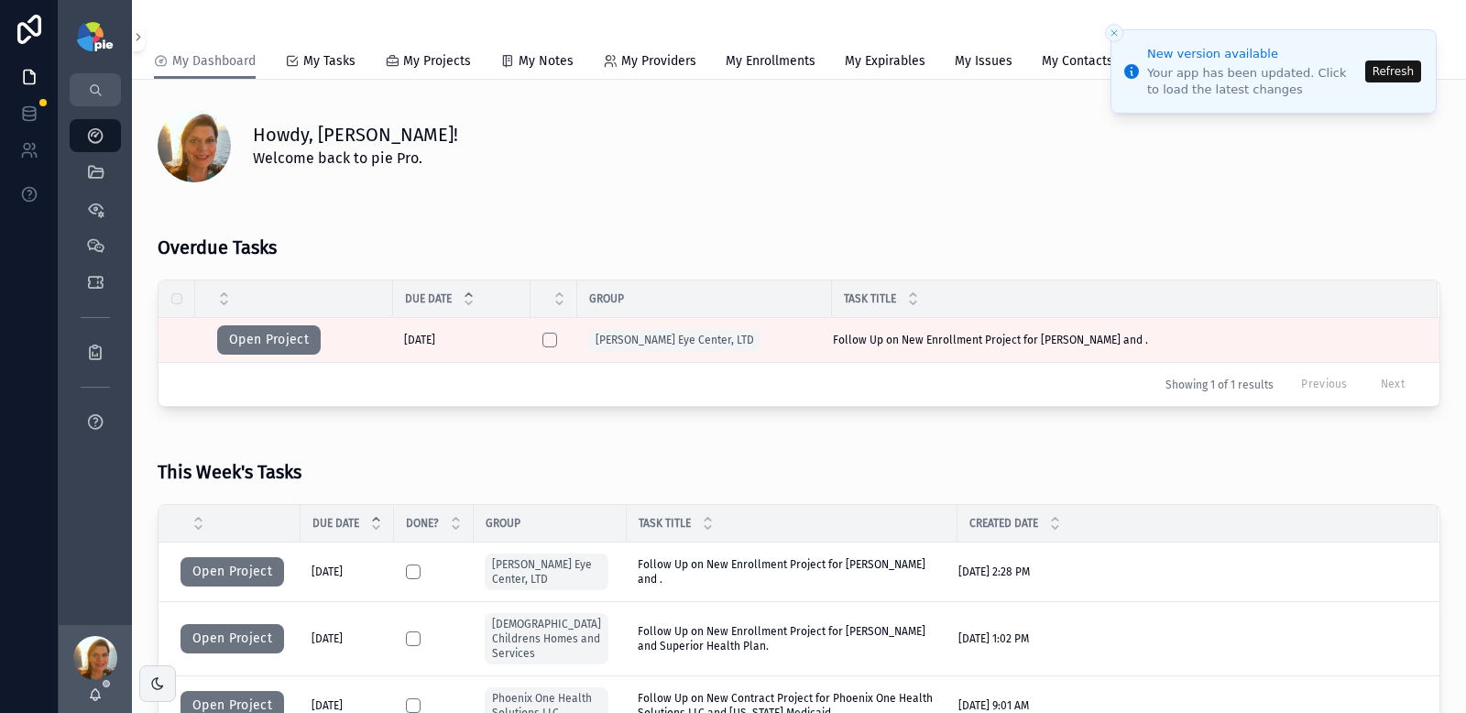
click at [1384, 71] on button "Refresh" at bounding box center [1394, 71] width 56 height 22
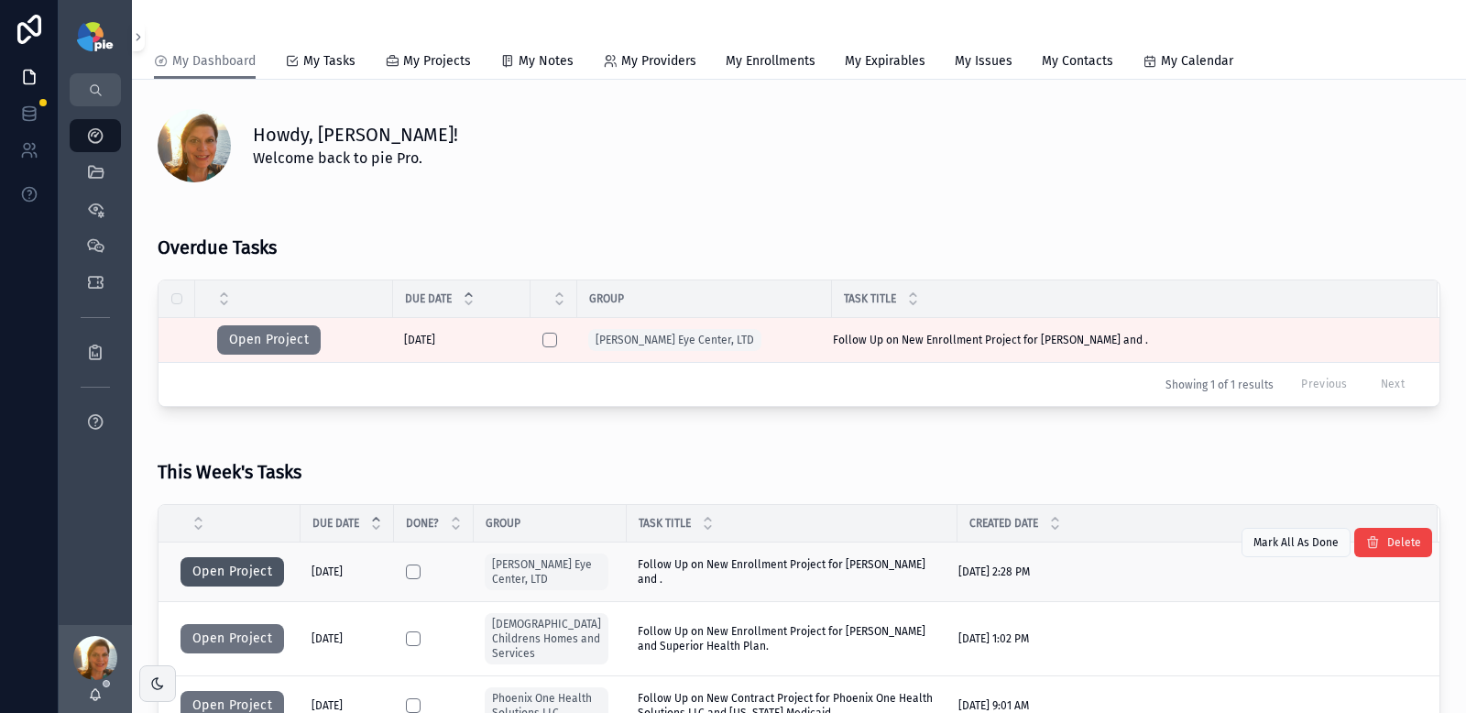
click at [261, 577] on button "Open Project" at bounding box center [233, 571] width 104 height 29
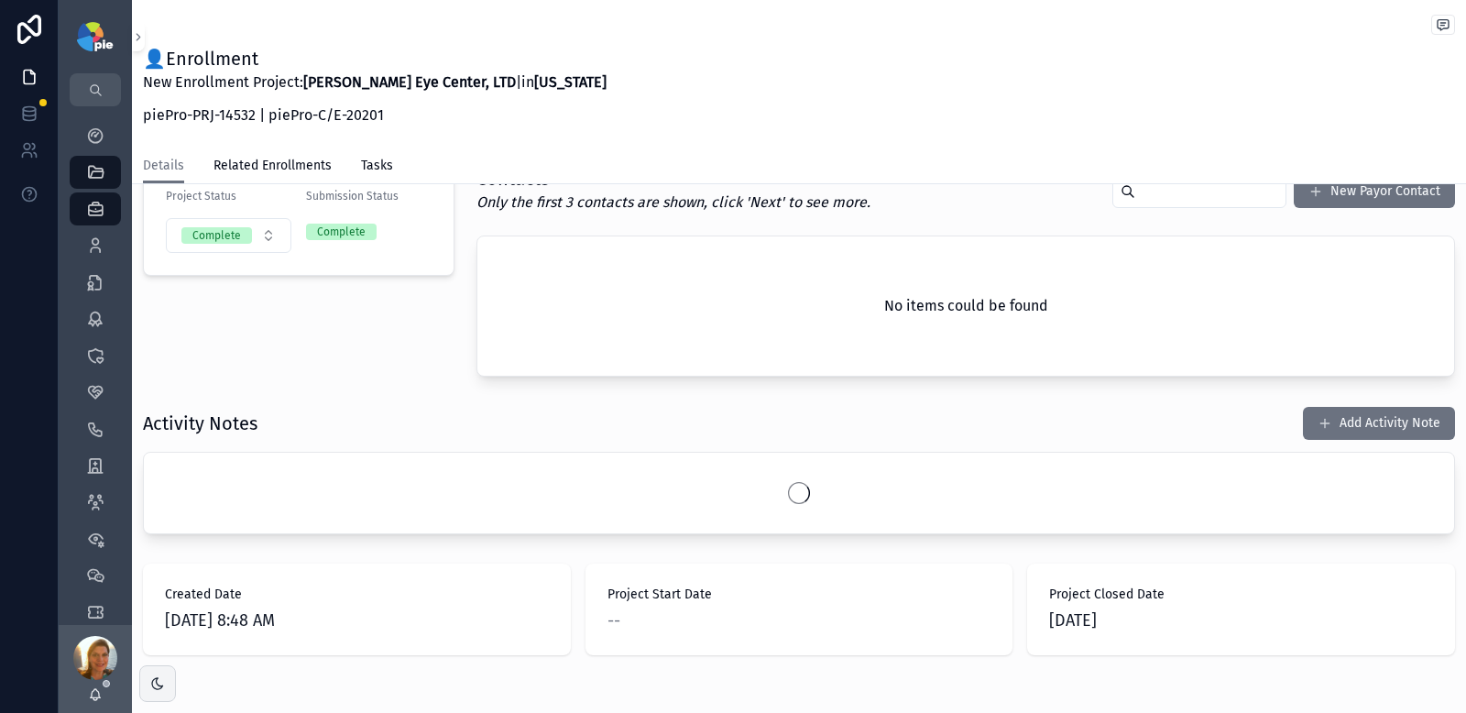
scroll to position [579, 0]
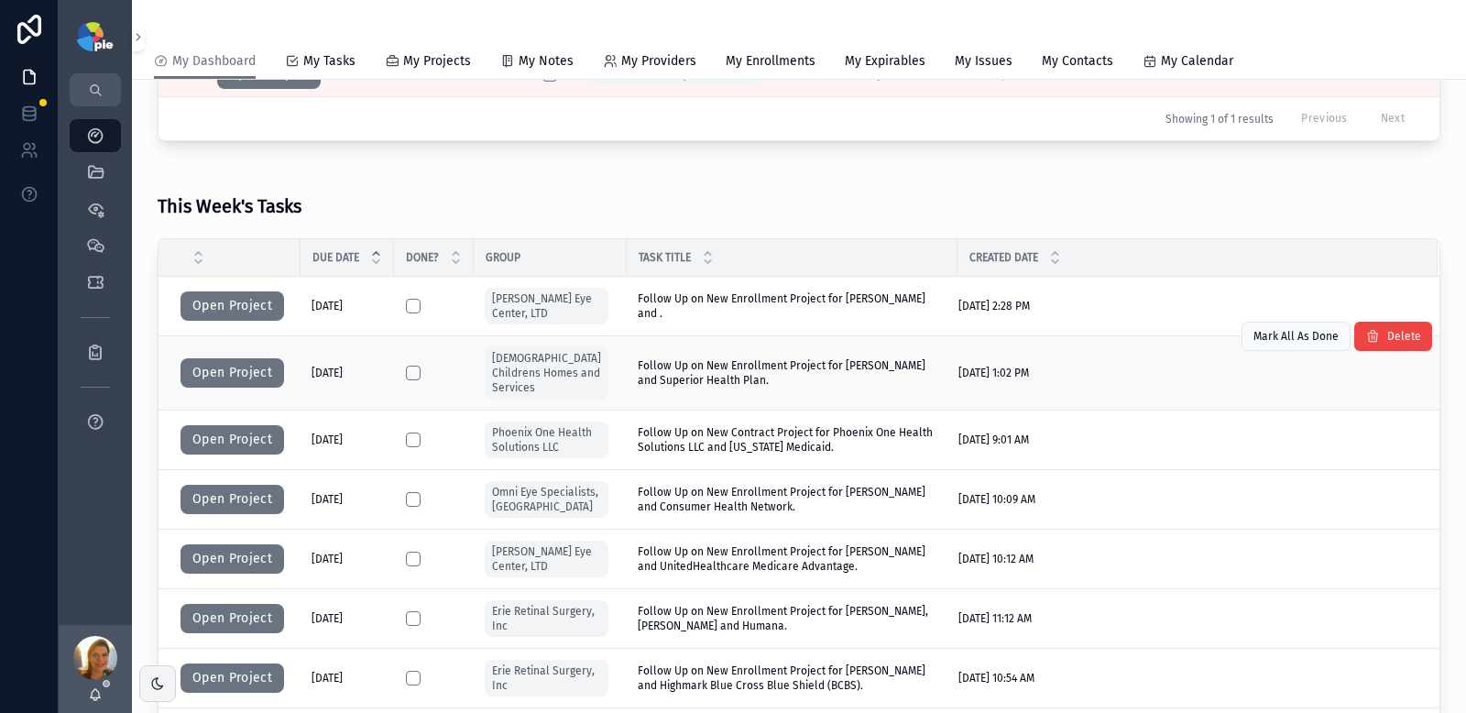
scroll to position [265, 0]
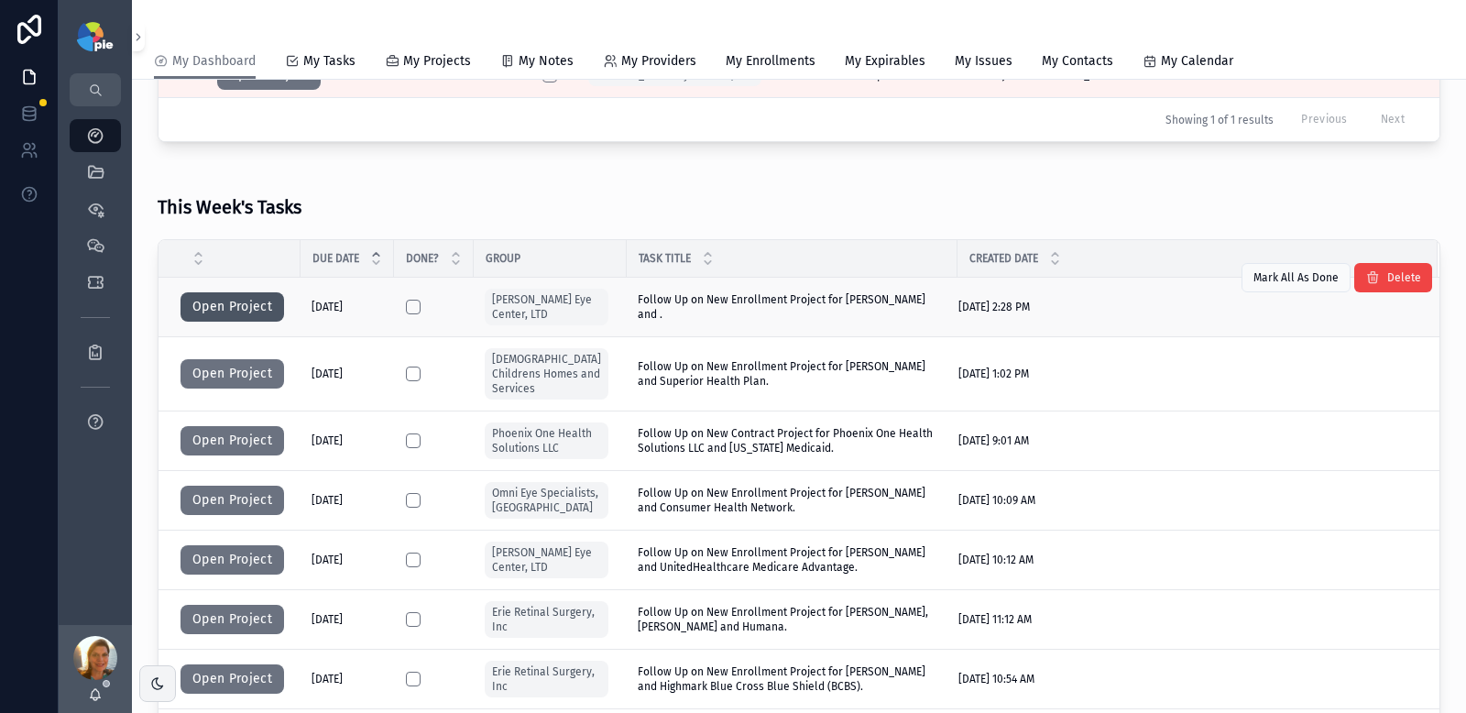
click at [230, 313] on button "Open Project" at bounding box center [233, 306] width 104 height 29
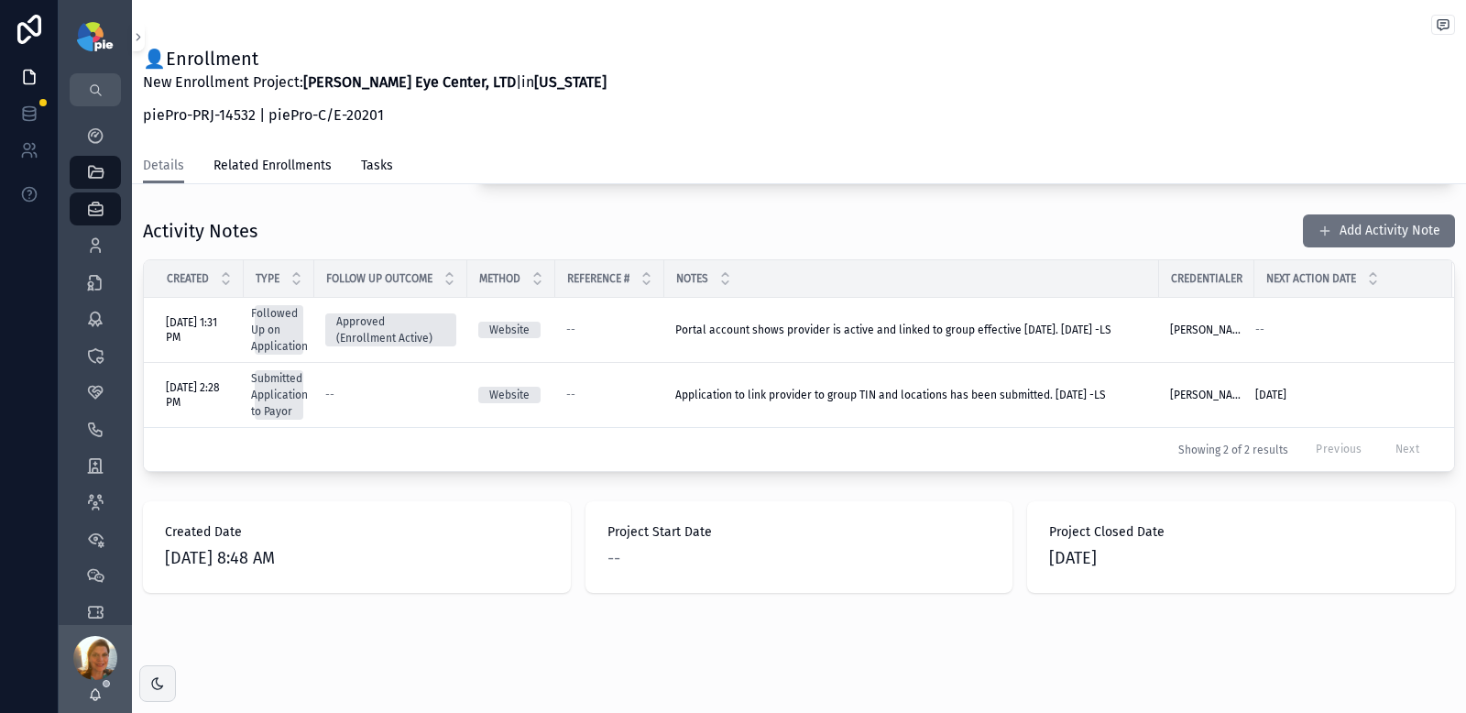
scroll to position [709, 0]
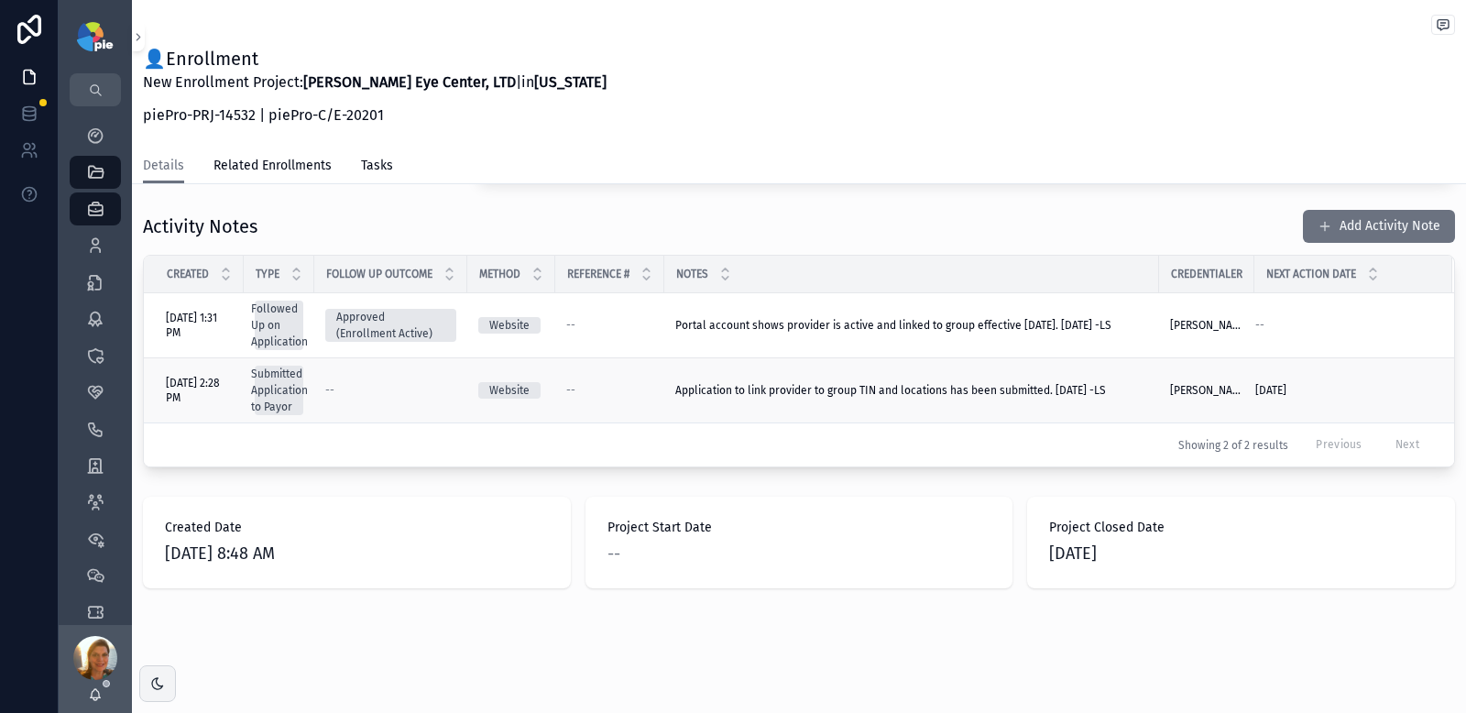
click at [874, 409] on td "Application to link provider to group TIN and locations has been submitted. 8/2…" at bounding box center [911, 390] width 495 height 65
click at [872, 394] on span "Application to link provider to group TIN and locations has been submitted. 8/2…" at bounding box center [890, 390] width 431 height 15
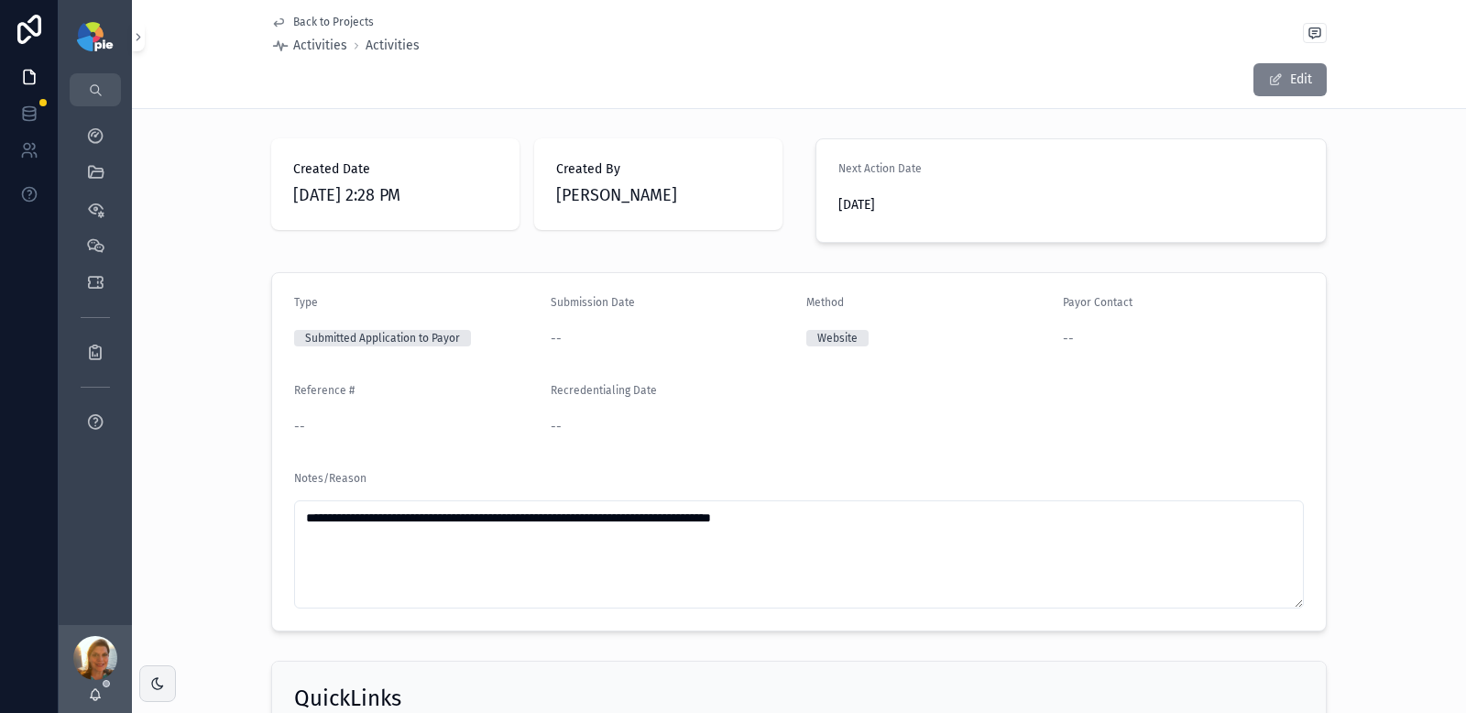
click at [1268, 72] on span "scrollable content" at bounding box center [1275, 79] width 15 height 15
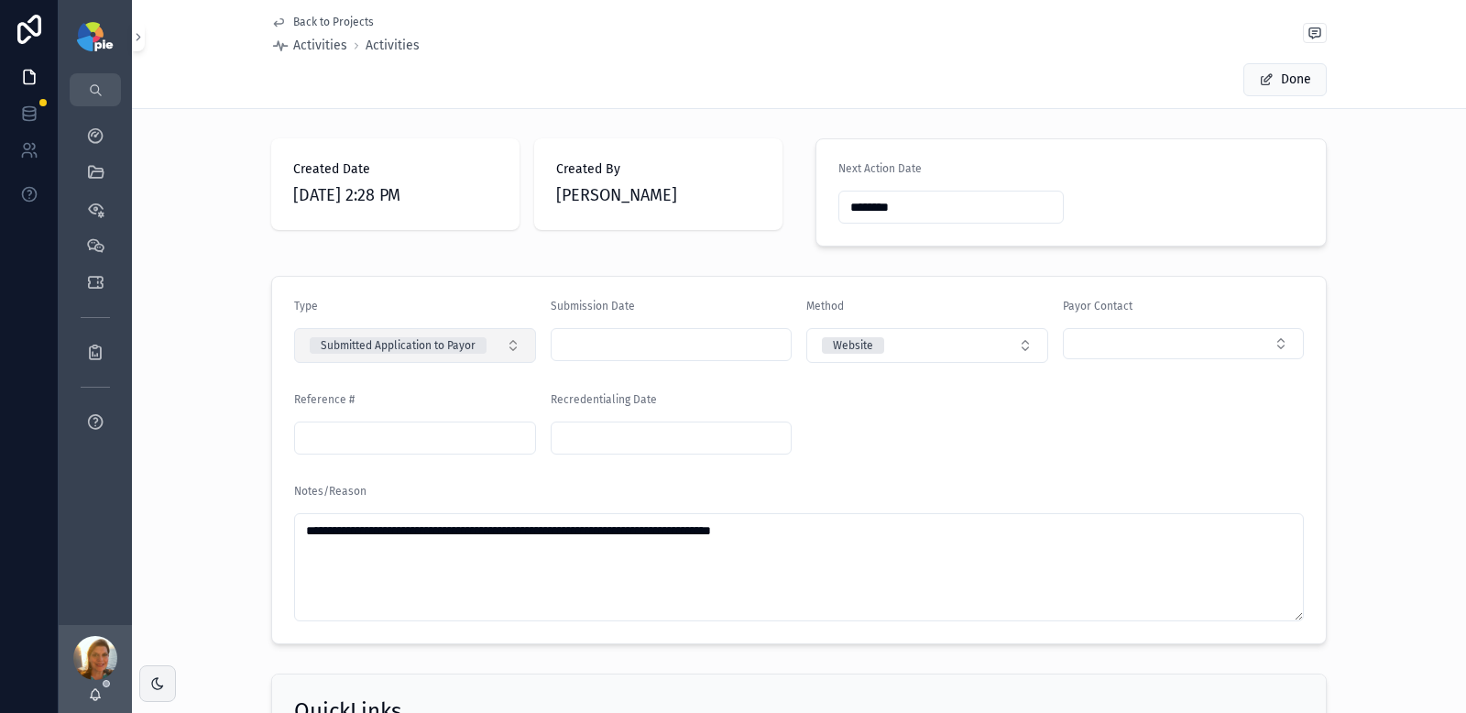
click at [510, 356] on button "Submitted Application to Payor" at bounding box center [415, 345] width 242 height 35
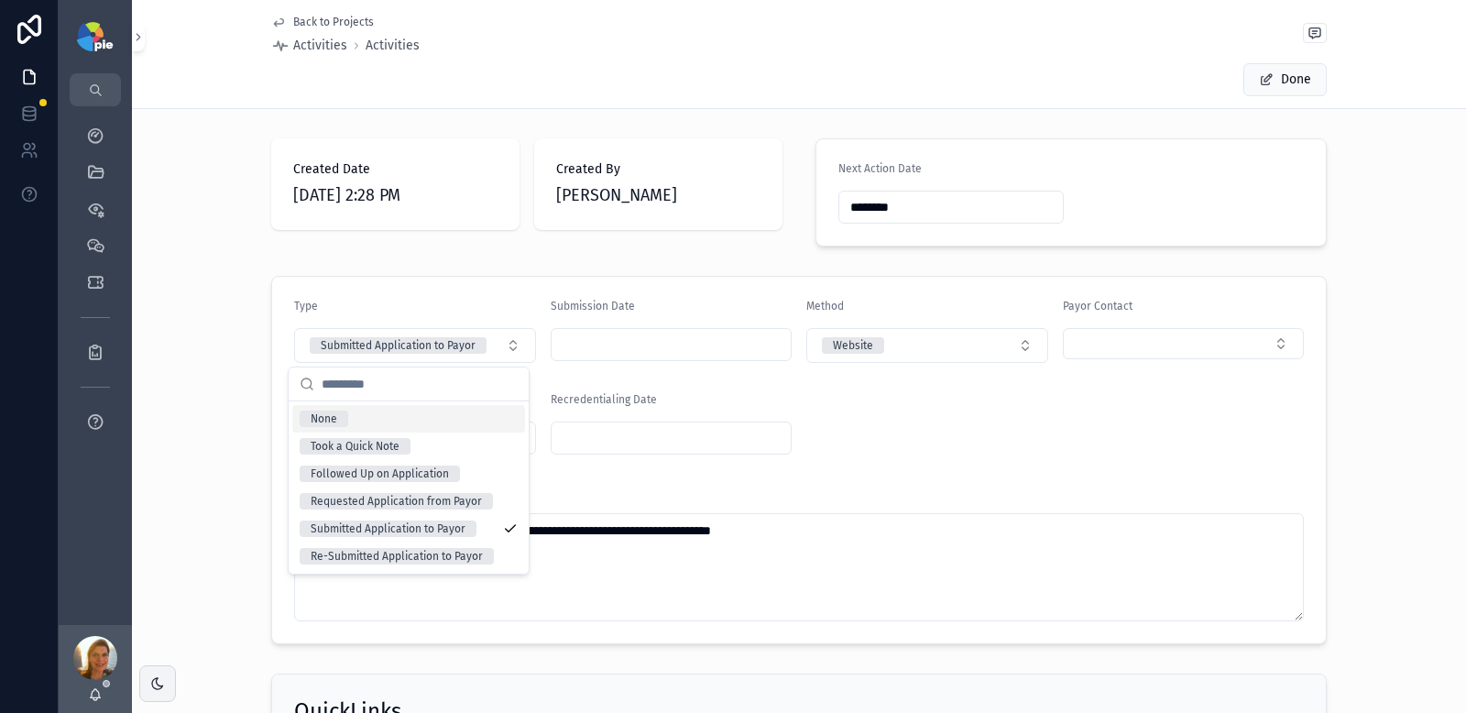
click at [504, 250] on div "Created Date 8/27/2025 2:28 PM Created By Lacy Steer" at bounding box center [526, 192] width 533 height 123
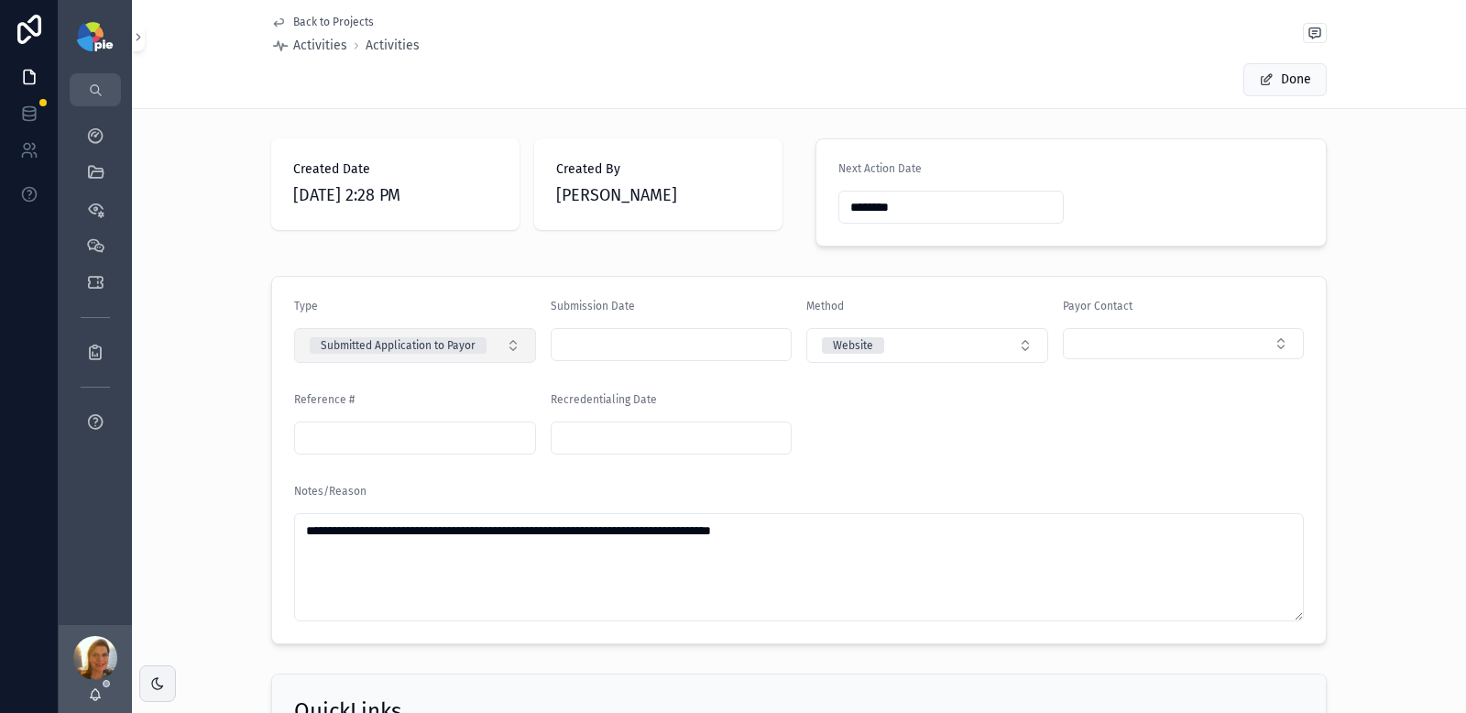
click at [505, 349] on button "Submitted Application to Payor" at bounding box center [415, 345] width 242 height 35
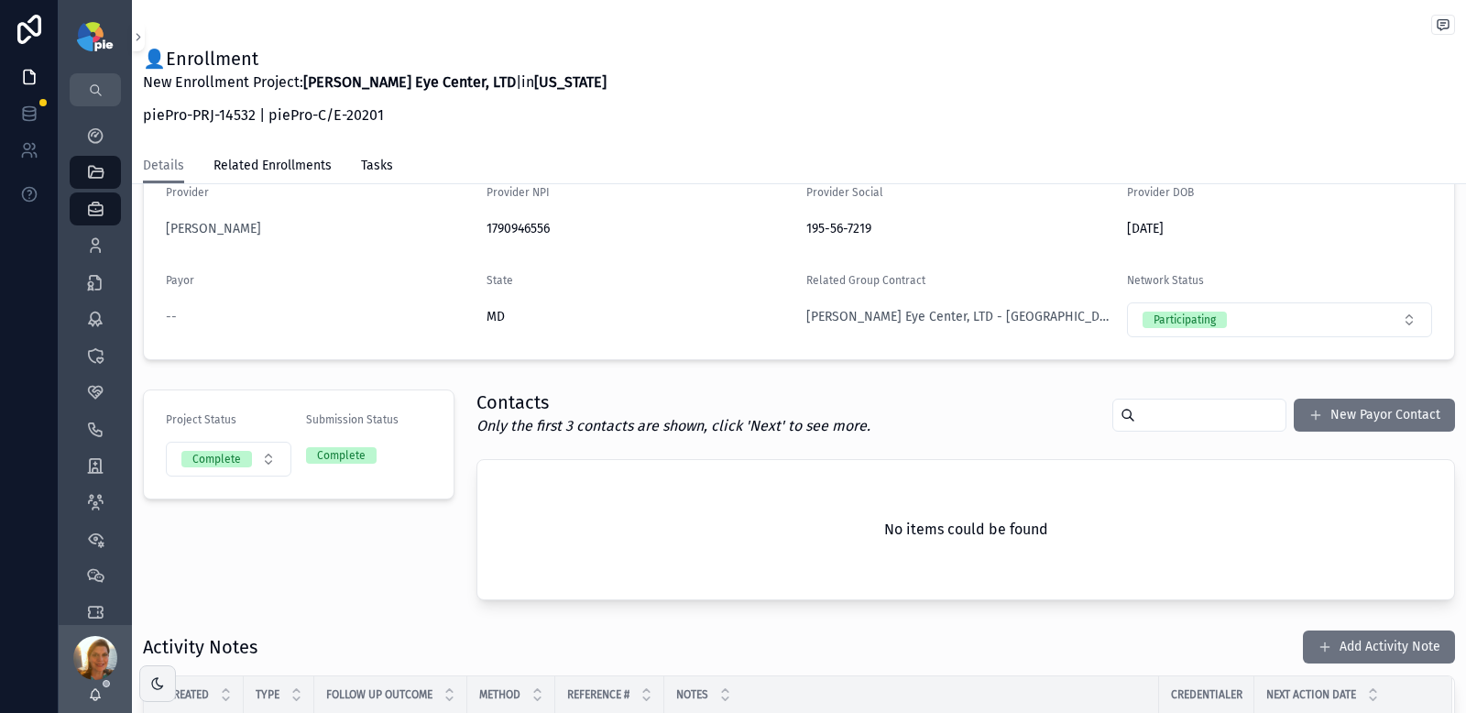
scroll to position [467, 0]
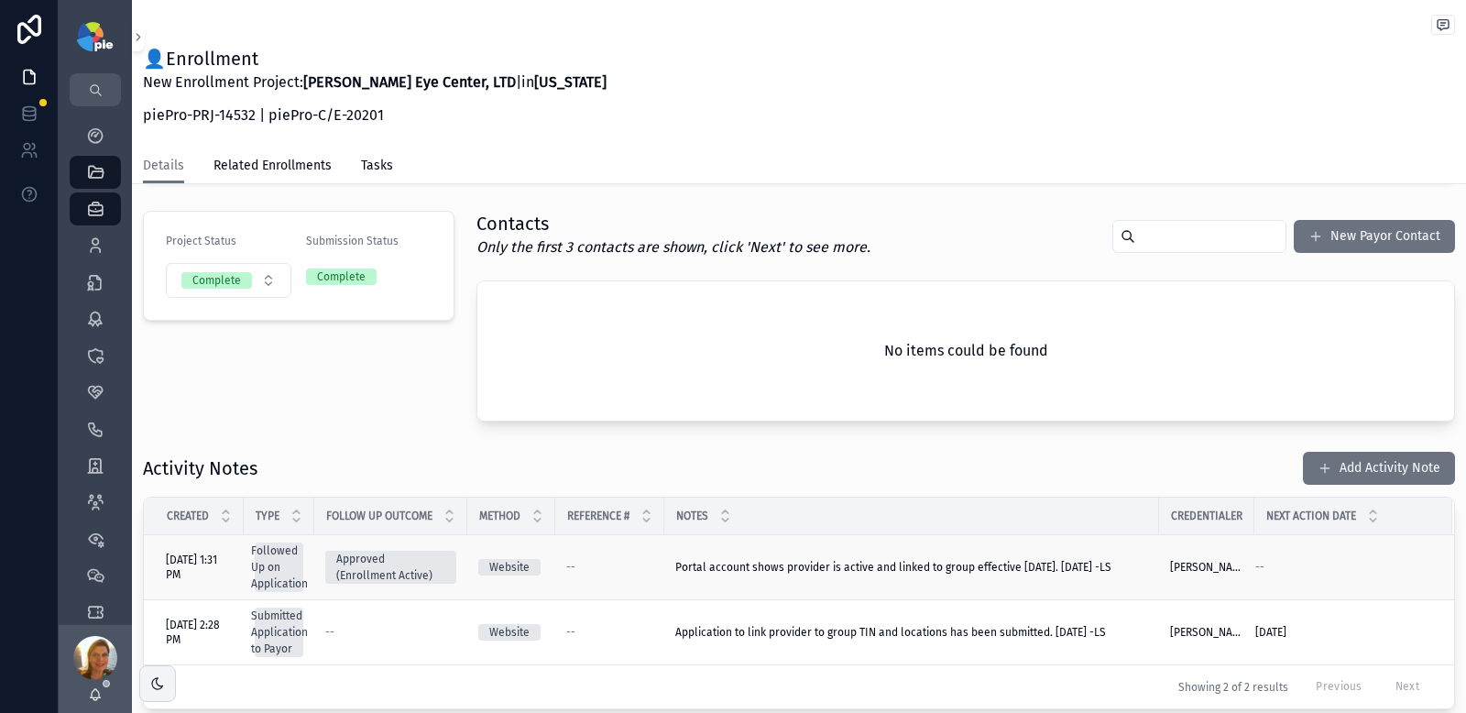
click at [884, 564] on span "Portal account shows provider is active and linked to group effective 8/27/25. …" at bounding box center [893, 567] width 436 height 15
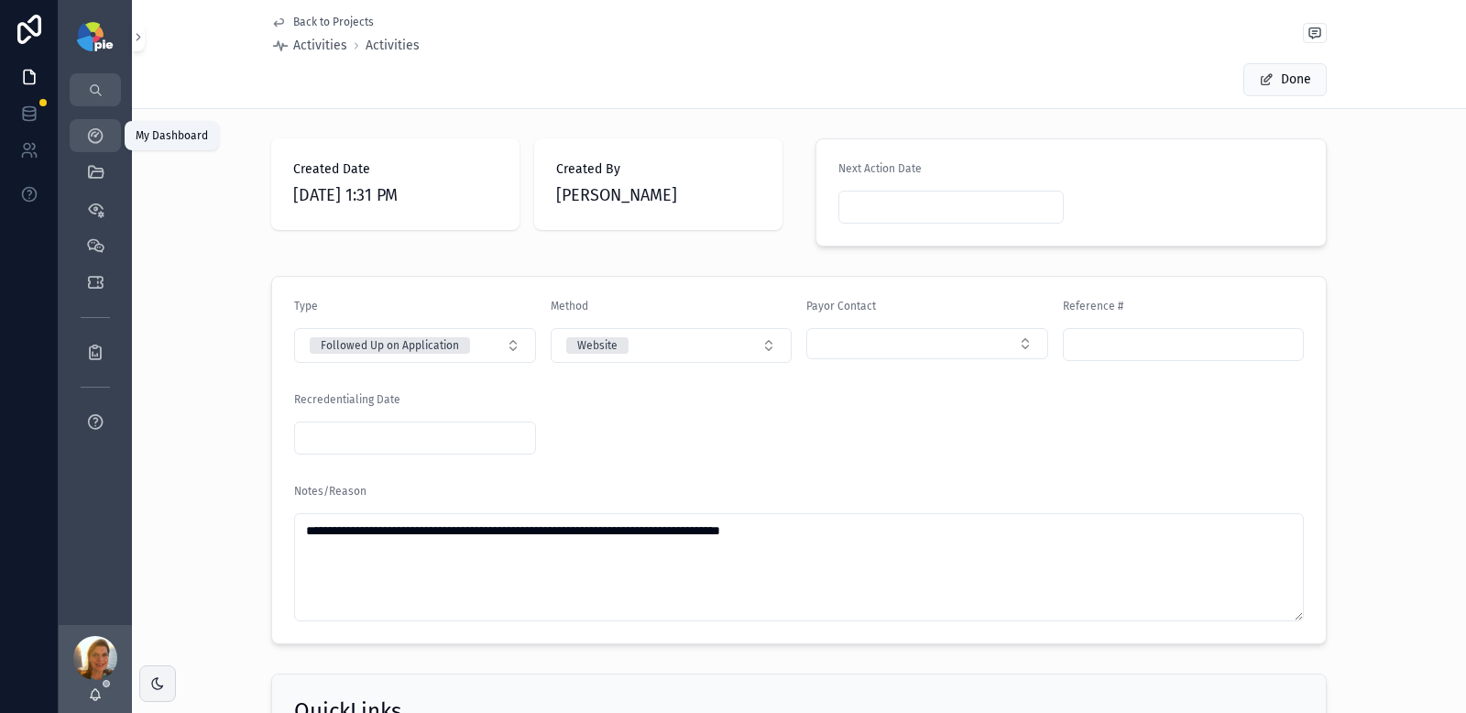
click at [78, 137] on link "My Dashboard" at bounding box center [95, 135] width 51 height 33
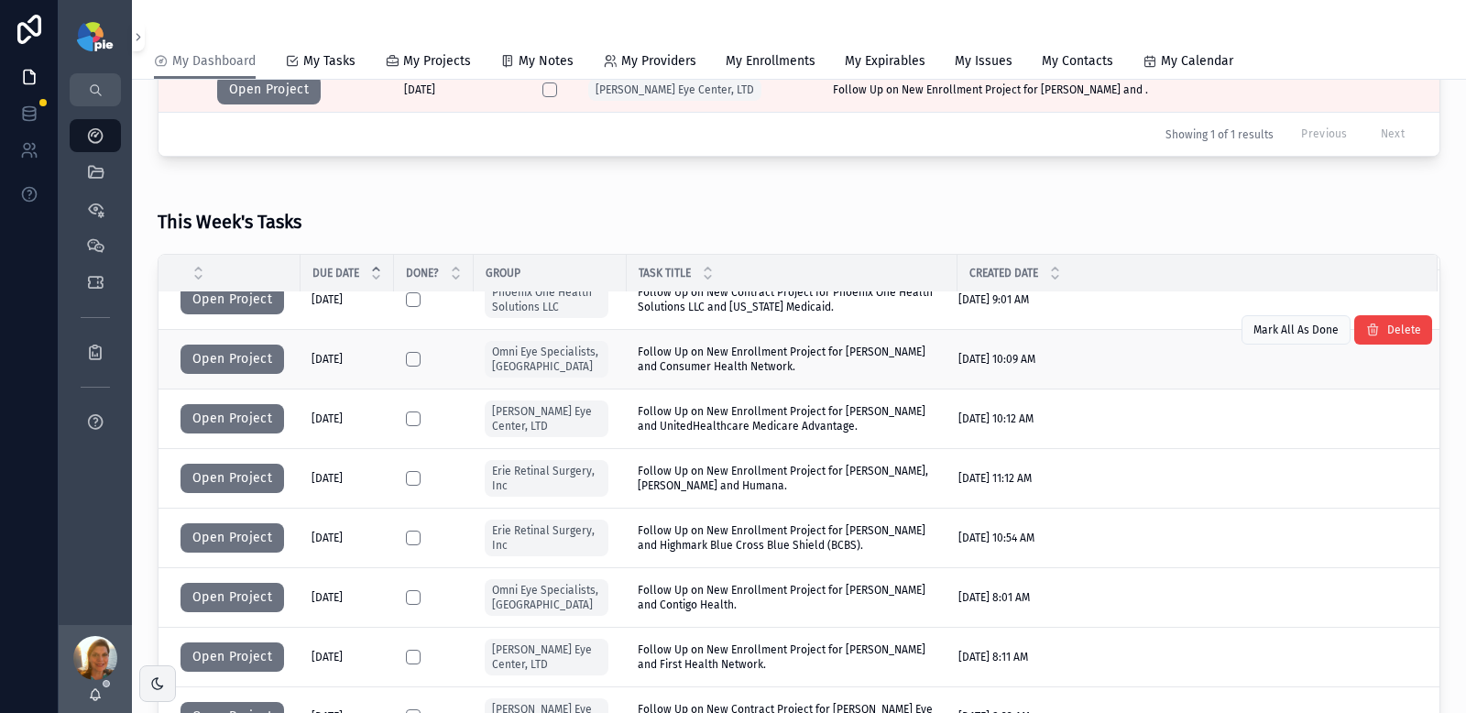
scroll to position [251, 0]
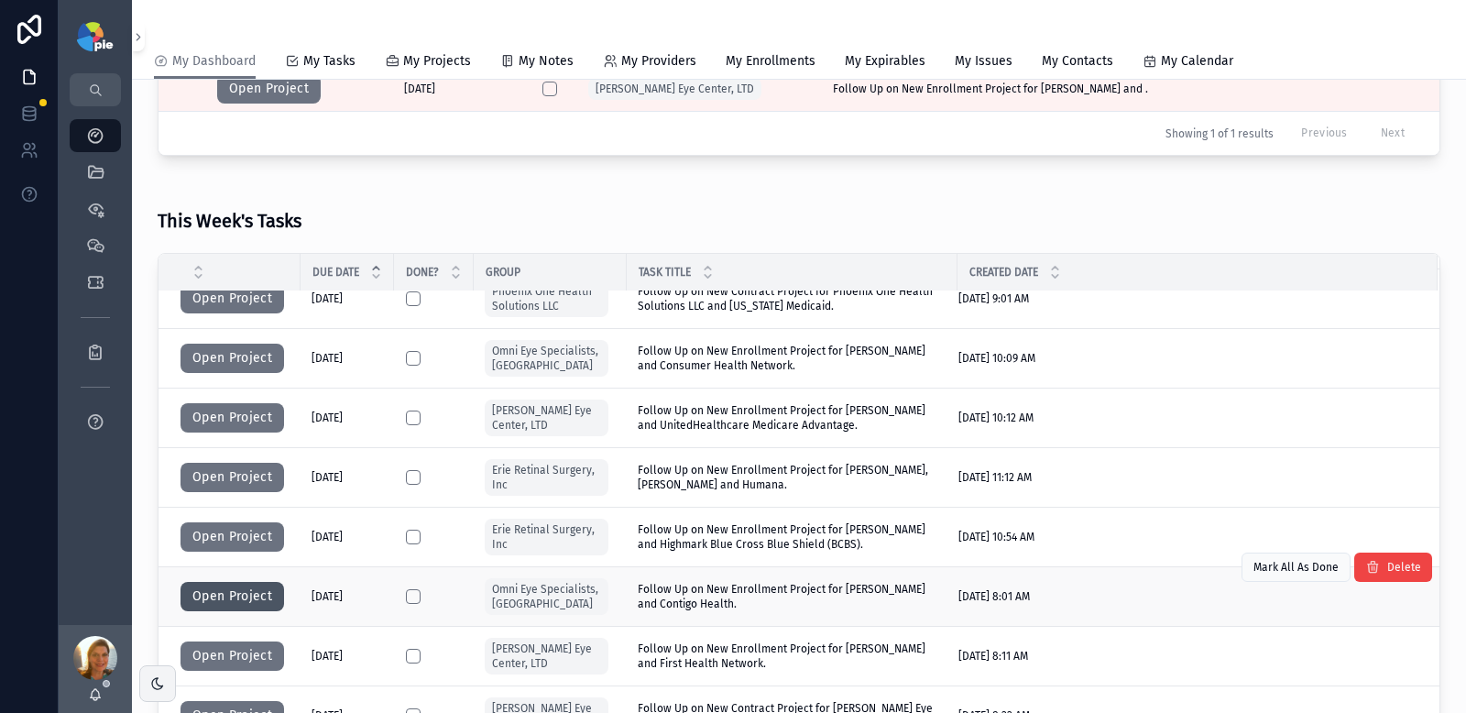
click at [212, 600] on button "Open Project" at bounding box center [233, 596] width 104 height 29
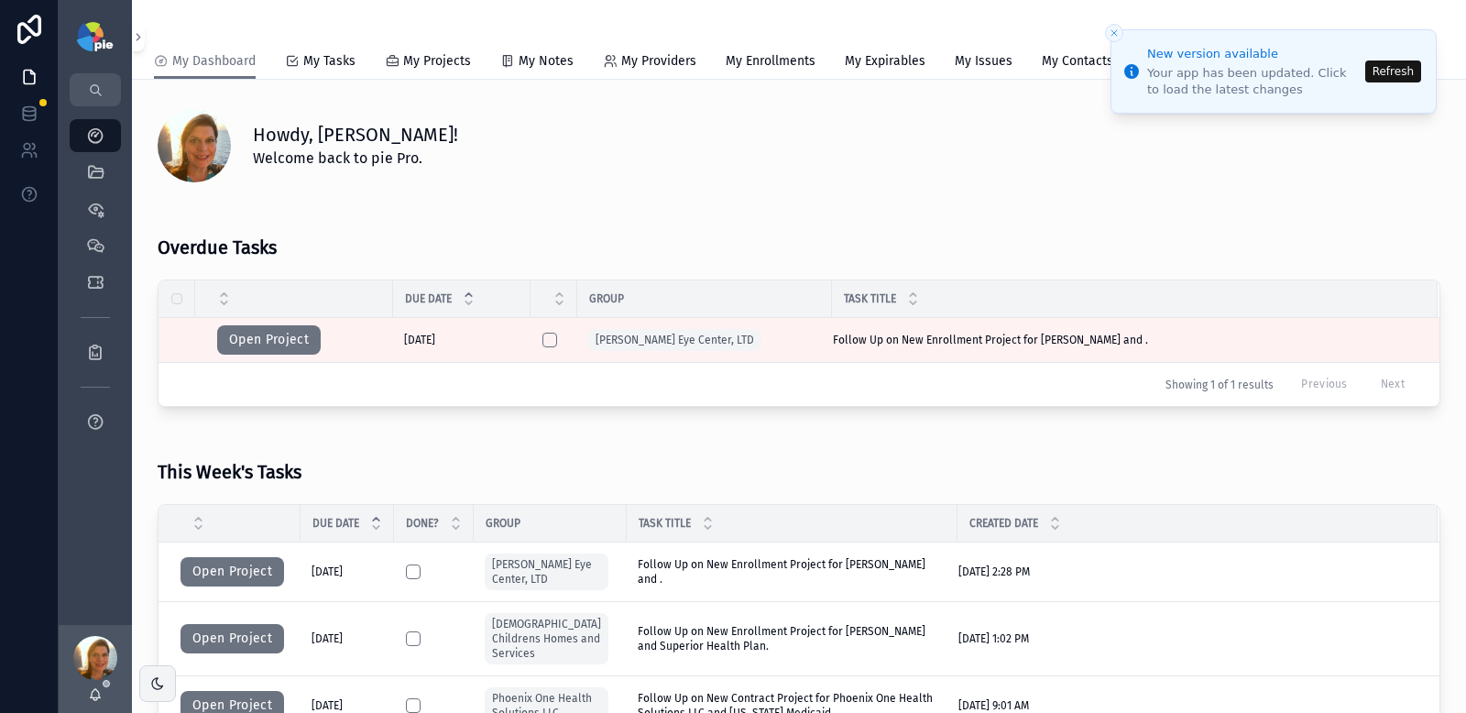
click at [1399, 64] on button "Refresh" at bounding box center [1394, 71] width 56 height 22
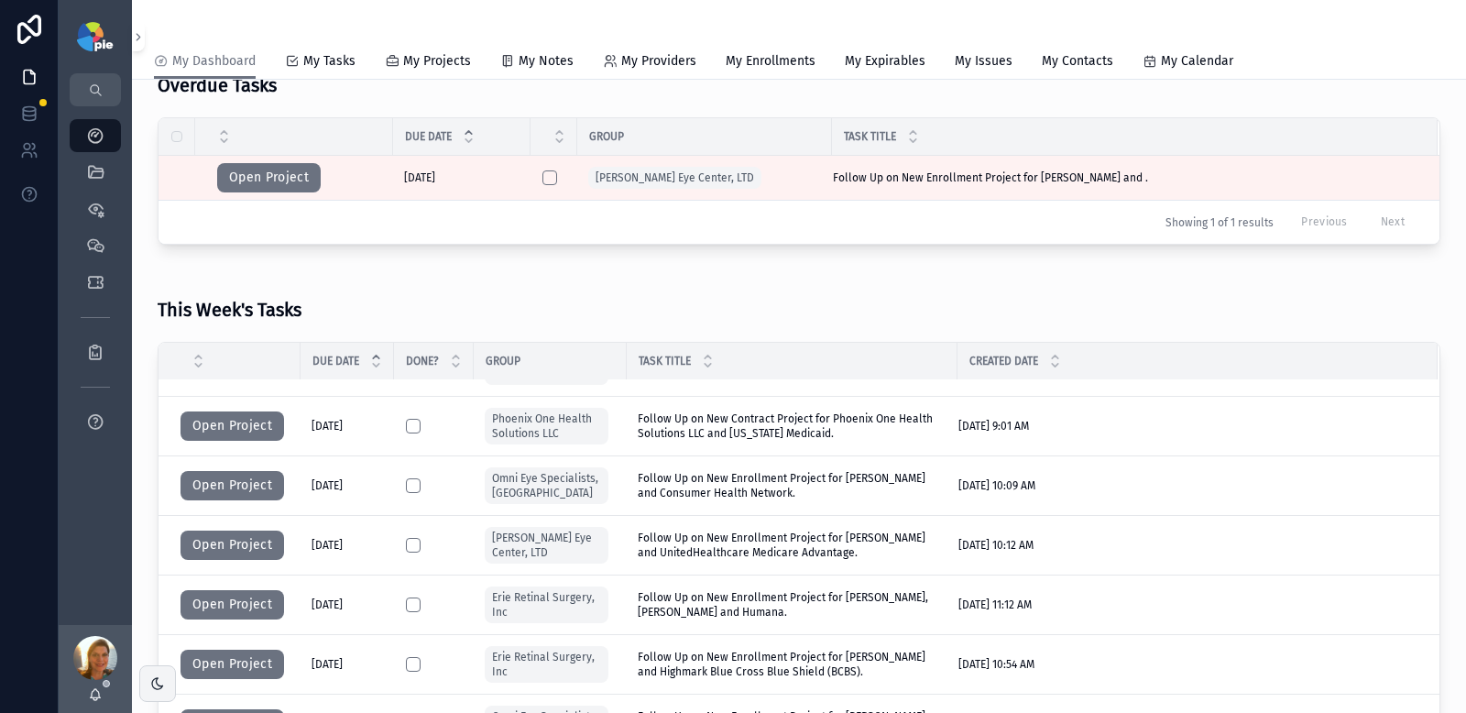
scroll to position [156, 0]
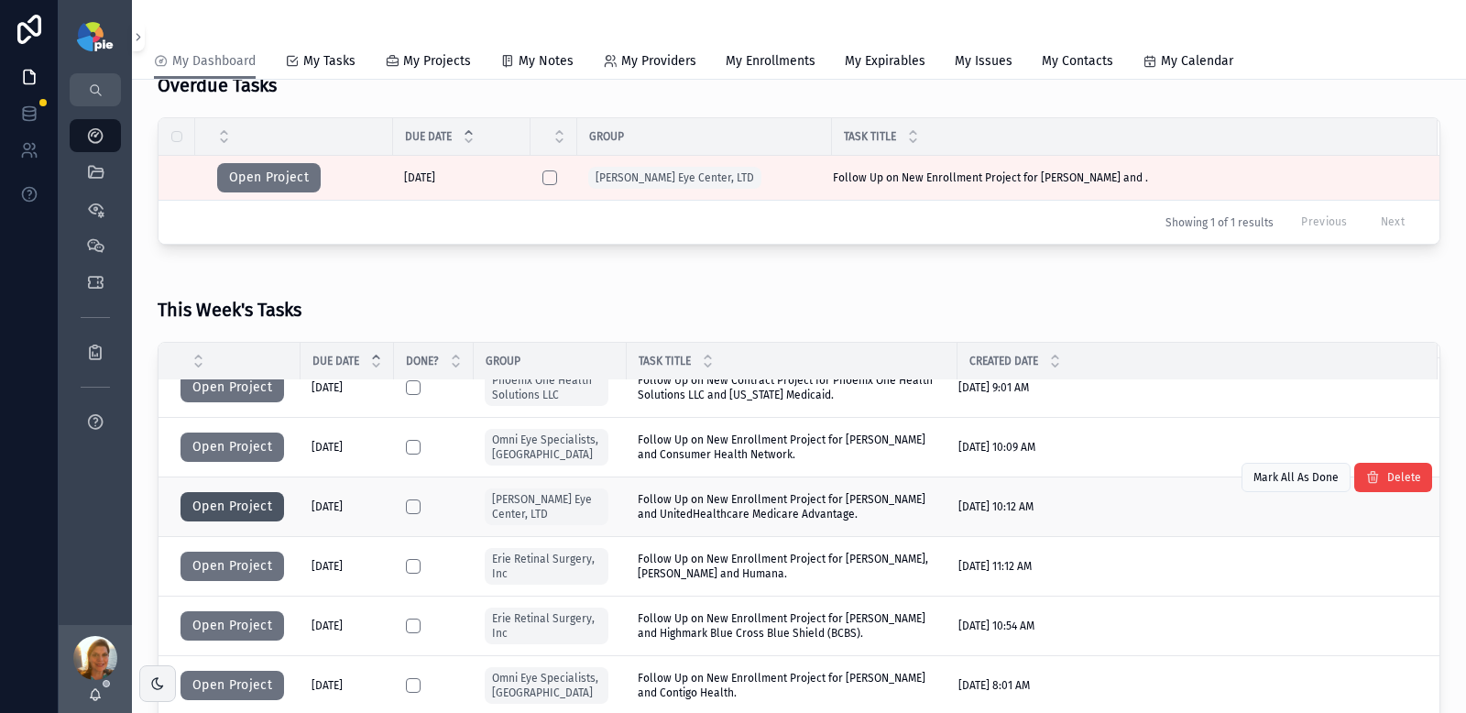
click at [258, 513] on button "Open Project" at bounding box center [233, 506] width 104 height 29
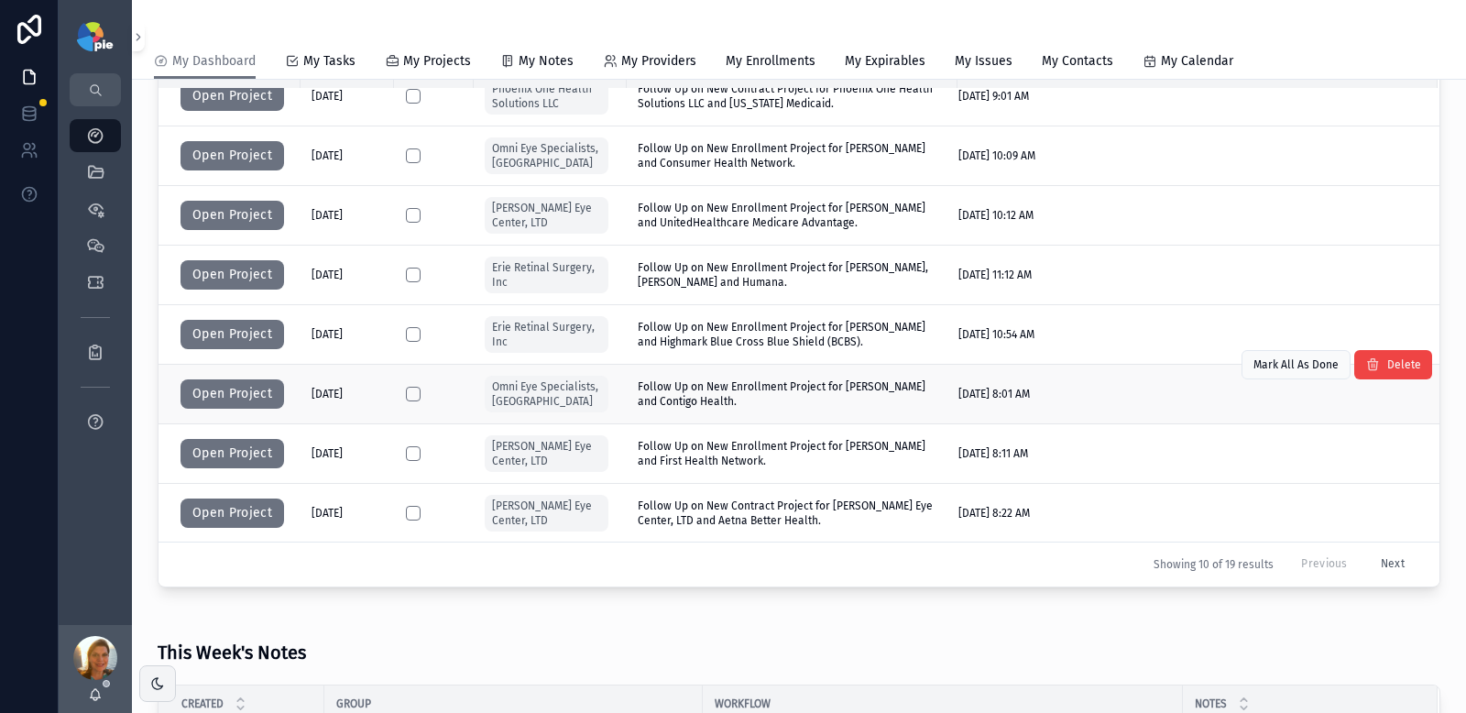
scroll to position [630, 0]
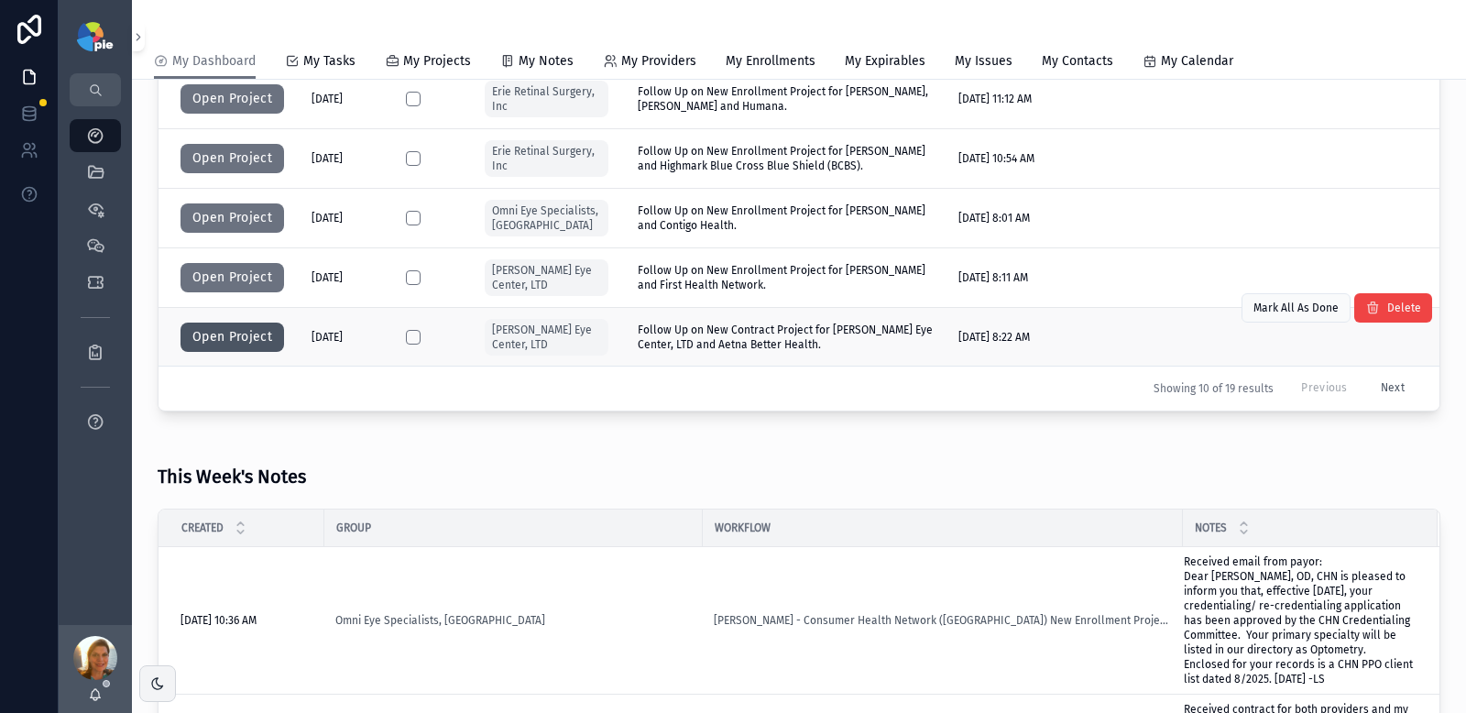
click at [221, 342] on button "Open Project" at bounding box center [233, 337] width 104 height 29
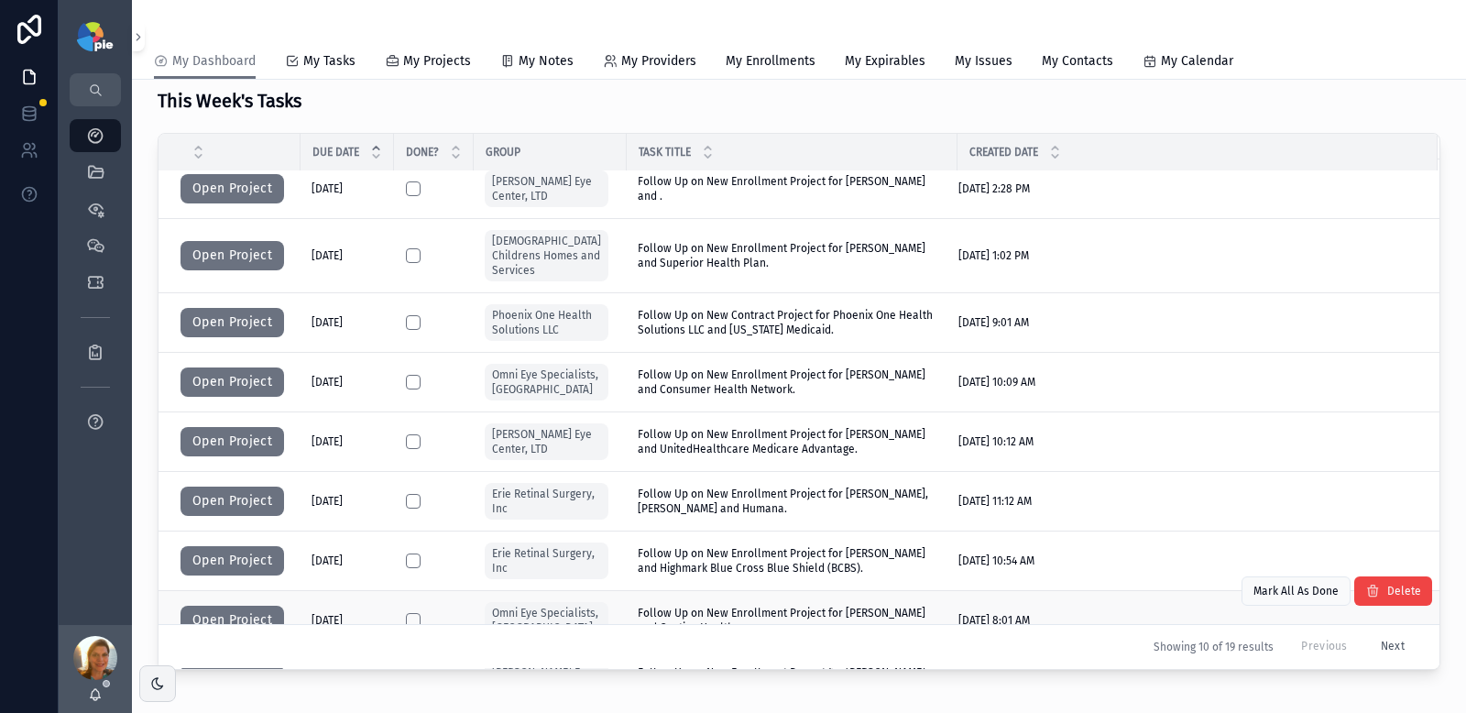
scroll to position [13, 0]
click at [1368, 645] on button "Next" at bounding box center [1392, 647] width 49 height 28
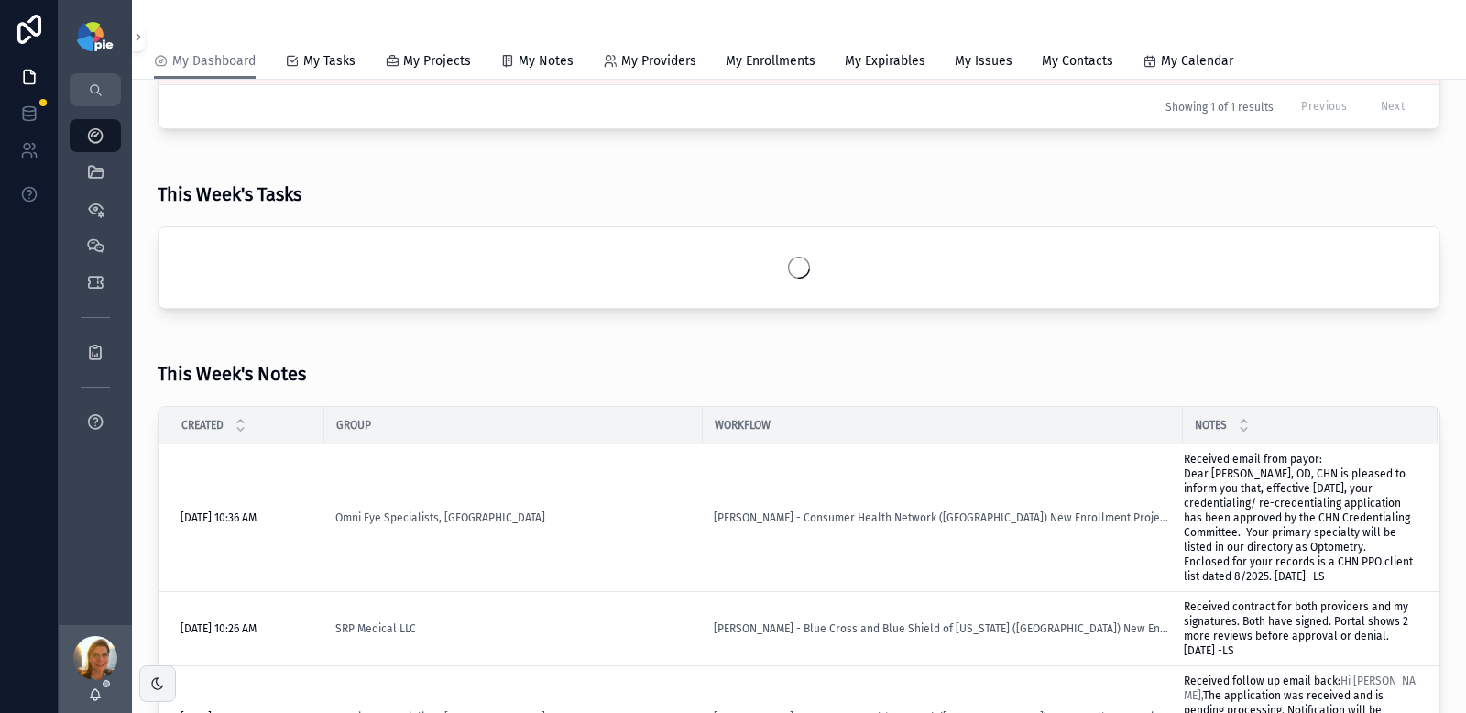
scroll to position [102, 0]
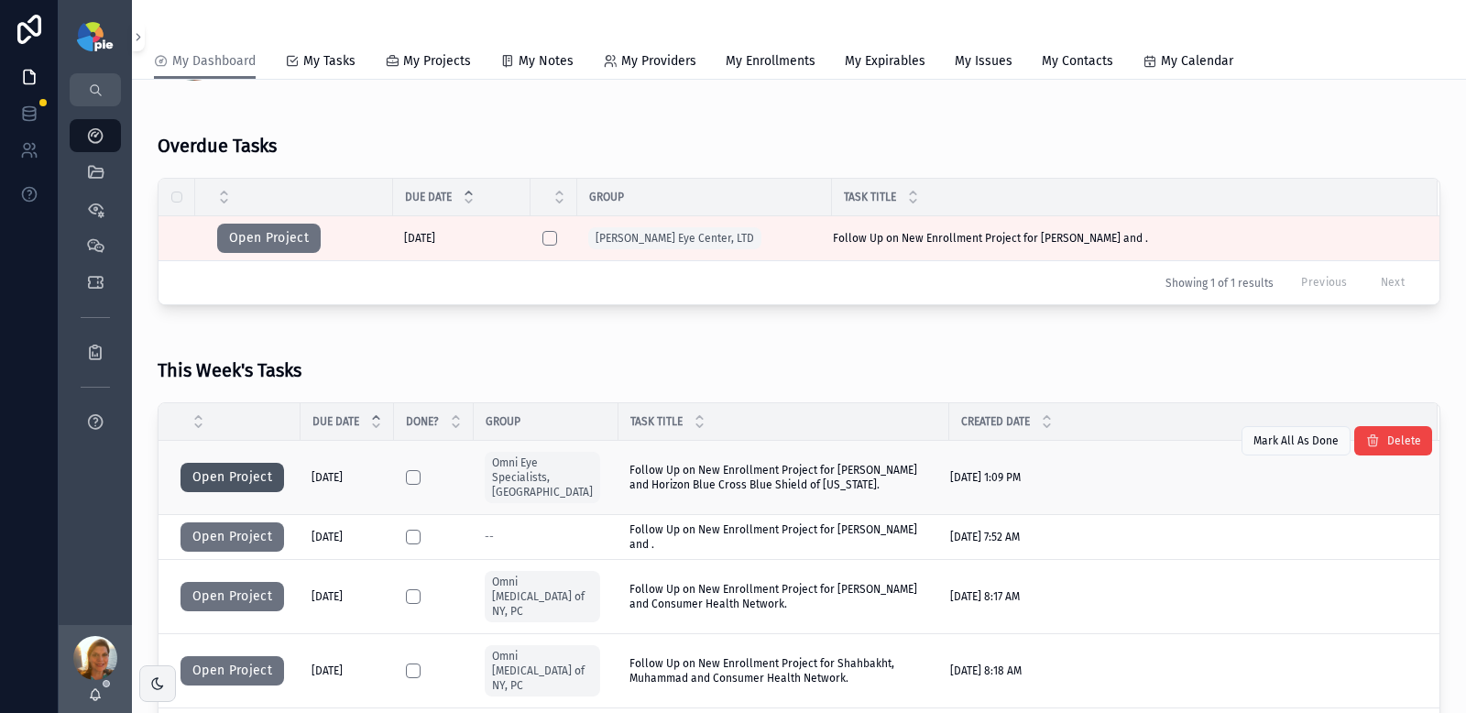
click at [201, 474] on button "Open Project" at bounding box center [233, 477] width 104 height 29
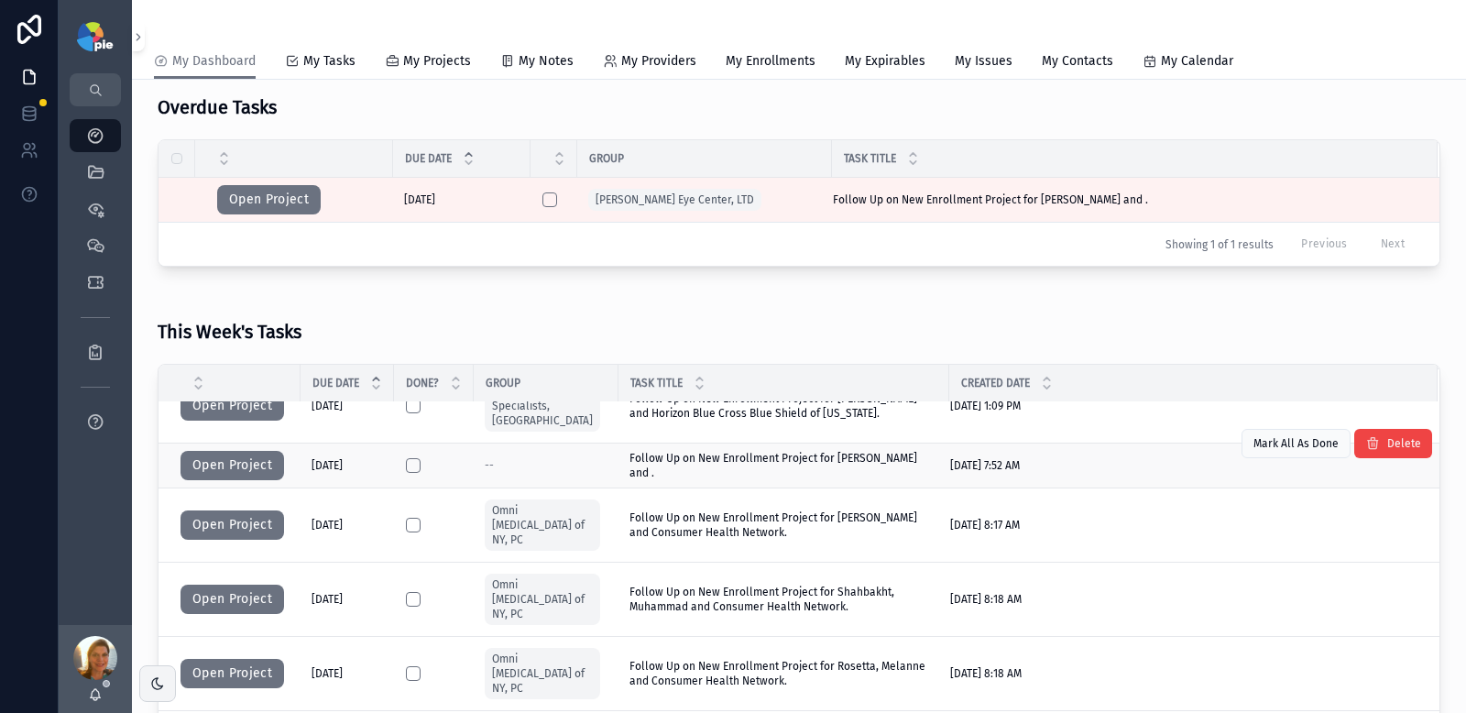
scroll to position [198, 0]
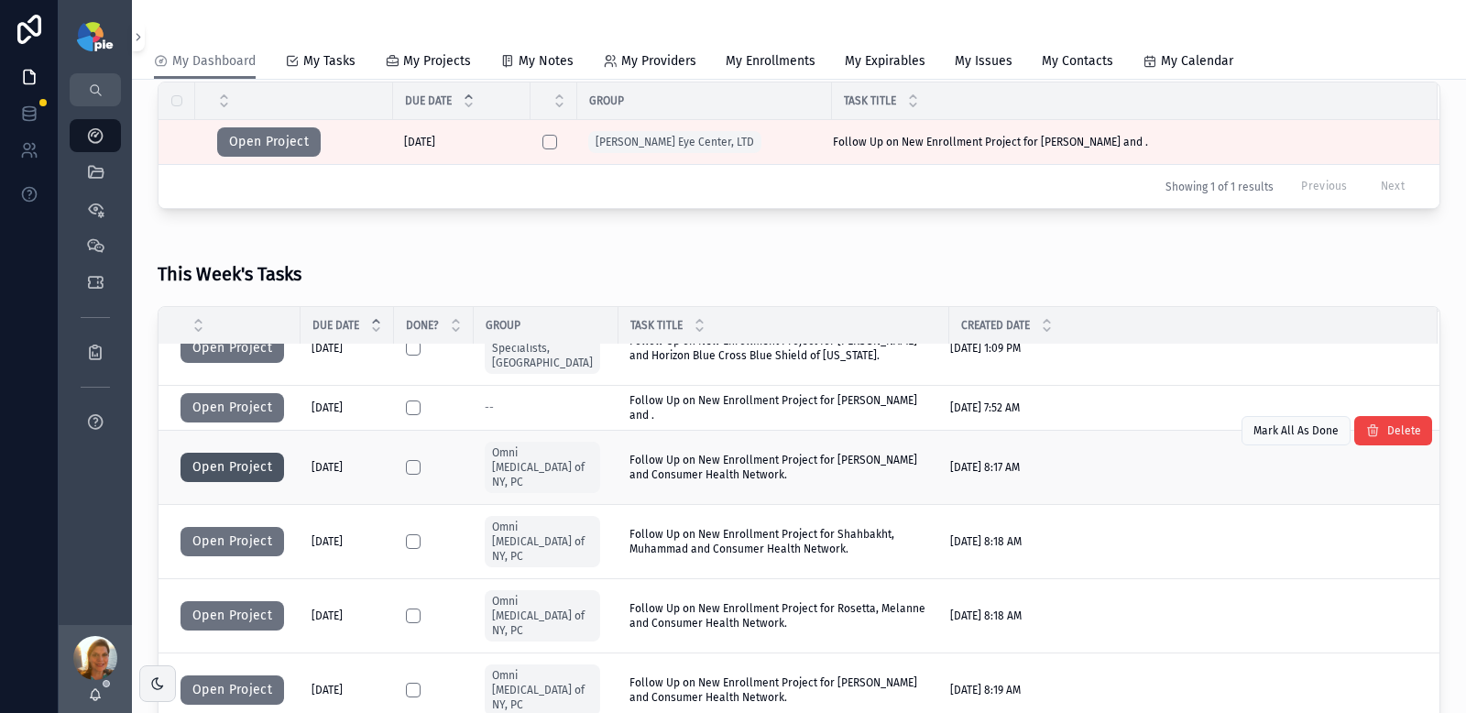
click at [230, 453] on button "Open Project" at bounding box center [233, 467] width 104 height 29
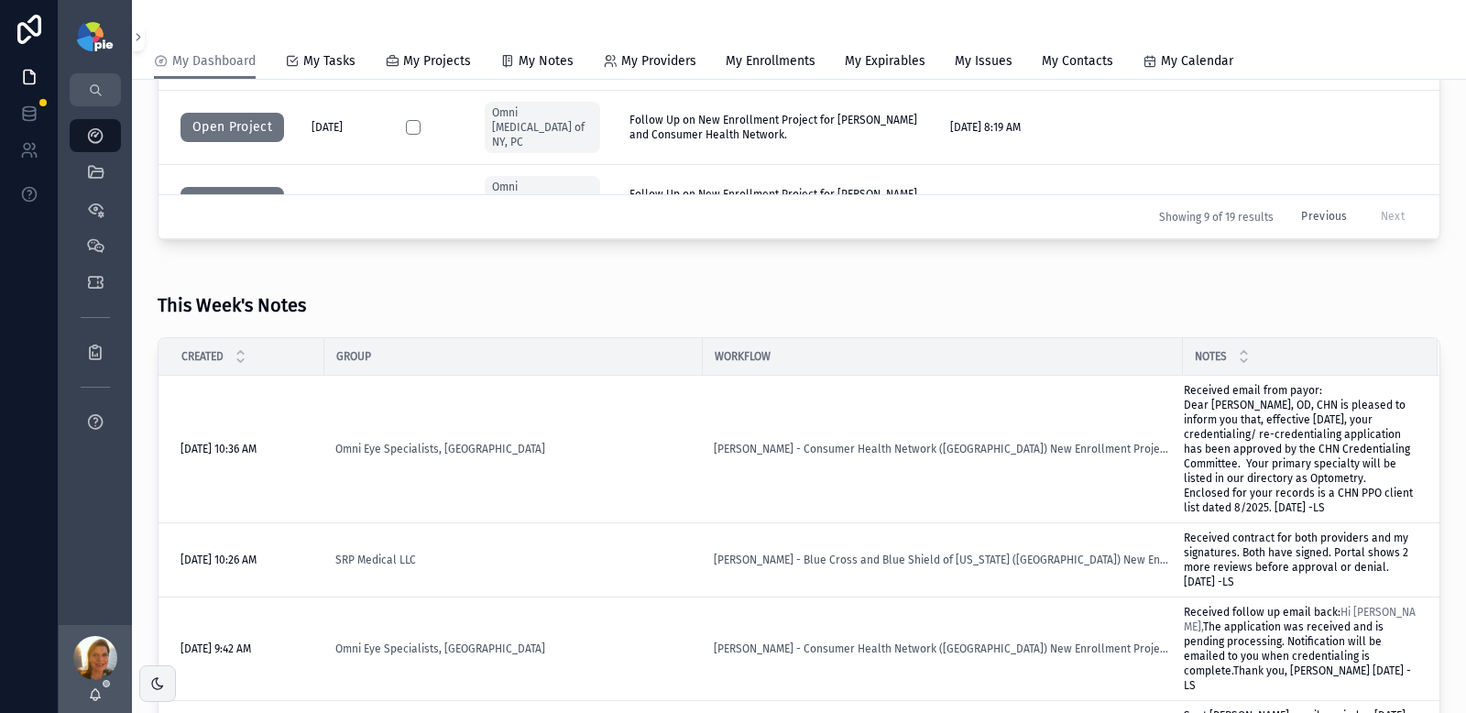
scroll to position [786, 0]
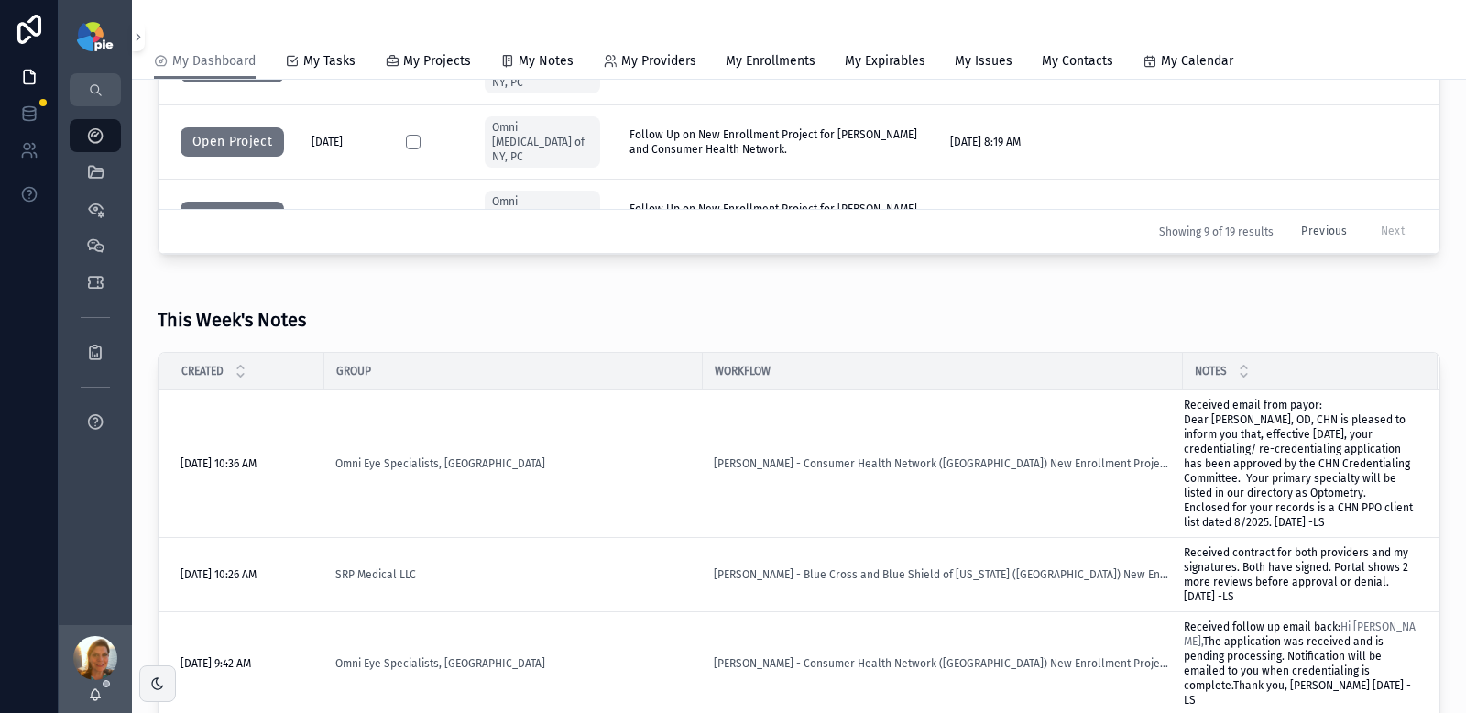
click at [1297, 232] on button "Previous" at bounding box center [1324, 232] width 71 height 28
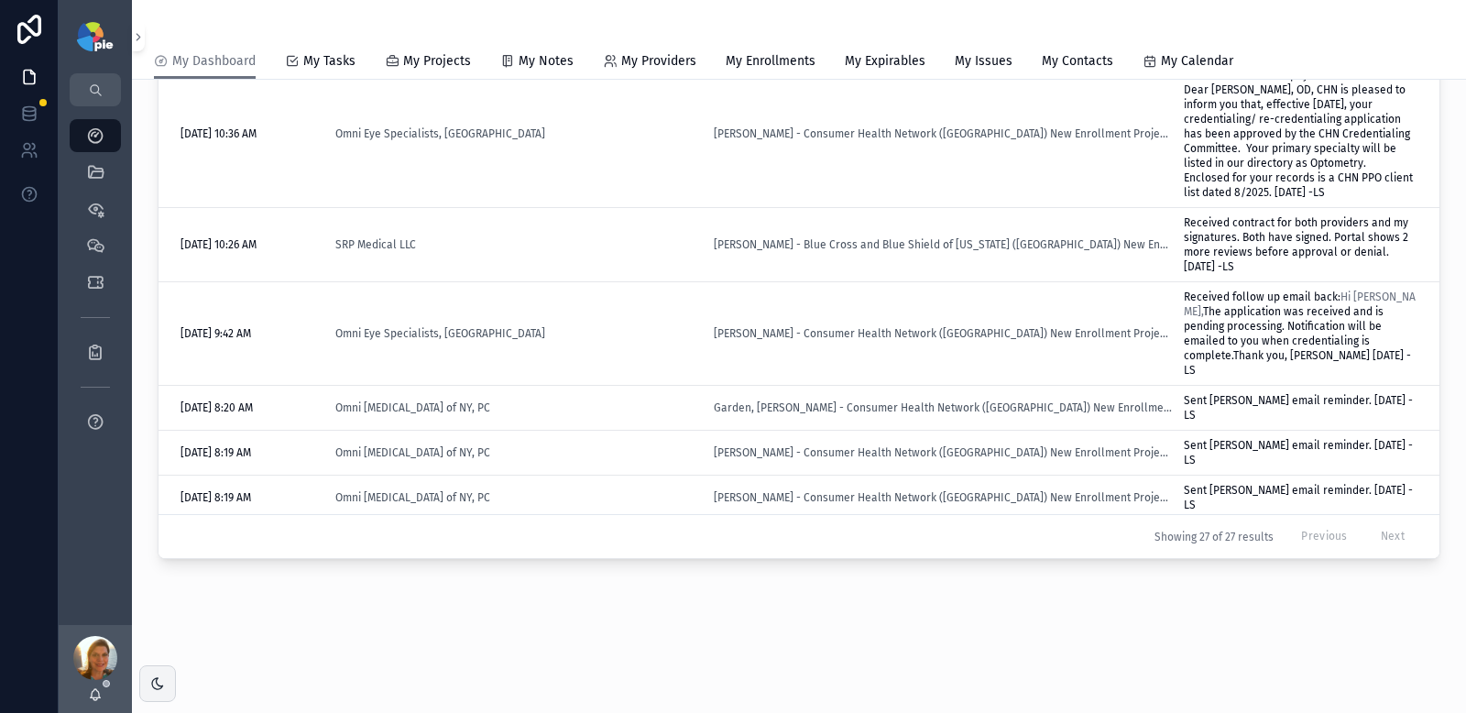
scroll to position [662, 0]
click at [1297, 232] on span "Received contract for both providers and my signatures. Both have signed. Porta…" at bounding box center [1297, 244] width 227 height 57
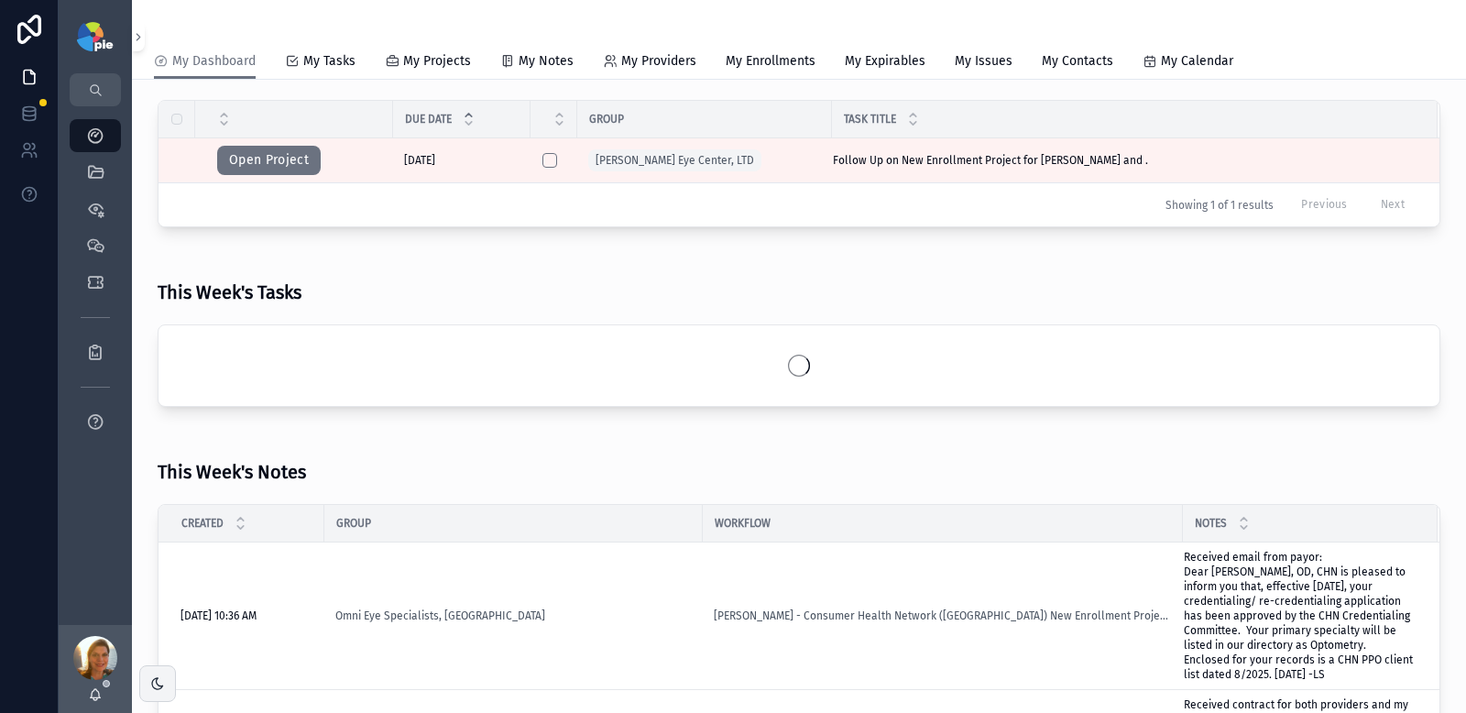
scroll to position [170, 0]
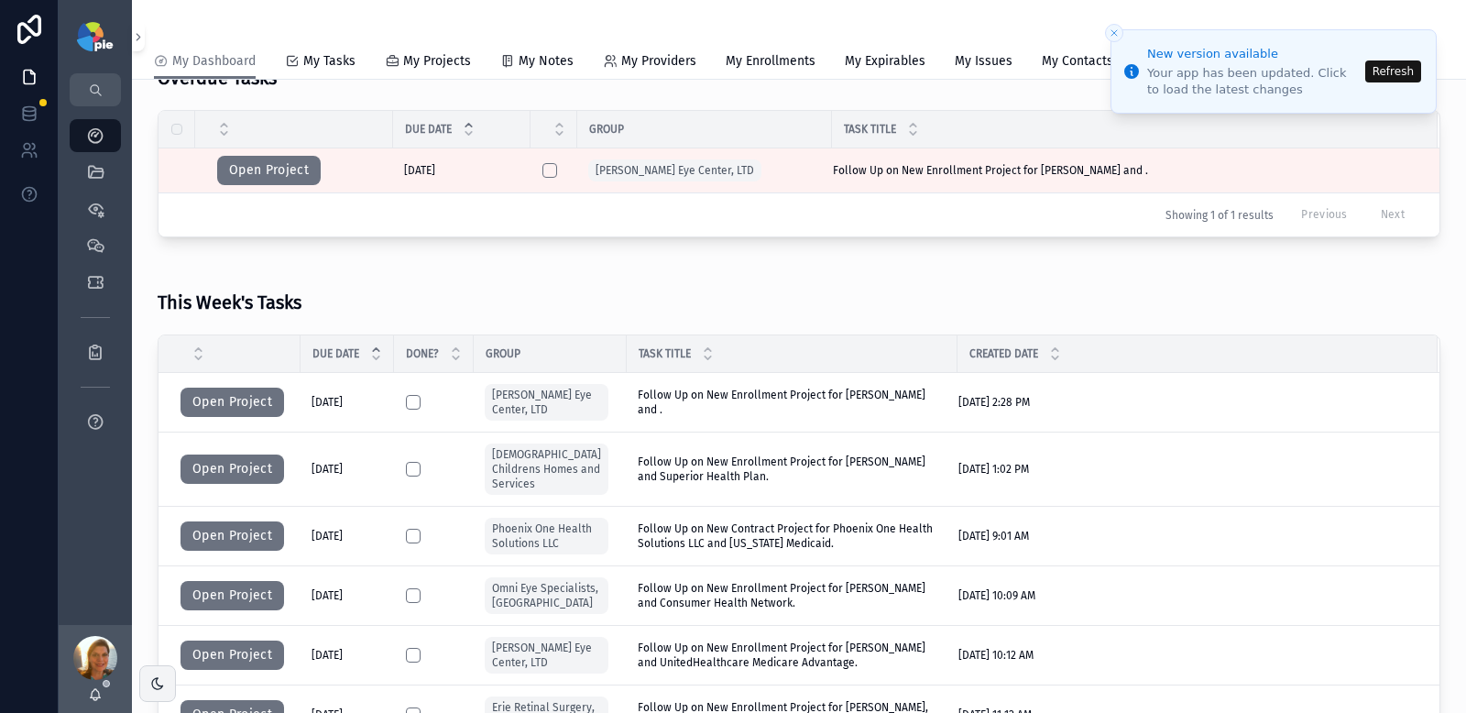
click at [1380, 82] on button "Refresh" at bounding box center [1394, 71] width 56 height 22
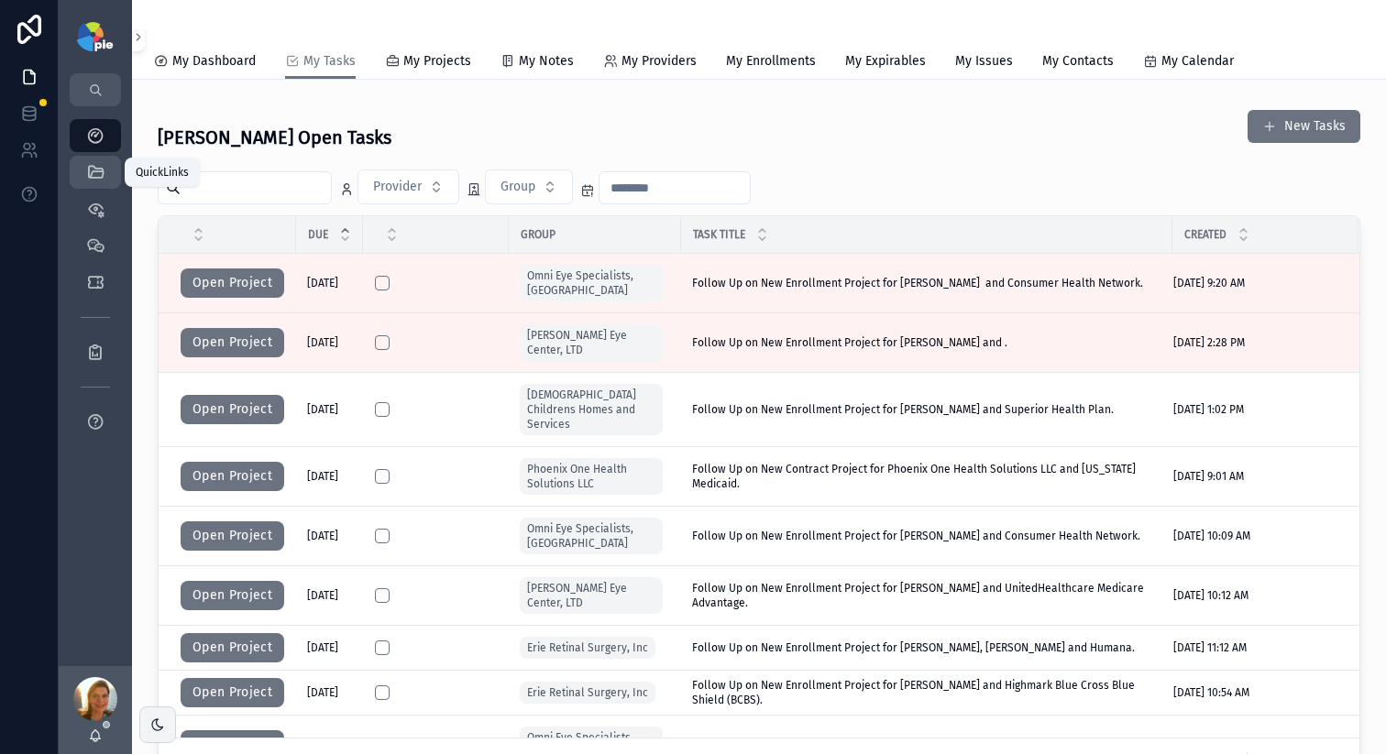
click at [94, 167] on icon "scrollable content" at bounding box center [95, 172] width 18 height 18
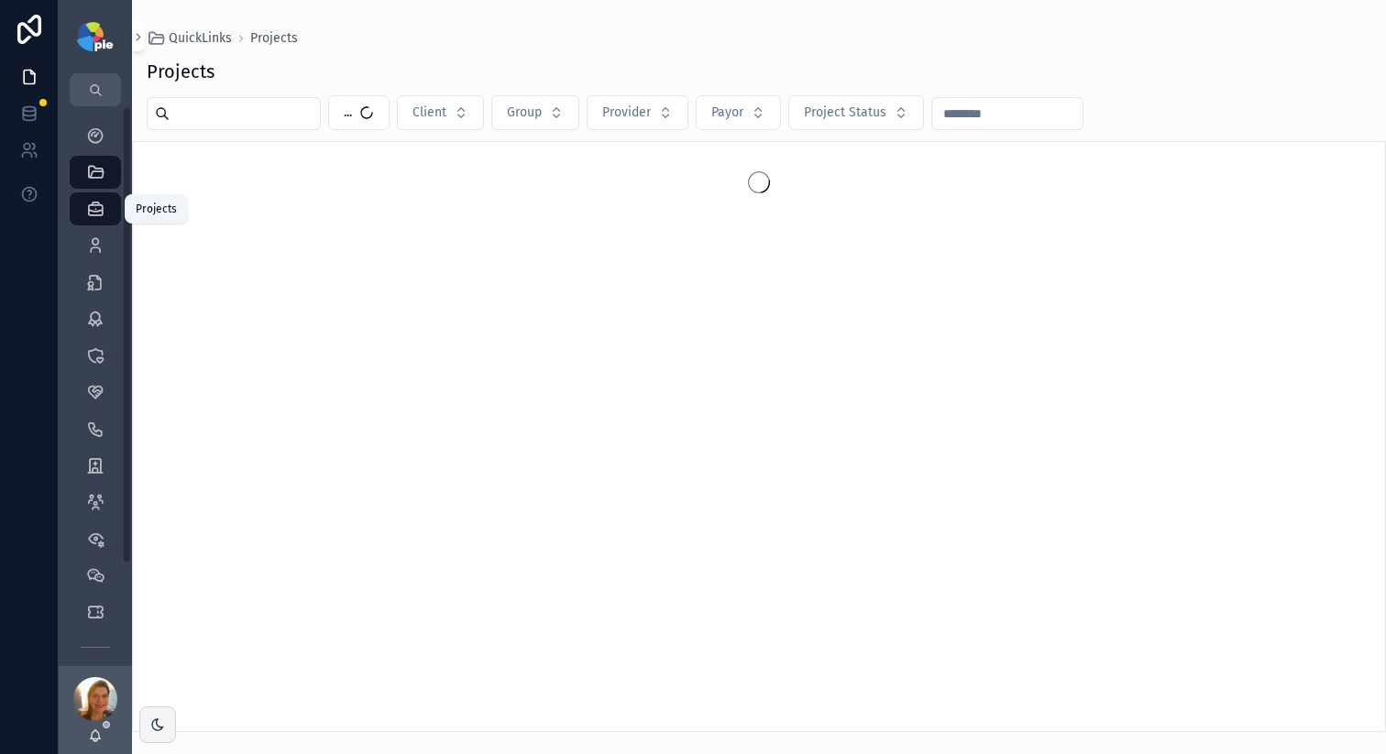
click at [93, 225] on link "Projects 4,158" at bounding box center [95, 208] width 51 height 33
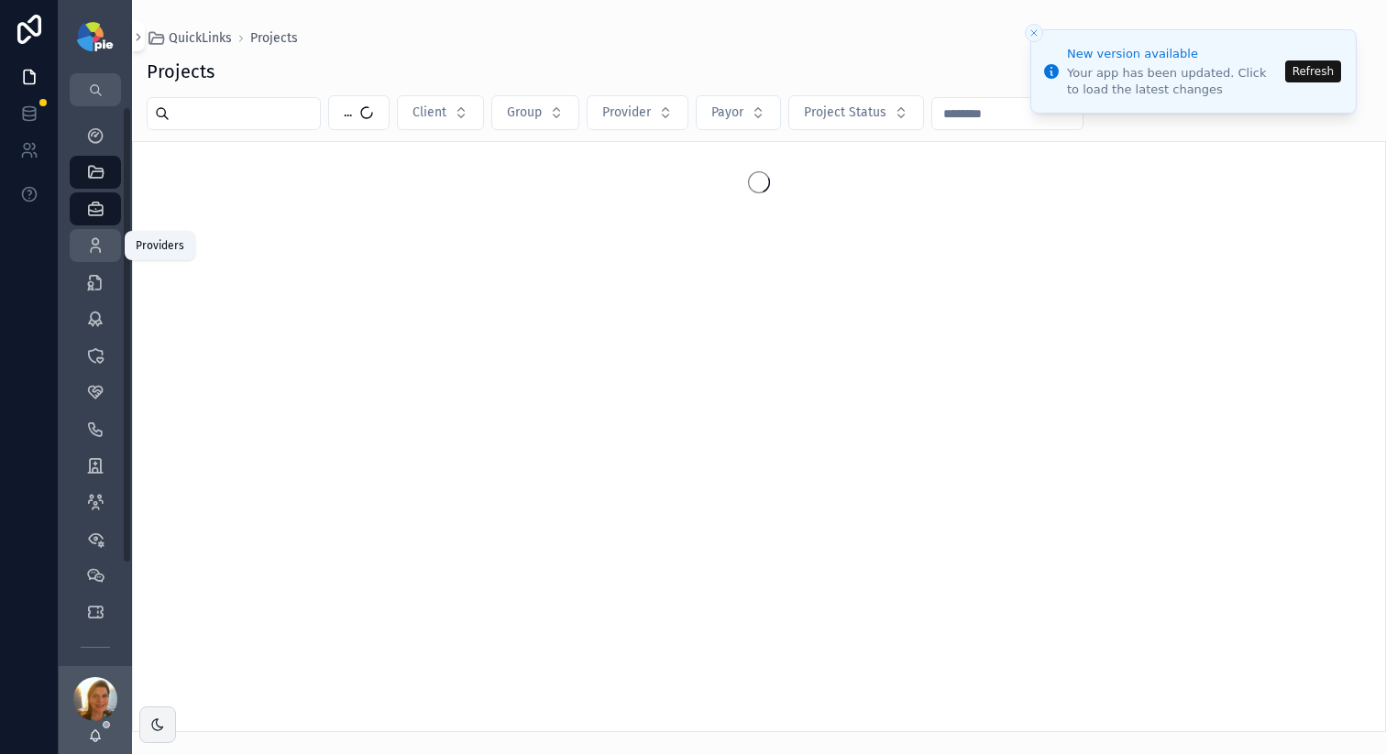
click at [94, 242] on icon "scrollable content" at bounding box center [95, 245] width 18 height 18
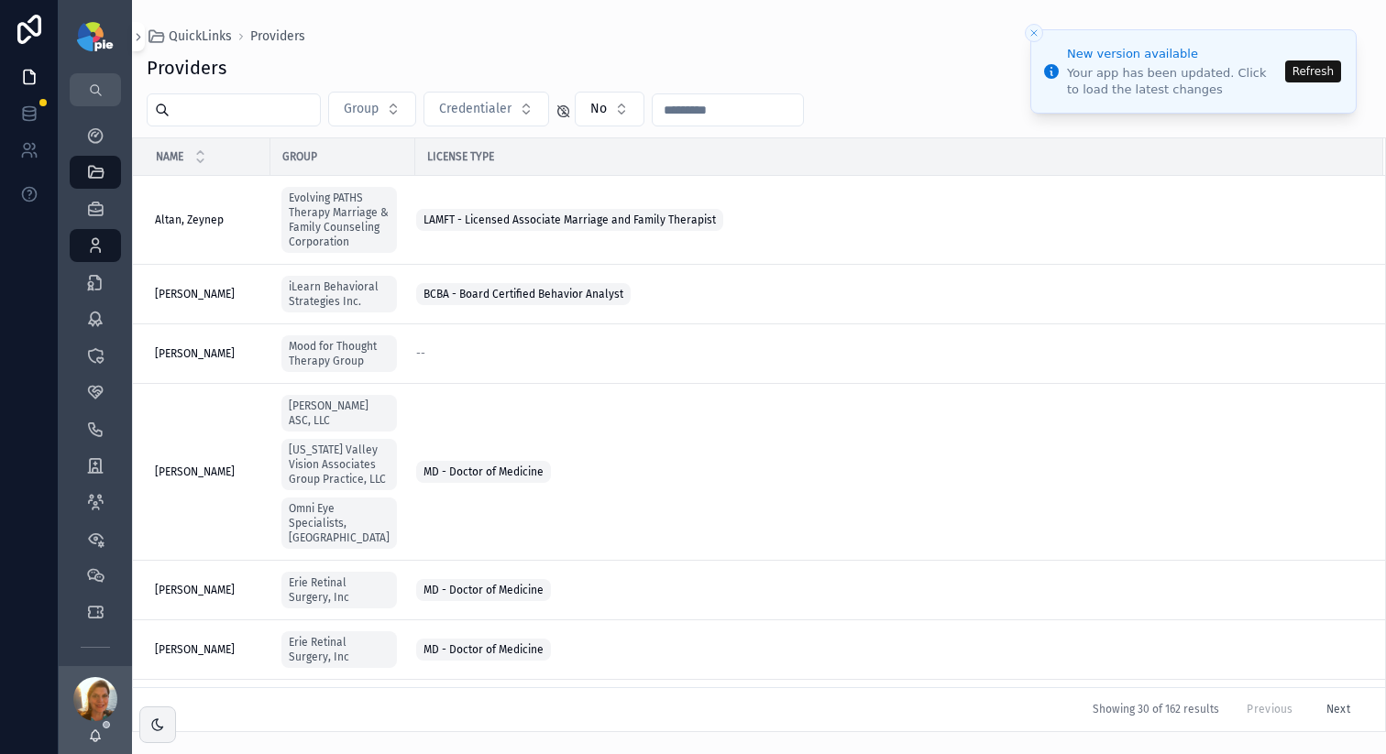
click at [1291, 75] on button "Refresh" at bounding box center [1313, 71] width 56 height 22
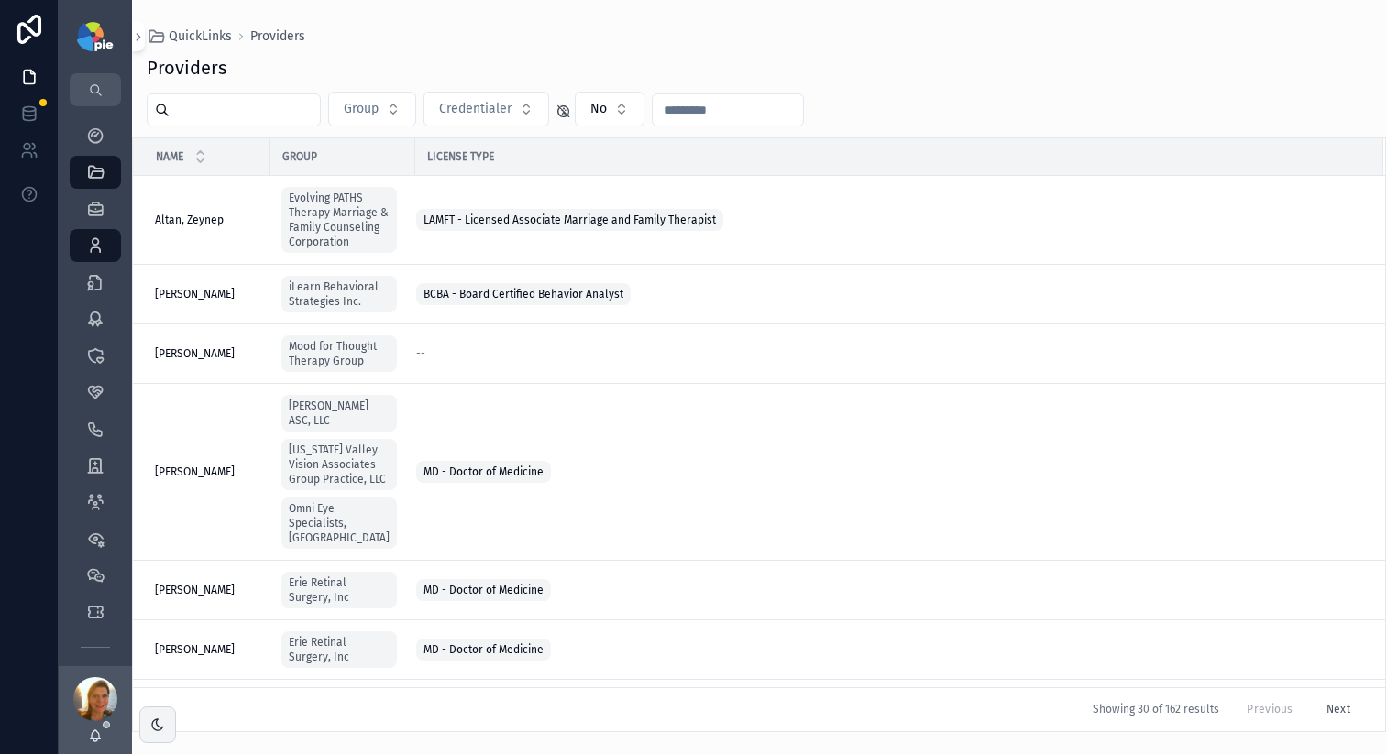
drag, startPoint x: 188, startPoint y: 105, endPoint x: 201, endPoint y: 78, distance: 30.3
click at [189, 103] on input "scrollable content" at bounding box center [245, 110] width 150 height 26
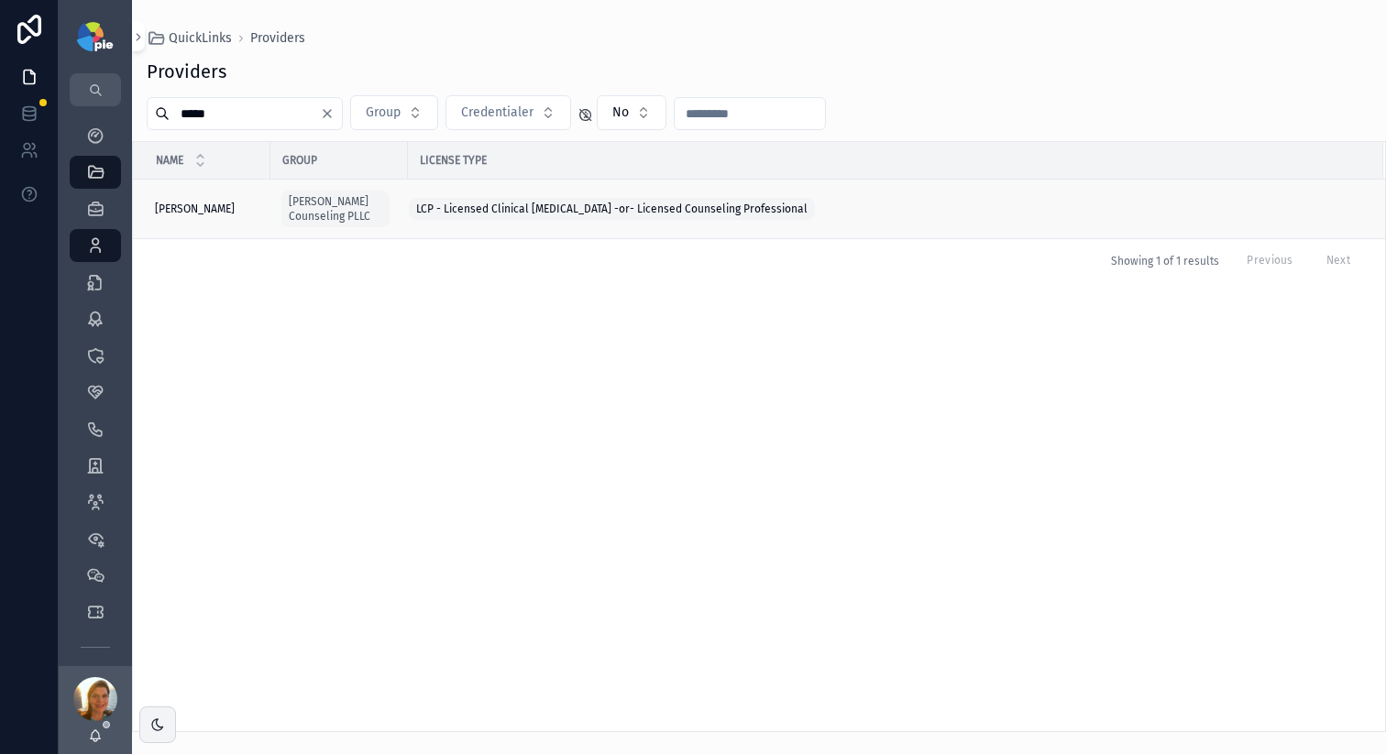
type input "*****"
click at [192, 203] on span "[PERSON_NAME]" at bounding box center [195, 209] width 80 height 15
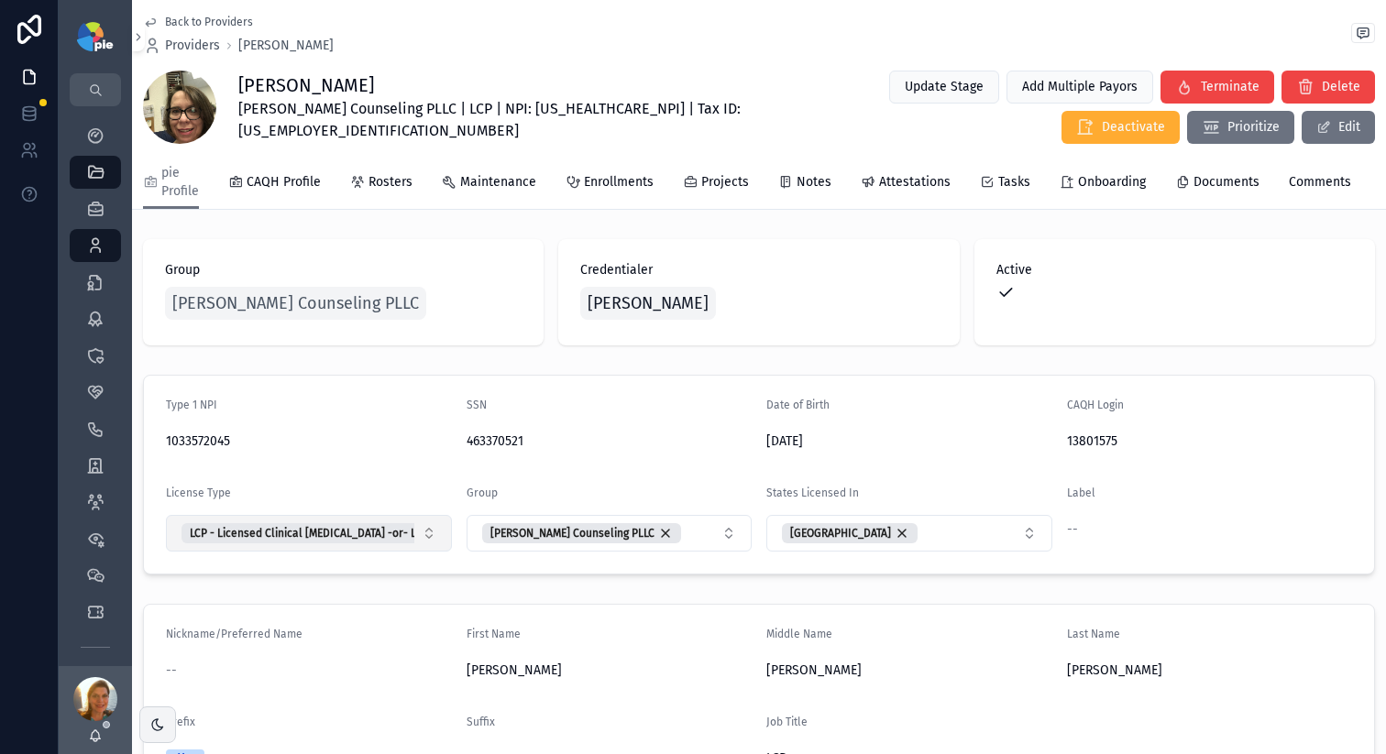
click at [428, 552] on button "LCP - Licensed Clinical [MEDICAL_DATA] -or- Licensed Counseling Professional" at bounding box center [309, 533] width 286 height 37
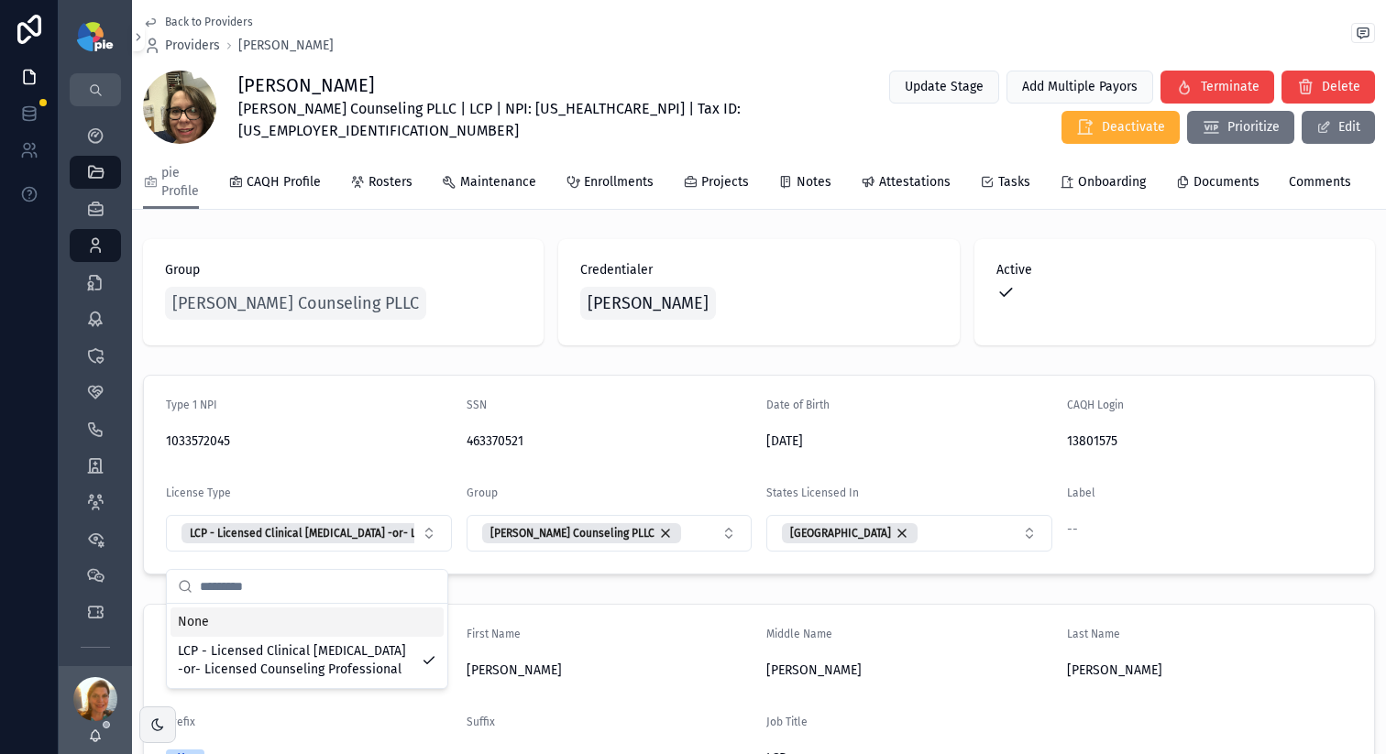
click at [575, 420] on div "SSN" at bounding box center [609, 409] width 286 height 22
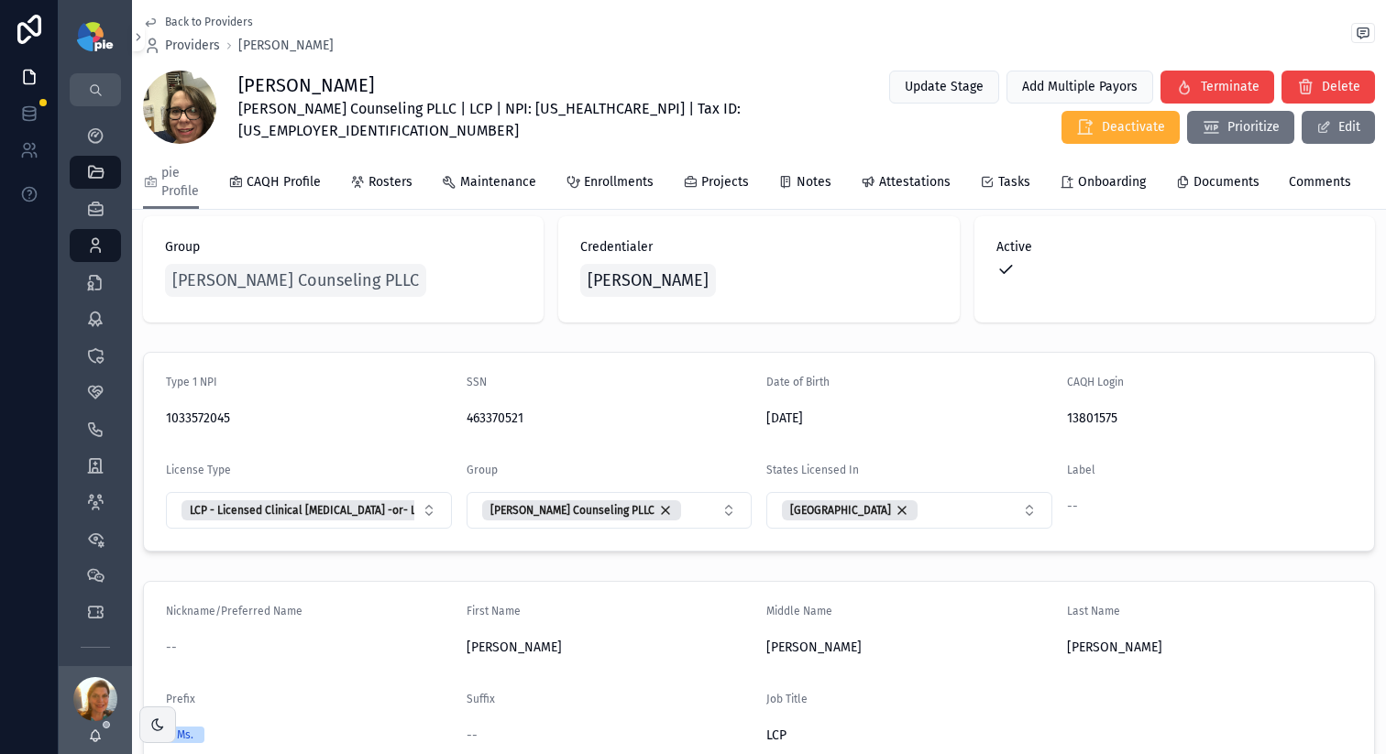
scroll to position [27, 0]
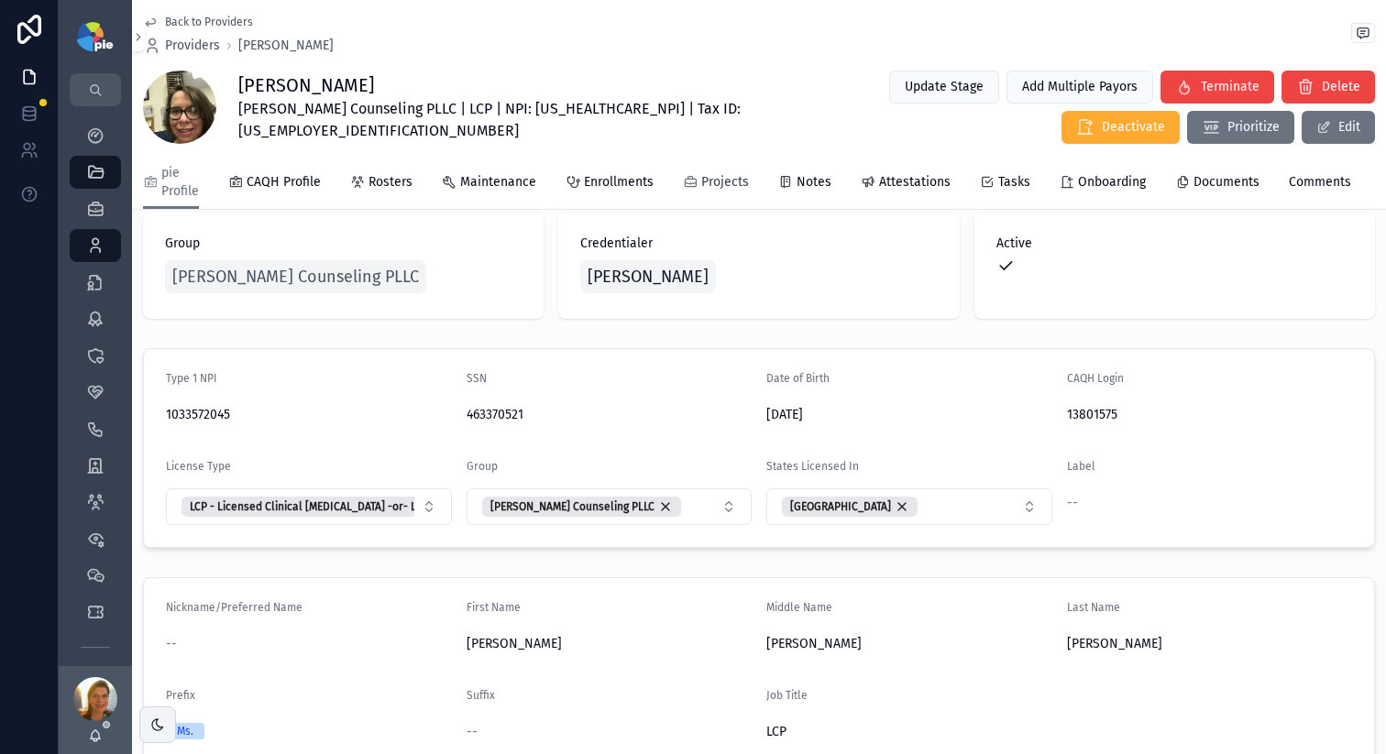
click at [720, 185] on span "Projects" at bounding box center [725, 182] width 48 height 18
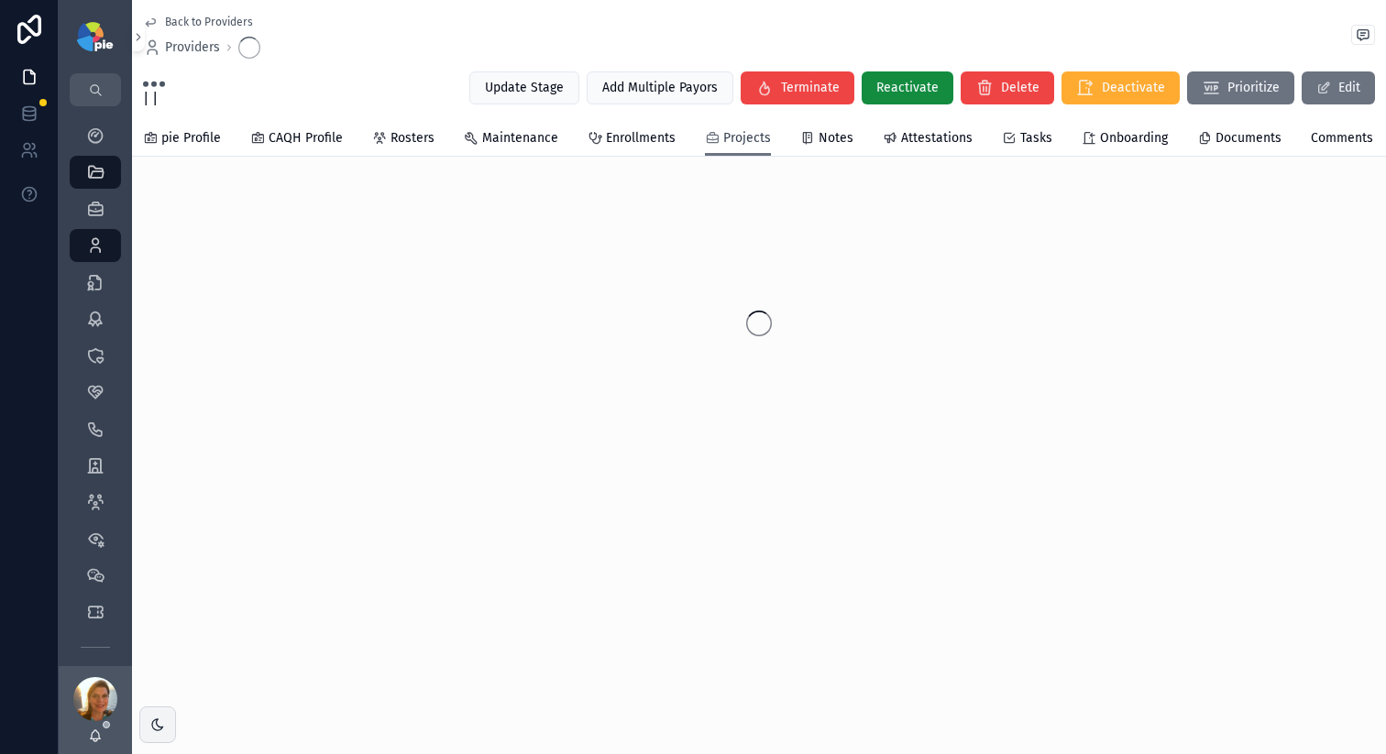
click at [720, 185] on div "Back to Providers Providers | | Update Stage Add Multiple Payors Terminate Reac…" at bounding box center [759, 293] width 1254 height 586
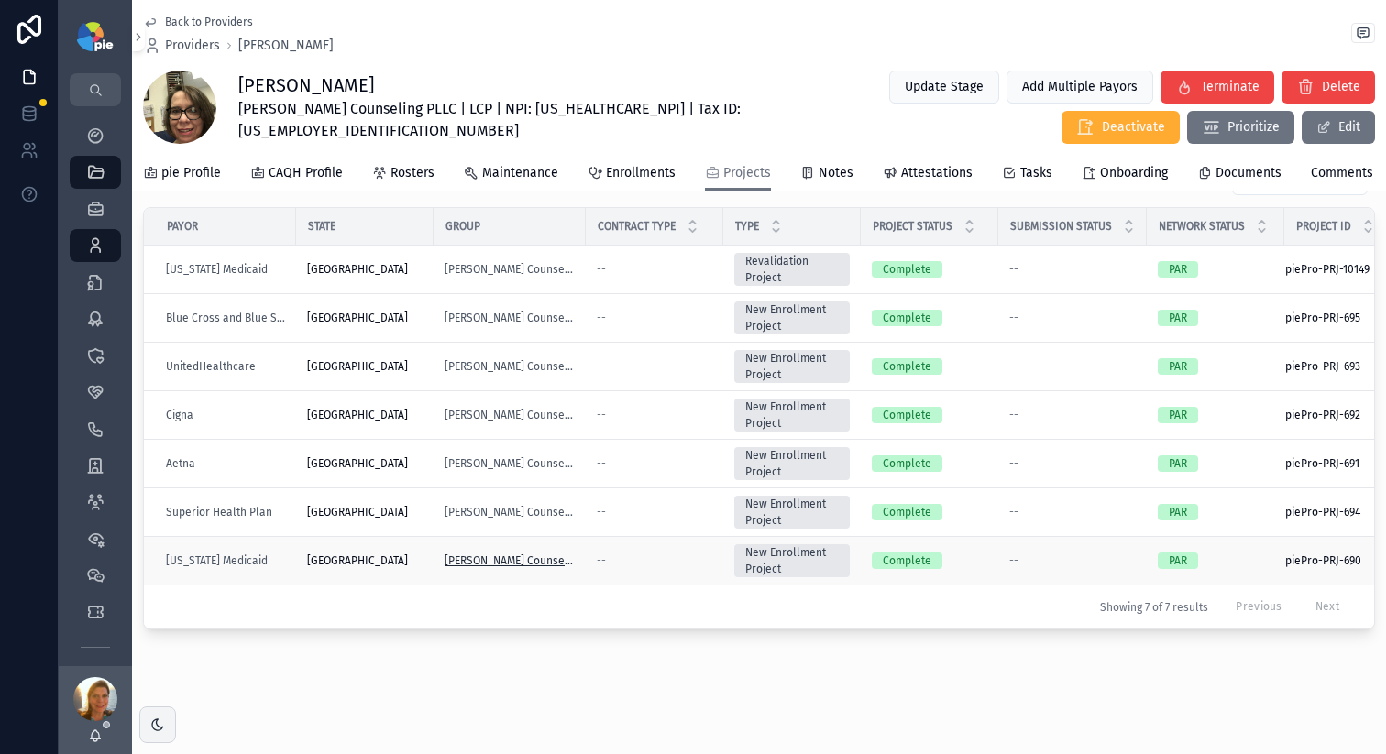
scroll to position [345, 0]
click at [644, 359] on div "--" at bounding box center [654, 366] width 115 height 15
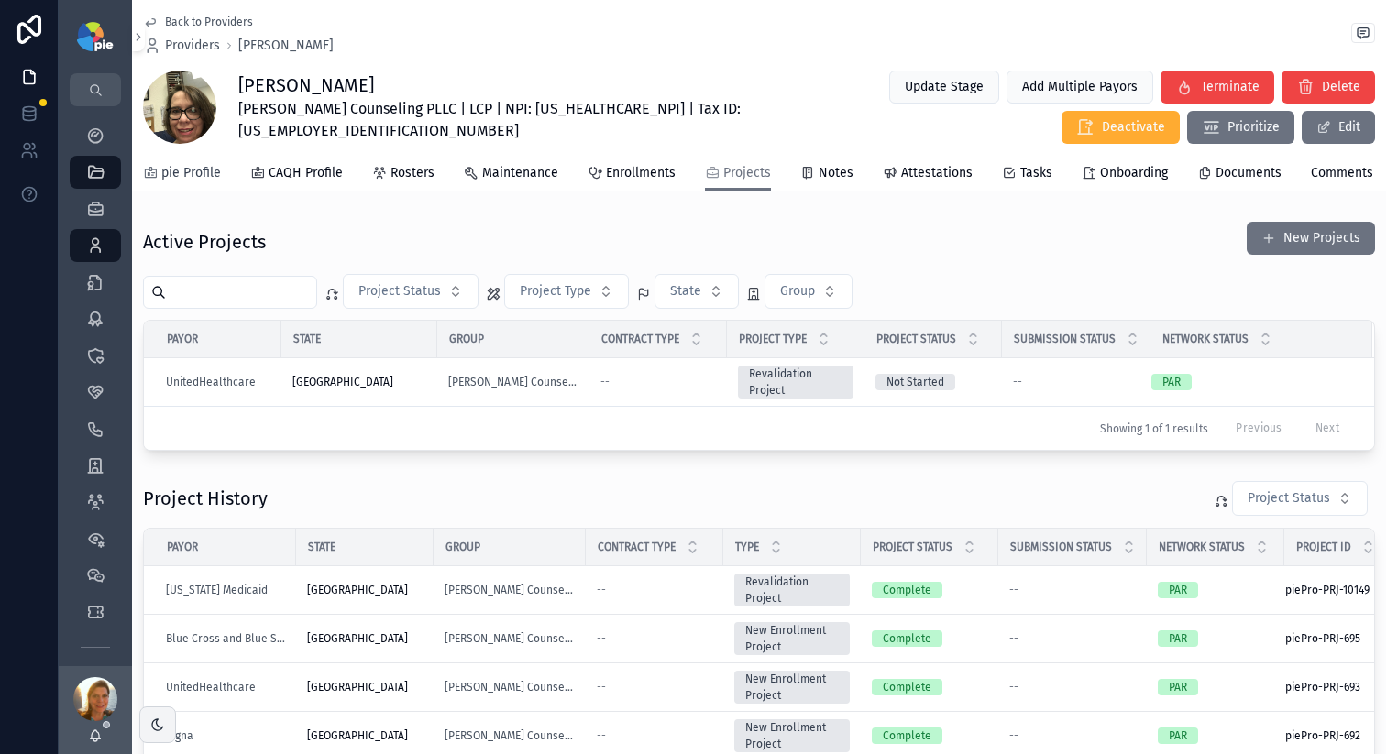
click at [192, 173] on span "pie Profile" at bounding box center [191, 173] width 60 height 18
